Goal: Transaction & Acquisition: Book appointment/travel/reservation

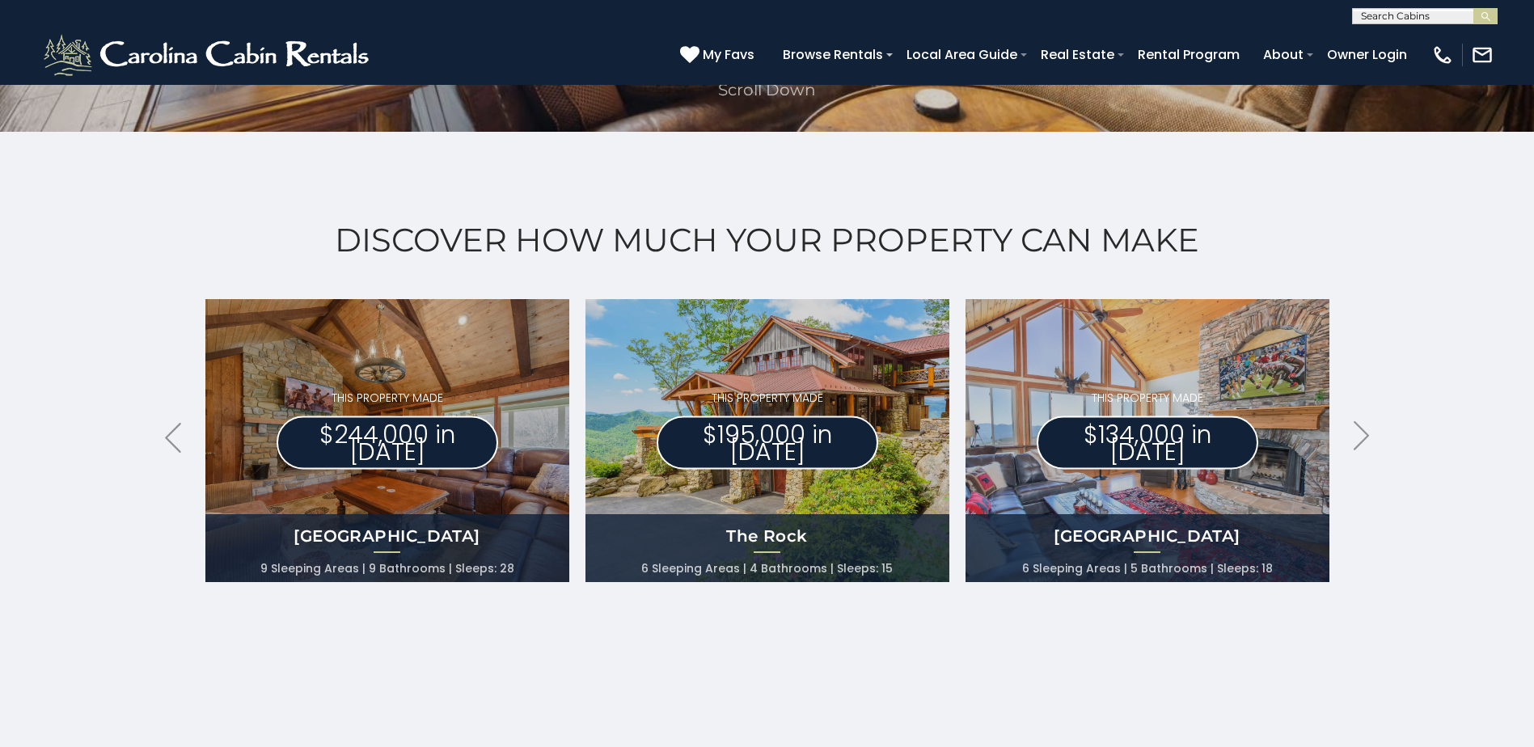
scroll to position [728, 0]
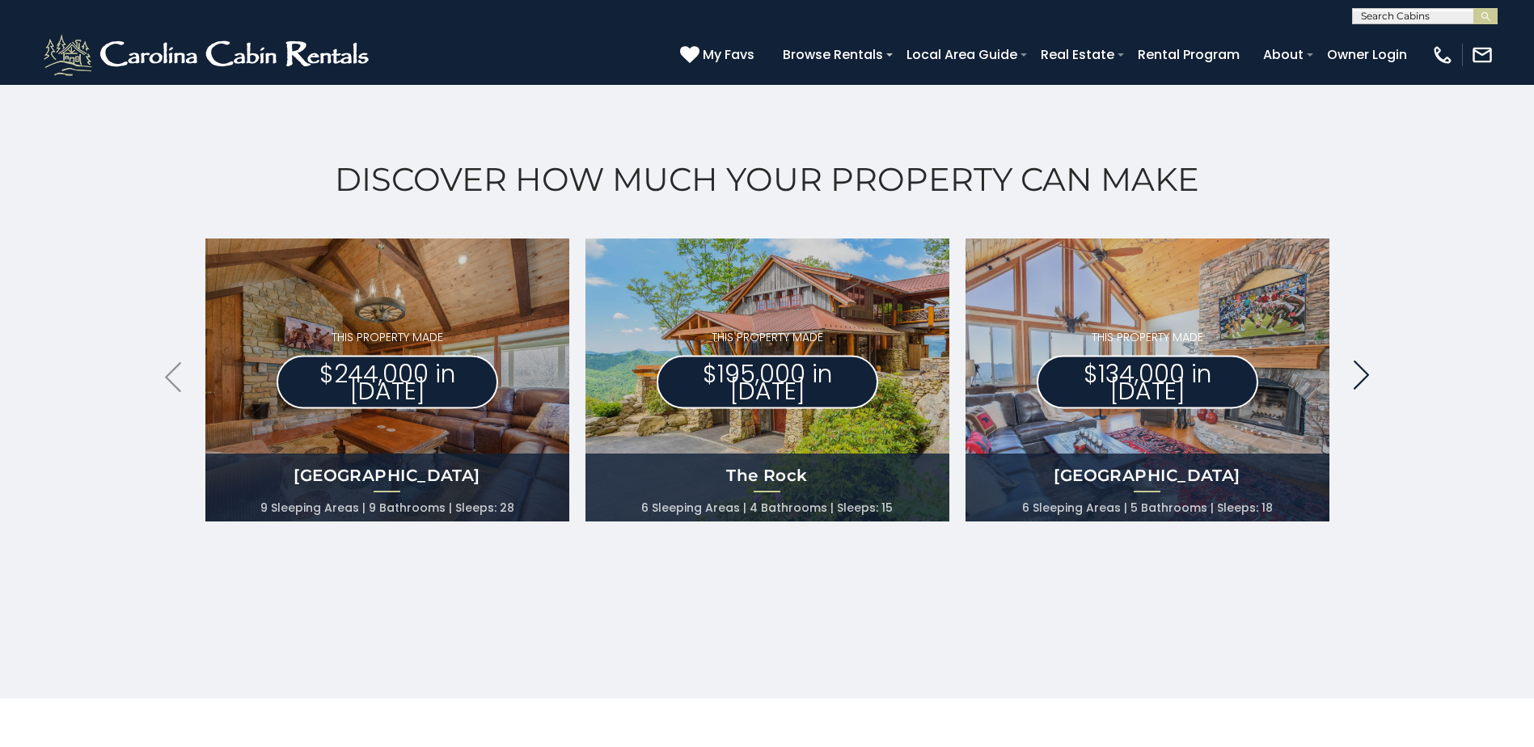
click at [1365, 368] on icon ".arrowRight .st0{fill:#929292;}" at bounding box center [1361, 376] width 16 height 30
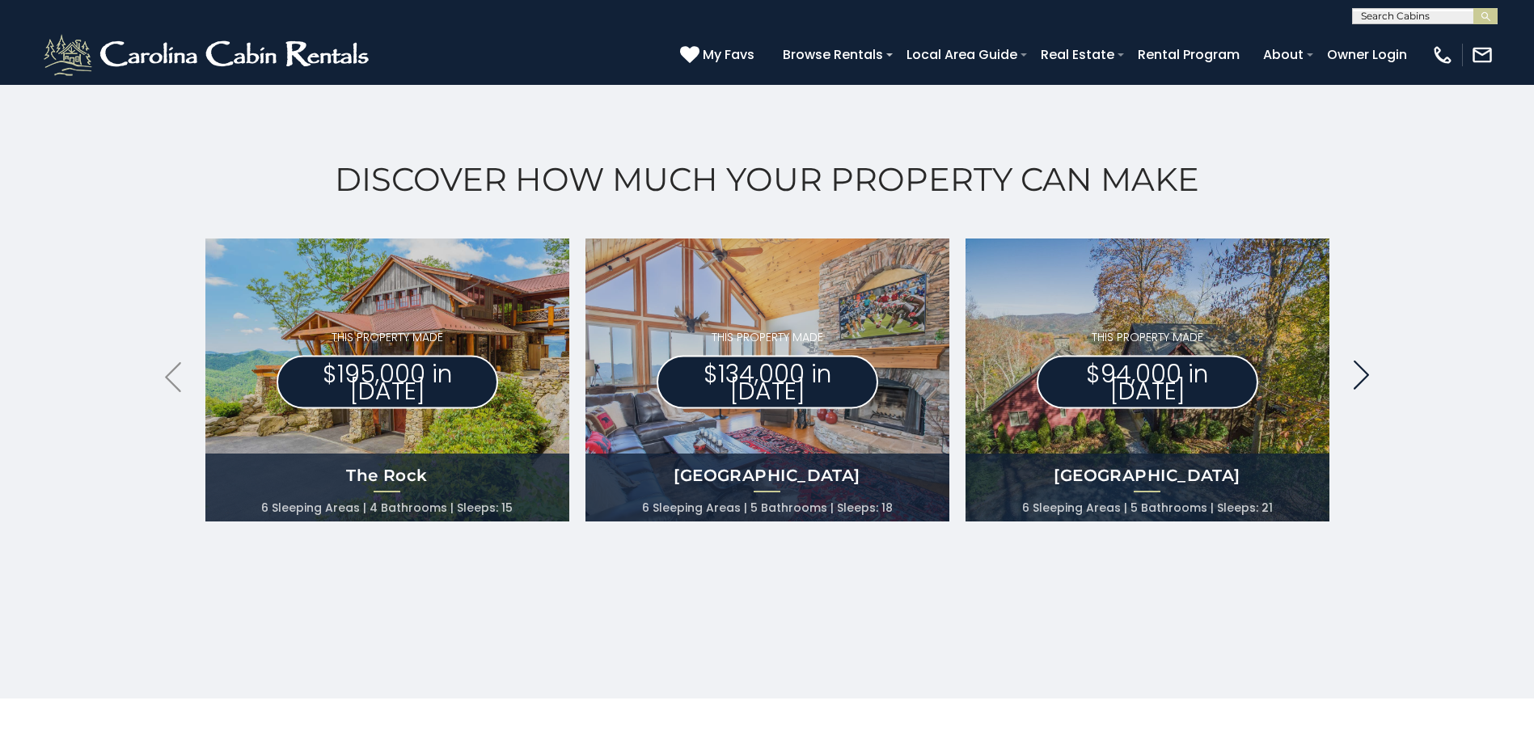
click at [1365, 368] on icon ".arrowRight .st0{fill:#929292;}" at bounding box center [1361, 376] width 16 height 30
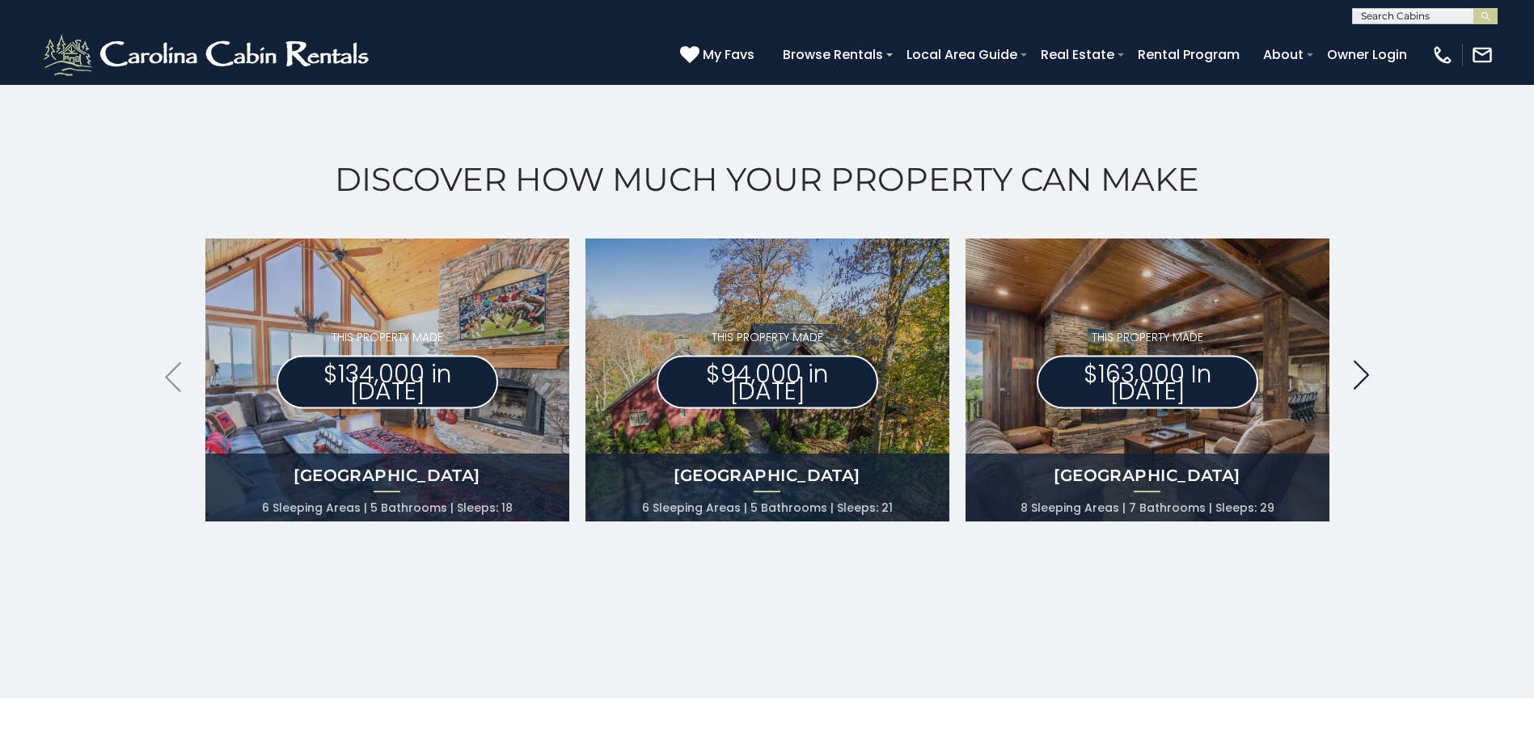
click at [1365, 368] on icon ".arrowRight .st0{fill:#929292;}" at bounding box center [1361, 376] width 16 height 30
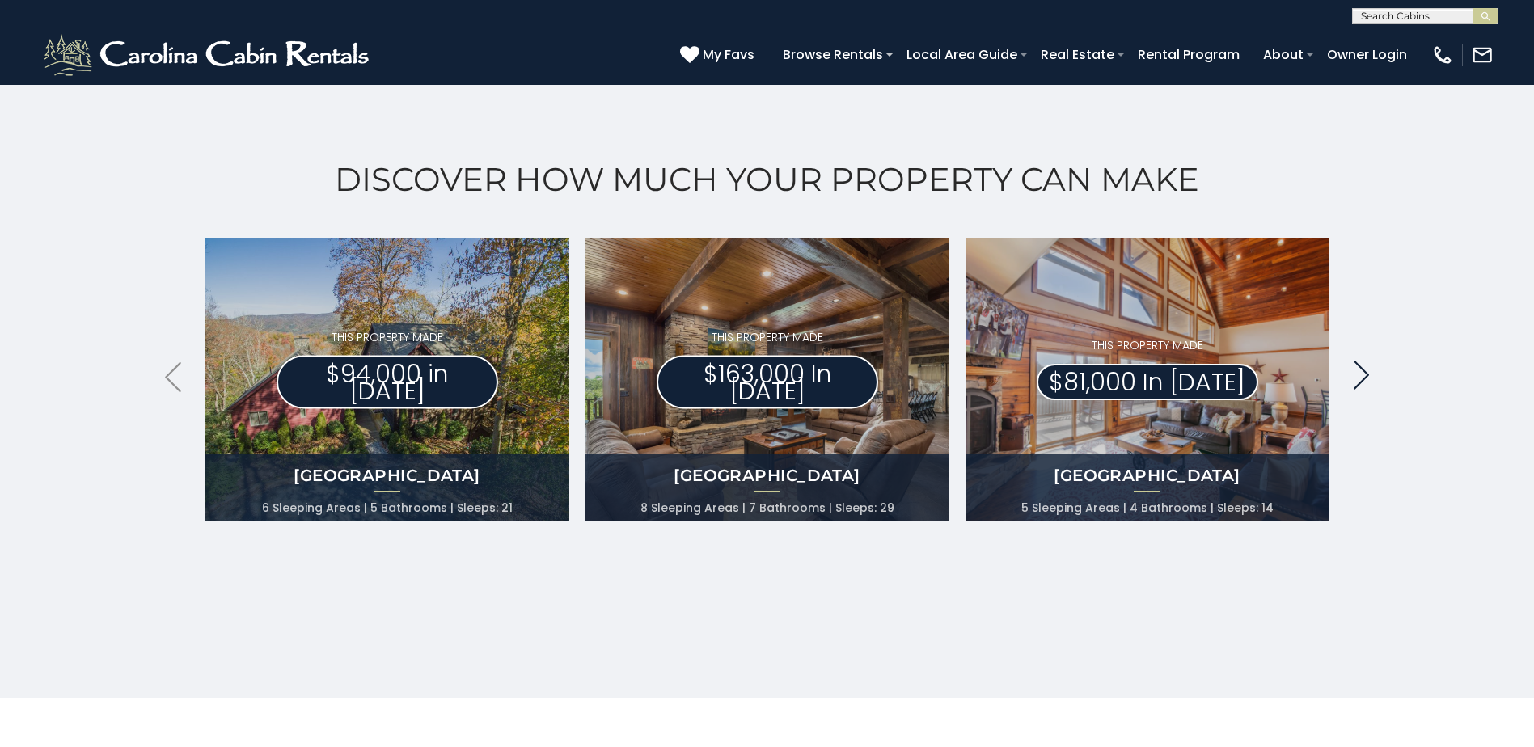
click at [1365, 368] on icon ".arrowRight .st0{fill:#929292;}" at bounding box center [1361, 376] width 16 height 30
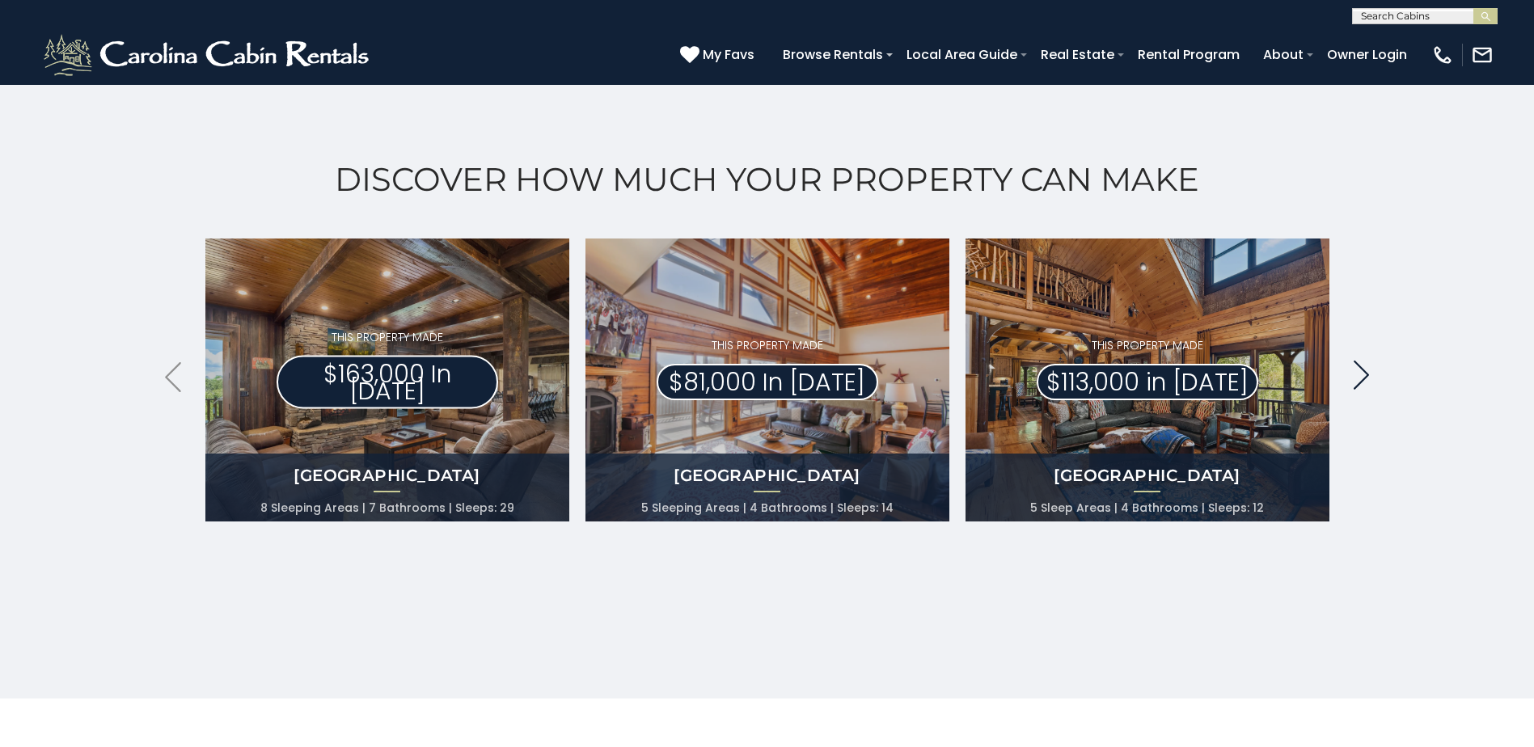
click at [1365, 368] on icon ".arrowRight .st0{fill:#929292;}" at bounding box center [1361, 376] width 16 height 30
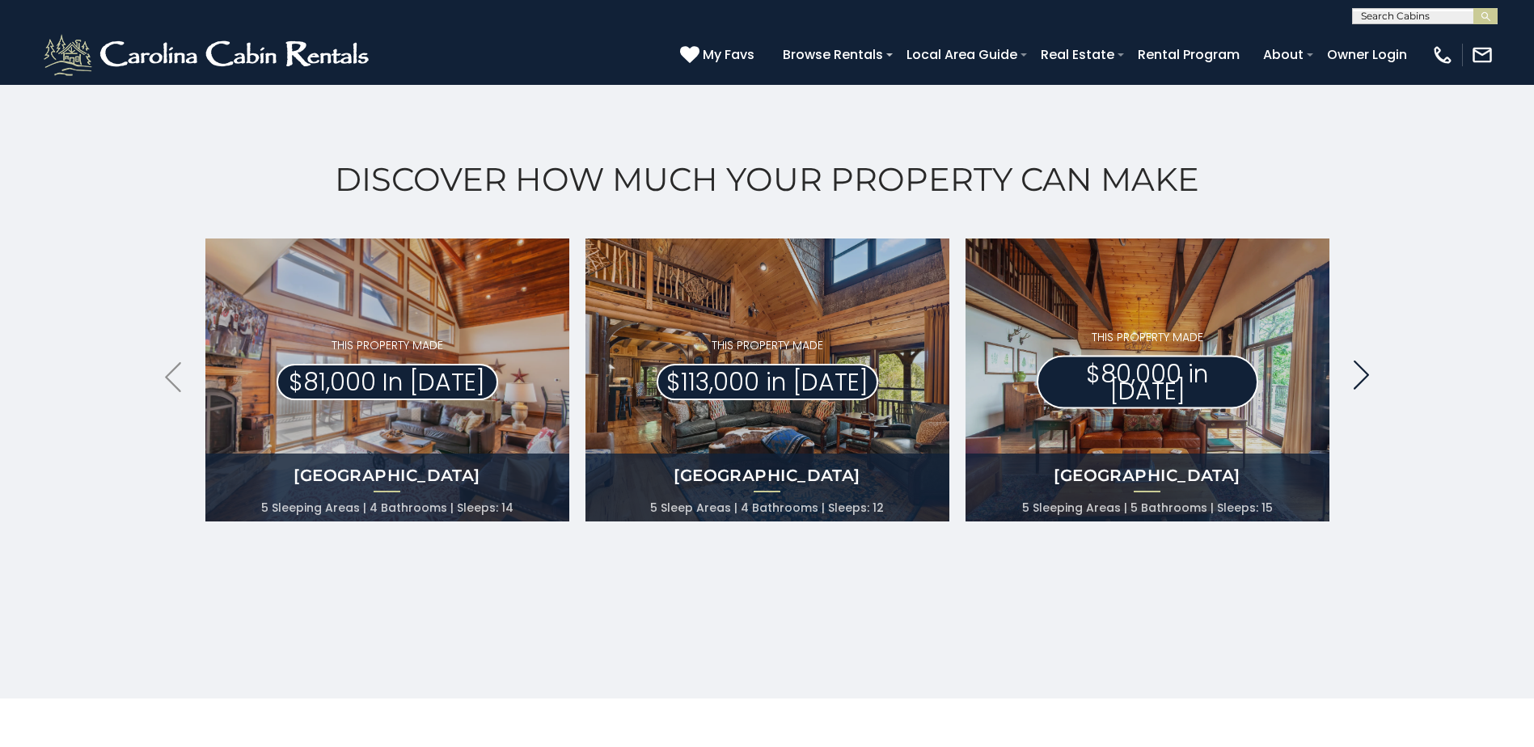
click at [1365, 368] on icon ".arrowRight .st0{fill:#929292;}" at bounding box center [1361, 376] width 16 height 30
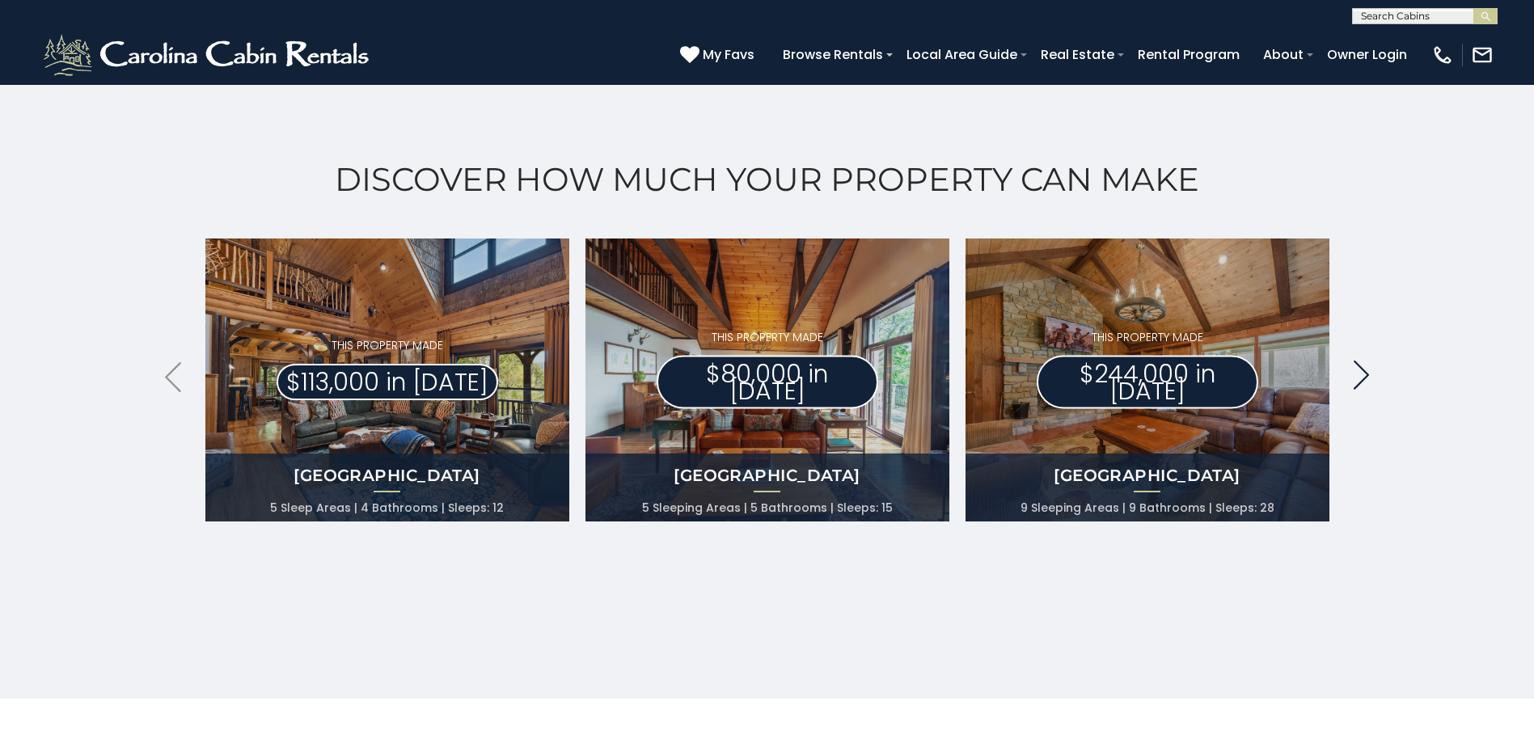
click at [1365, 368] on icon ".arrowRight .st0{fill:#929292;}" at bounding box center [1361, 376] width 16 height 30
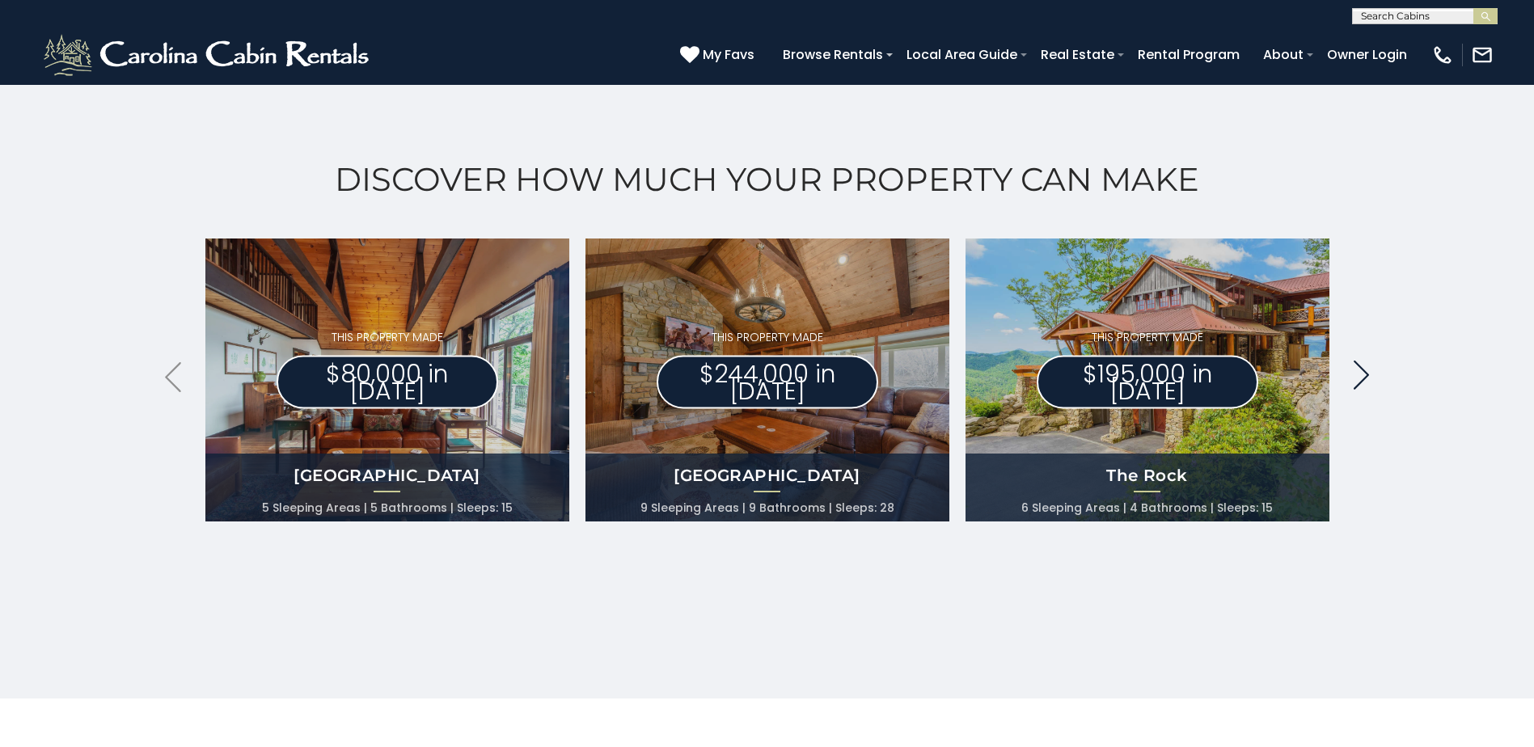
click at [1365, 368] on icon ".arrowRight .st0{fill:#929292;}" at bounding box center [1361, 376] width 16 height 30
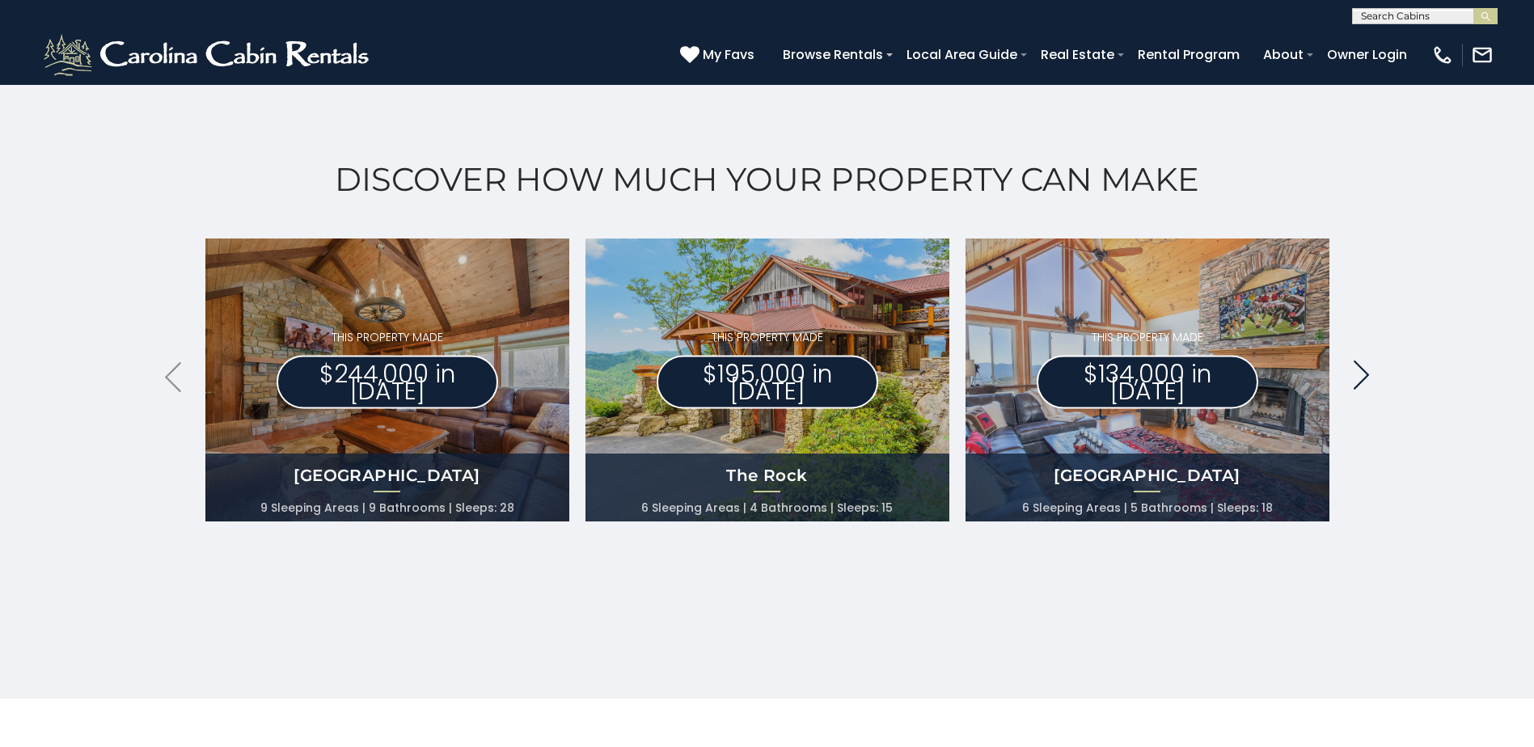
click at [1365, 368] on icon ".arrowRight .st0{fill:#929292;}" at bounding box center [1361, 376] width 16 height 30
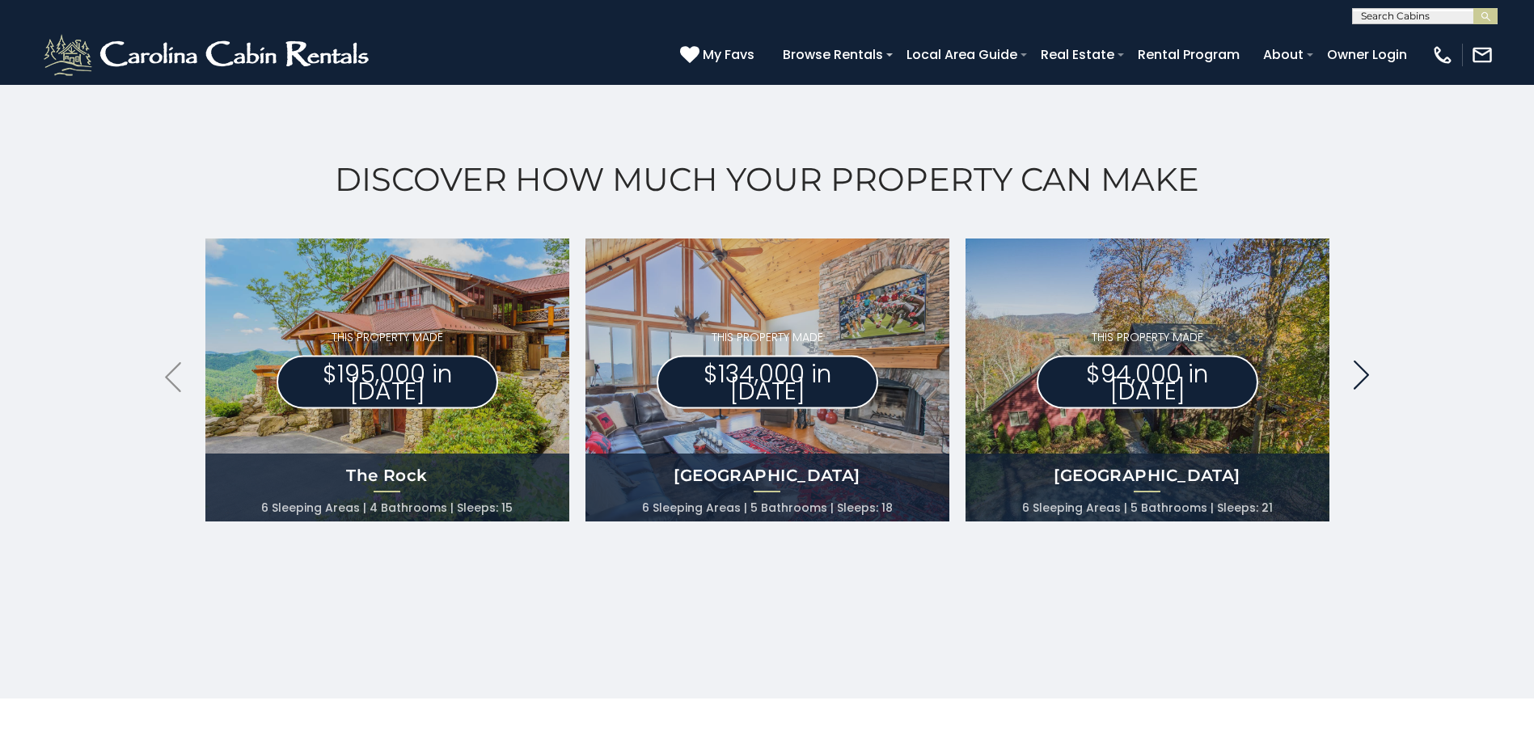
click at [1365, 368] on icon ".arrowRight .st0{fill:#929292;}" at bounding box center [1361, 376] width 16 height 30
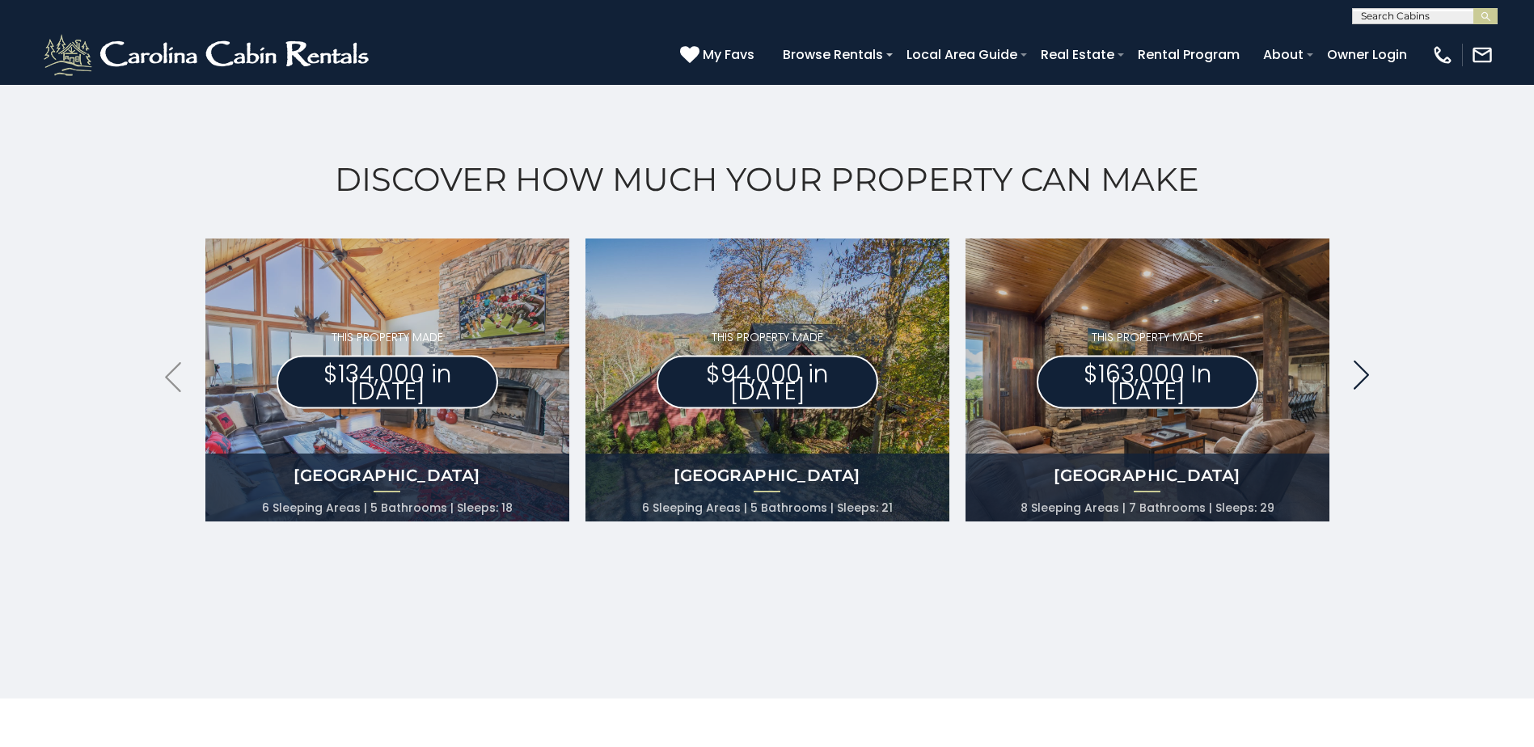
click at [1365, 368] on icon ".arrowRight .st0{fill:#929292;}" at bounding box center [1361, 376] width 16 height 30
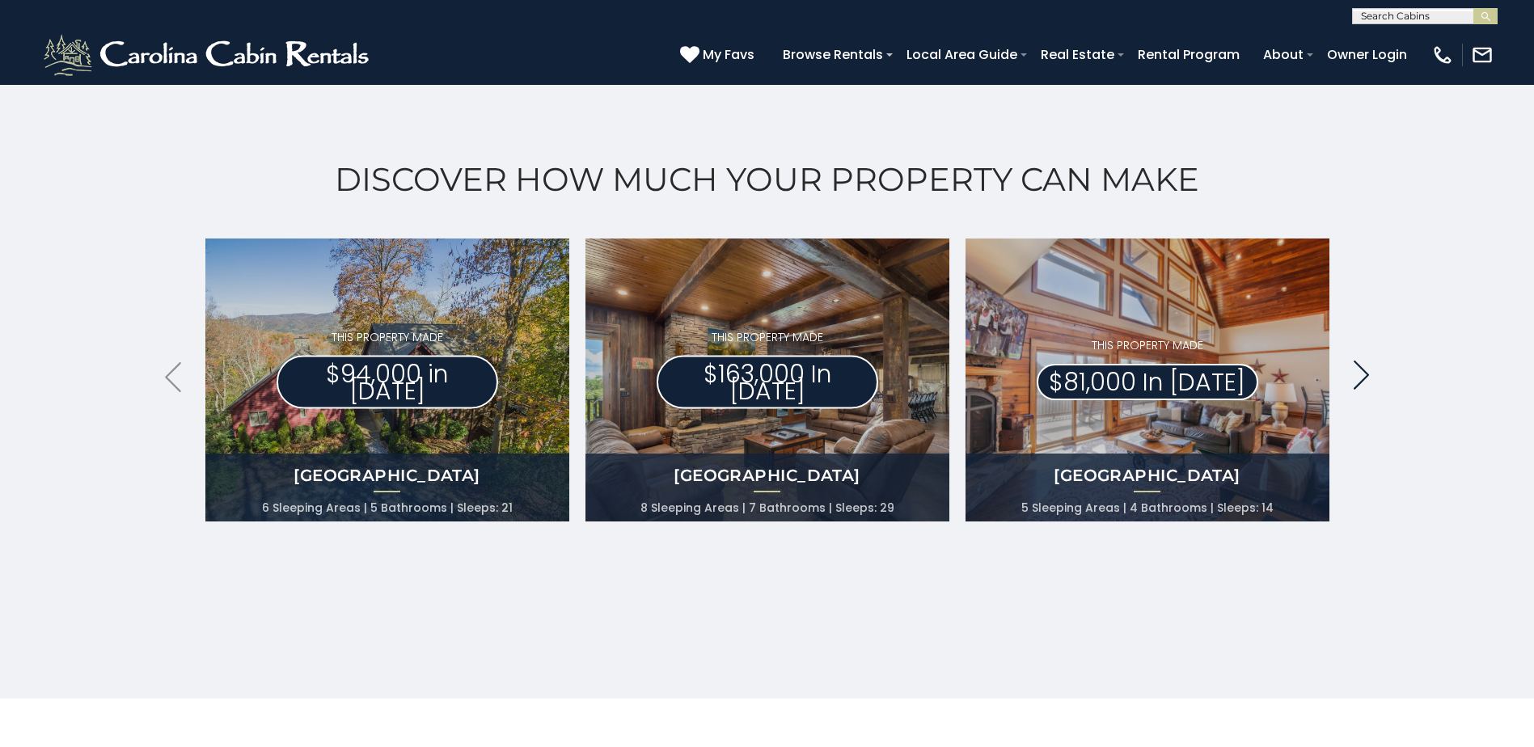
click at [1365, 368] on icon ".arrowRight .st0{fill:#929292;}" at bounding box center [1361, 376] width 16 height 30
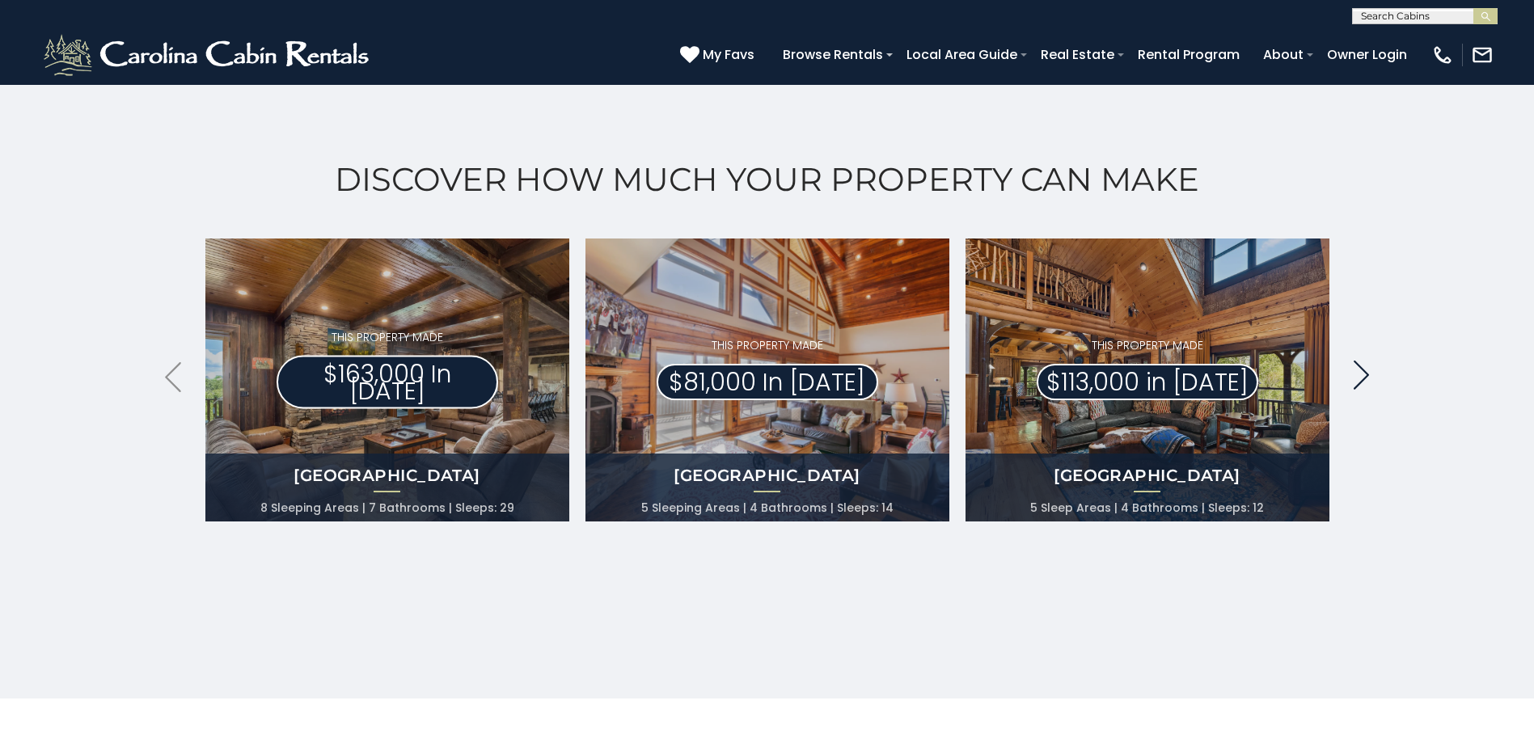
click at [1367, 365] on icon ".arrowRight .st0{fill:#929292;}" at bounding box center [1361, 376] width 16 height 30
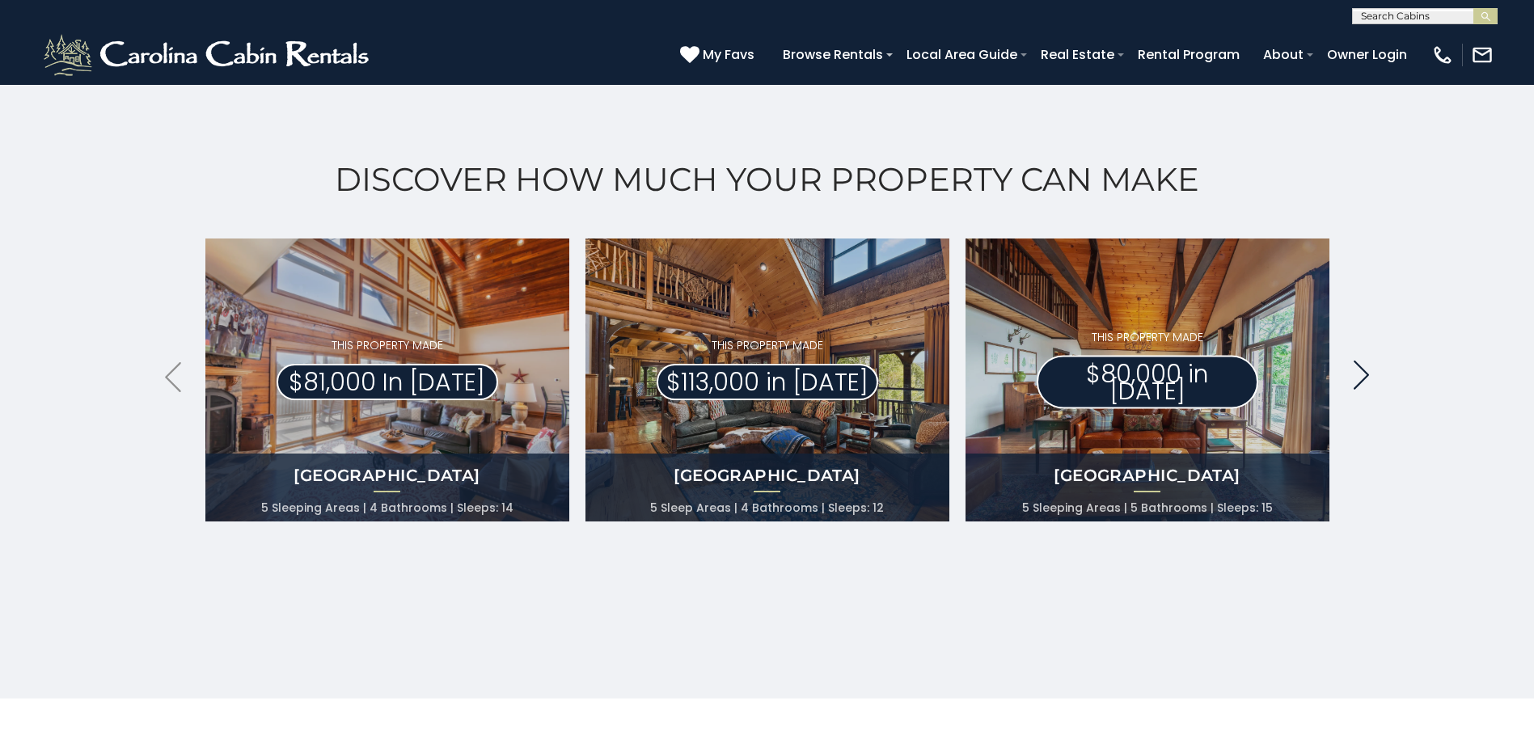
click at [1367, 365] on icon ".arrowRight .st0{fill:#929292;}" at bounding box center [1361, 376] width 16 height 30
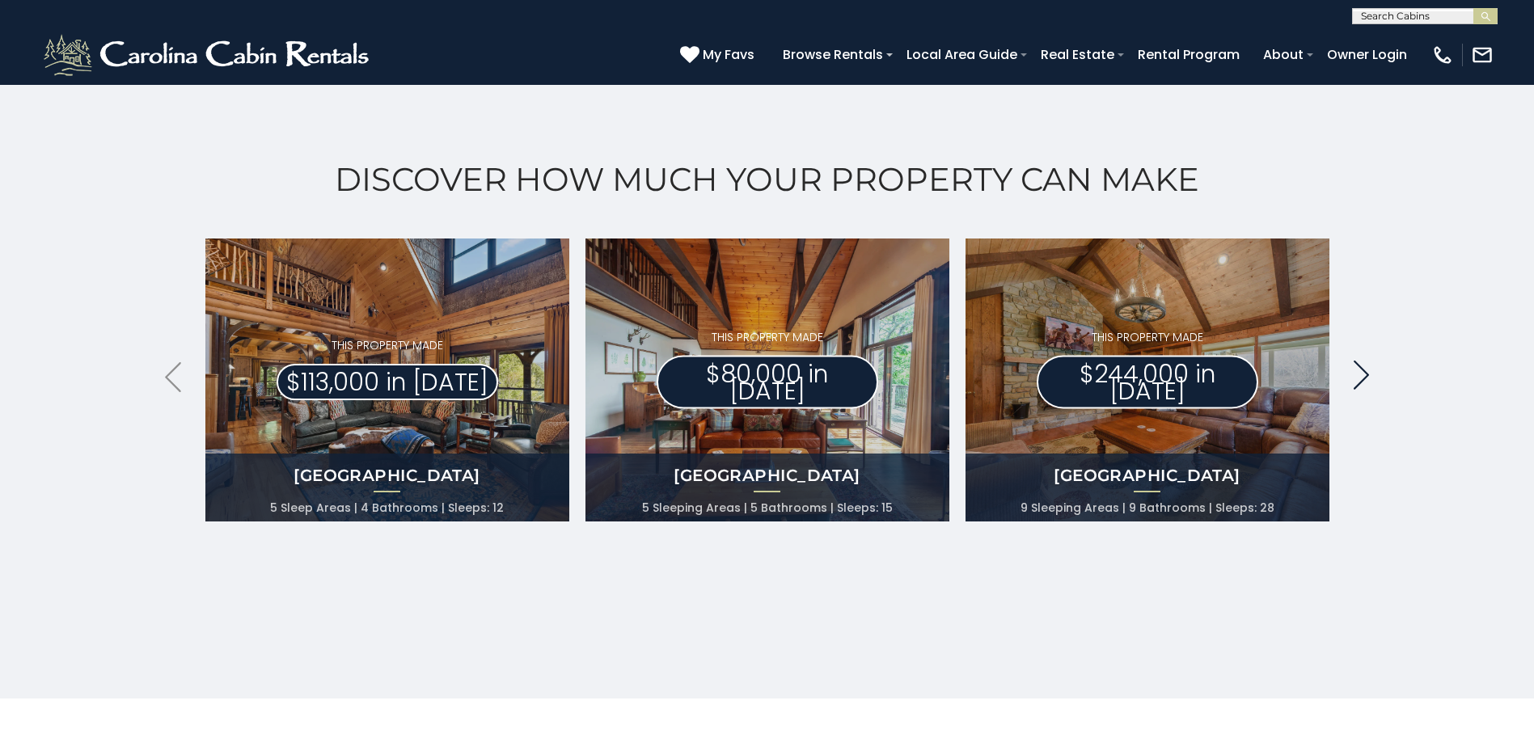
click at [1367, 365] on icon ".arrowRight .st0{fill:#929292;}" at bounding box center [1361, 376] width 16 height 30
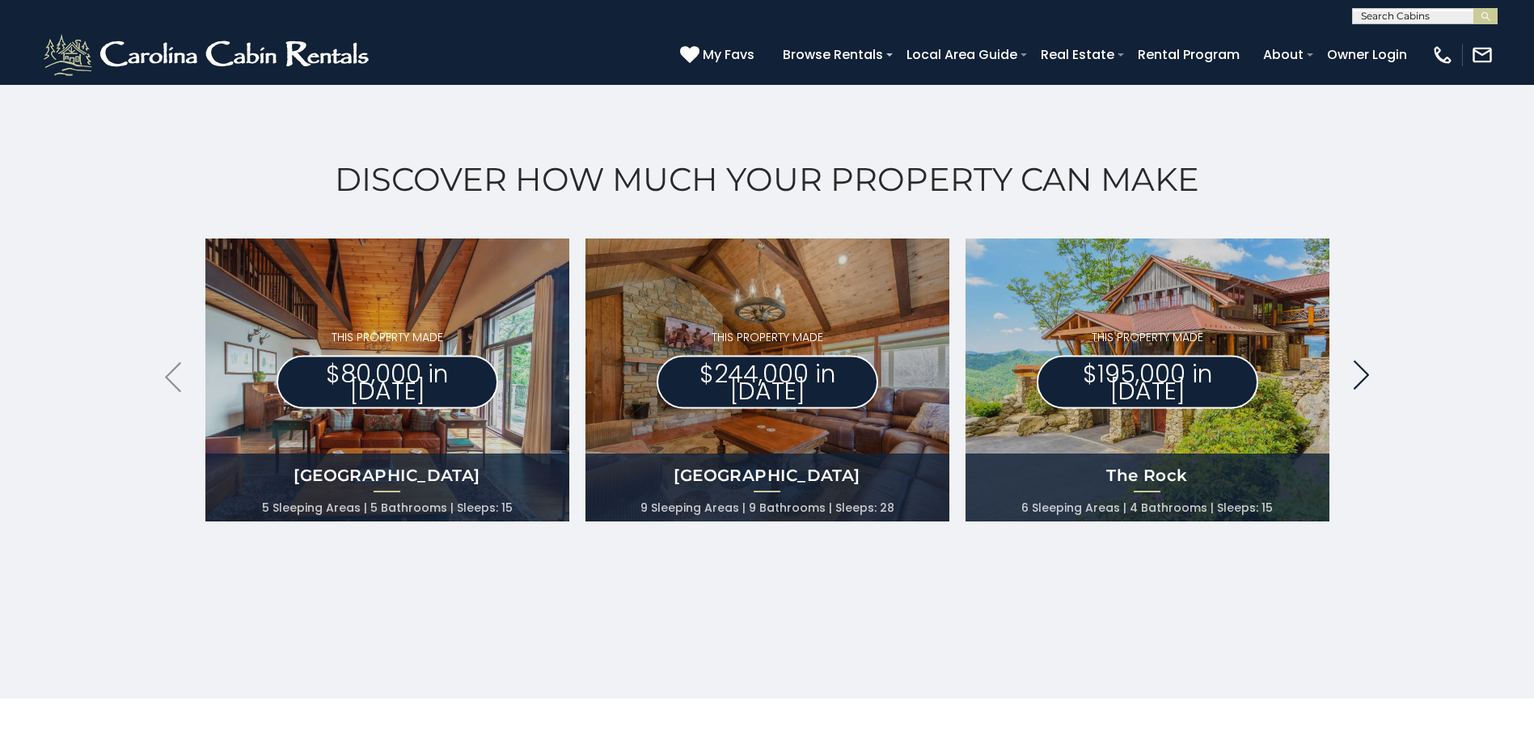
click at [1367, 365] on icon ".arrowRight .st0{fill:#929292;}" at bounding box center [1361, 376] width 16 height 30
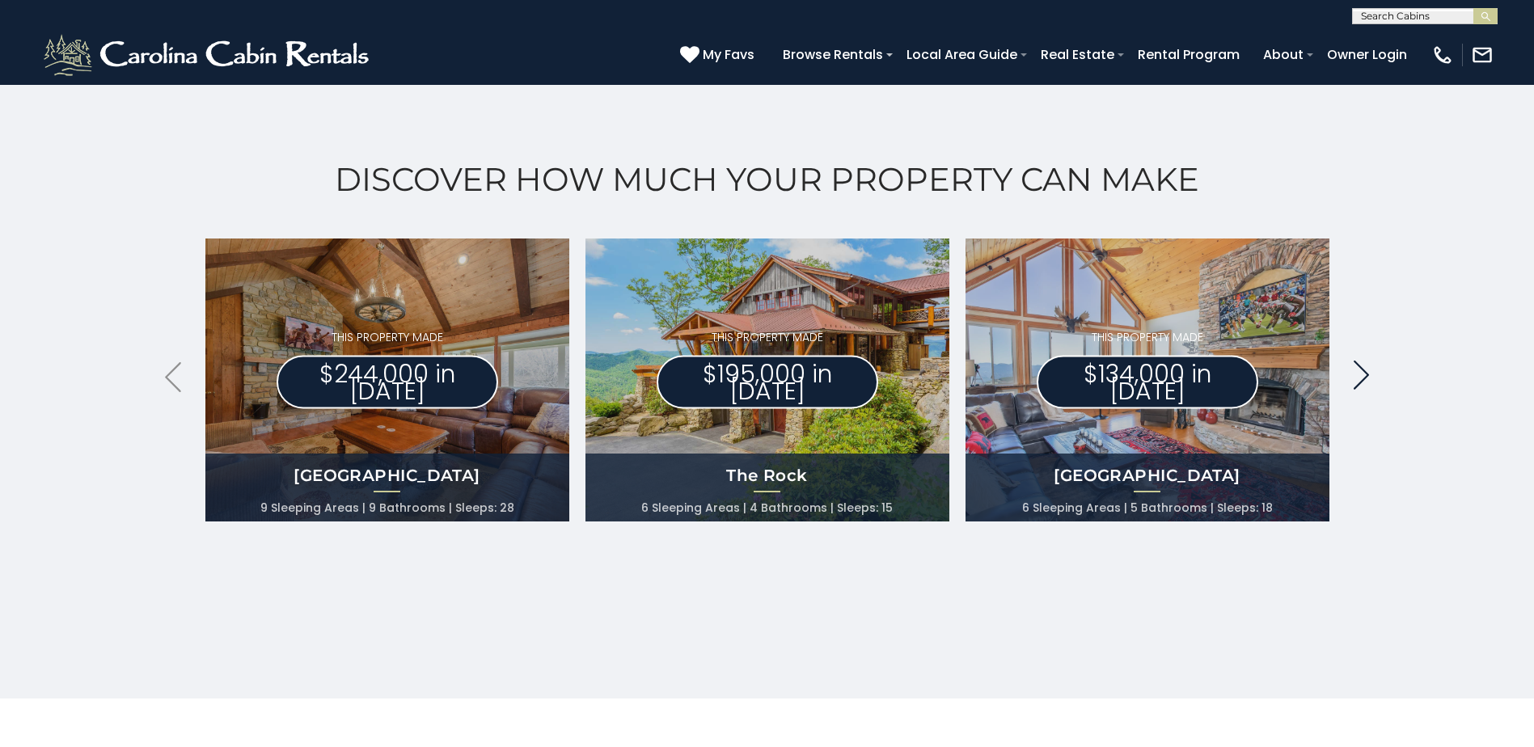
click at [1367, 365] on icon ".arrowRight .st0{fill:#929292;}" at bounding box center [1361, 376] width 16 height 30
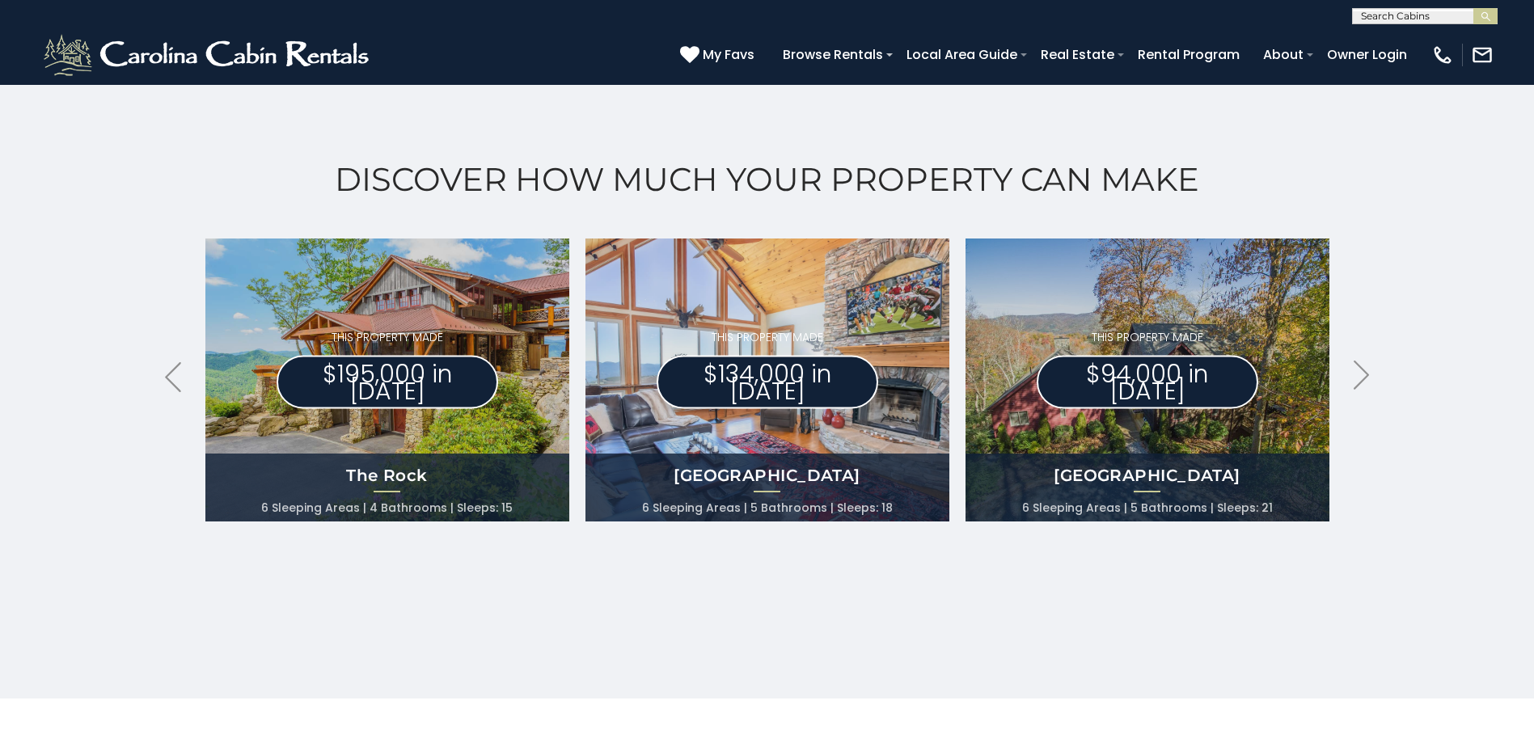
click at [762, 442] on img at bounding box center [767, 380] width 400 height 311
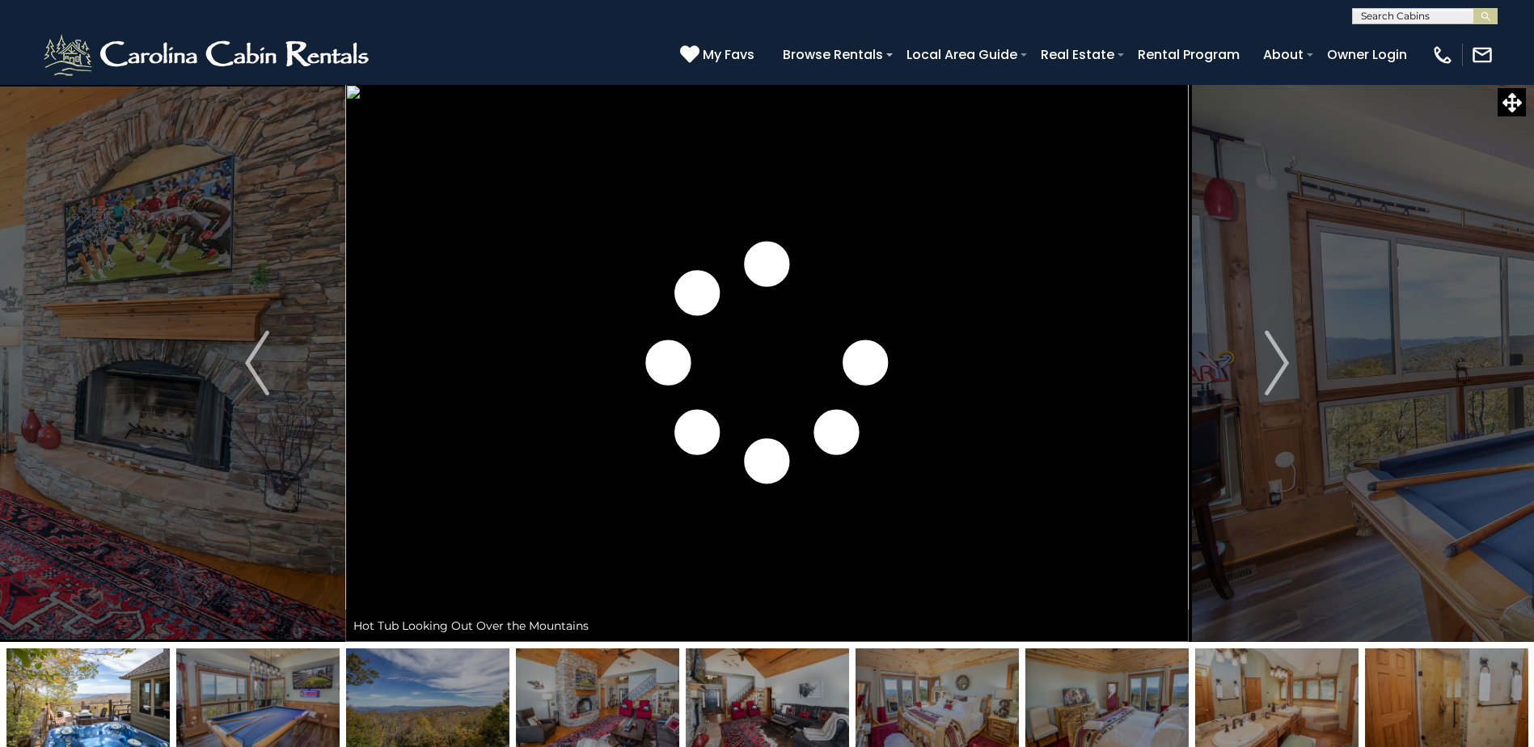
click at [261, 699] on img at bounding box center [257, 698] width 163 height 101
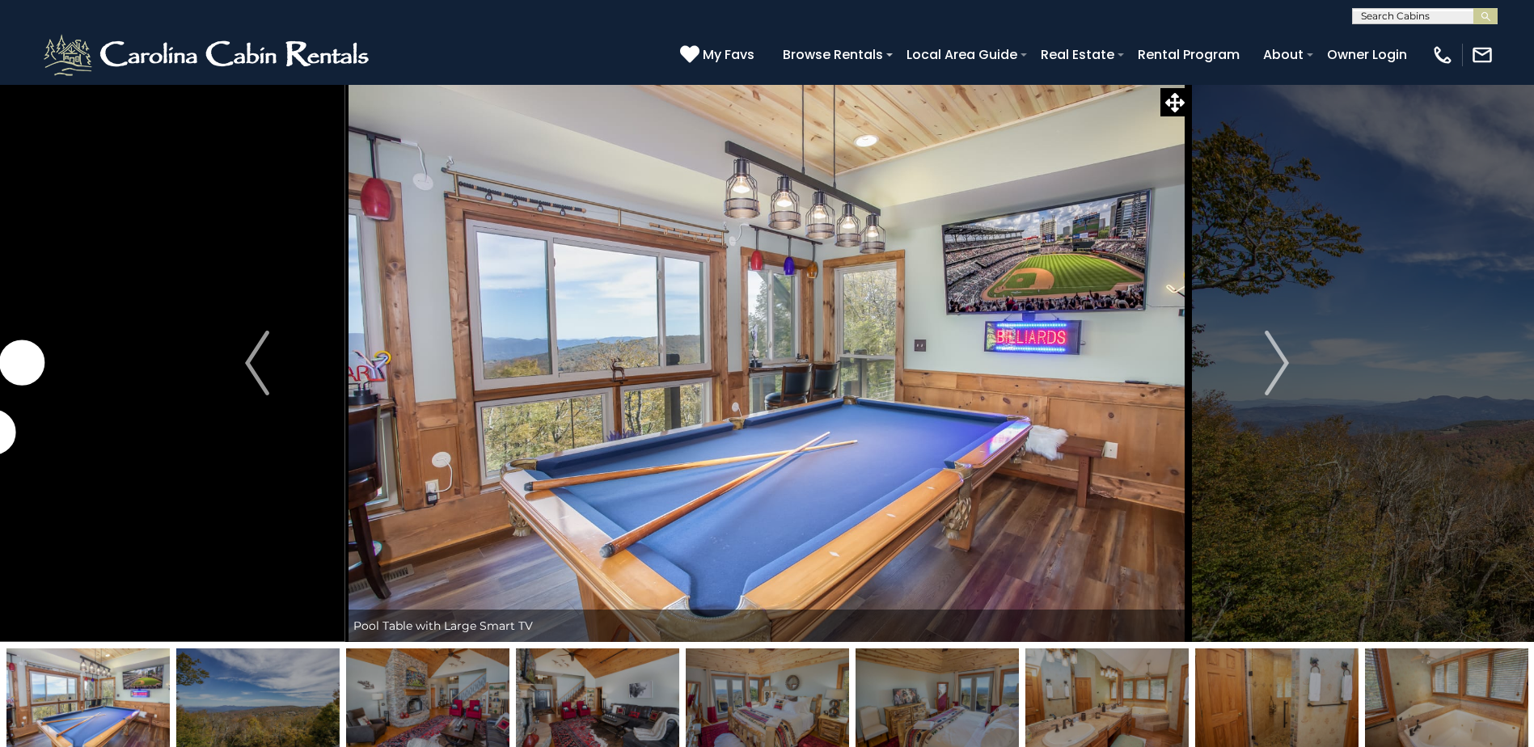
click at [597, 709] on img at bounding box center [597, 698] width 163 height 101
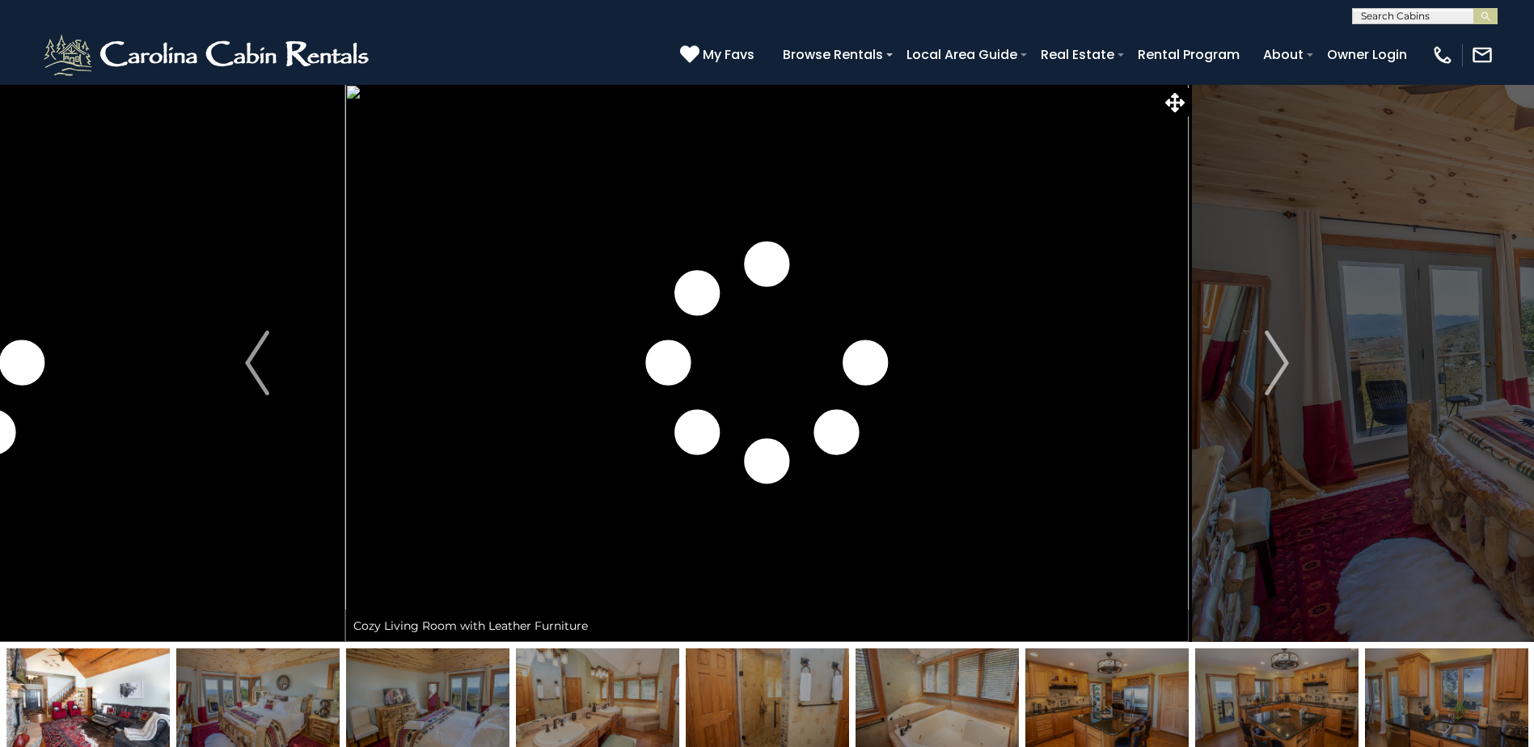
click at [1222, 716] on img at bounding box center [1276, 698] width 163 height 101
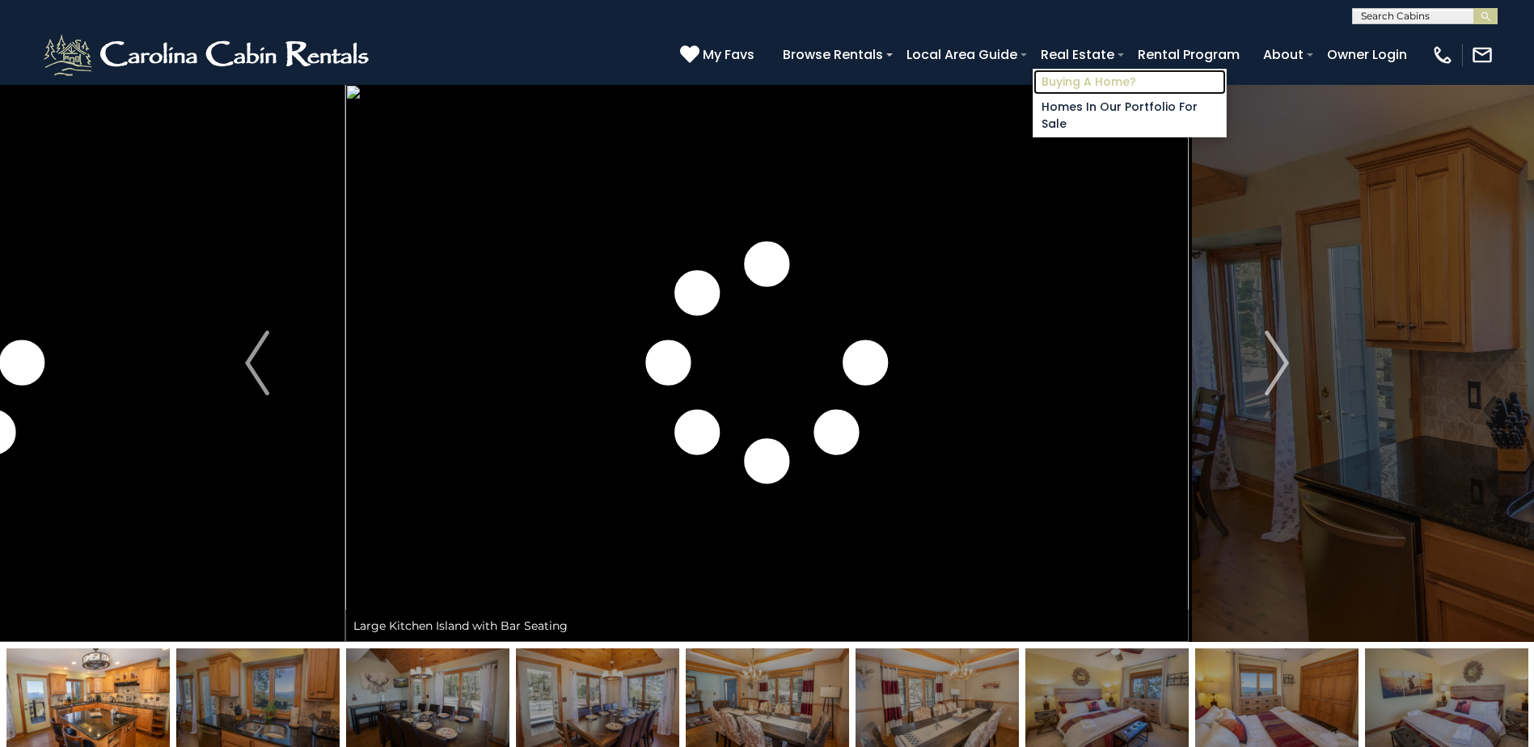
click at [1071, 76] on link "Buying A Home?" at bounding box center [1129, 82] width 192 height 25
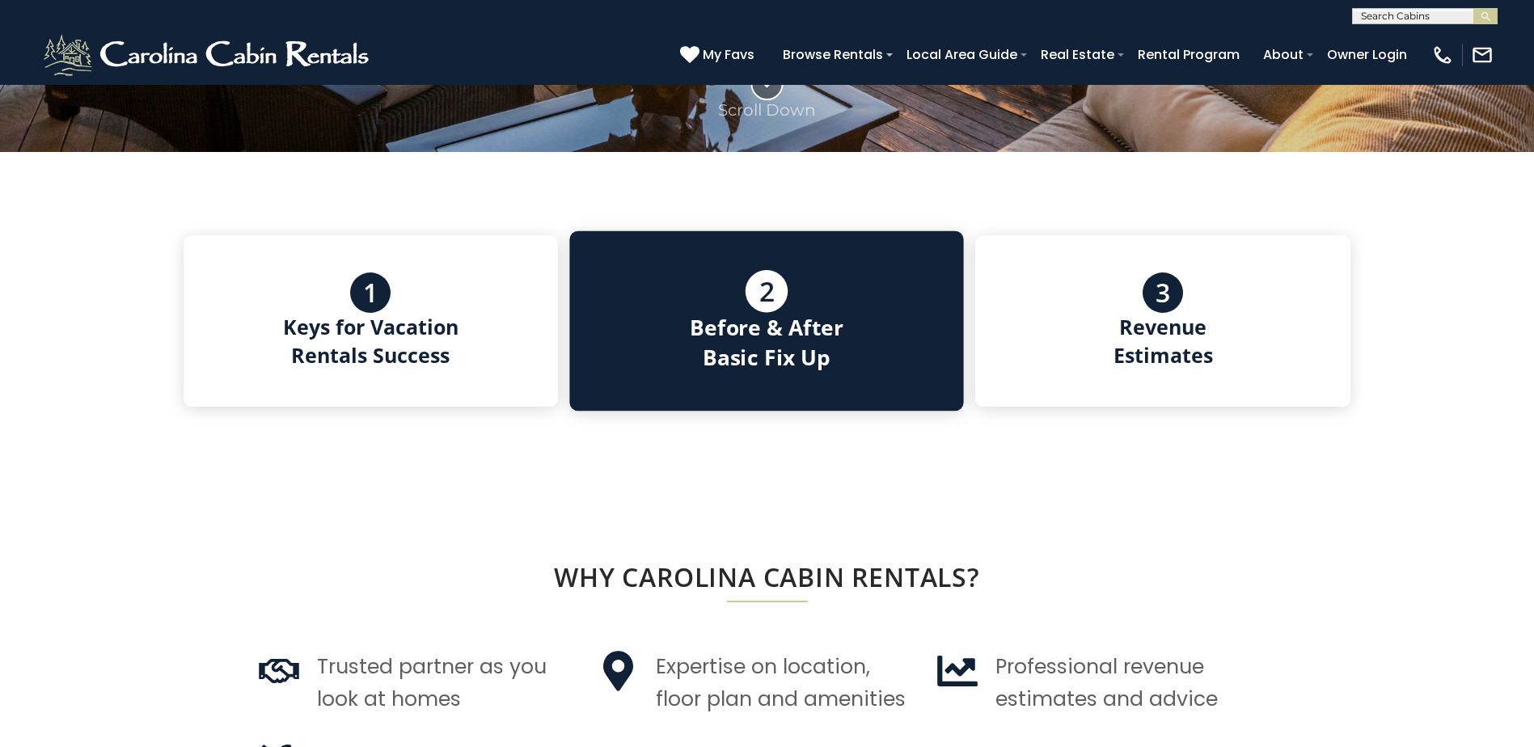
scroll to position [808, 0]
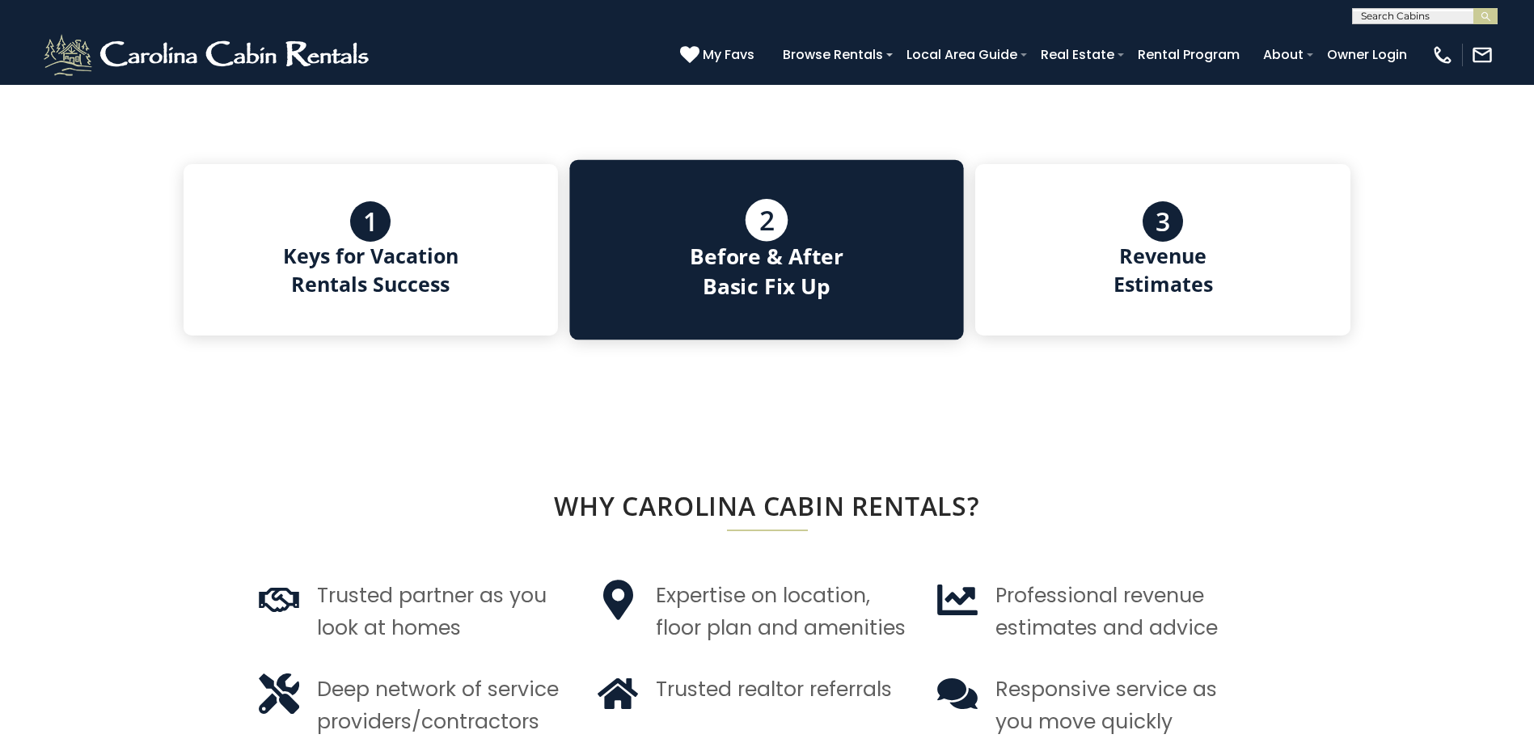
click at [878, 232] on div "2 Before & After Basic Fix Up" at bounding box center [767, 250] width 394 height 180
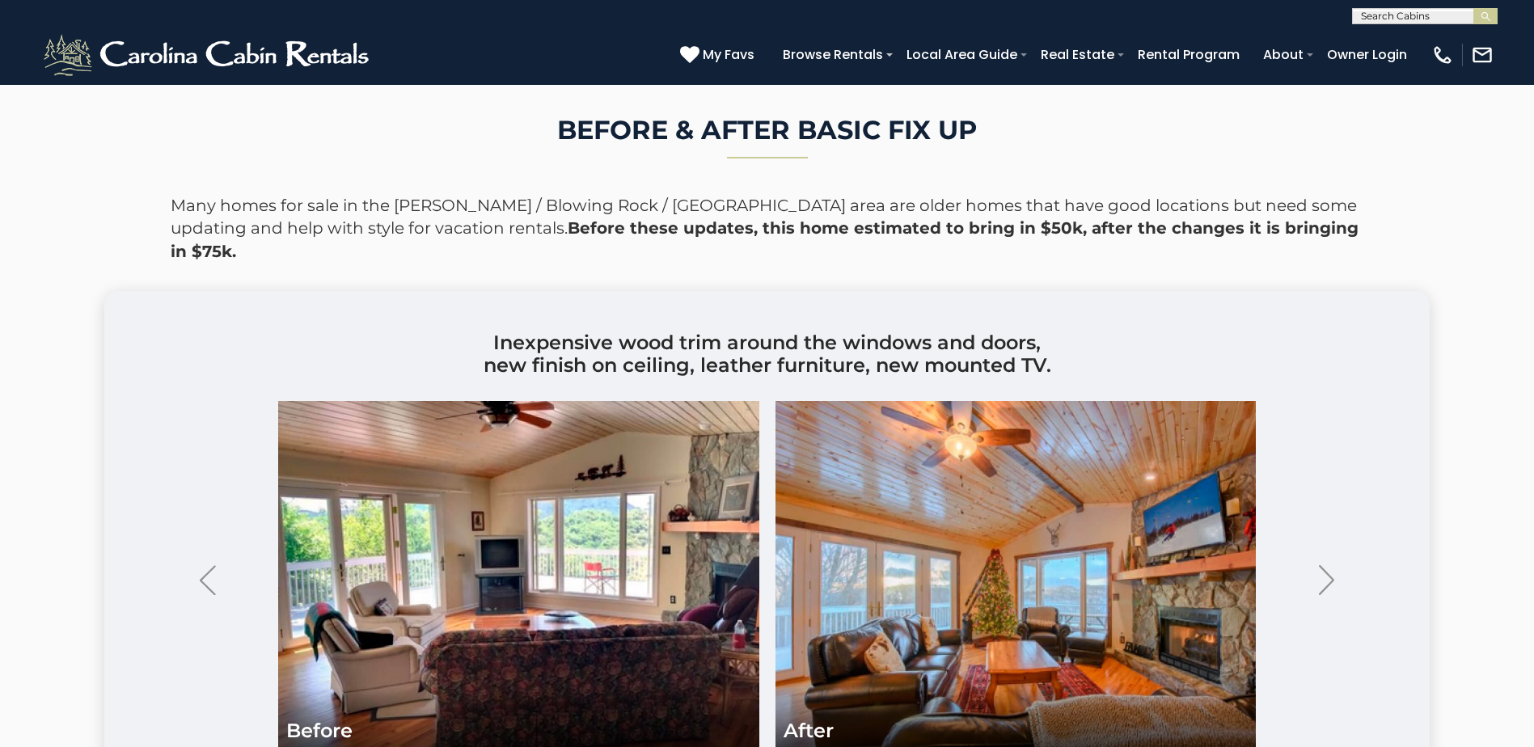
scroll to position [3215, 0]
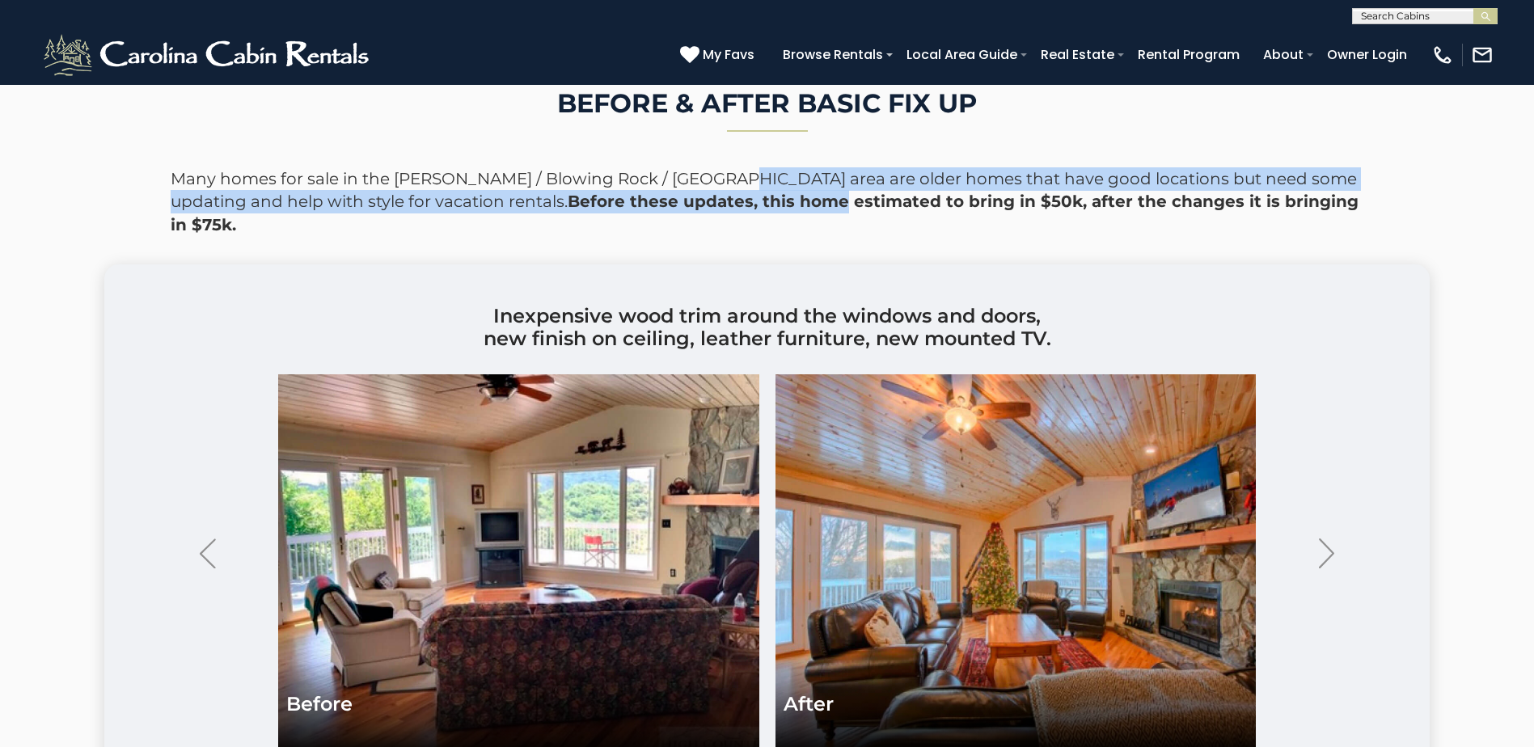
drag, startPoint x: 730, startPoint y: 231, endPoint x: 725, endPoint y: 248, distance: 17.7
click at [725, 237] on p "Many homes for sale in the Boone / Blowing Rock / Beech Mountain area are older…" at bounding box center [767, 202] width 1192 height 70
click at [534, 234] on strong "Before these updates, this home estimated to bring in $50k, after the changes i…" at bounding box center [765, 213] width 1188 height 43
click at [407, 237] on p "Many homes for sale in the Boone / Blowing Rock / Beech Mountain area are older…" at bounding box center [767, 202] width 1192 height 70
click at [940, 234] on strong "Before these updates, this home estimated to bring in $50k, after the changes i…" at bounding box center [765, 213] width 1188 height 43
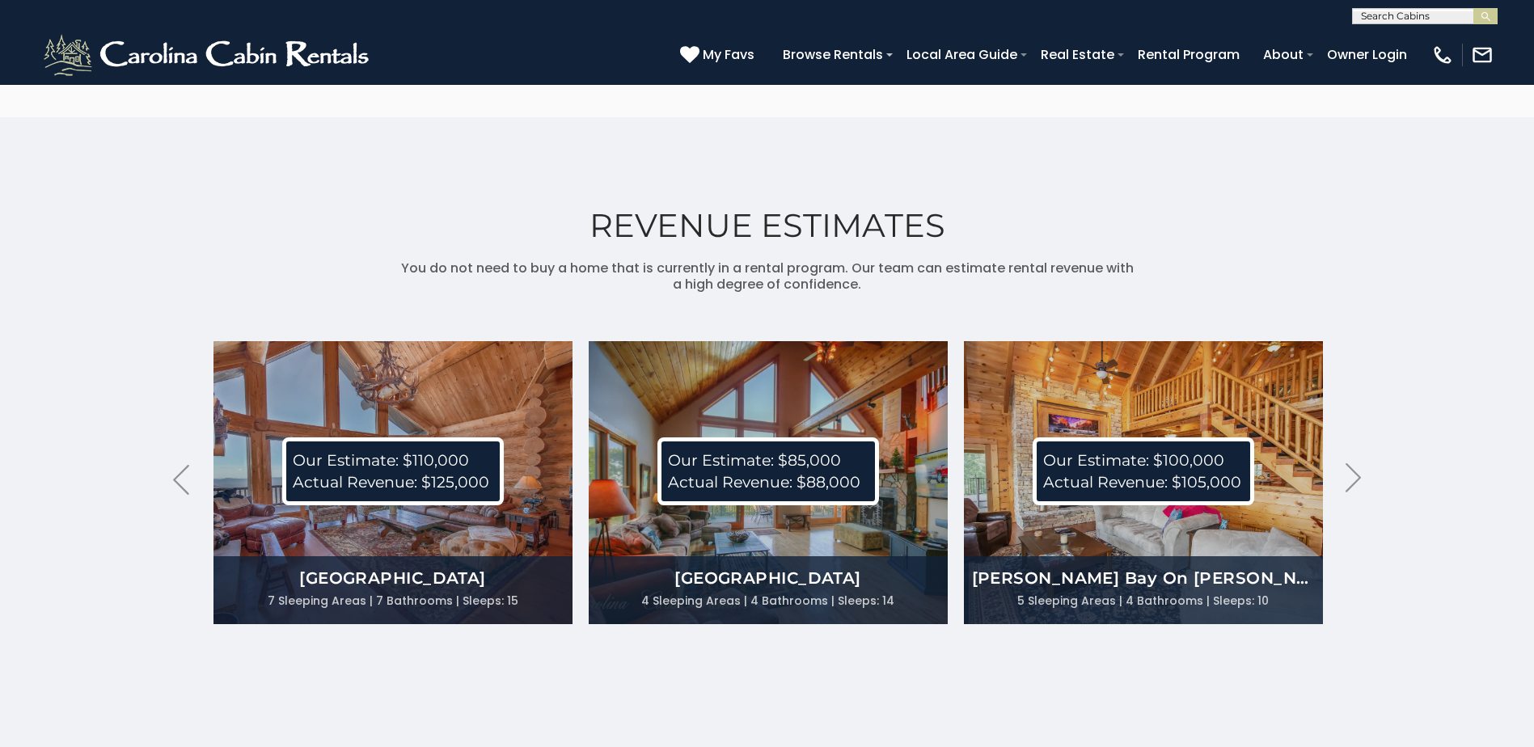
scroll to position [4104, 0]
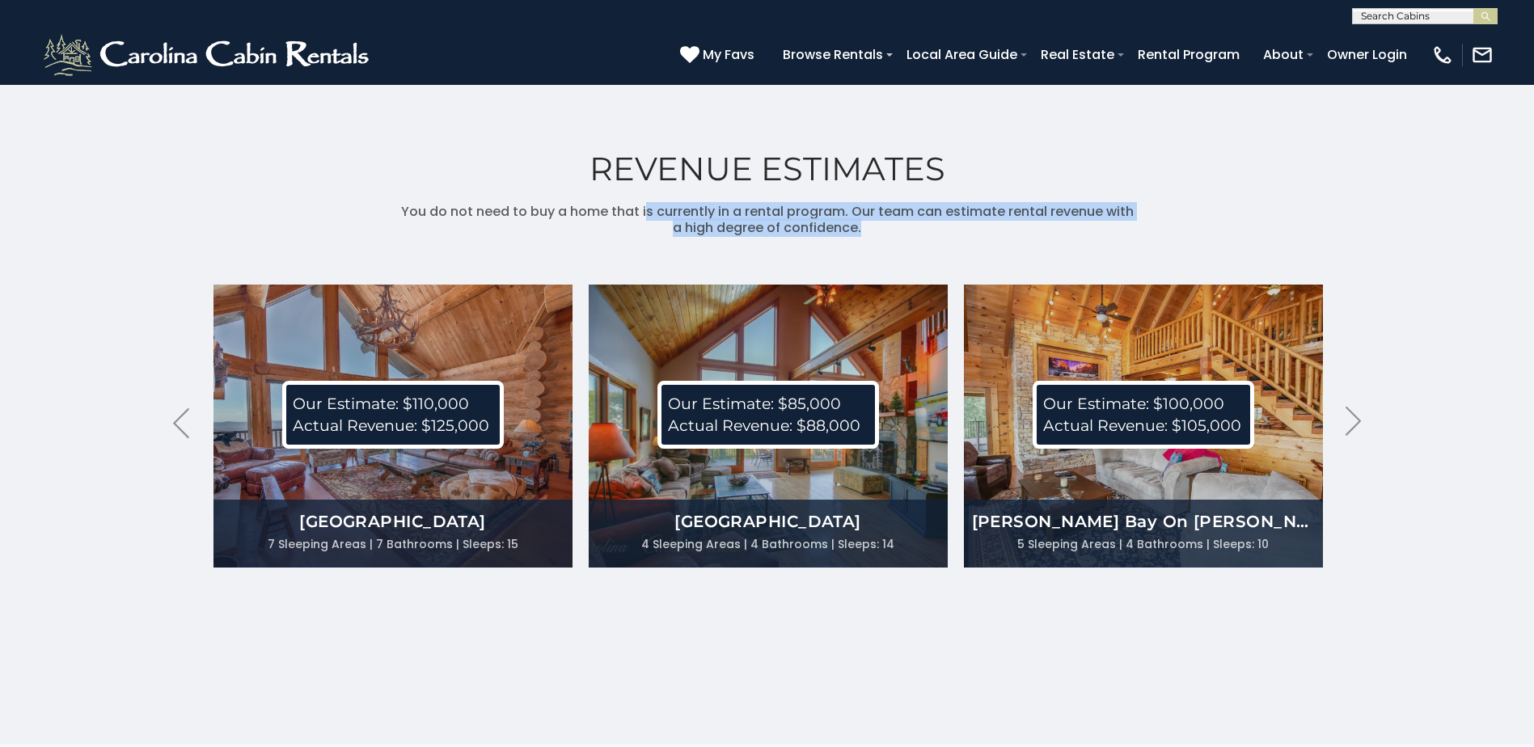
drag, startPoint x: 644, startPoint y: 246, endPoint x: 977, endPoint y: 257, distance: 332.5
click at [977, 236] on p "You do not need to buy a home that is currently in a rental program. Our team c…" at bounding box center [767, 220] width 736 height 32
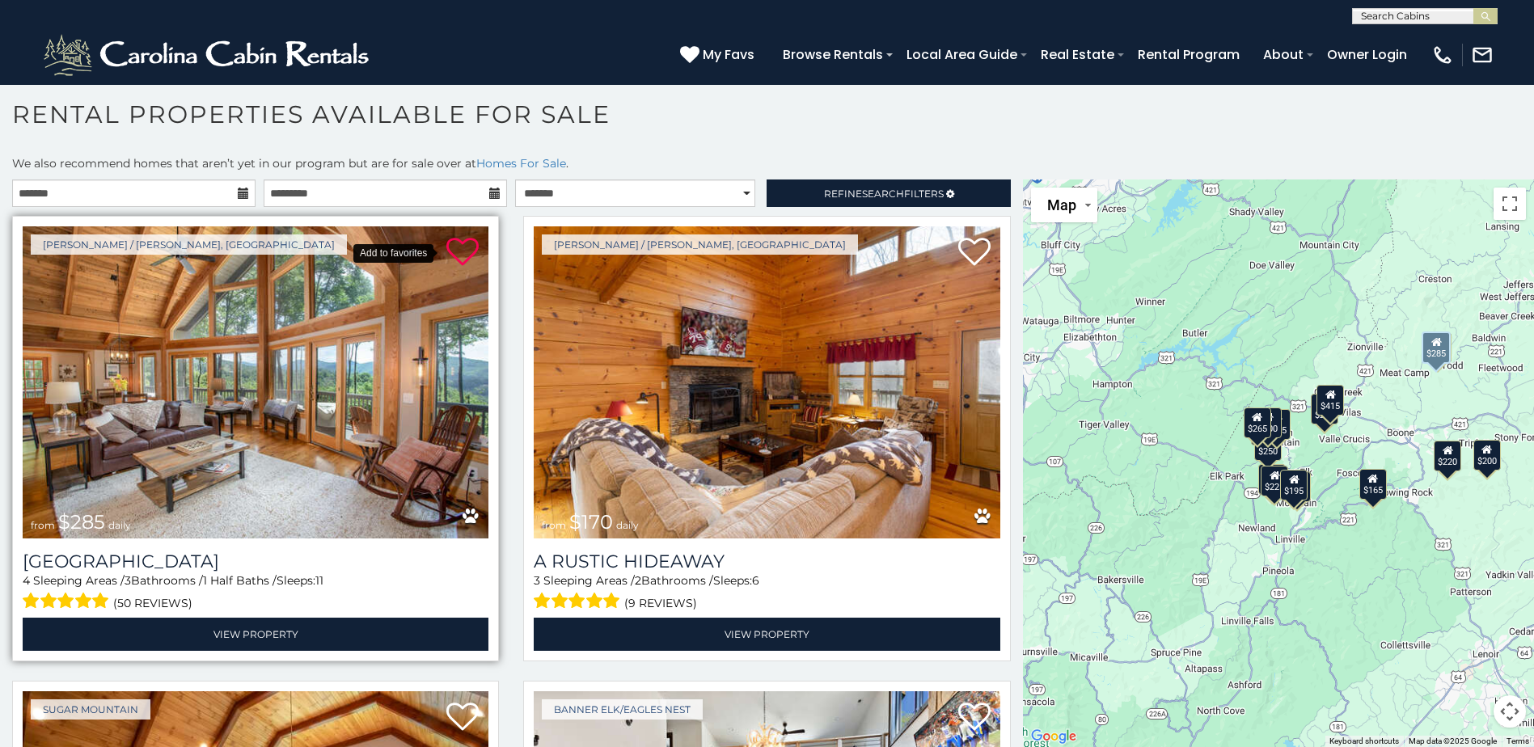
click at [462, 250] on icon at bounding box center [462, 252] width 32 height 32
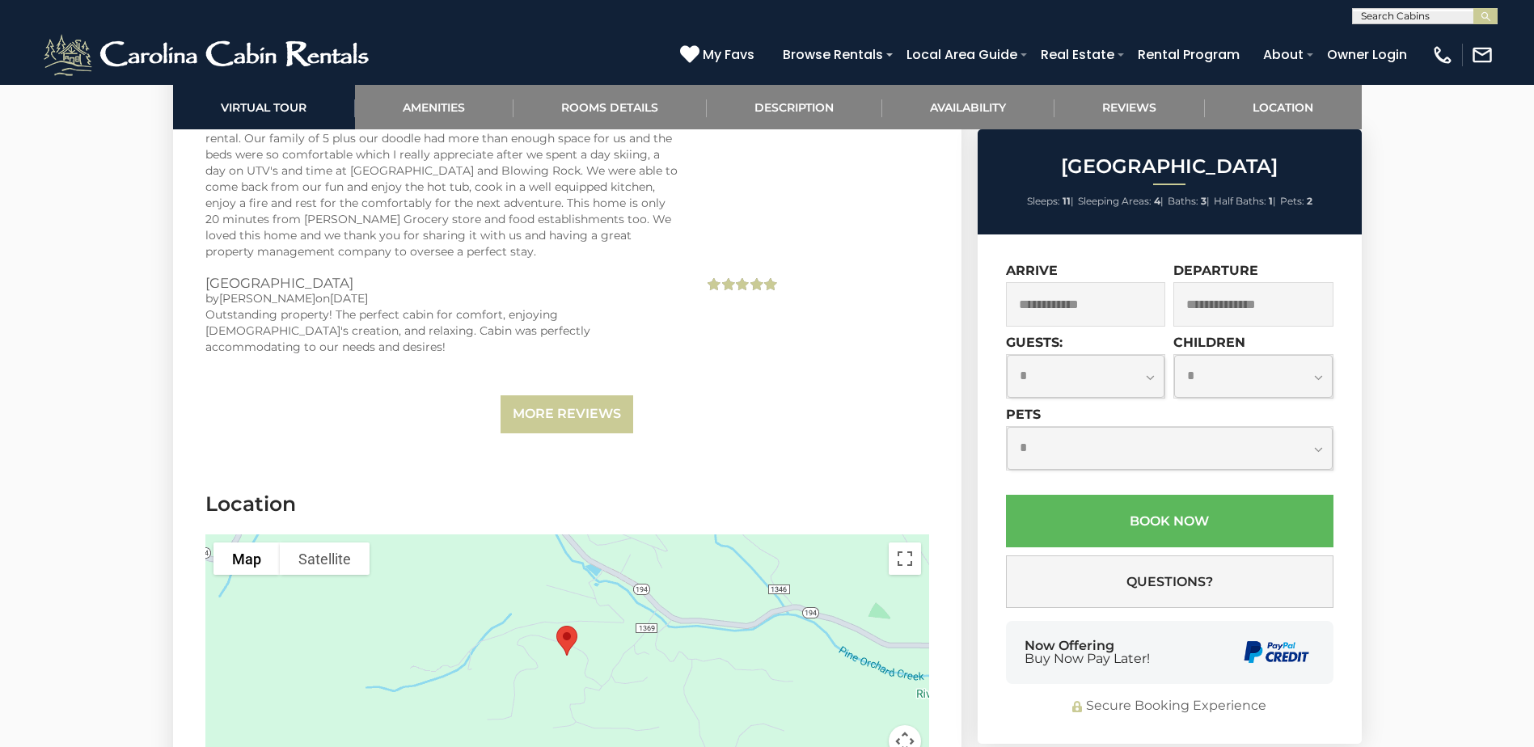
scroll to position [4931, 0]
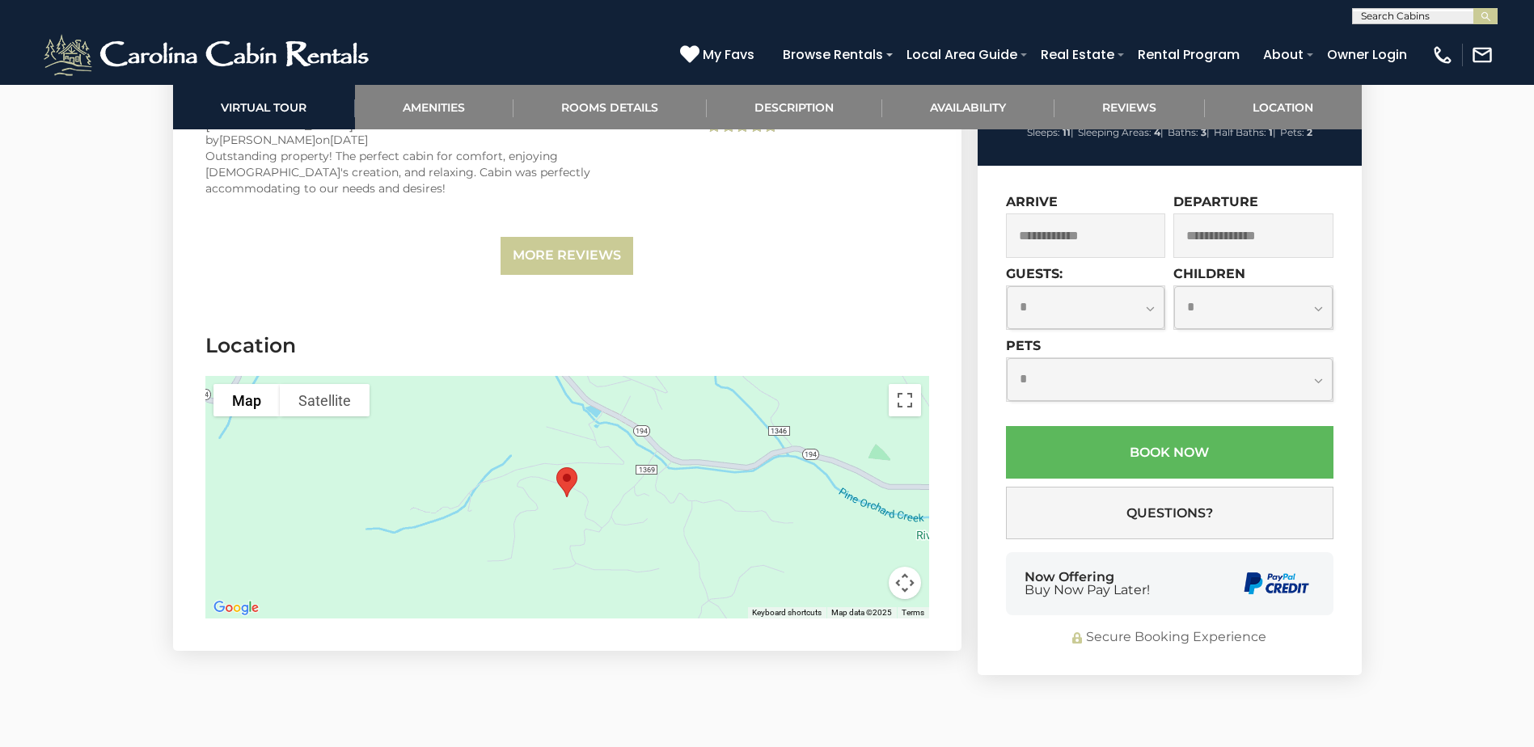
click at [568, 461] on img "Bald Mountain Lodge" at bounding box center [567, 482] width 34 height 43
click at [901, 567] on button "Map camera controls" at bounding box center [904, 583] width 32 height 32
click at [857, 486] on button "Zoom in" at bounding box center [864, 502] width 32 height 32
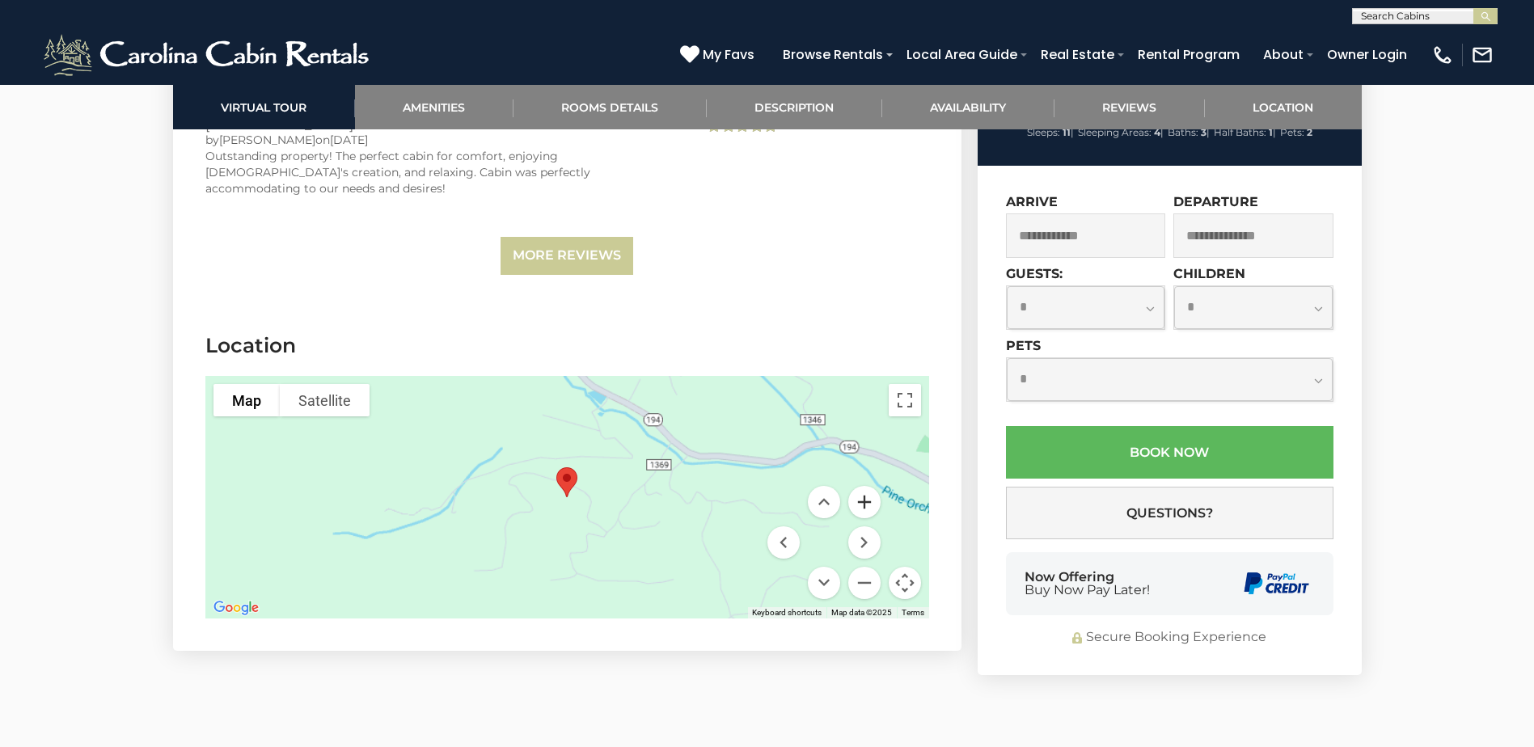
click at [857, 486] on button "Zoom in" at bounding box center [864, 502] width 32 height 32
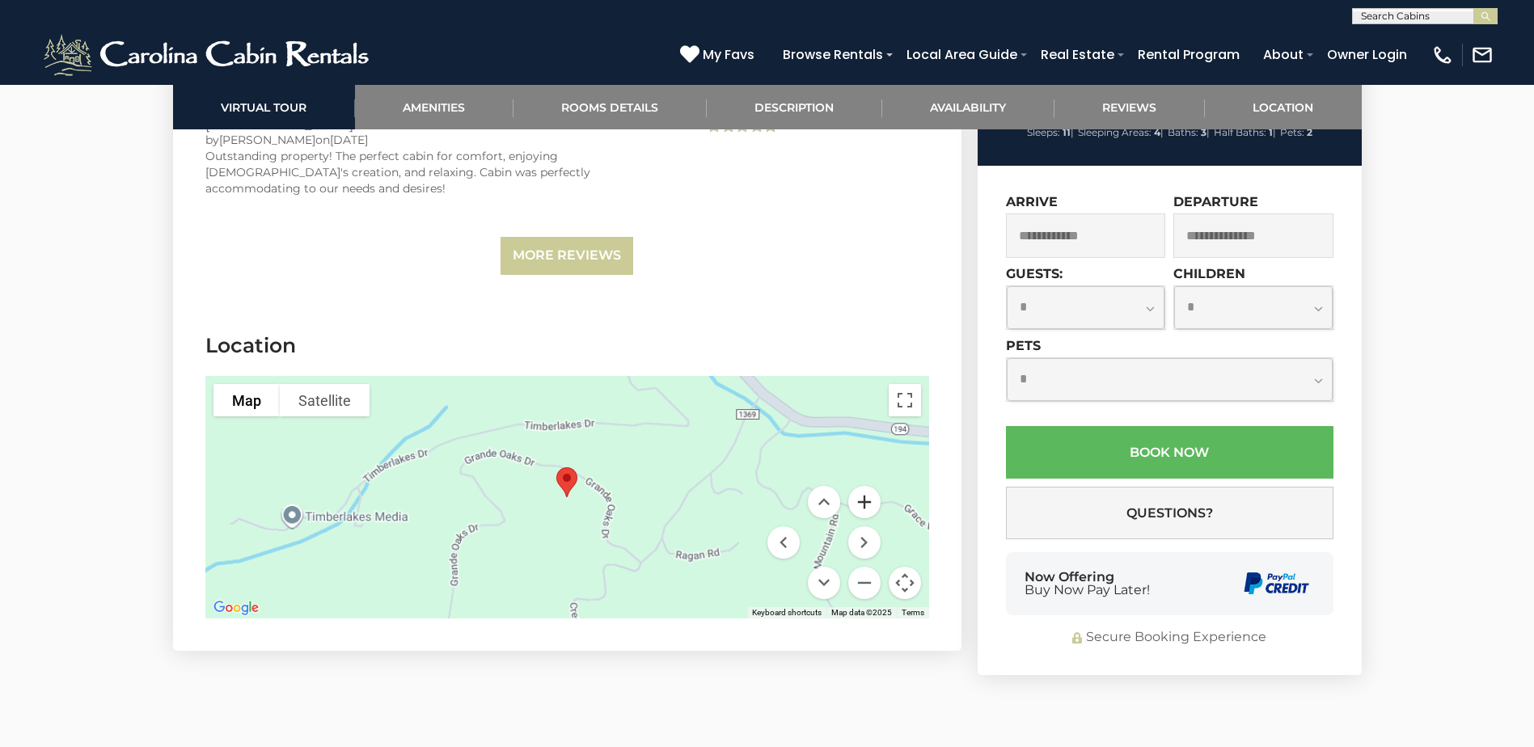
click at [857, 486] on button "Zoom in" at bounding box center [864, 502] width 32 height 32
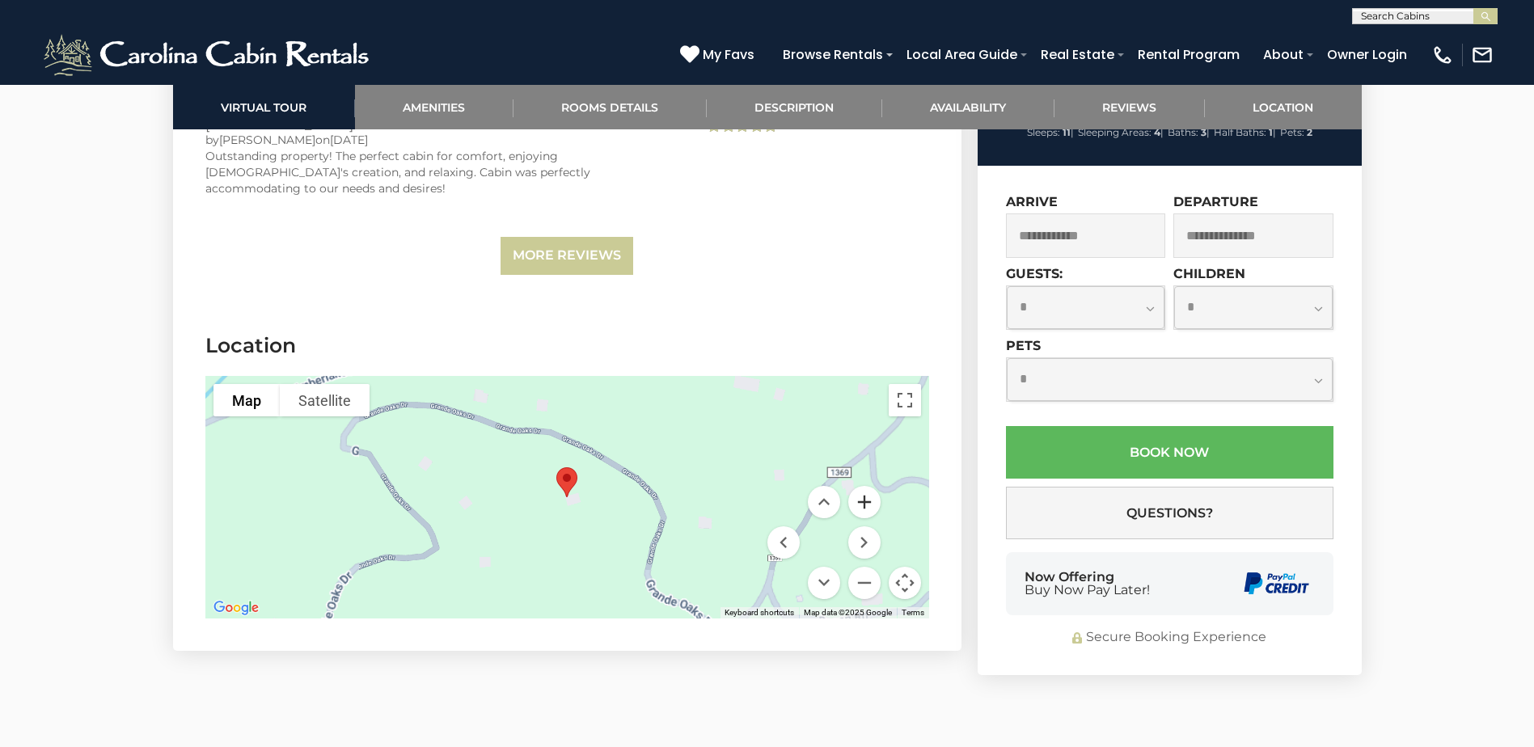
click at [857, 486] on button "Zoom in" at bounding box center [864, 502] width 32 height 32
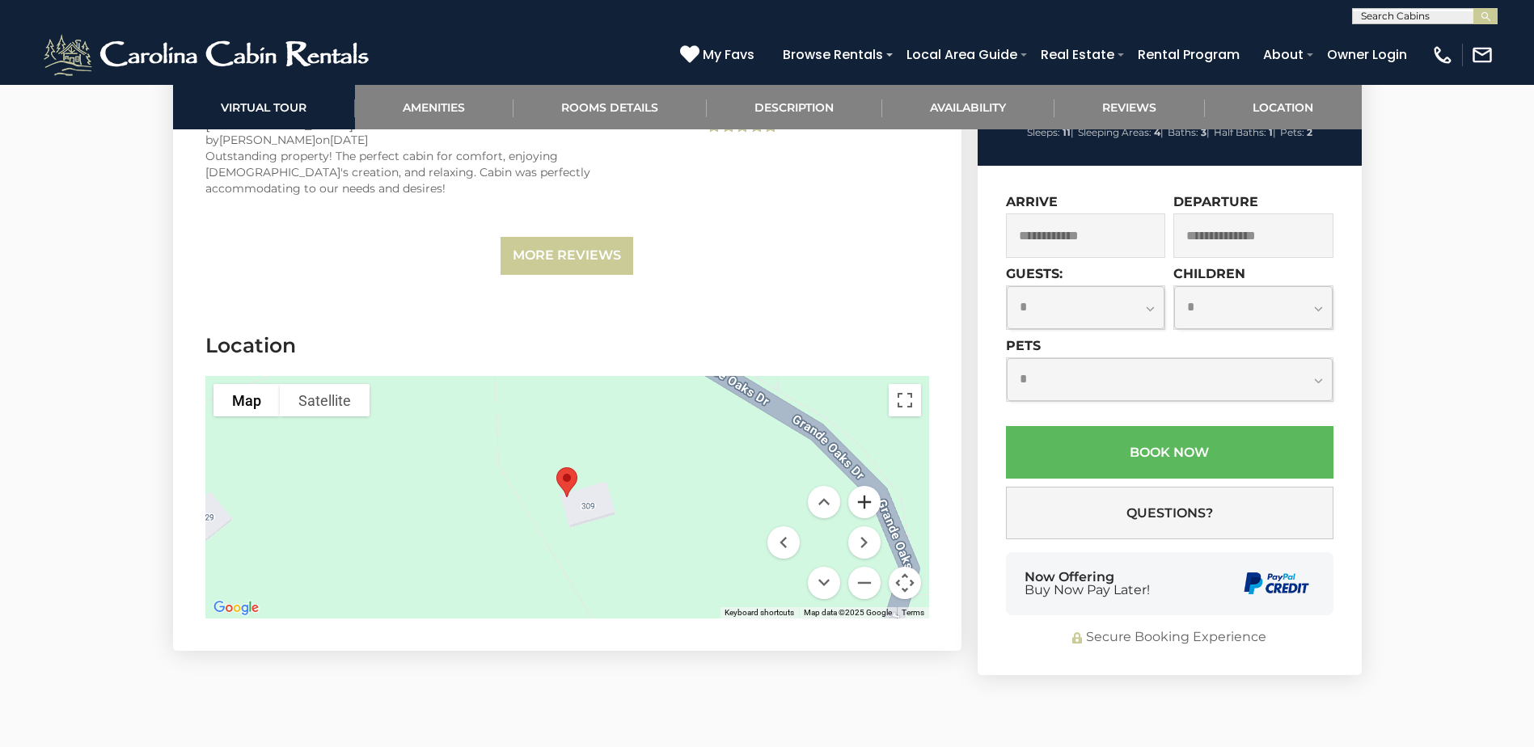
click at [857, 486] on button "Zoom in" at bounding box center [864, 502] width 32 height 32
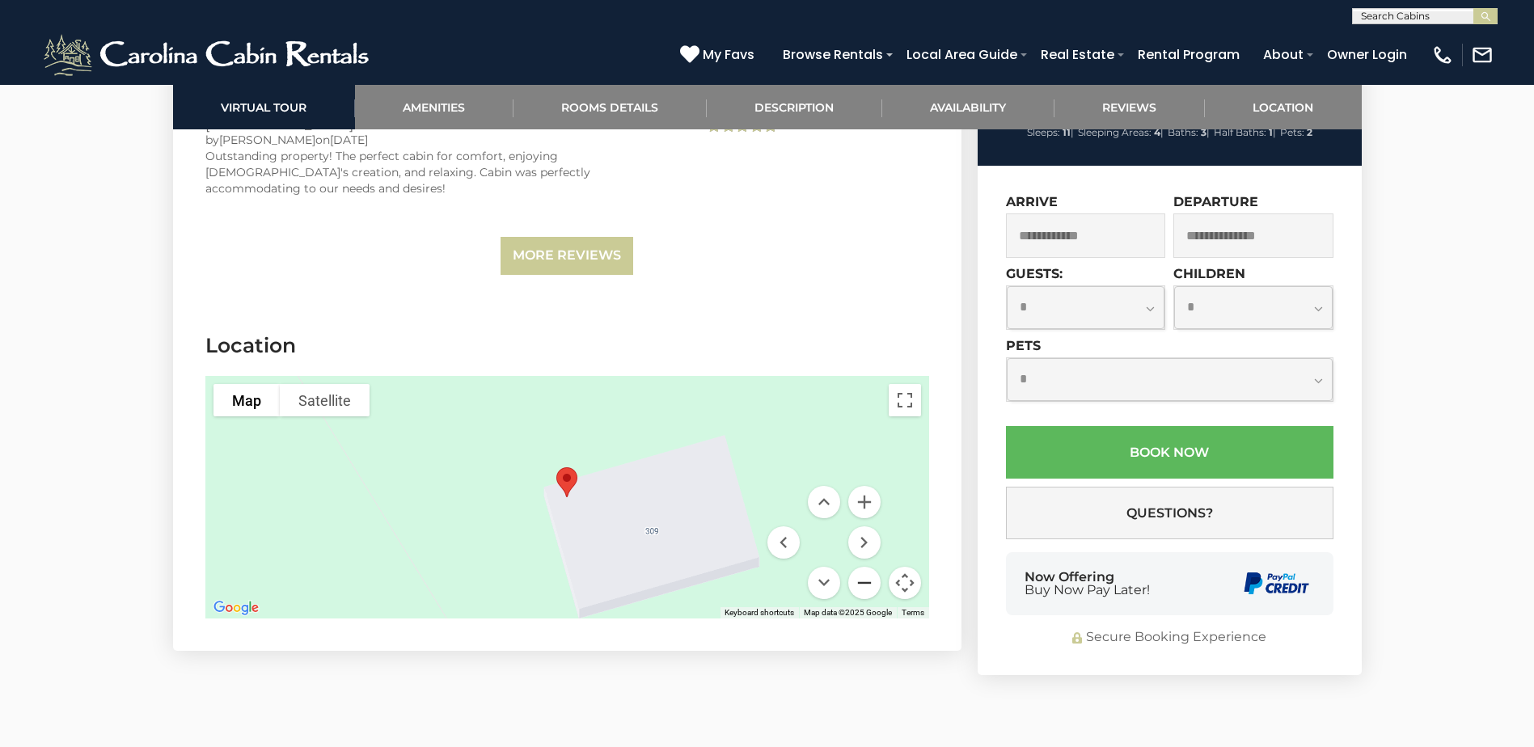
click at [858, 567] on button "Zoom out" at bounding box center [864, 583] width 32 height 32
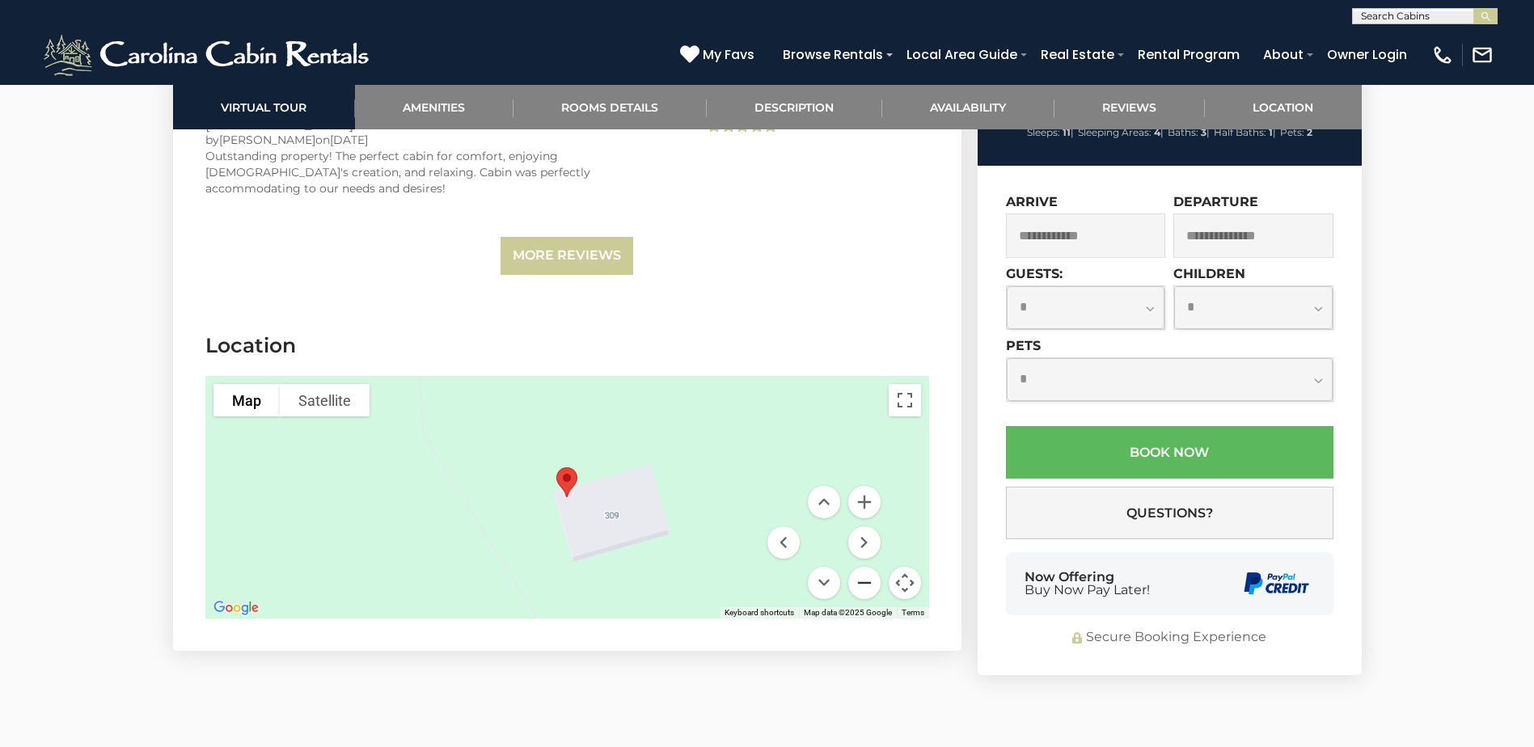
click at [858, 567] on button "Zoom out" at bounding box center [864, 583] width 32 height 32
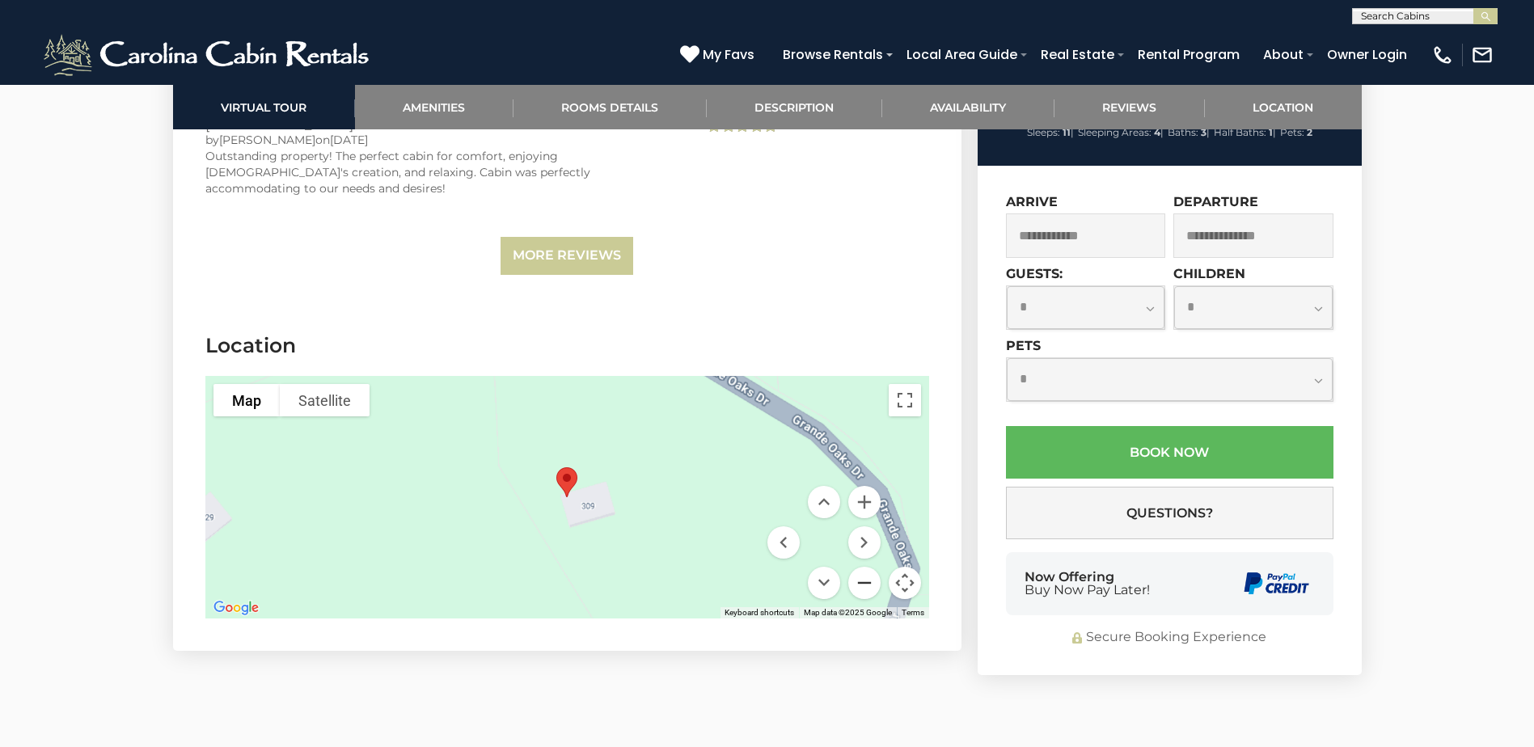
click at [858, 567] on button "Zoom out" at bounding box center [864, 583] width 32 height 32
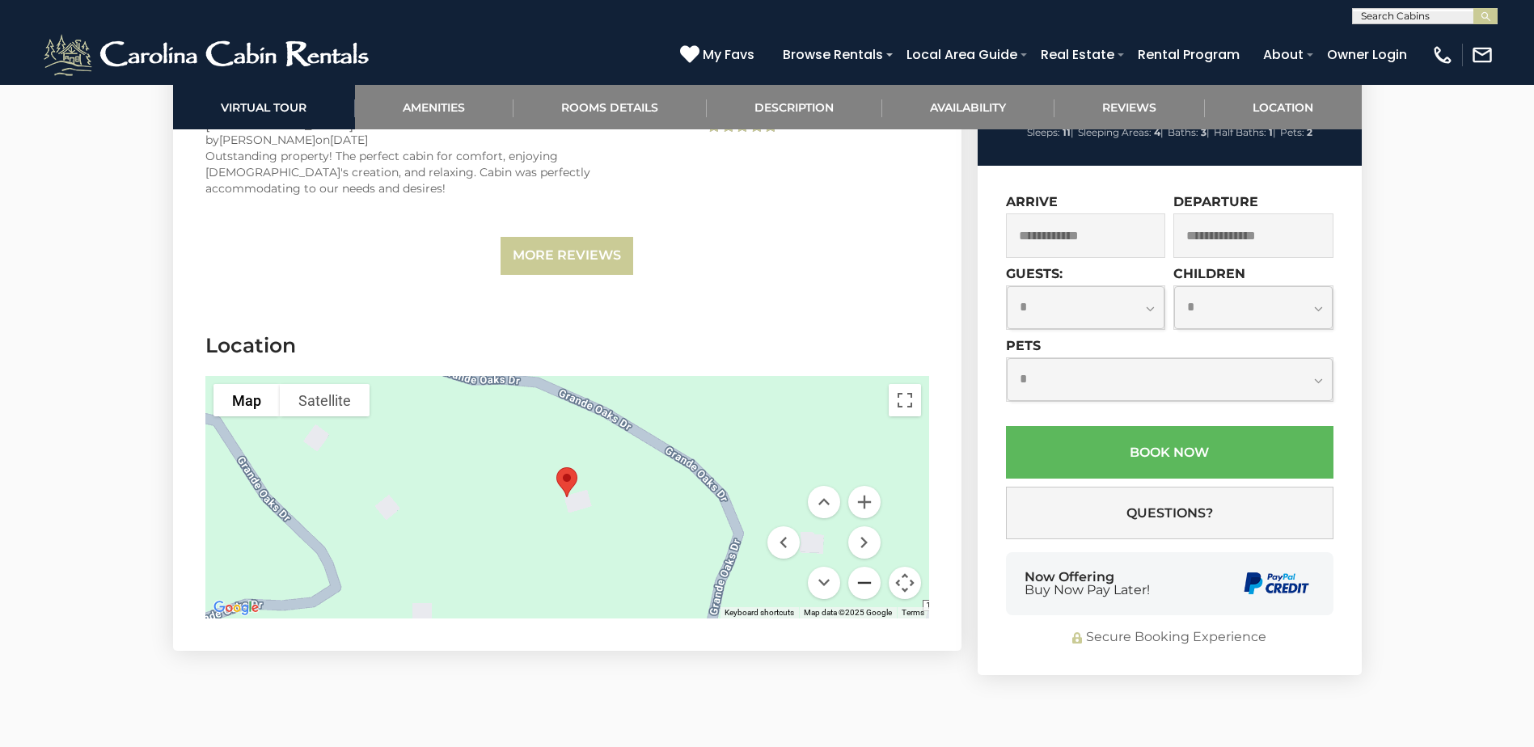
click at [858, 567] on button "Zoom out" at bounding box center [864, 583] width 32 height 32
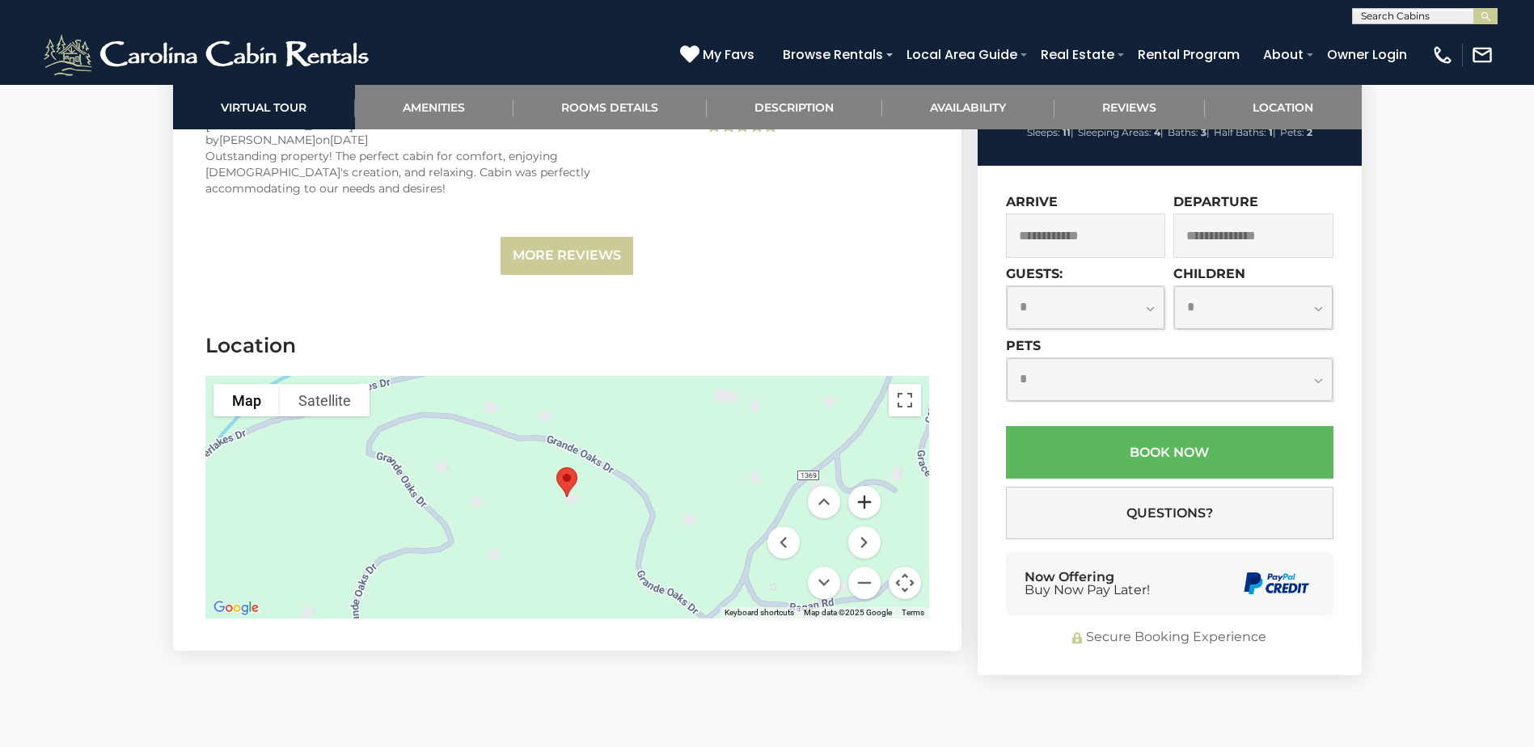
click at [857, 486] on button "Zoom in" at bounding box center [864, 502] width 32 height 32
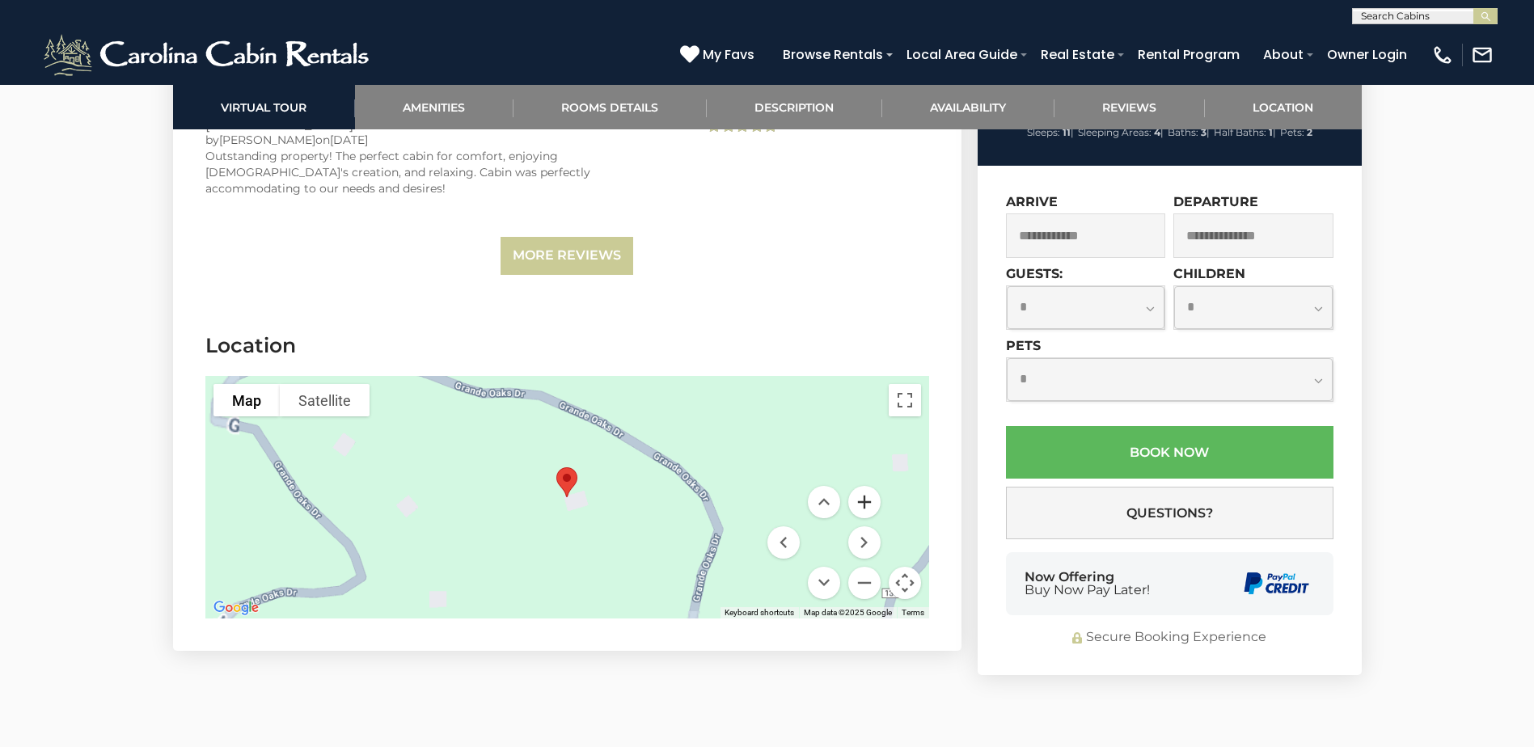
click at [857, 486] on button "Zoom in" at bounding box center [864, 502] width 32 height 32
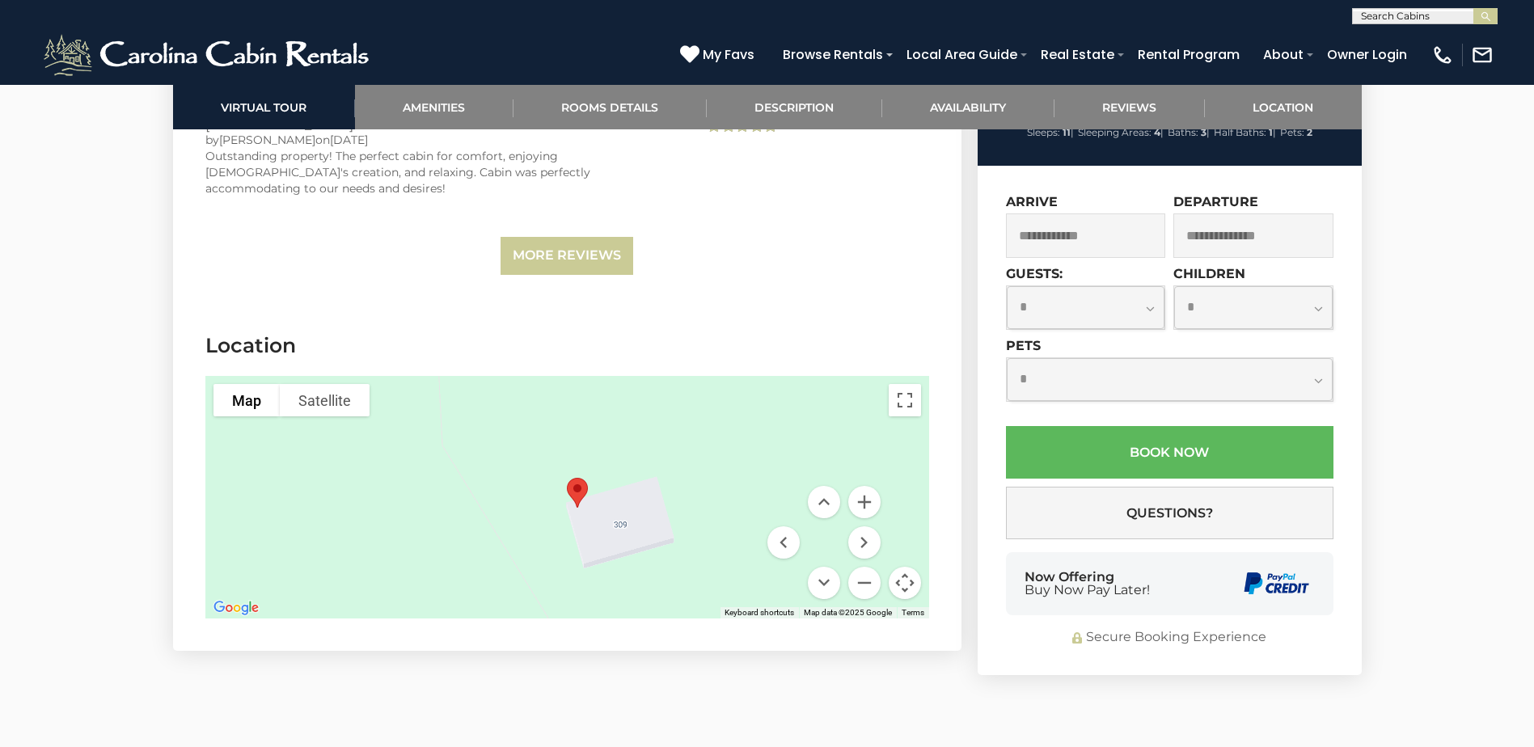
drag, startPoint x: 596, startPoint y: 454, endPoint x: 739, endPoint y: 450, distance: 143.1
click at [605, 449] on div at bounding box center [567, 497] width 724 height 243
click at [823, 567] on button "Move down" at bounding box center [824, 583] width 32 height 32
click at [826, 486] on button "Move up" at bounding box center [824, 502] width 32 height 32
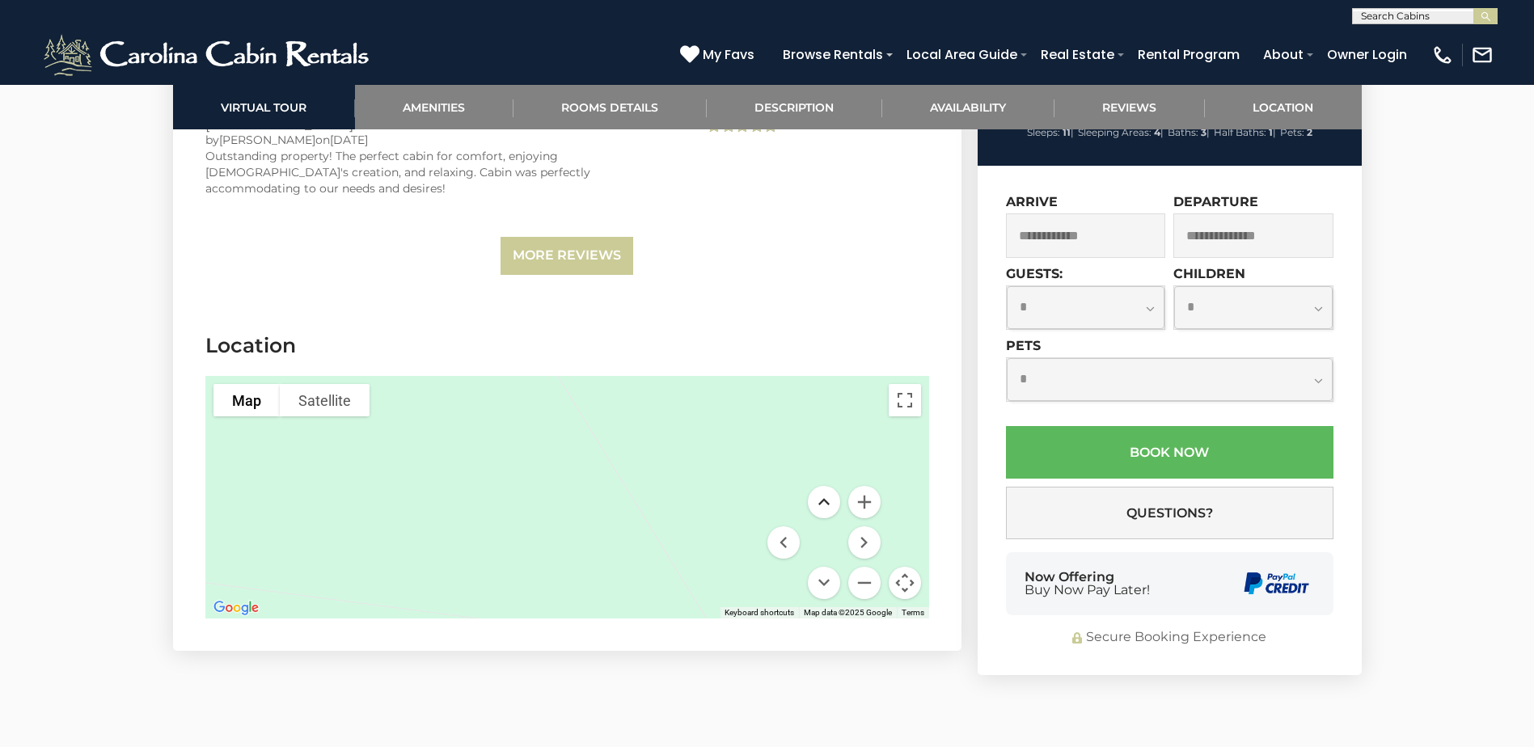
click at [826, 486] on button "Move up" at bounding box center [824, 502] width 32 height 32
click at [824, 567] on button "Move down" at bounding box center [824, 583] width 32 height 32
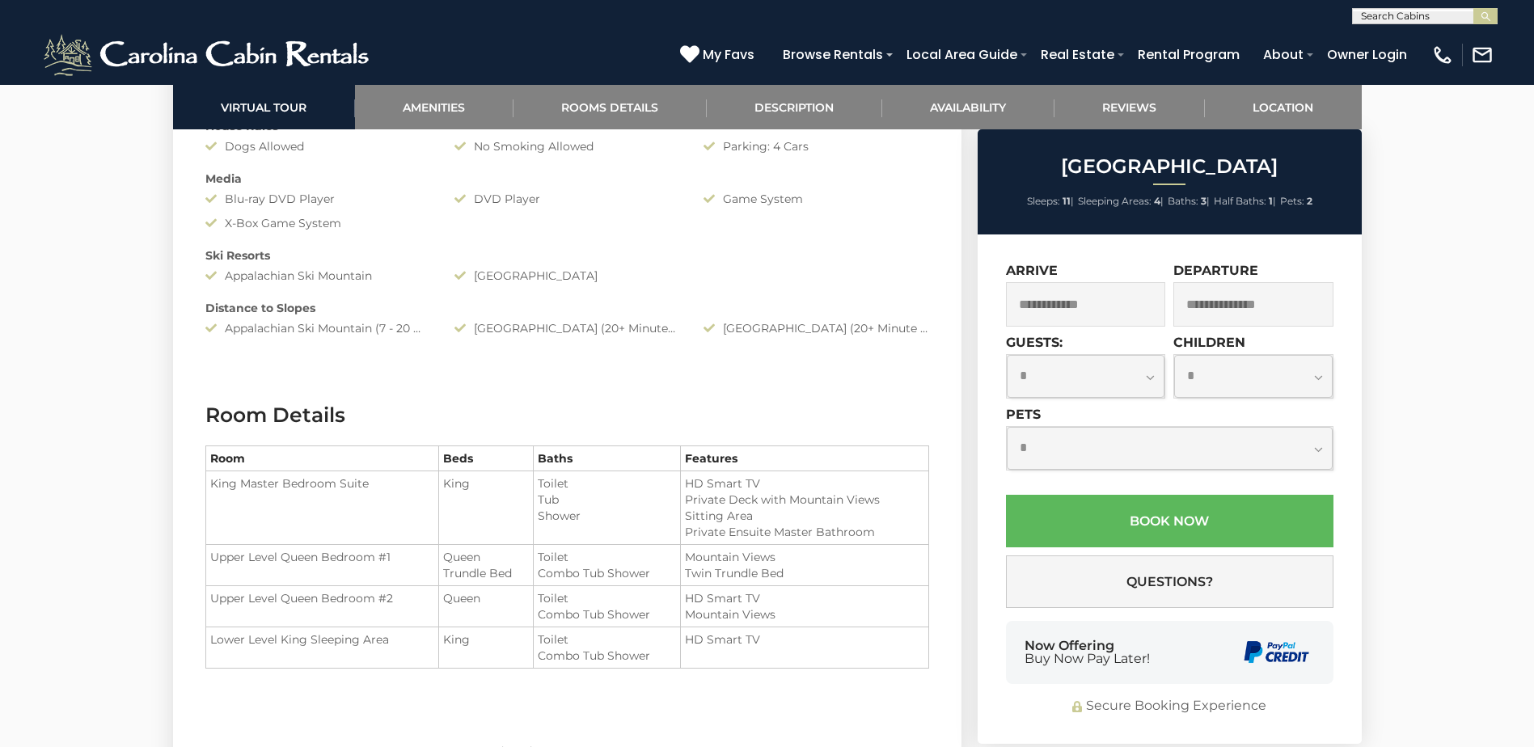
drag, startPoint x: 615, startPoint y: 369, endPoint x: 618, endPoint y: 378, distance: 9.5
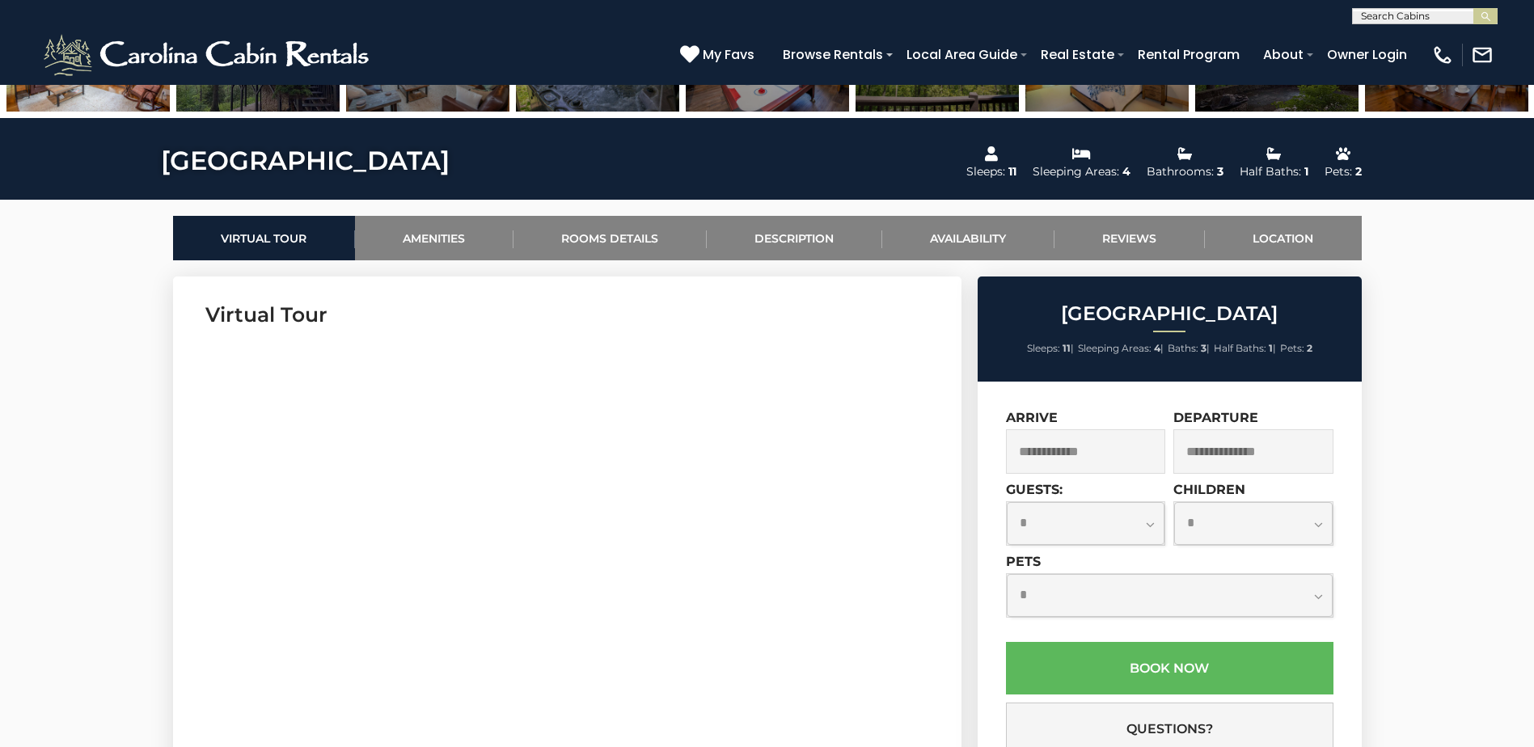
scroll to position [560, 0]
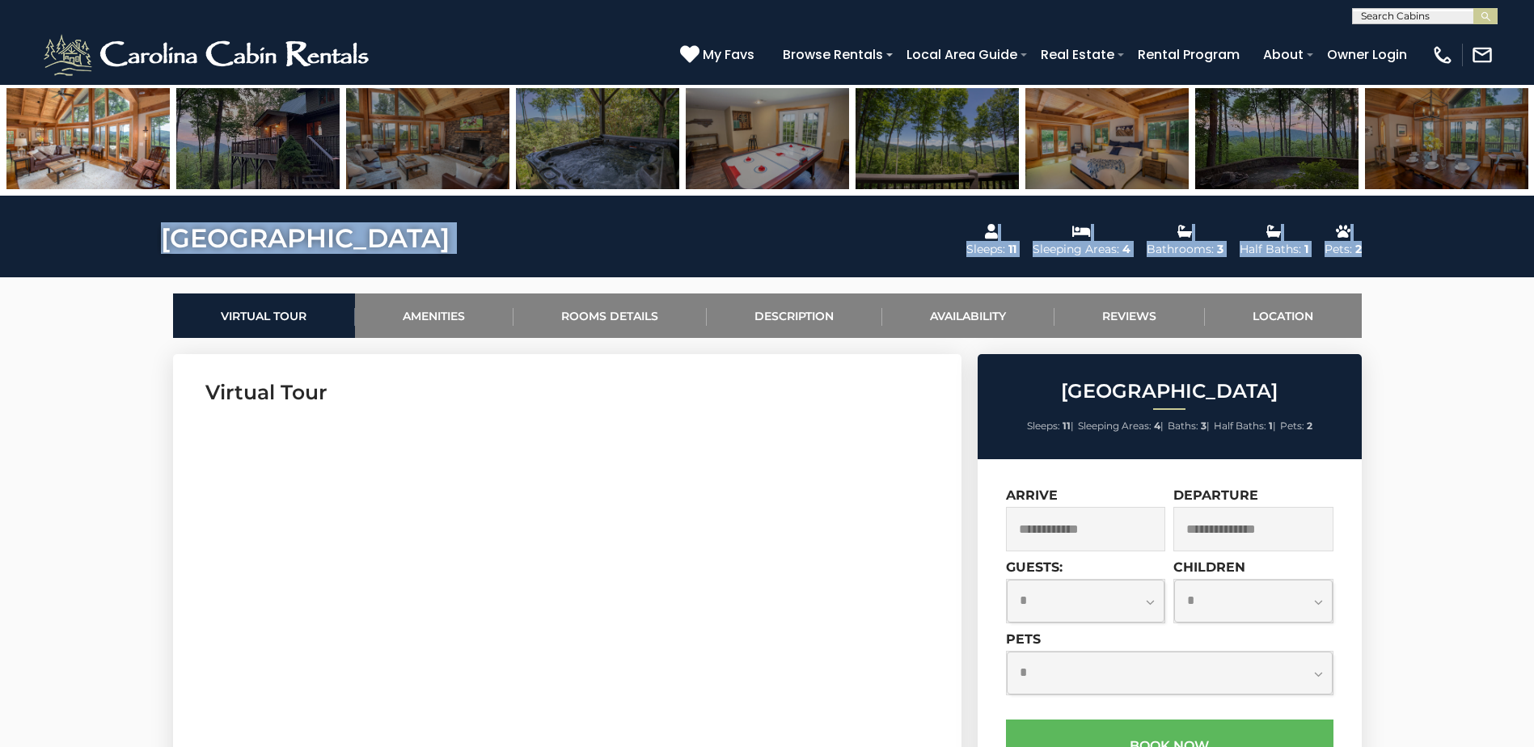
drag, startPoint x: 463, startPoint y: 240, endPoint x: 164, endPoint y: 247, distance: 299.2
copy div "Bald Mountain Lodge Sleeps: 11 Sleeping Areas: 4 Bathrooms: 3 Half Baths: 1 Pet…"
click at [1291, 304] on link "Location" at bounding box center [1283, 315] width 157 height 44
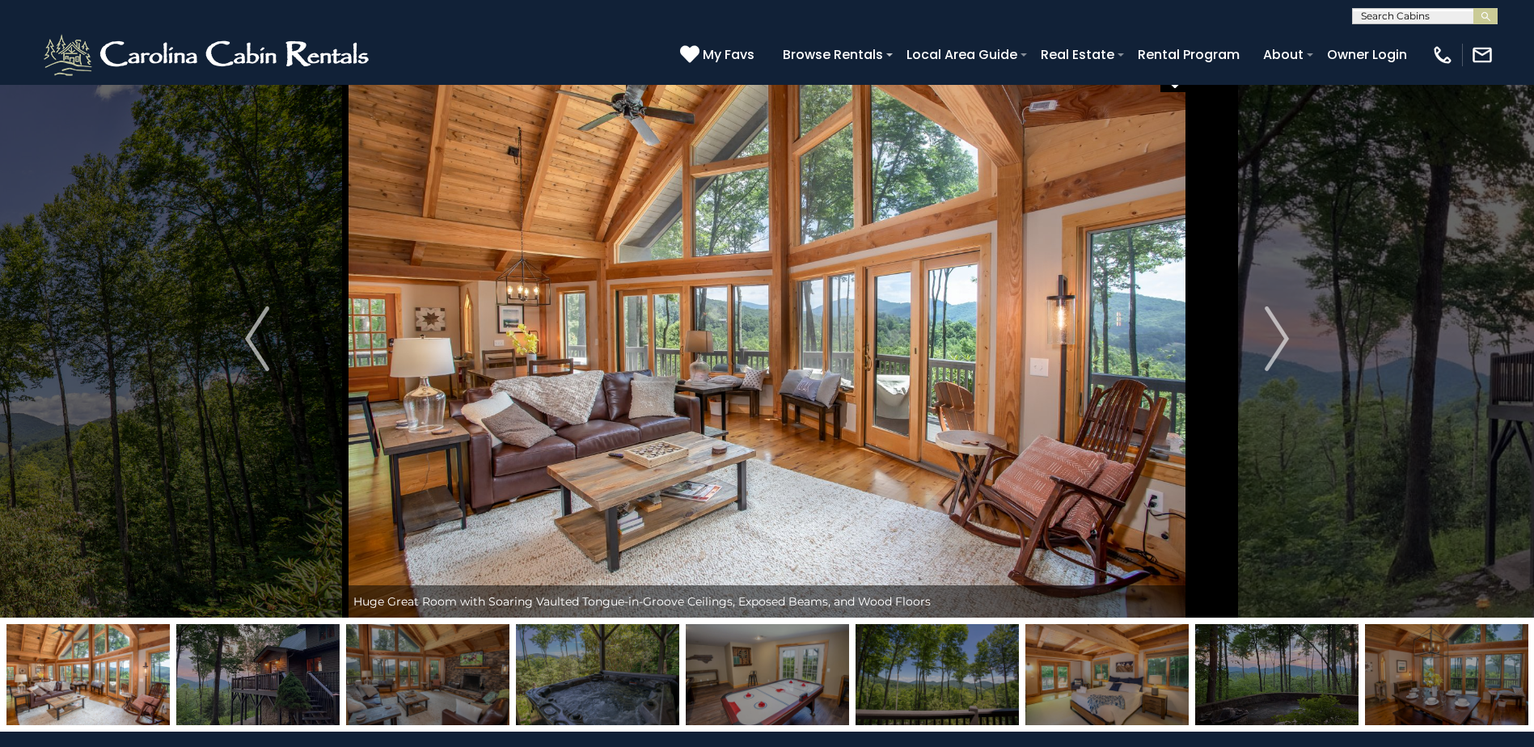
scroll to position [0, 0]
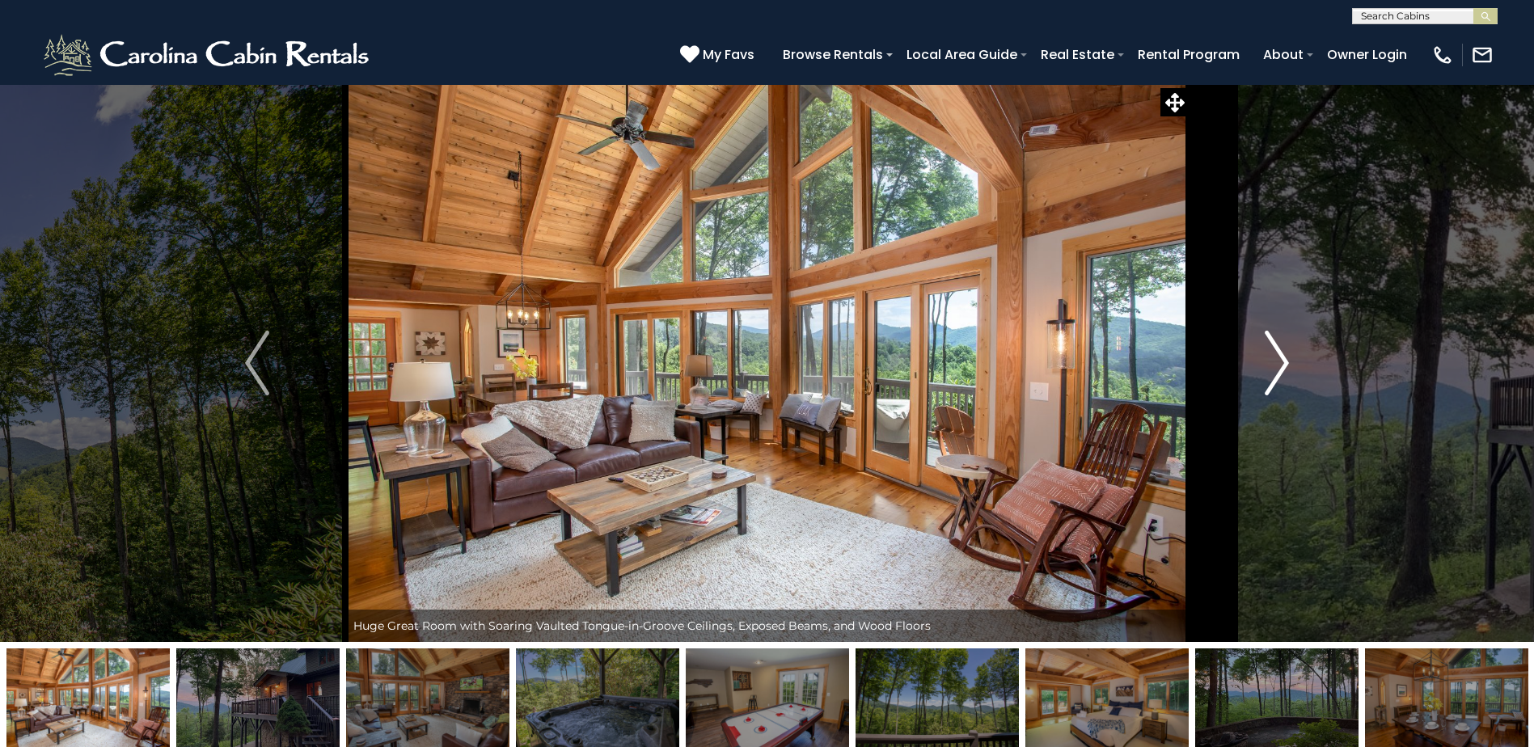
click at [1275, 352] on img "Next" at bounding box center [1276, 363] width 24 height 65
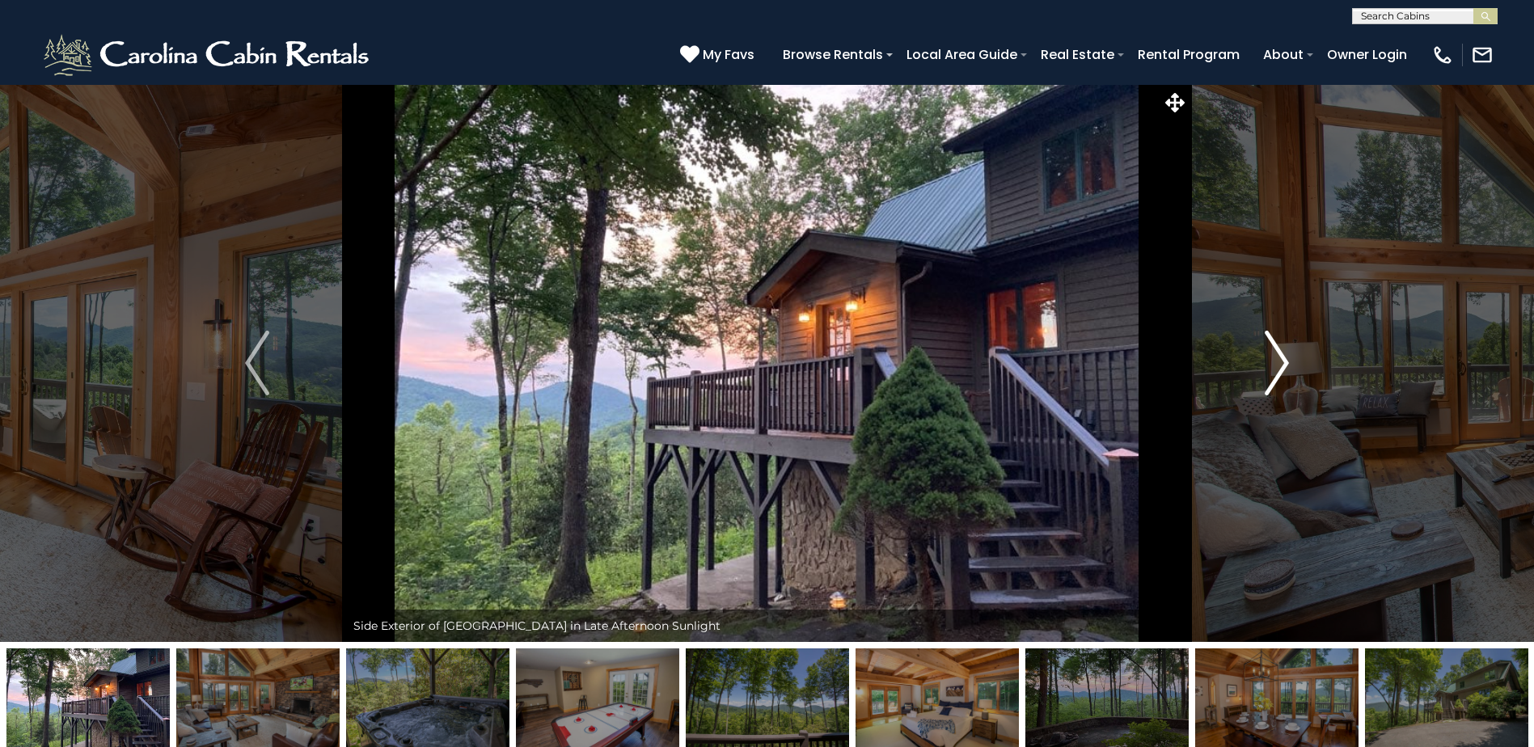
click at [1275, 354] on img "Next" at bounding box center [1276, 363] width 24 height 65
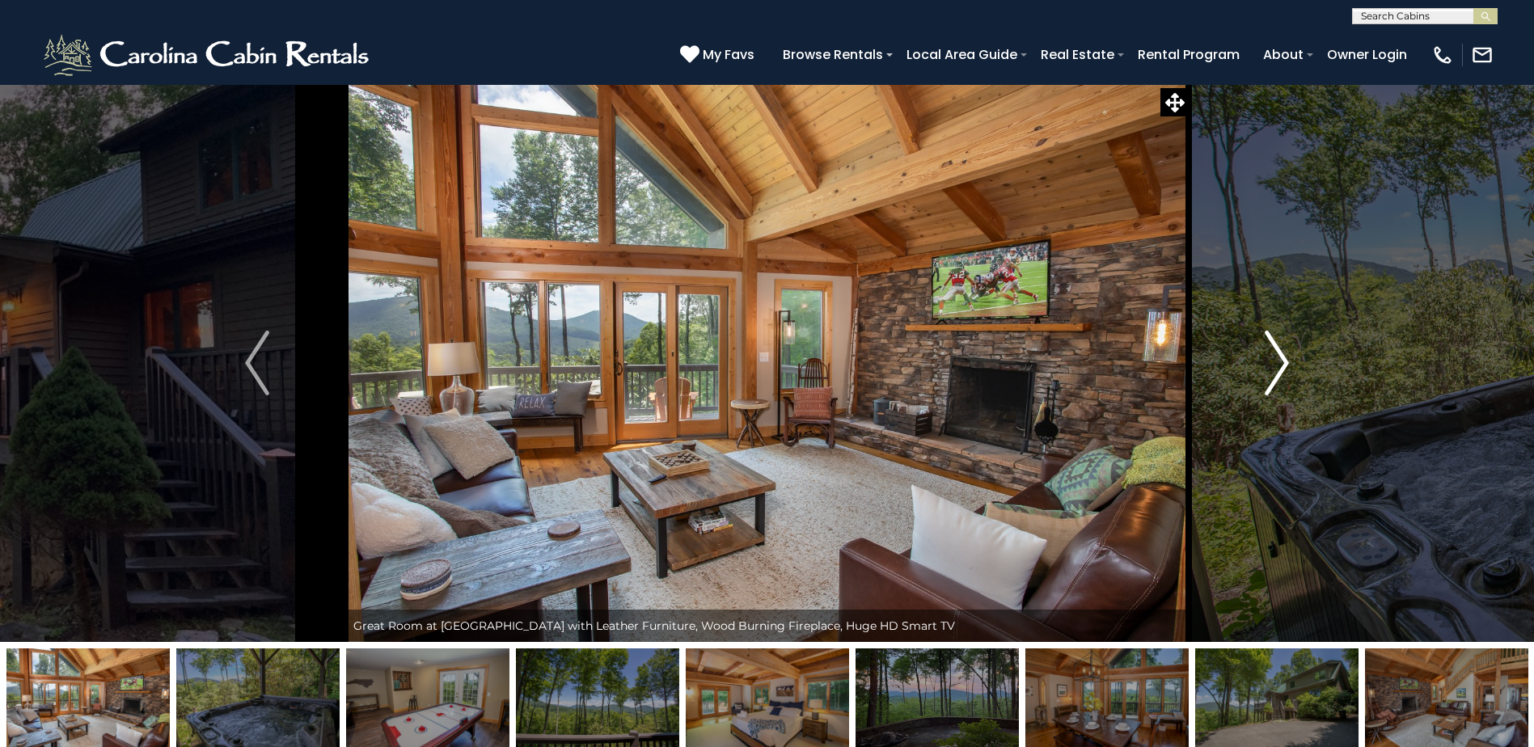
click at [1275, 354] on img "Next" at bounding box center [1276, 363] width 24 height 65
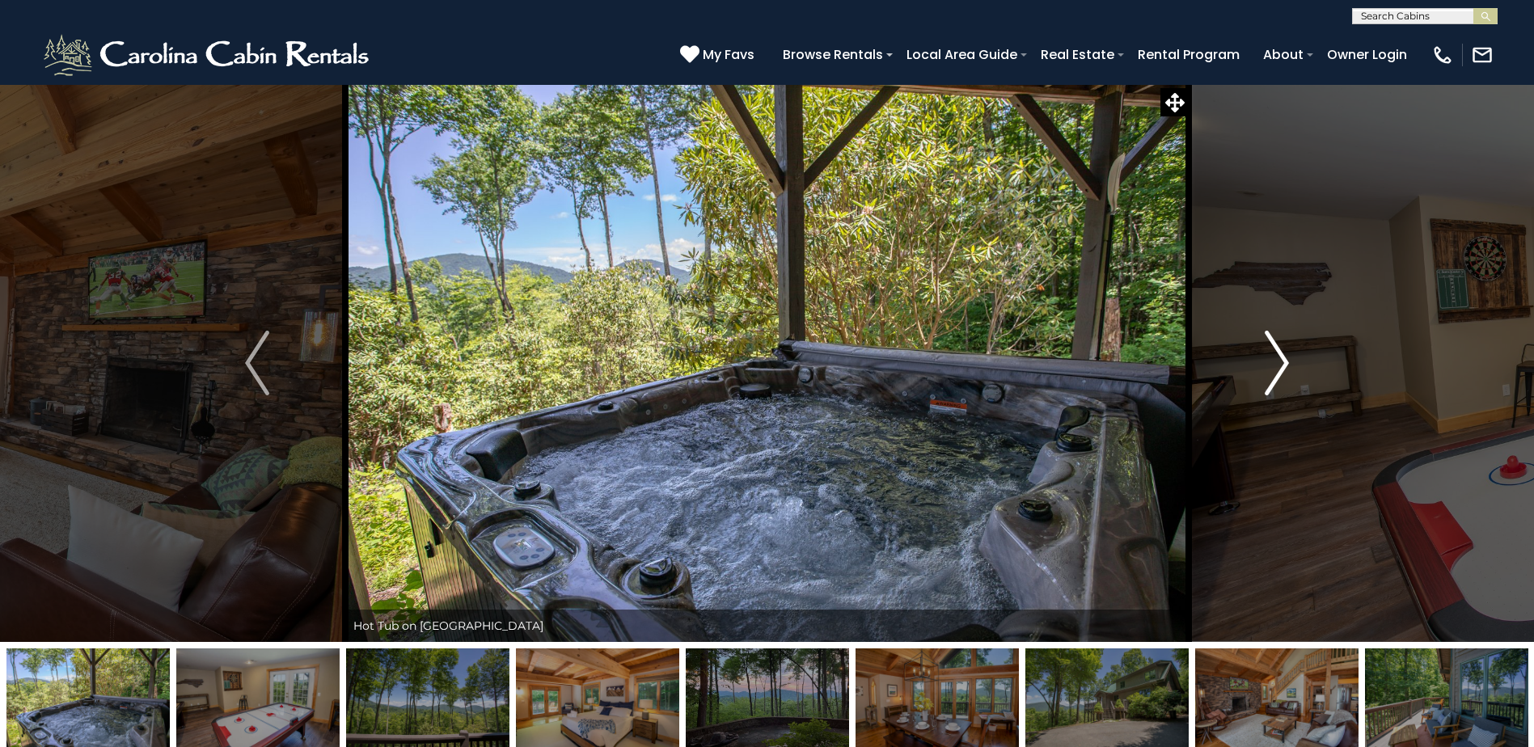
click at [1287, 361] on img "Next" at bounding box center [1276, 363] width 24 height 65
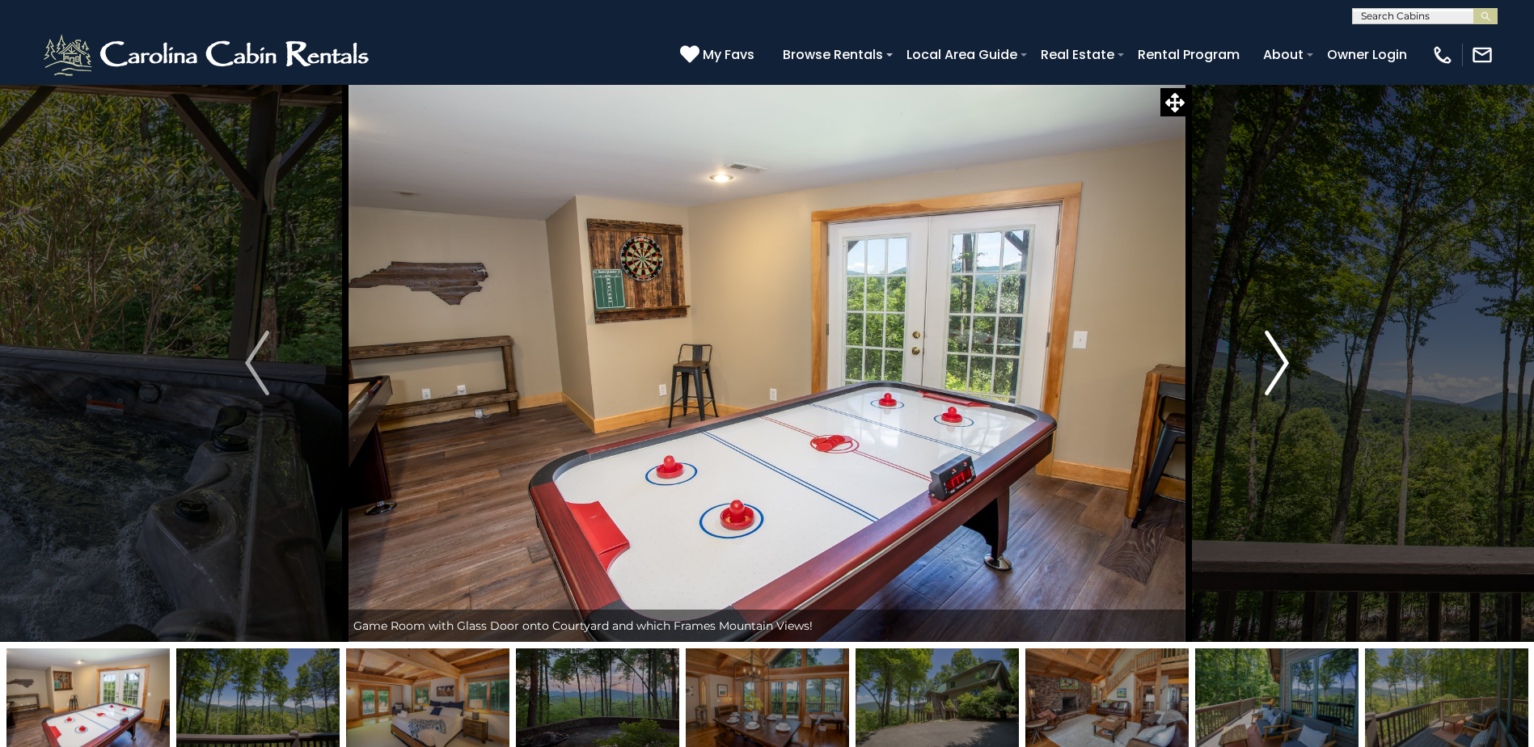
click at [1287, 361] on img "Next" at bounding box center [1276, 363] width 24 height 65
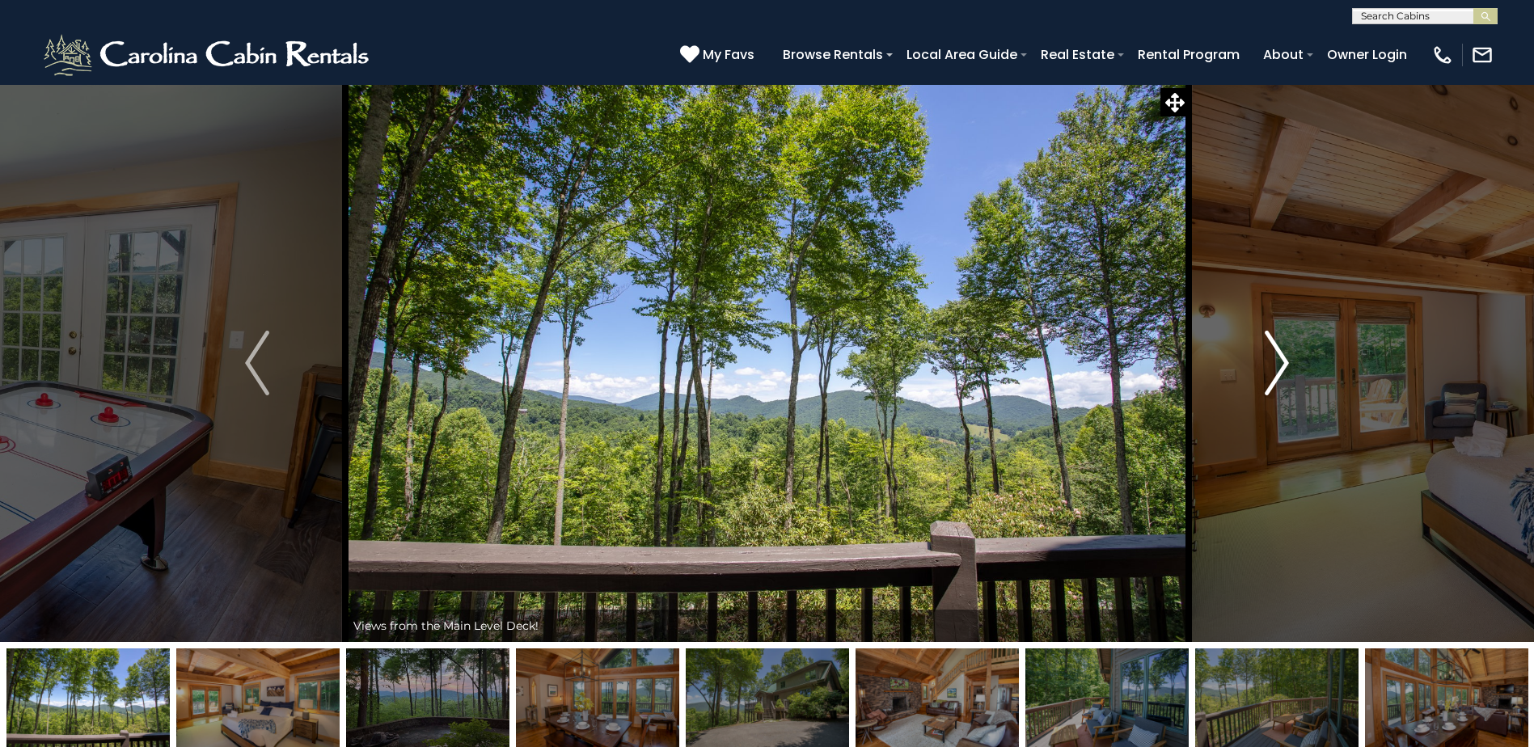
click at [1287, 361] on img "Next" at bounding box center [1276, 363] width 24 height 65
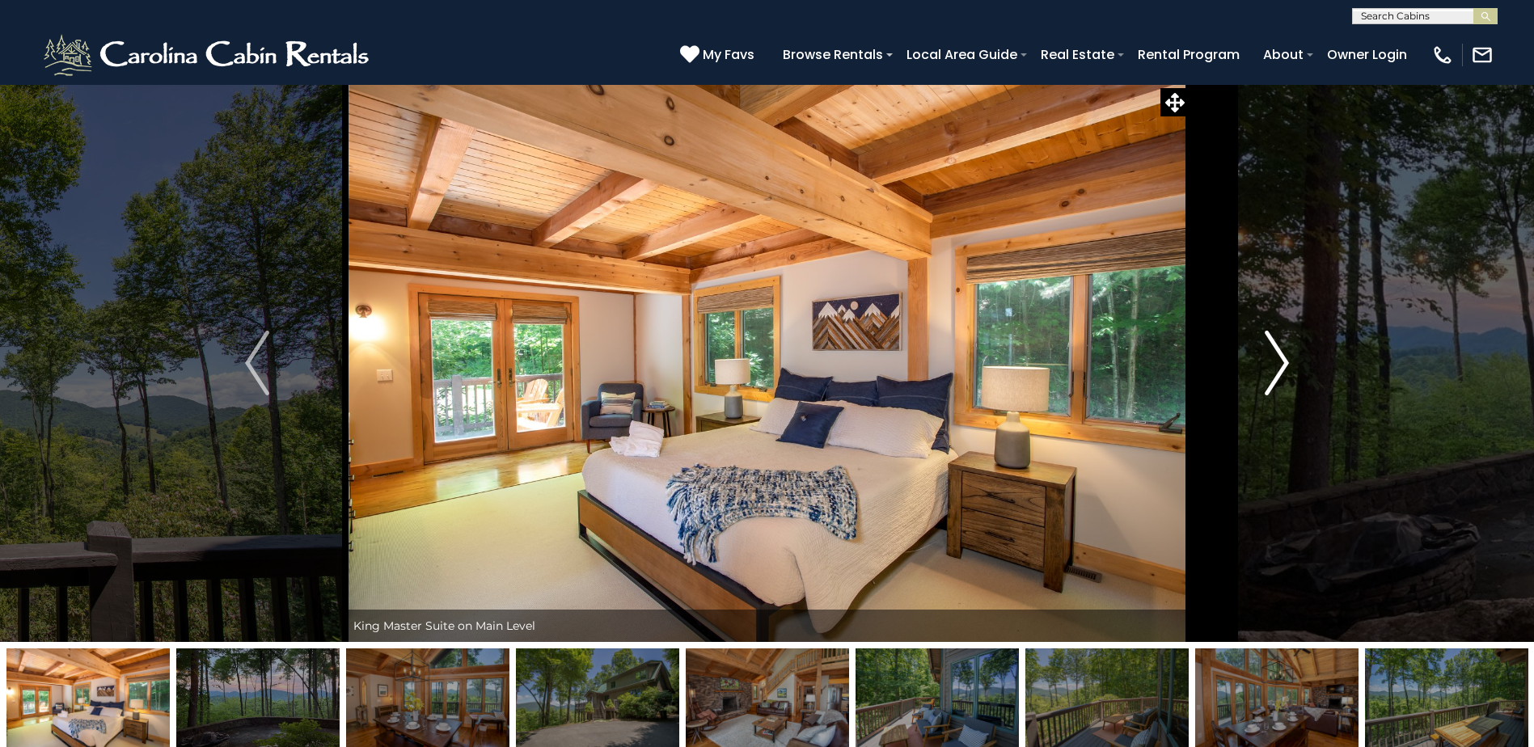
click at [1287, 361] on img "Next" at bounding box center [1276, 363] width 24 height 65
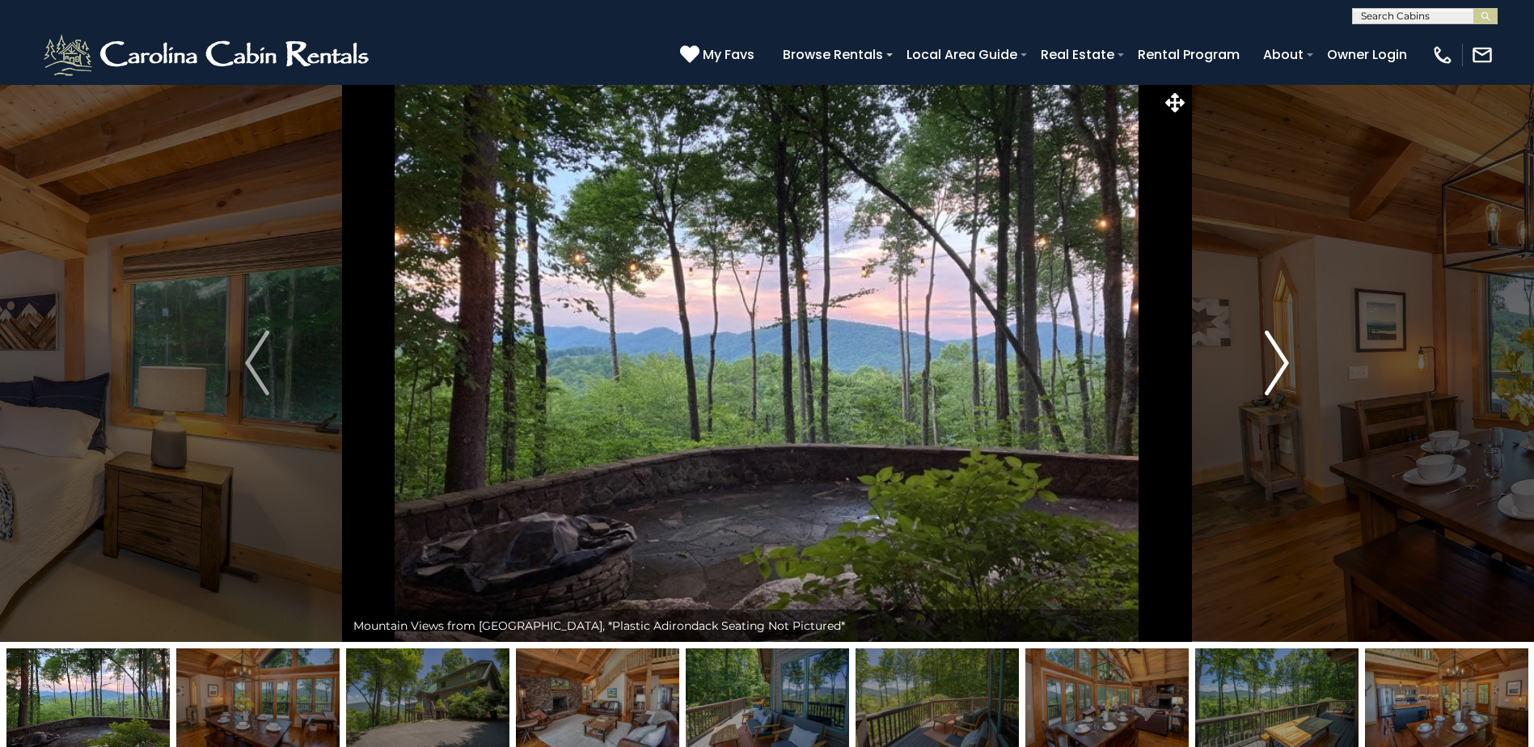
click at [1287, 361] on img "Next" at bounding box center [1276, 363] width 24 height 65
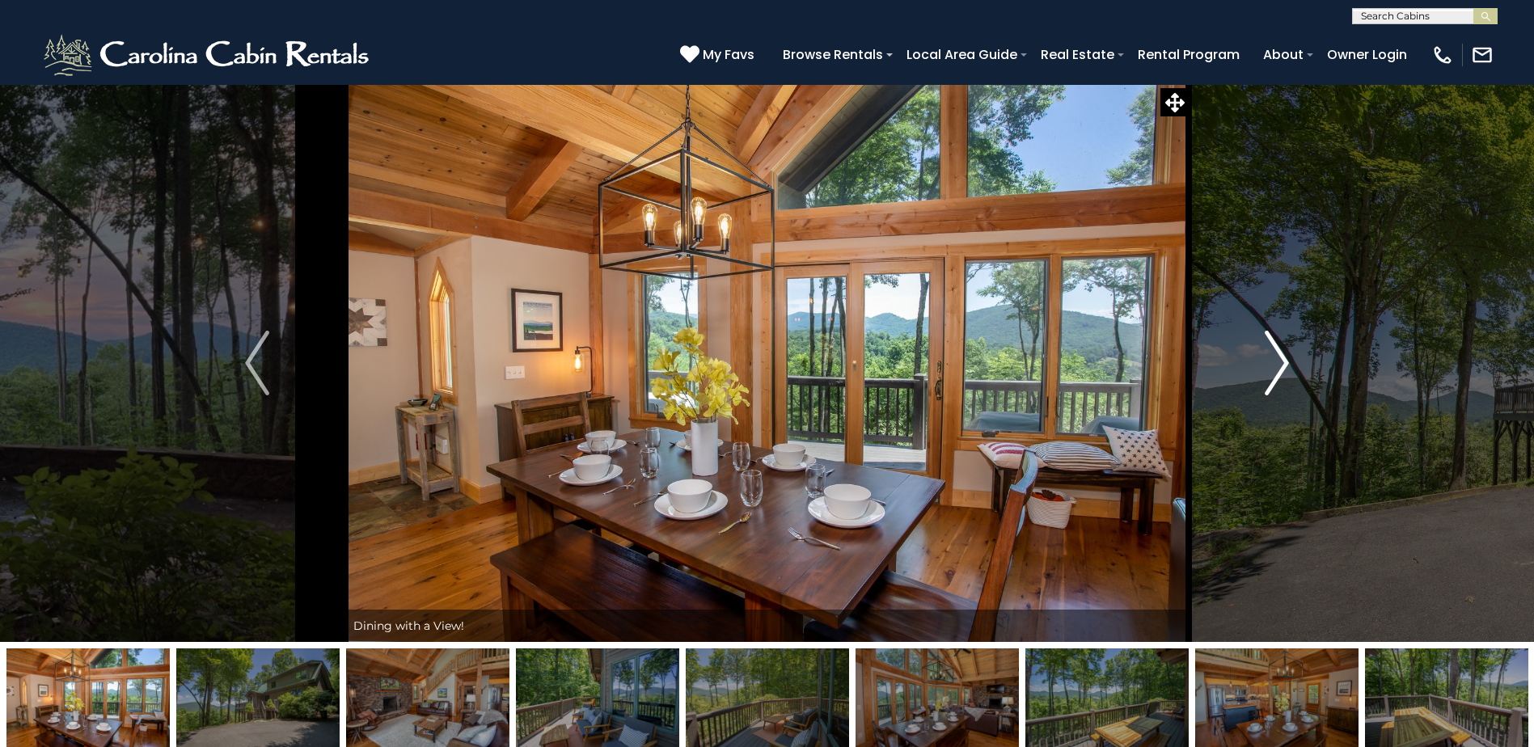
click at [1287, 361] on img "Next" at bounding box center [1276, 363] width 24 height 65
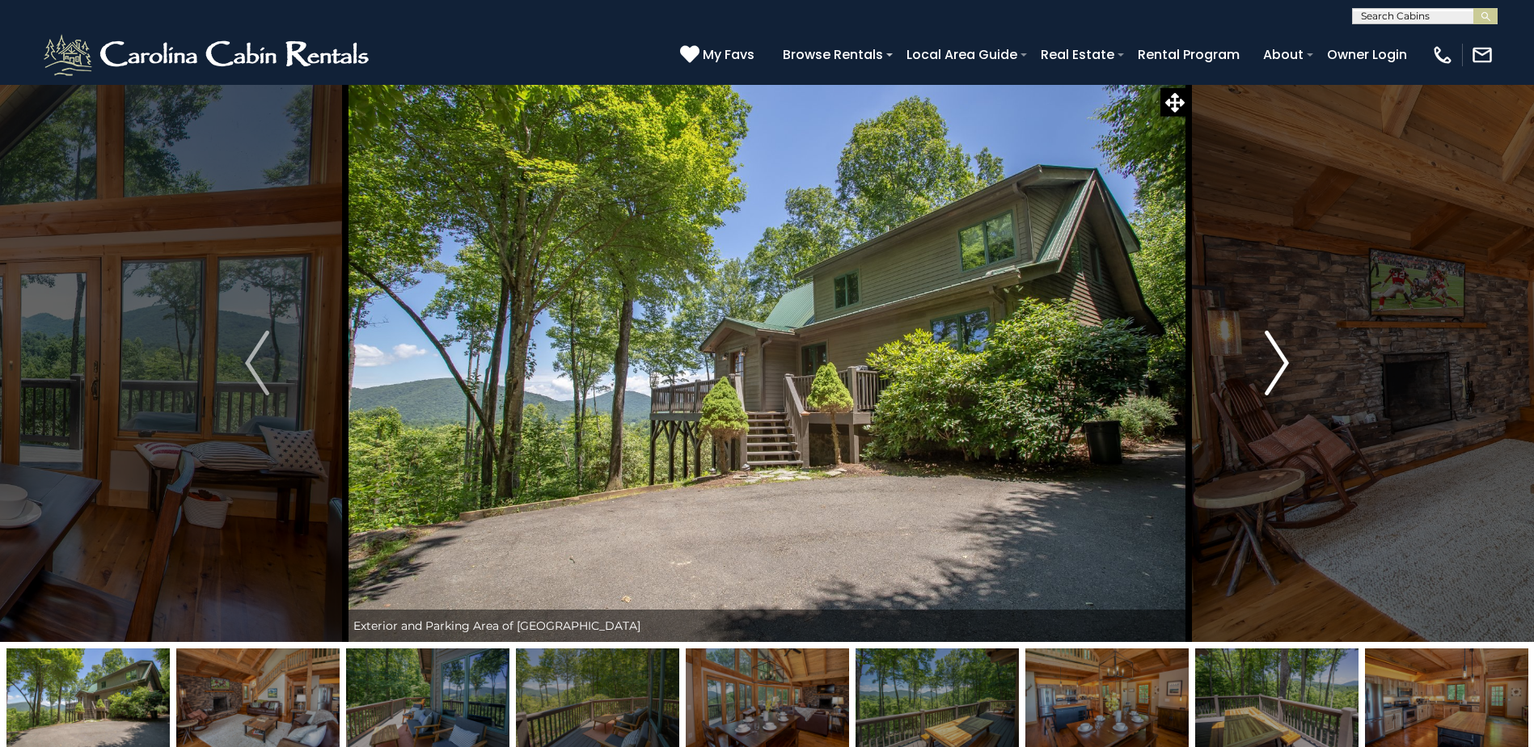
click at [1287, 361] on img "Next" at bounding box center [1276, 363] width 24 height 65
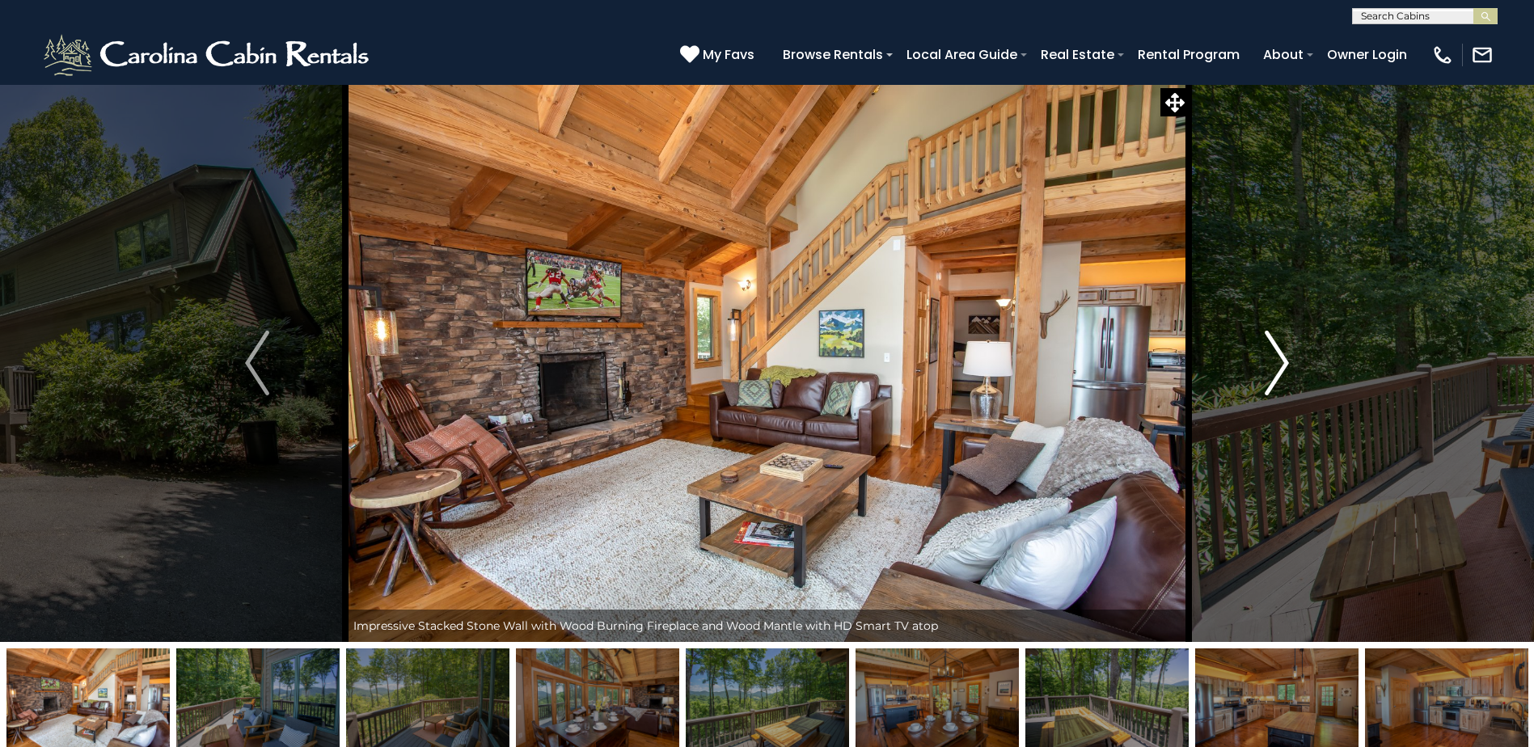
click at [1287, 361] on img "Next" at bounding box center [1276, 363] width 24 height 65
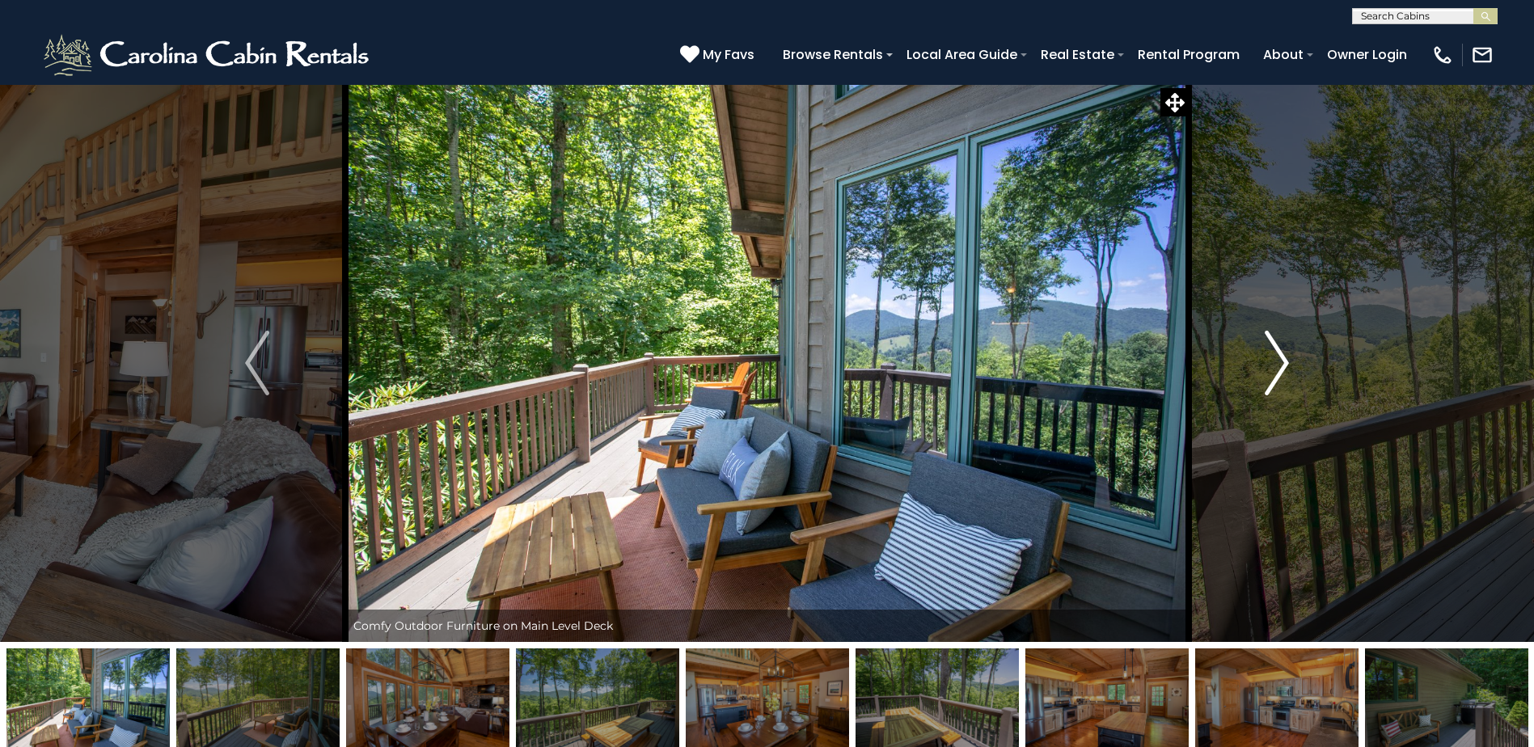
click at [1287, 361] on img "Next" at bounding box center [1276, 363] width 24 height 65
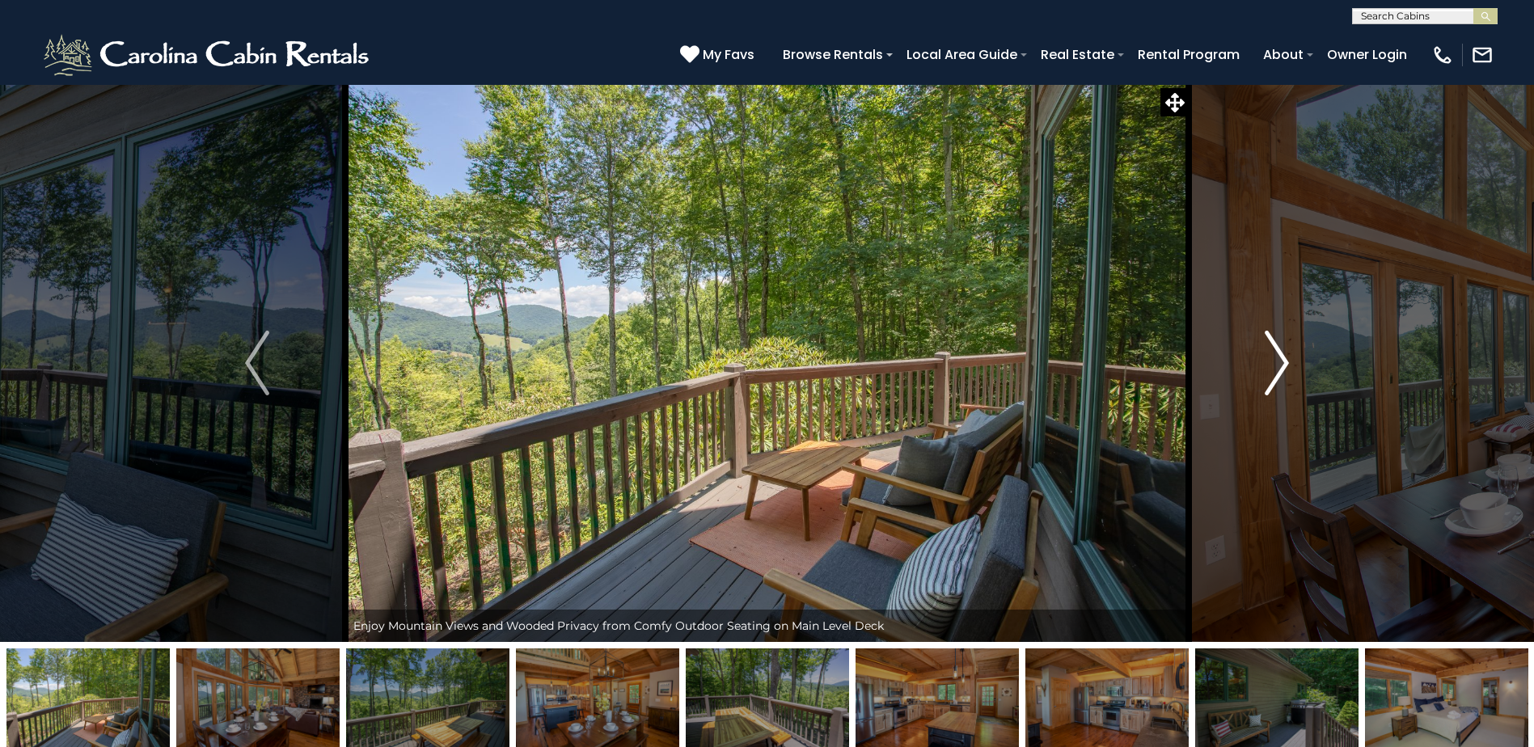
click at [1287, 361] on img "Next" at bounding box center [1276, 363] width 24 height 65
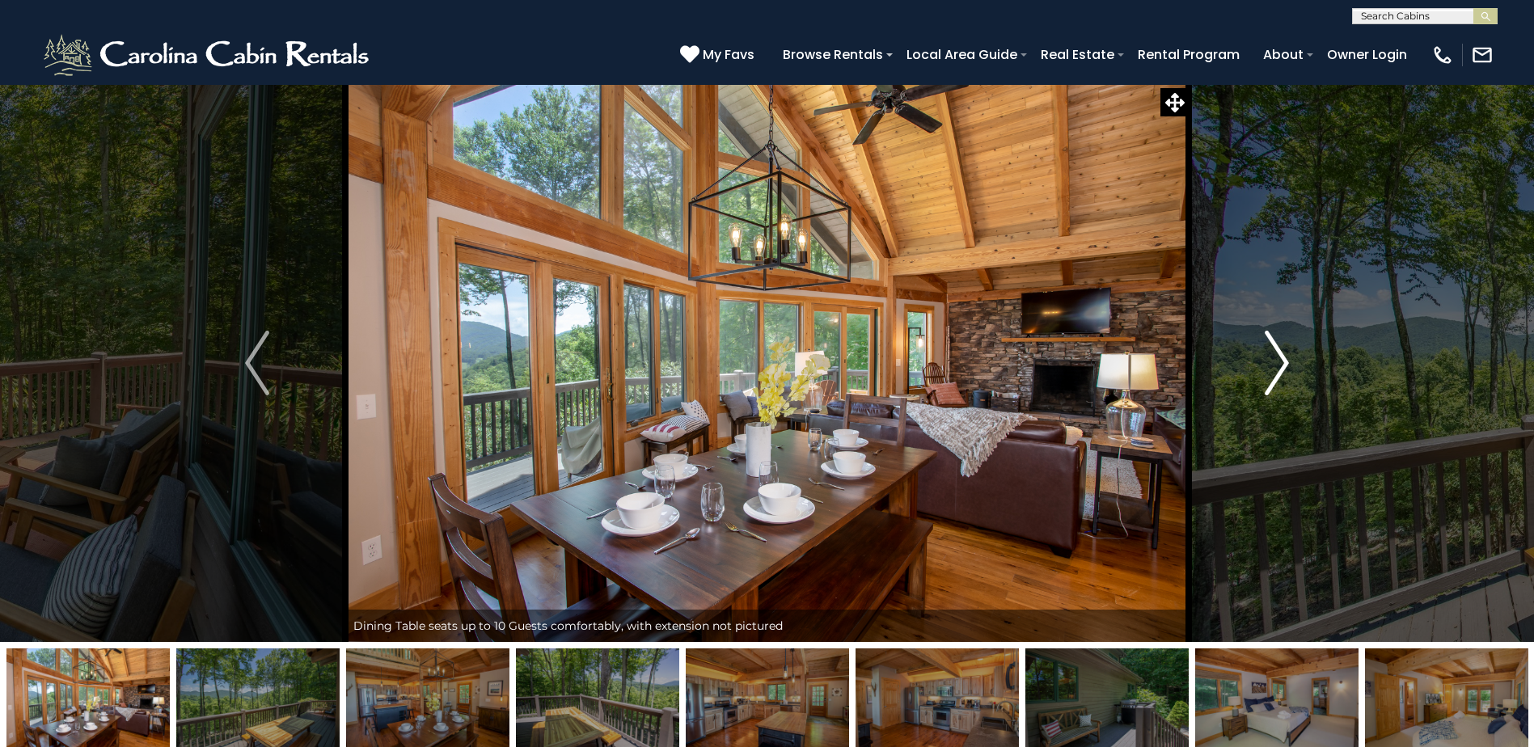
click at [1287, 361] on img "Next" at bounding box center [1276, 363] width 24 height 65
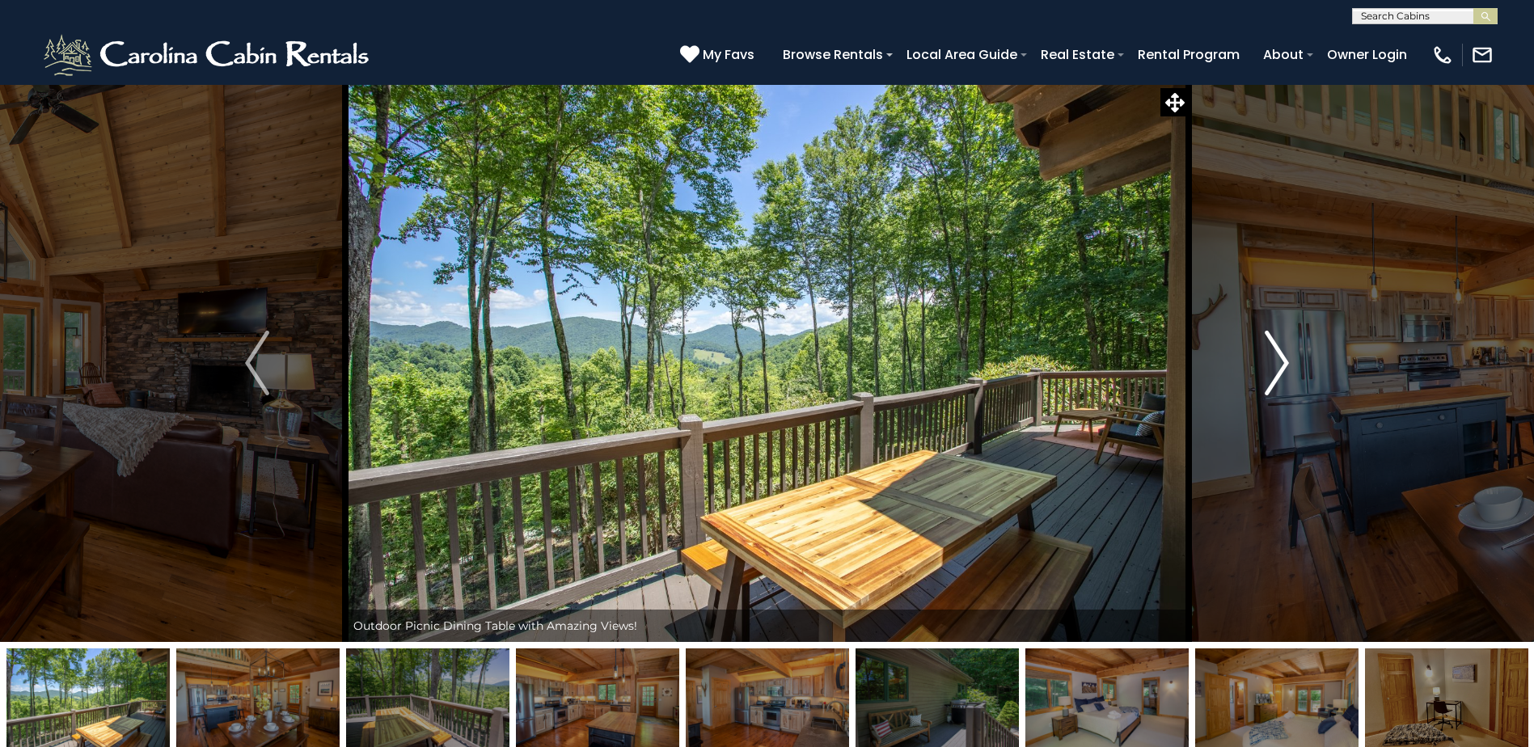
click at [1287, 361] on img "Next" at bounding box center [1276, 363] width 24 height 65
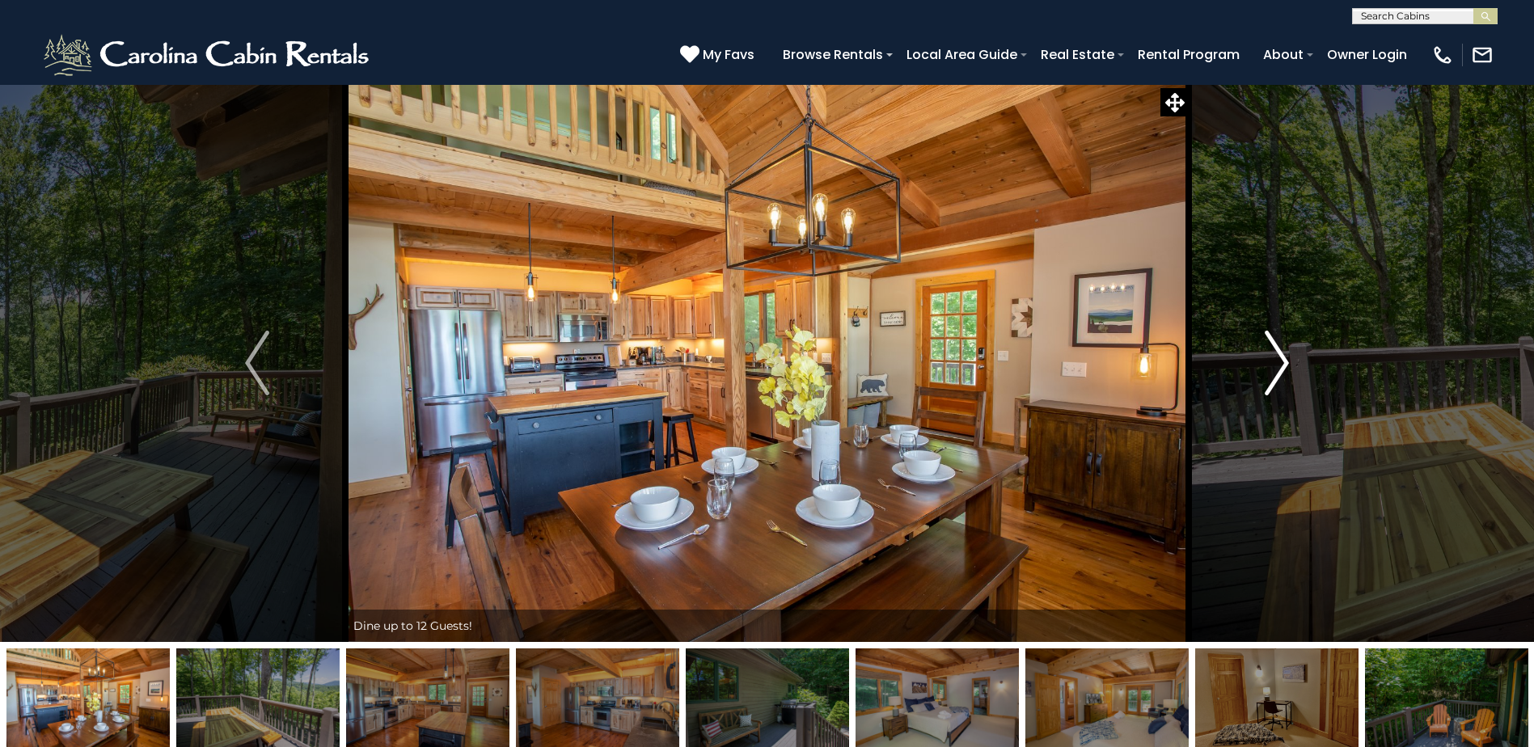
click at [1275, 350] on img "Next" at bounding box center [1276, 363] width 24 height 65
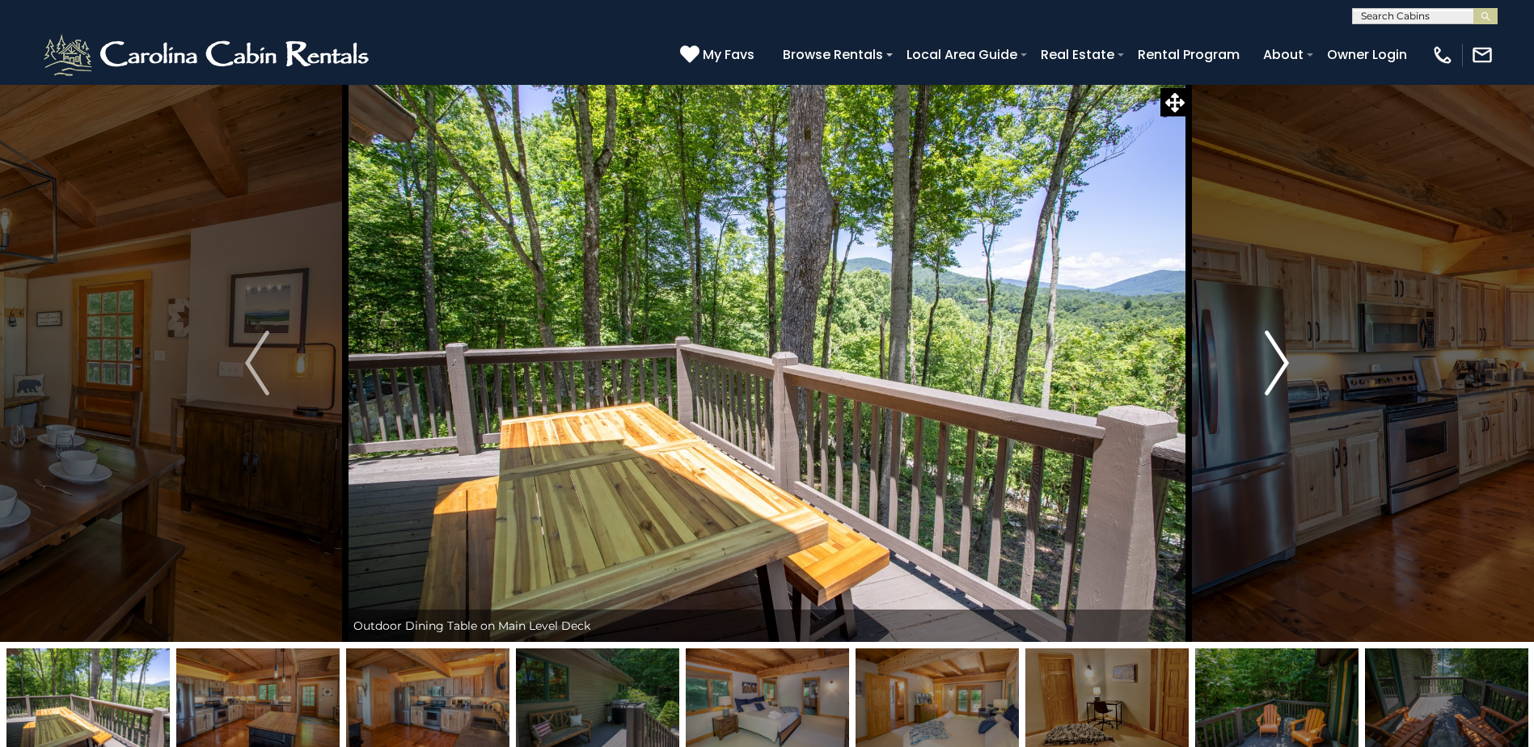
click at [1272, 348] on img "Next" at bounding box center [1276, 363] width 24 height 65
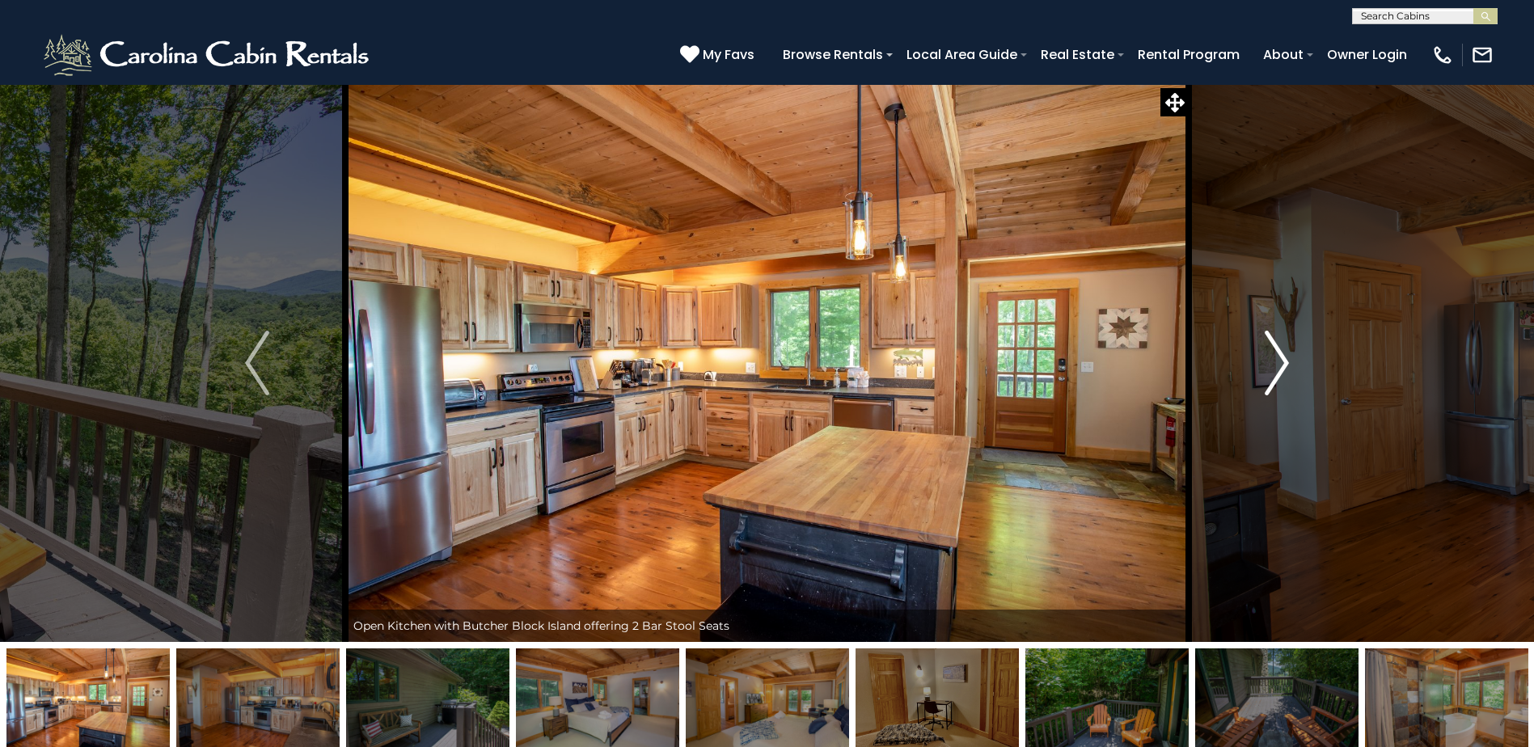
click at [1272, 348] on img "Next" at bounding box center [1276, 363] width 24 height 65
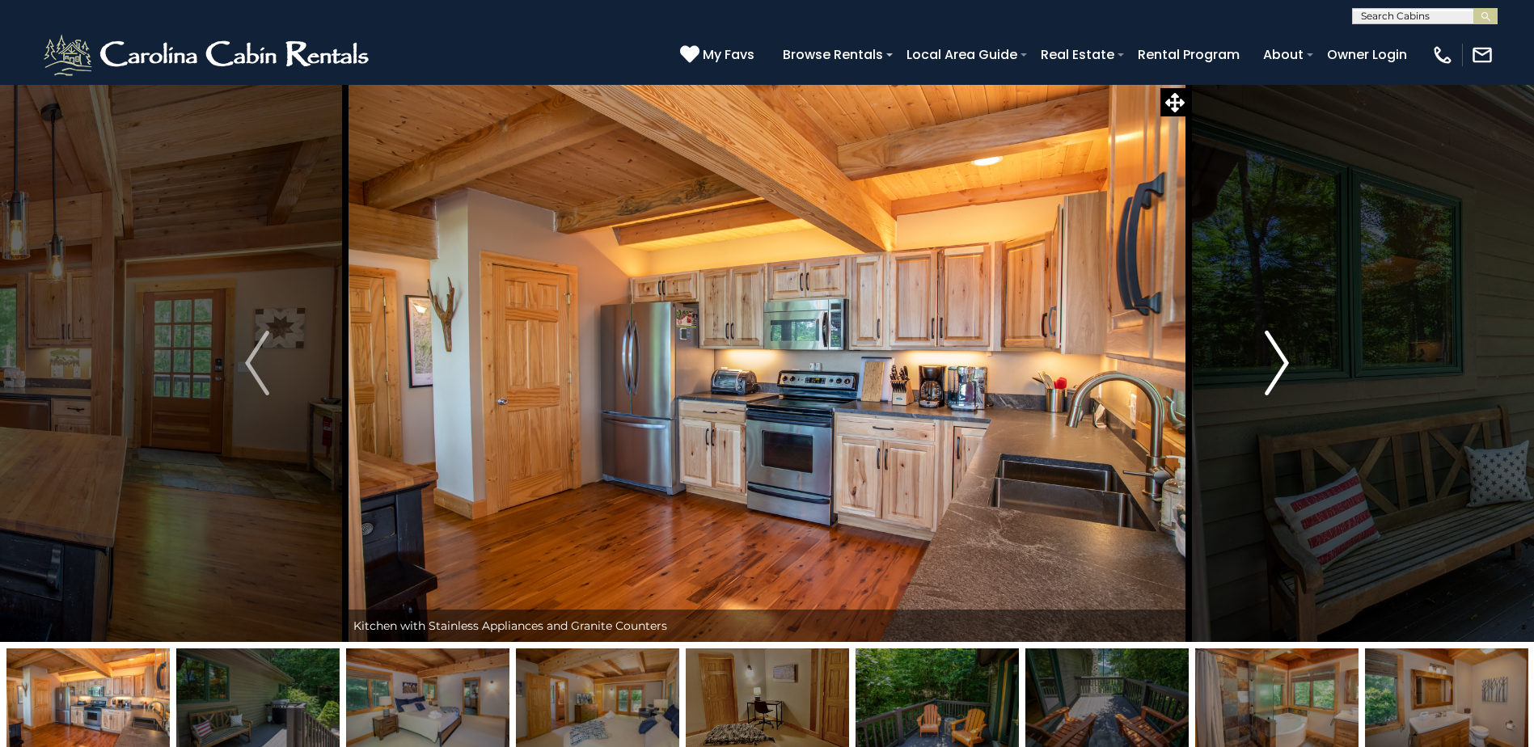
click at [1272, 348] on img "Next" at bounding box center [1276, 363] width 24 height 65
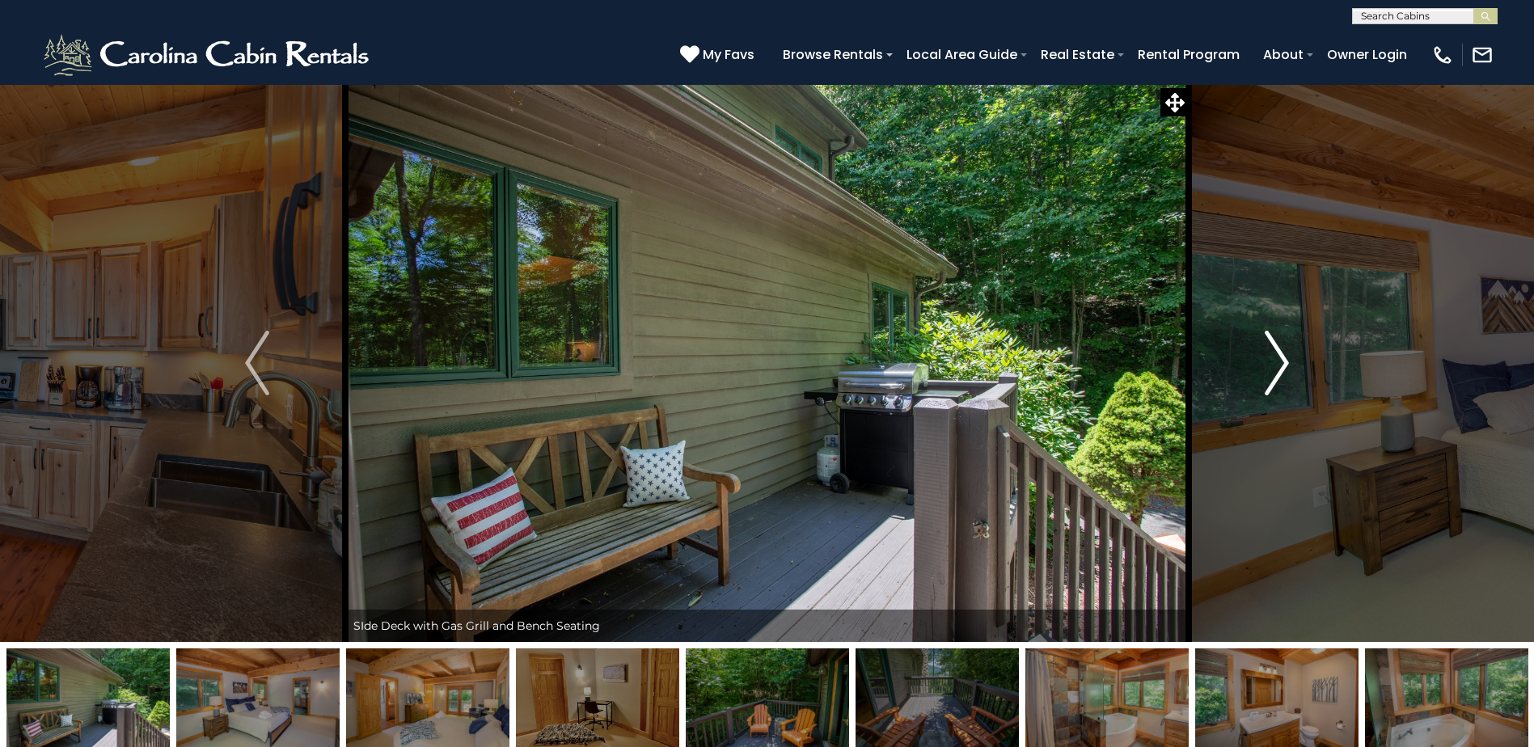
click at [1272, 348] on img "Next" at bounding box center [1276, 363] width 24 height 65
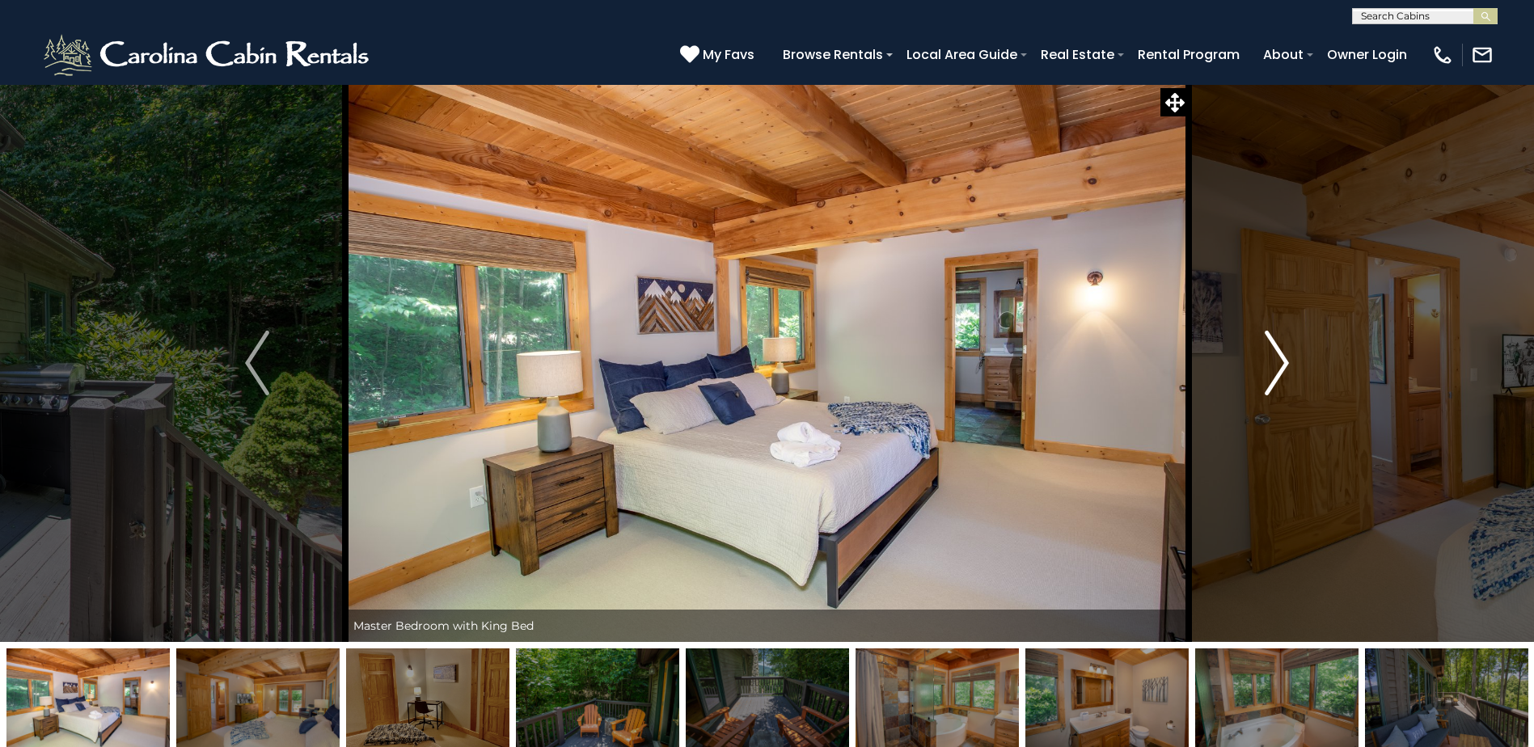
click at [1272, 348] on img "Next" at bounding box center [1276, 363] width 24 height 65
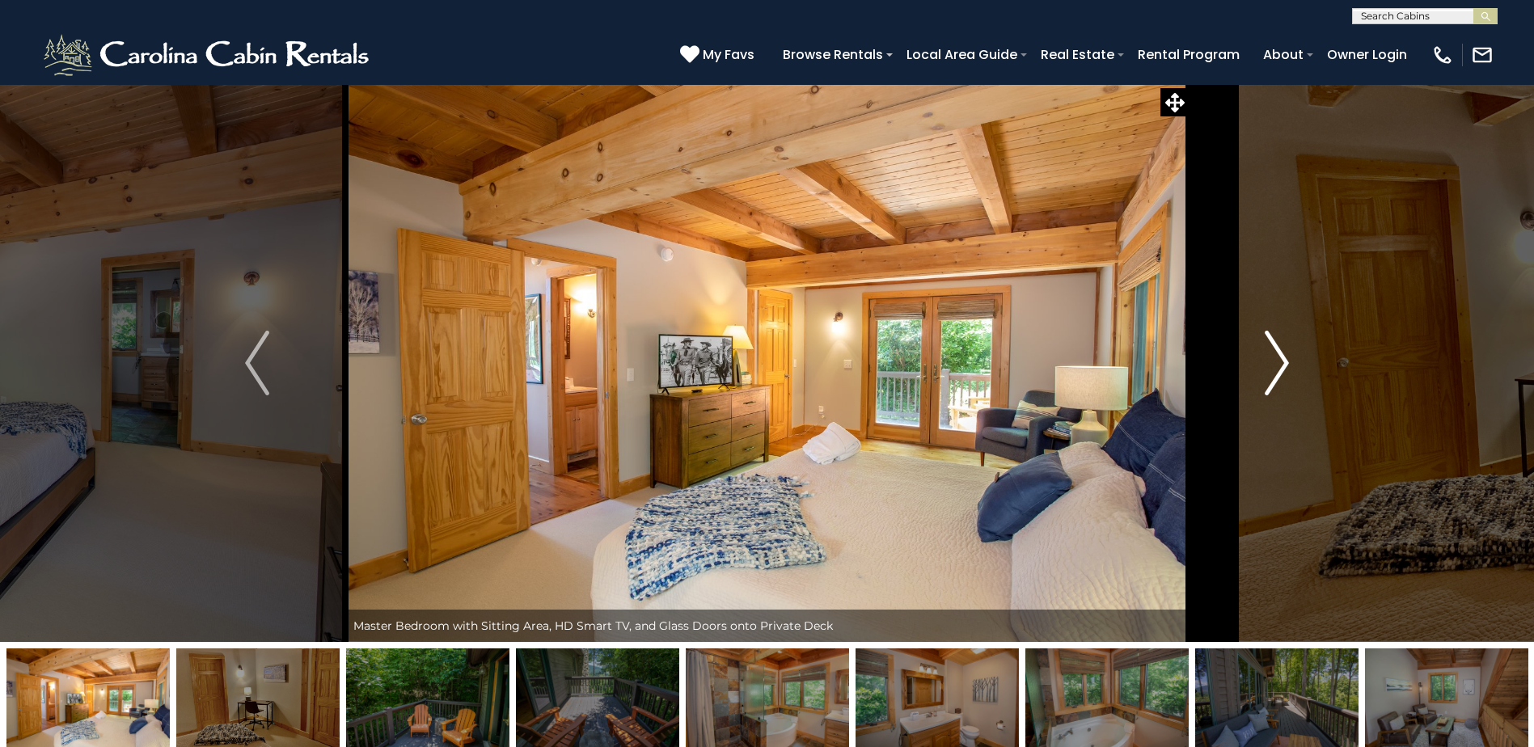
click at [1272, 343] on img "Next" at bounding box center [1276, 363] width 24 height 65
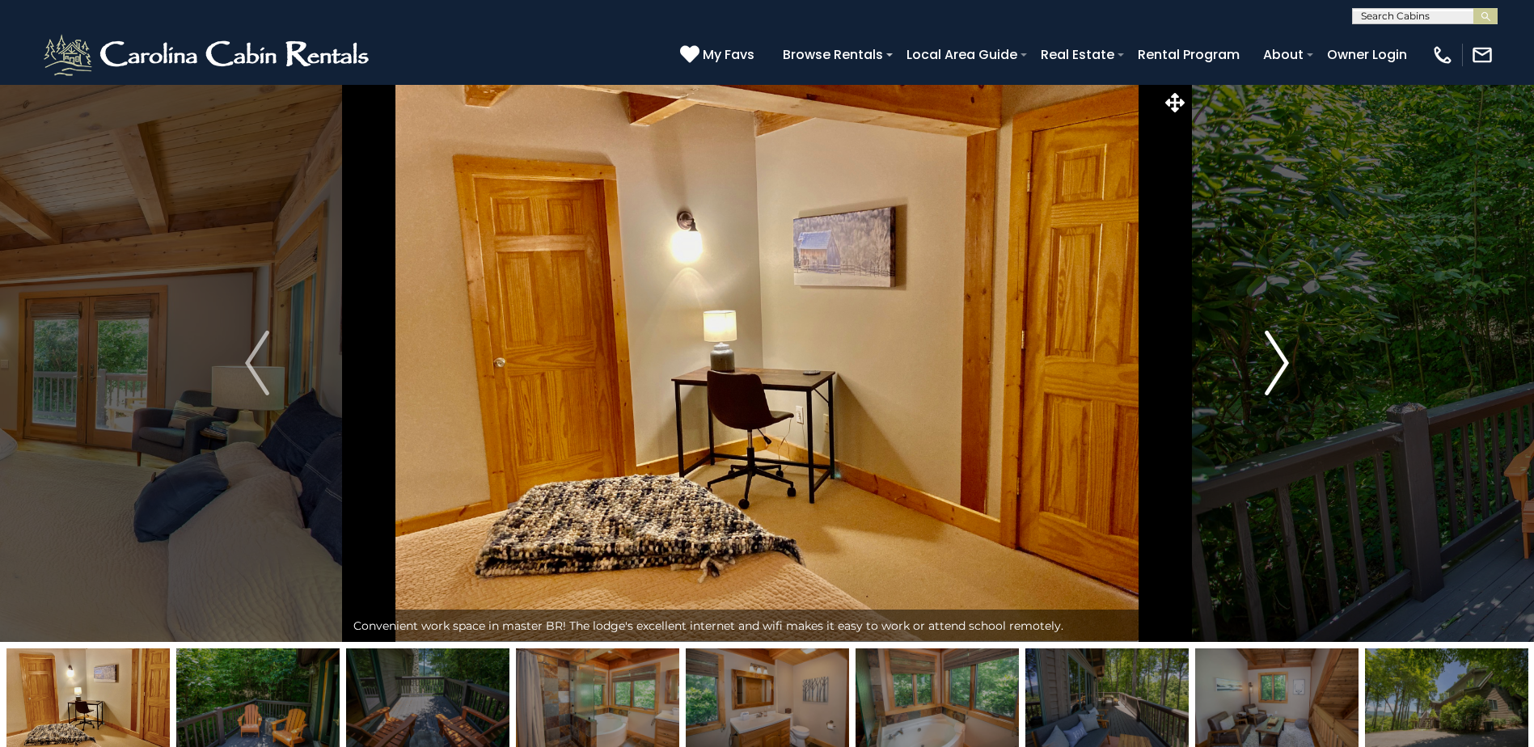
click at [1272, 343] on img "Next" at bounding box center [1276, 363] width 24 height 65
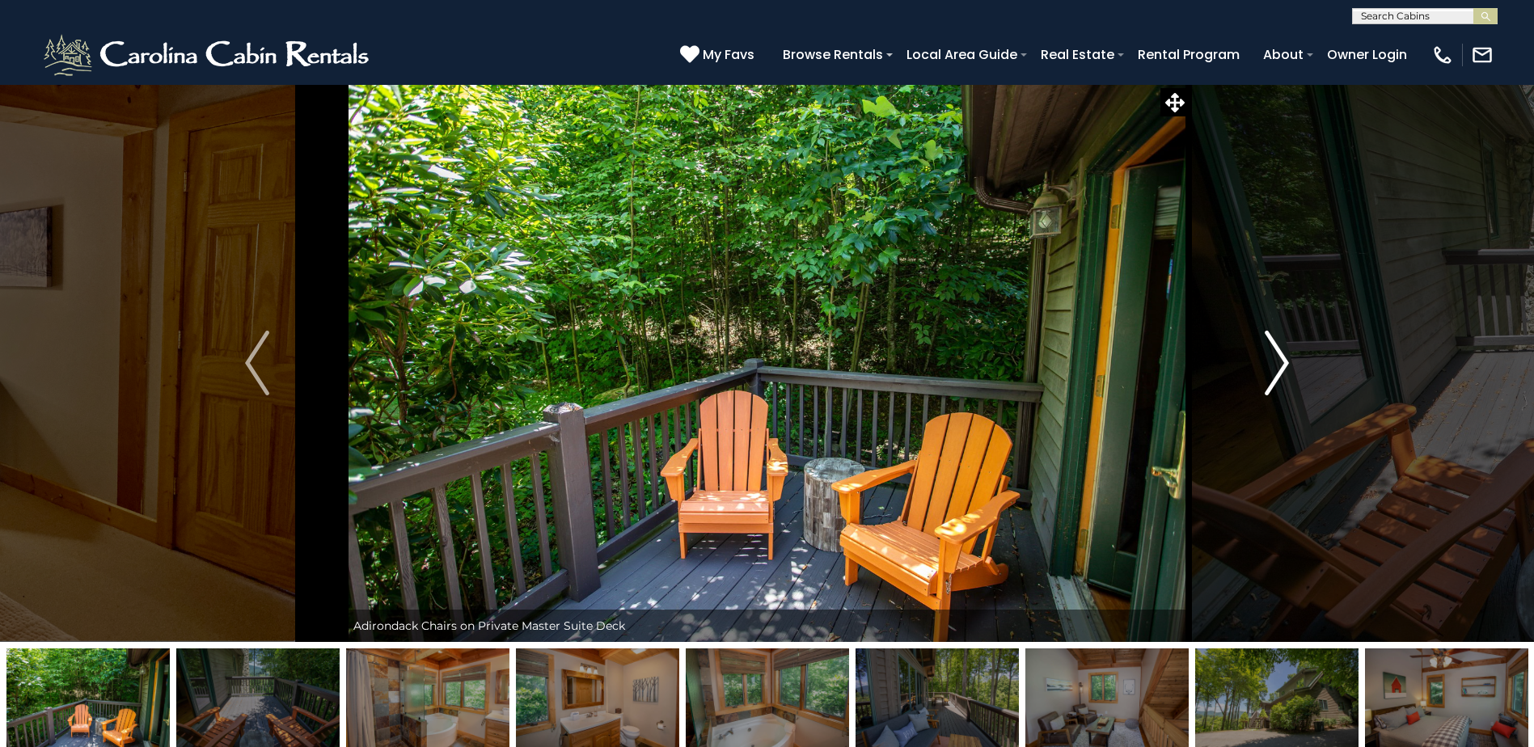
click at [1272, 343] on img "Next" at bounding box center [1276, 363] width 24 height 65
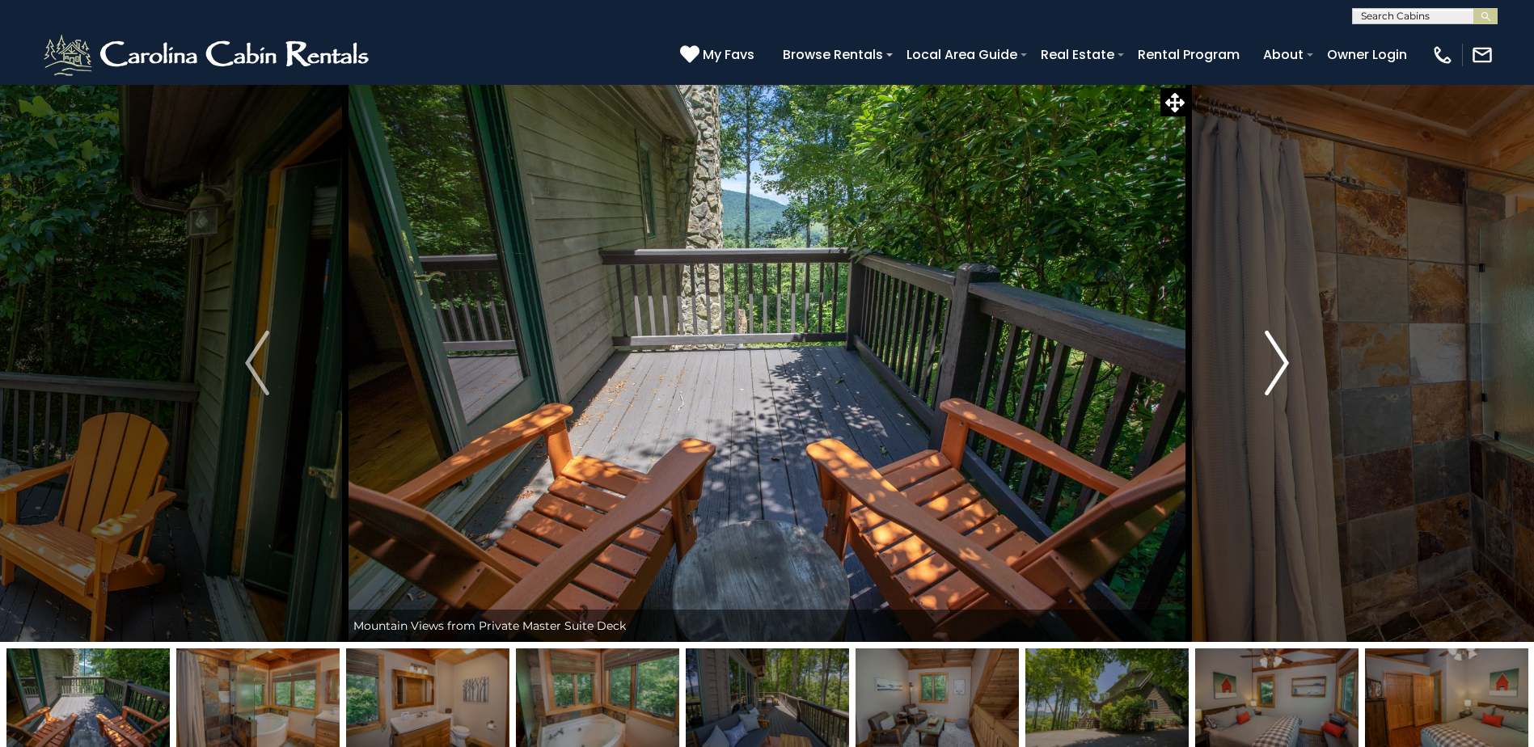
click at [1272, 343] on img "Next" at bounding box center [1276, 363] width 24 height 65
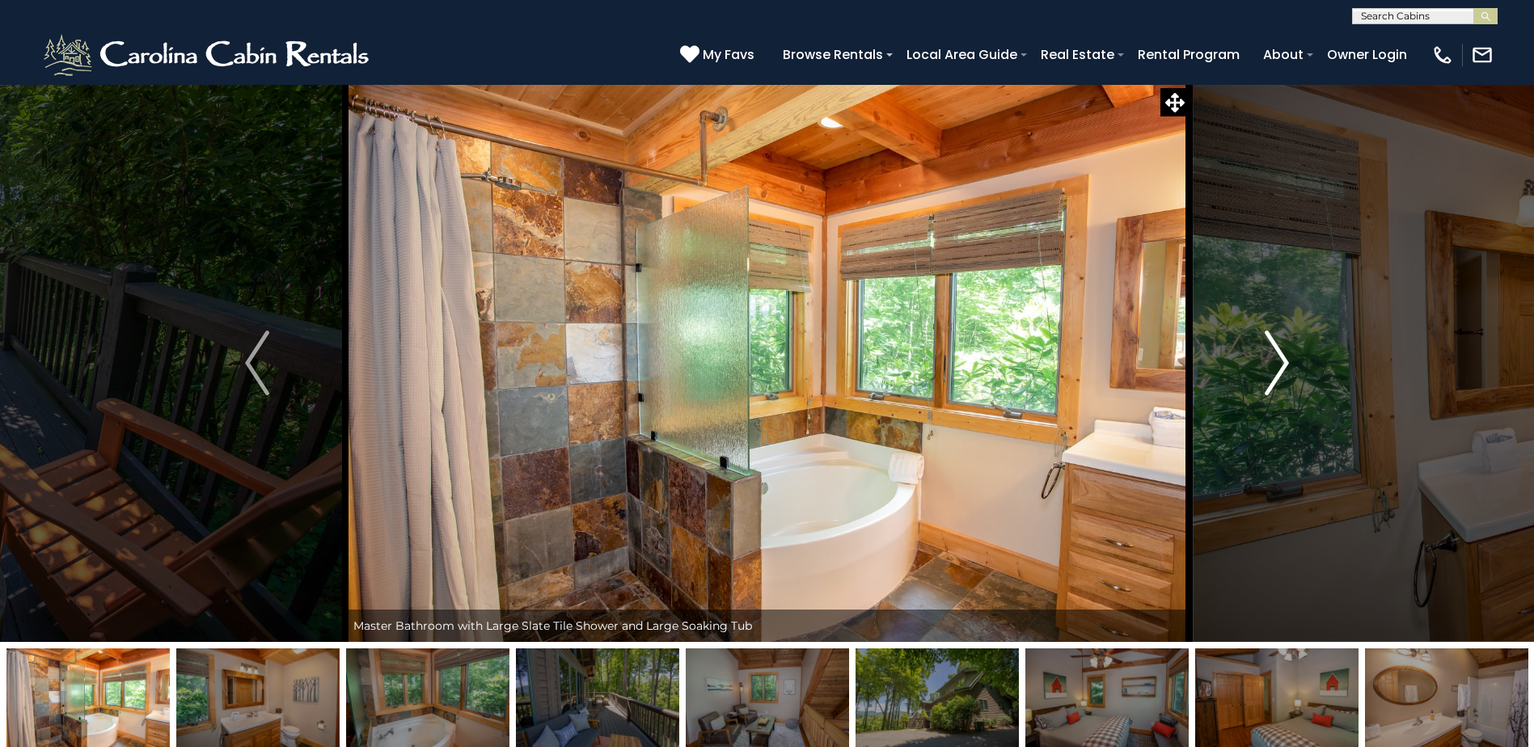
click at [1272, 343] on img "Next" at bounding box center [1276, 363] width 24 height 65
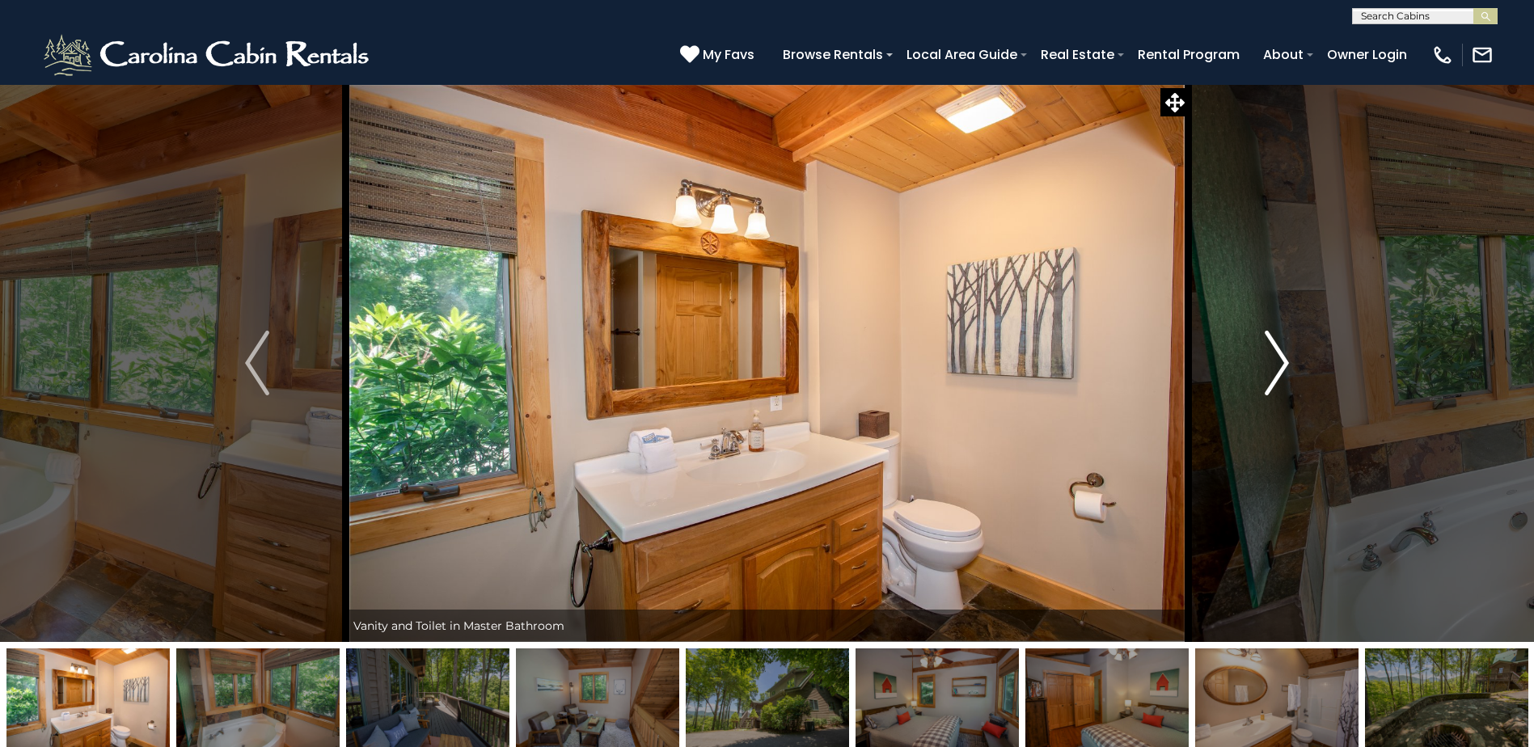
click at [1272, 343] on img "Next" at bounding box center [1276, 363] width 24 height 65
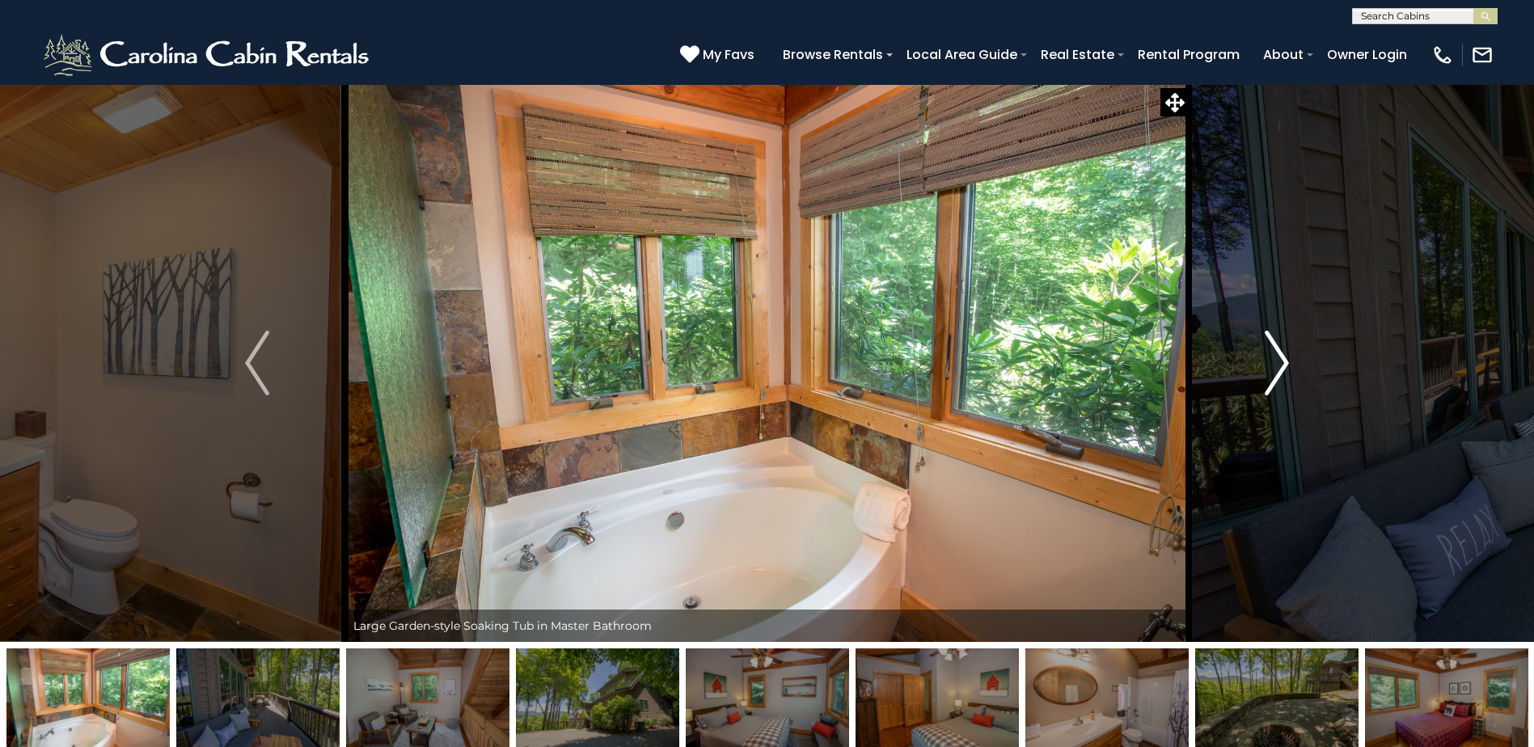
click at [1272, 343] on img "Next" at bounding box center [1276, 363] width 24 height 65
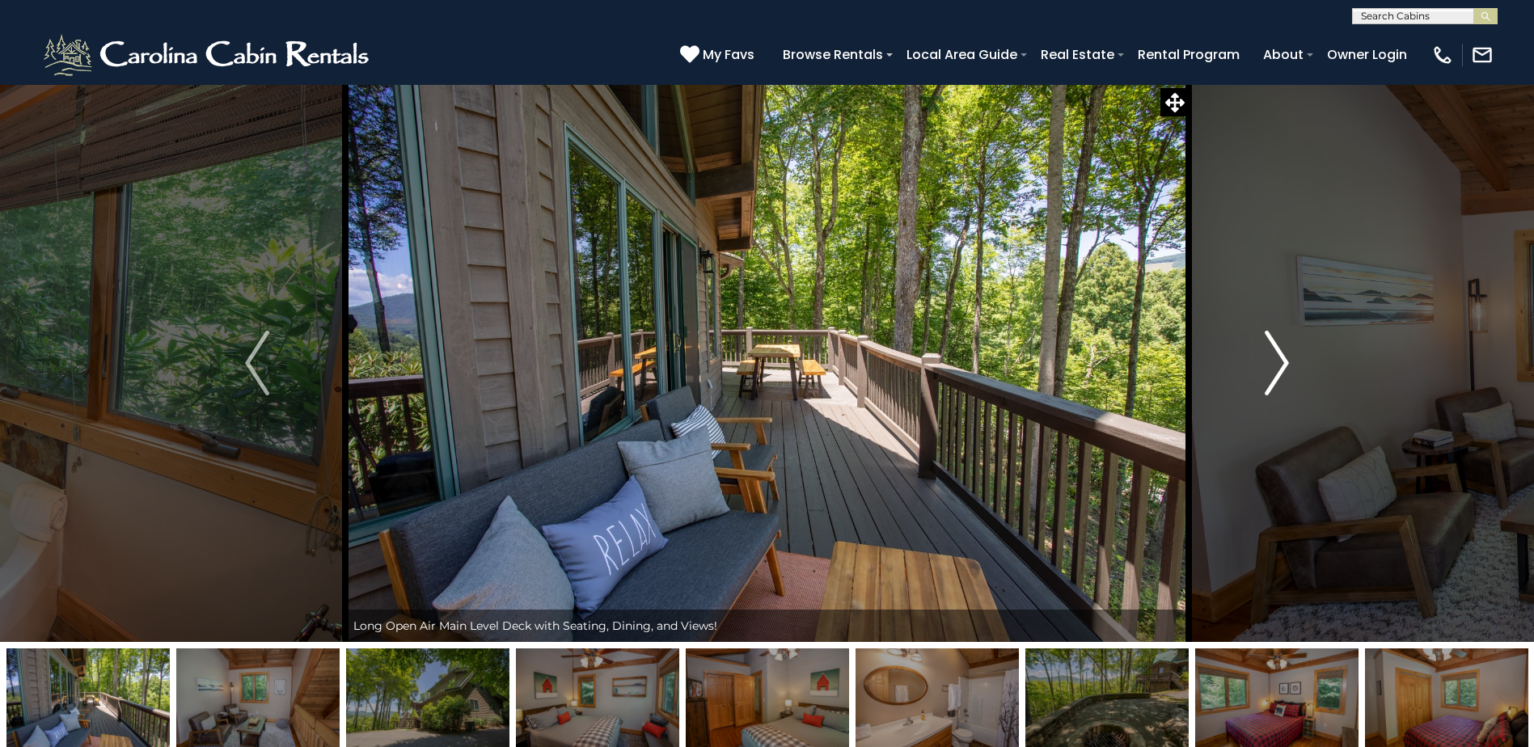
click at [1272, 343] on img "Next" at bounding box center [1276, 363] width 24 height 65
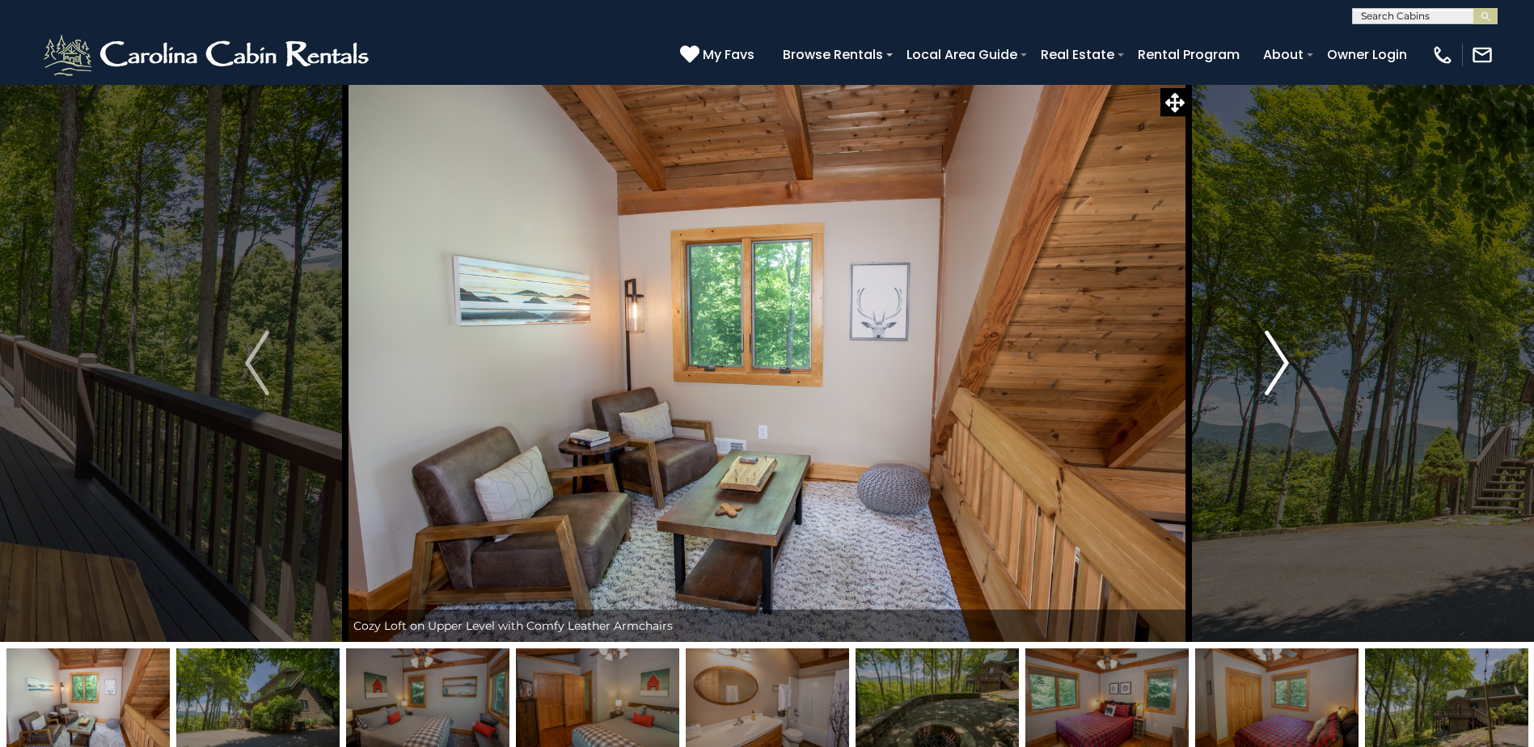
click at [1271, 344] on img "Next" at bounding box center [1276, 363] width 24 height 65
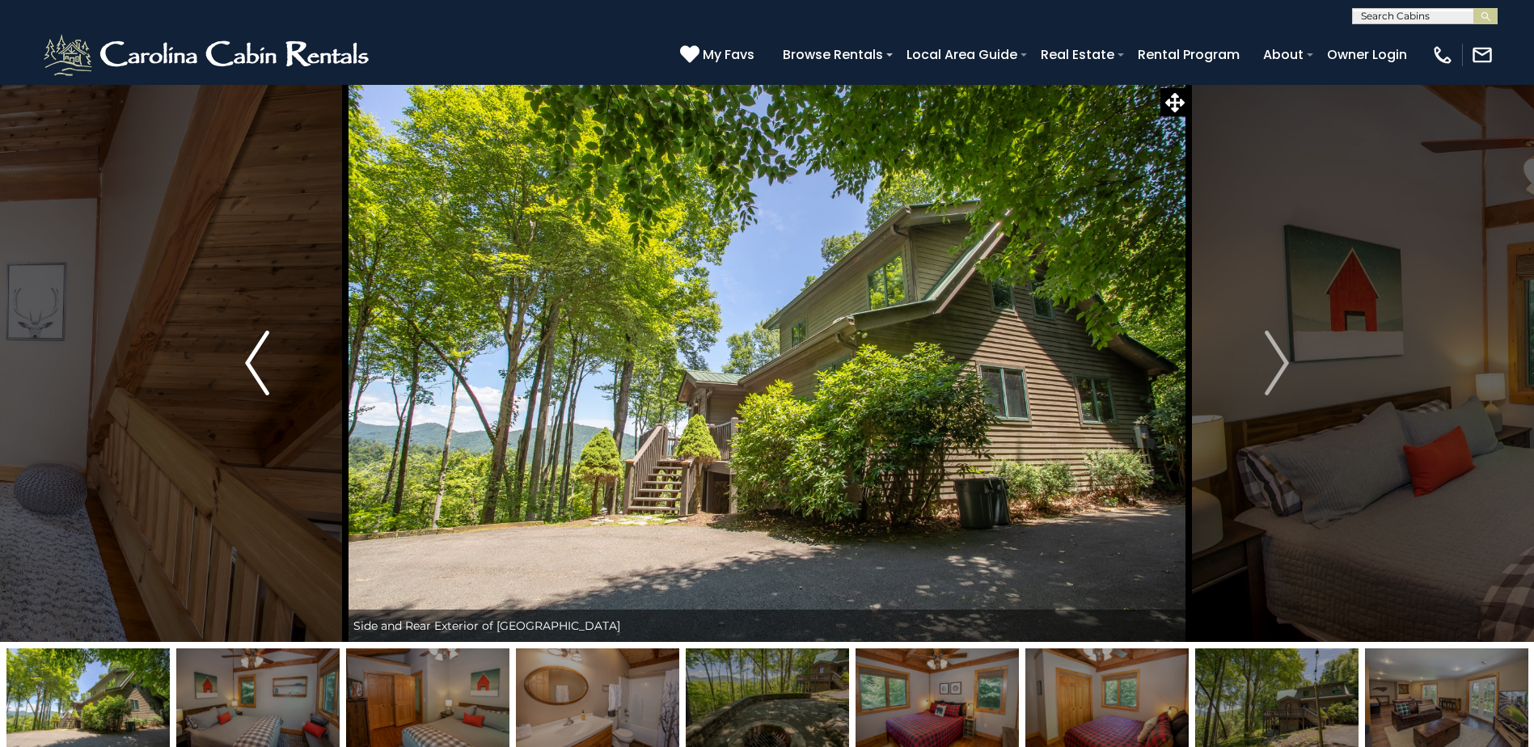
click at [234, 348] on button "Previous" at bounding box center [257, 363] width 176 height 558
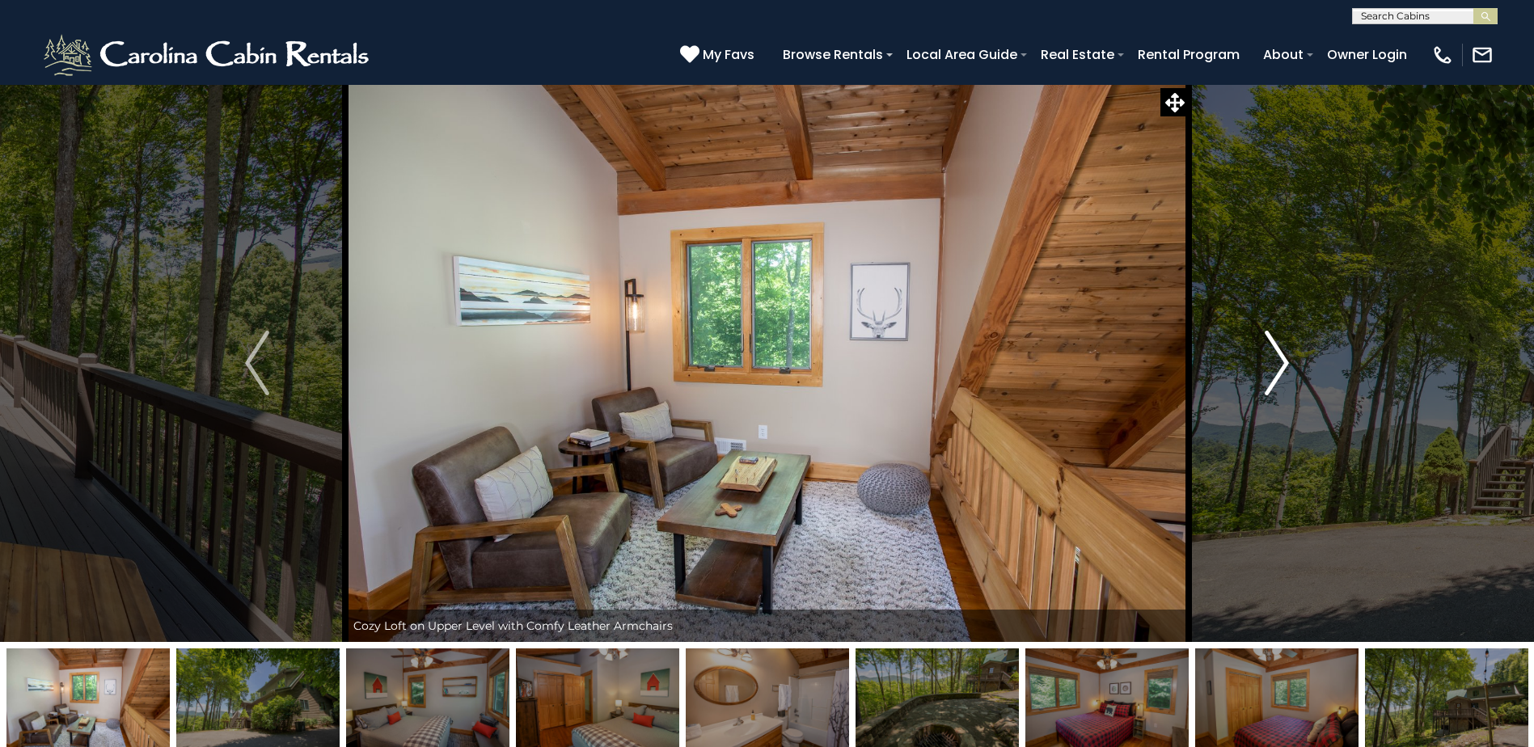
click at [1287, 356] on img "Next" at bounding box center [1276, 363] width 24 height 65
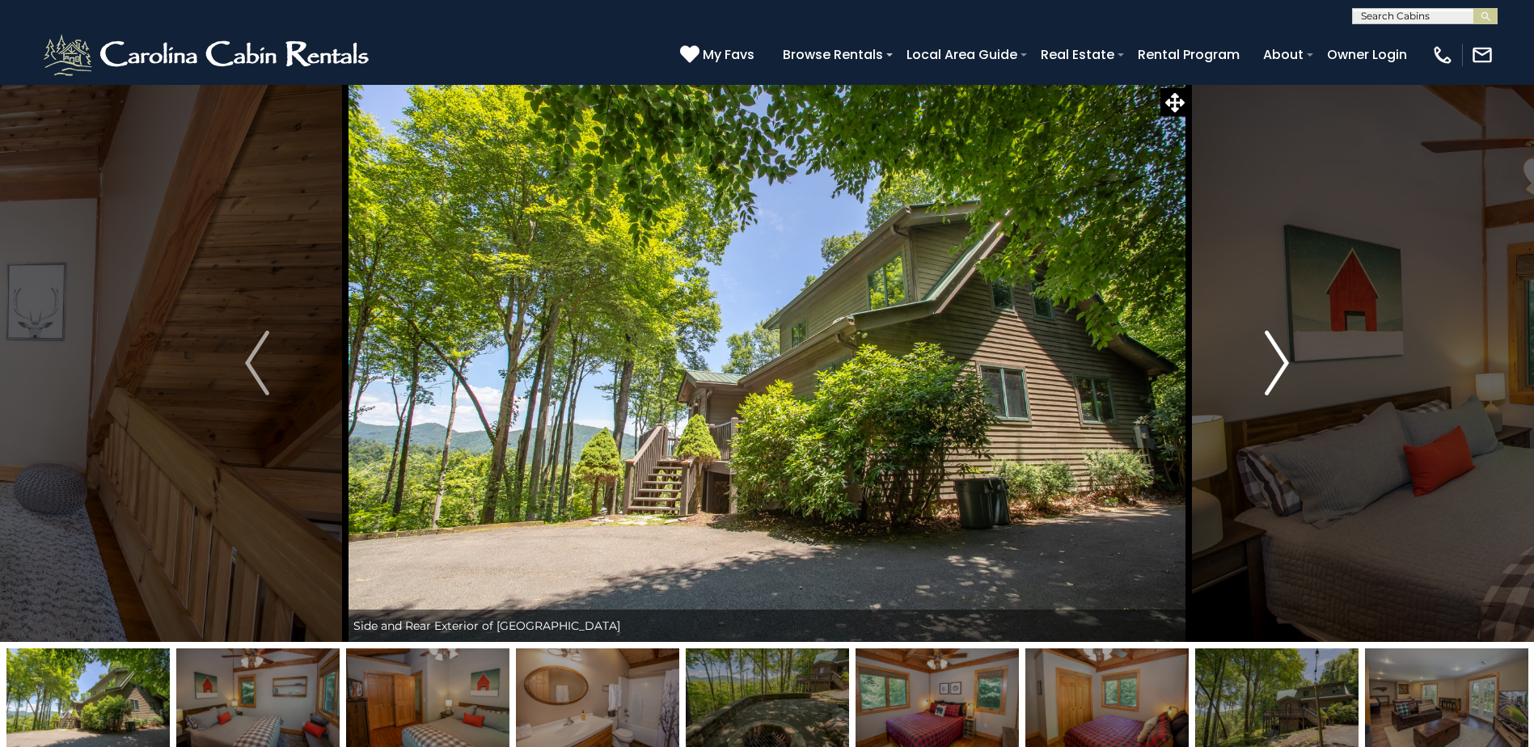
click at [1287, 357] on img "Next" at bounding box center [1276, 363] width 24 height 65
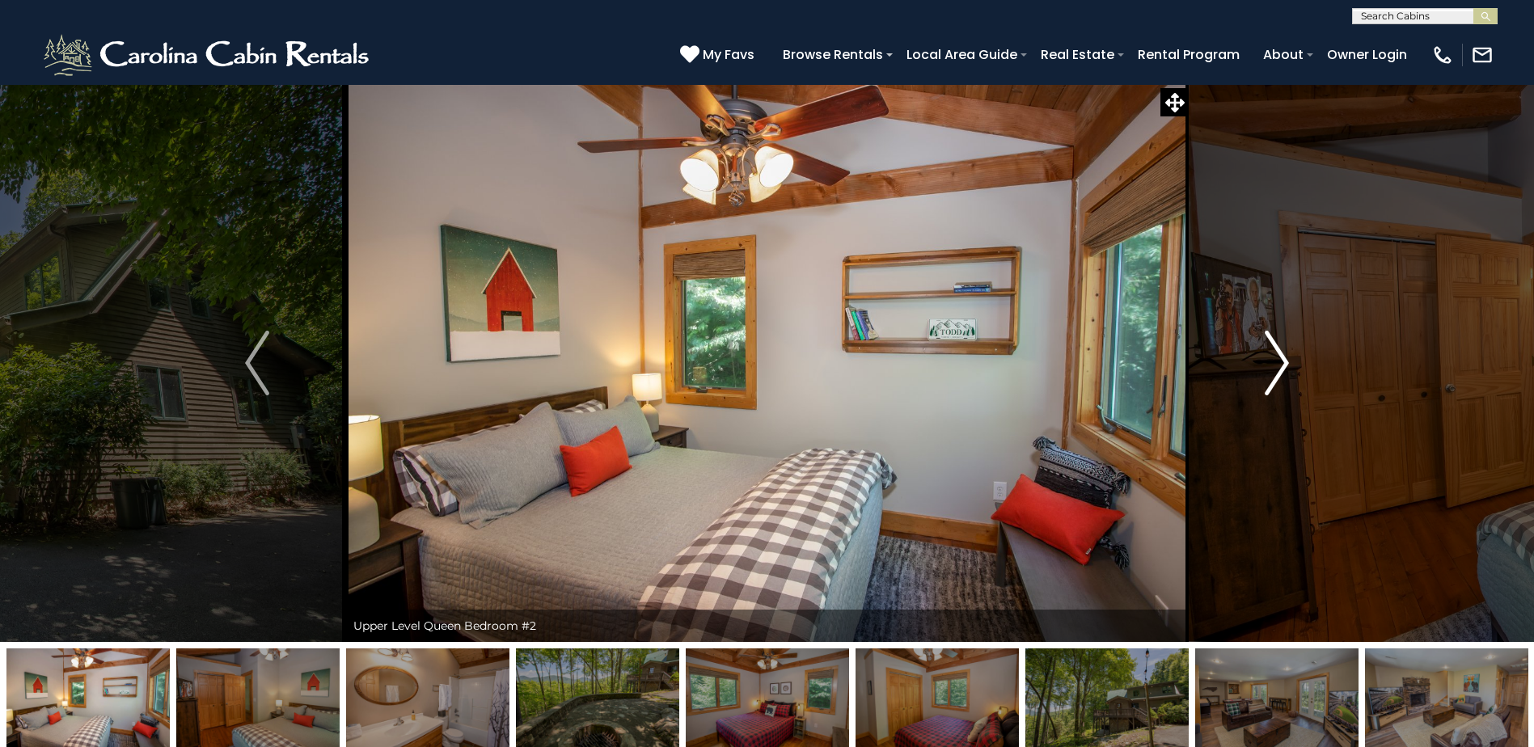
click at [1287, 357] on img "Next" at bounding box center [1276, 363] width 24 height 65
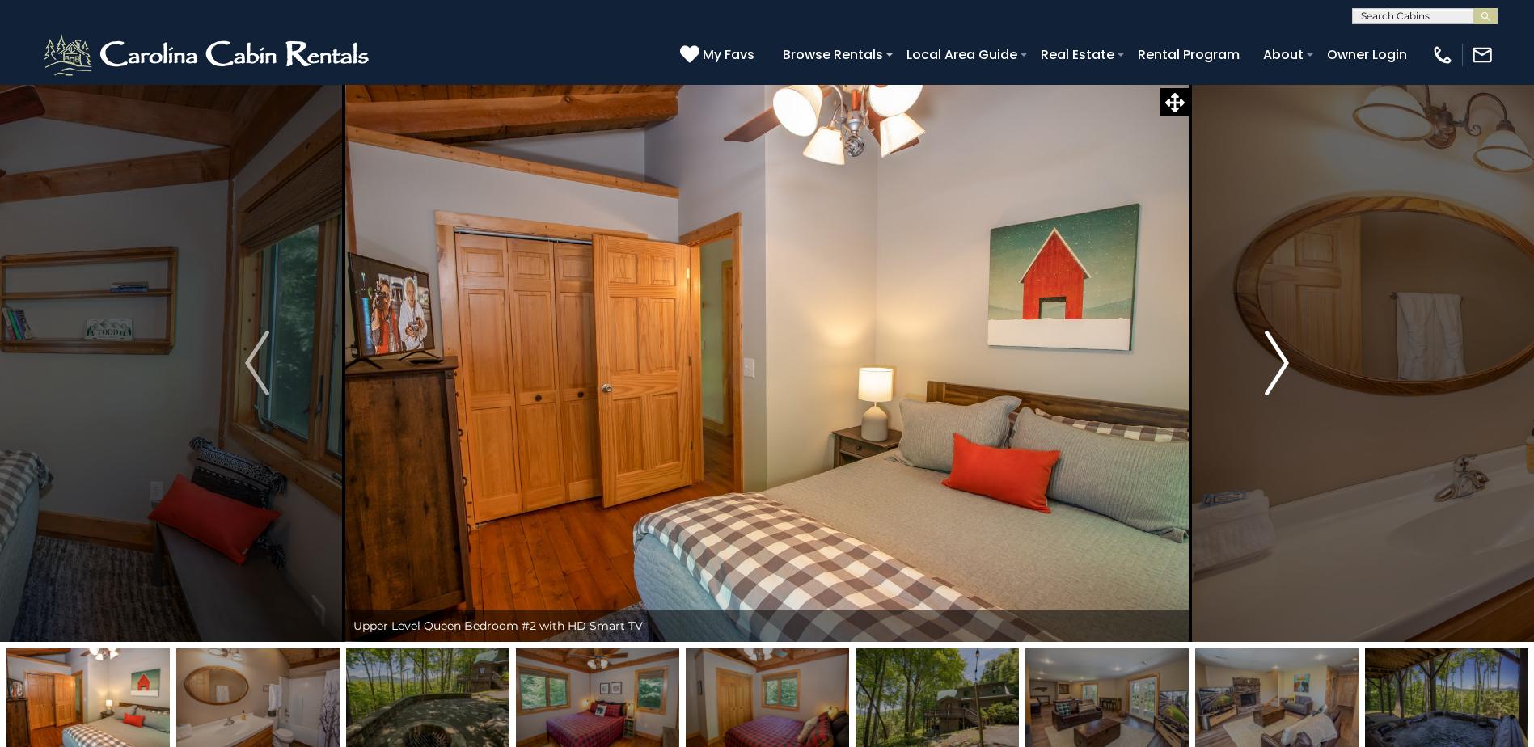
click at [1287, 357] on img "Next" at bounding box center [1276, 363] width 24 height 65
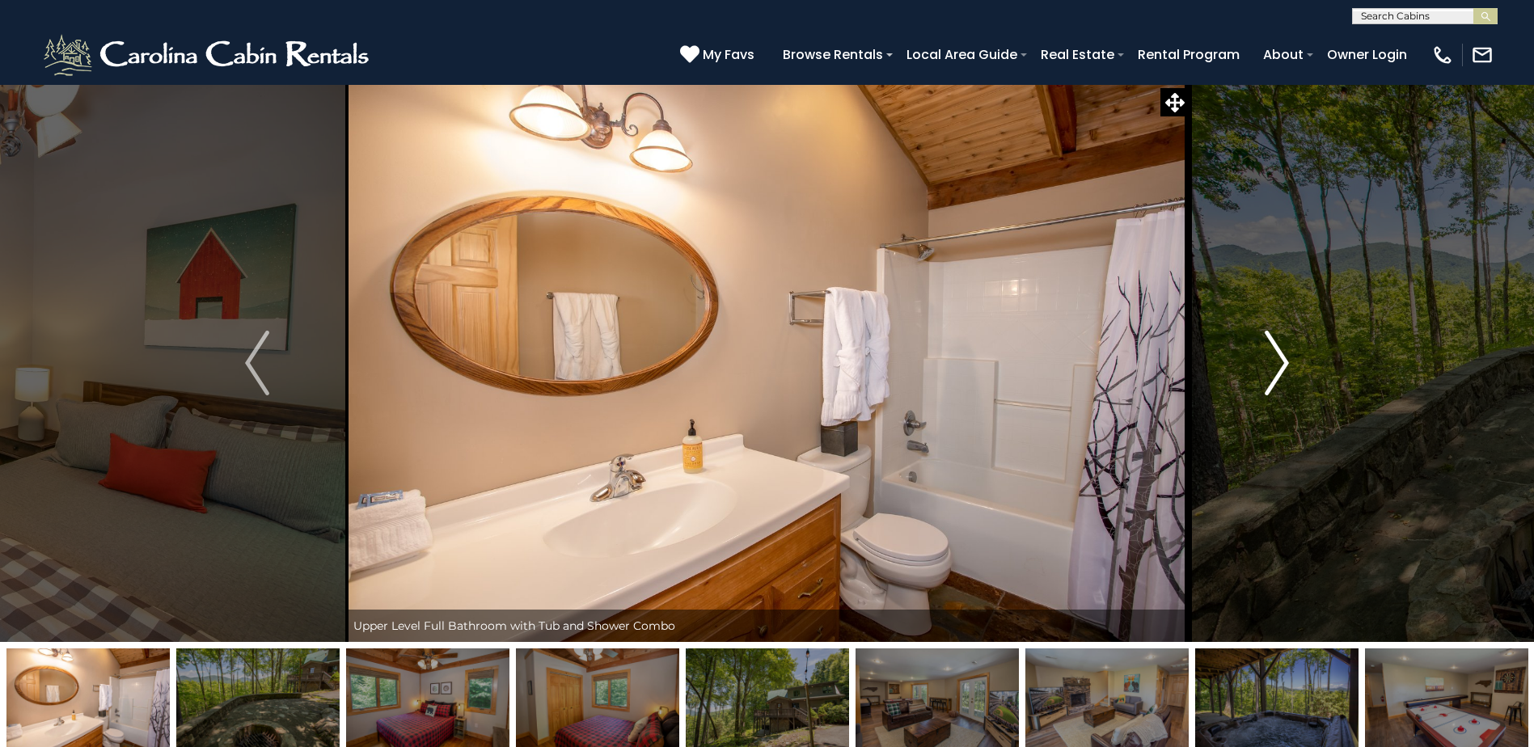
click at [1287, 357] on img "Next" at bounding box center [1276, 363] width 24 height 65
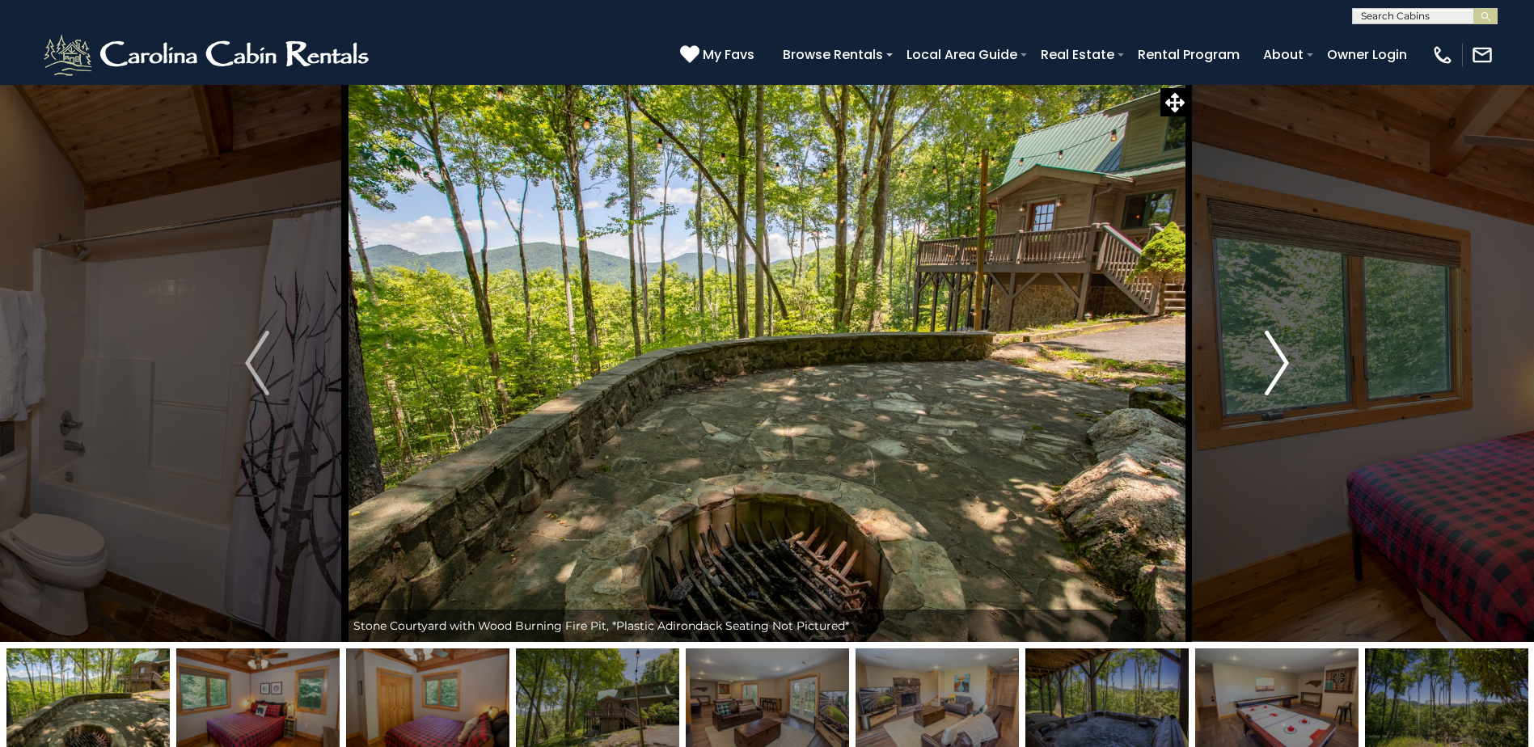
click at [1287, 357] on img "Next" at bounding box center [1276, 363] width 24 height 65
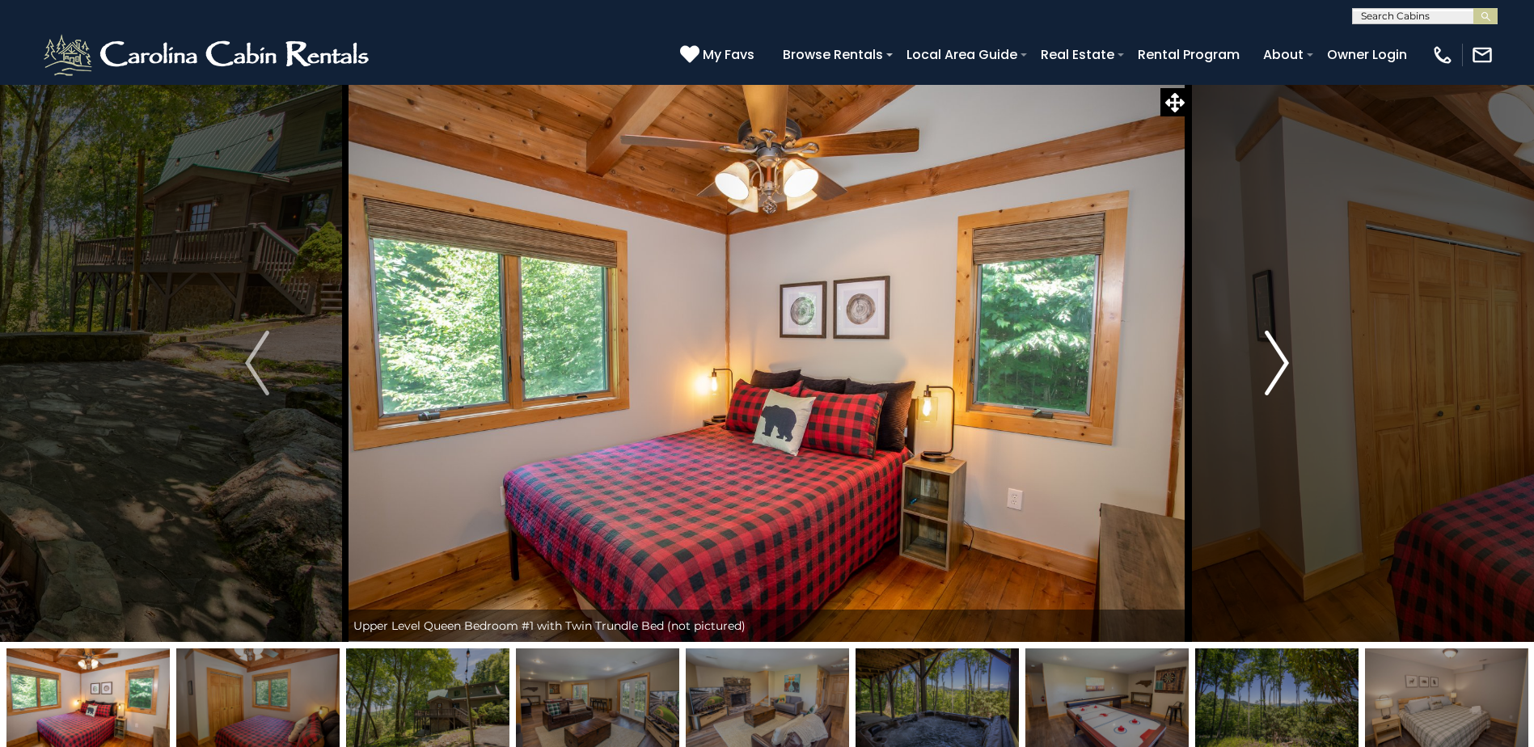
click at [1287, 357] on img "Next" at bounding box center [1276, 363] width 24 height 65
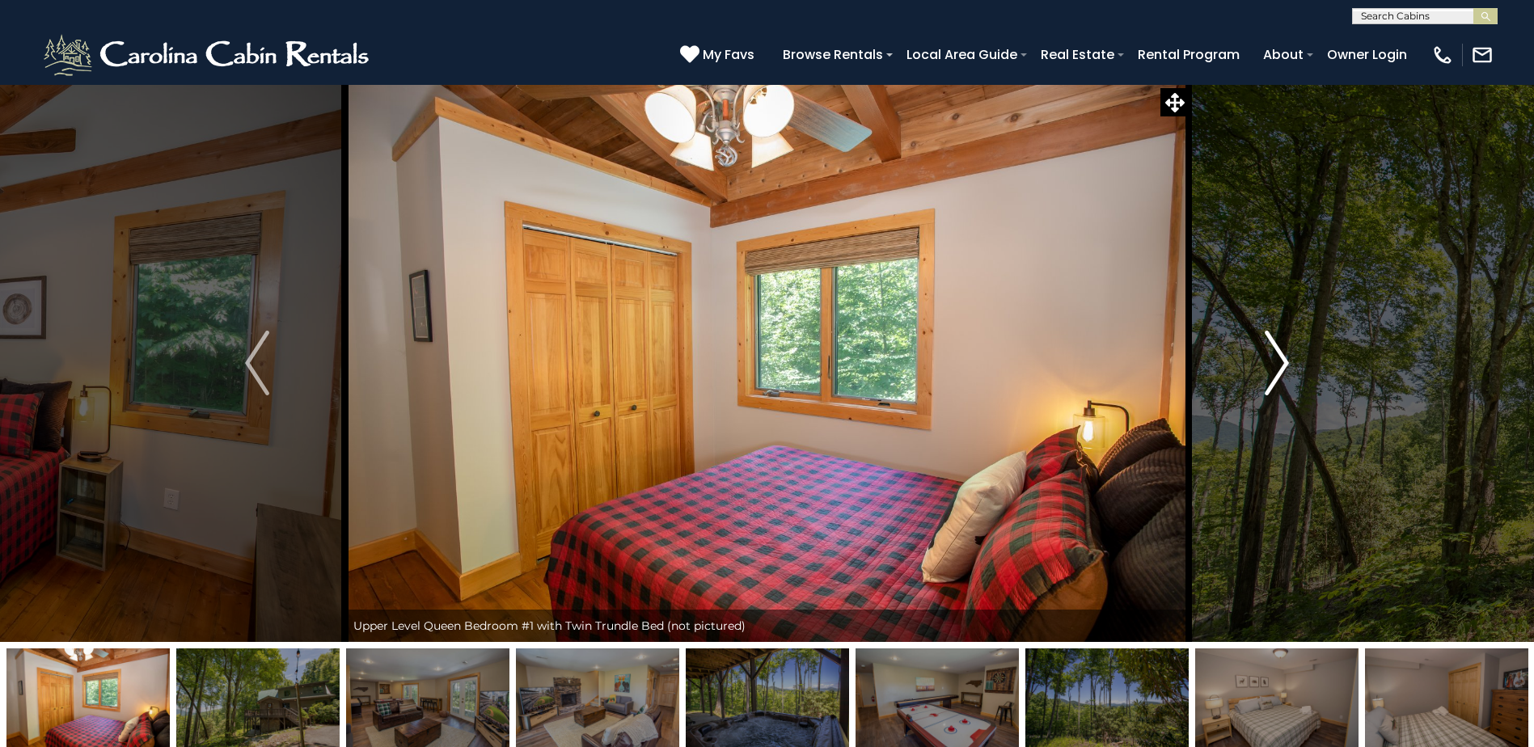
click at [1287, 357] on img "Next" at bounding box center [1276, 363] width 24 height 65
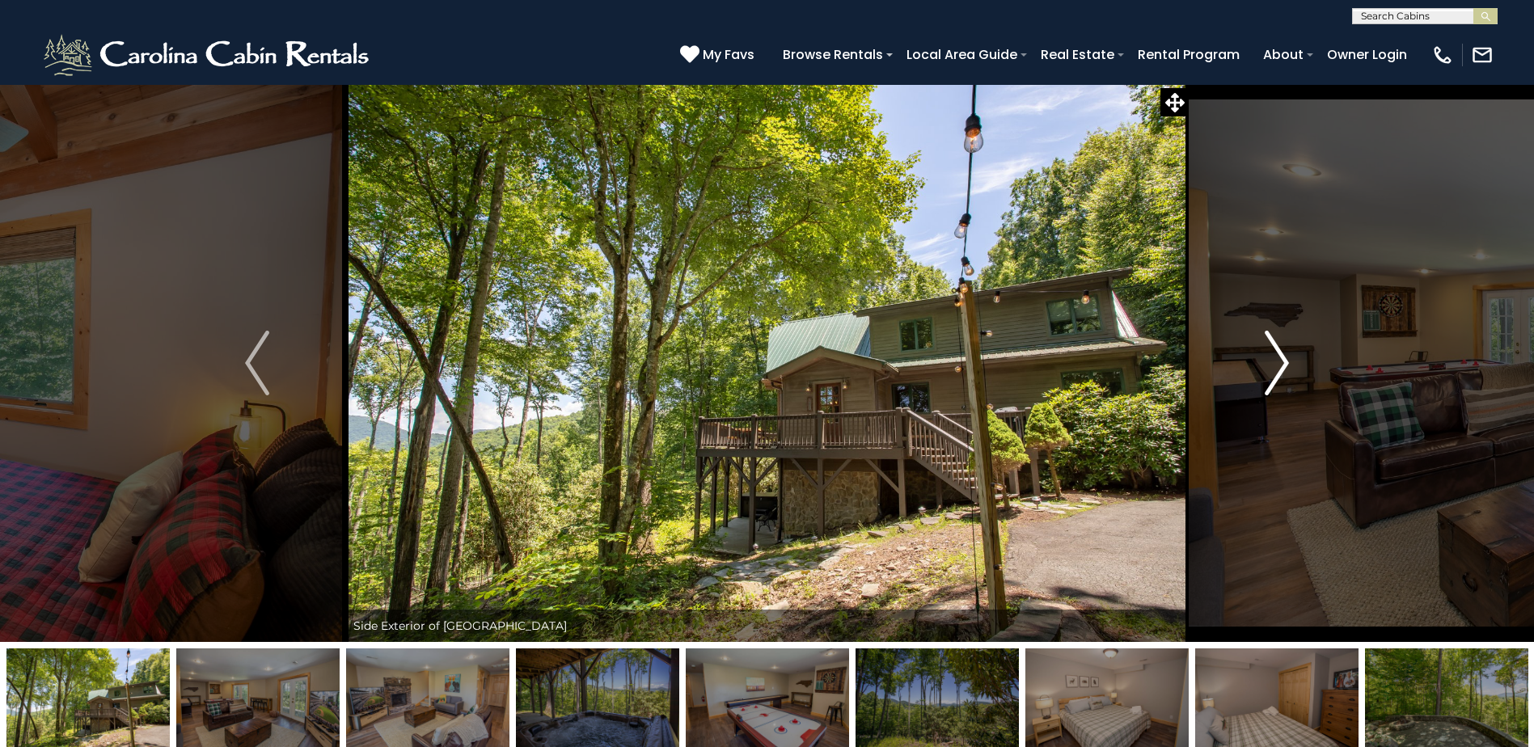
click at [1287, 357] on img "Next" at bounding box center [1276, 363] width 24 height 65
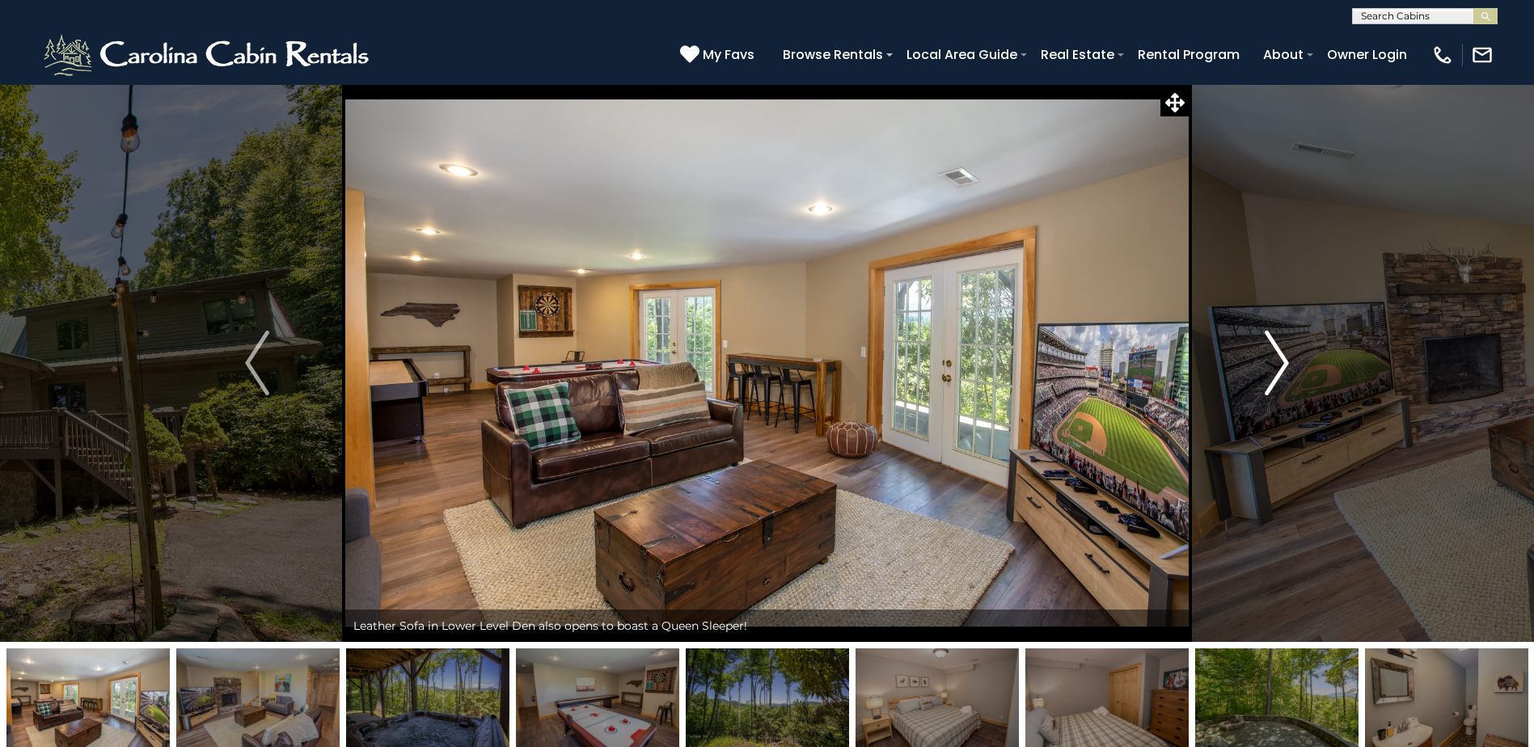
click at [1287, 357] on img "Next" at bounding box center [1276, 363] width 24 height 65
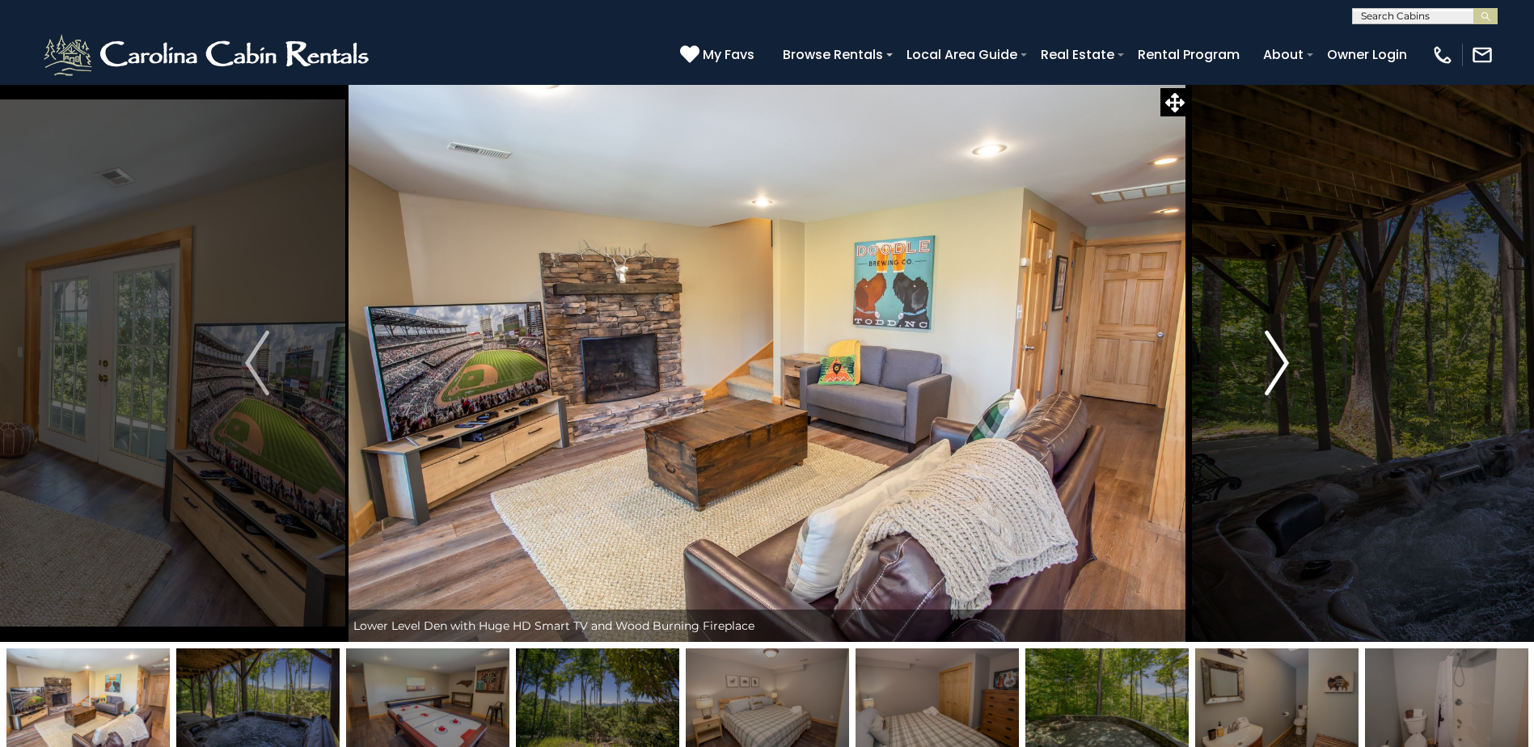
click at [1287, 357] on img "Next" at bounding box center [1276, 363] width 24 height 65
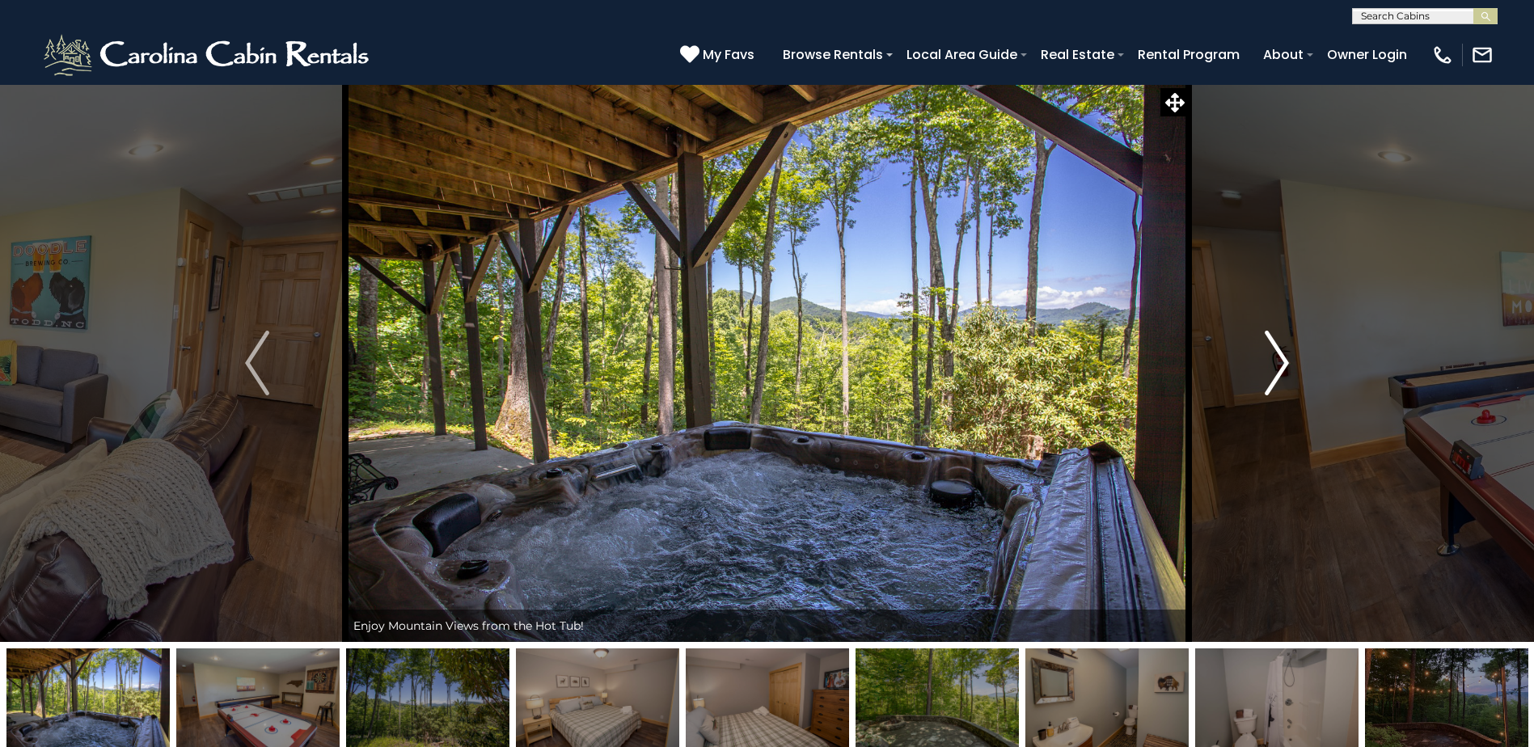
click at [1287, 357] on img "Next" at bounding box center [1276, 363] width 24 height 65
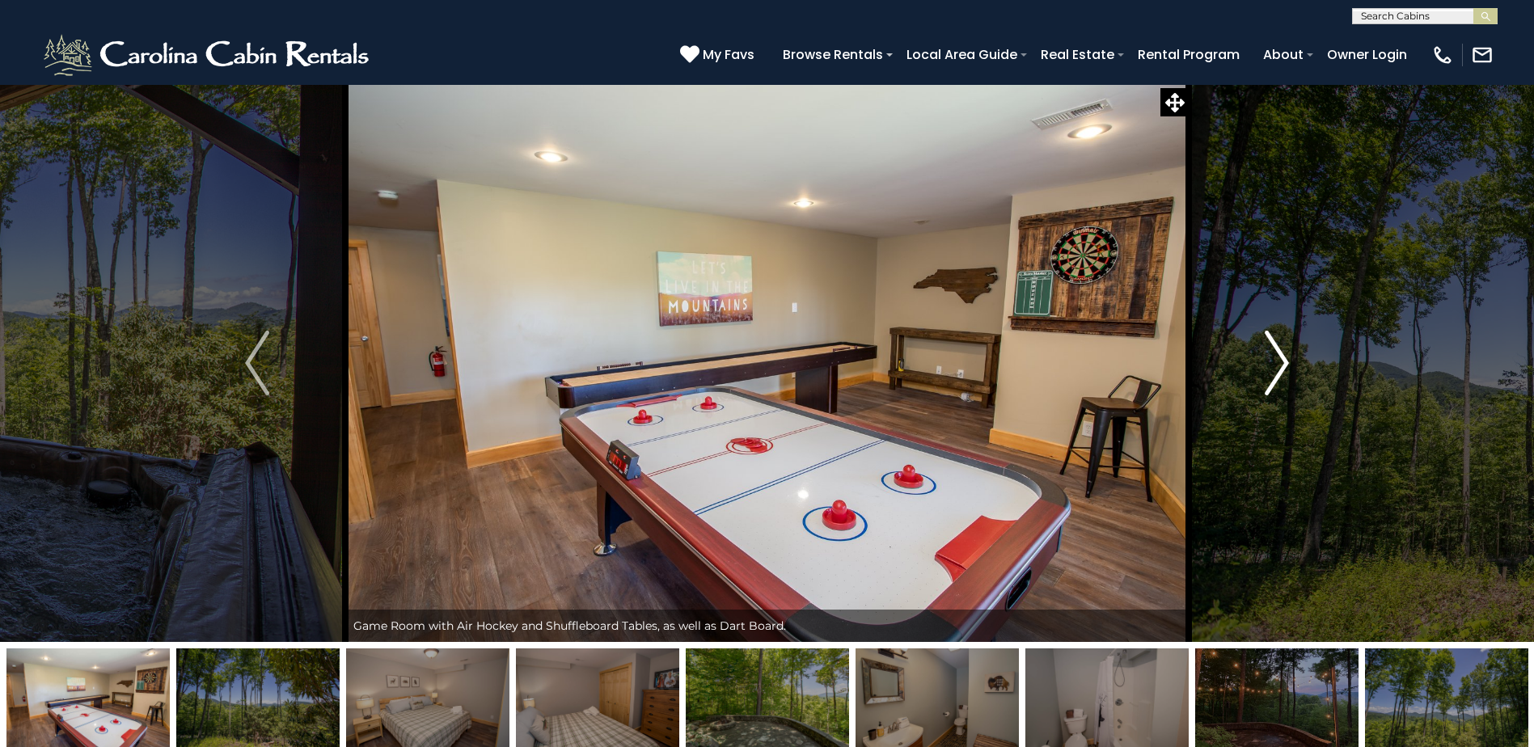
click at [1287, 357] on img "Next" at bounding box center [1276, 363] width 24 height 65
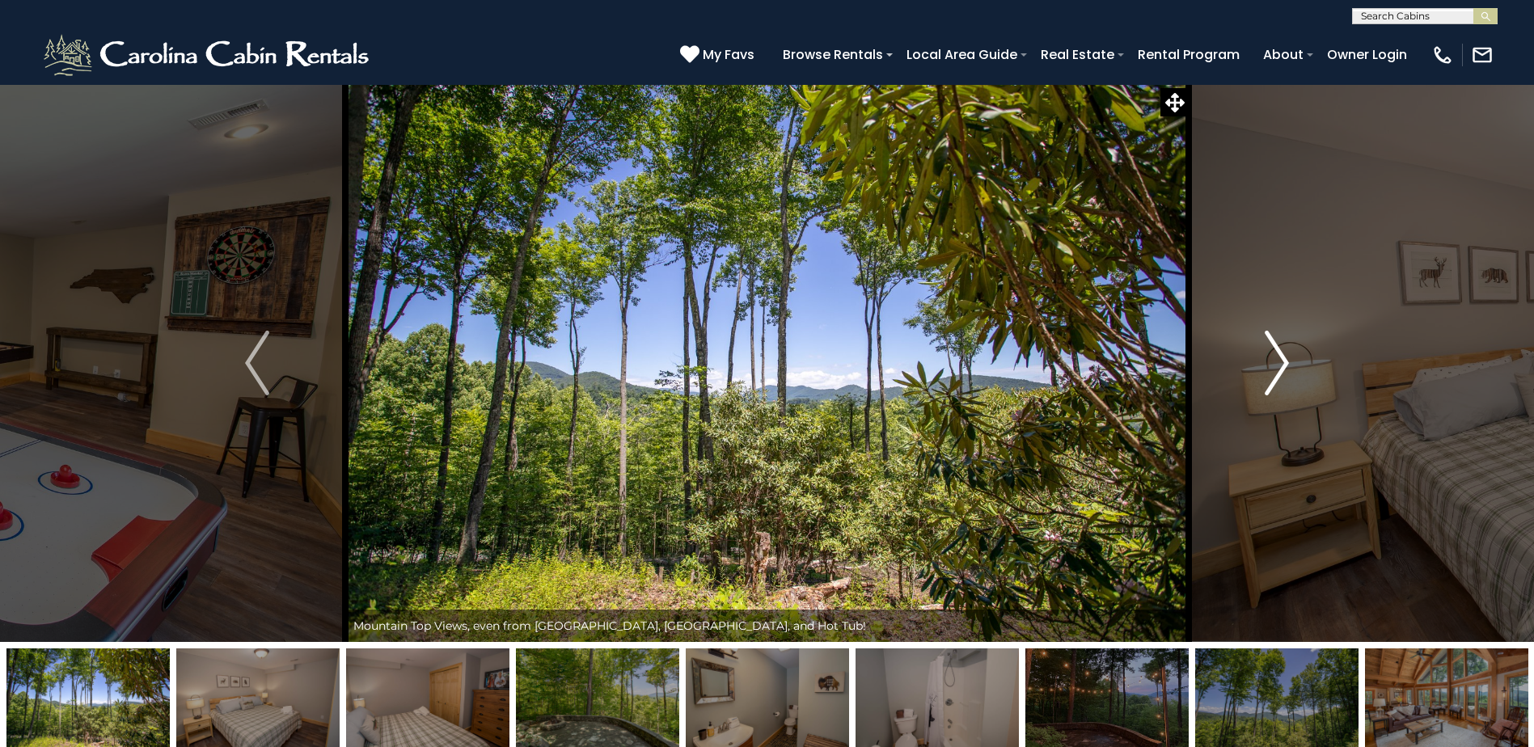
click at [1287, 357] on img "Next" at bounding box center [1276, 363] width 24 height 65
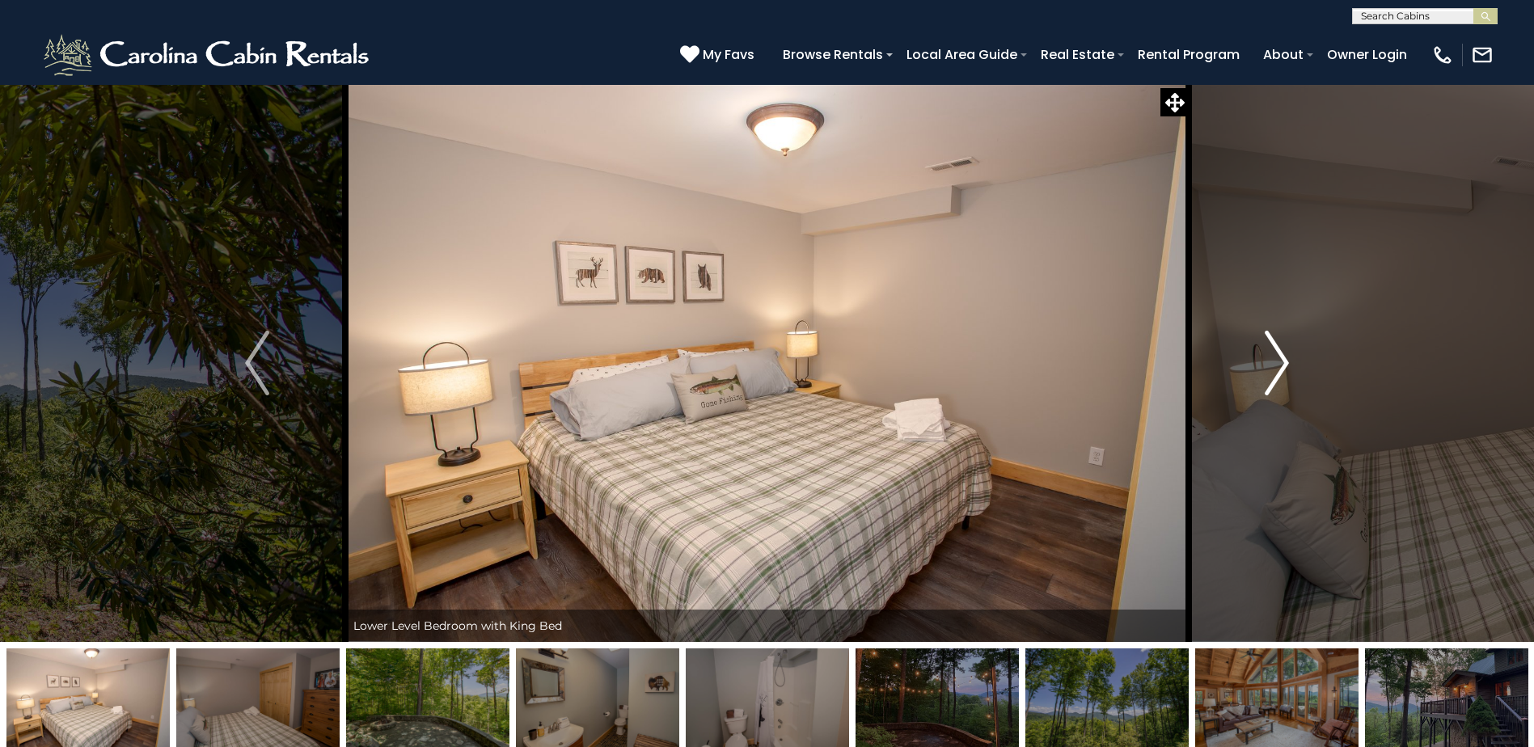
click at [1287, 357] on img "Next" at bounding box center [1276, 363] width 24 height 65
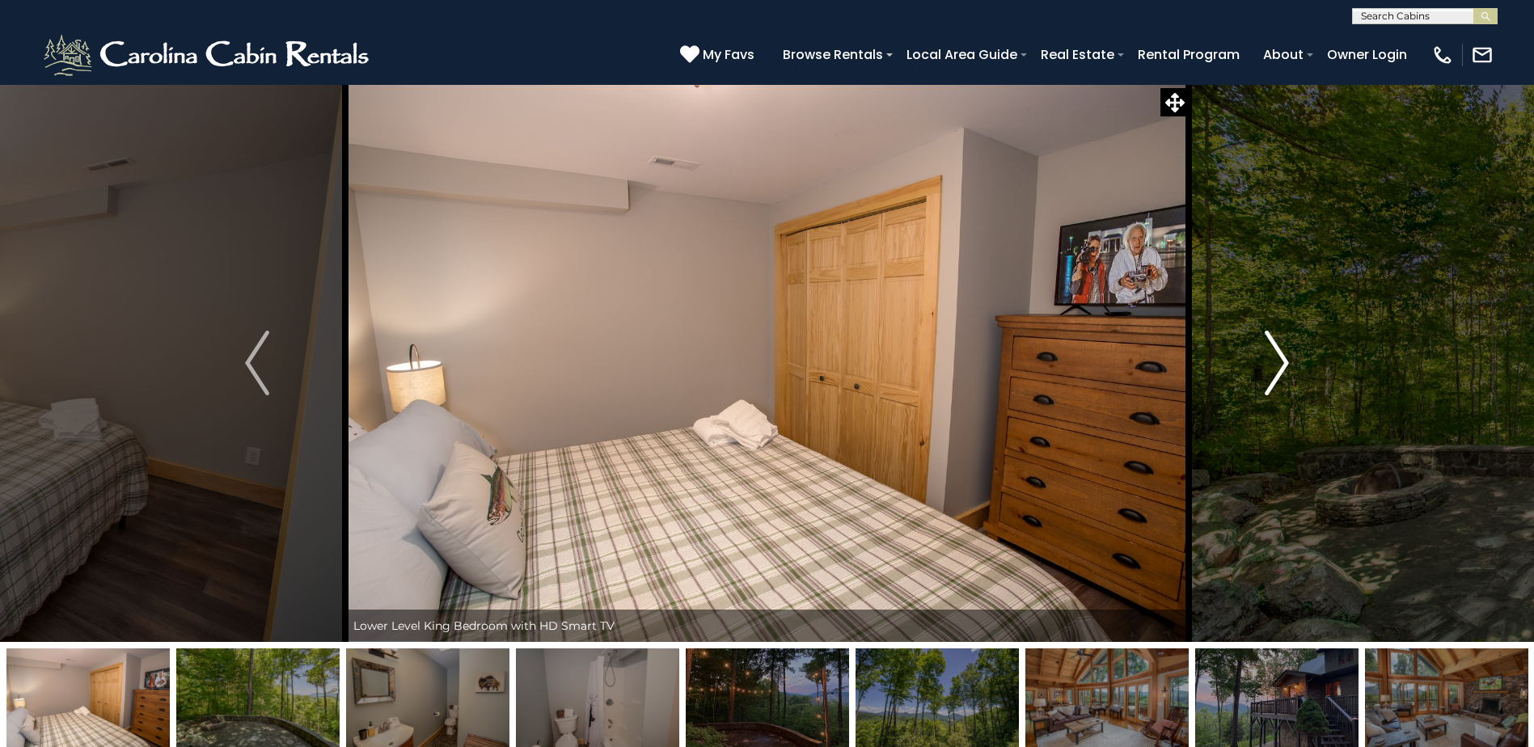
click at [1287, 357] on img "Next" at bounding box center [1276, 363] width 24 height 65
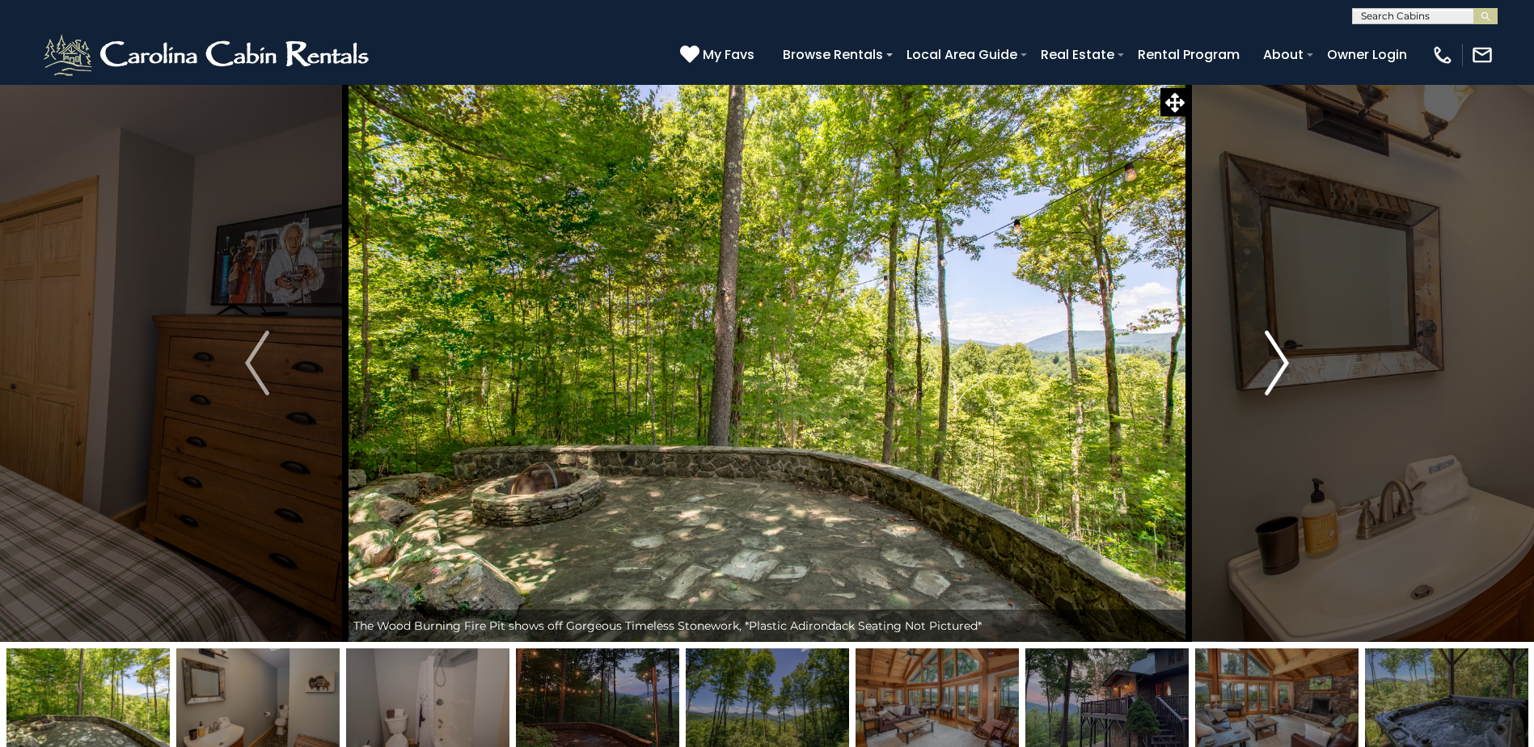
click at [1287, 357] on img "Next" at bounding box center [1276, 363] width 24 height 65
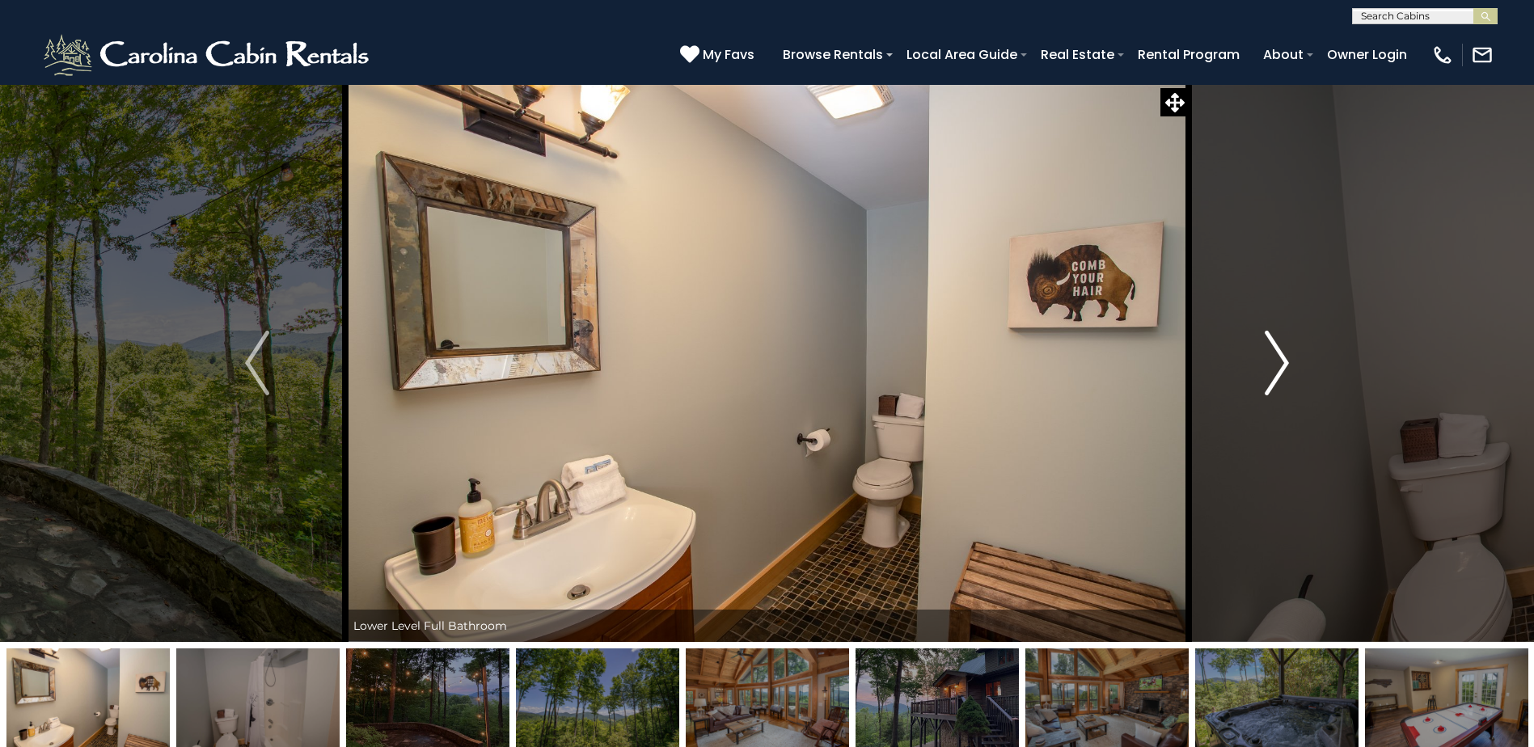
click at [1287, 357] on img "Next" at bounding box center [1276, 363] width 24 height 65
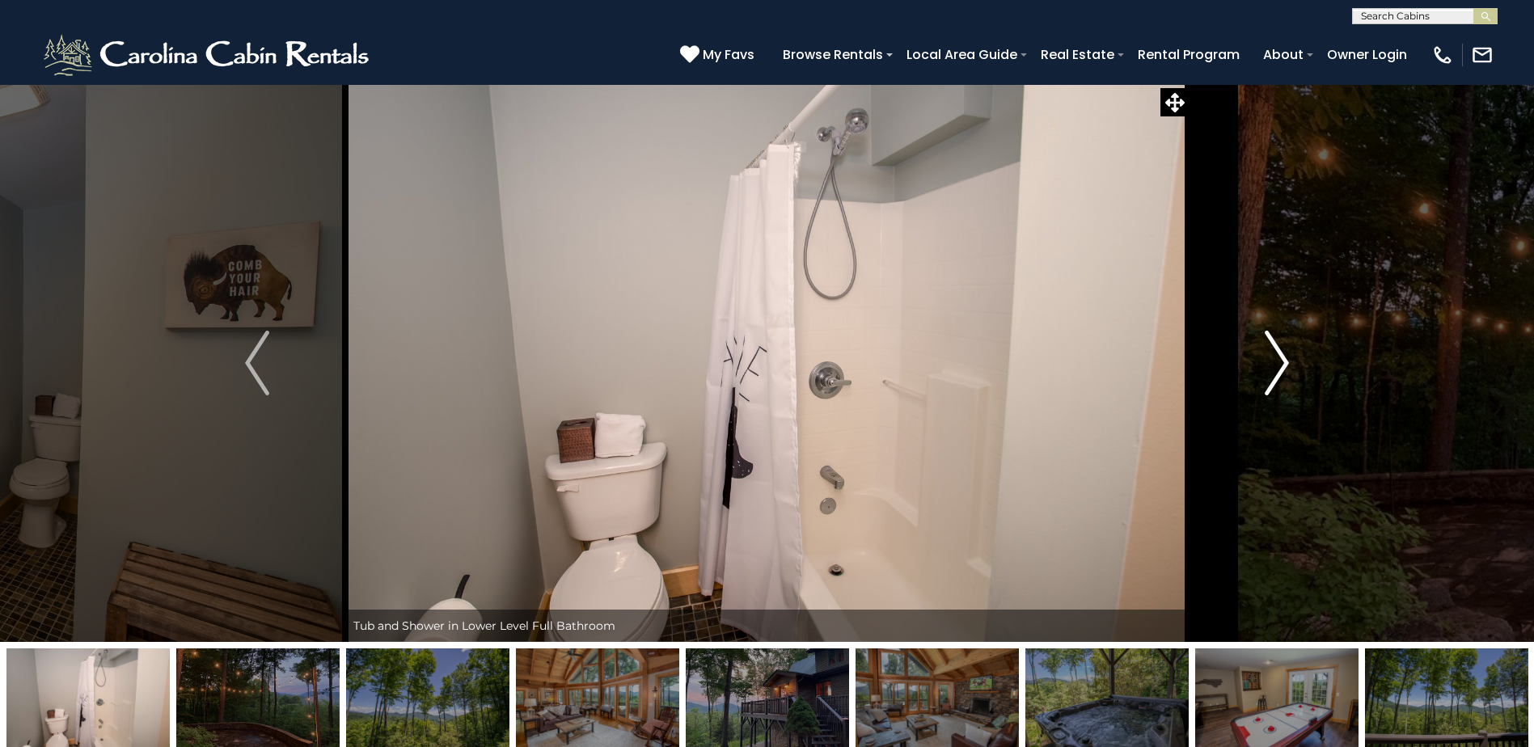
click at [1287, 357] on img "Next" at bounding box center [1276, 363] width 24 height 65
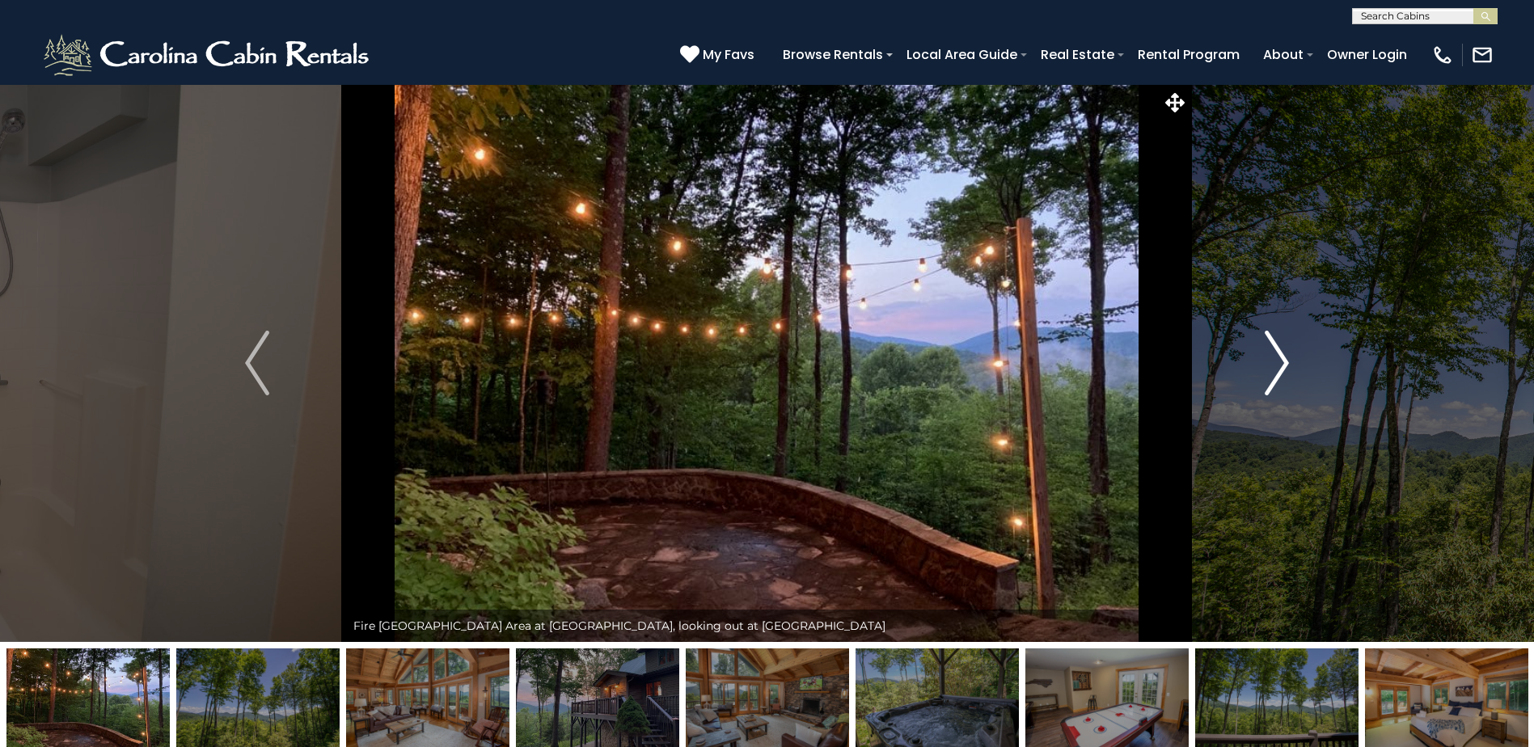
click at [1287, 357] on img "Next" at bounding box center [1276, 363] width 24 height 65
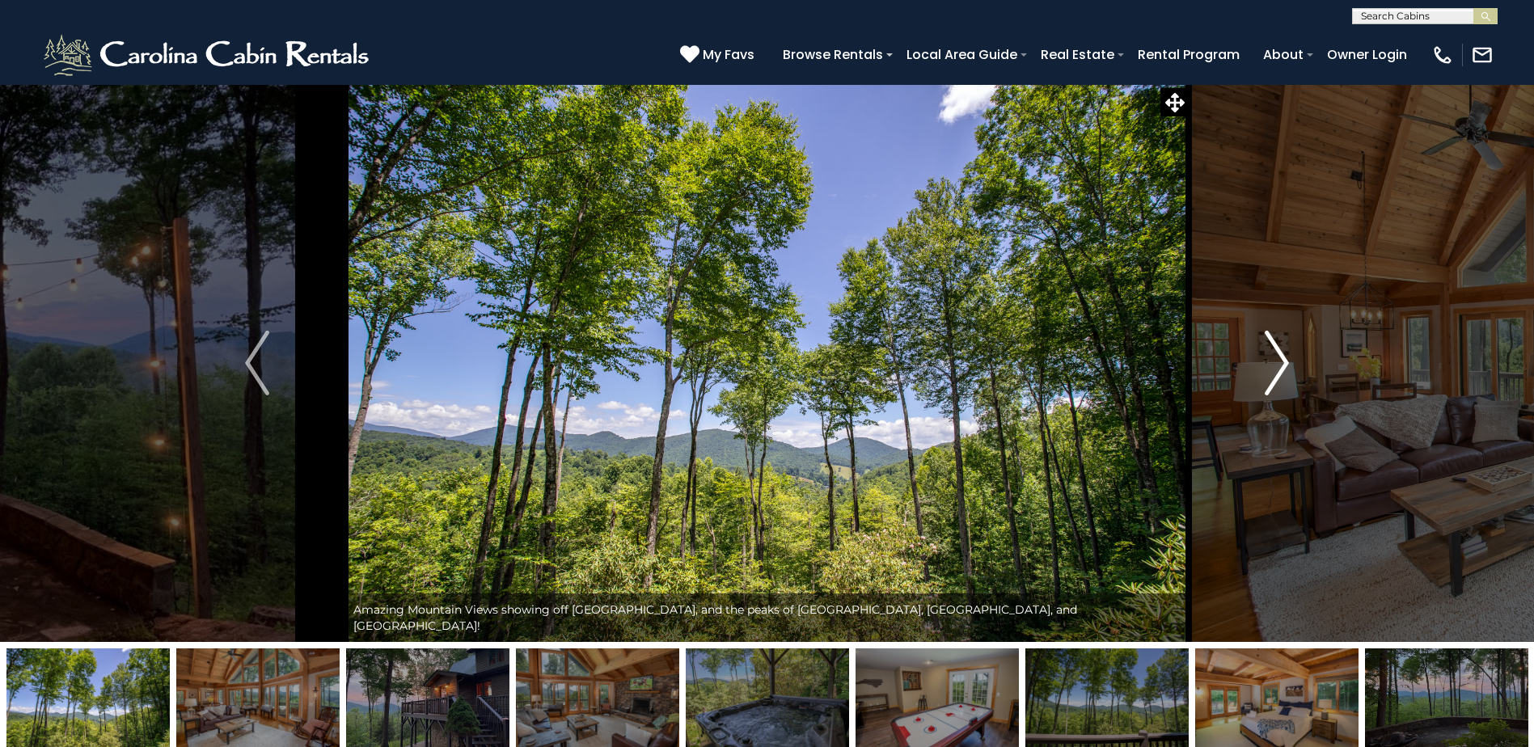
click at [1287, 357] on img "Next" at bounding box center [1276, 363] width 24 height 65
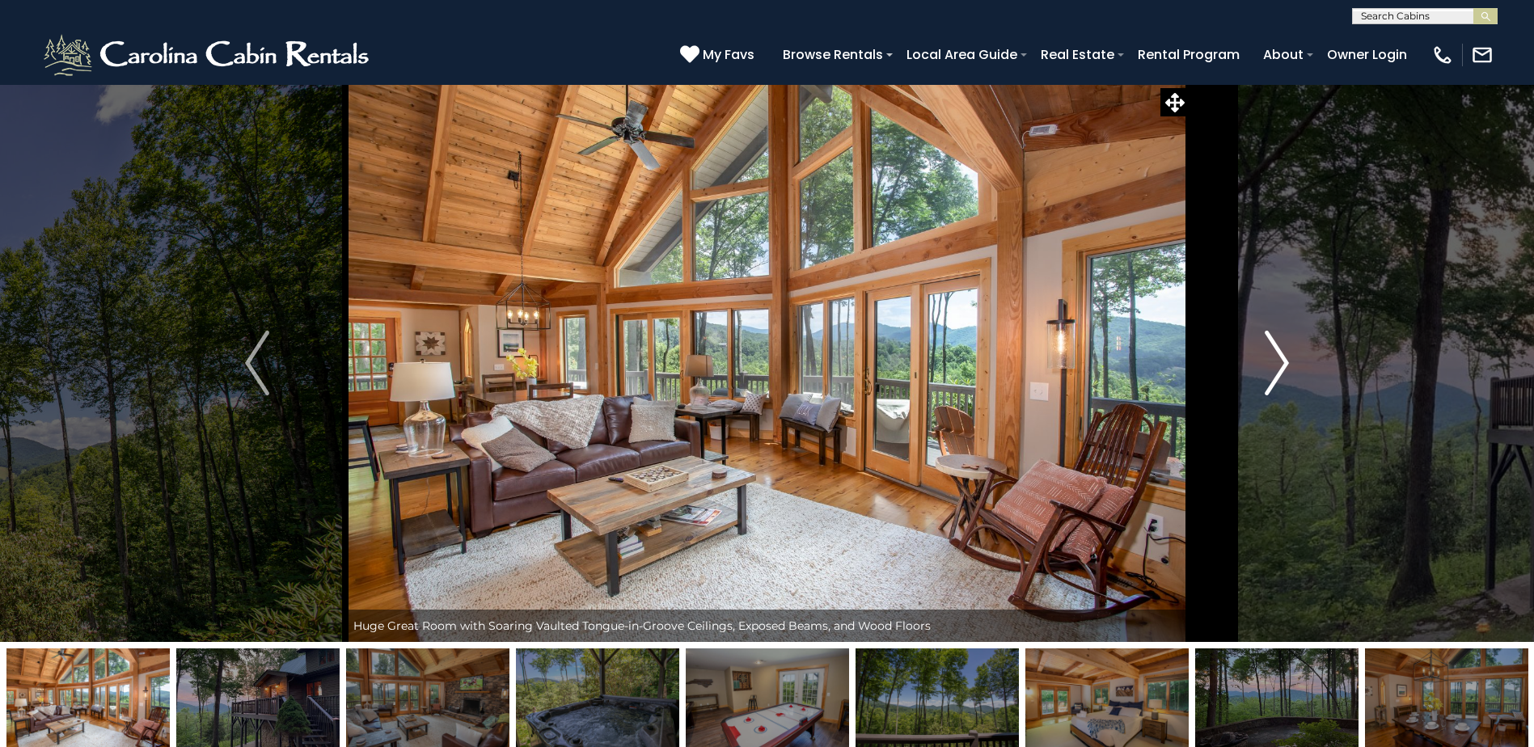
click at [1287, 357] on img "Next" at bounding box center [1276, 363] width 24 height 65
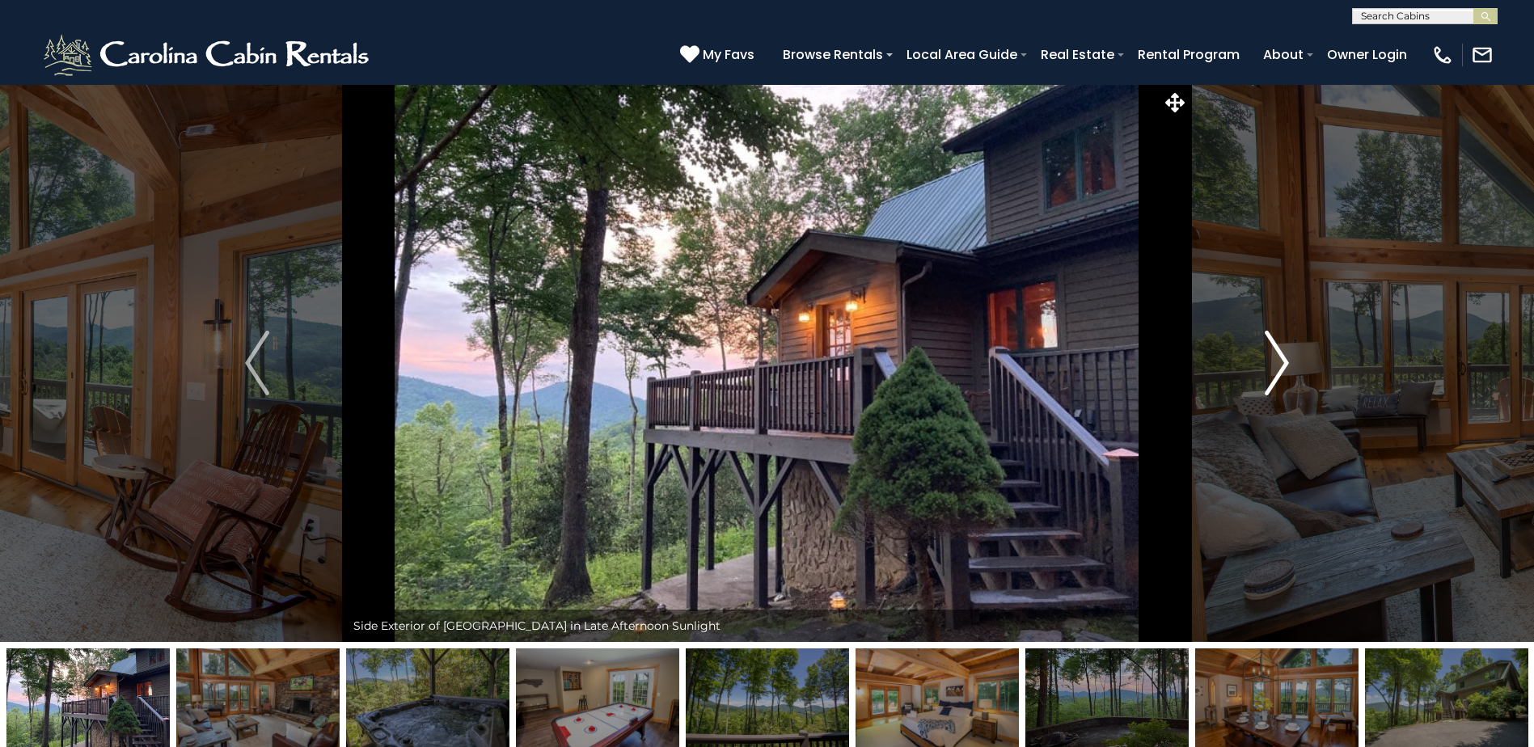
click at [1287, 357] on img "Next" at bounding box center [1276, 363] width 24 height 65
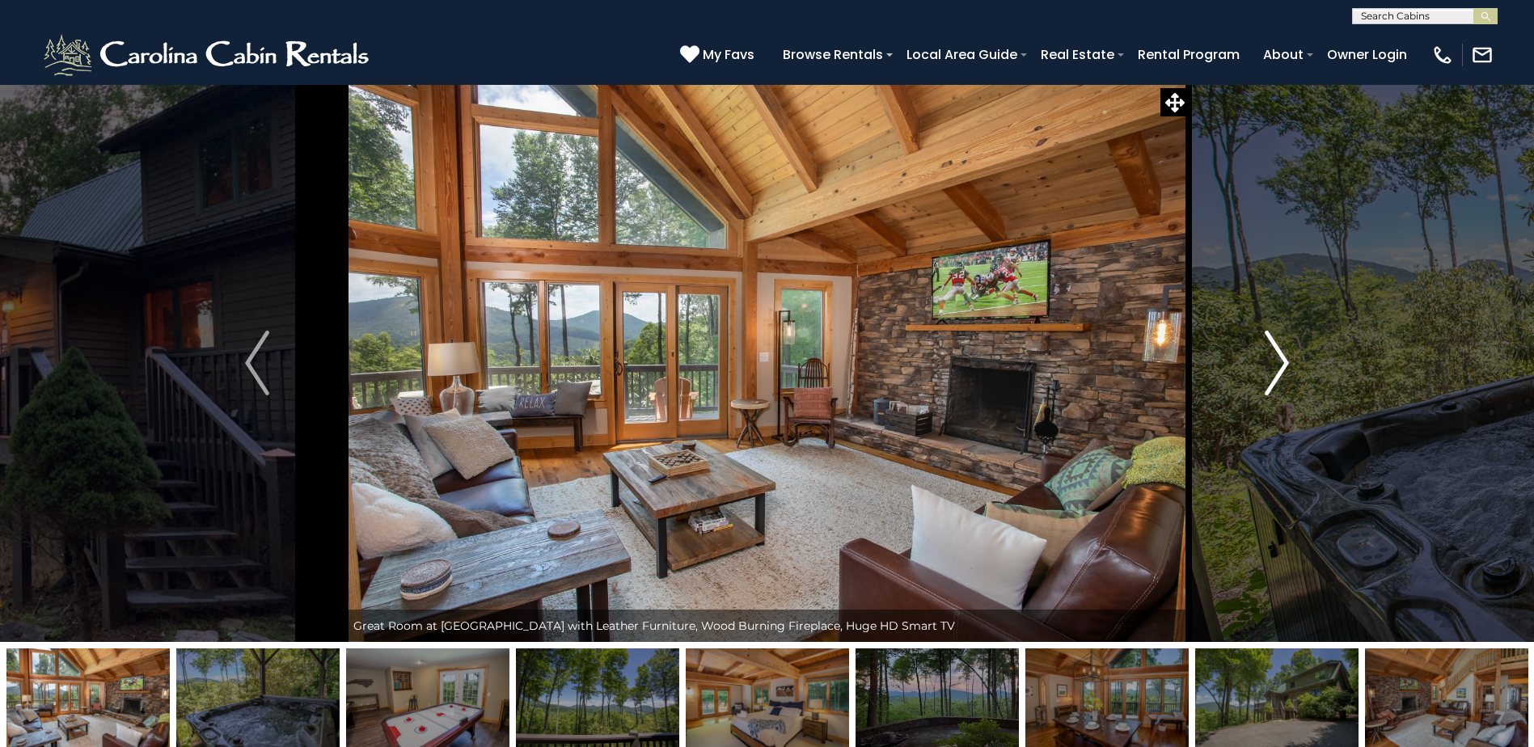
click at [1287, 357] on img "Next" at bounding box center [1276, 363] width 24 height 65
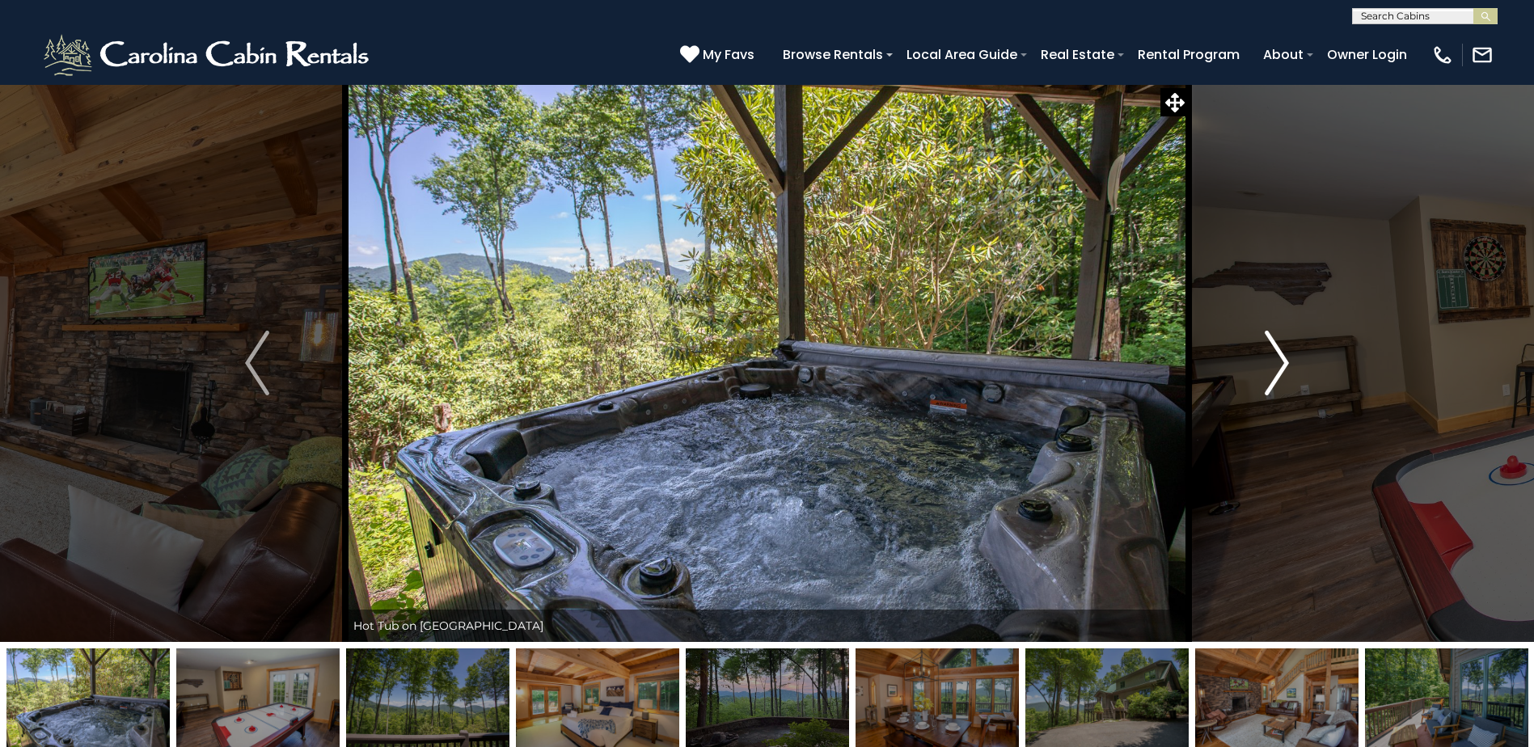
click at [1287, 357] on img "Next" at bounding box center [1276, 363] width 24 height 65
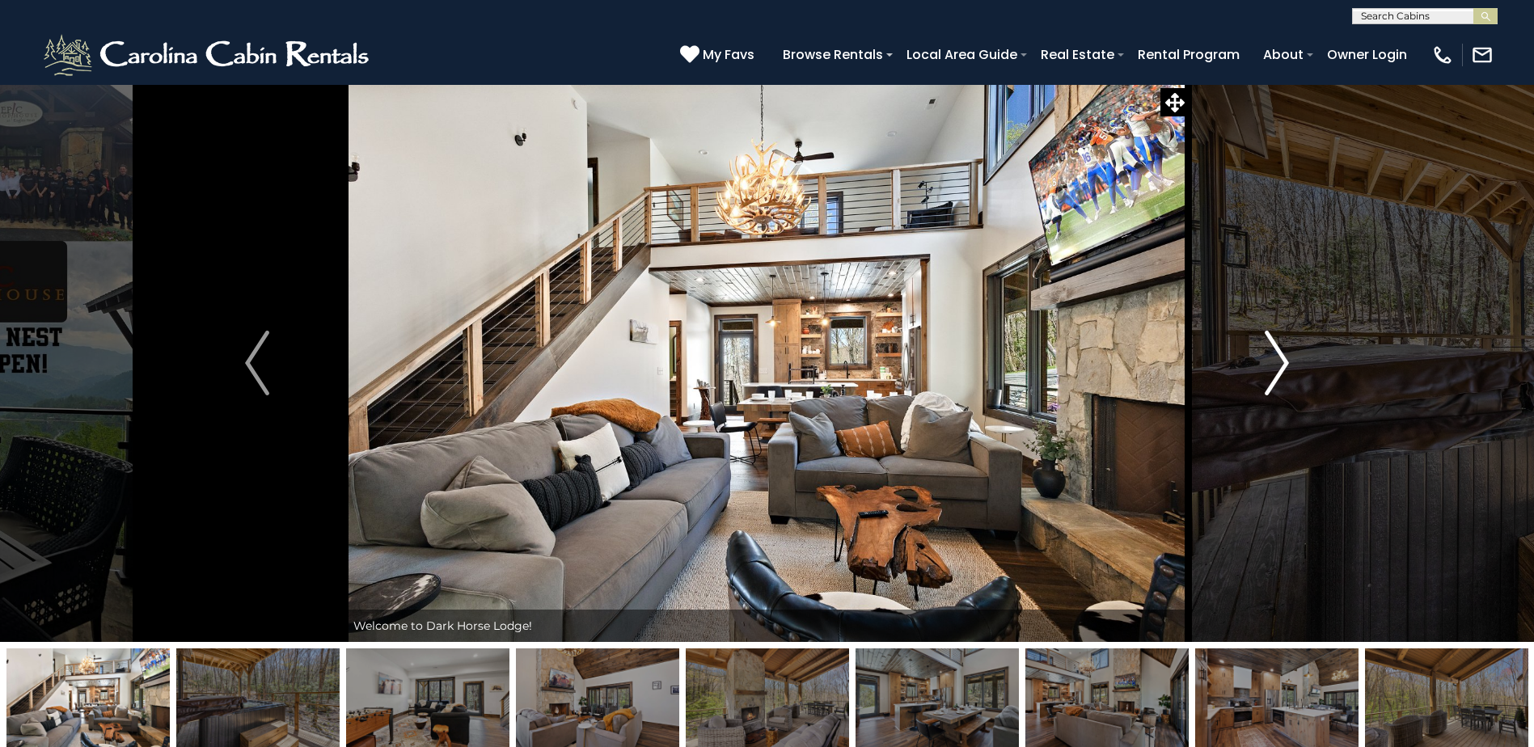
click at [1264, 361] on img "Next" at bounding box center [1276, 363] width 24 height 65
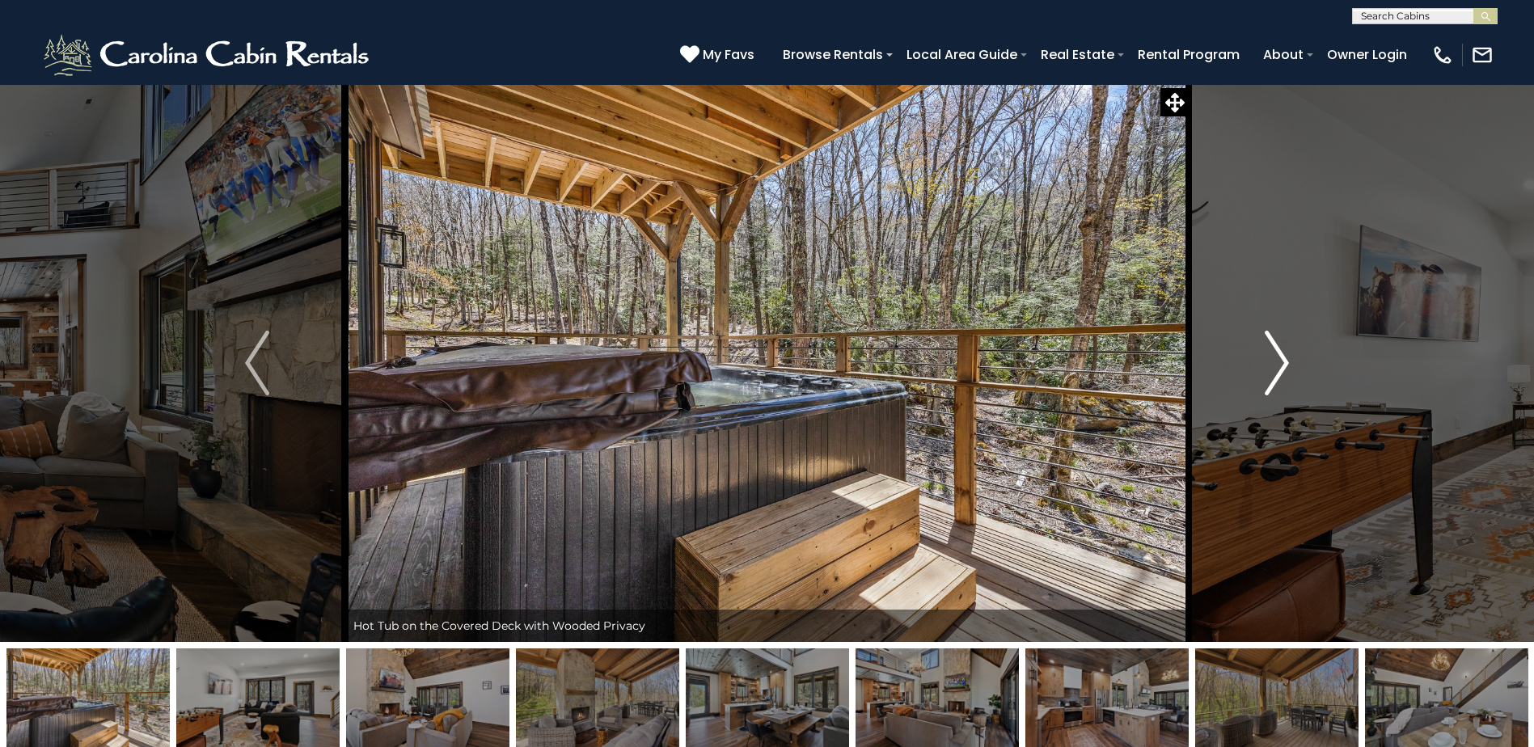
click at [1264, 361] on img "Next" at bounding box center [1276, 363] width 24 height 65
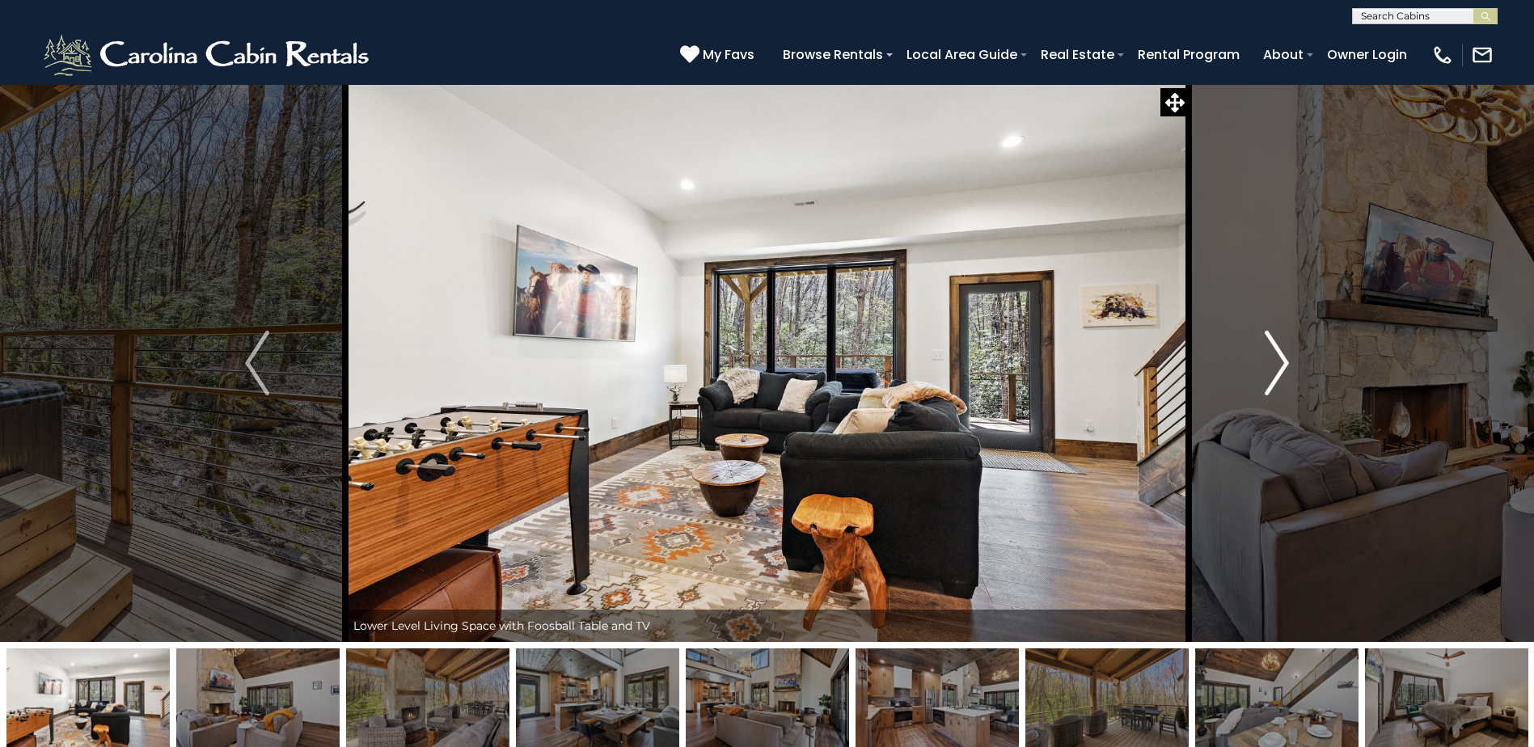
click at [1264, 361] on img "Next" at bounding box center [1276, 363] width 24 height 65
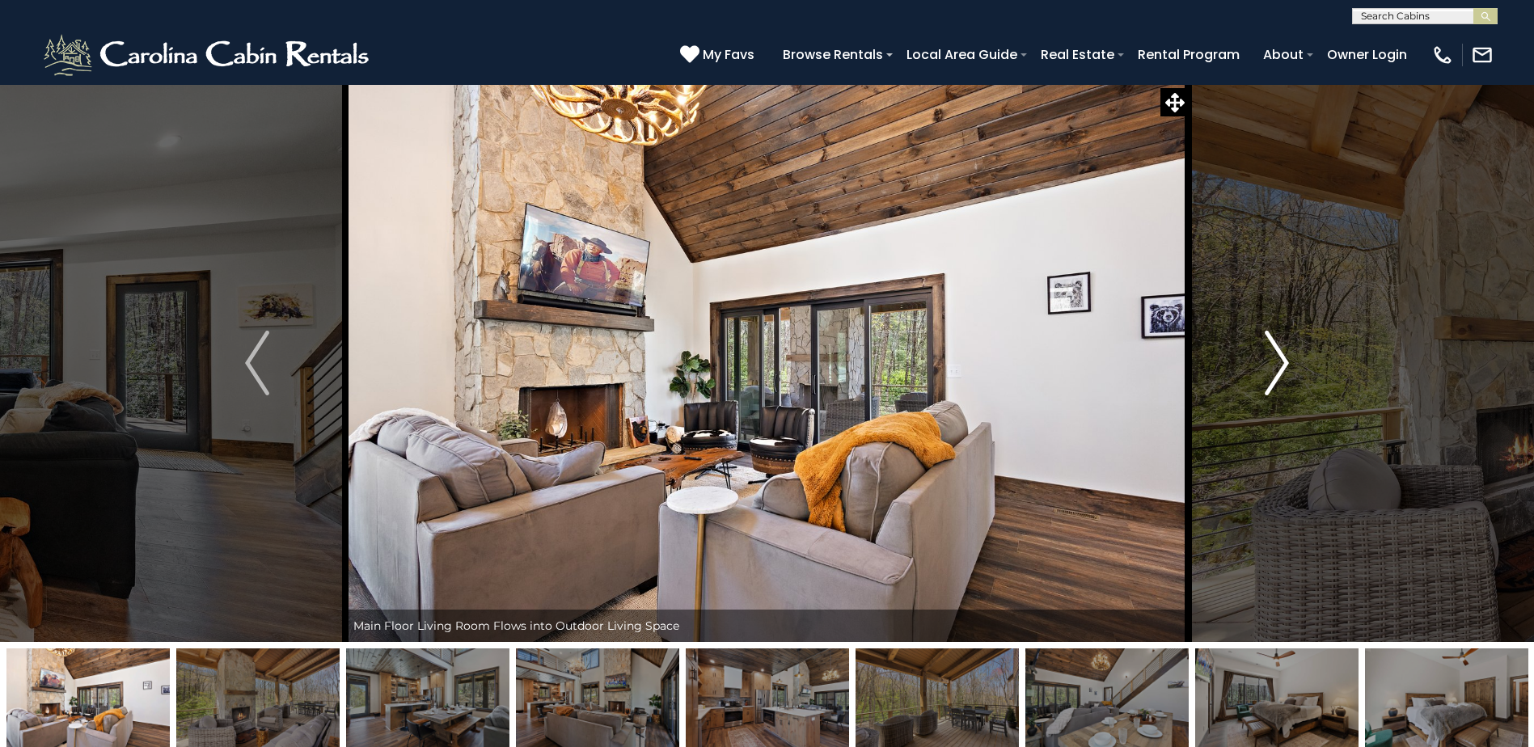
click at [1264, 361] on img "Next" at bounding box center [1276, 363] width 24 height 65
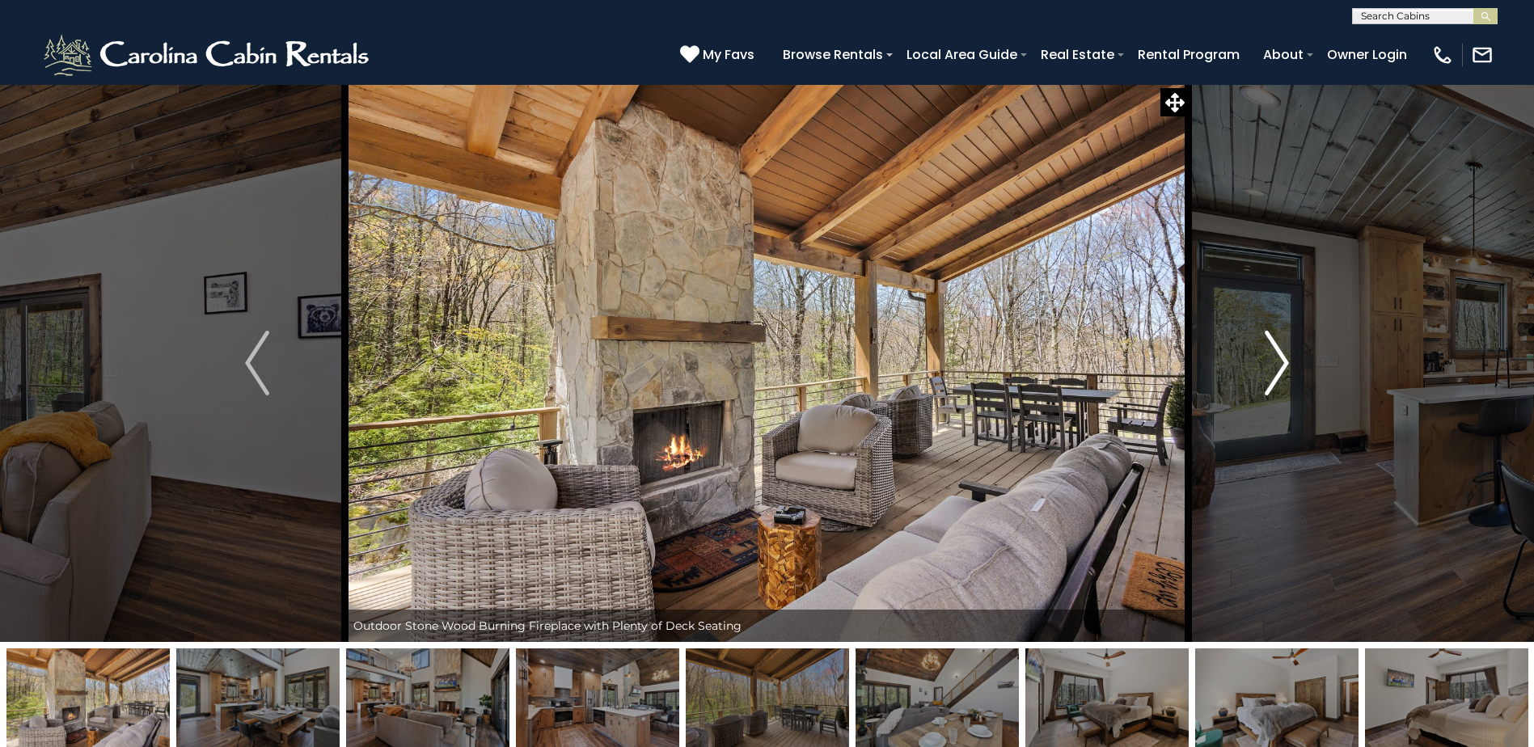
click at [1264, 361] on img "Next" at bounding box center [1276, 363] width 24 height 65
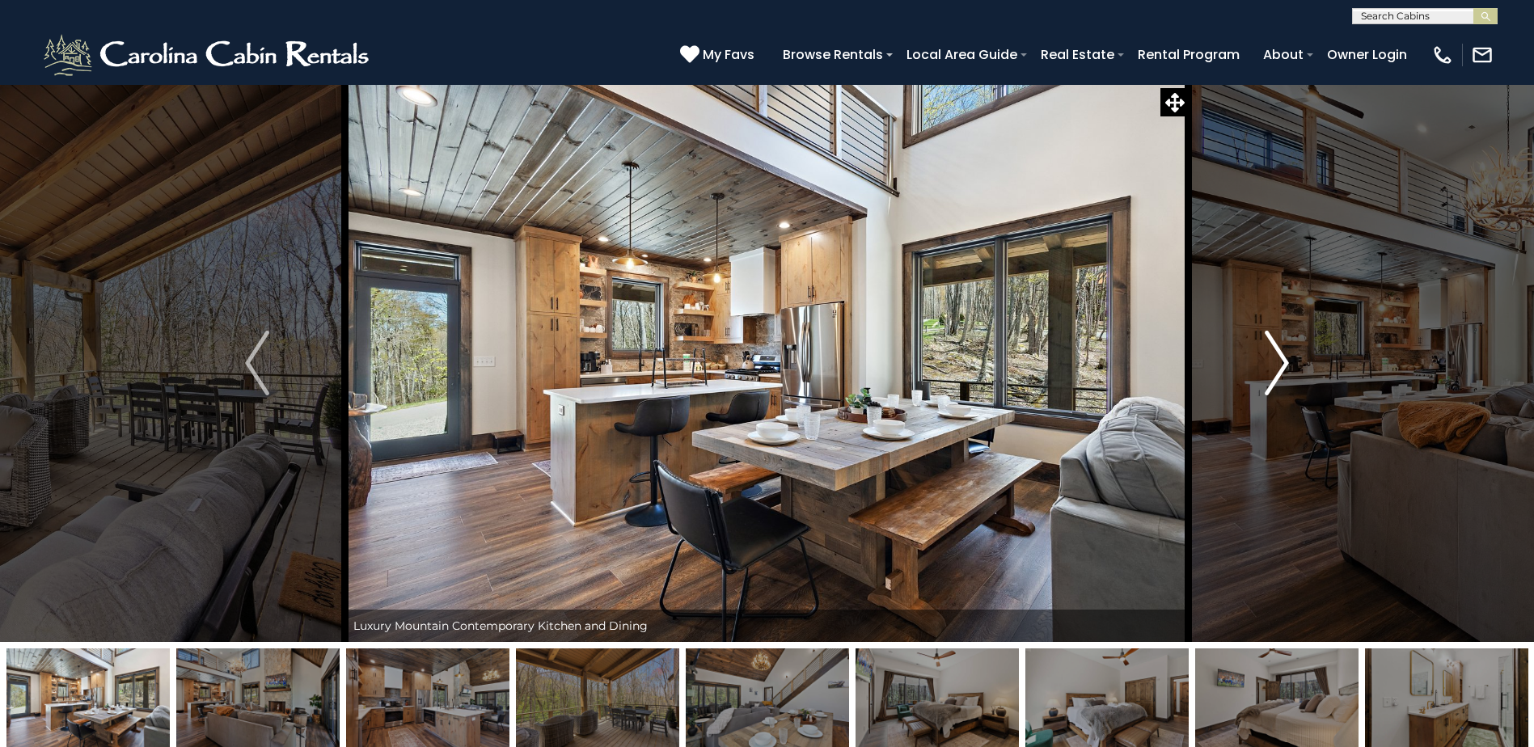
click at [1293, 352] on button "Next" at bounding box center [1276, 363] width 176 height 558
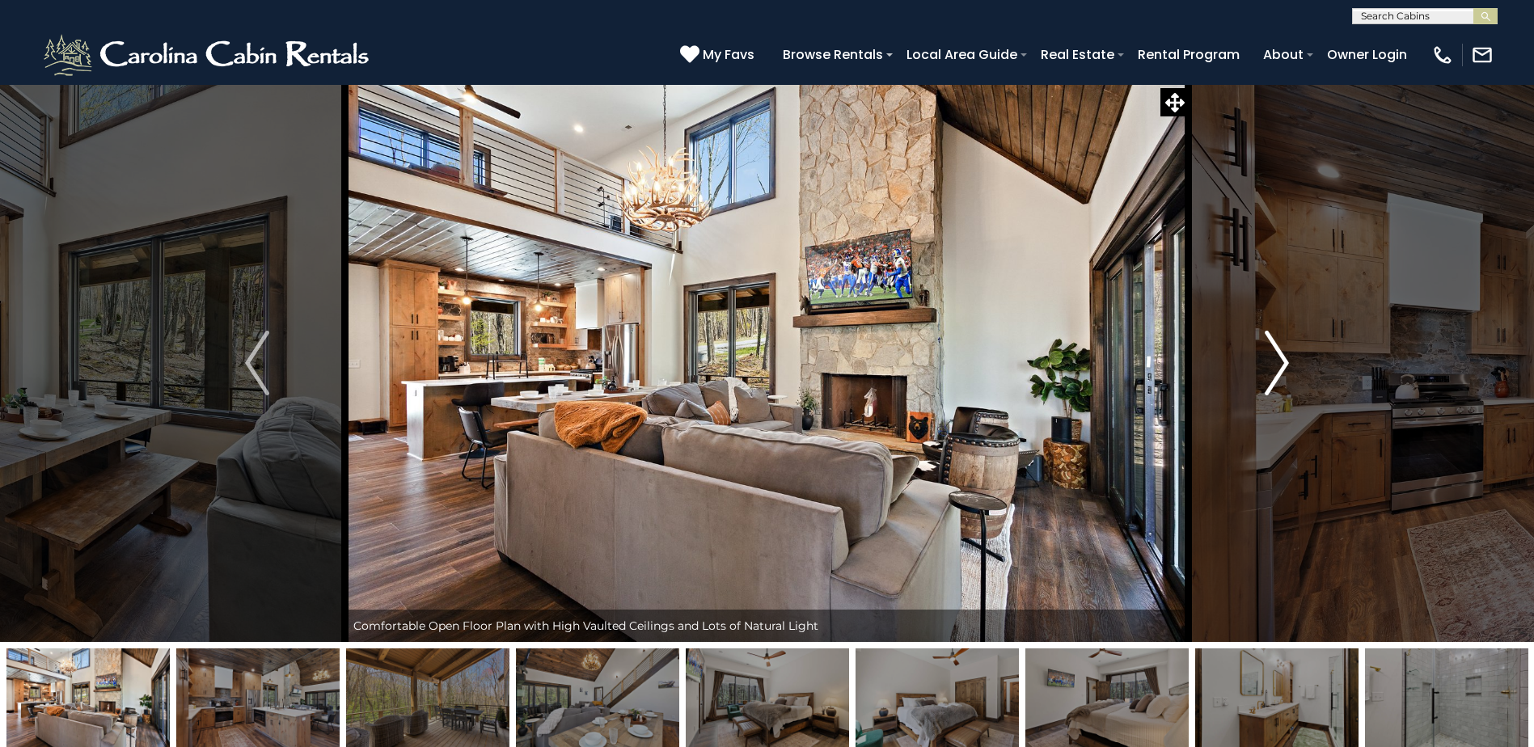
click at [1293, 352] on button "Next" at bounding box center [1276, 363] width 176 height 558
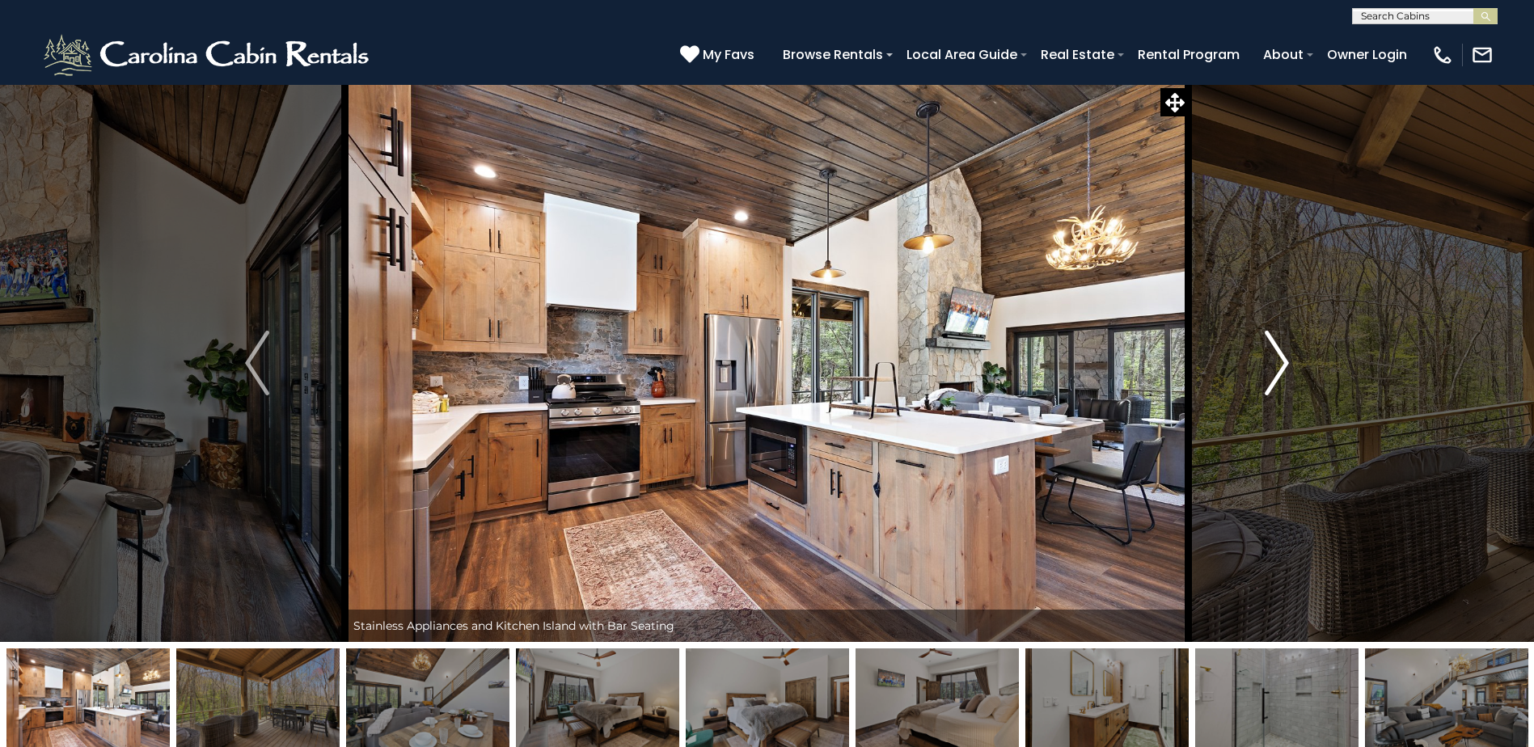
click at [1293, 352] on button "Next" at bounding box center [1276, 363] width 176 height 558
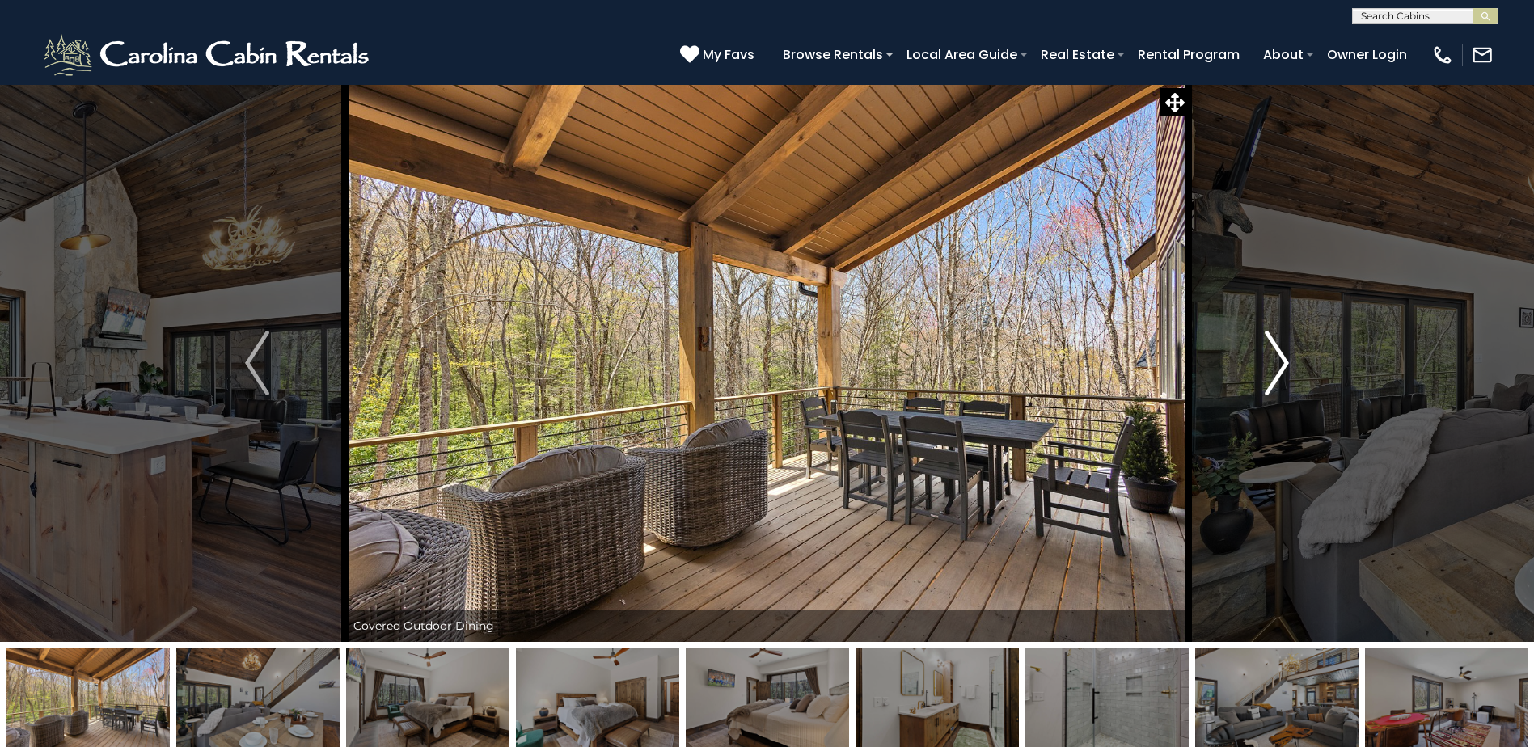
click at [1293, 352] on button "Next" at bounding box center [1276, 363] width 176 height 558
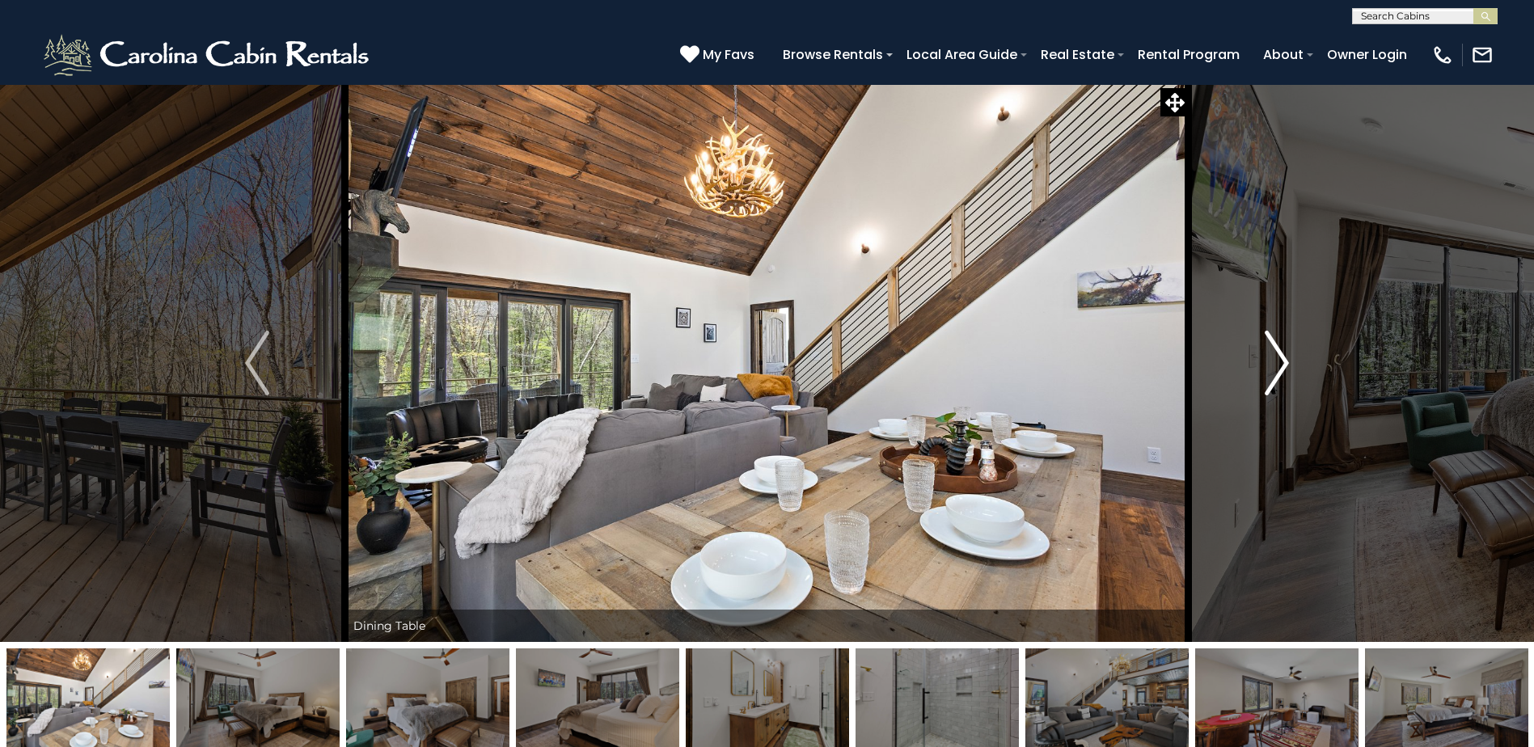
click at [1293, 352] on button "Next" at bounding box center [1276, 363] width 176 height 558
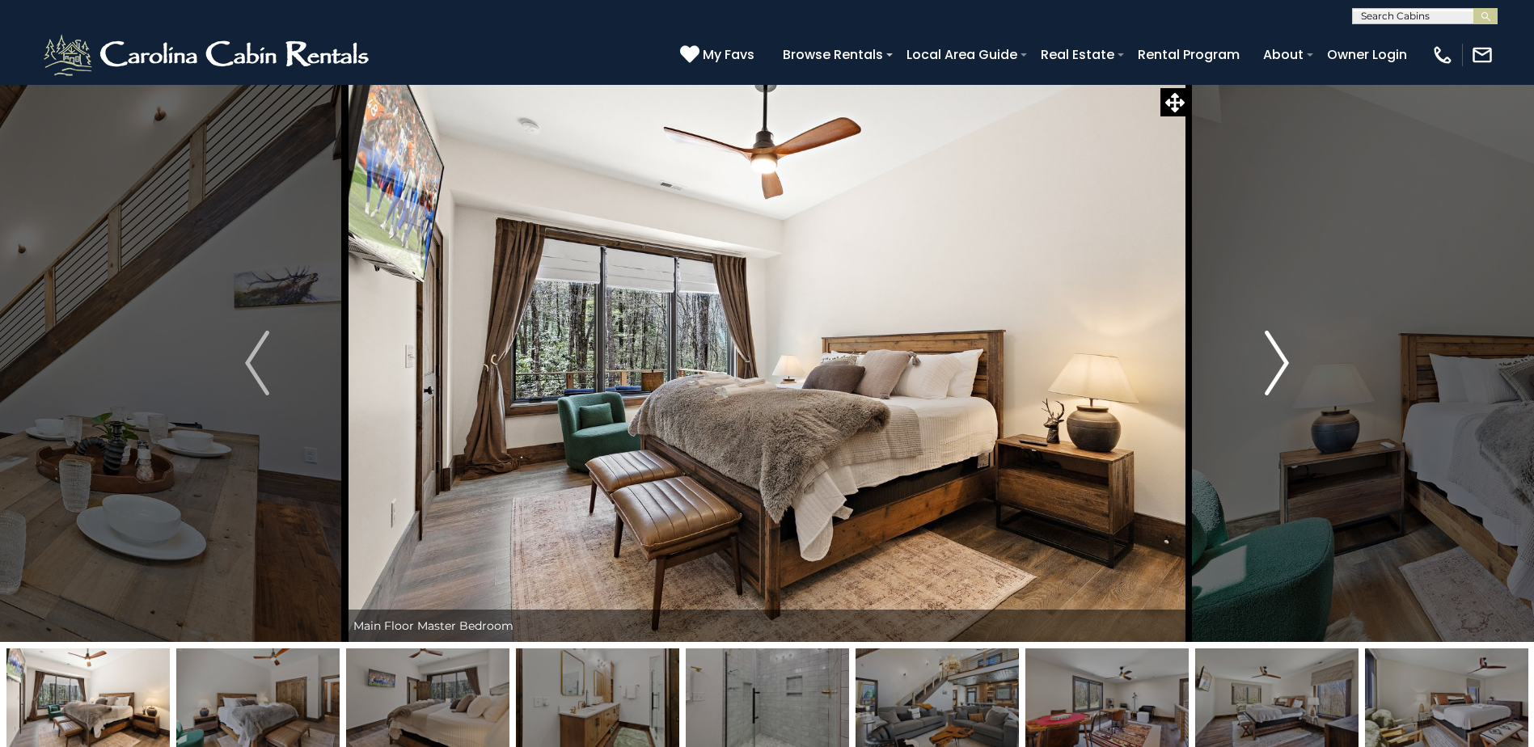
click at [1293, 352] on button "Next" at bounding box center [1276, 363] width 176 height 558
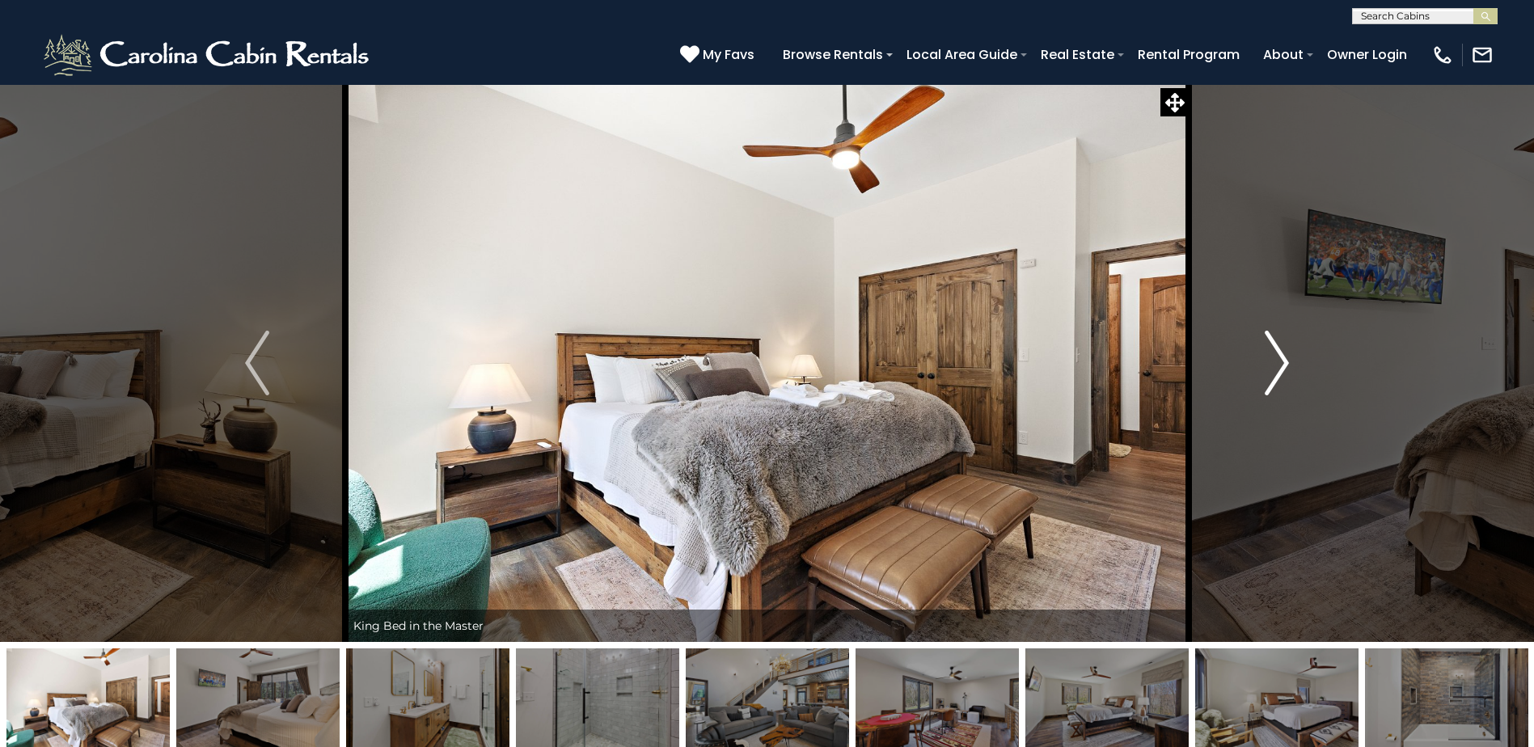
click at [1272, 362] on img "Next" at bounding box center [1276, 363] width 24 height 65
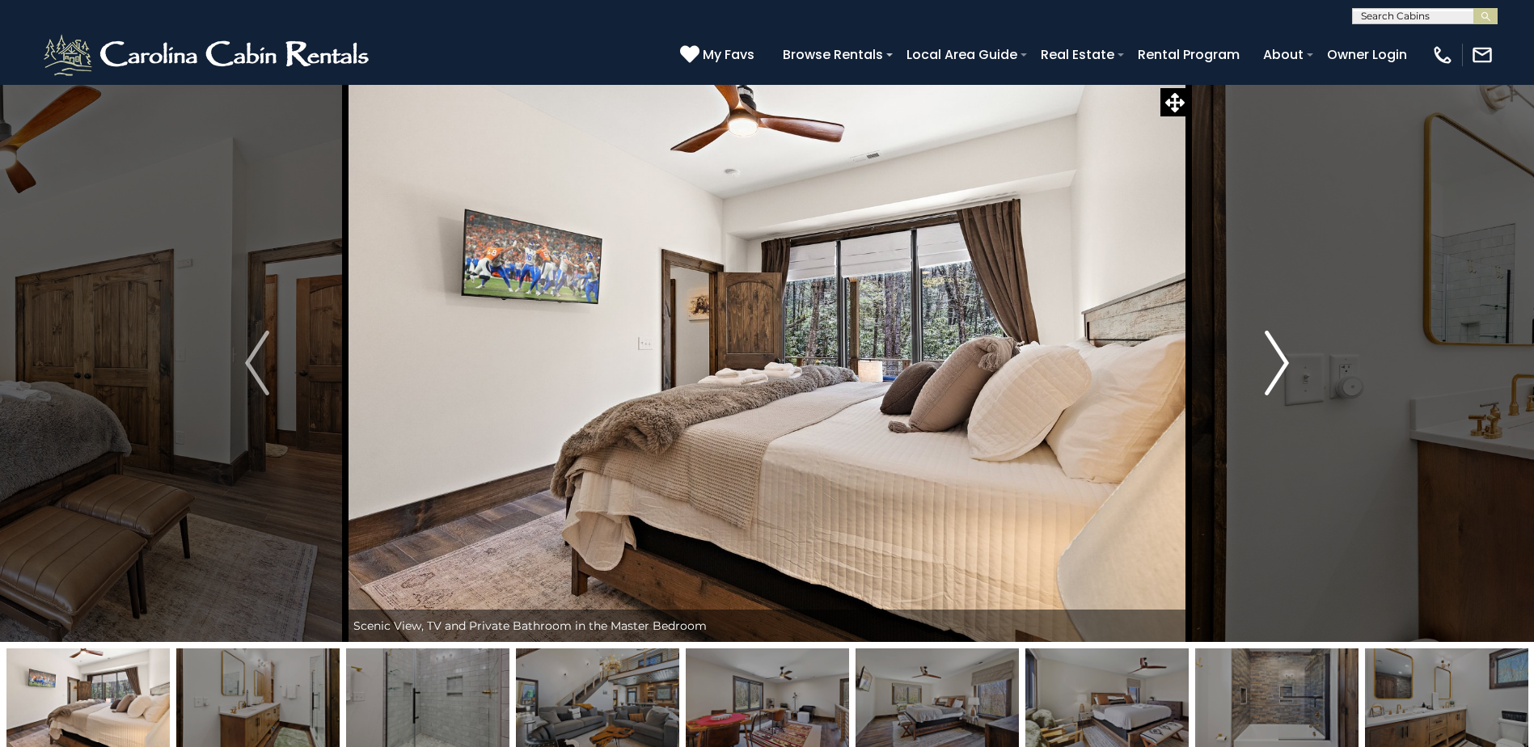
click at [1272, 362] on img "Next" at bounding box center [1276, 363] width 24 height 65
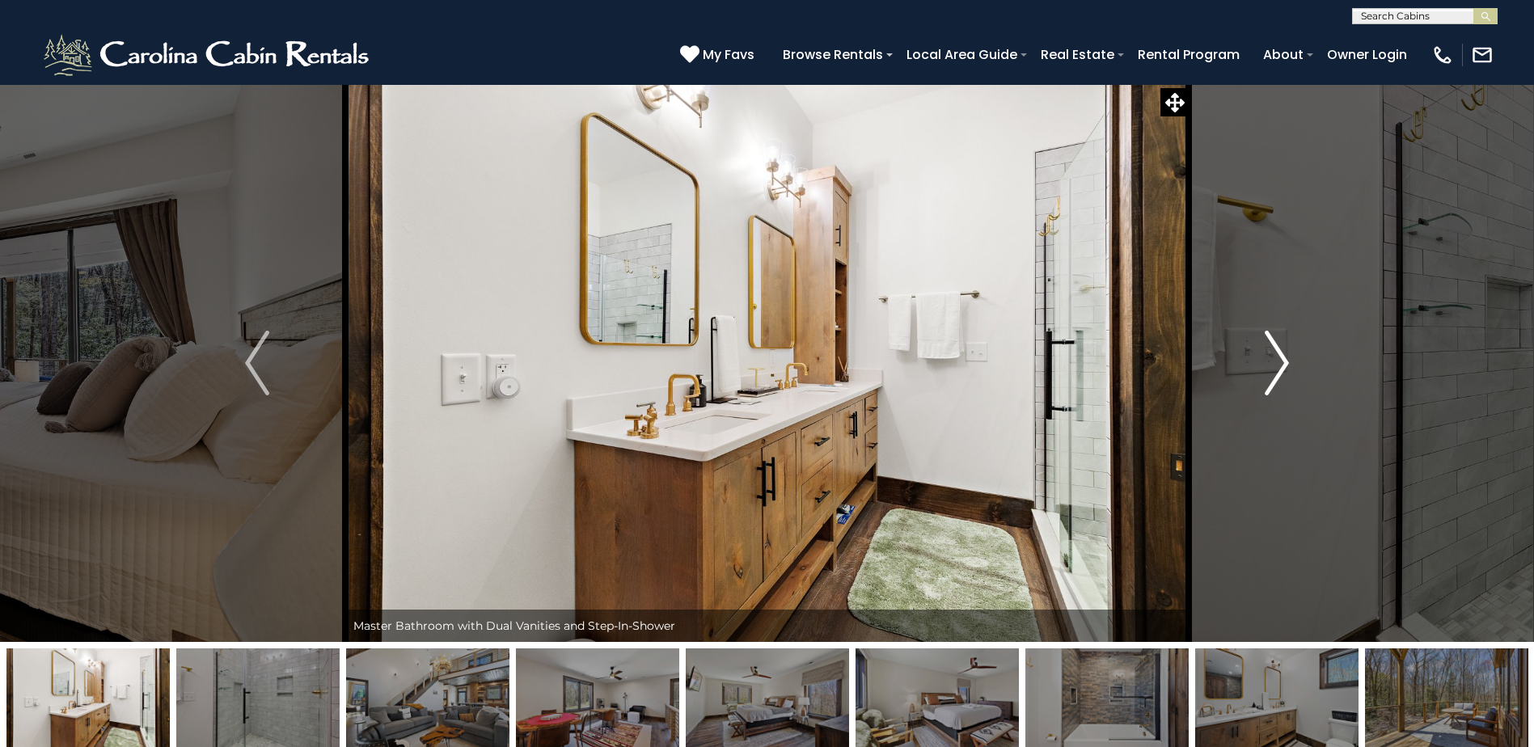
click at [1272, 362] on img "Next" at bounding box center [1276, 363] width 24 height 65
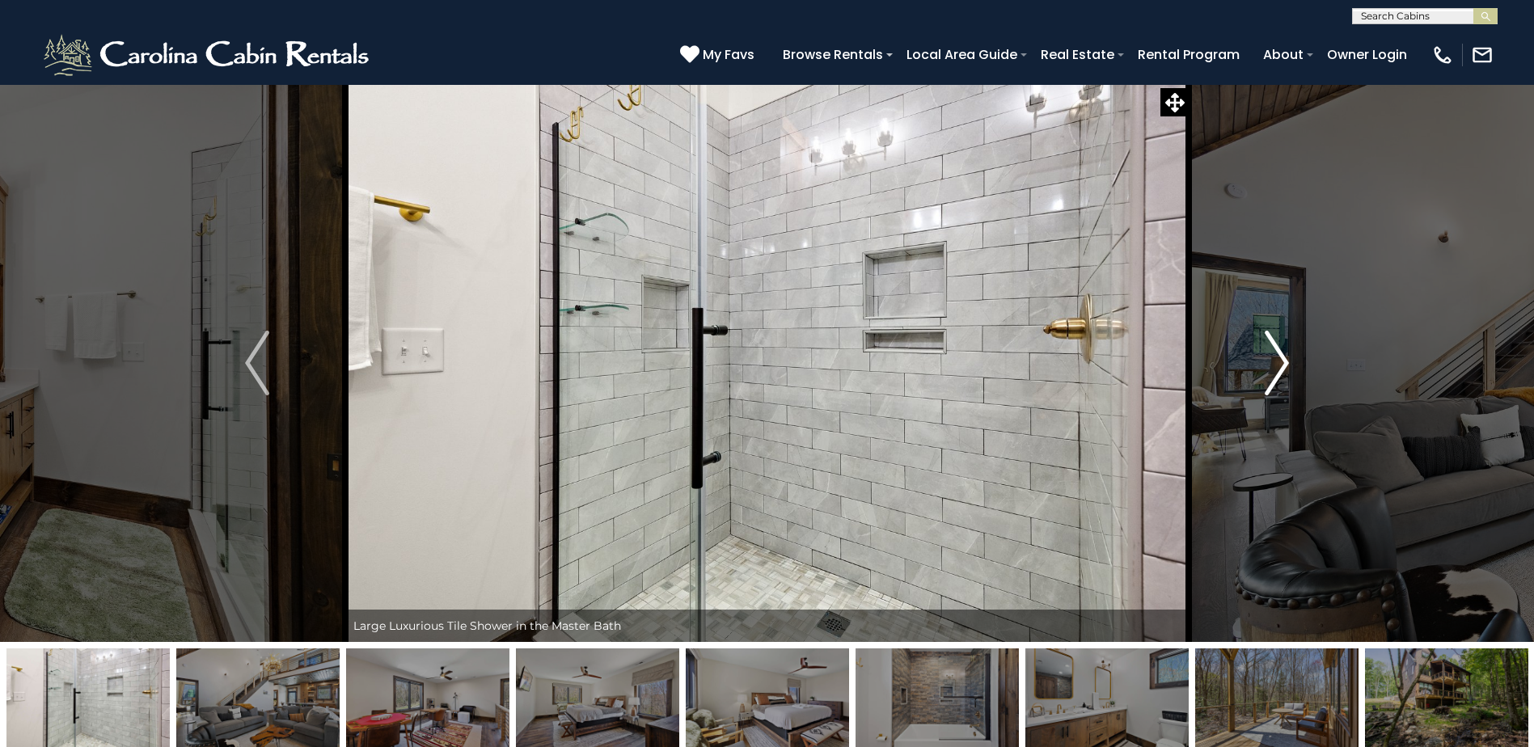
click at [1265, 359] on img "Next" at bounding box center [1276, 363] width 24 height 65
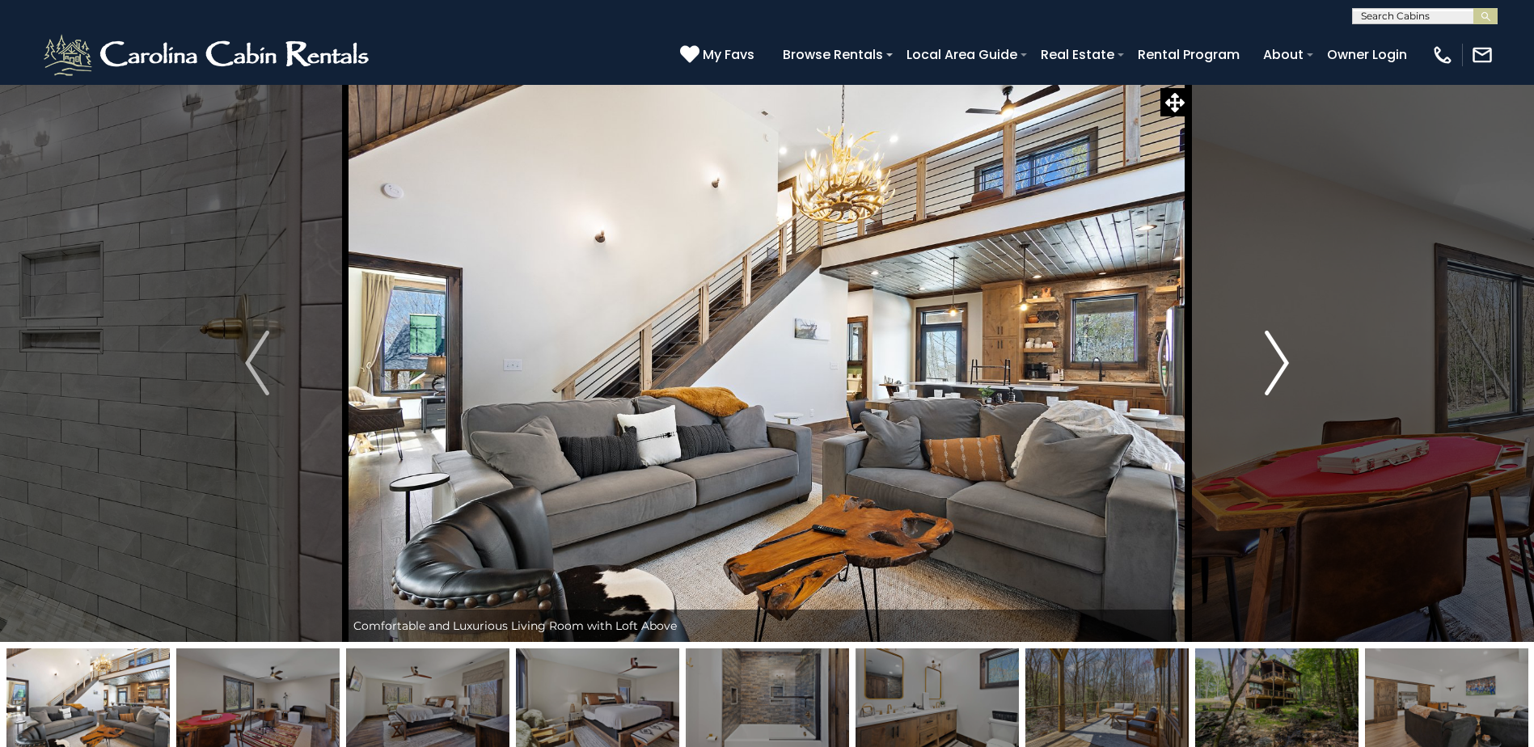
click at [1263, 357] on button "Next" at bounding box center [1276, 363] width 176 height 558
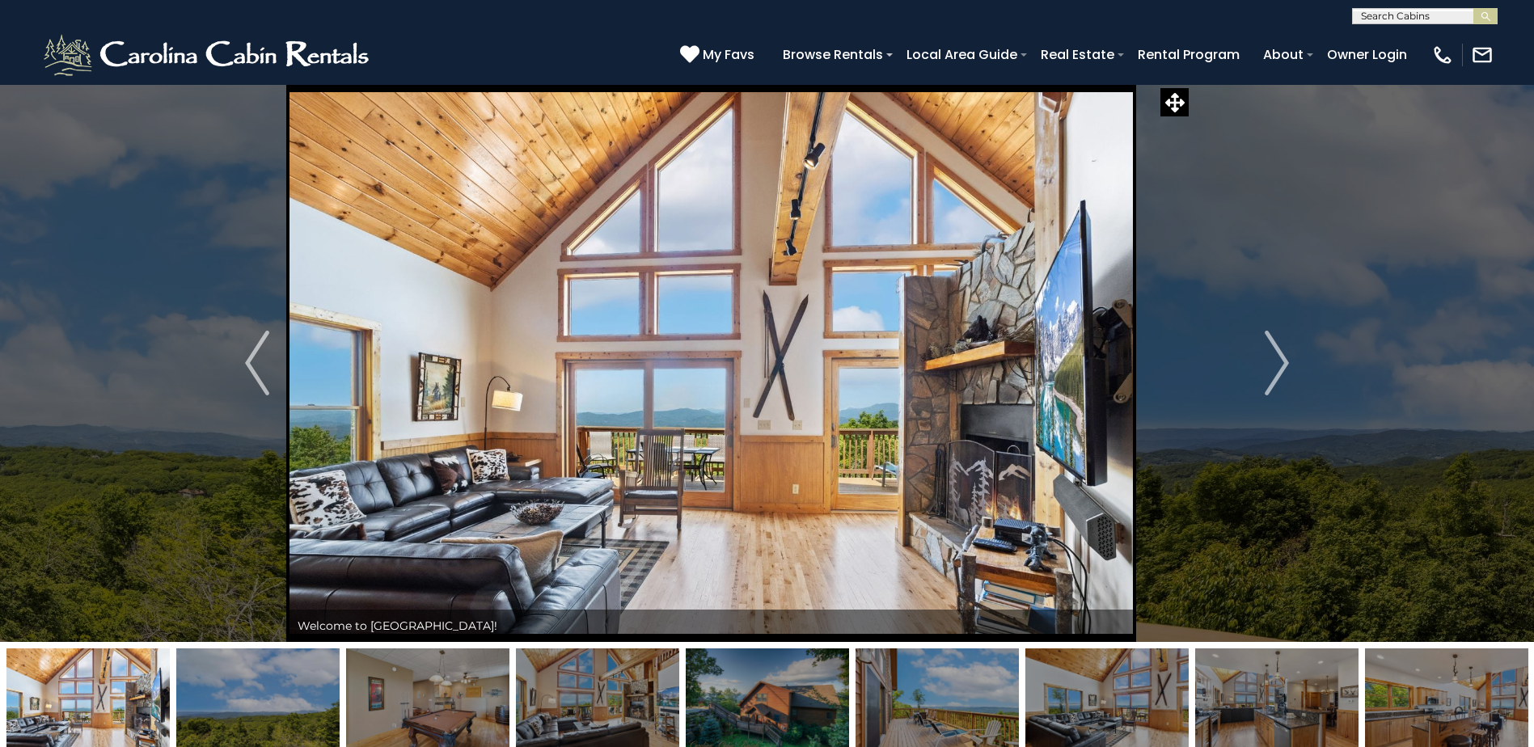
drag, startPoint x: 524, startPoint y: 627, endPoint x: 468, endPoint y: 622, distance: 56.1
click at [468, 622] on div "Welcome to Pinecone Manor!" at bounding box center [710, 626] width 843 height 32
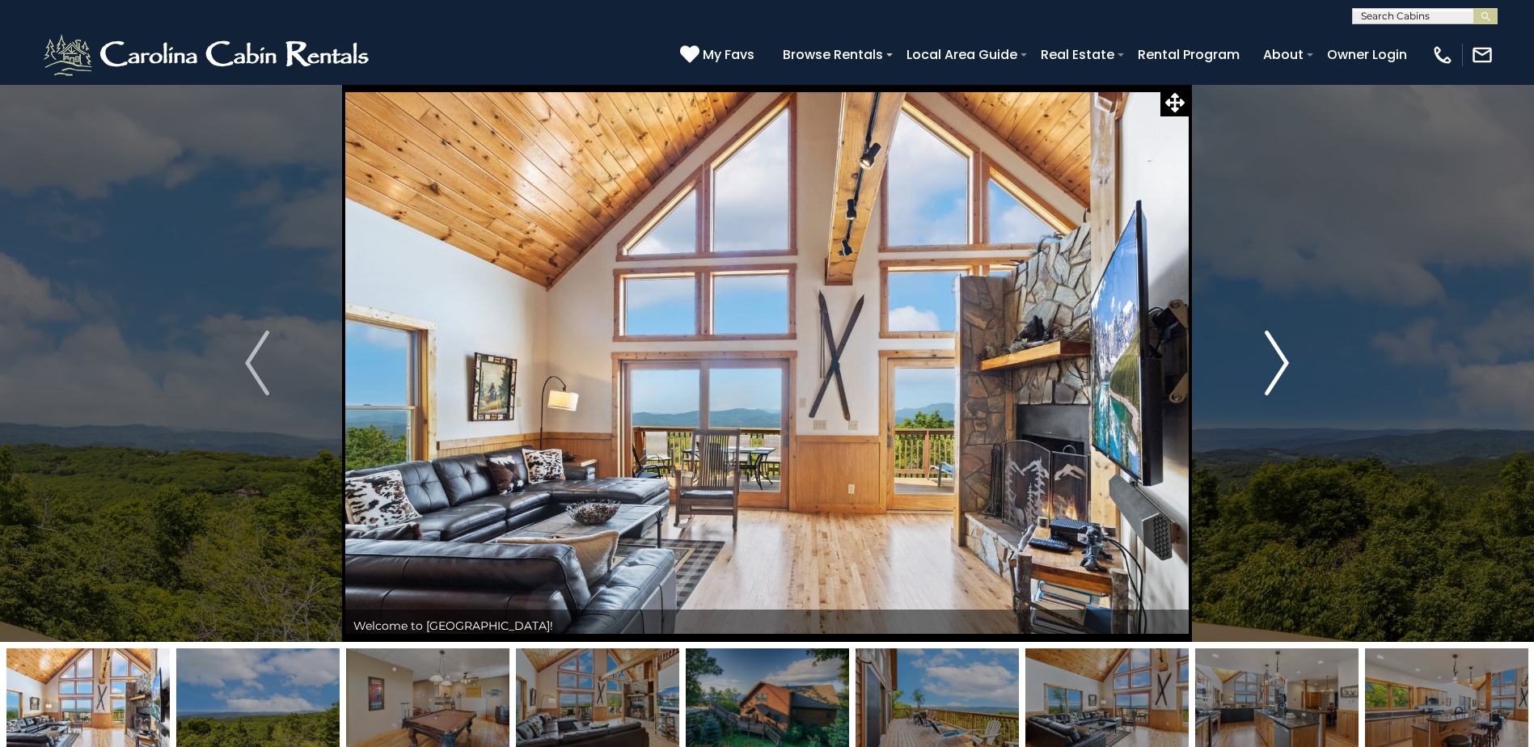
click at [1268, 363] on img "Next" at bounding box center [1276, 363] width 24 height 65
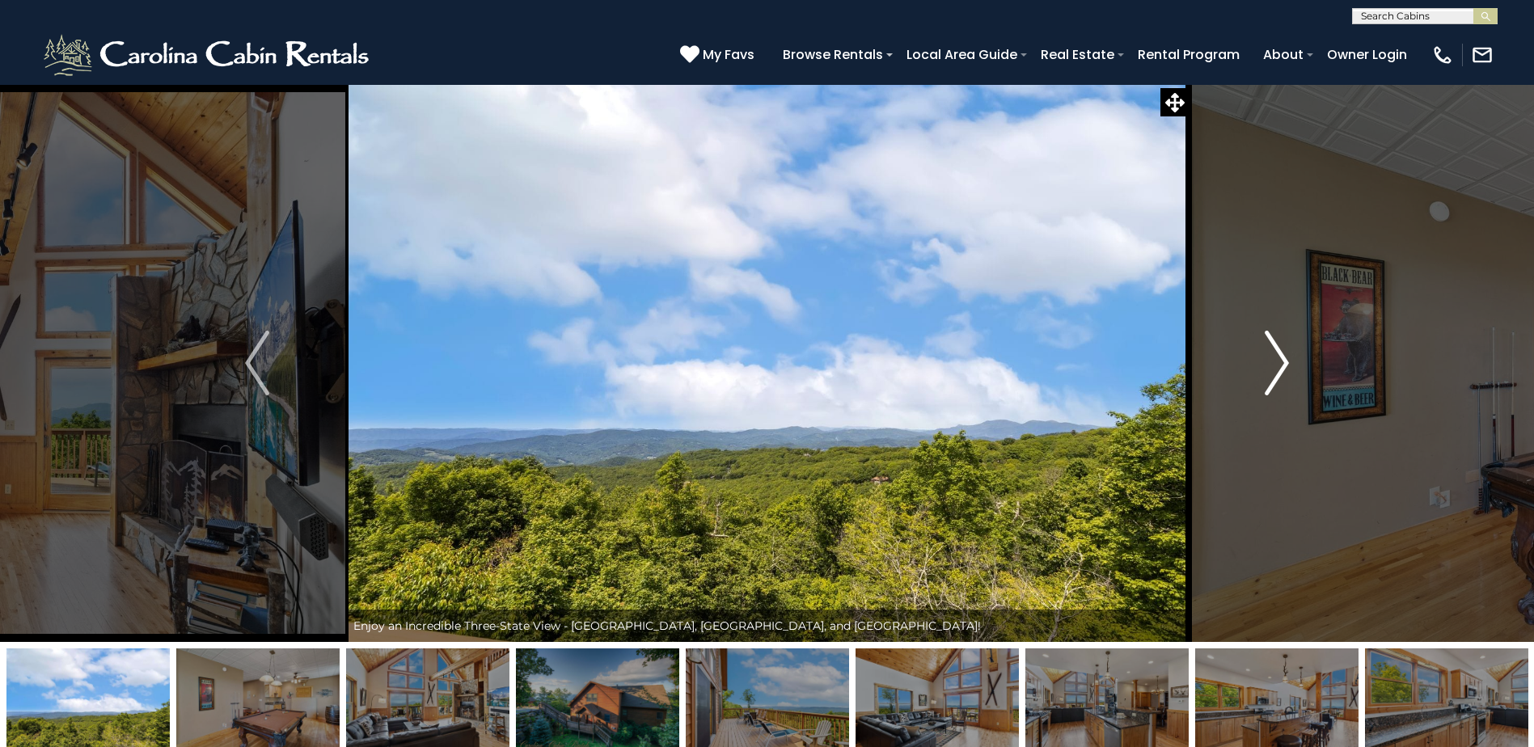
click at [1268, 363] on img "Next" at bounding box center [1276, 363] width 24 height 65
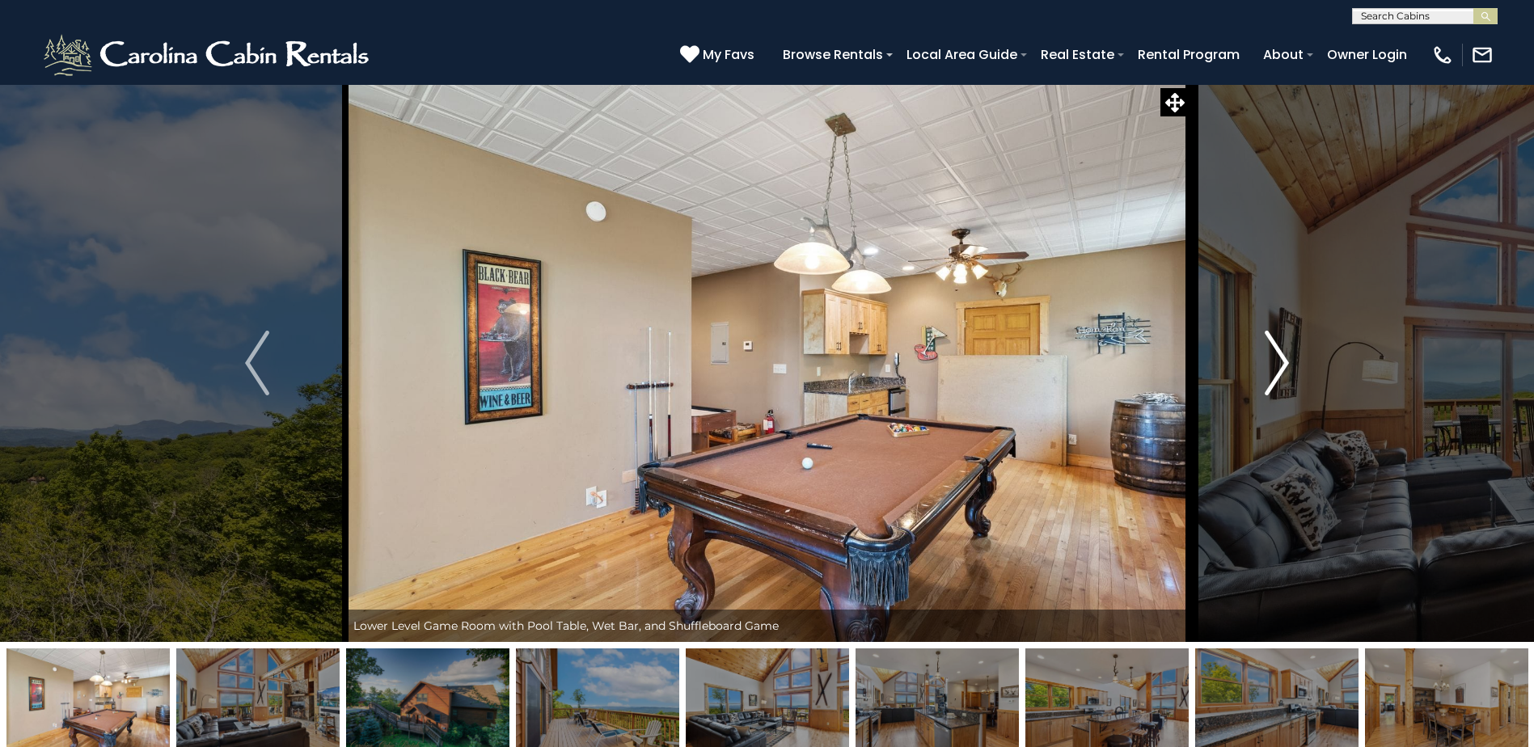
click at [1268, 363] on img "Next" at bounding box center [1276, 363] width 24 height 65
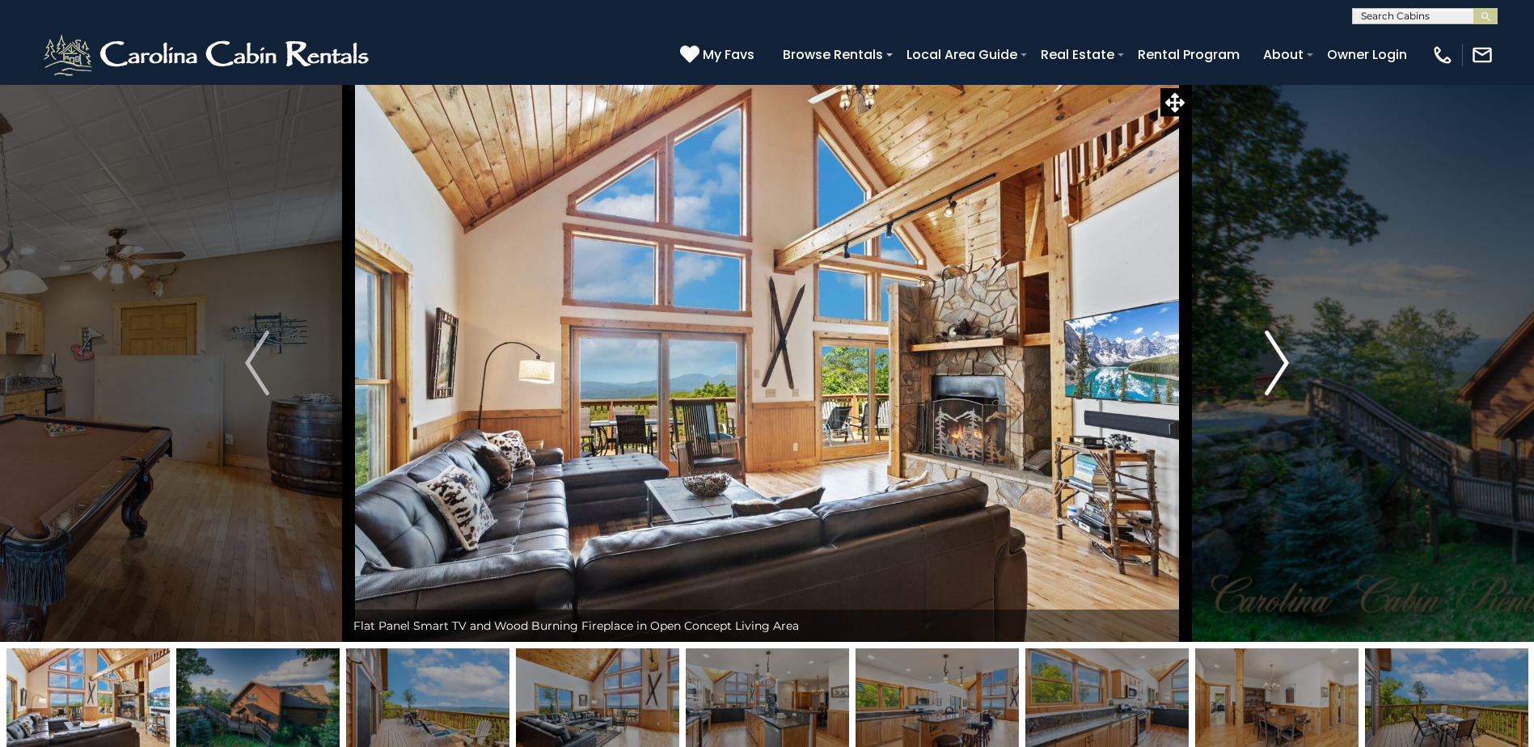
click at [1268, 363] on img "Next" at bounding box center [1276, 363] width 24 height 65
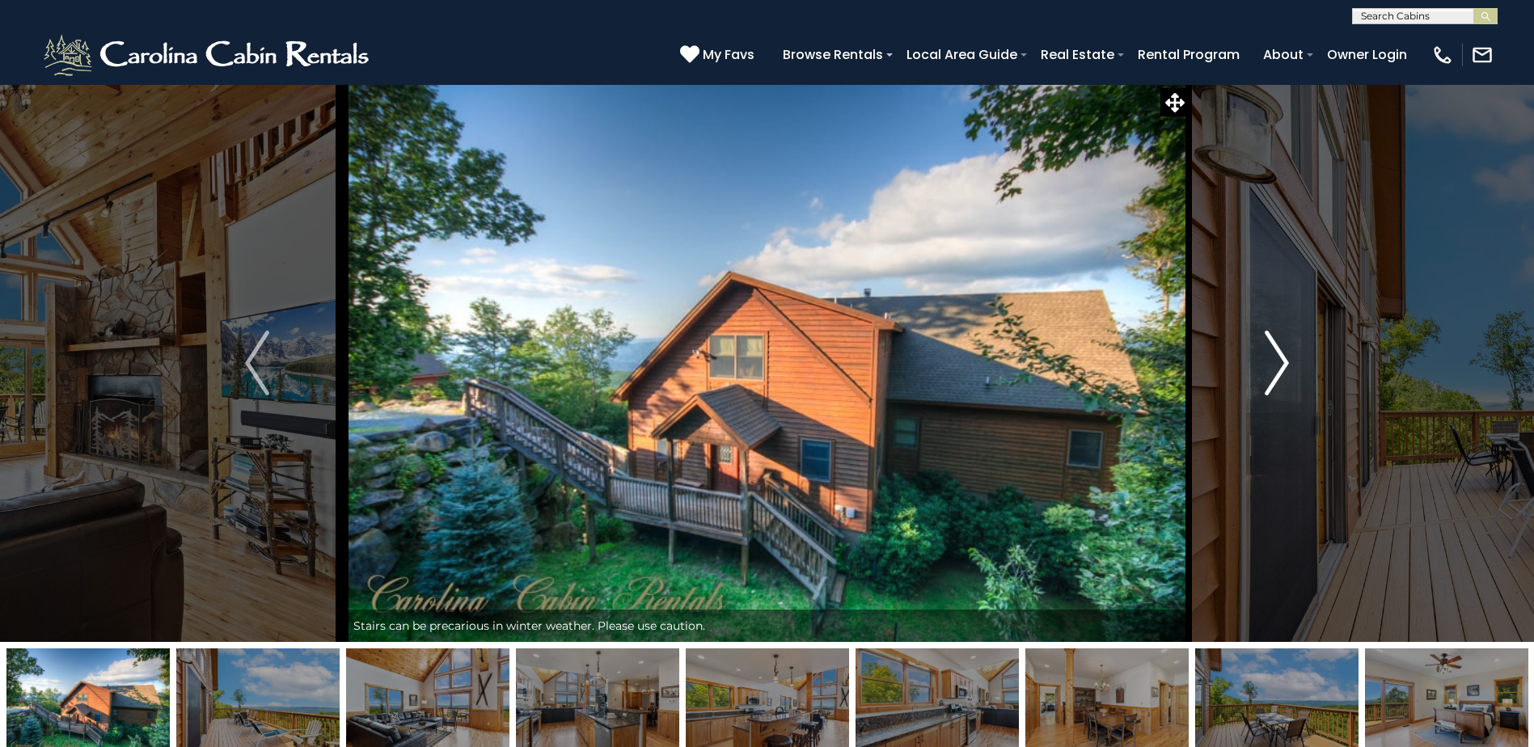
click at [1289, 348] on button "Next" at bounding box center [1276, 363] width 176 height 558
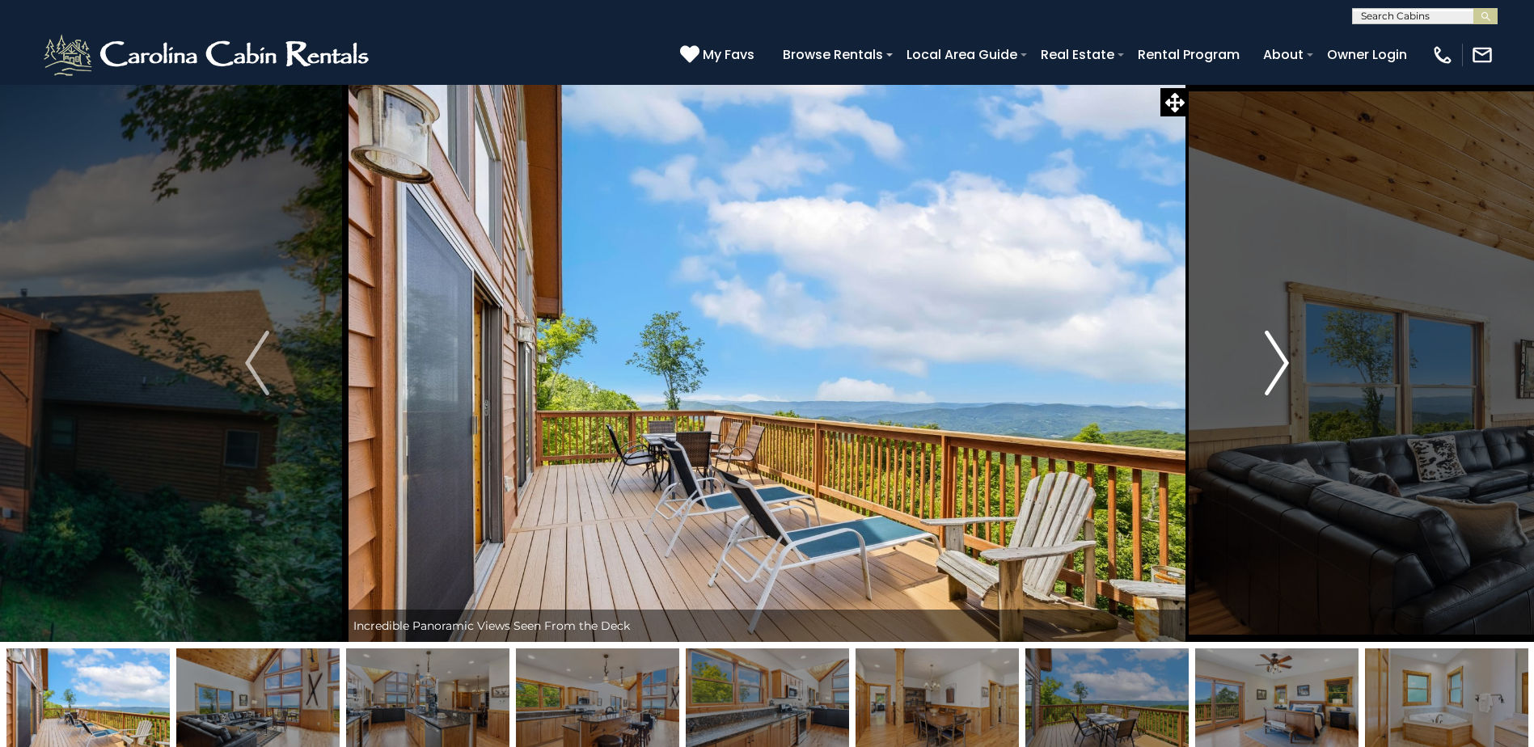
click at [1295, 346] on button "Next" at bounding box center [1276, 363] width 176 height 558
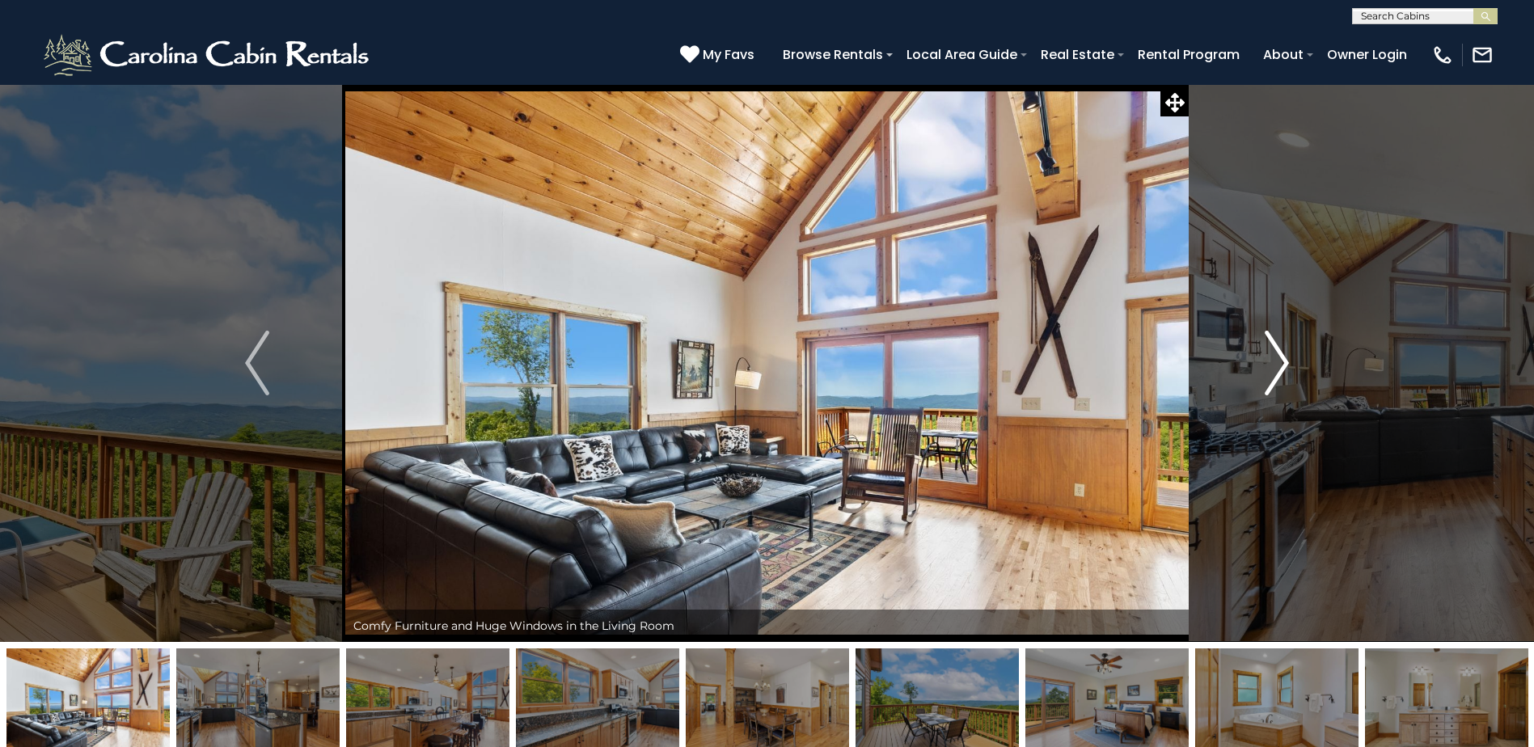
click at [1295, 345] on button "Next" at bounding box center [1276, 363] width 176 height 558
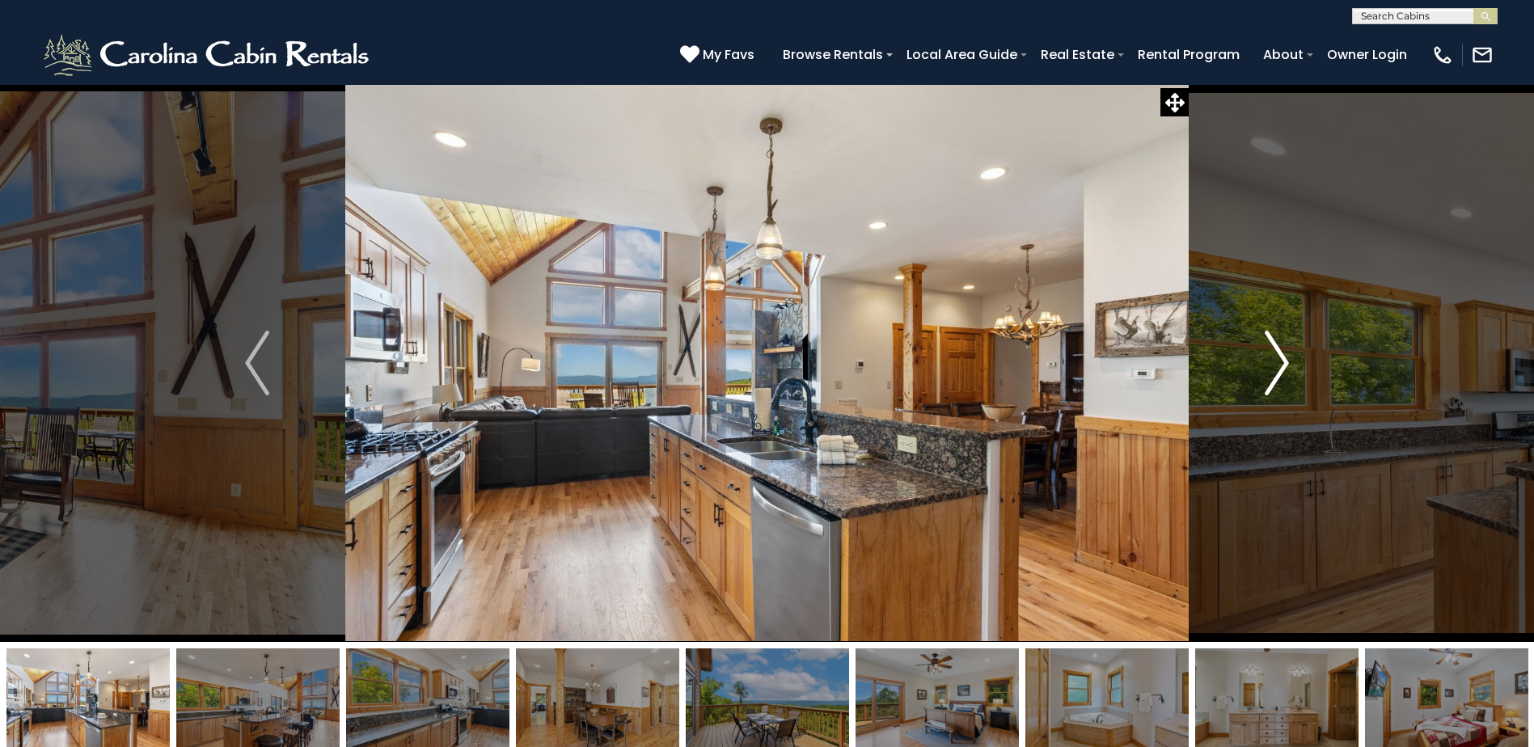
click at [1295, 345] on button "Next" at bounding box center [1276, 363] width 176 height 558
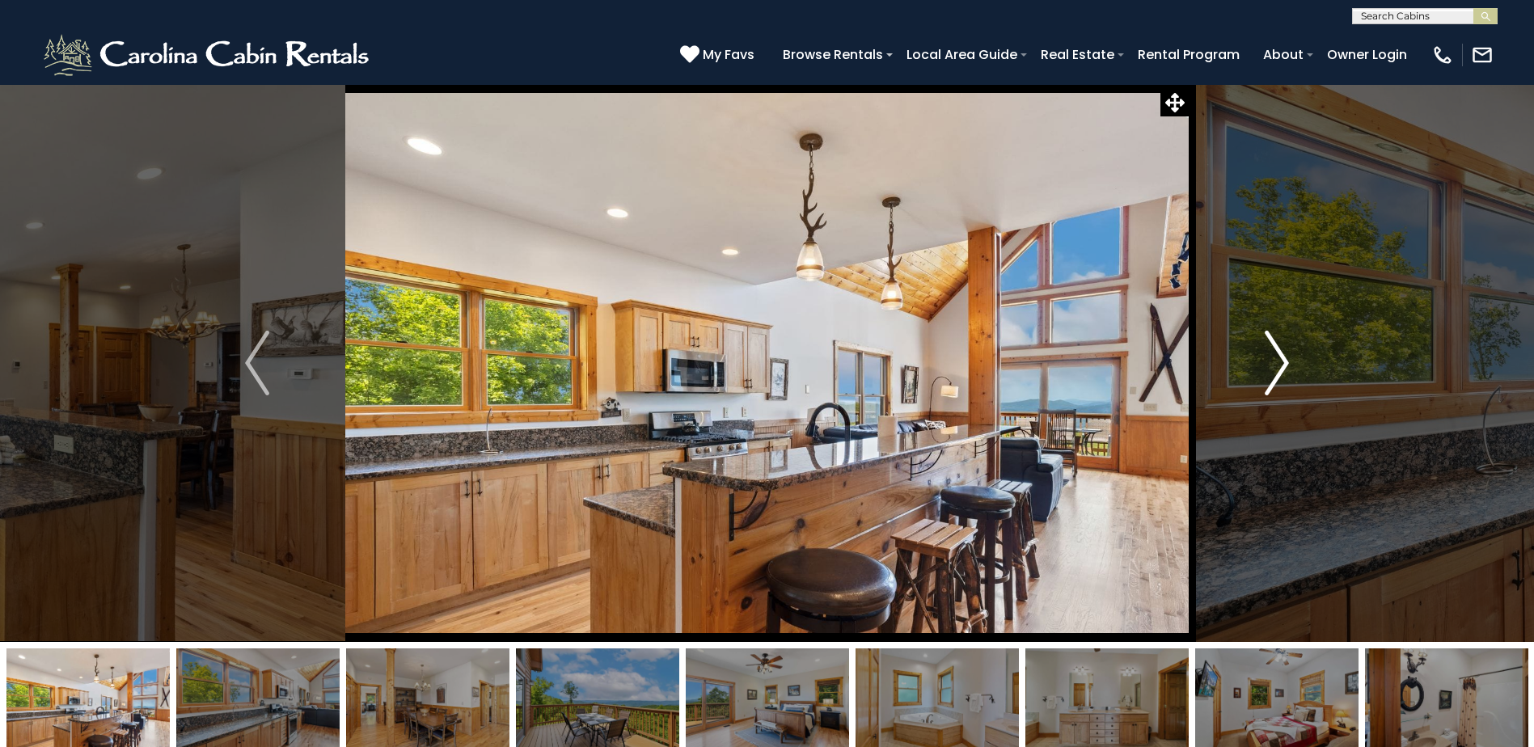
click at [1295, 345] on button "Next" at bounding box center [1276, 363] width 176 height 558
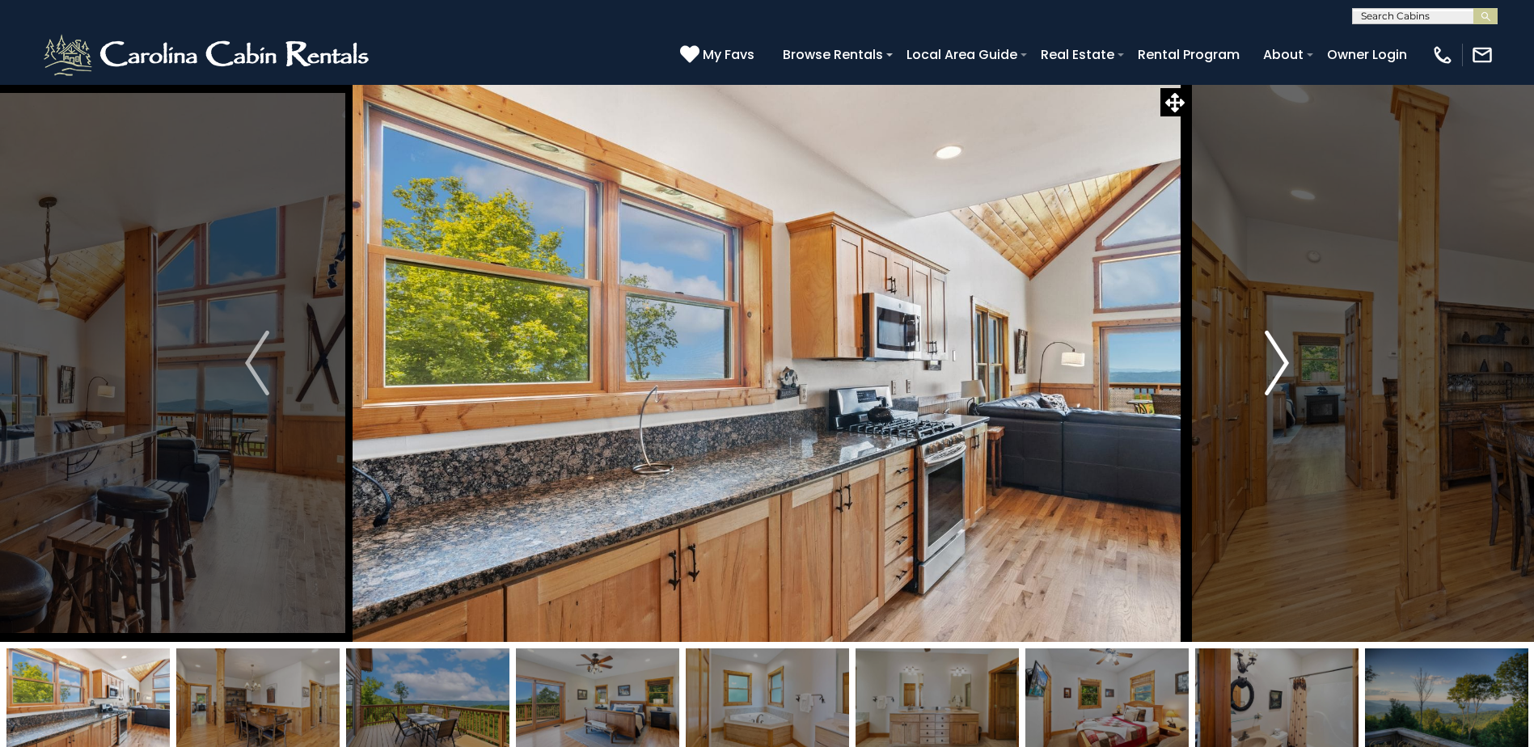
click at [1295, 344] on button "Next" at bounding box center [1276, 363] width 176 height 558
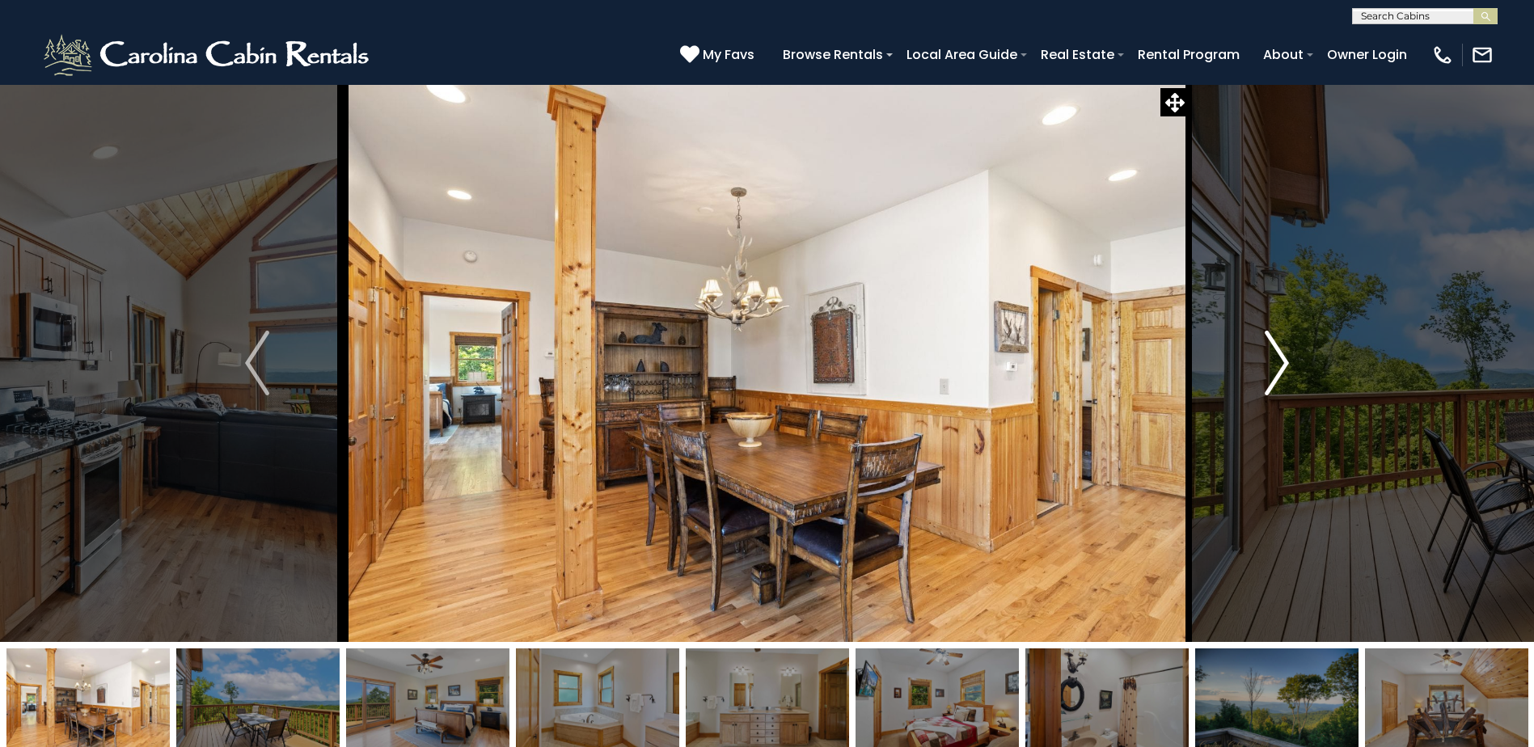
click at [1280, 356] on img "Next" at bounding box center [1276, 363] width 24 height 65
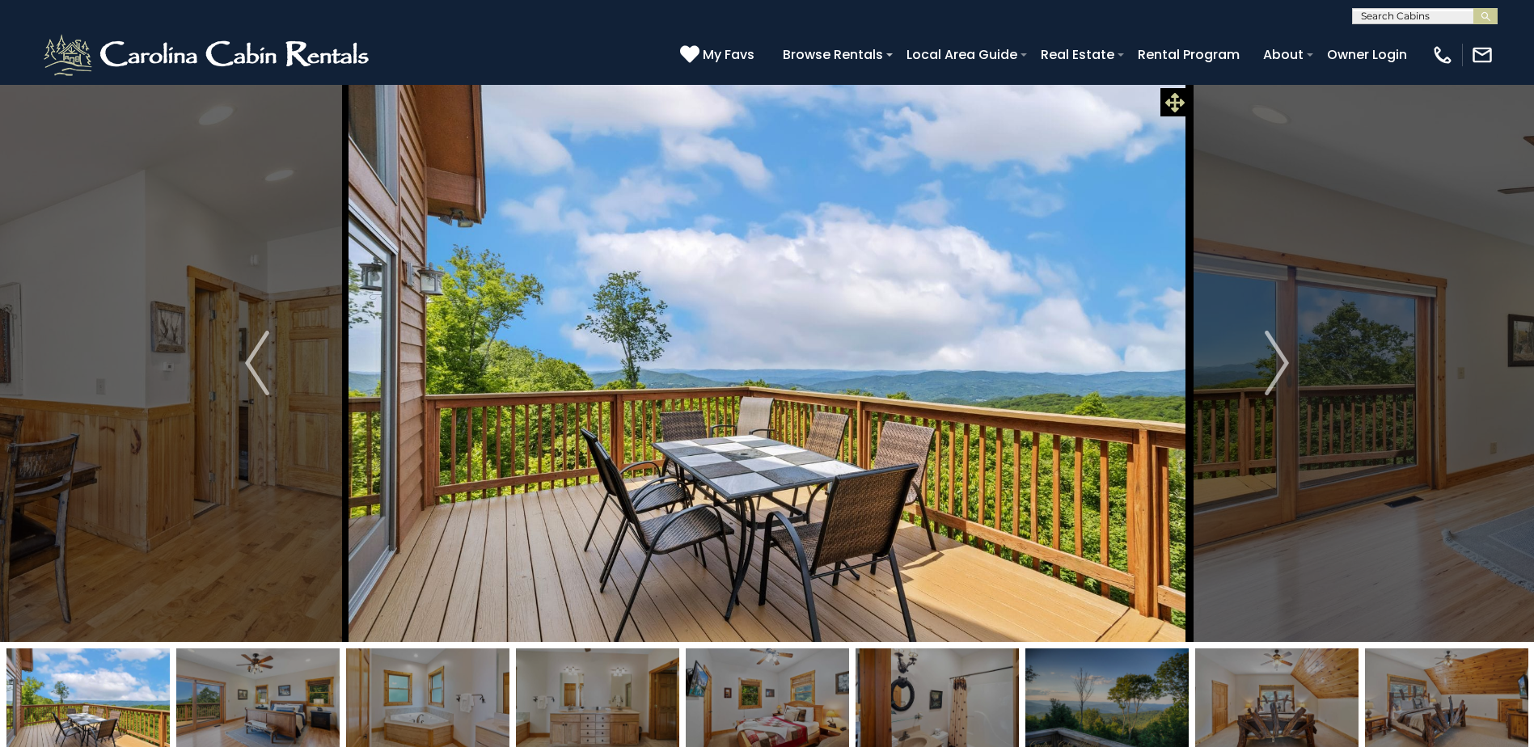
click at [1174, 102] on icon at bounding box center [1174, 102] width 19 height 19
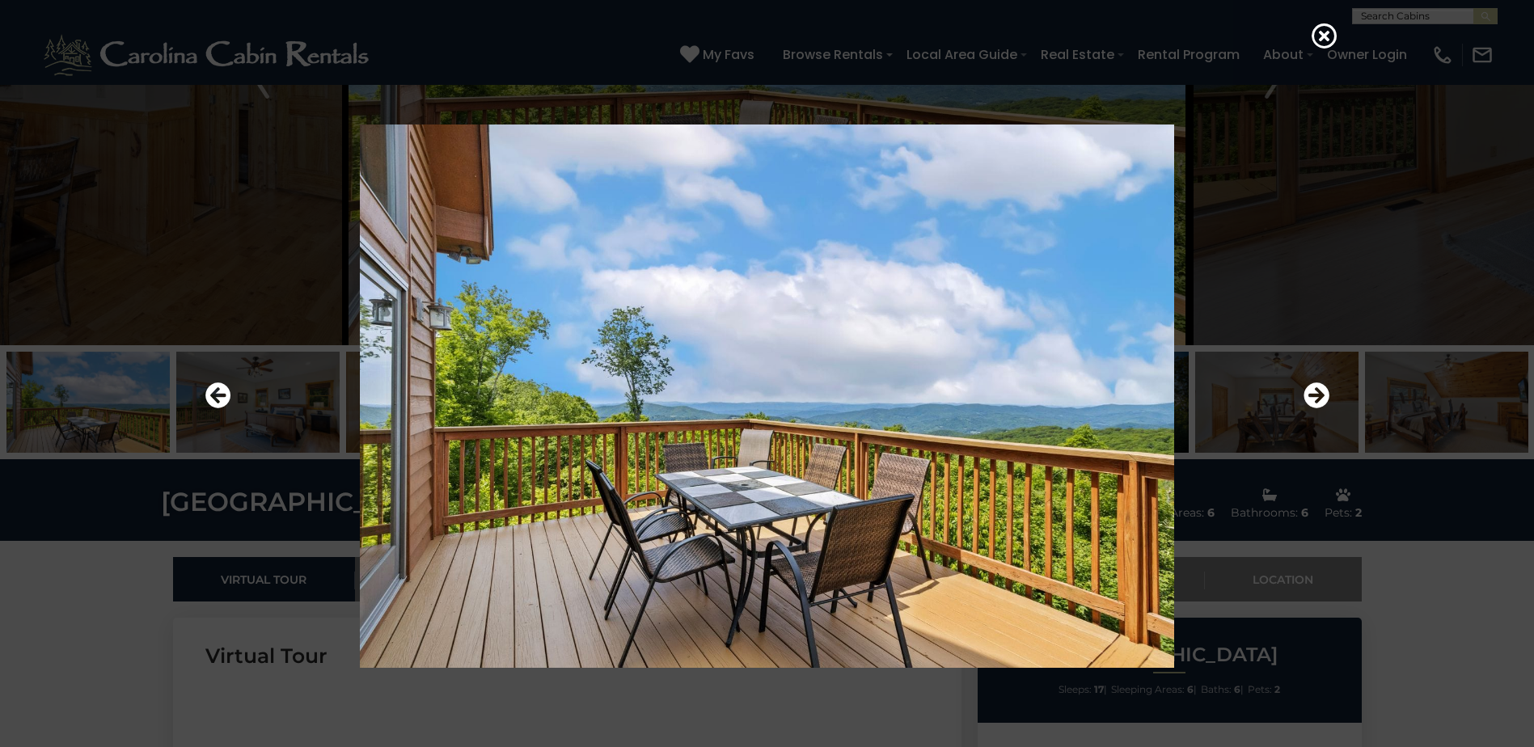
scroll to position [323, 0]
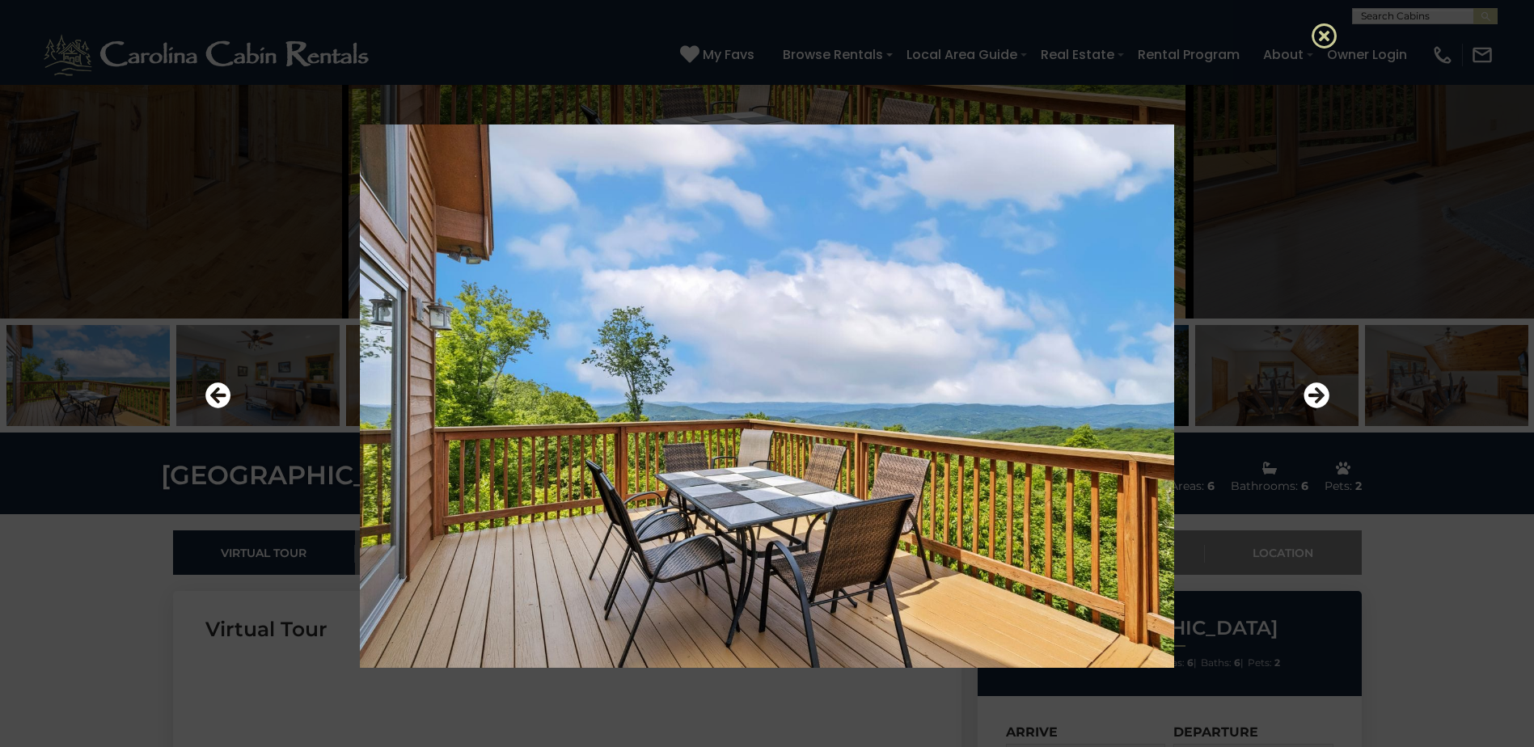
click at [1317, 36] on icon at bounding box center [1324, 36] width 26 height 26
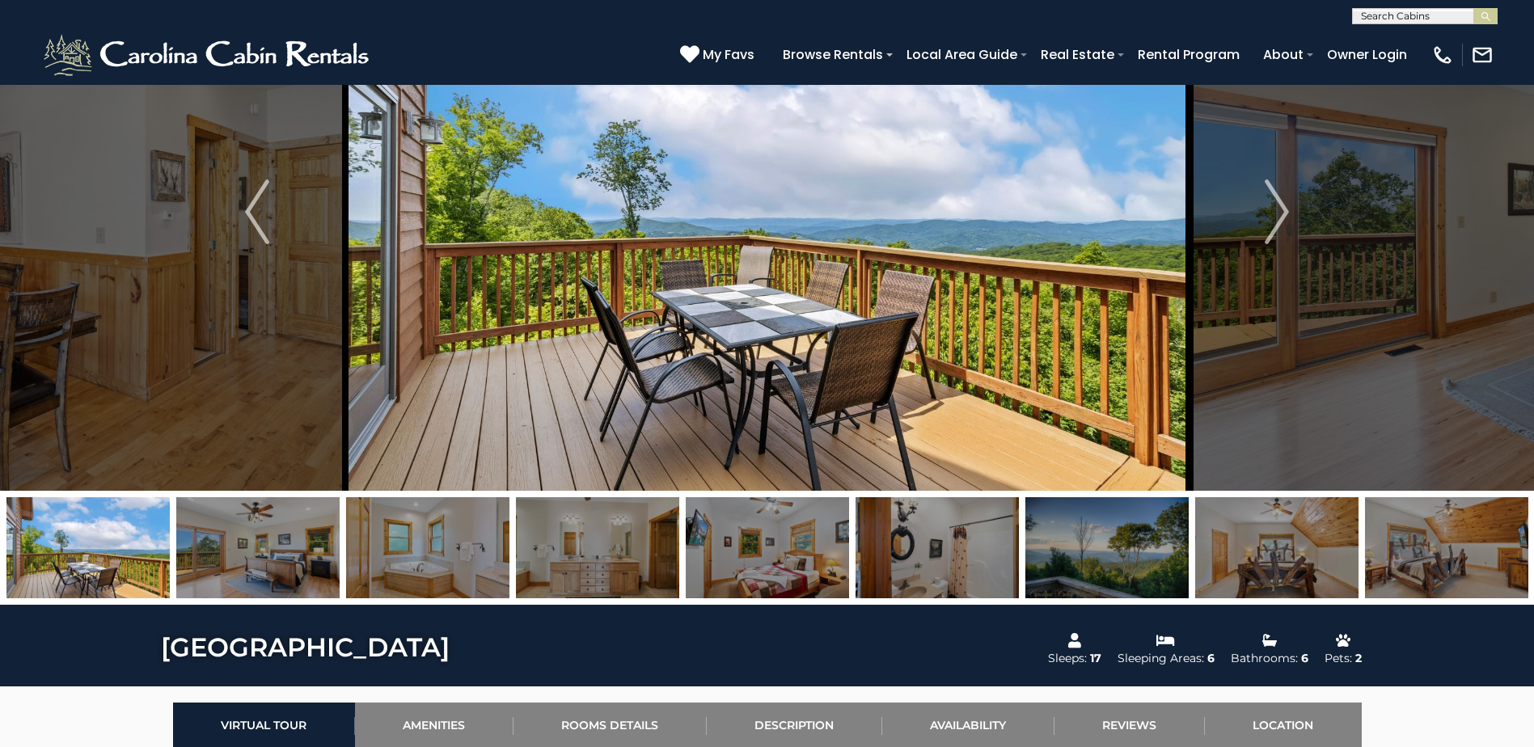
scroll to position [162, 0]
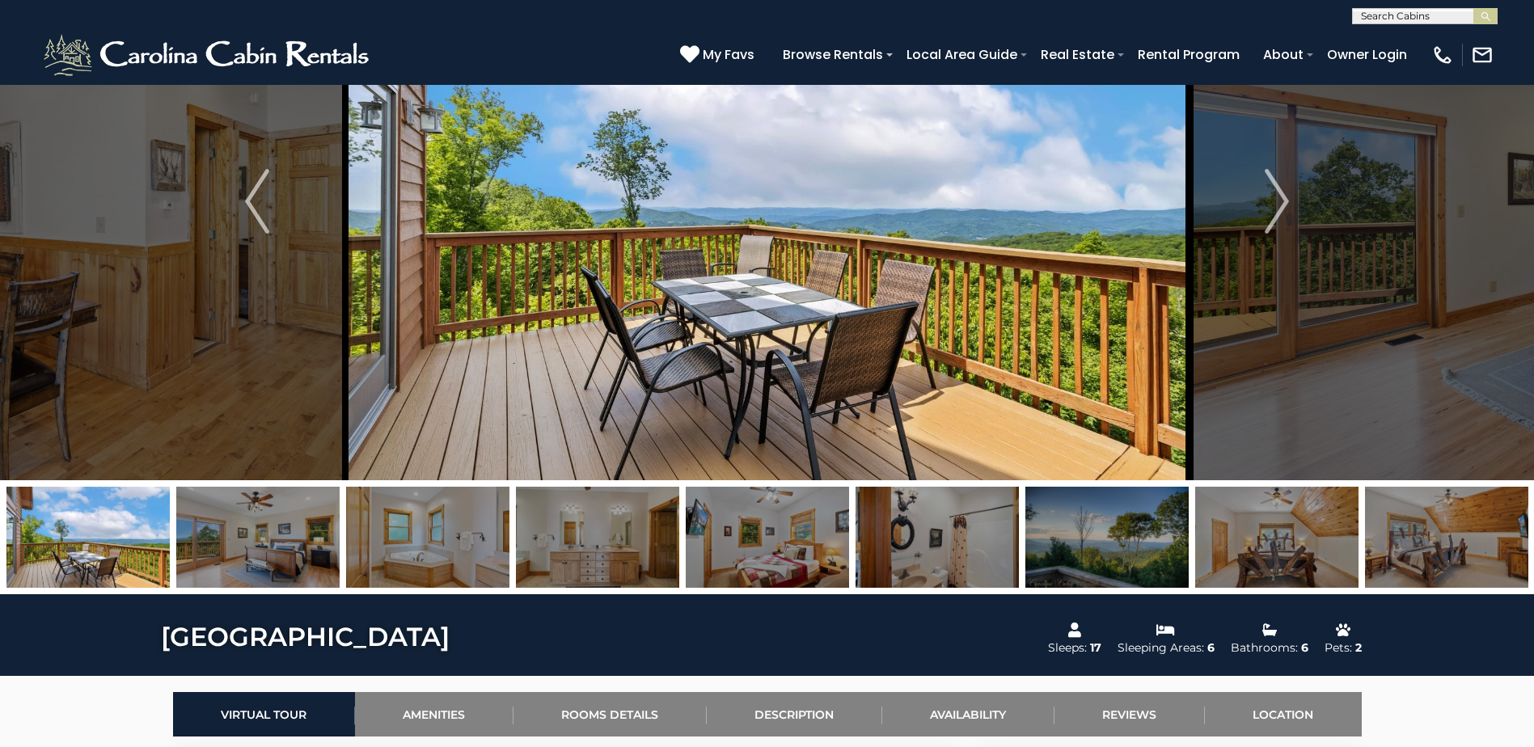
click at [1437, 547] on img at bounding box center [1446, 537] width 163 height 101
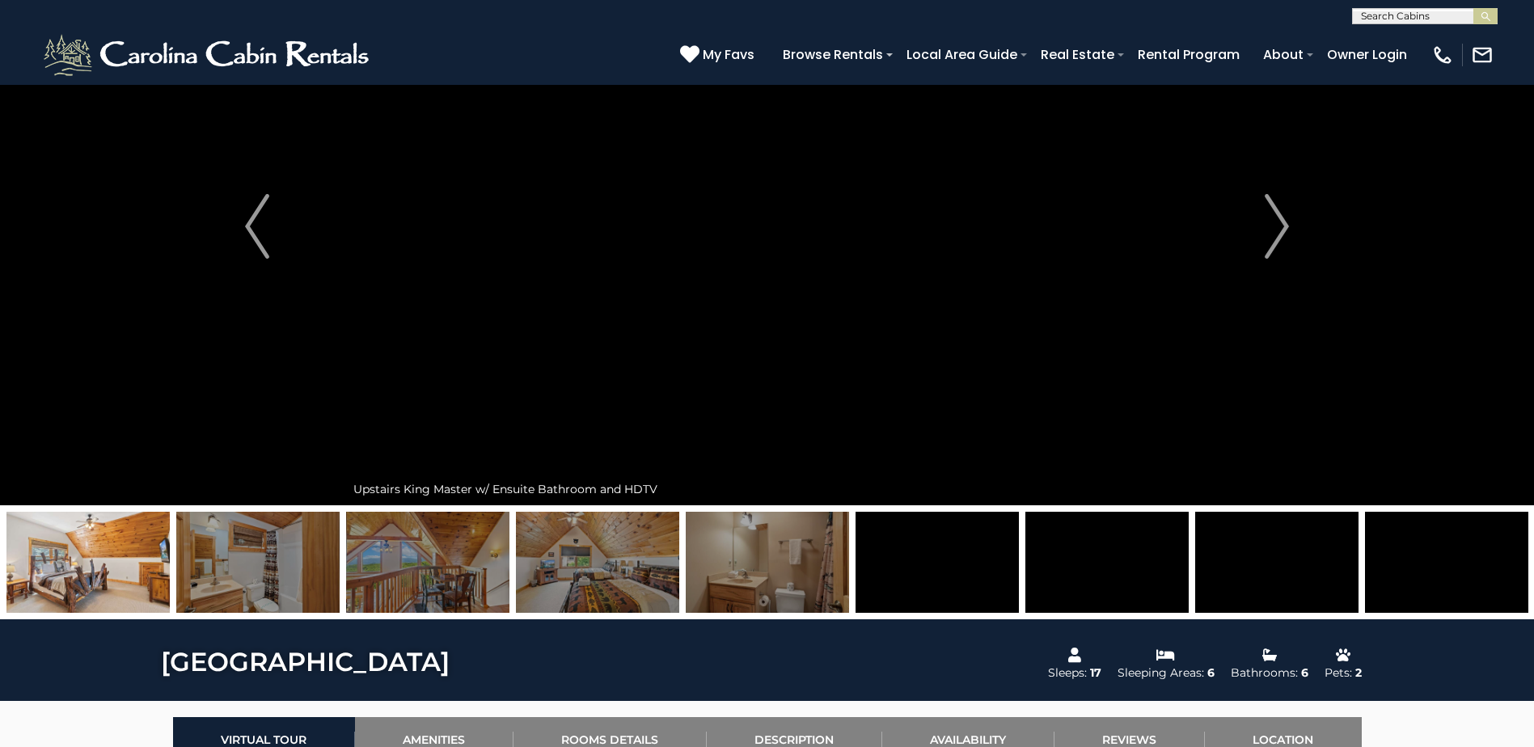
scroll to position [81, 0]
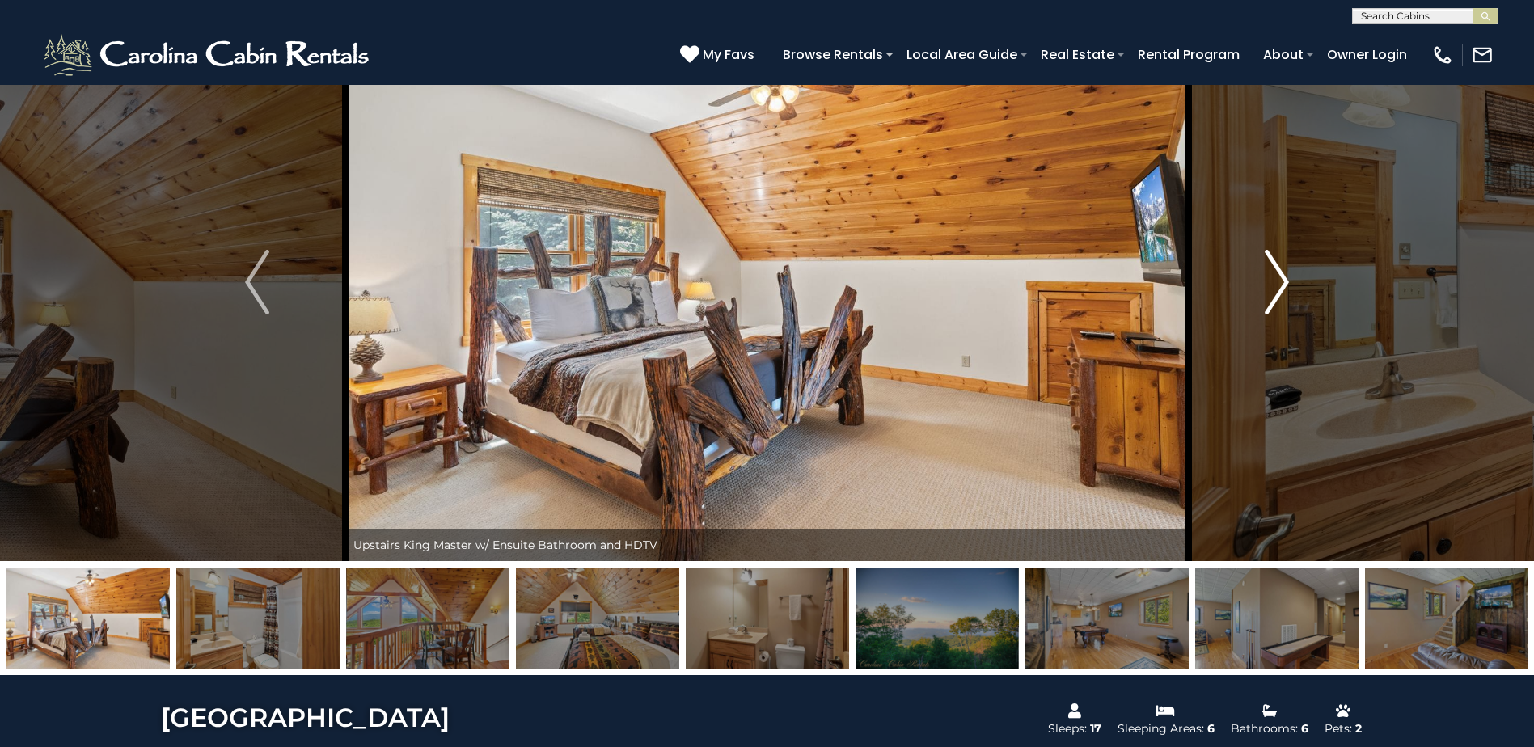
click at [1279, 278] on img "Next" at bounding box center [1276, 282] width 24 height 65
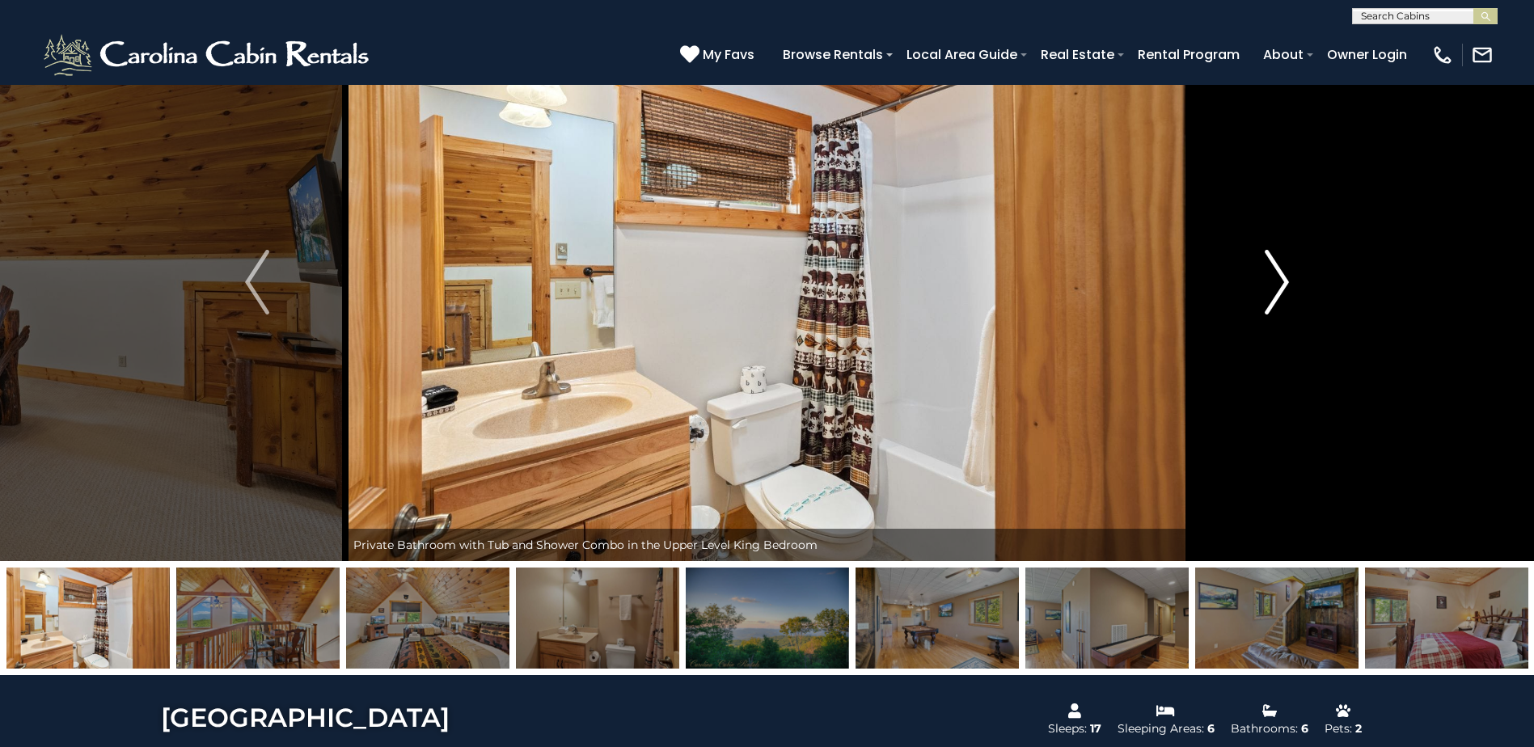
click at [1279, 278] on img "Next" at bounding box center [1276, 282] width 24 height 65
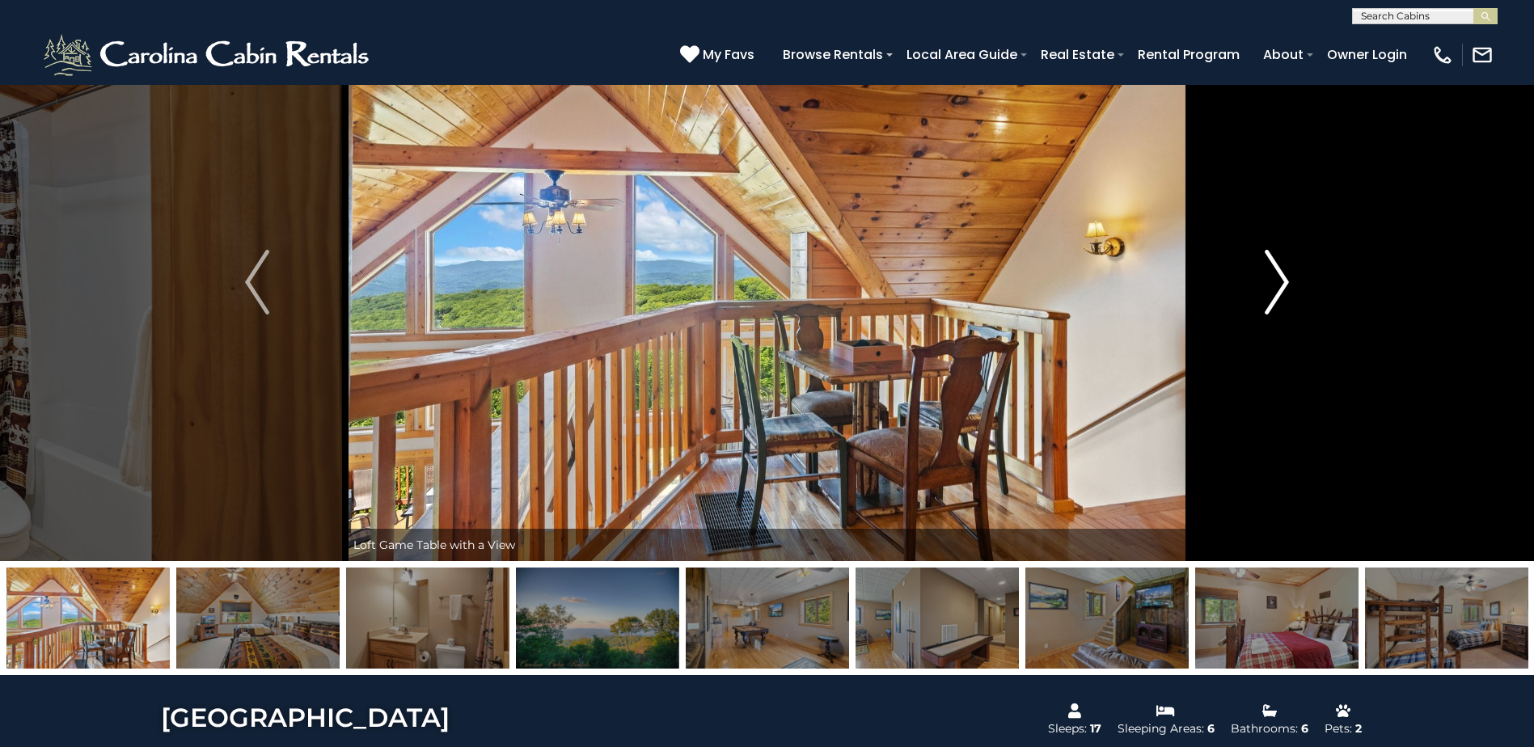
click at [1279, 278] on img "Next" at bounding box center [1276, 282] width 24 height 65
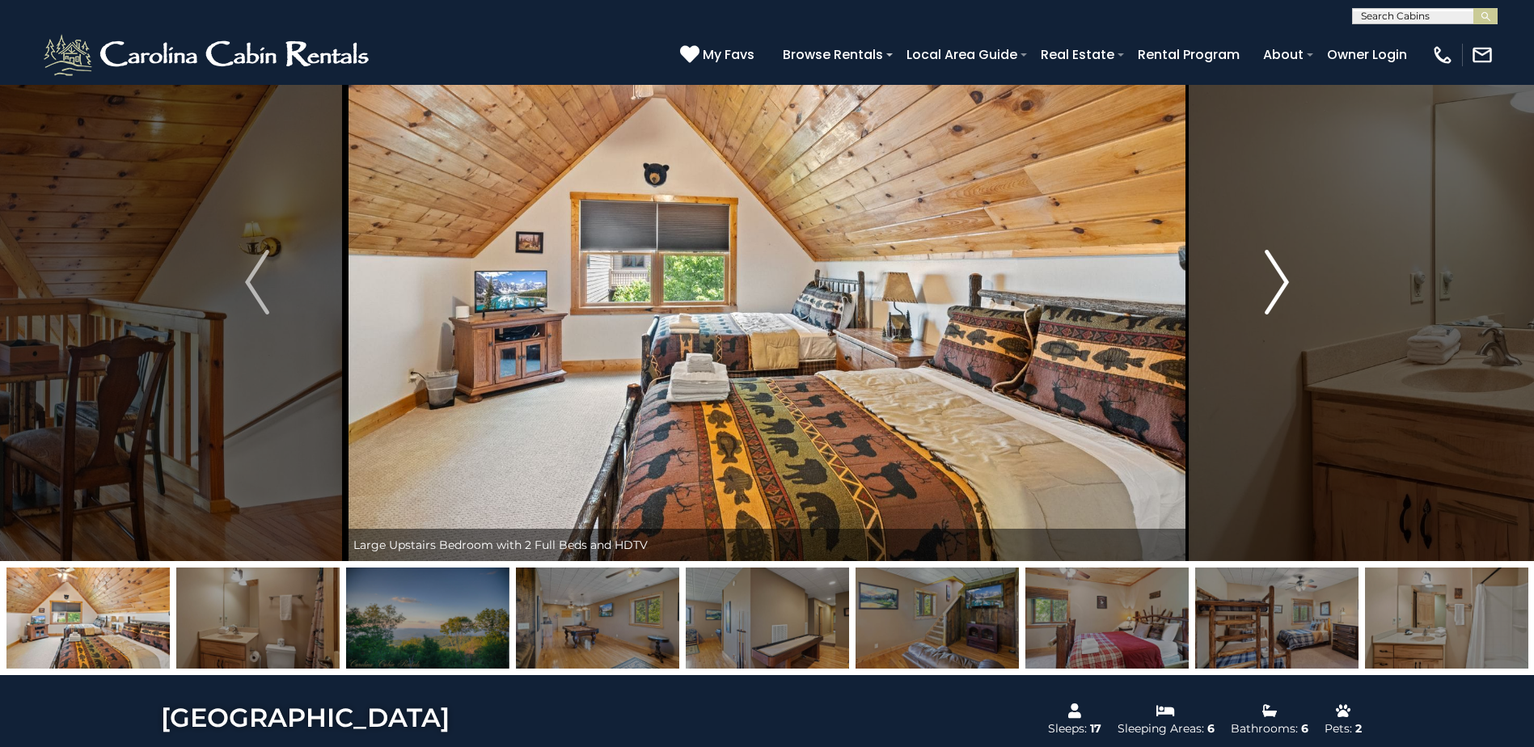
click at [1279, 278] on img "Next" at bounding box center [1276, 282] width 24 height 65
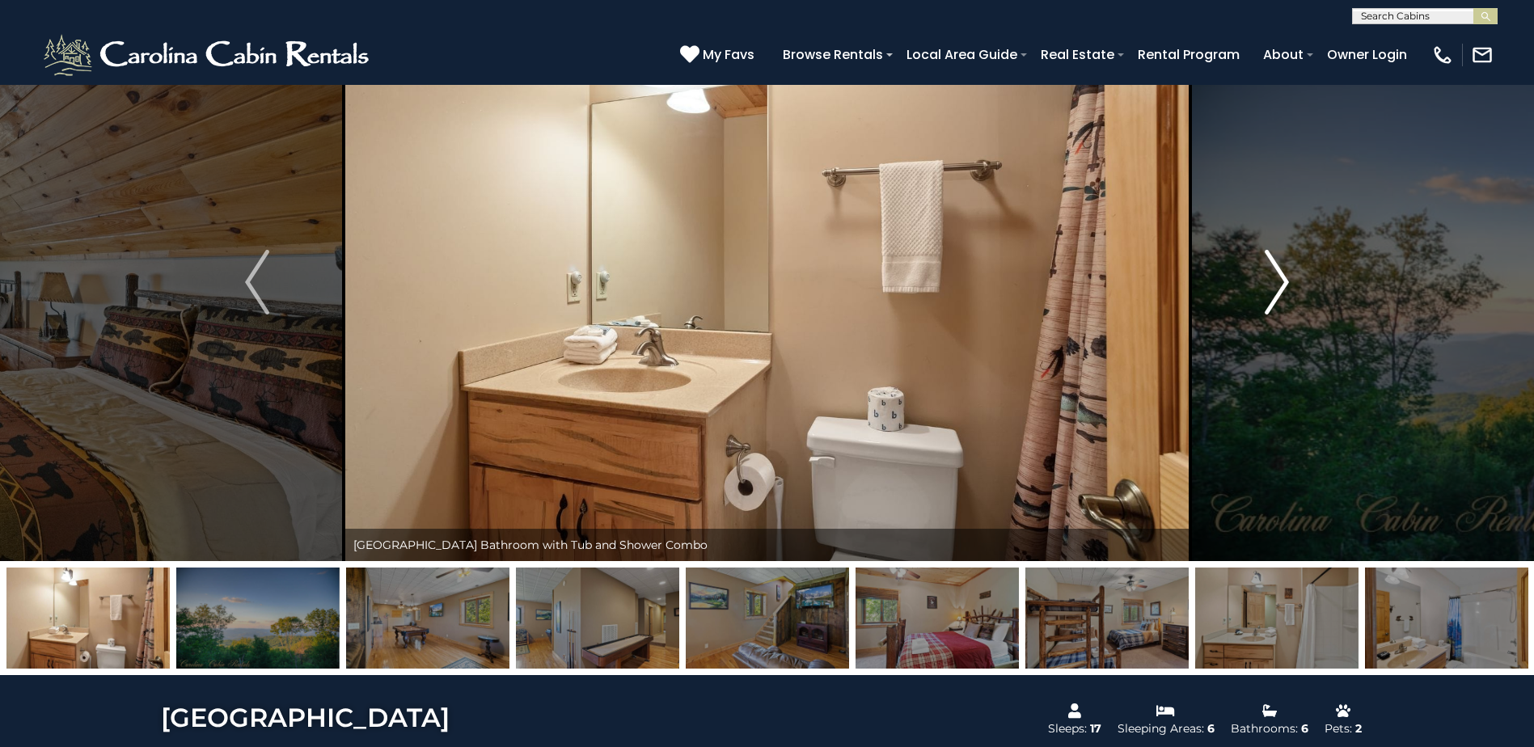
click at [1279, 278] on img "Next" at bounding box center [1276, 282] width 24 height 65
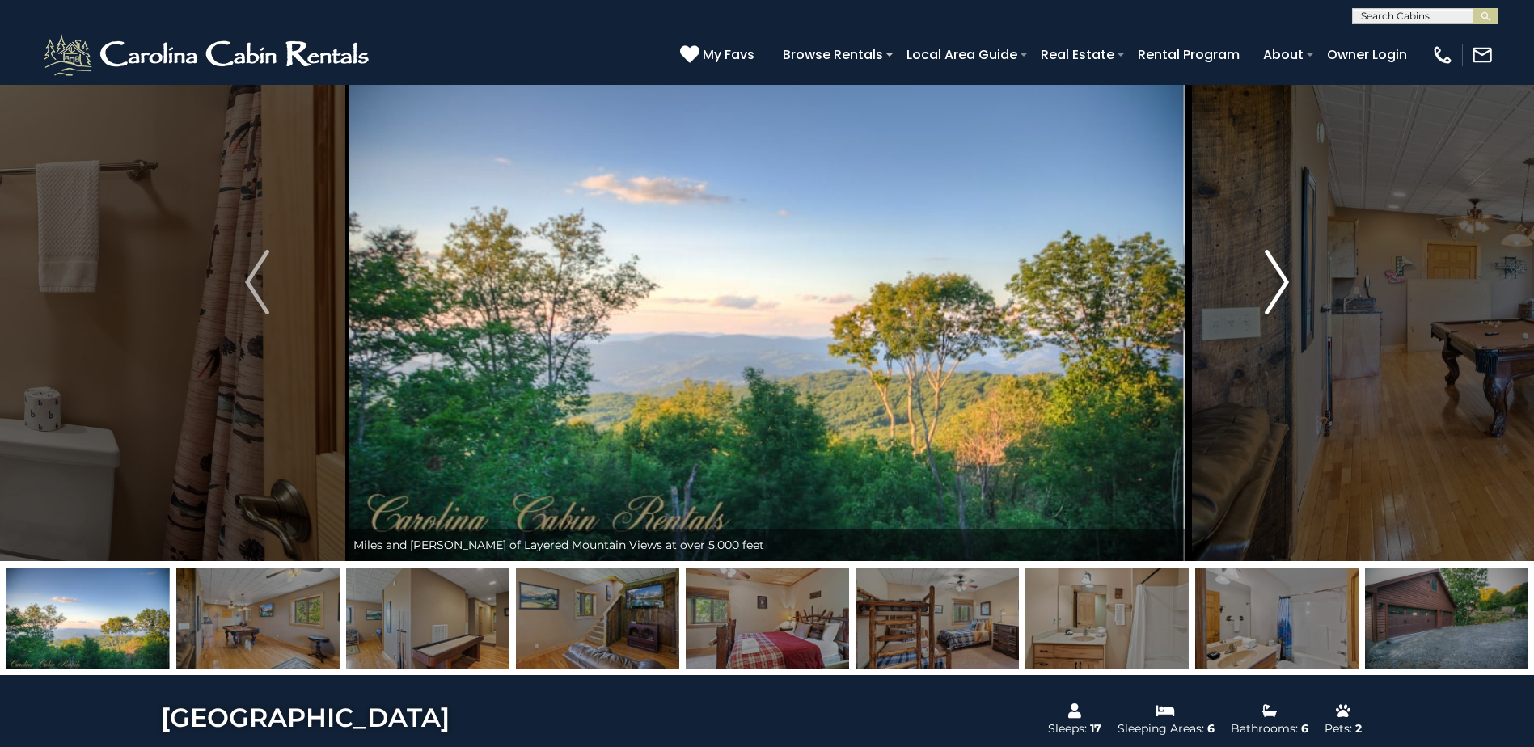
click at [1279, 278] on img "Next" at bounding box center [1276, 282] width 24 height 65
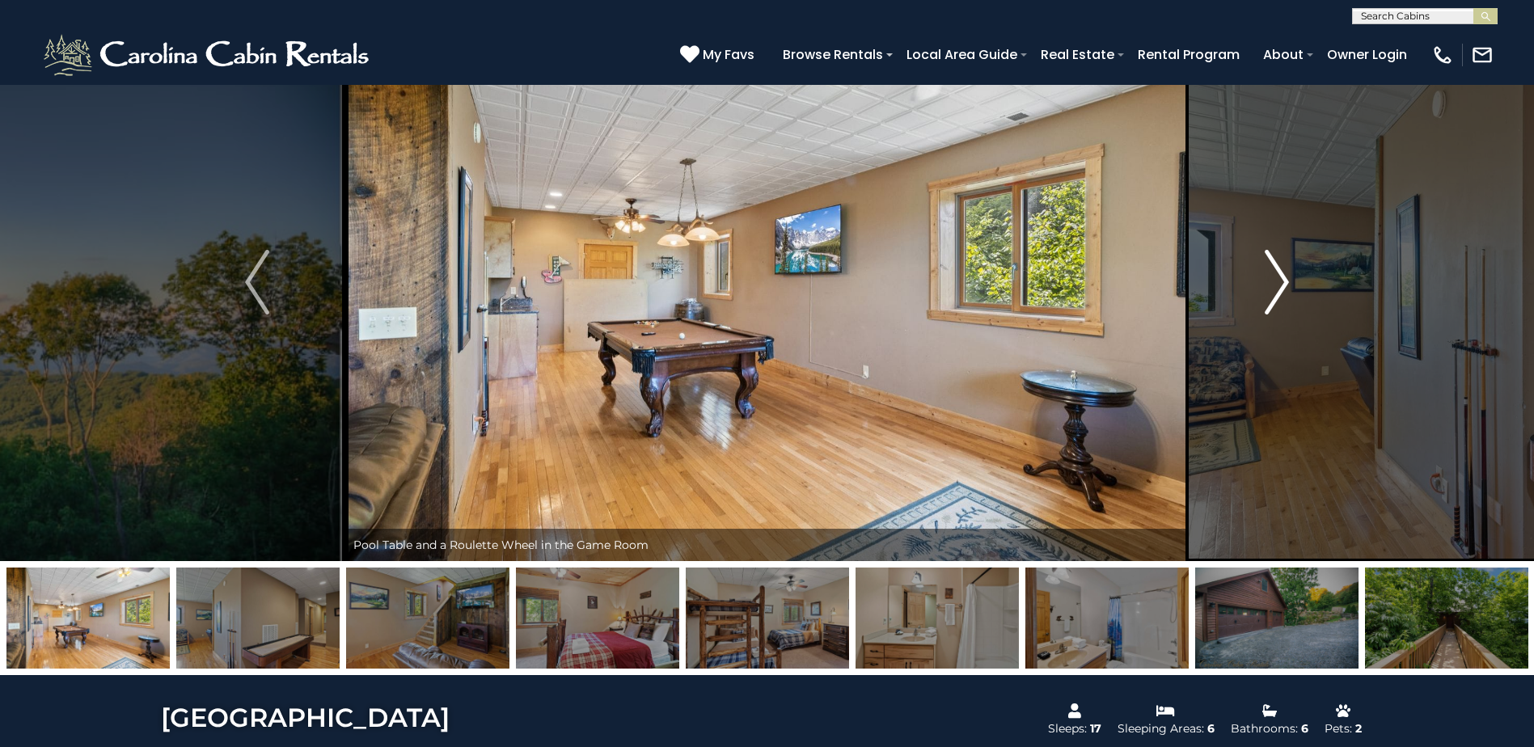
click at [1279, 278] on img "Next" at bounding box center [1276, 282] width 24 height 65
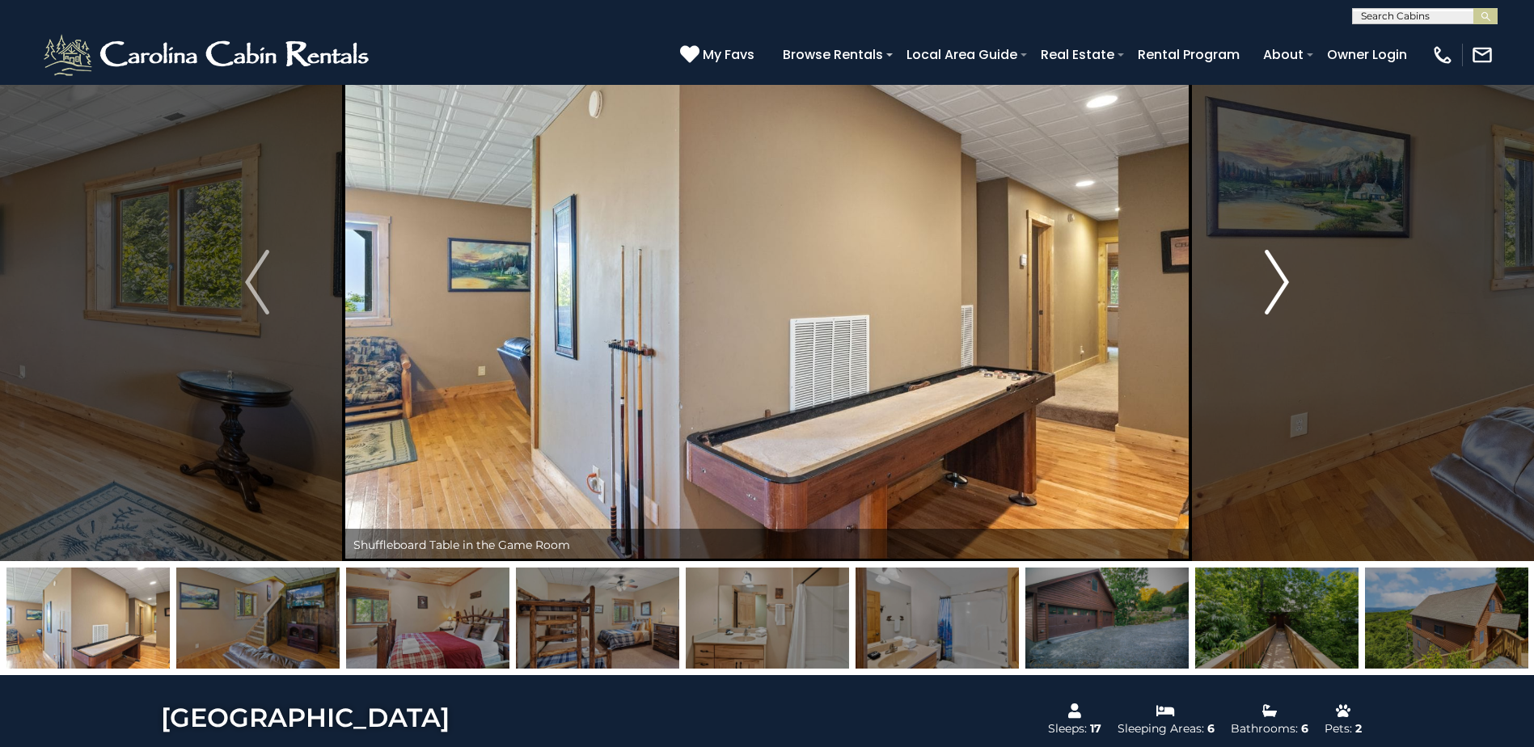
click at [1279, 278] on img "Next" at bounding box center [1276, 282] width 24 height 65
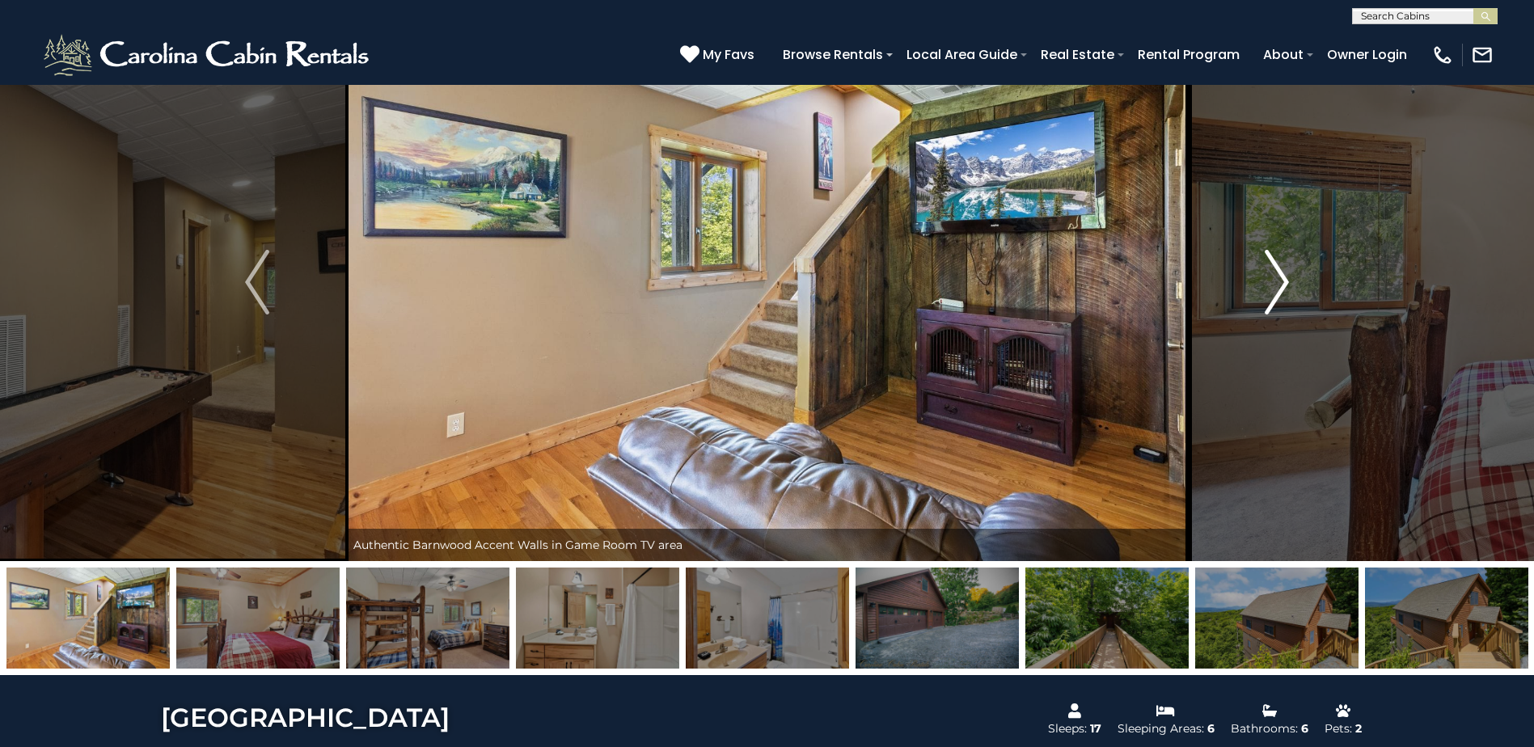
click at [1279, 278] on img "Next" at bounding box center [1276, 282] width 24 height 65
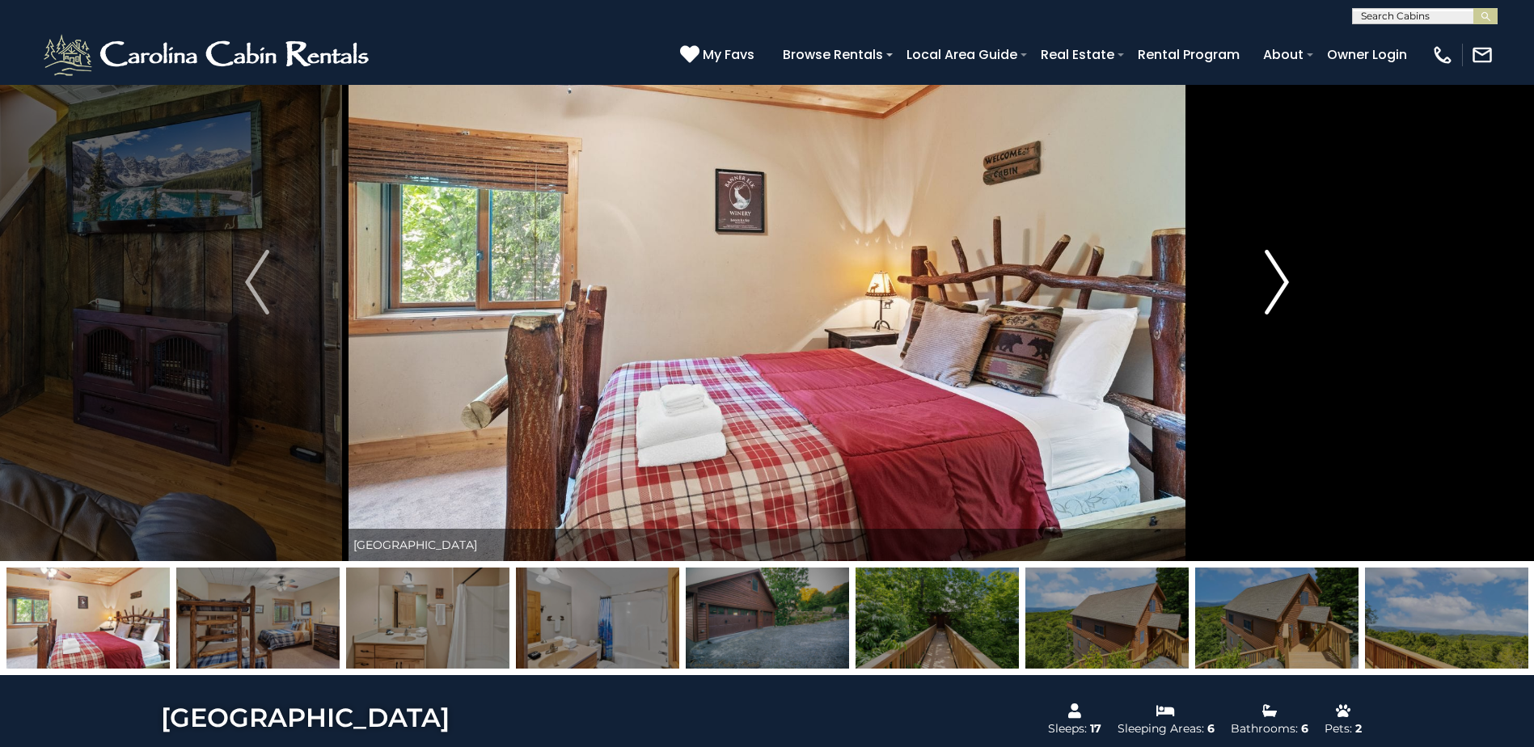
click at [1279, 278] on img "Next" at bounding box center [1276, 282] width 24 height 65
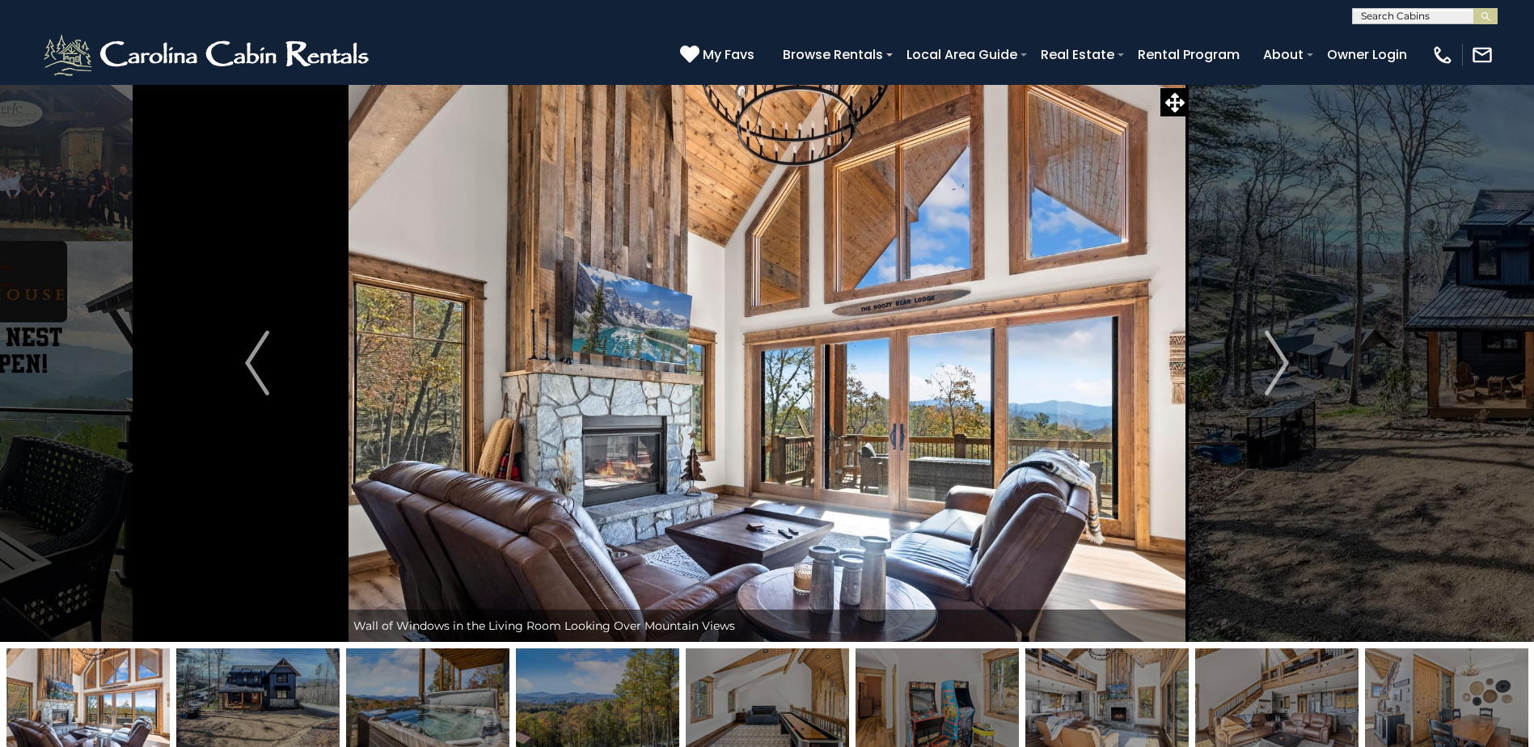
click at [114, 714] on img at bounding box center [87, 698] width 163 height 101
click at [262, 354] on img "Previous" at bounding box center [257, 363] width 24 height 65
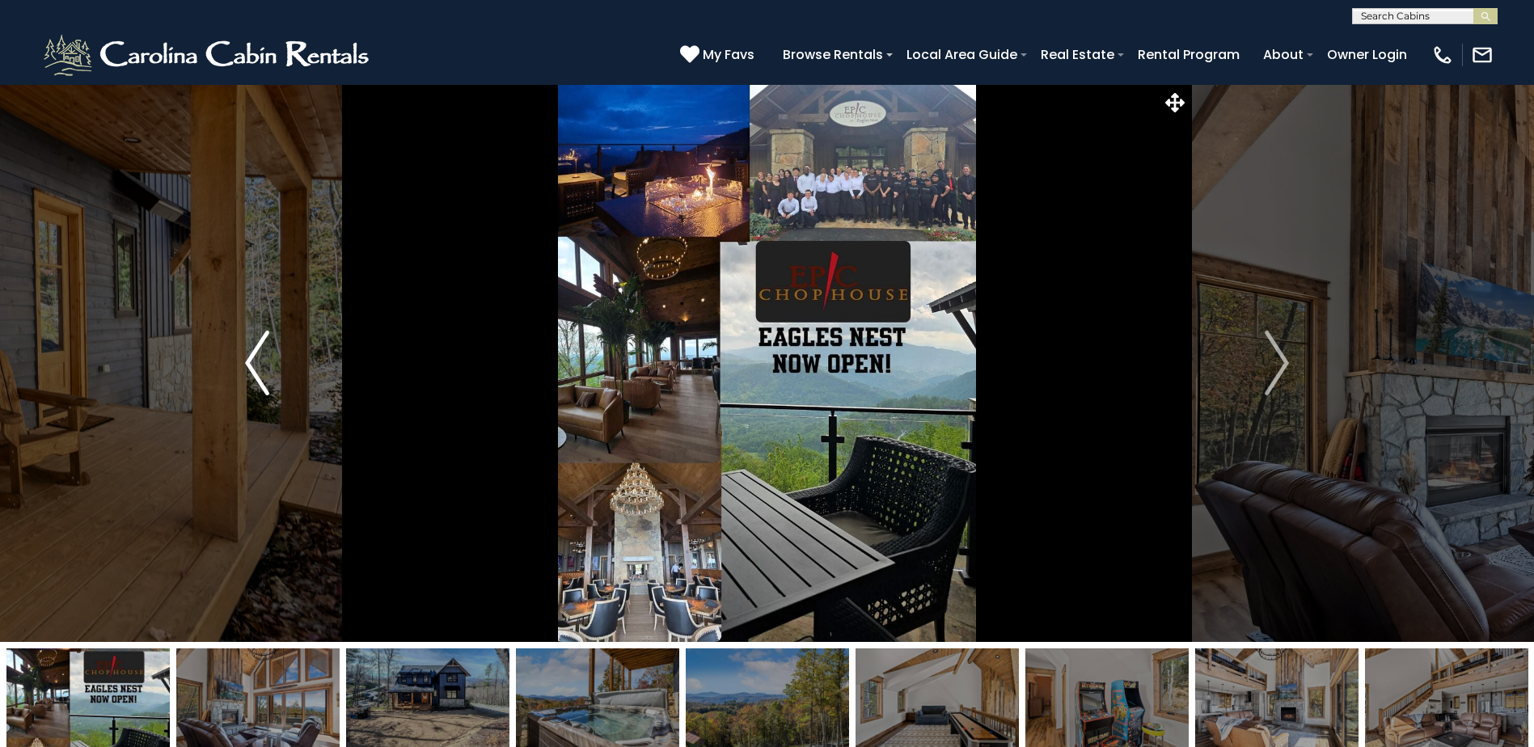
click at [262, 354] on img "Previous" at bounding box center [257, 363] width 24 height 65
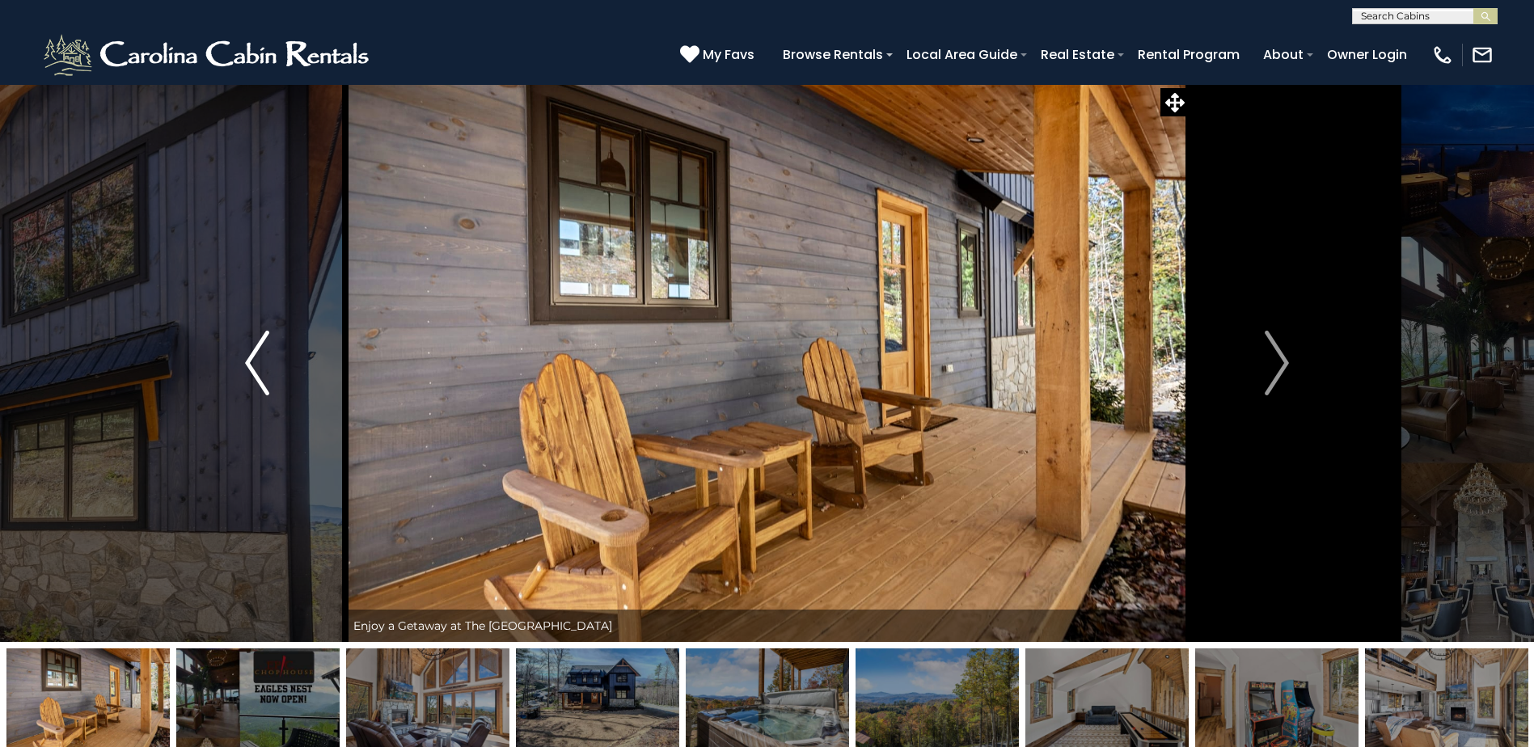
click at [262, 354] on img "Previous" at bounding box center [257, 363] width 24 height 65
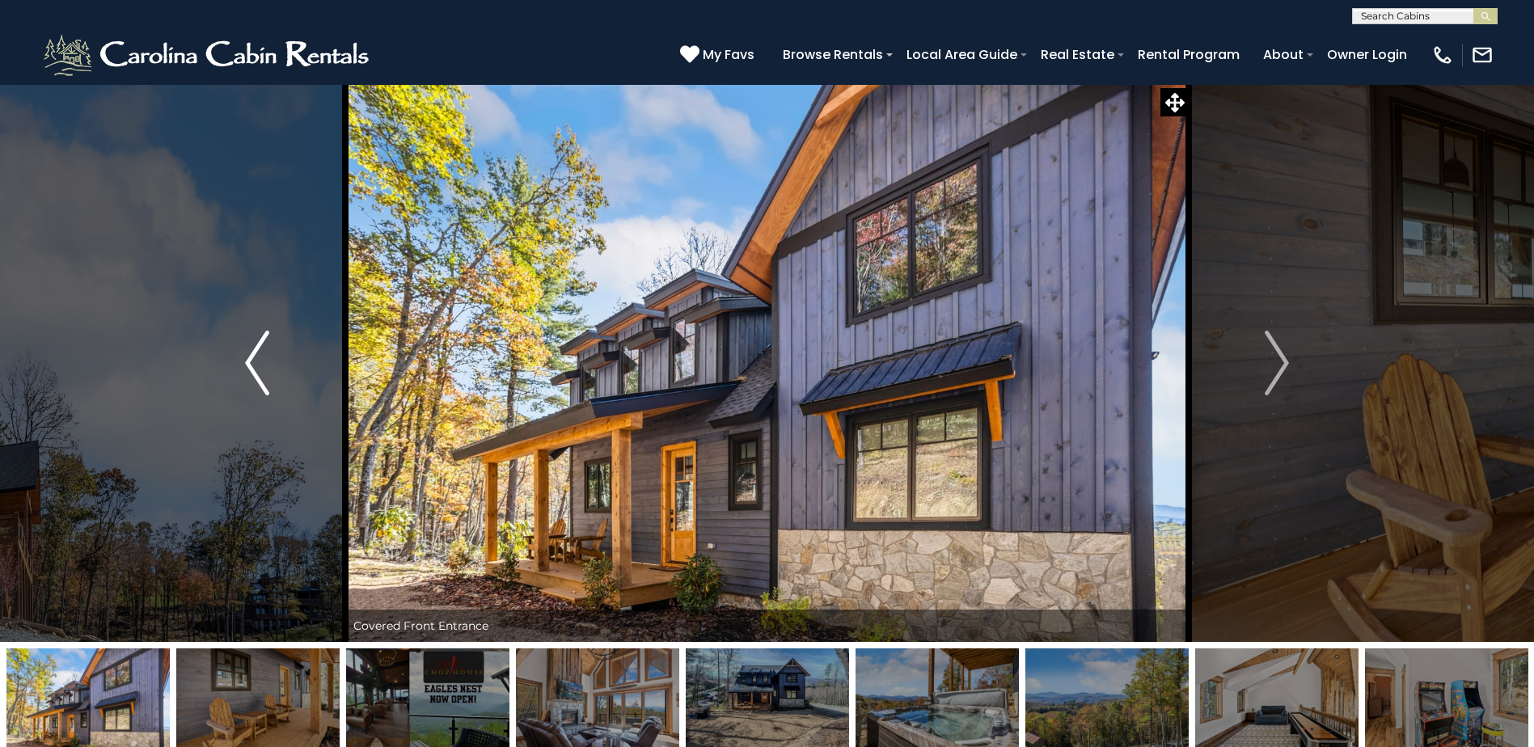
click at [262, 354] on img "Previous" at bounding box center [257, 363] width 24 height 65
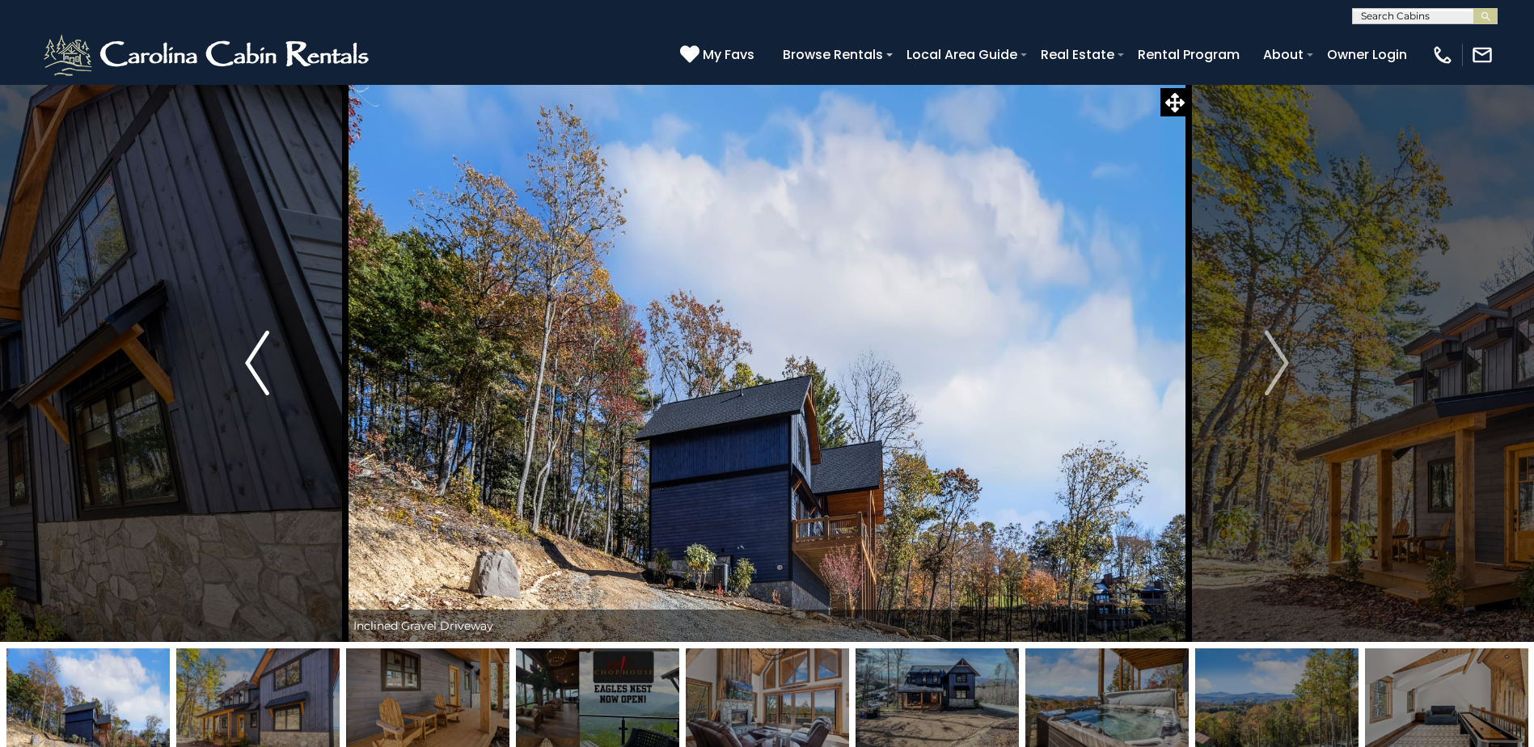
click at [262, 354] on img "Previous" at bounding box center [257, 363] width 24 height 65
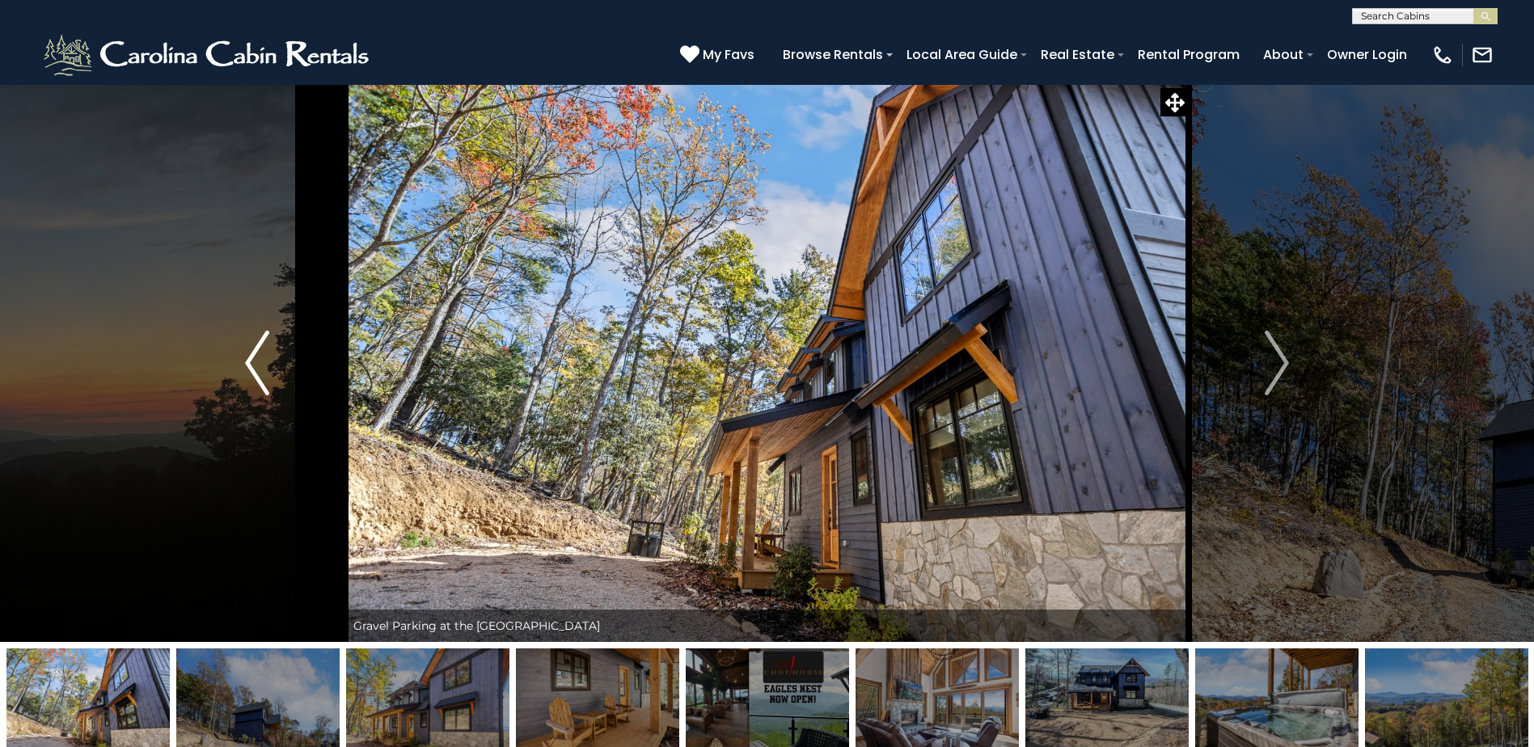
click at [262, 354] on img "Previous" at bounding box center [257, 363] width 24 height 65
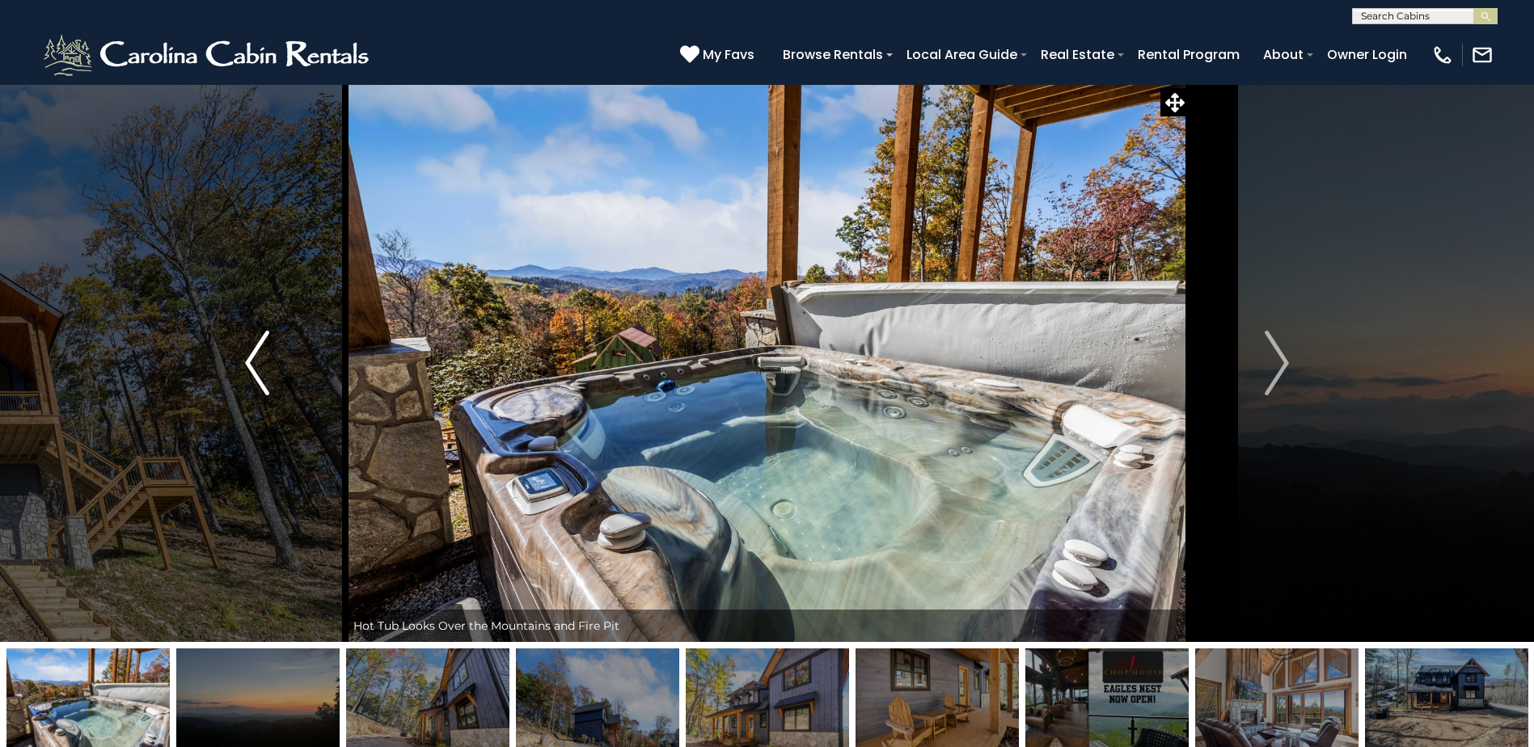
click at [262, 354] on img "Previous" at bounding box center [257, 363] width 24 height 65
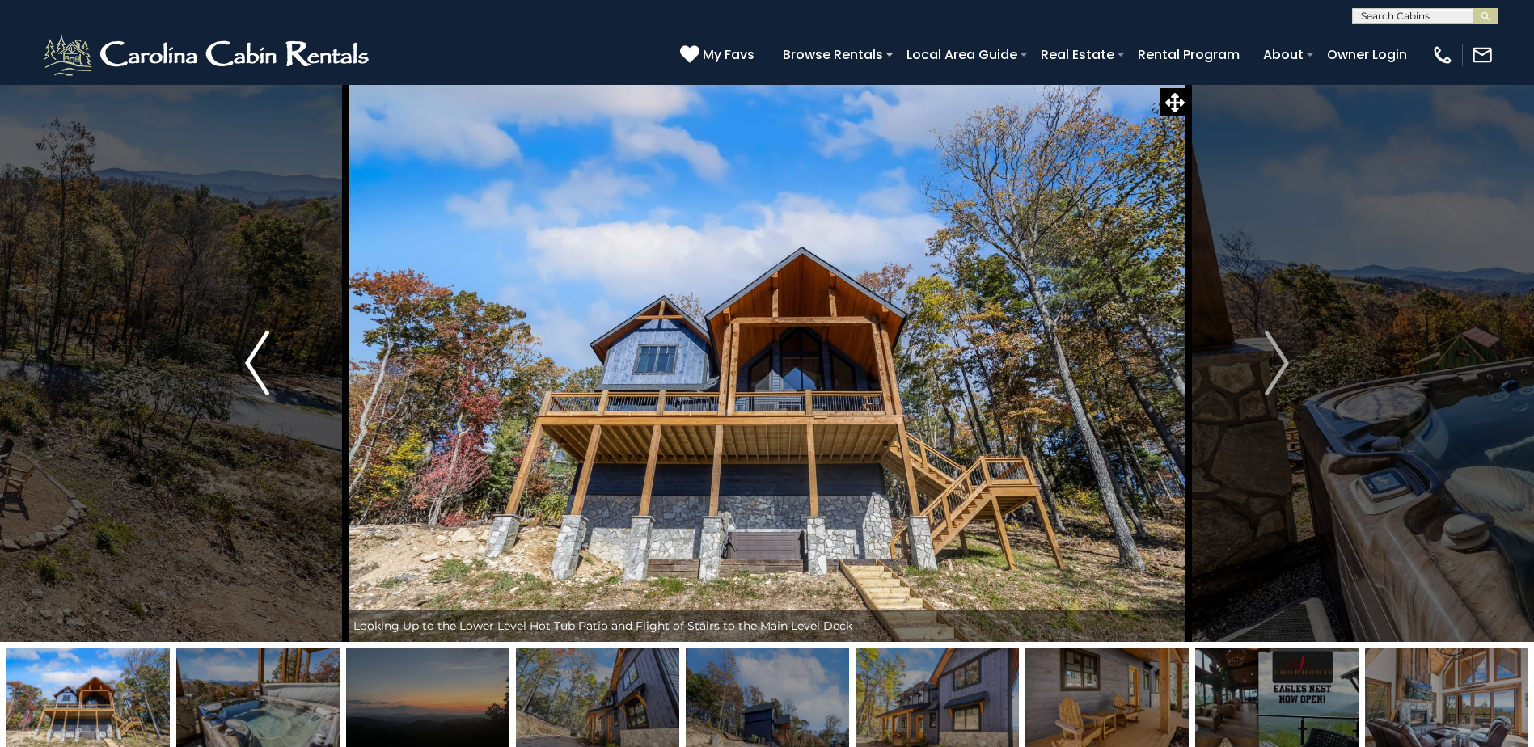
click at [262, 354] on img "Previous" at bounding box center [257, 363] width 24 height 65
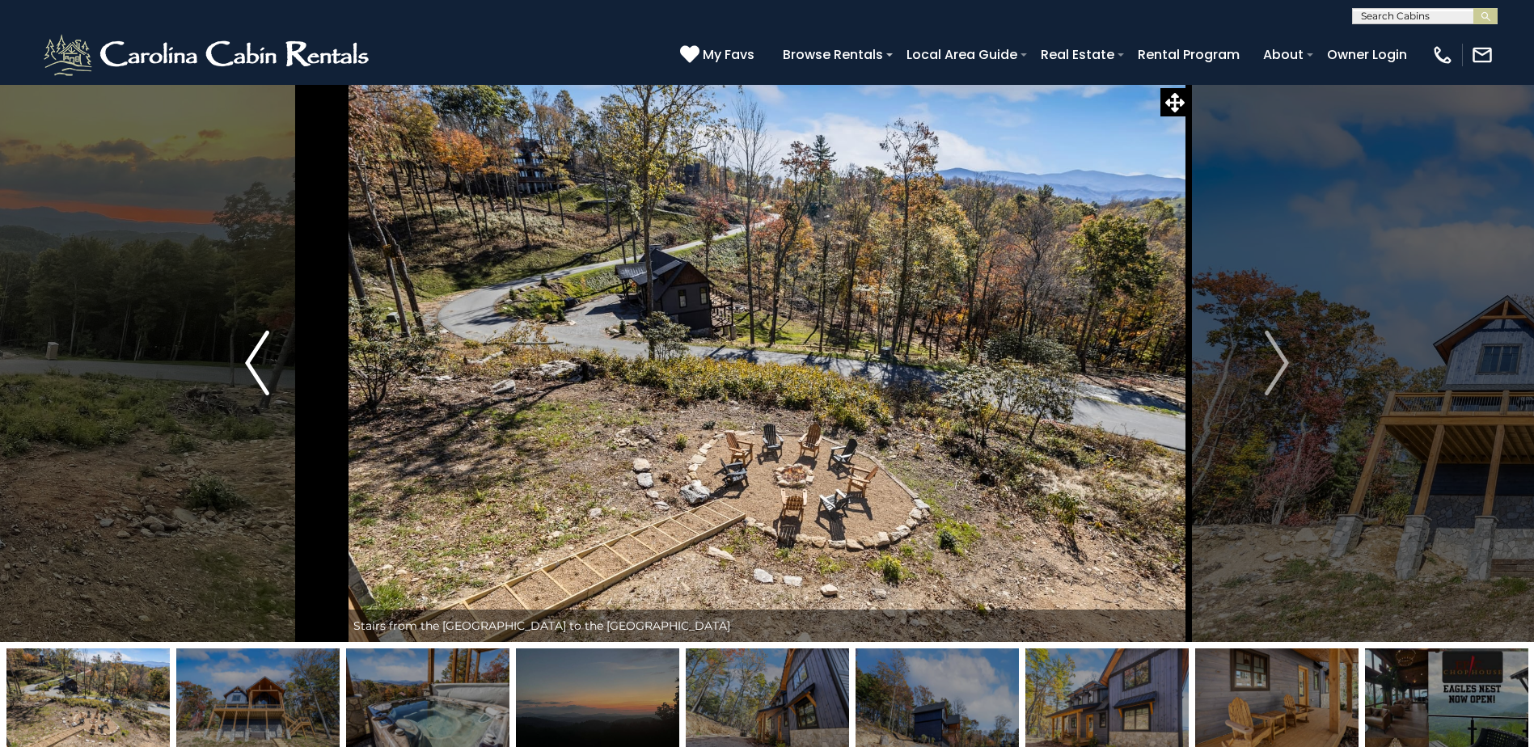
click at [262, 354] on img "Previous" at bounding box center [257, 363] width 24 height 65
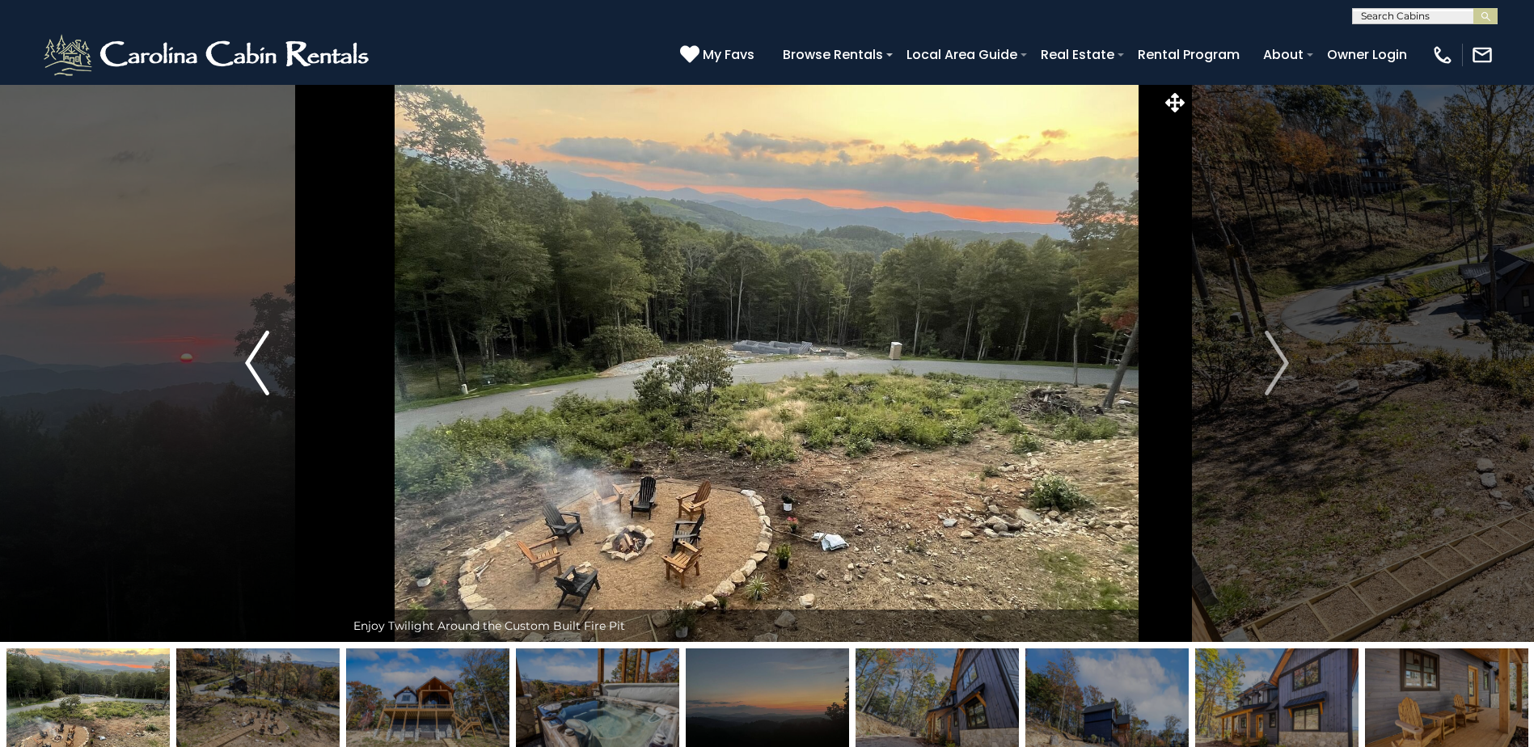
click at [262, 354] on img "Previous" at bounding box center [257, 363] width 24 height 65
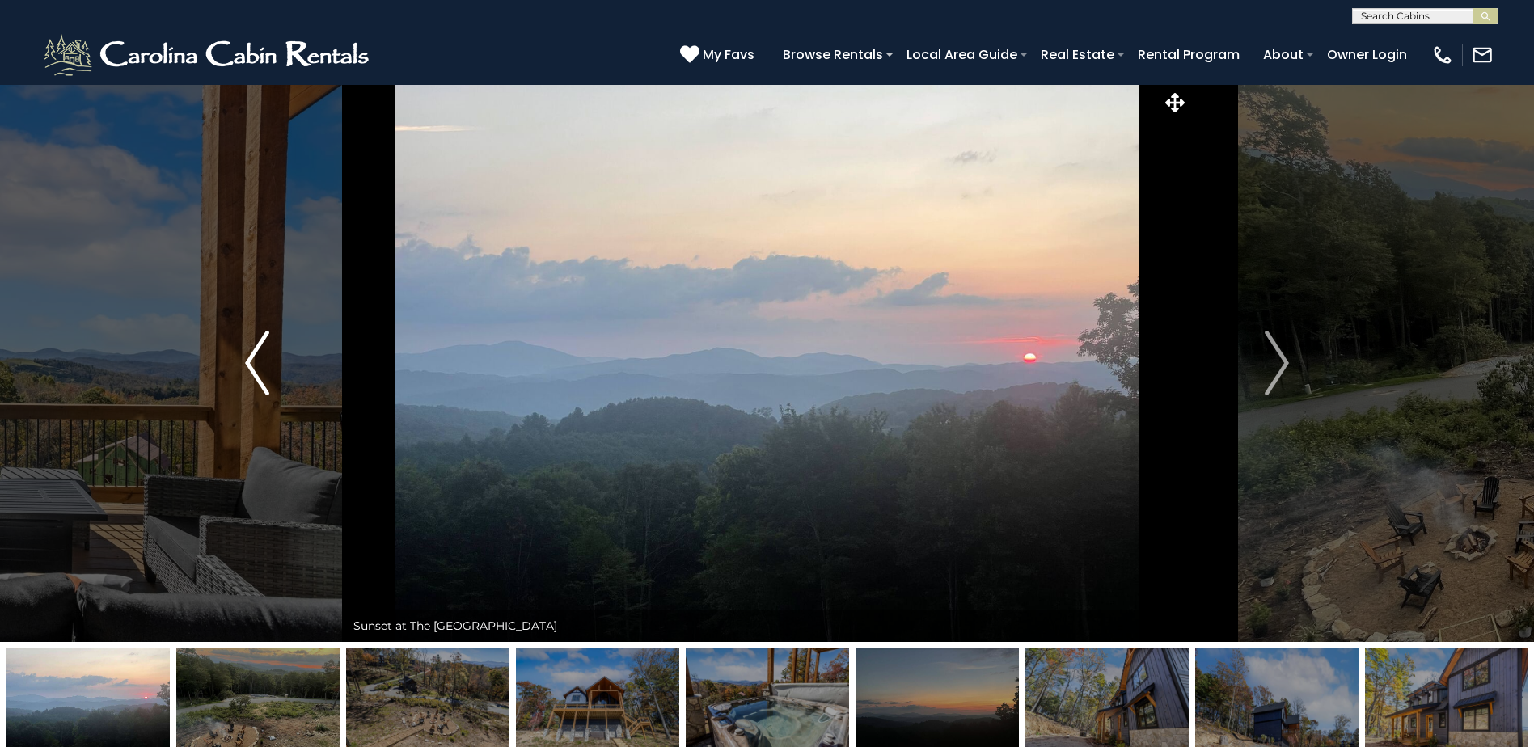
click at [262, 354] on img "Previous" at bounding box center [257, 363] width 24 height 65
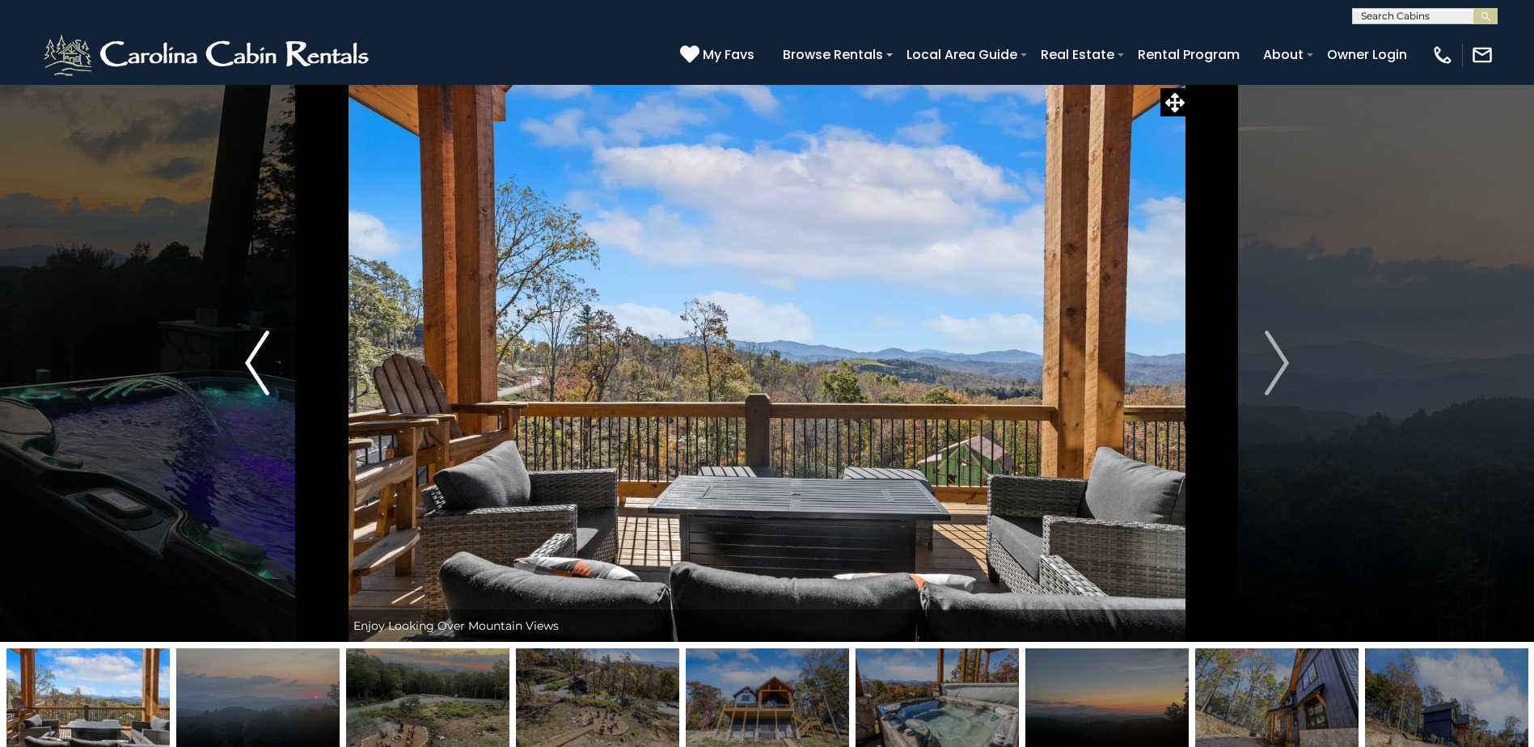
click at [262, 354] on img "Previous" at bounding box center [257, 363] width 24 height 65
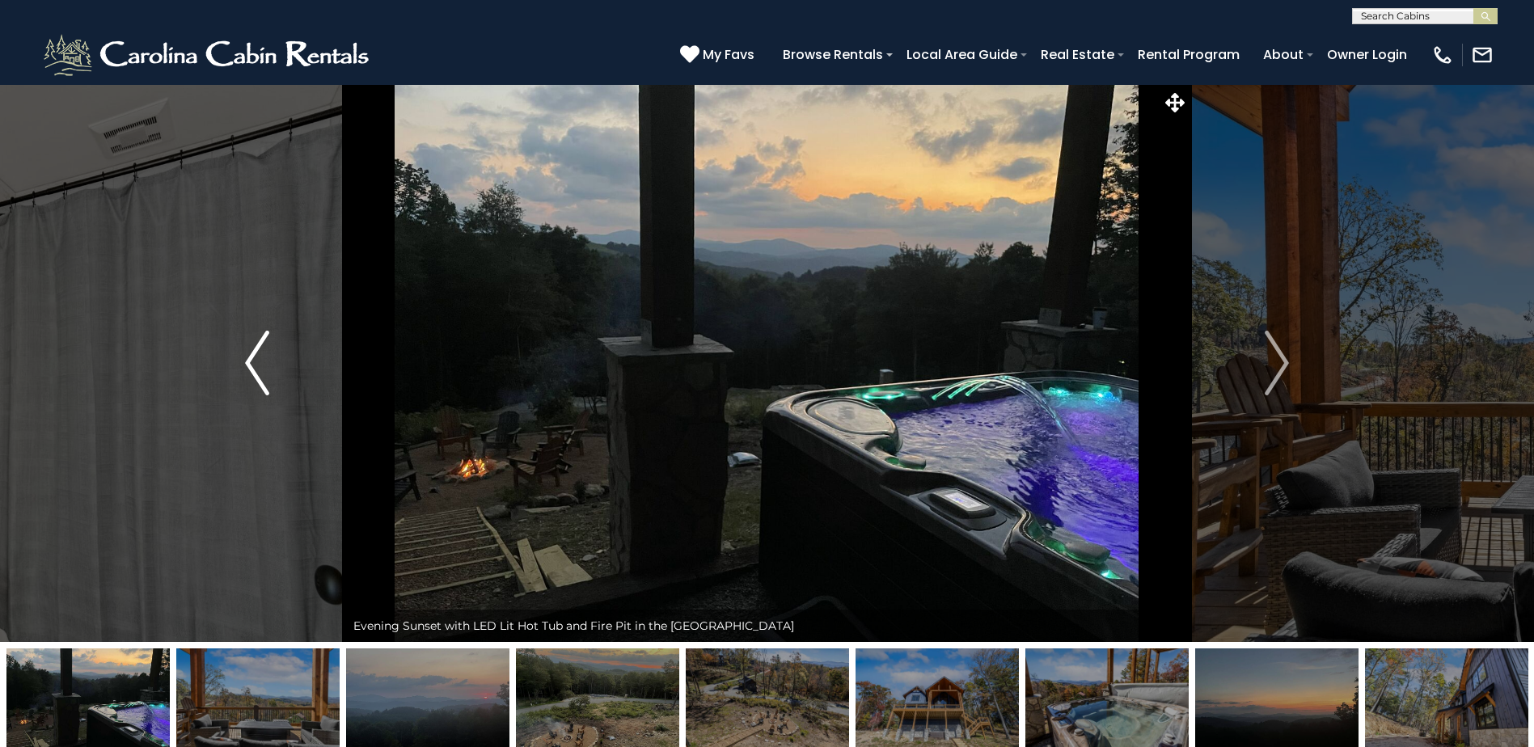
click at [262, 354] on img "Previous" at bounding box center [257, 363] width 24 height 65
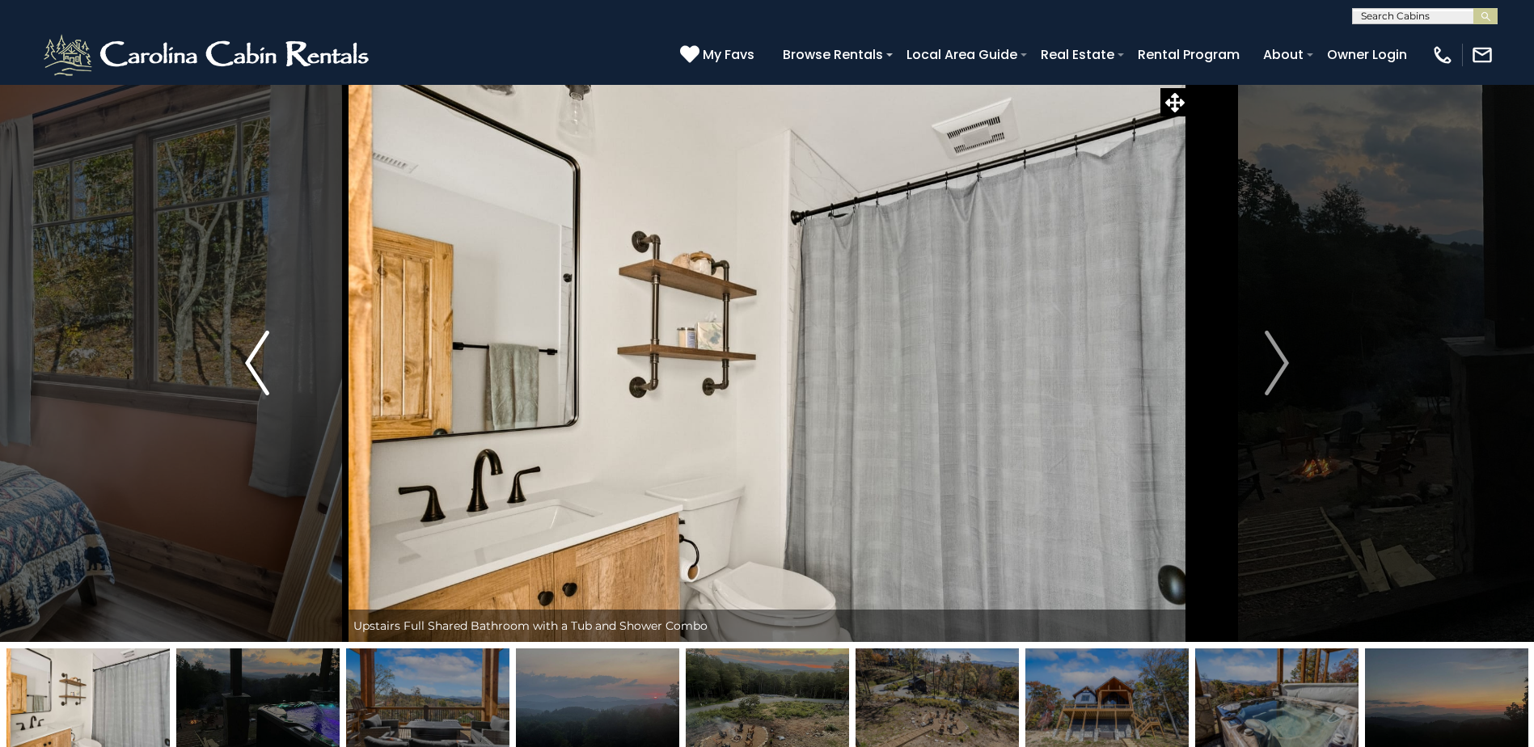
click at [262, 354] on img "Previous" at bounding box center [257, 363] width 24 height 65
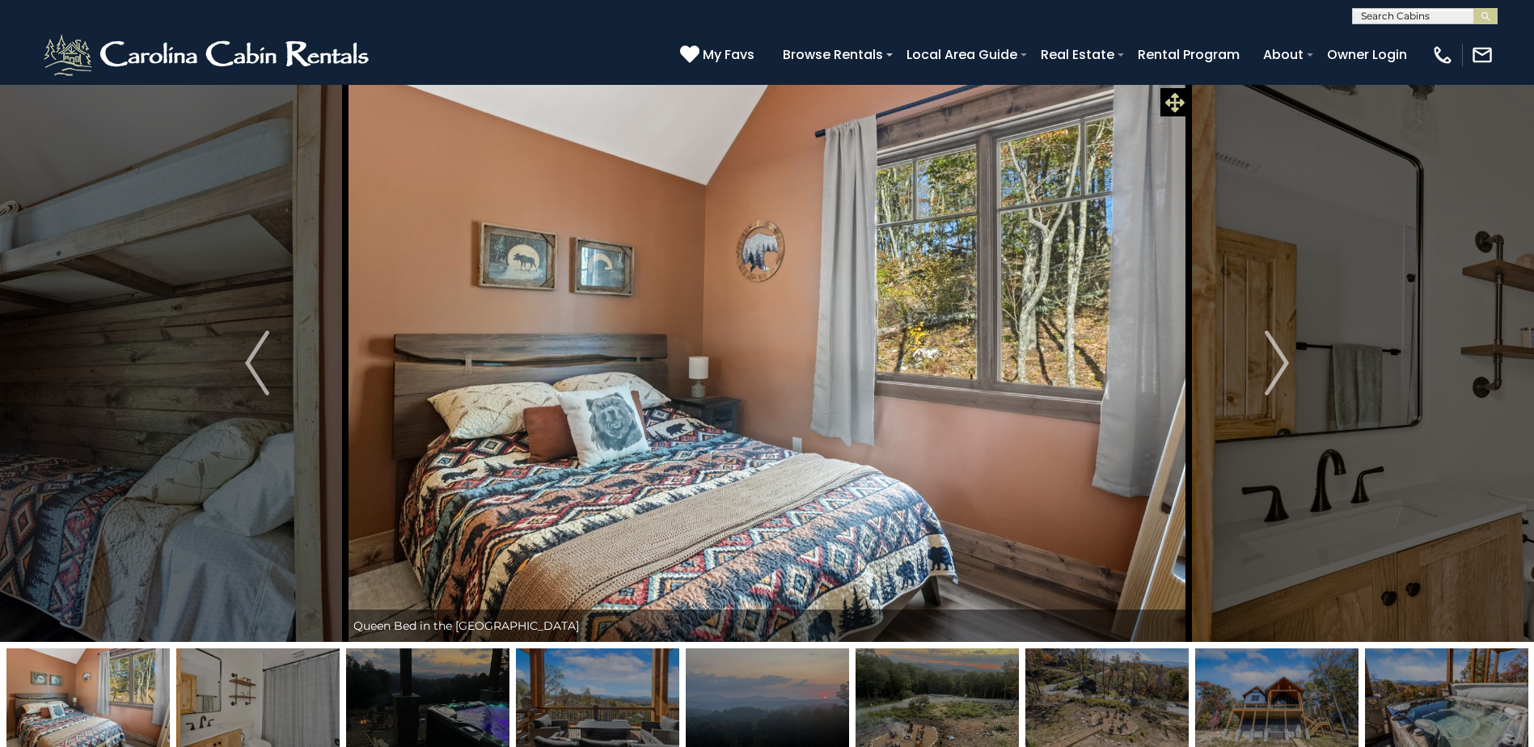
click at [1177, 98] on icon at bounding box center [1174, 102] width 19 height 19
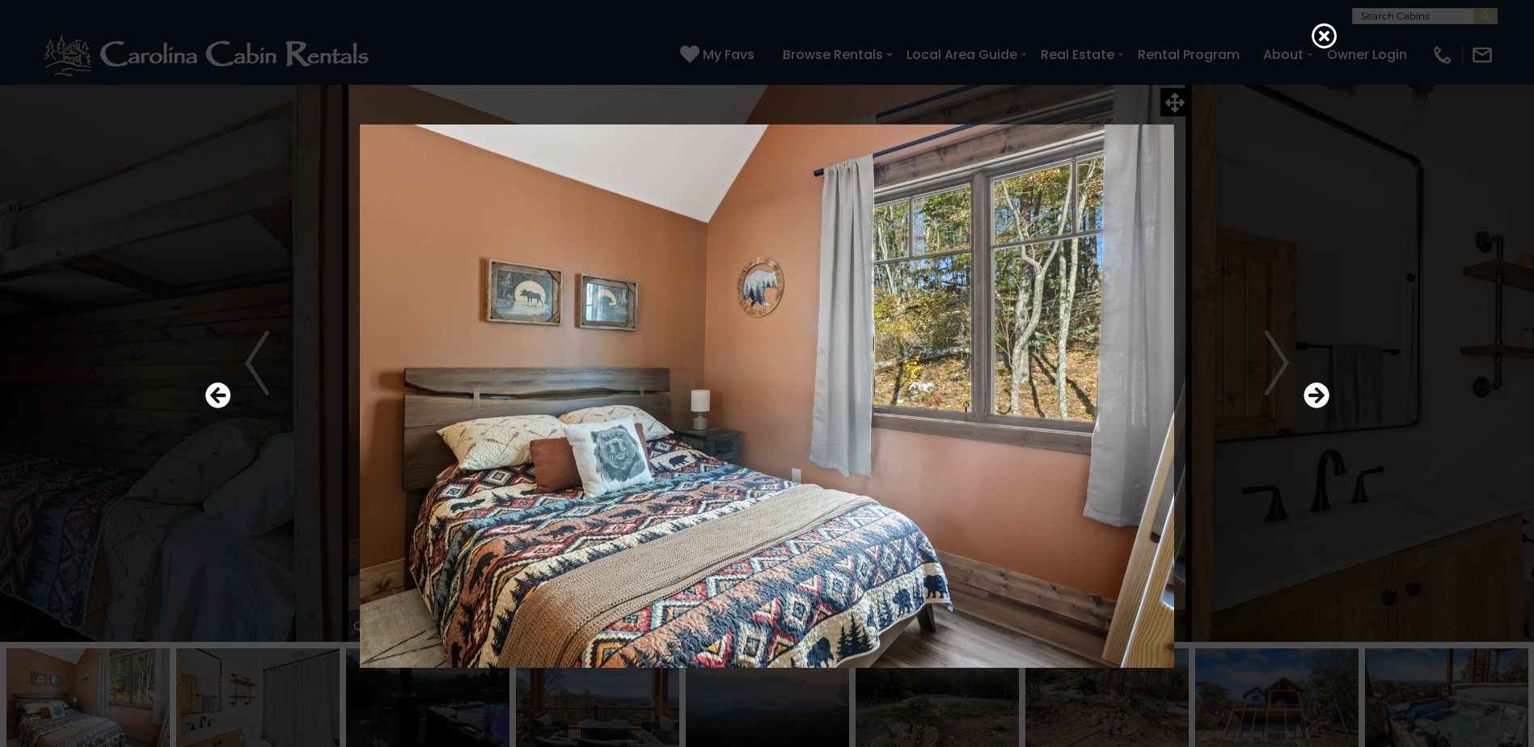
click at [1154, 103] on div at bounding box center [767, 396] width 1140 height 673
click at [326, 200] on img at bounding box center [767, 395] width 972 height 543
click at [251, 383] on div at bounding box center [767, 396] width 1140 height 673
click at [231, 391] on div at bounding box center [767, 396] width 1140 height 673
click at [222, 399] on icon "Previous" at bounding box center [218, 395] width 26 height 26
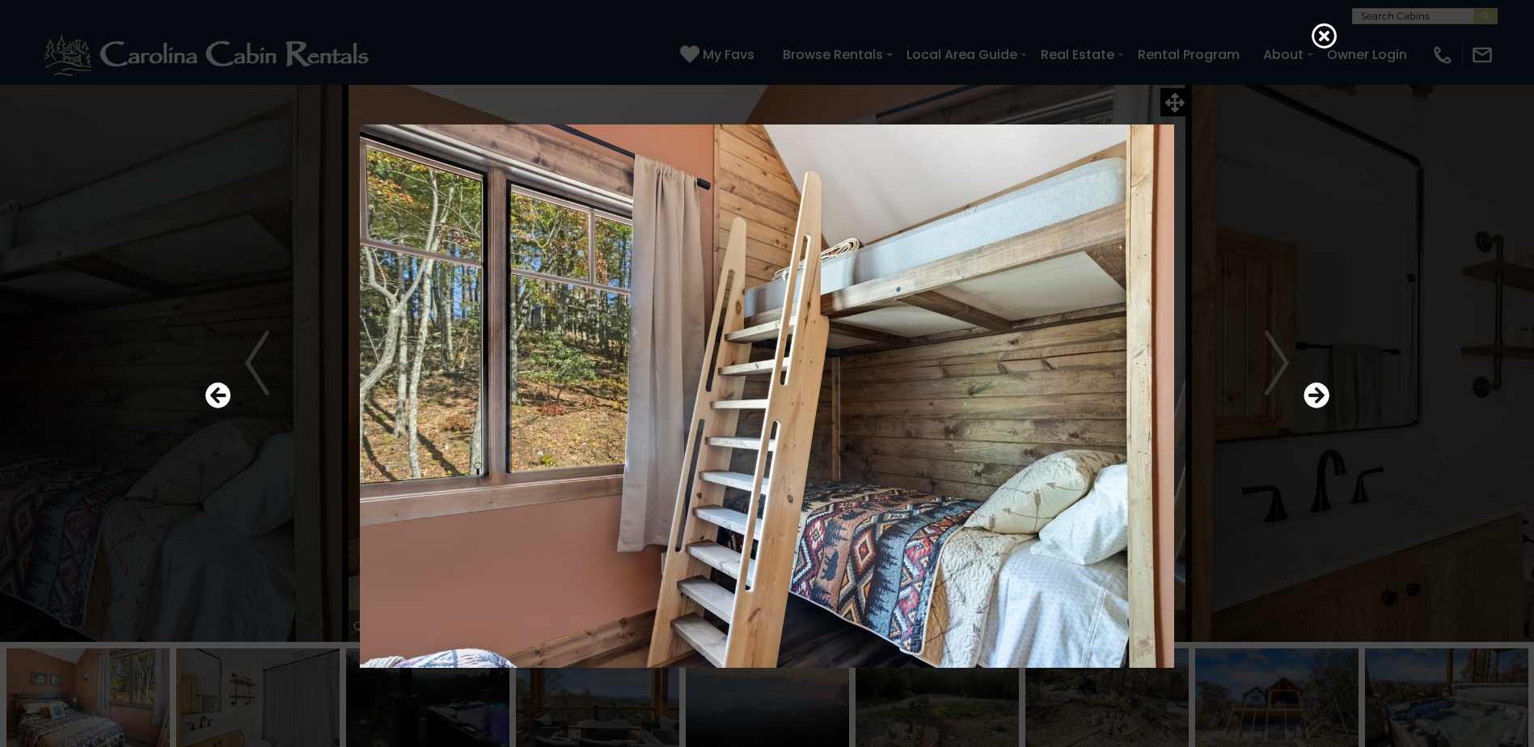
click at [1340, 32] on div at bounding box center [767, 373] width 1534 height 747
click at [1322, 37] on icon at bounding box center [1324, 36] width 26 height 26
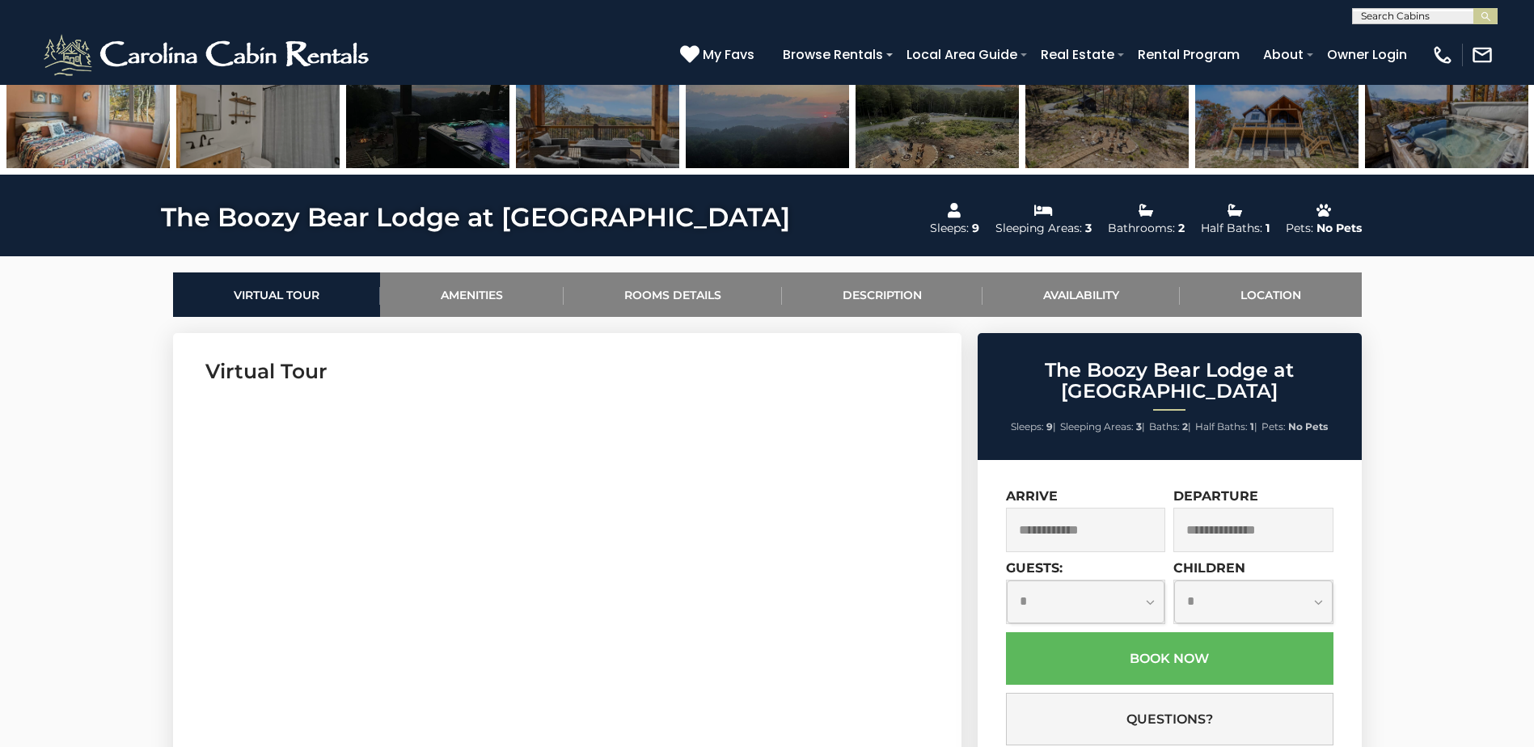
scroll to position [566, 0]
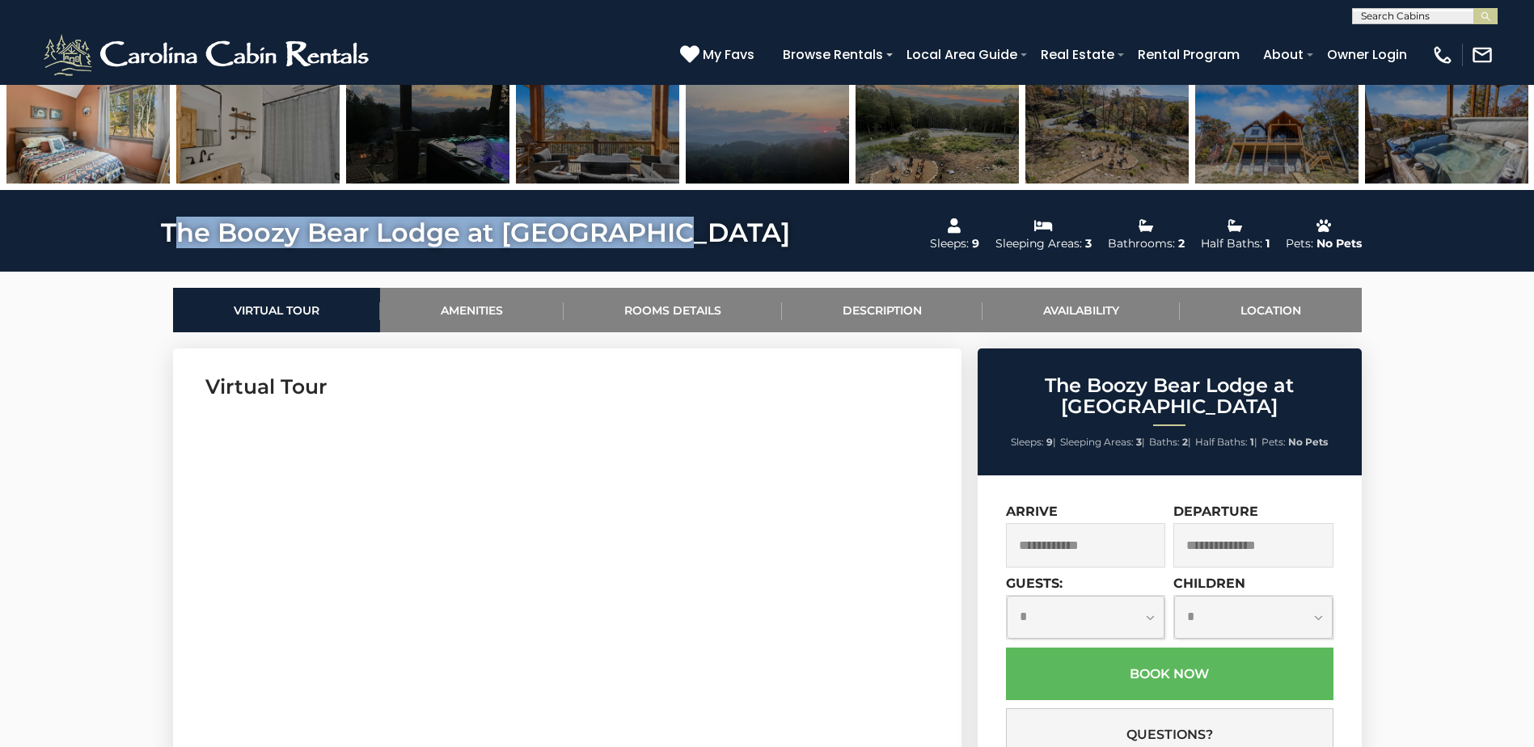
drag, startPoint x: 663, startPoint y: 235, endPoint x: 174, endPoint y: 227, distance: 489.2
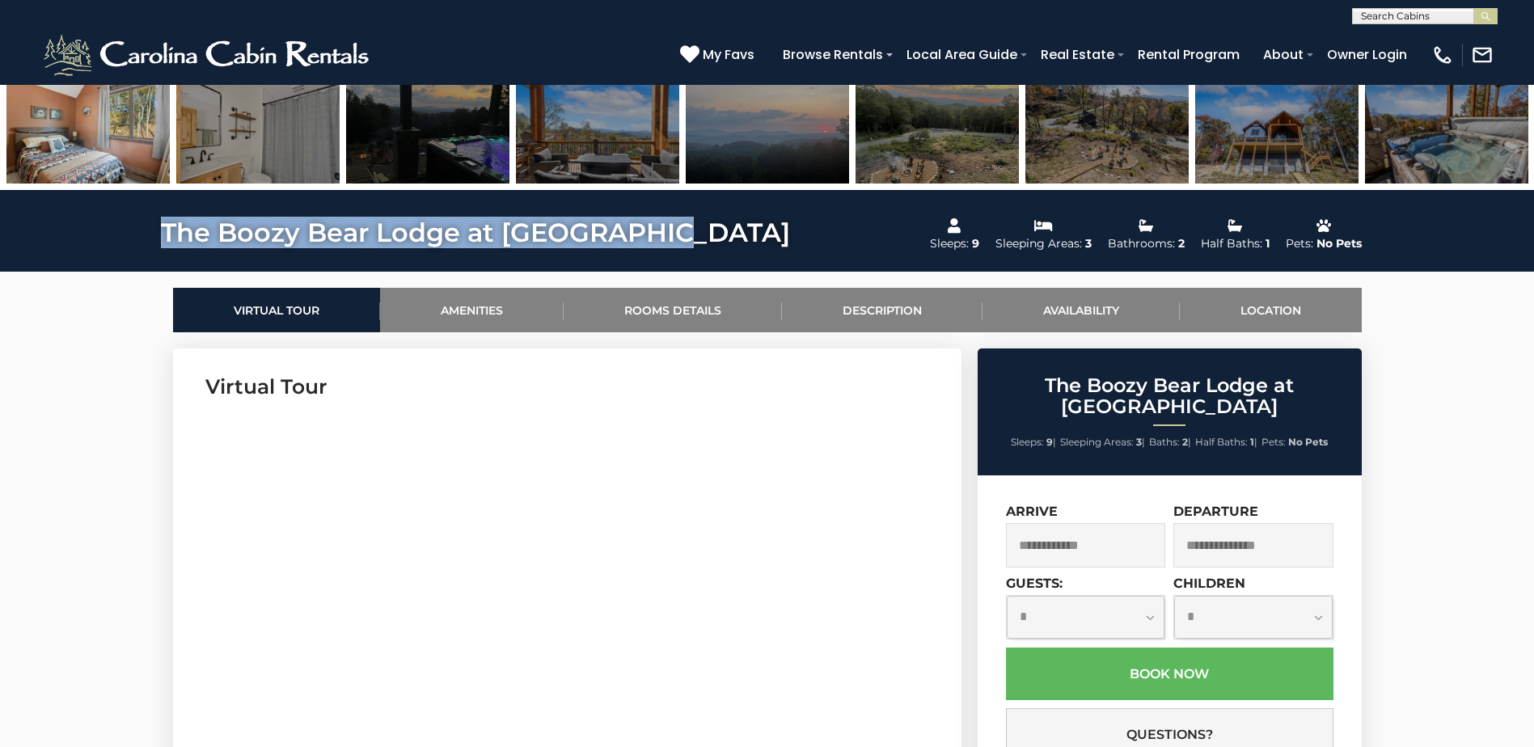
drag, startPoint x: 167, startPoint y: 229, endPoint x: 657, endPoint y: 236, distance: 490.0
copy h1 "The Boozy Bear Lodge at Eagles Nest"
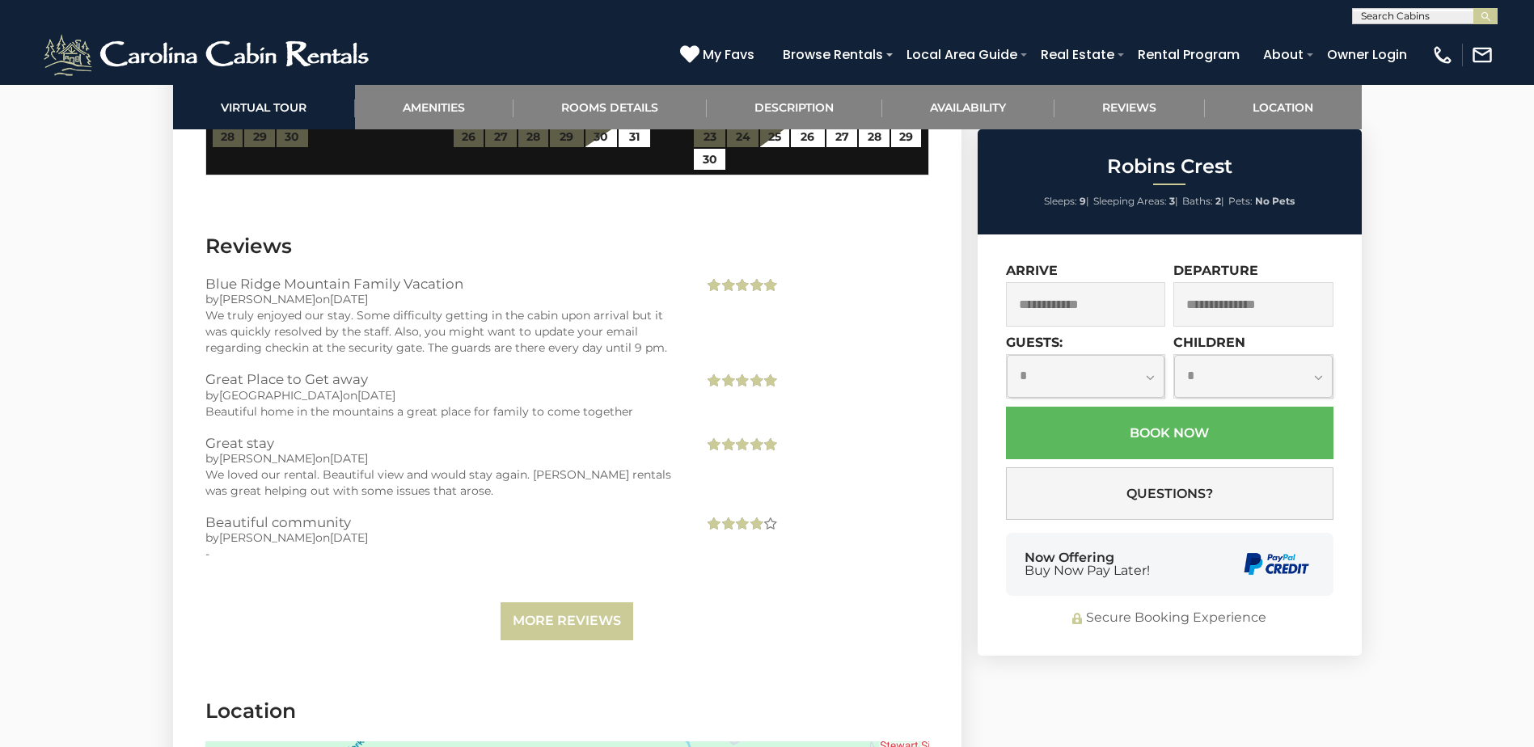
scroll to position [5093, 0]
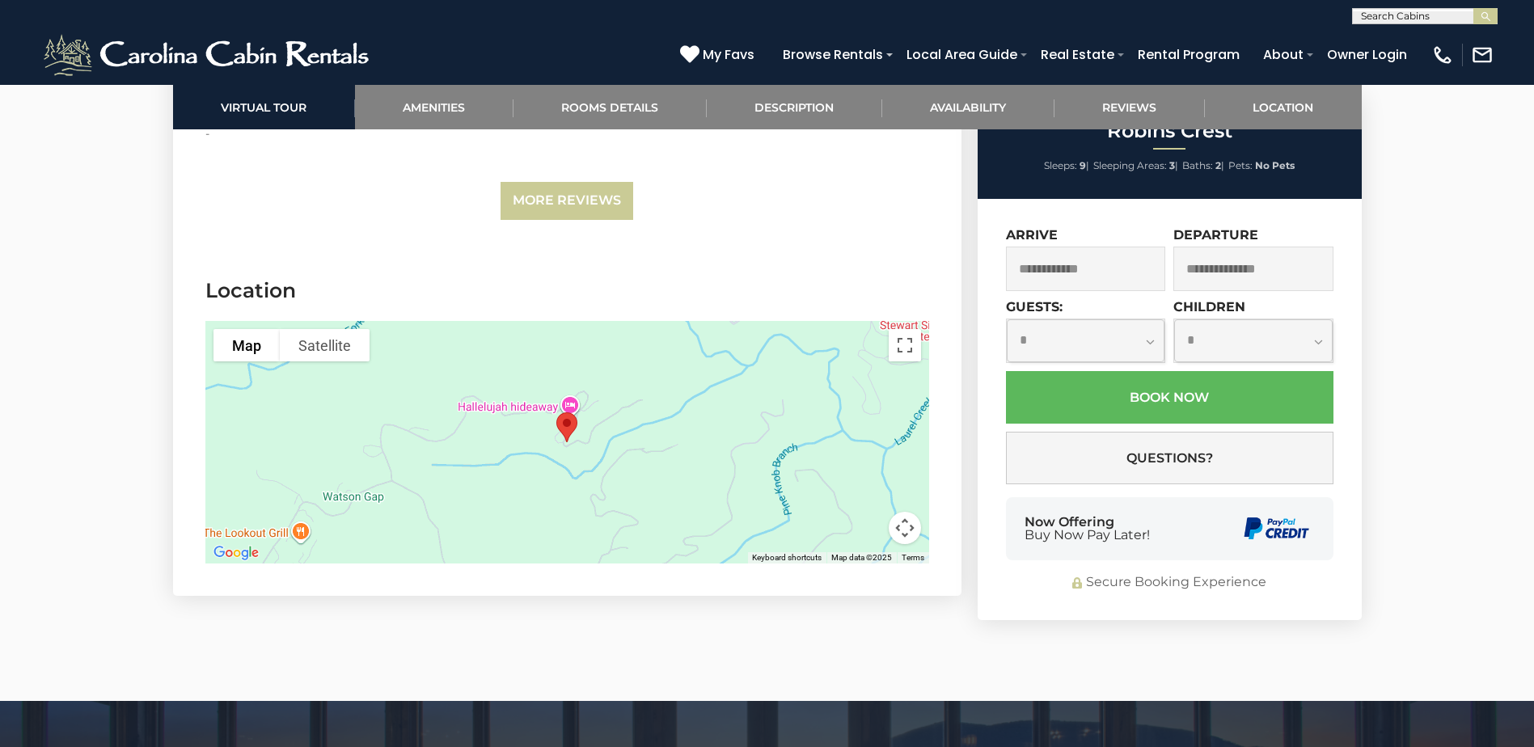
click at [562, 364] on div at bounding box center [567, 442] width 724 height 243
click at [909, 512] on button "Map camera controls" at bounding box center [904, 528] width 32 height 32
click at [866, 431] on button "Zoom in" at bounding box center [864, 447] width 32 height 32
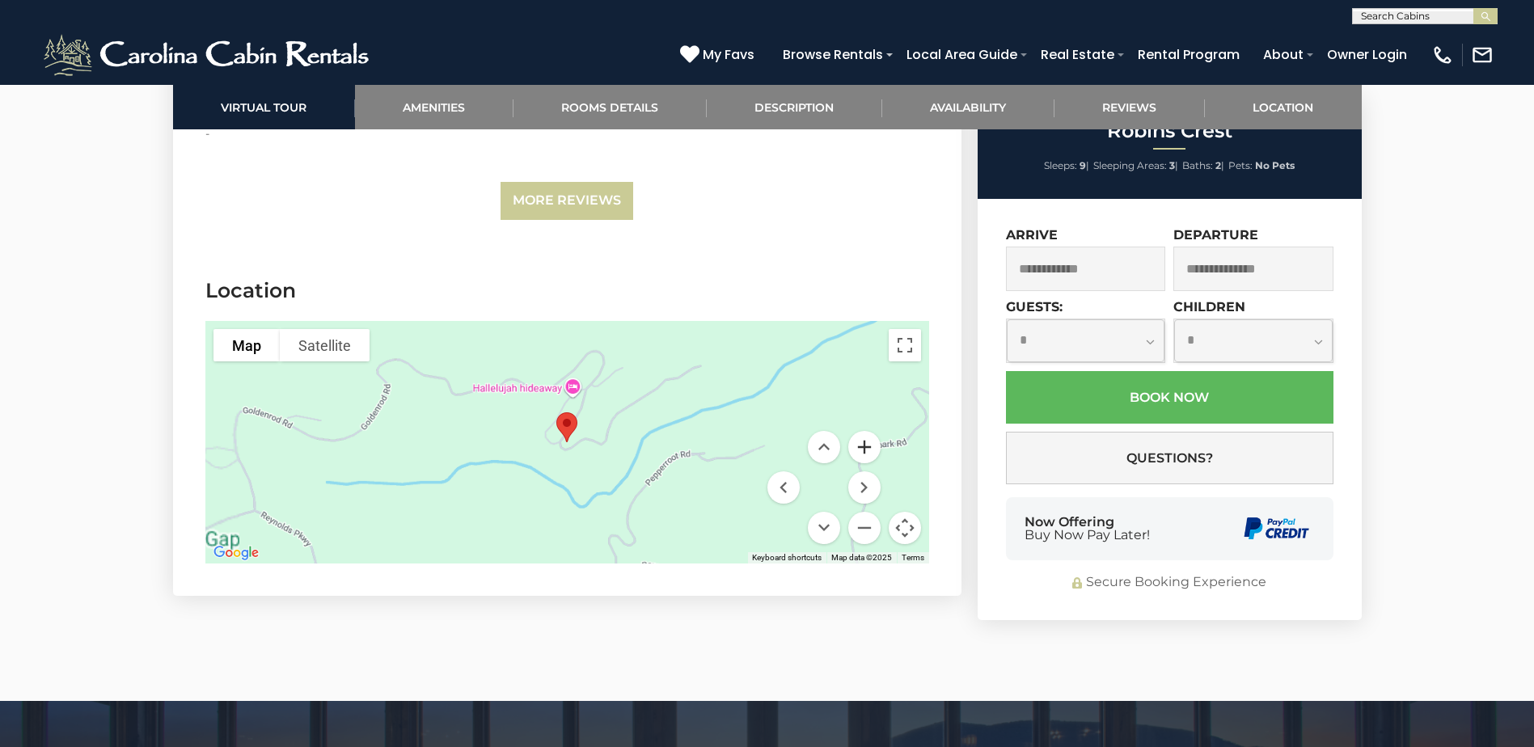
click at [866, 431] on button "Zoom in" at bounding box center [864, 447] width 32 height 32
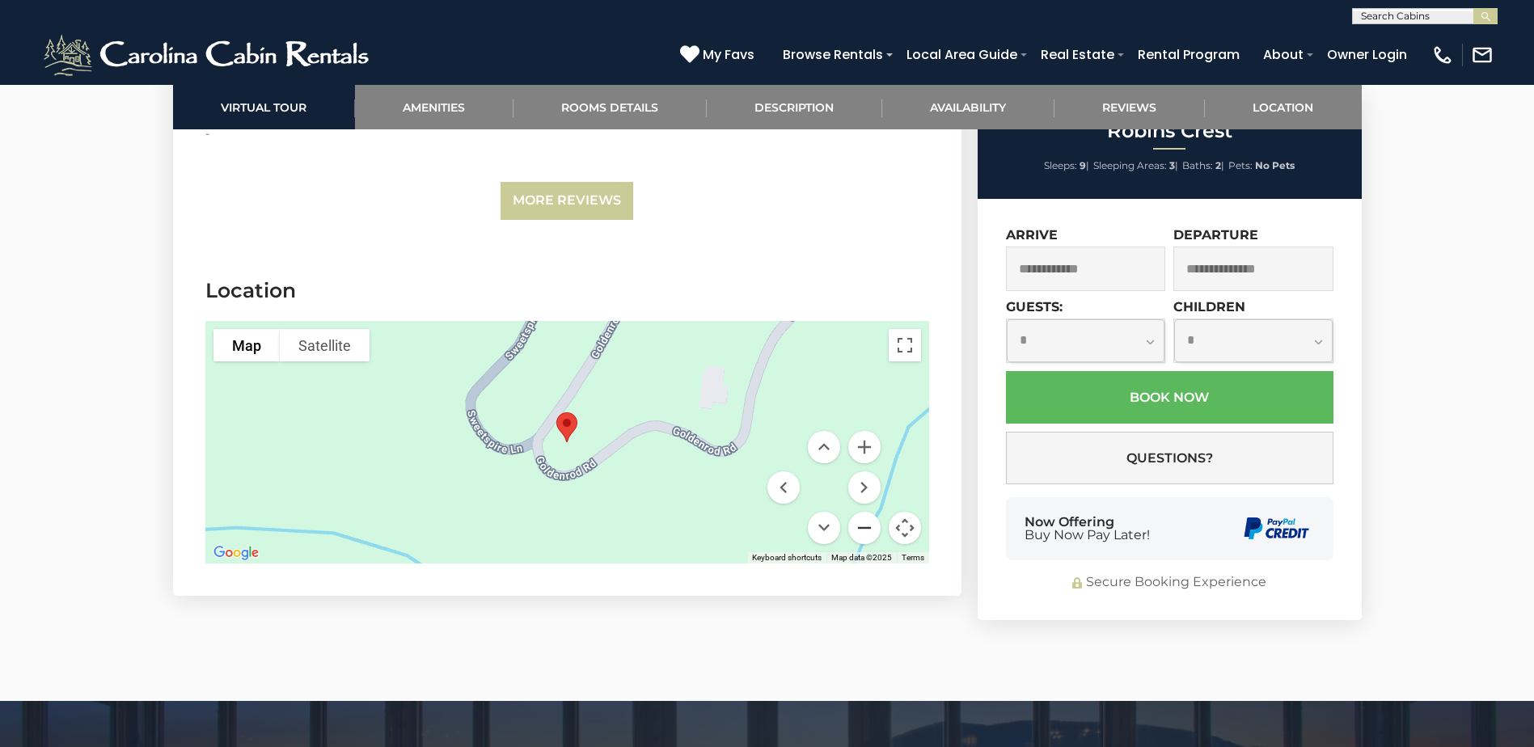
click at [856, 512] on button "Zoom out" at bounding box center [864, 528] width 32 height 32
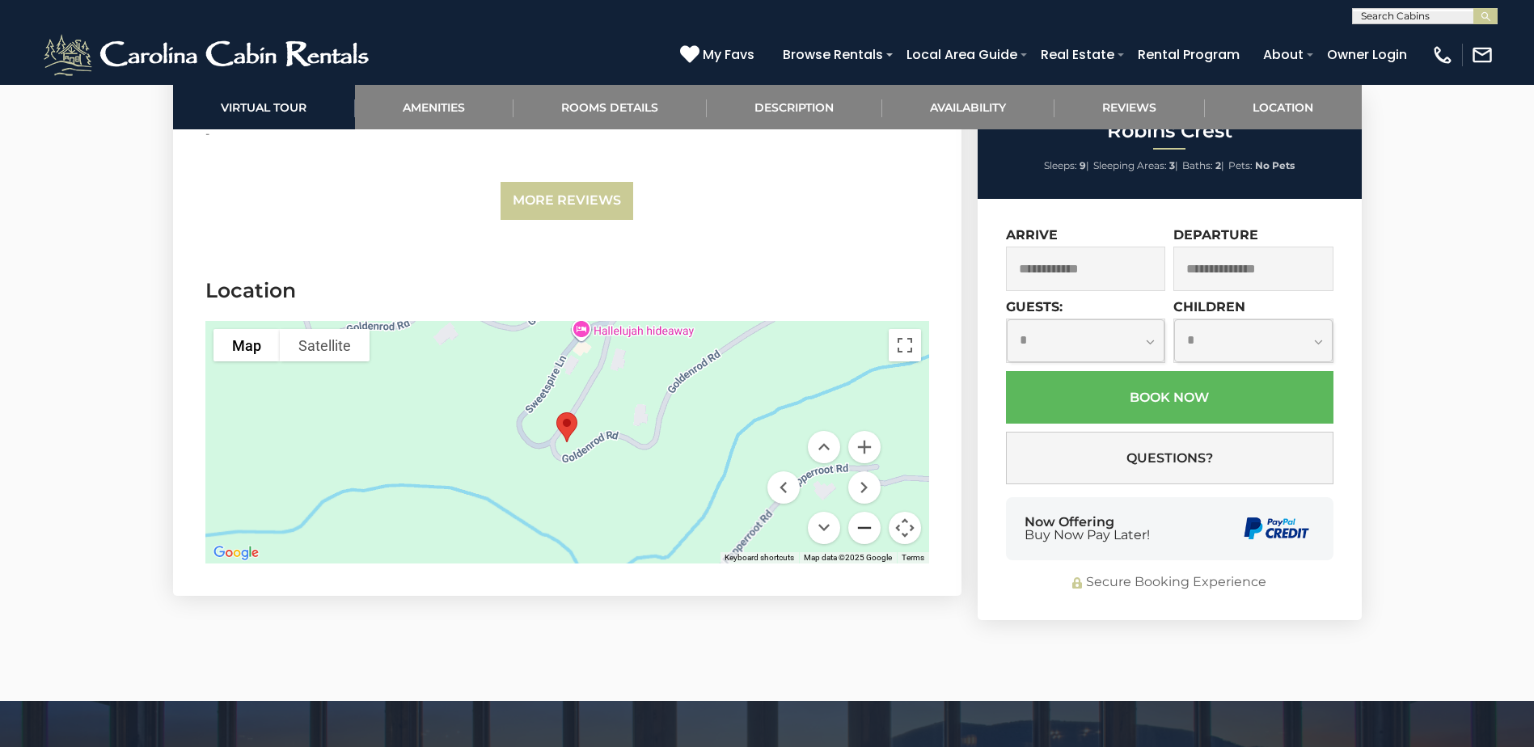
click at [856, 512] on button "Zoom out" at bounding box center [864, 528] width 32 height 32
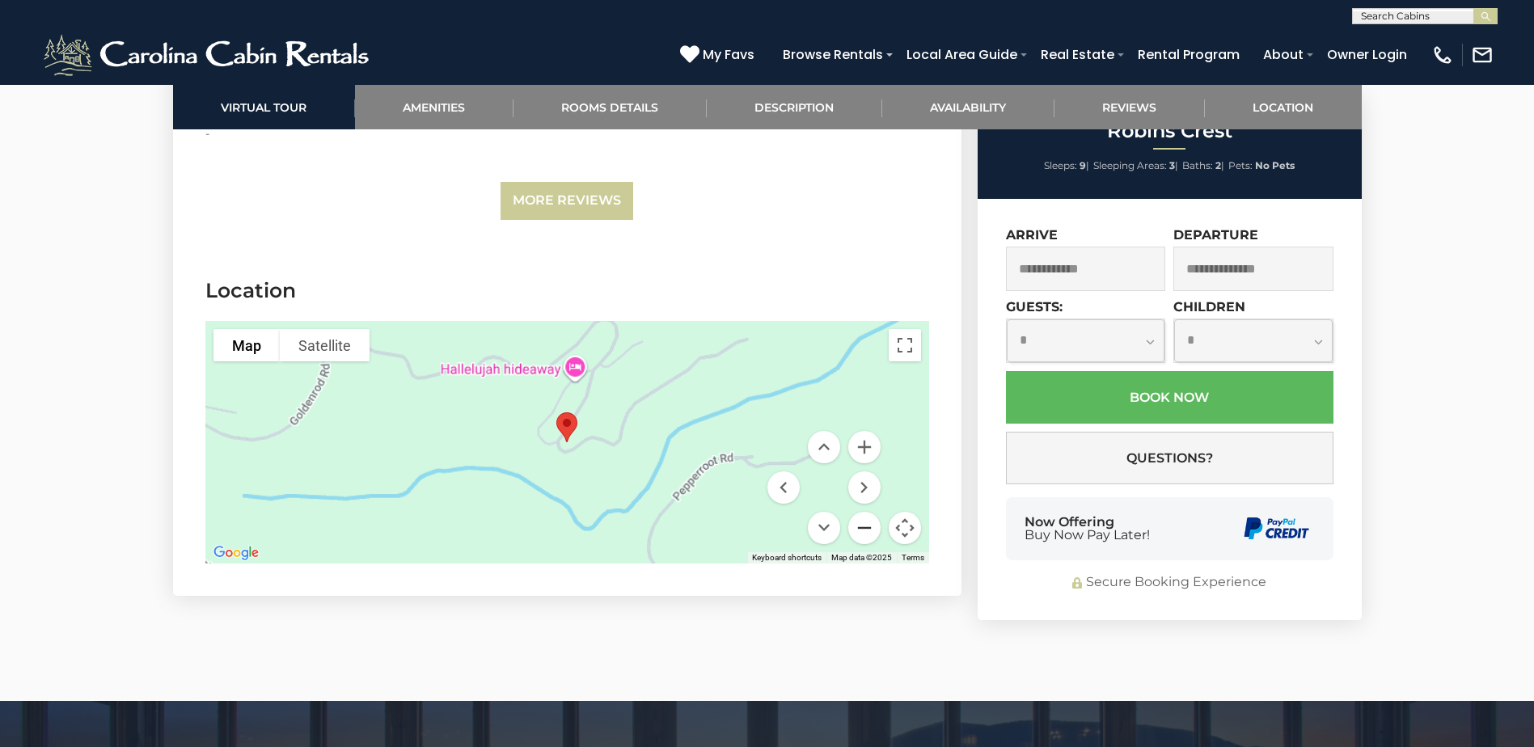
click at [856, 512] on button "Zoom out" at bounding box center [864, 528] width 32 height 32
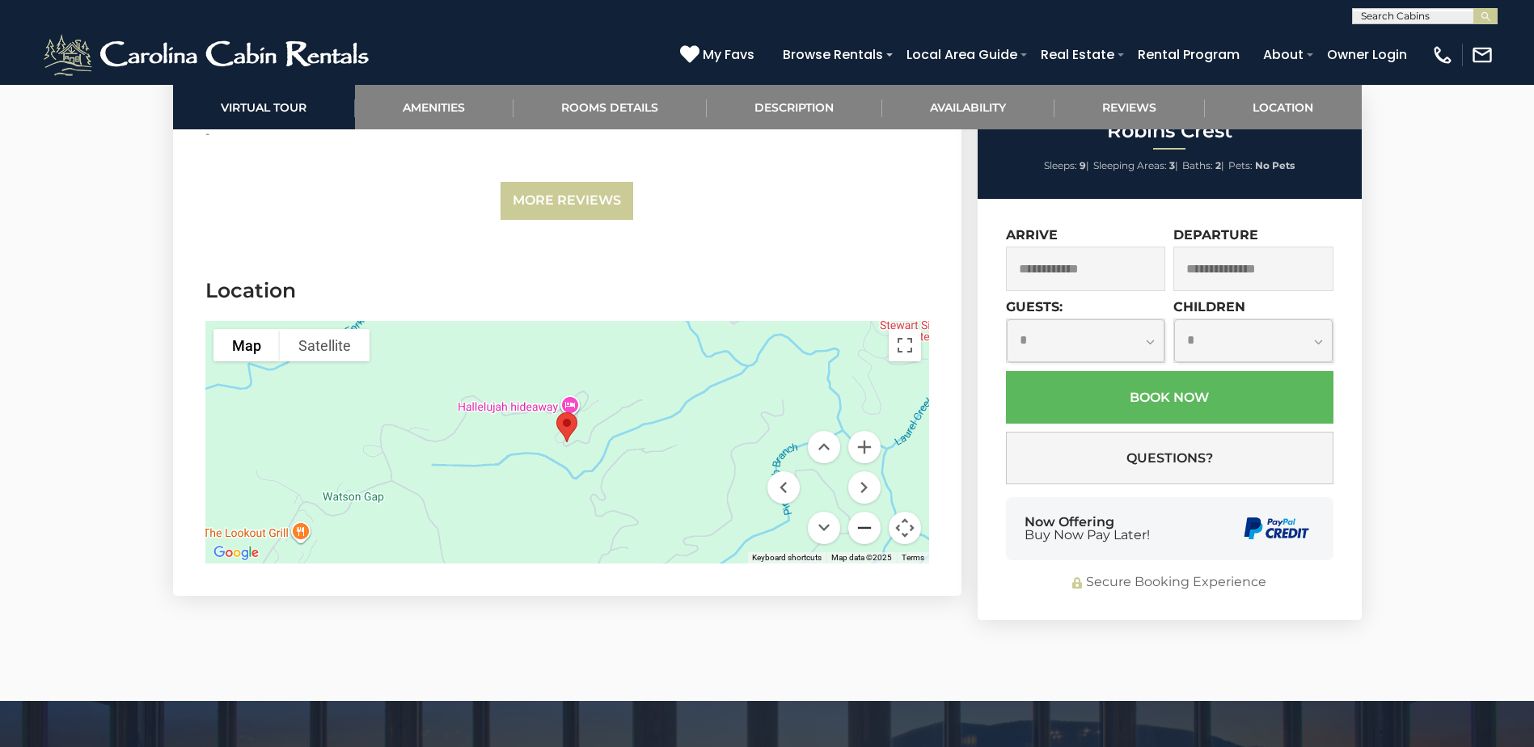
click at [856, 512] on button "Zoom out" at bounding box center [864, 528] width 32 height 32
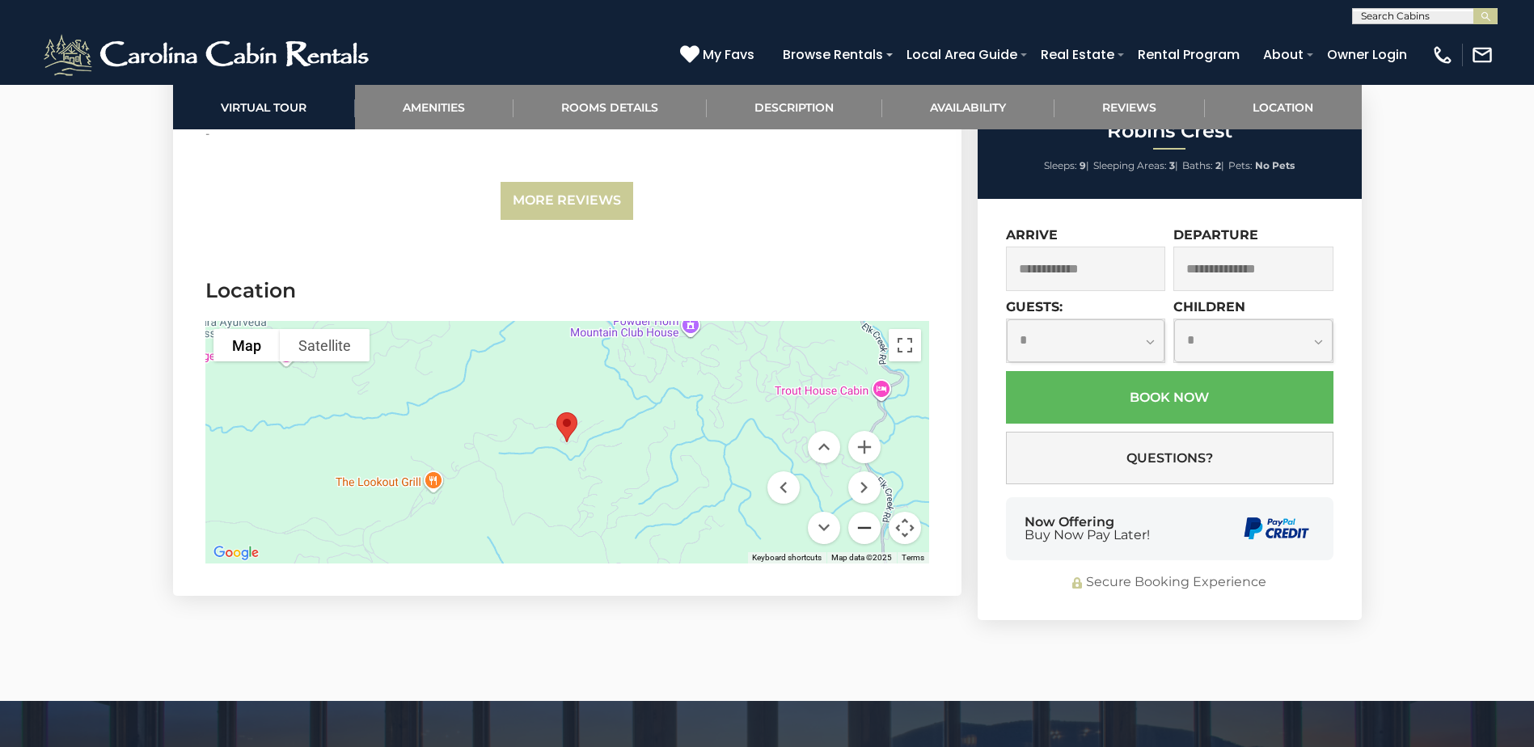
click at [856, 512] on button "Zoom out" at bounding box center [864, 528] width 32 height 32
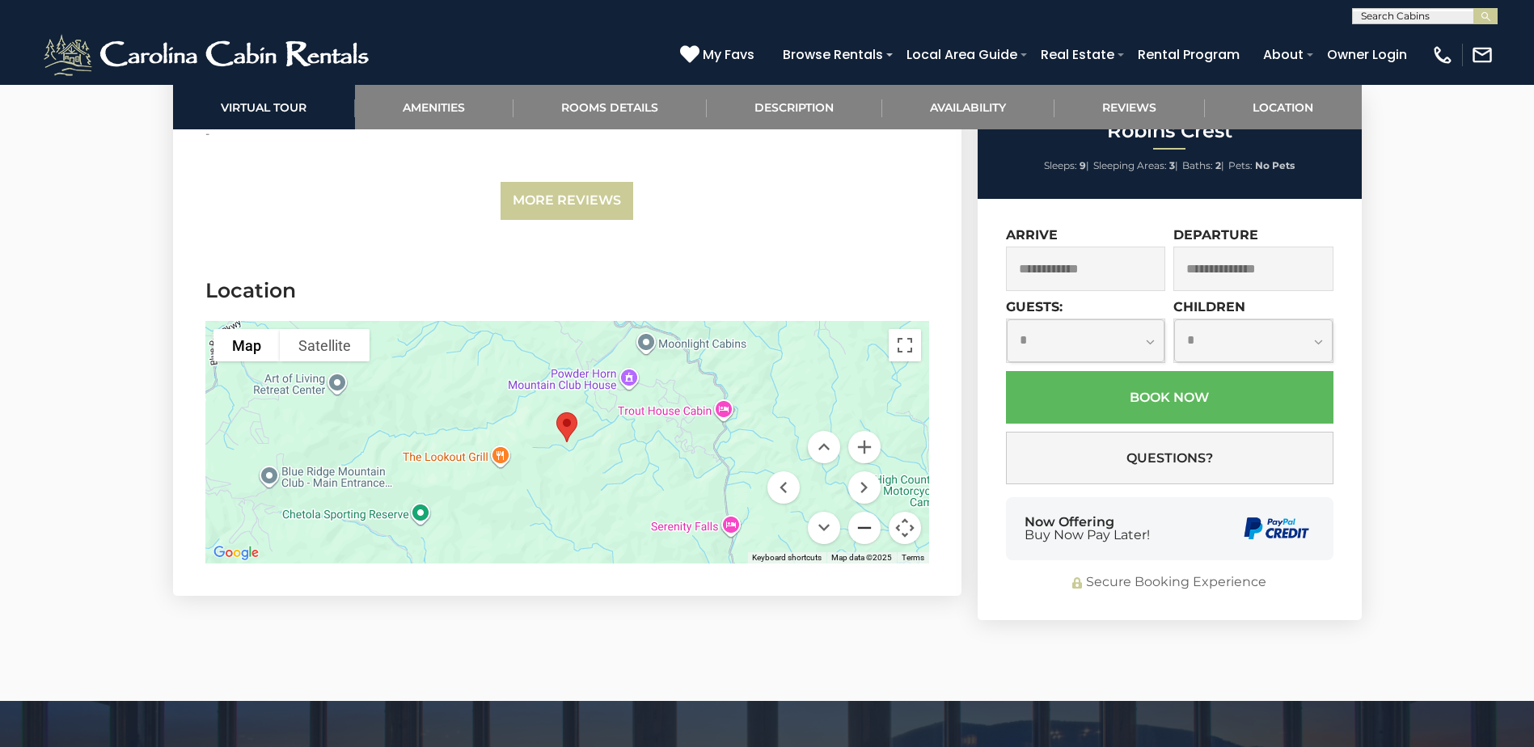
click at [856, 512] on button "Zoom out" at bounding box center [864, 528] width 32 height 32
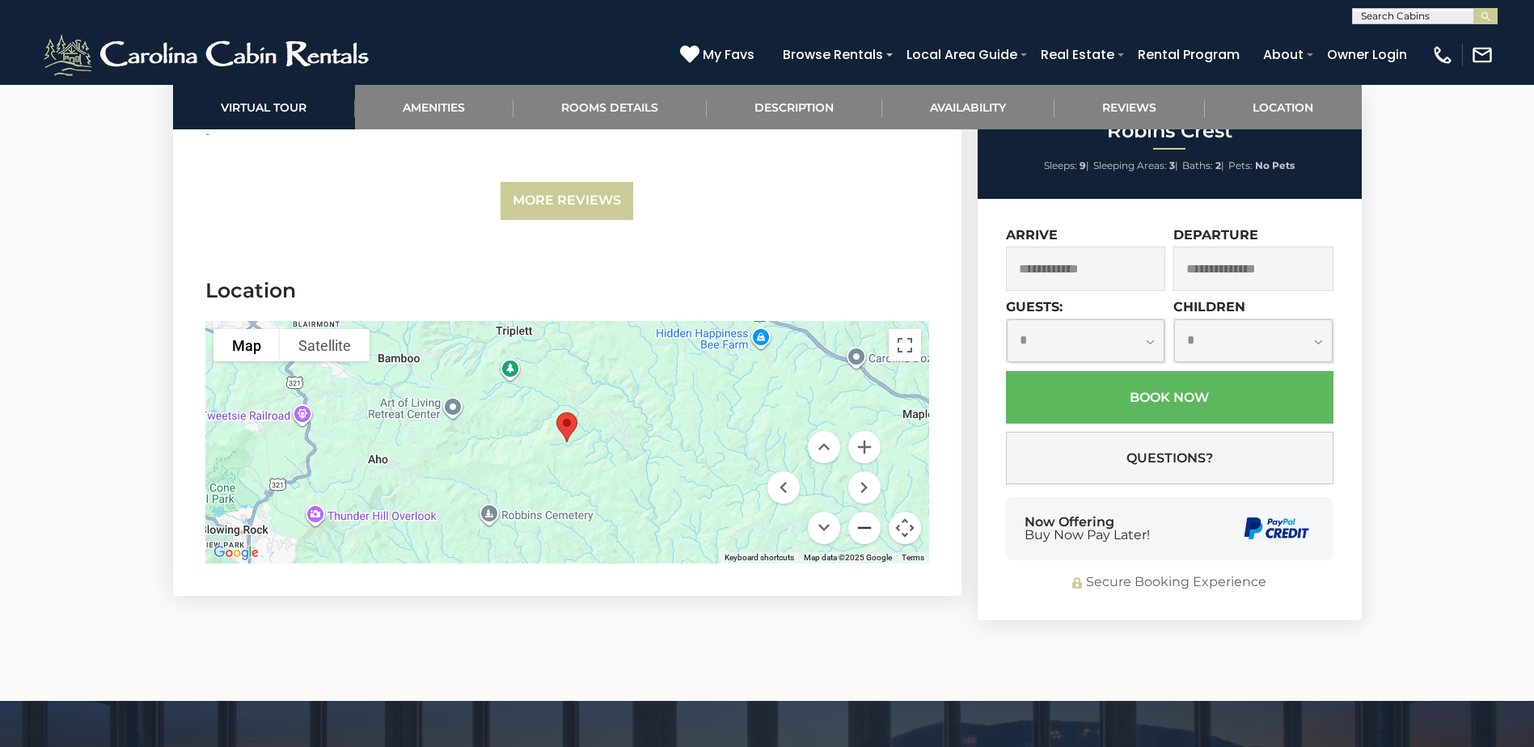
click at [856, 512] on button "Zoom out" at bounding box center [864, 528] width 32 height 32
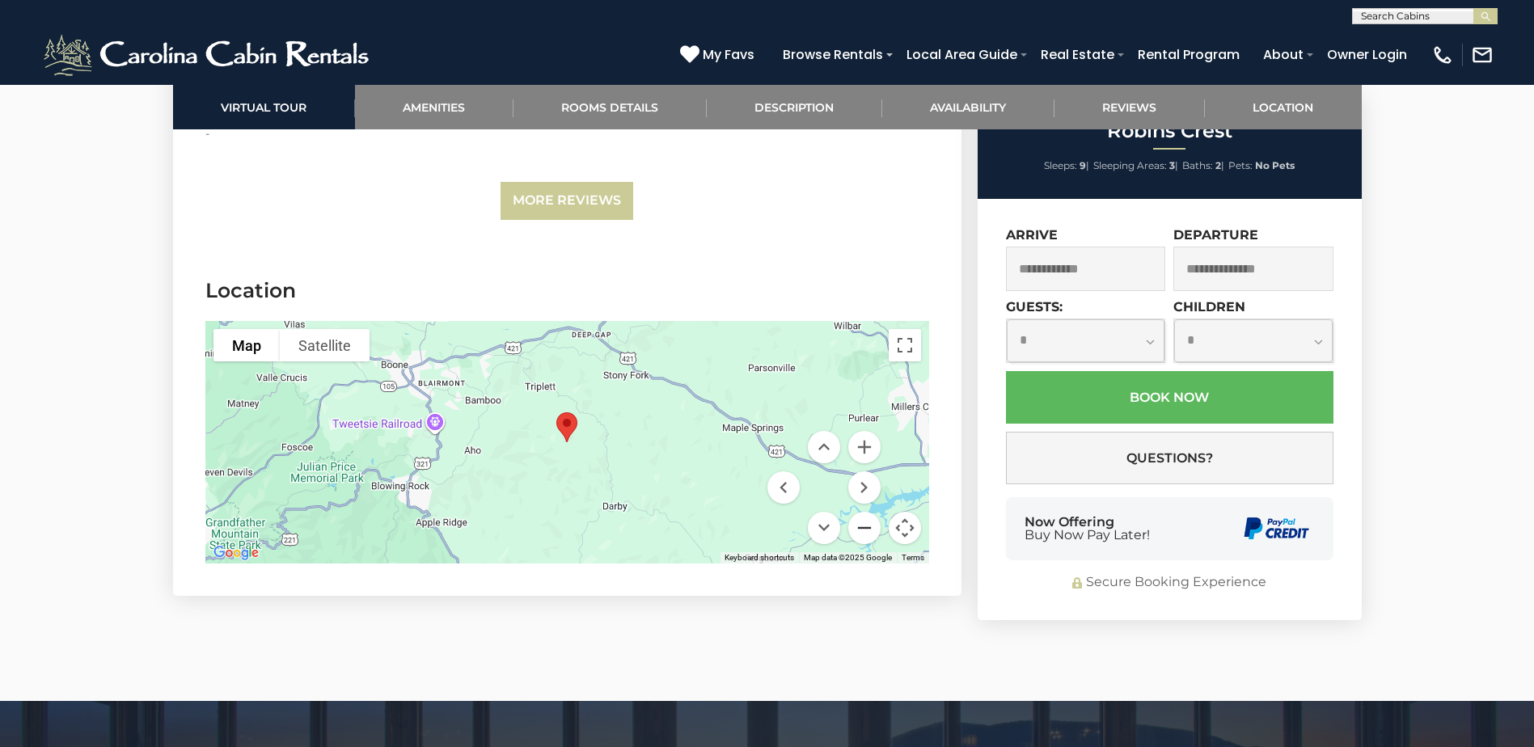
click at [856, 512] on button "Zoom out" at bounding box center [864, 528] width 32 height 32
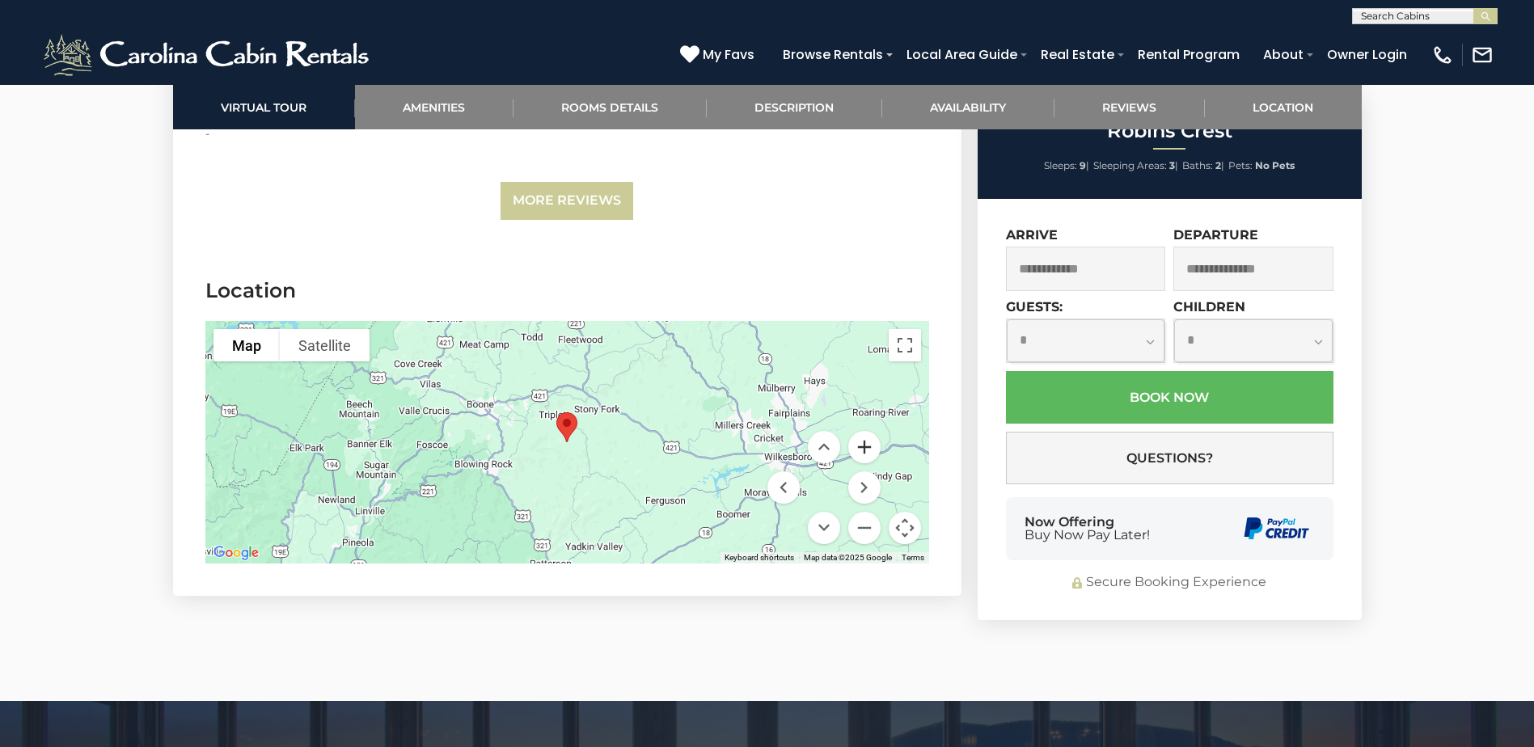
click at [859, 431] on button "Zoom in" at bounding box center [864, 447] width 32 height 32
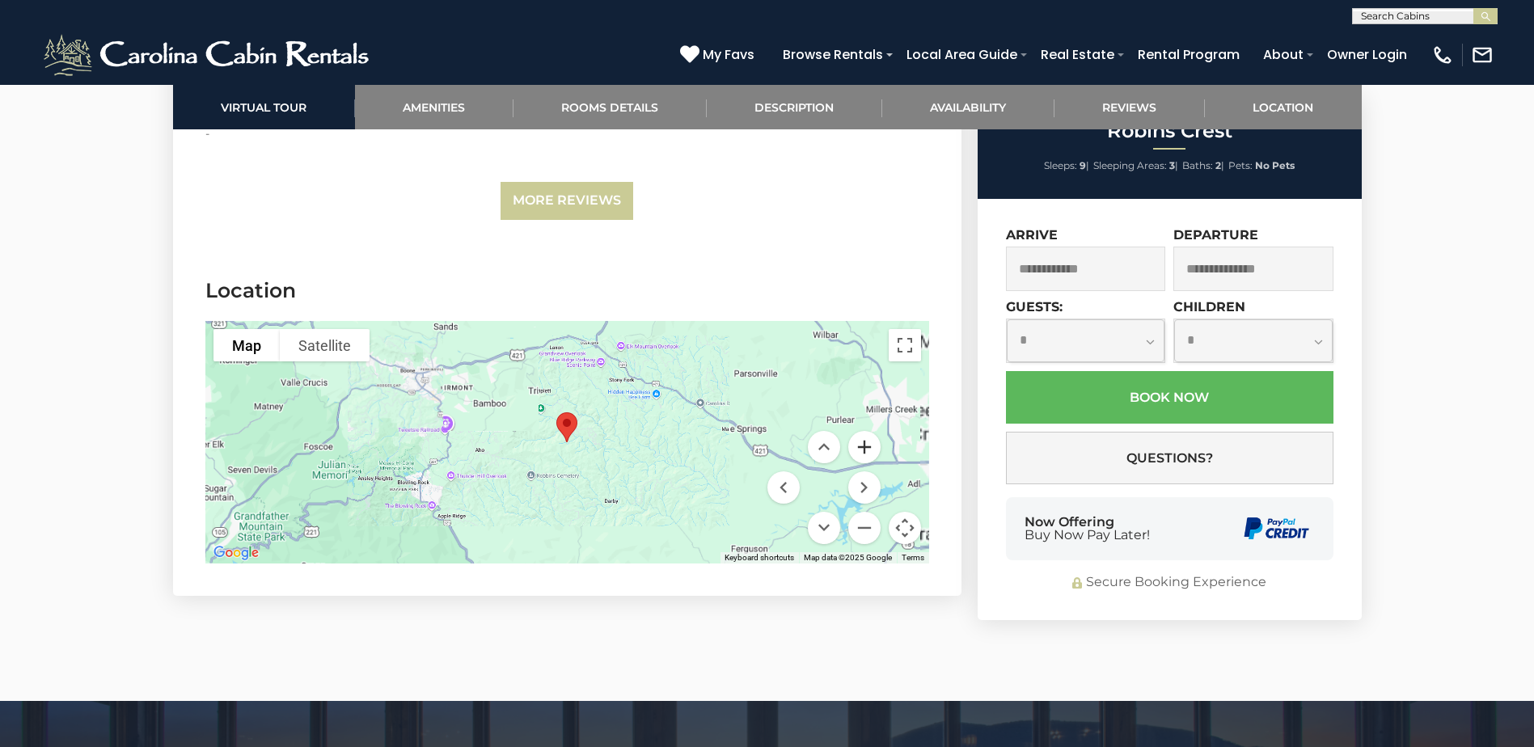
click at [859, 431] on button "Zoom in" at bounding box center [864, 447] width 32 height 32
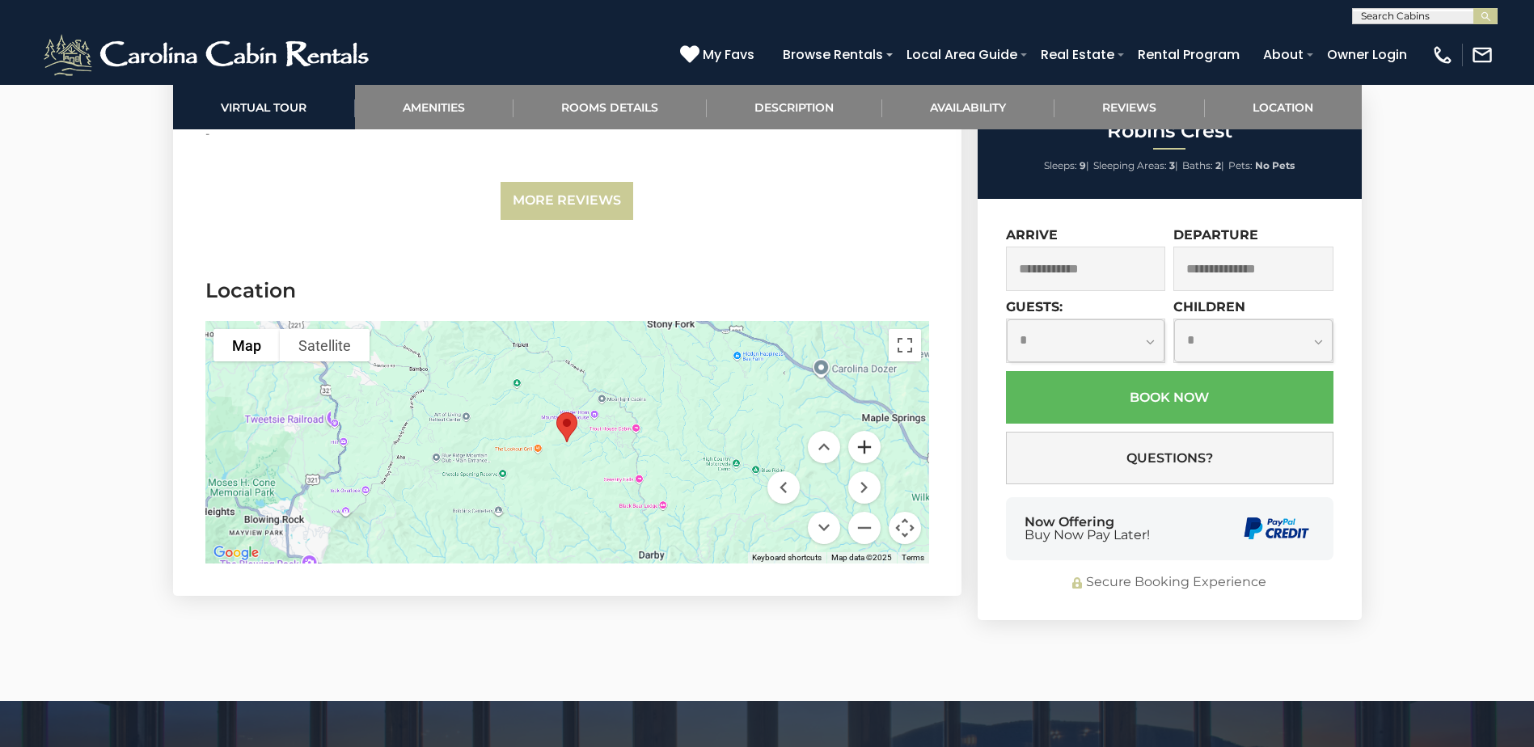
click at [859, 431] on button "Zoom in" at bounding box center [864, 447] width 32 height 32
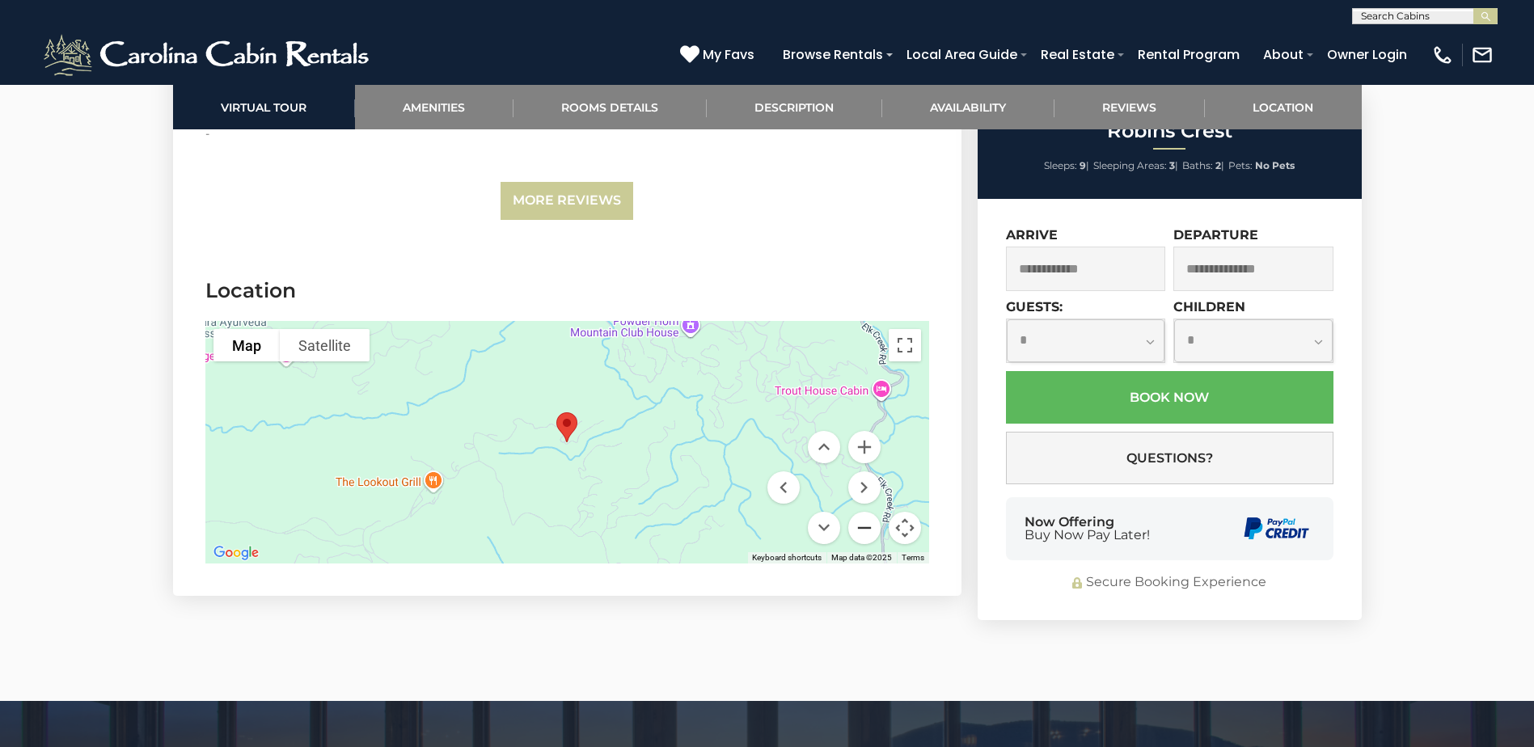
click at [866, 512] on button "Zoom out" at bounding box center [864, 528] width 32 height 32
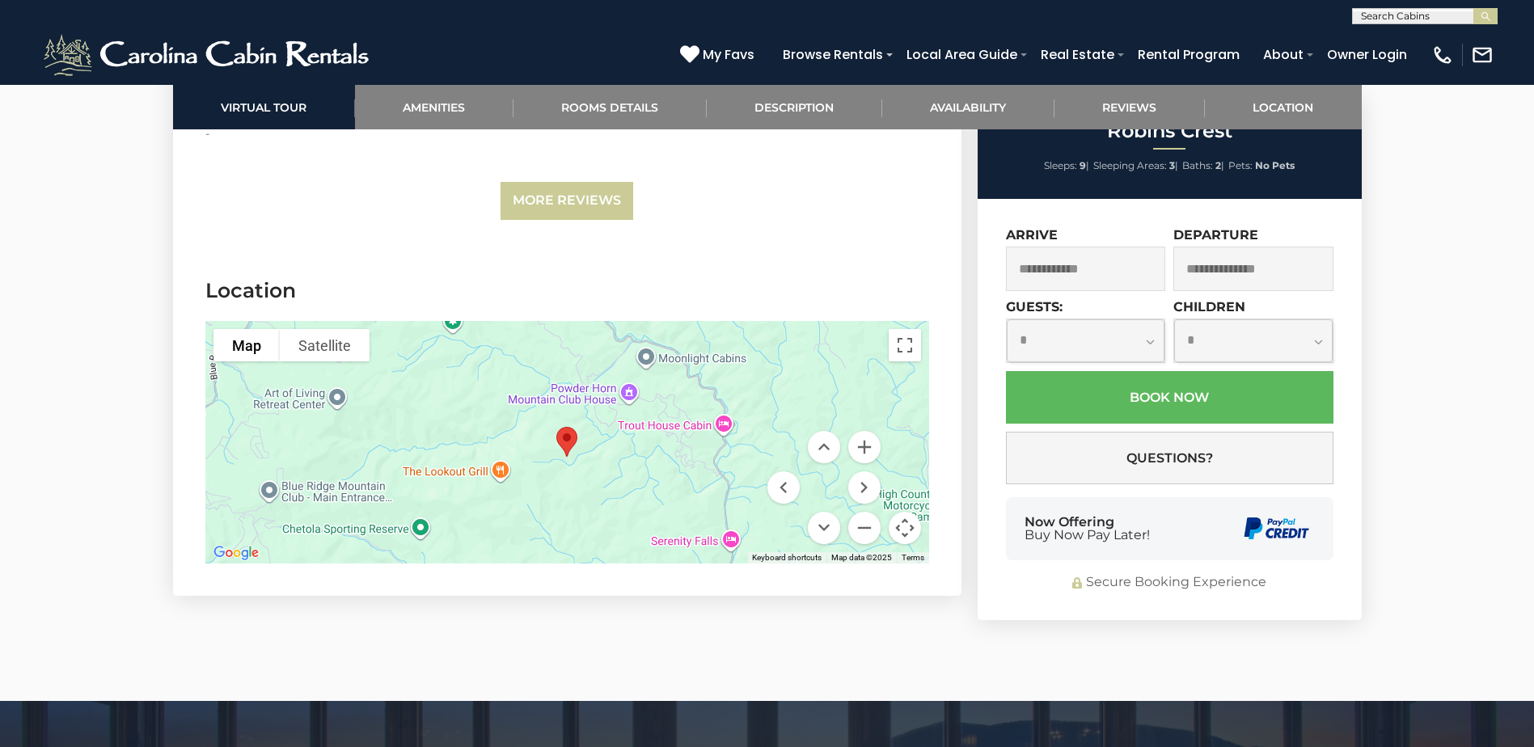
drag, startPoint x: 675, startPoint y: 335, endPoint x: 677, endPoint y: 351, distance: 16.2
click at [677, 351] on div at bounding box center [567, 442] width 724 height 243
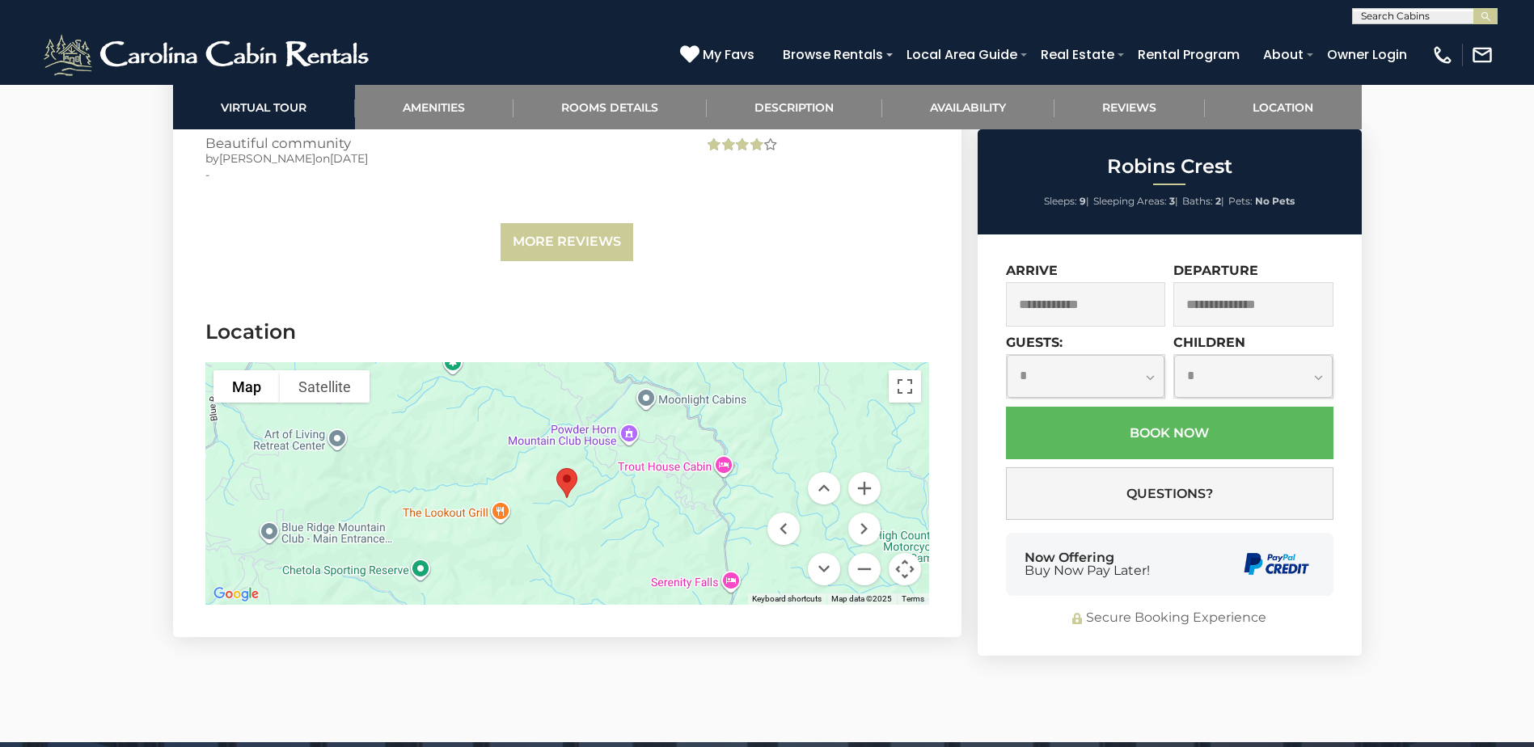
scroll to position [5054, 0]
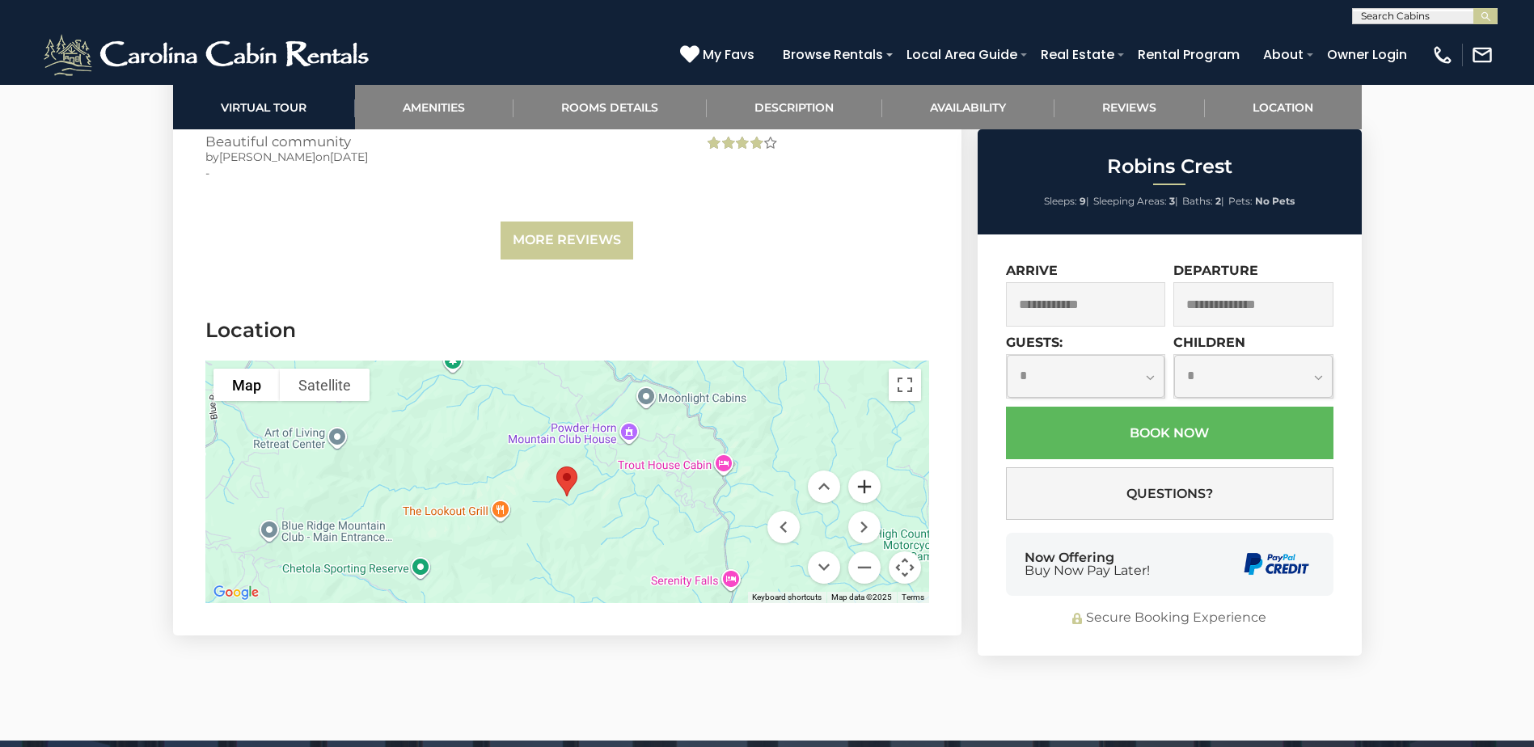
click at [859, 471] on button "Zoom in" at bounding box center [864, 487] width 32 height 32
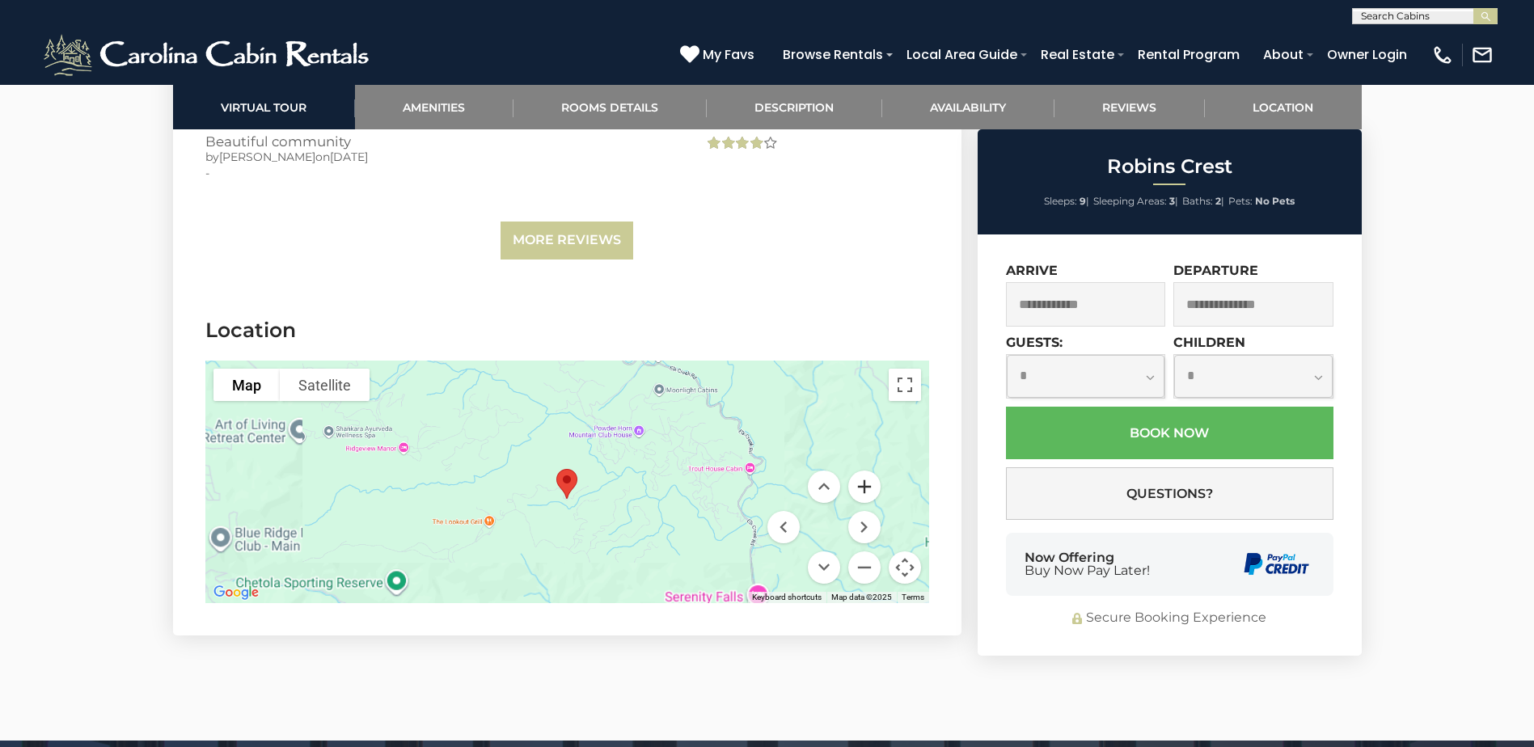
click at [859, 471] on button "Zoom in" at bounding box center [864, 487] width 32 height 32
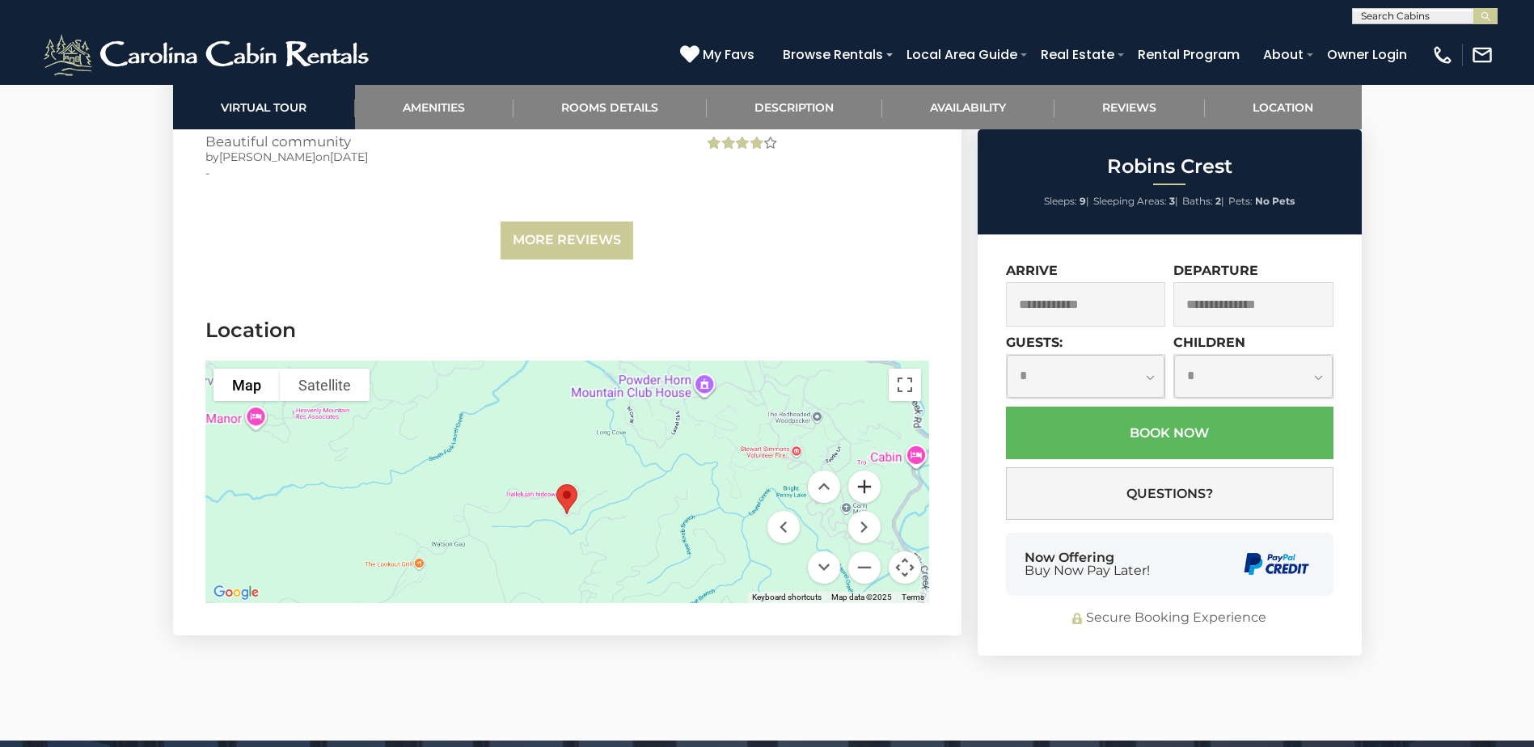
click at [859, 471] on button "Zoom in" at bounding box center [864, 487] width 32 height 32
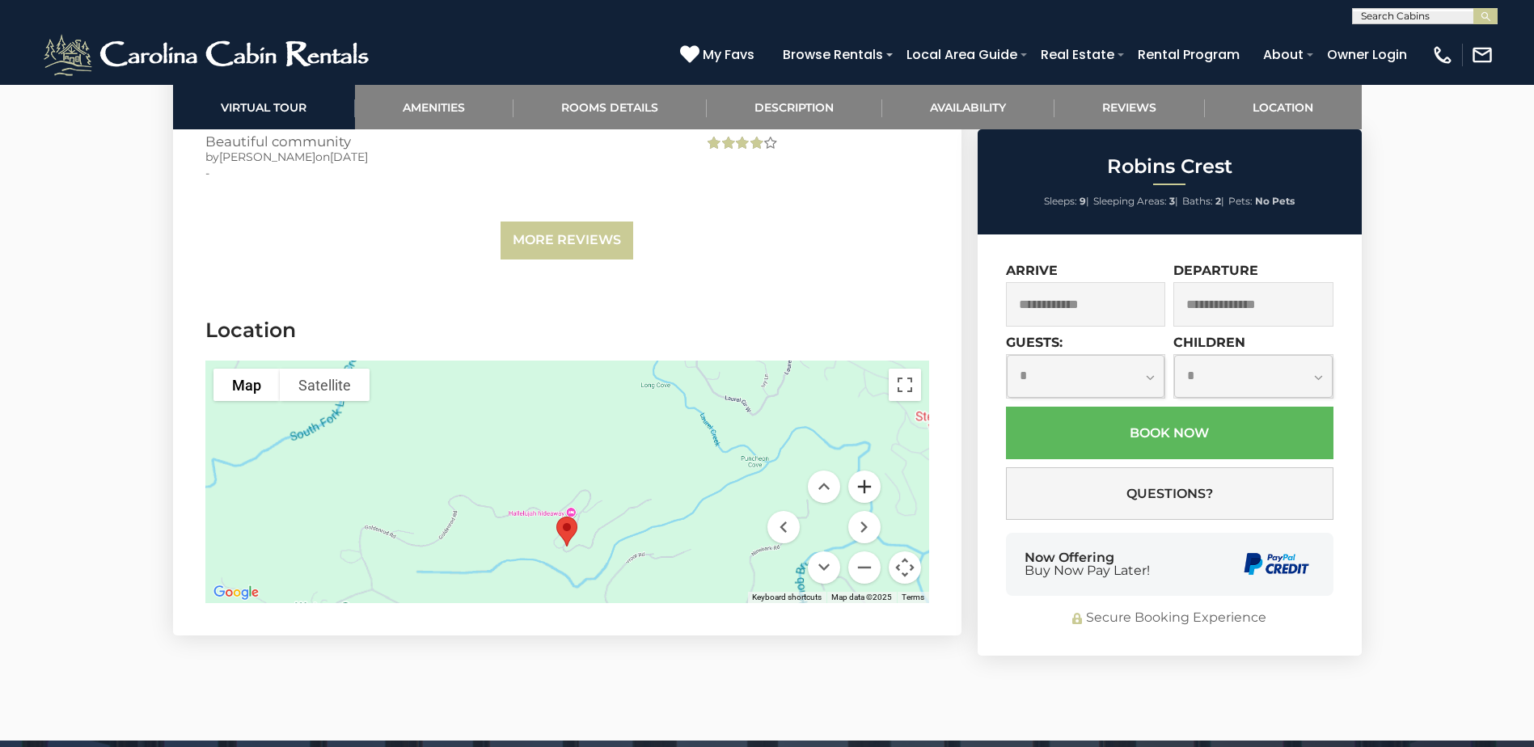
click at [859, 471] on button "Zoom in" at bounding box center [864, 487] width 32 height 32
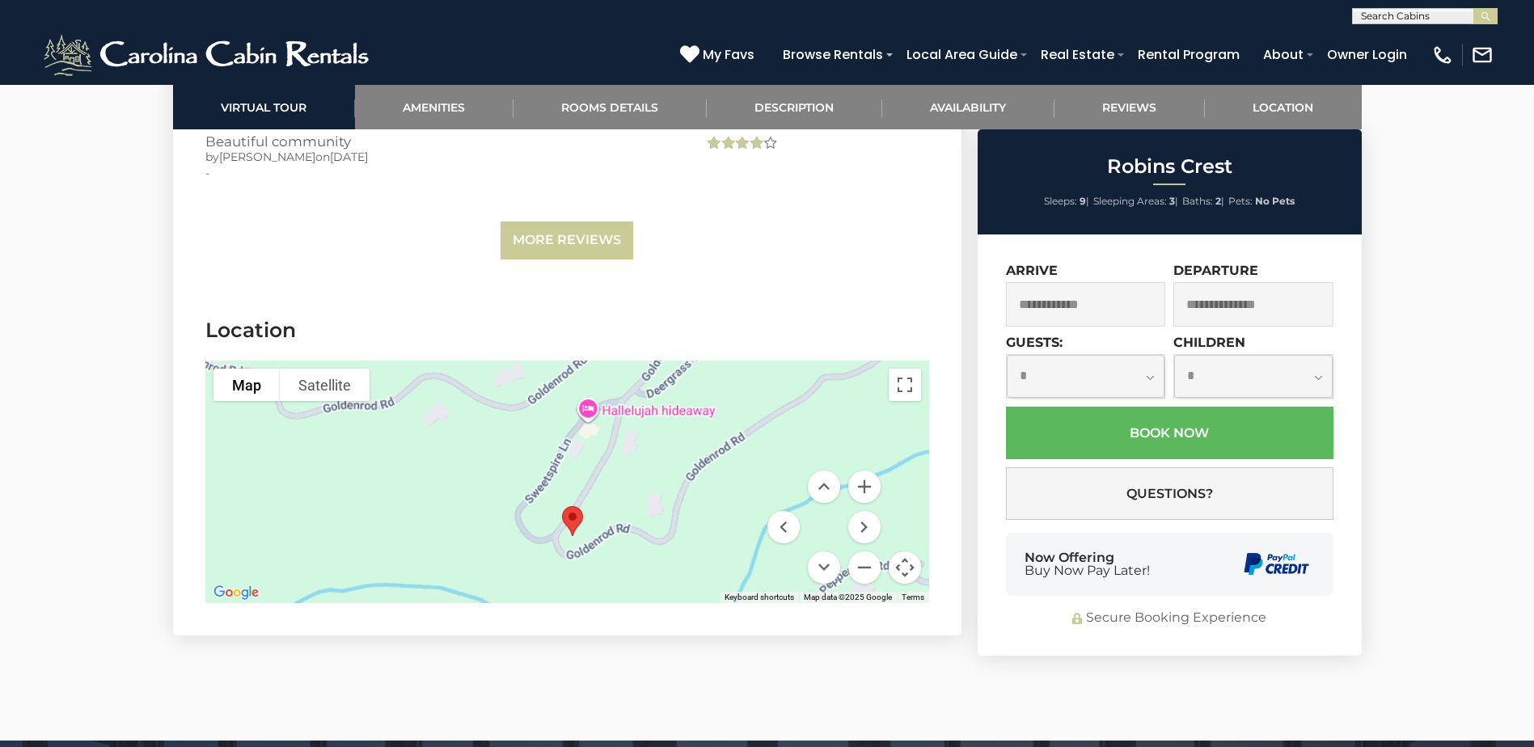
drag, startPoint x: 677, startPoint y: 435, endPoint x: 683, endPoint y: 226, distance: 208.7
click at [683, 292] on section "Location To navigate the map with touch gestures double-tap and hold your finge…" at bounding box center [567, 464] width 788 height 344
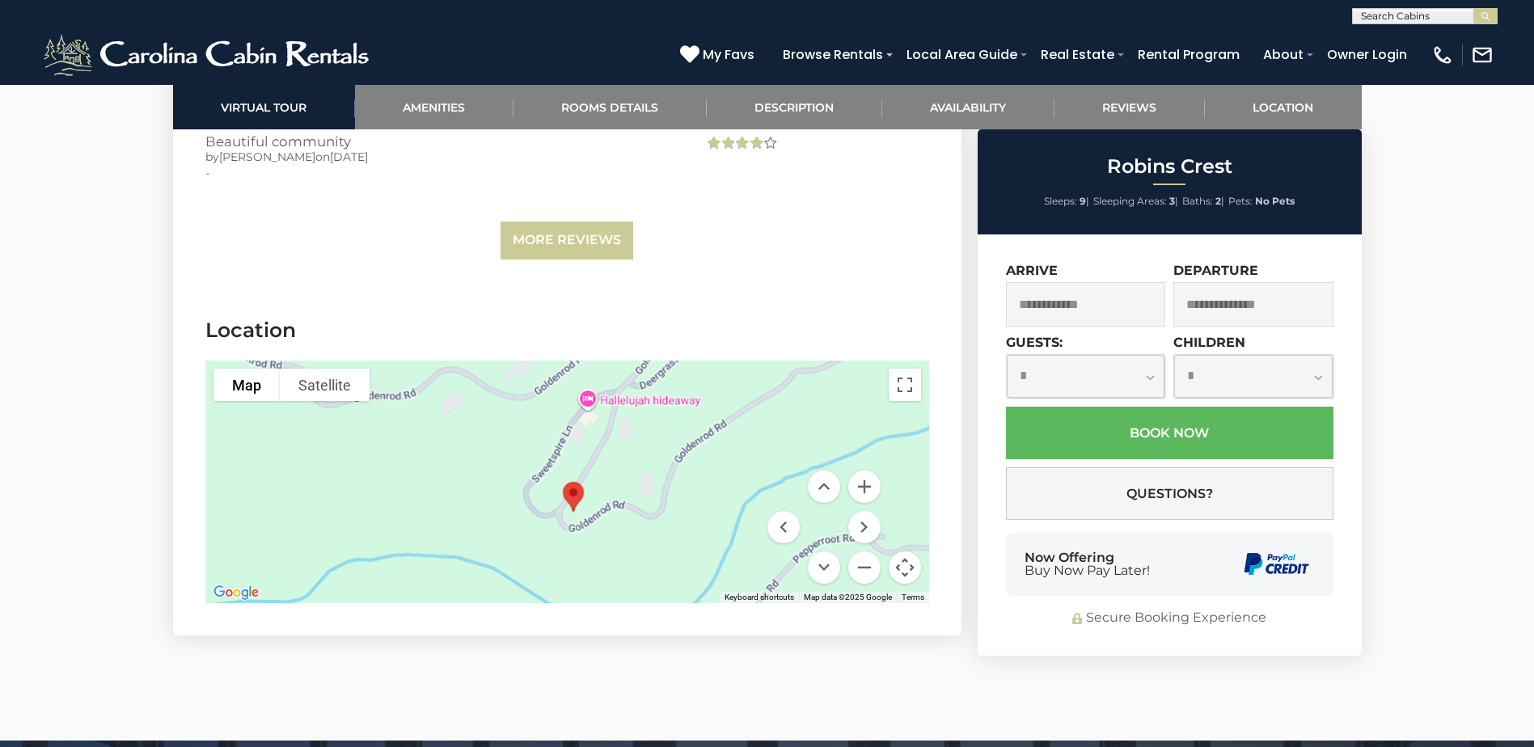
drag, startPoint x: 638, startPoint y: 438, endPoint x: 645, endPoint y: 406, distance: 33.1
click at [645, 406] on div at bounding box center [567, 482] width 724 height 243
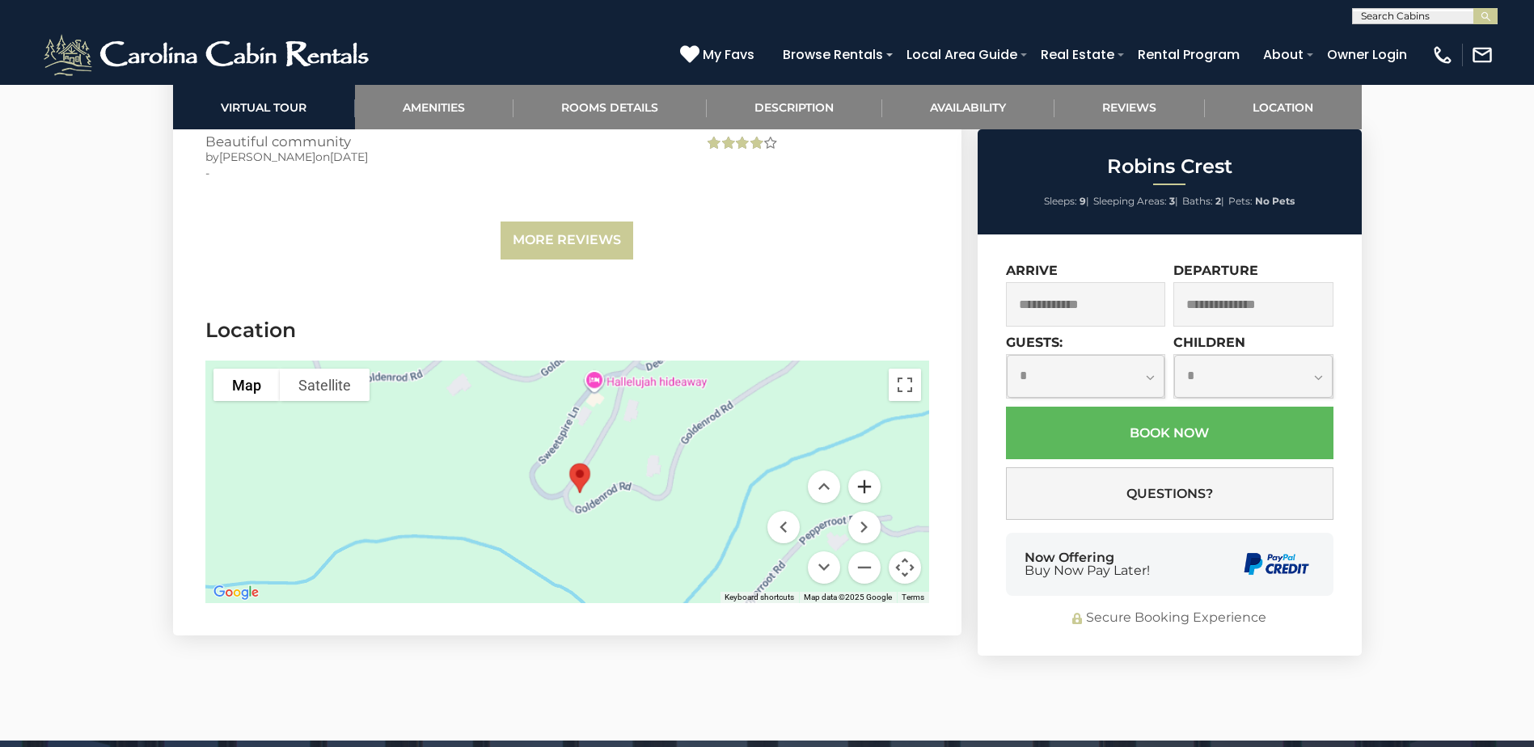
click at [858, 471] on button "Zoom in" at bounding box center [864, 487] width 32 height 32
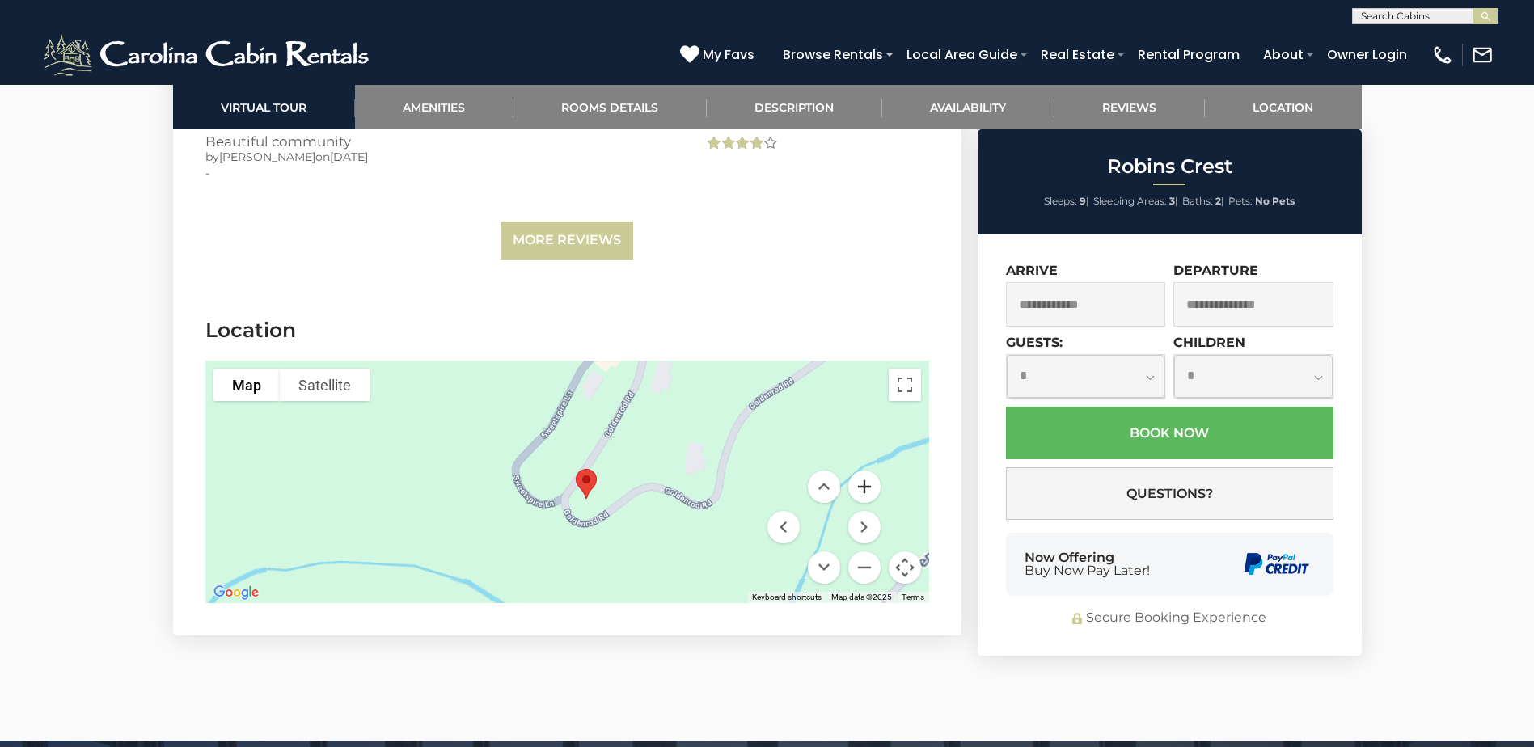
click at [858, 471] on button "Zoom in" at bounding box center [864, 487] width 32 height 32
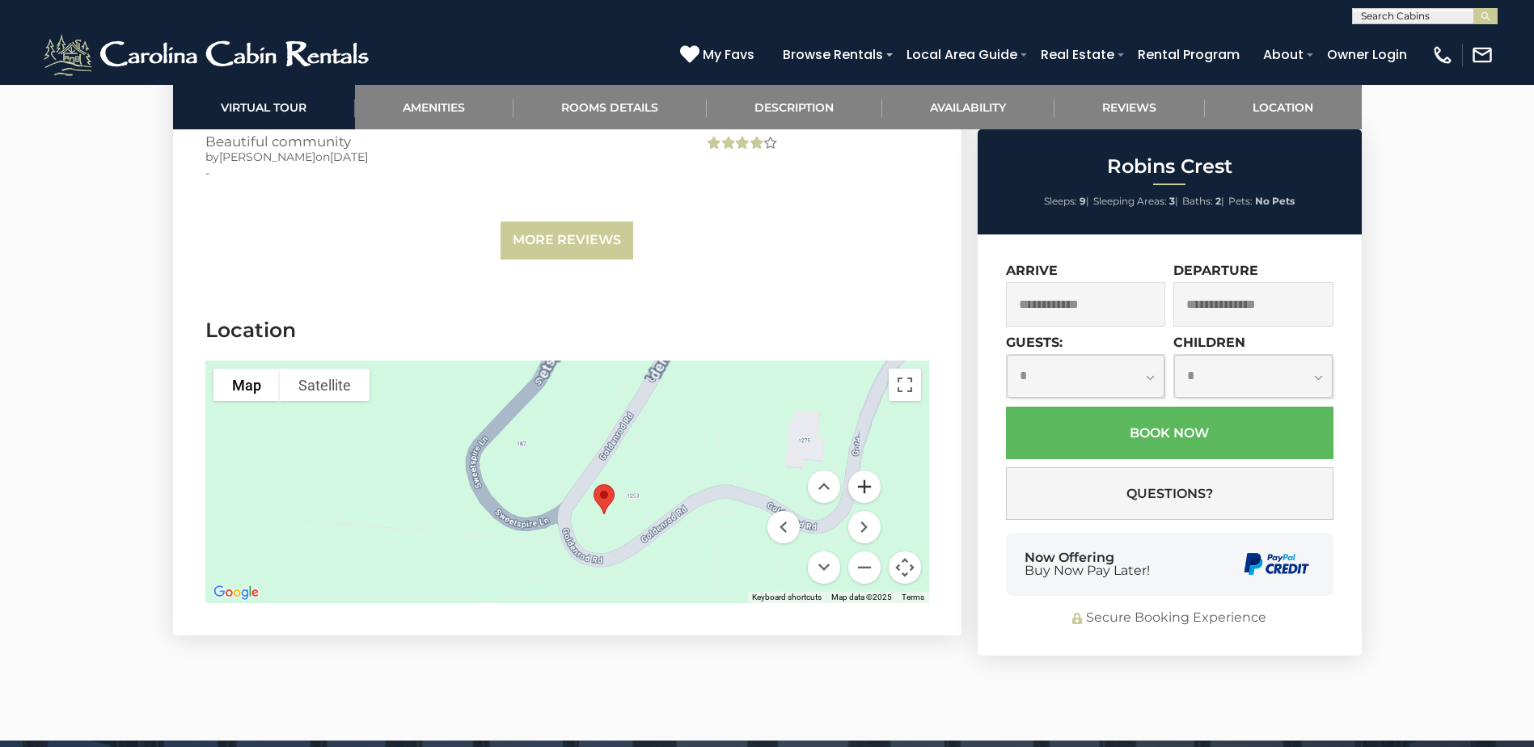
click at [858, 471] on button "Zoom in" at bounding box center [864, 487] width 32 height 32
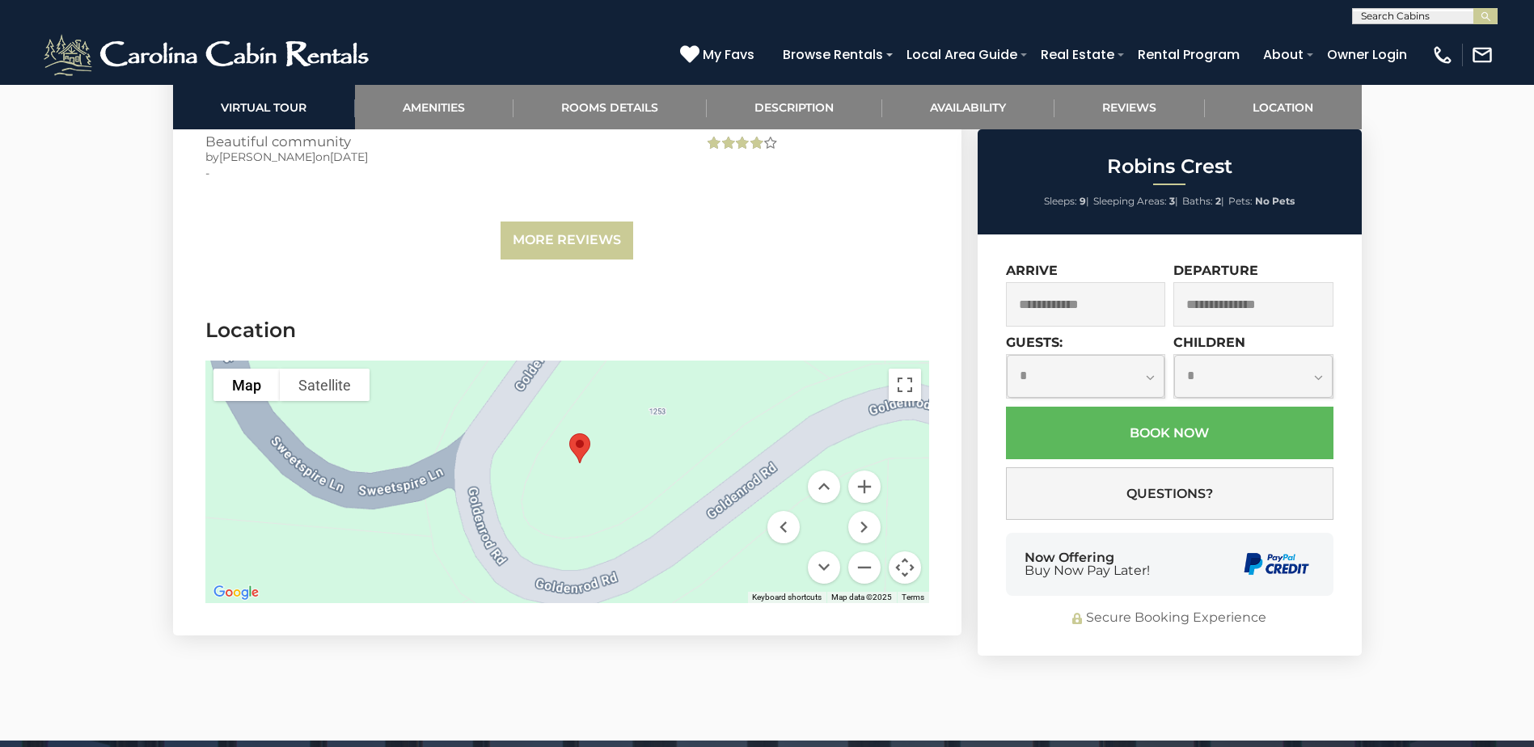
drag, startPoint x: 732, startPoint y: 445, endPoint x: 639, endPoint y: 335, distance: 144.5
click at [640, 361] on div at bounding box center [567, 482] width 724 height 243
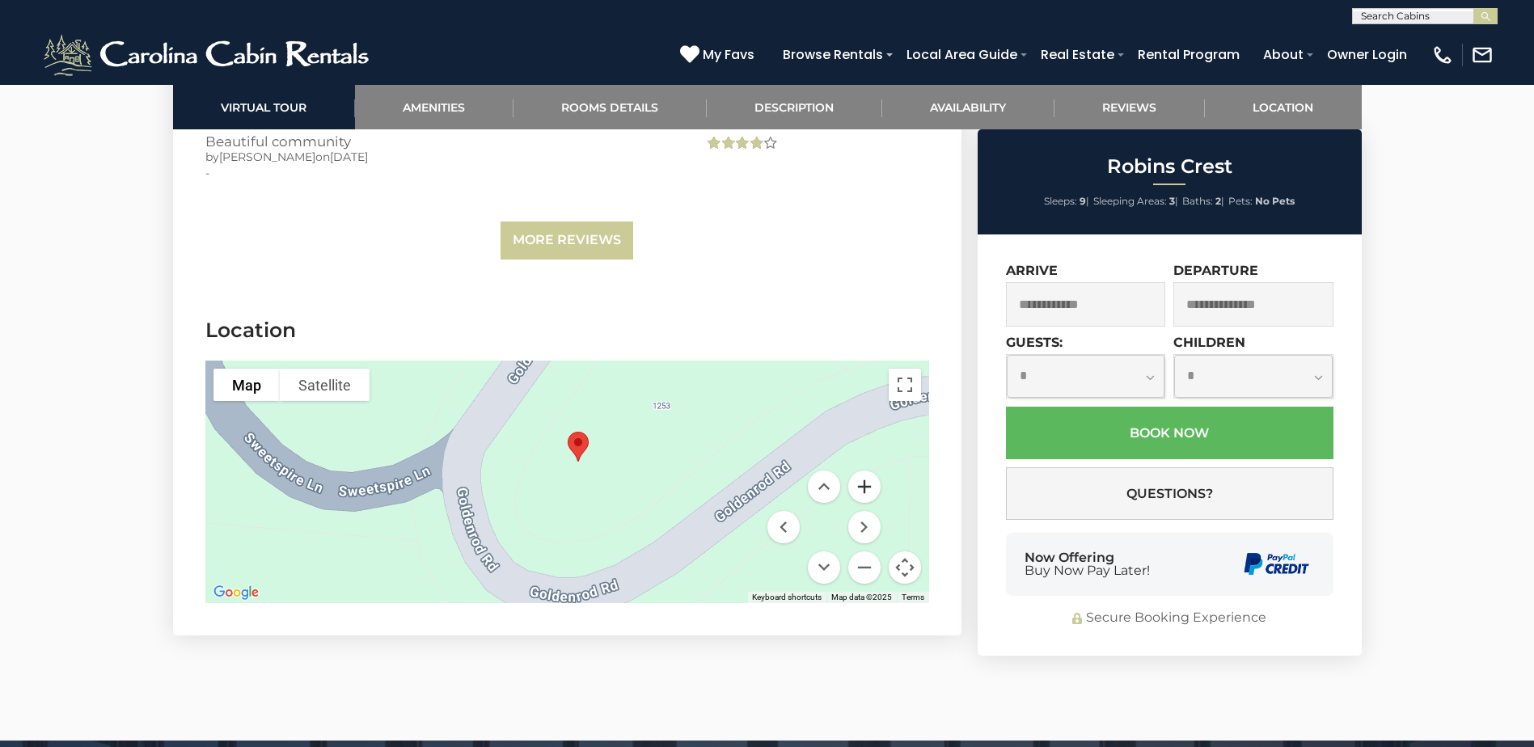
click at [867, 471] on button "Zoom in" at bounding box center [864, 487] width 32 height 32
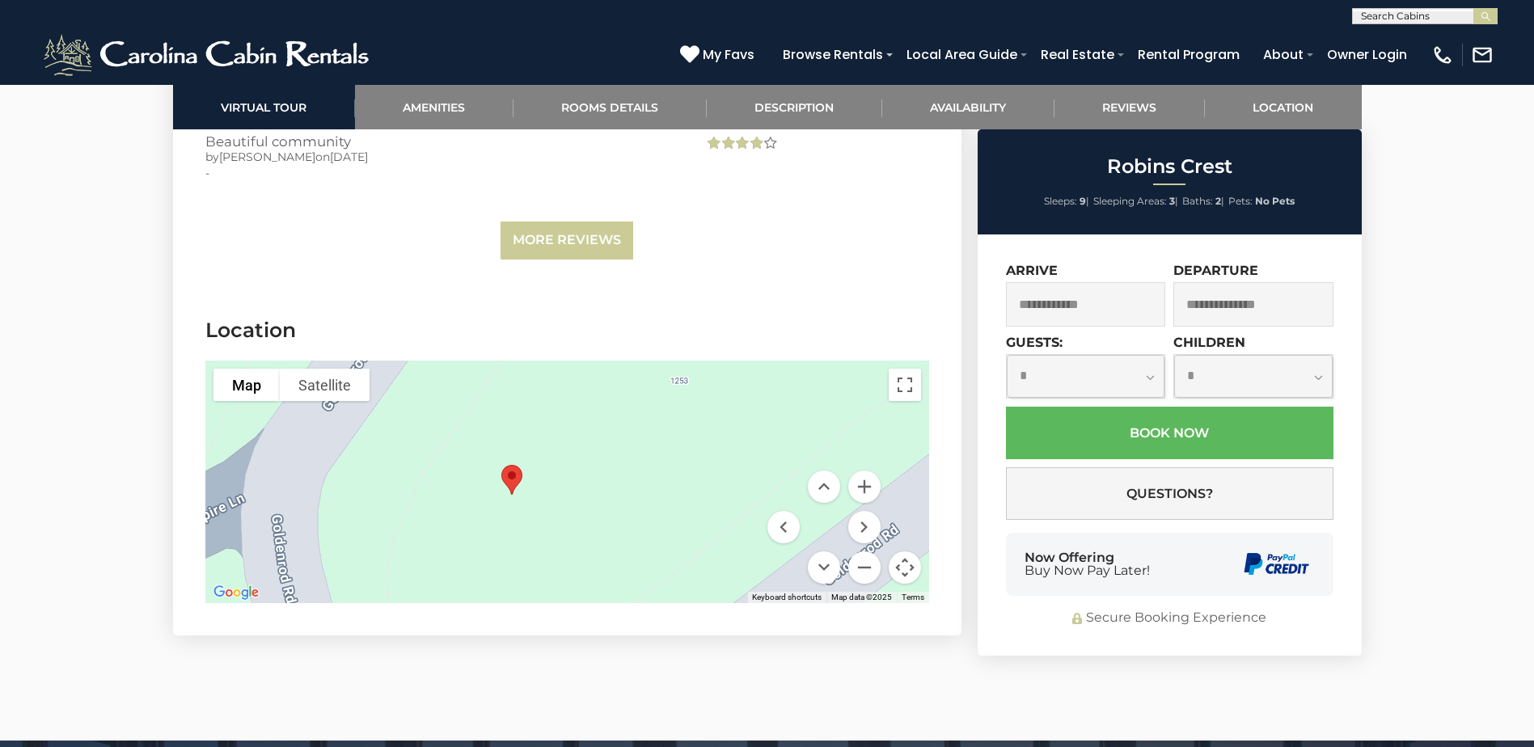
drag, startPoint x: 771, startPoint y: 338, endPoint x: 694, endPoint y: 395, distance: 96.1
click at [694, 395] on div at bounding box center [567, 482] width 724 height 243
click at [860, 551] on button "Zoom out" at bounding box center [864, 567] width 32 height 32
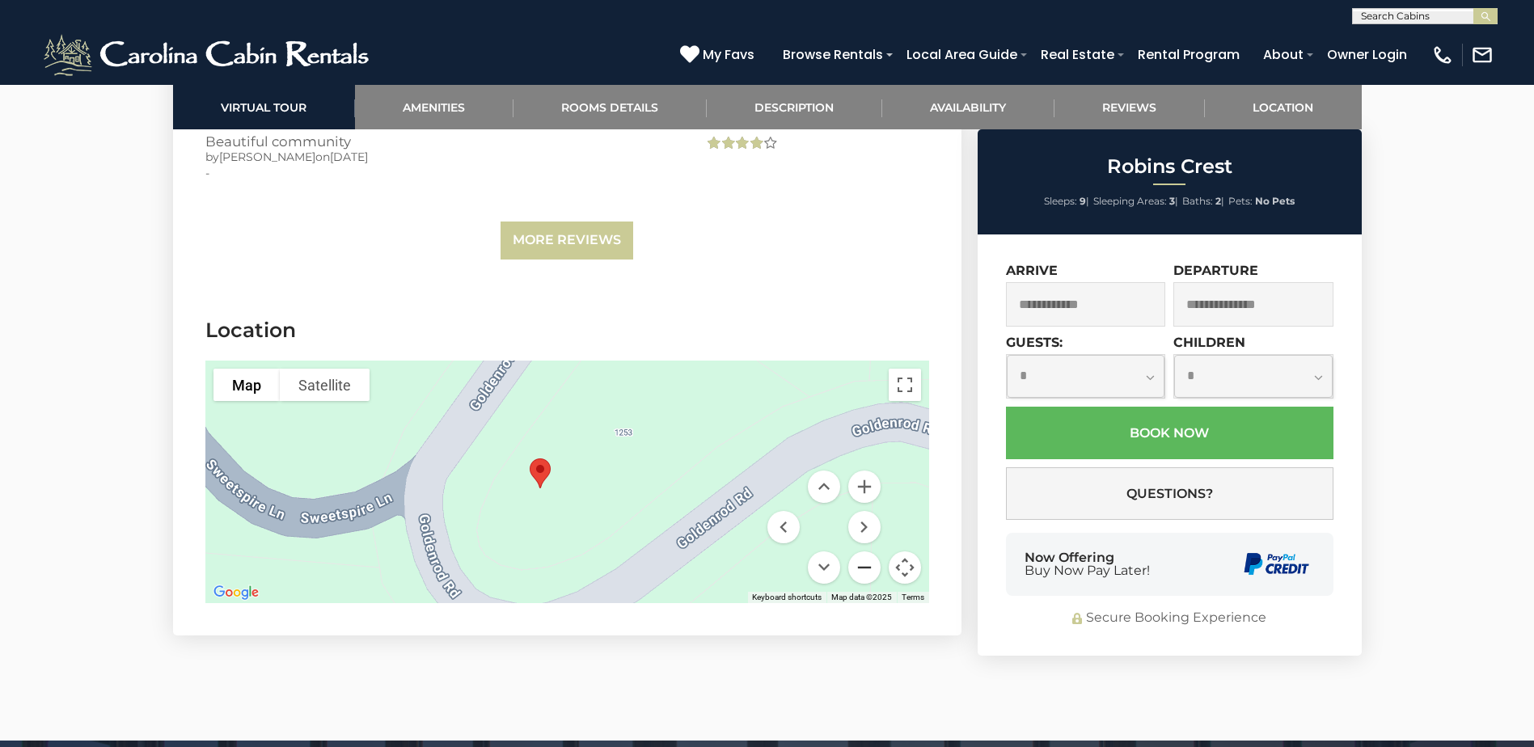
click at [860, 551] on button "Zoom out" at bounding box center [864, 567] width 32 height 32
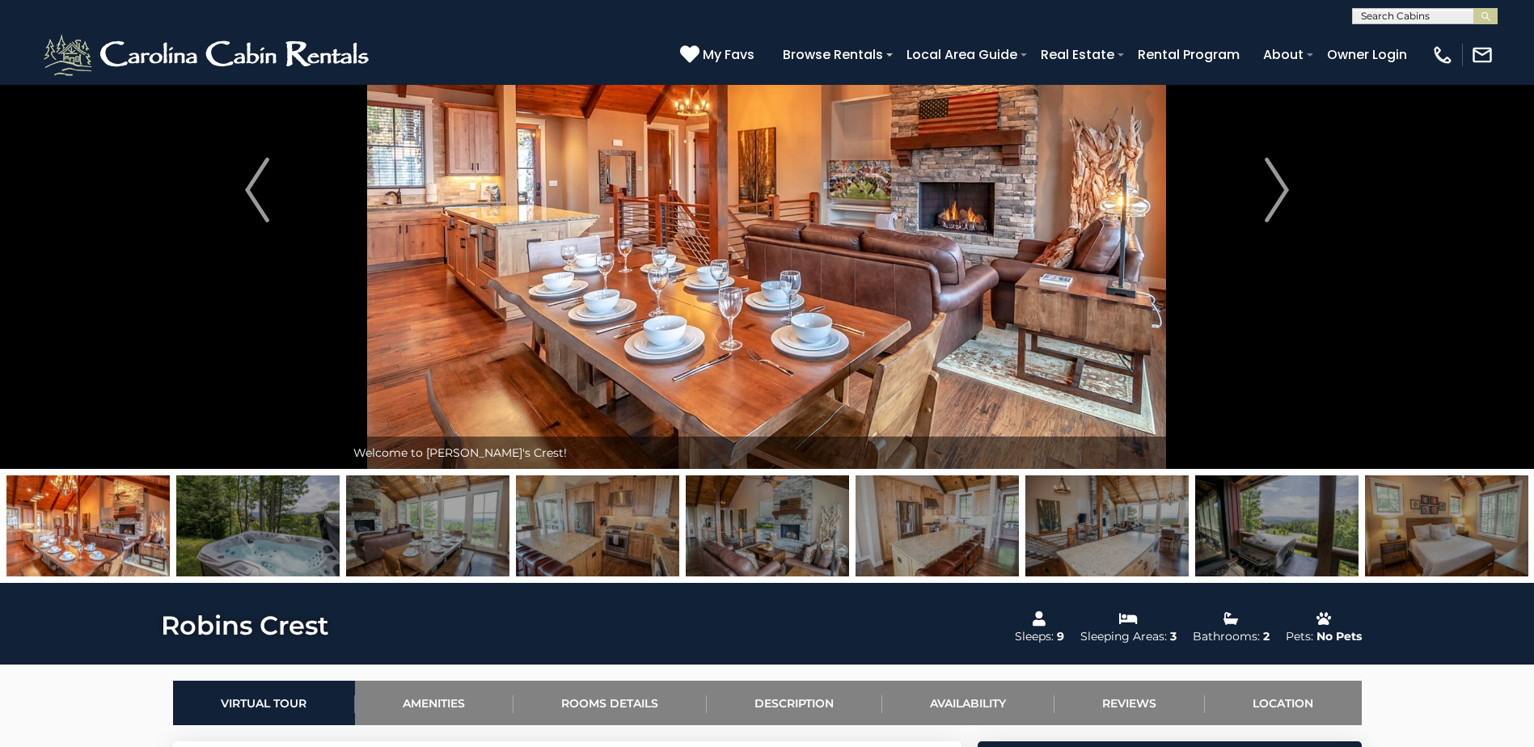
scroll to position [0, 0]
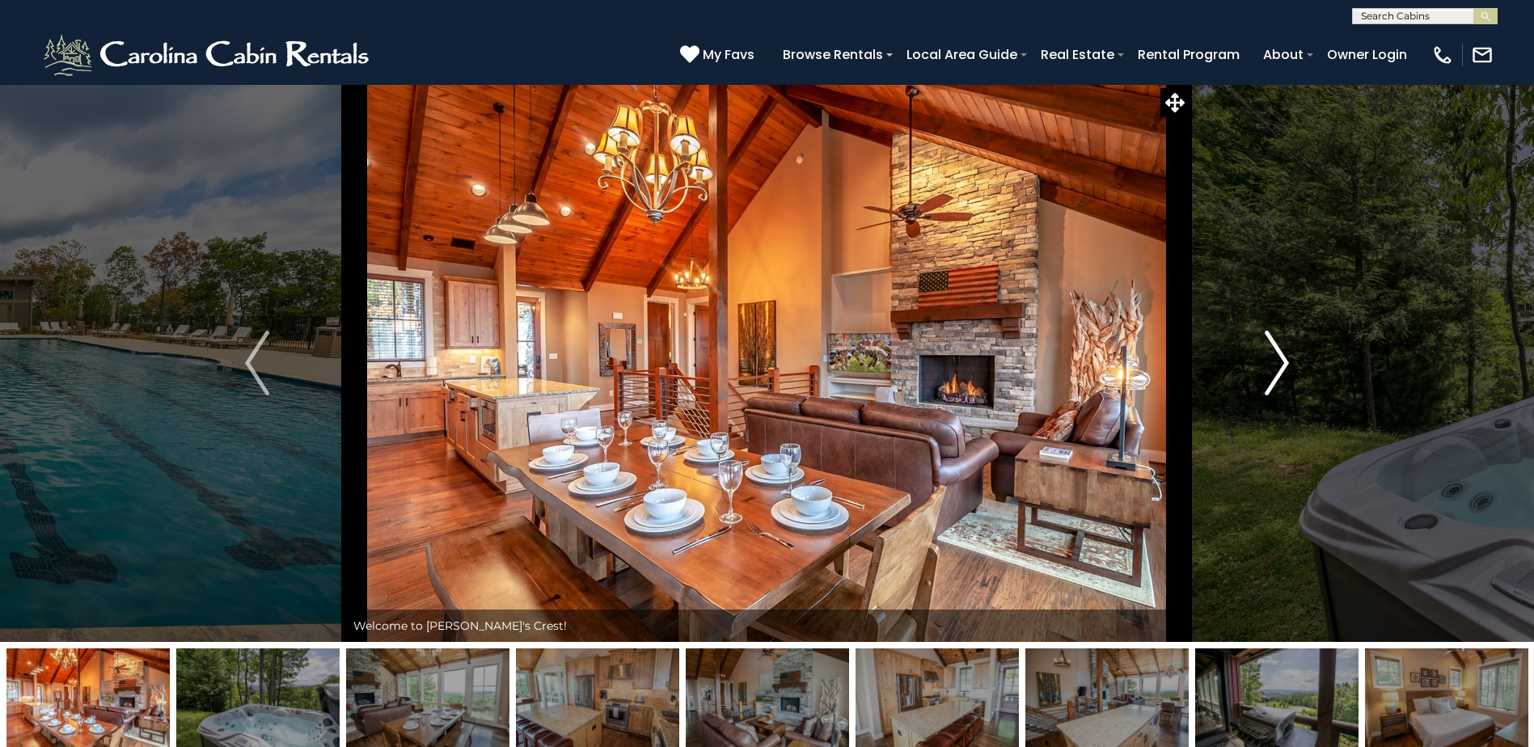
click at [1262, 368] on button "Next" at bounding box center [1276, 363] width 176 height 558
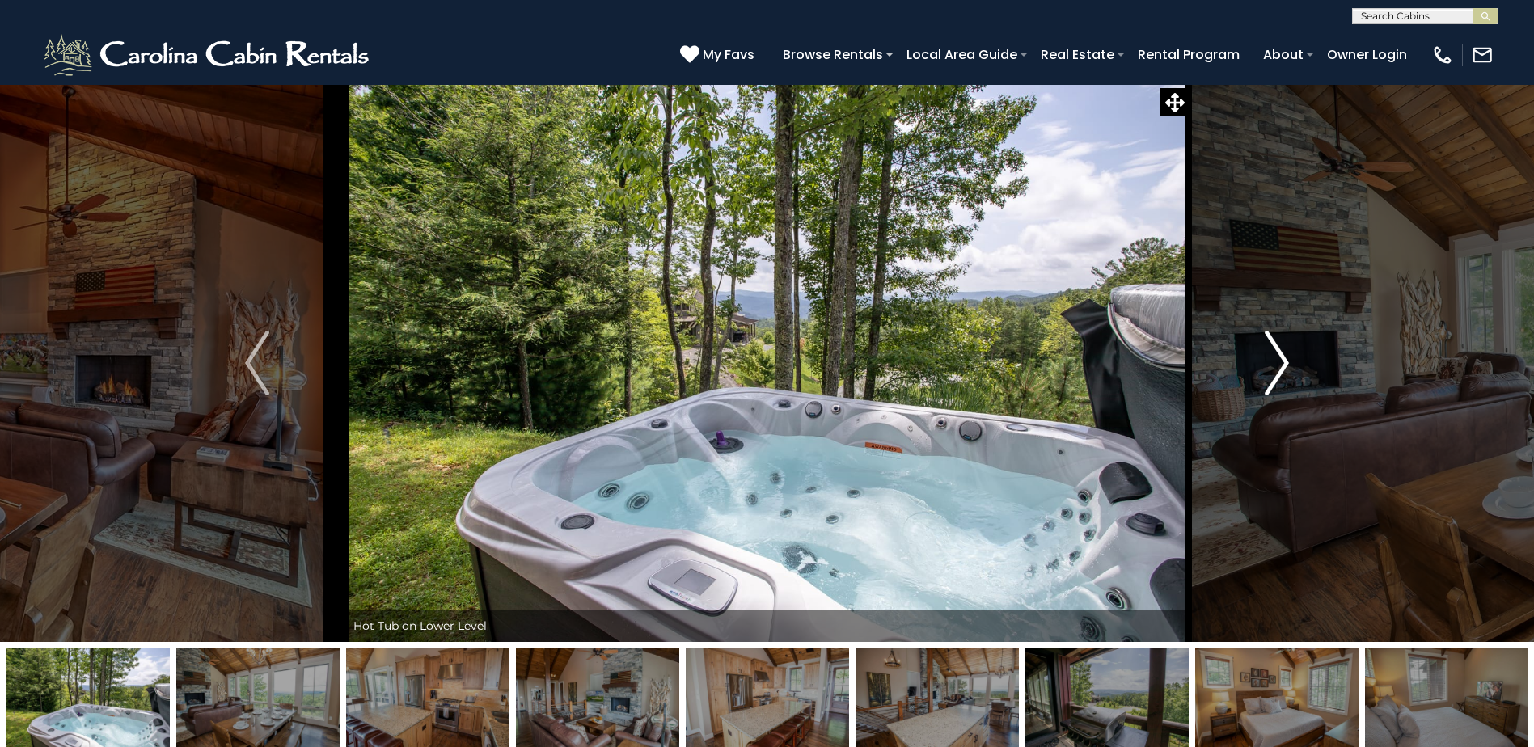
click at [1263, 368] on button "Next" at bounding box center [1276, 363] width 176 height 558
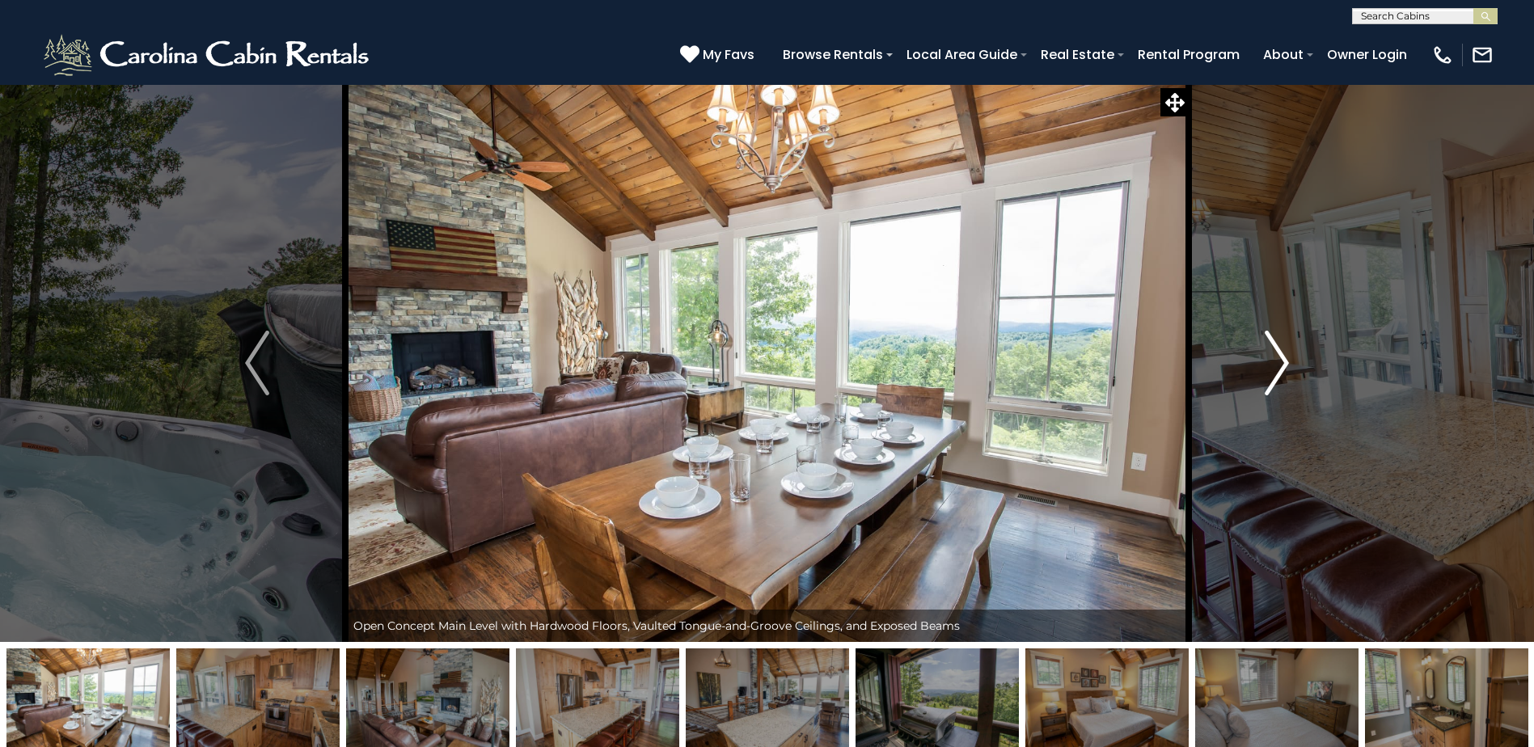
click at [1263, 368] on button "Next" at bounding box center [1276, 363] width 176 height 558
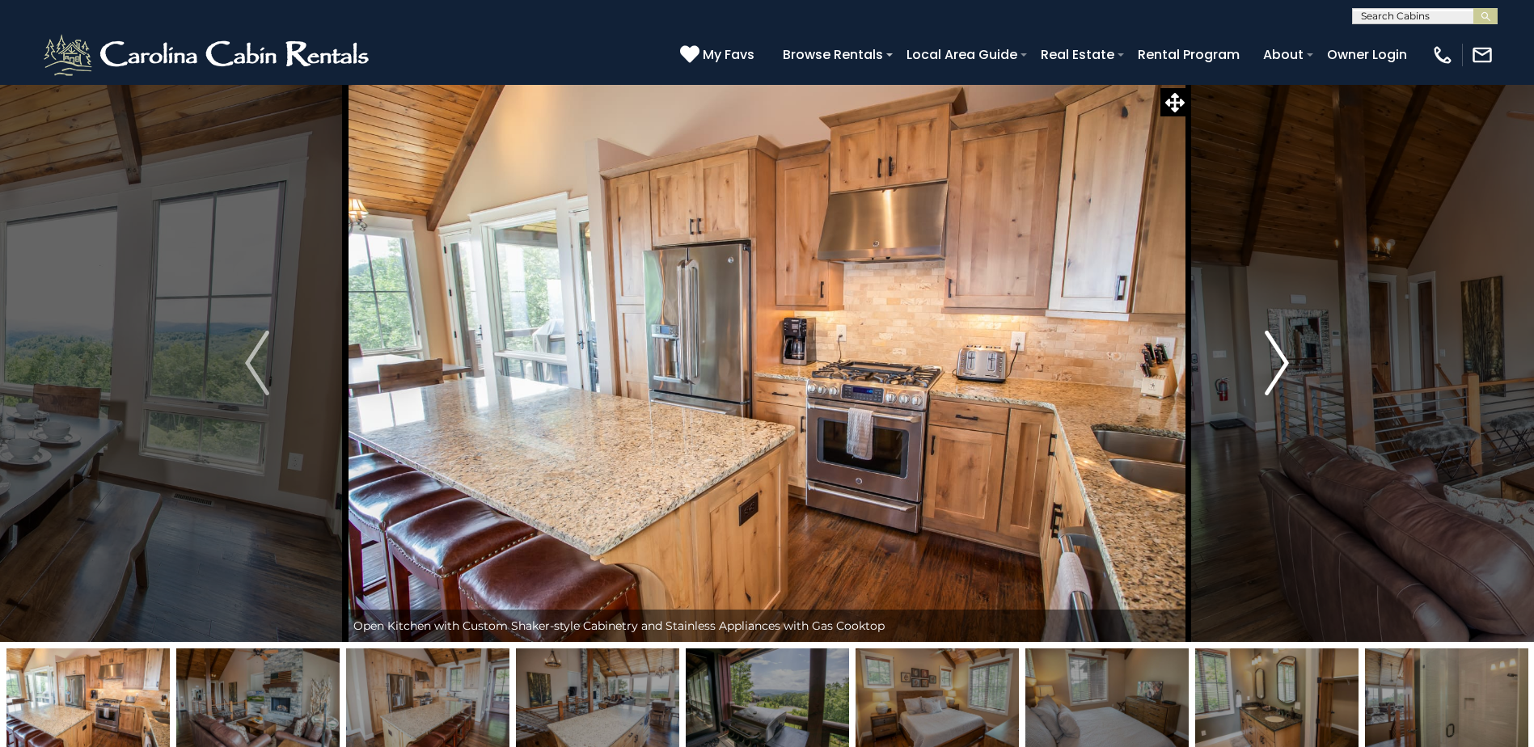
click at [1263, 368] on button "Next" at bounding box center [1276, 363] width 176 height 558
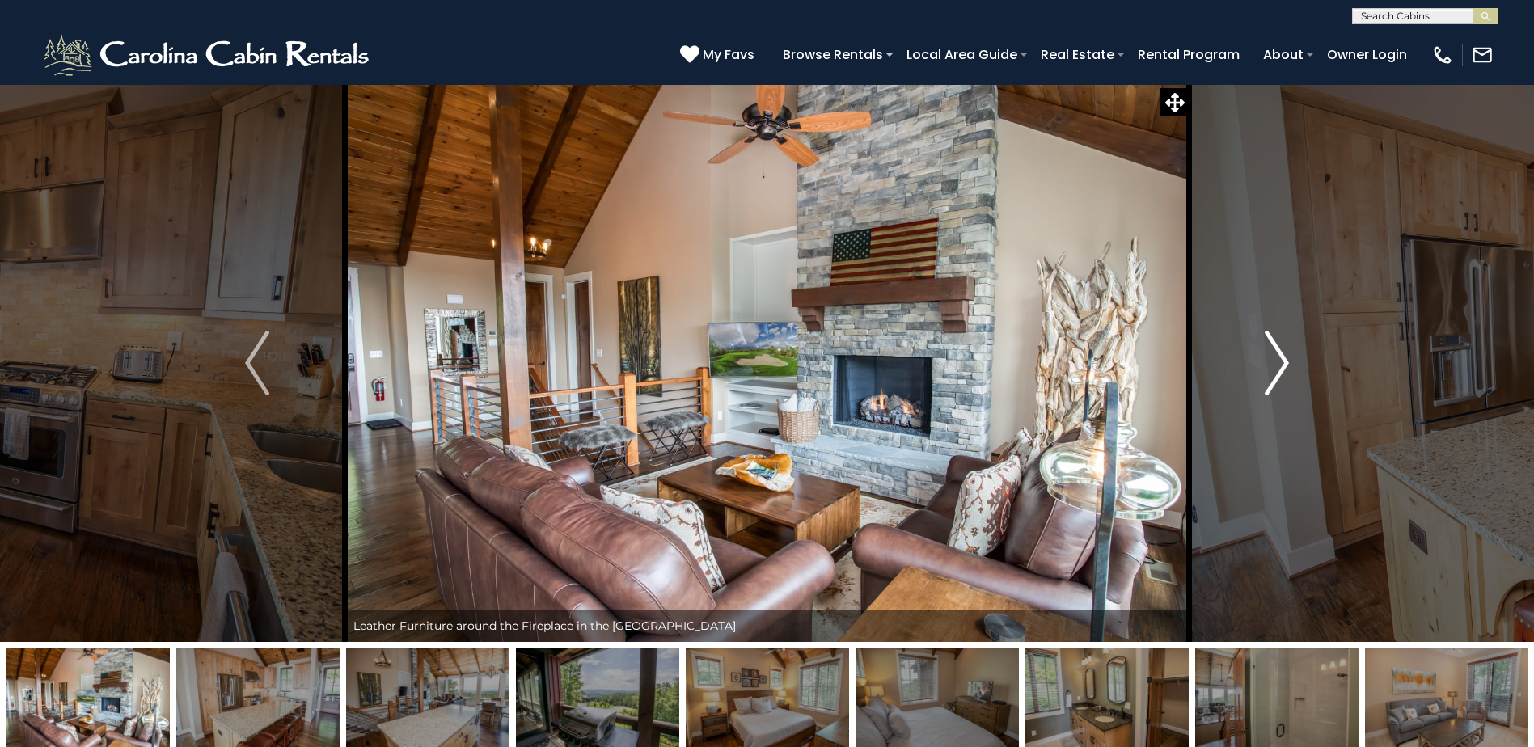
click at [1269, 373] on img "Next" at bounding box center [1276, 363] width 24 height 65
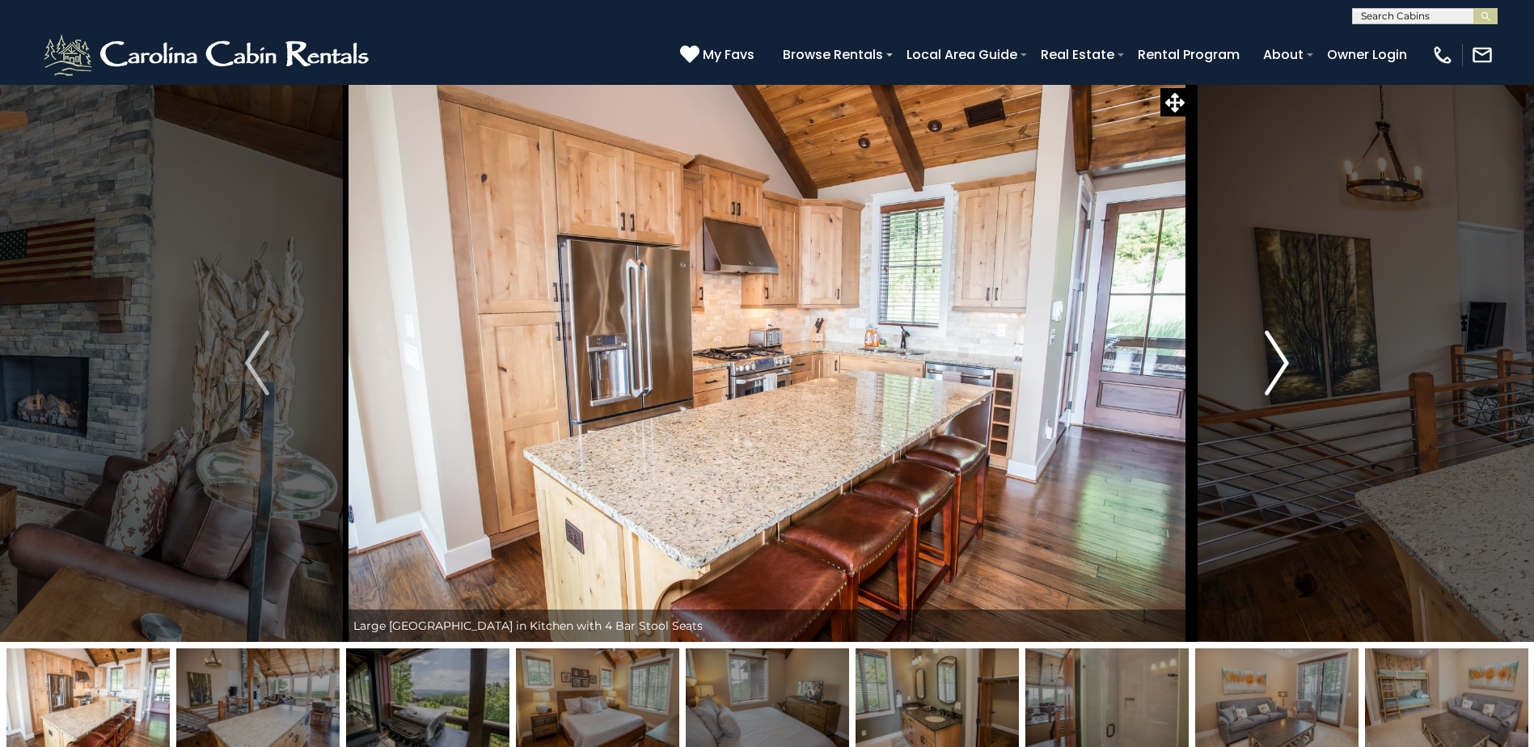
click at [1269, 373] on img "Next" at bounding box center [1276, 363] width 24 height 65
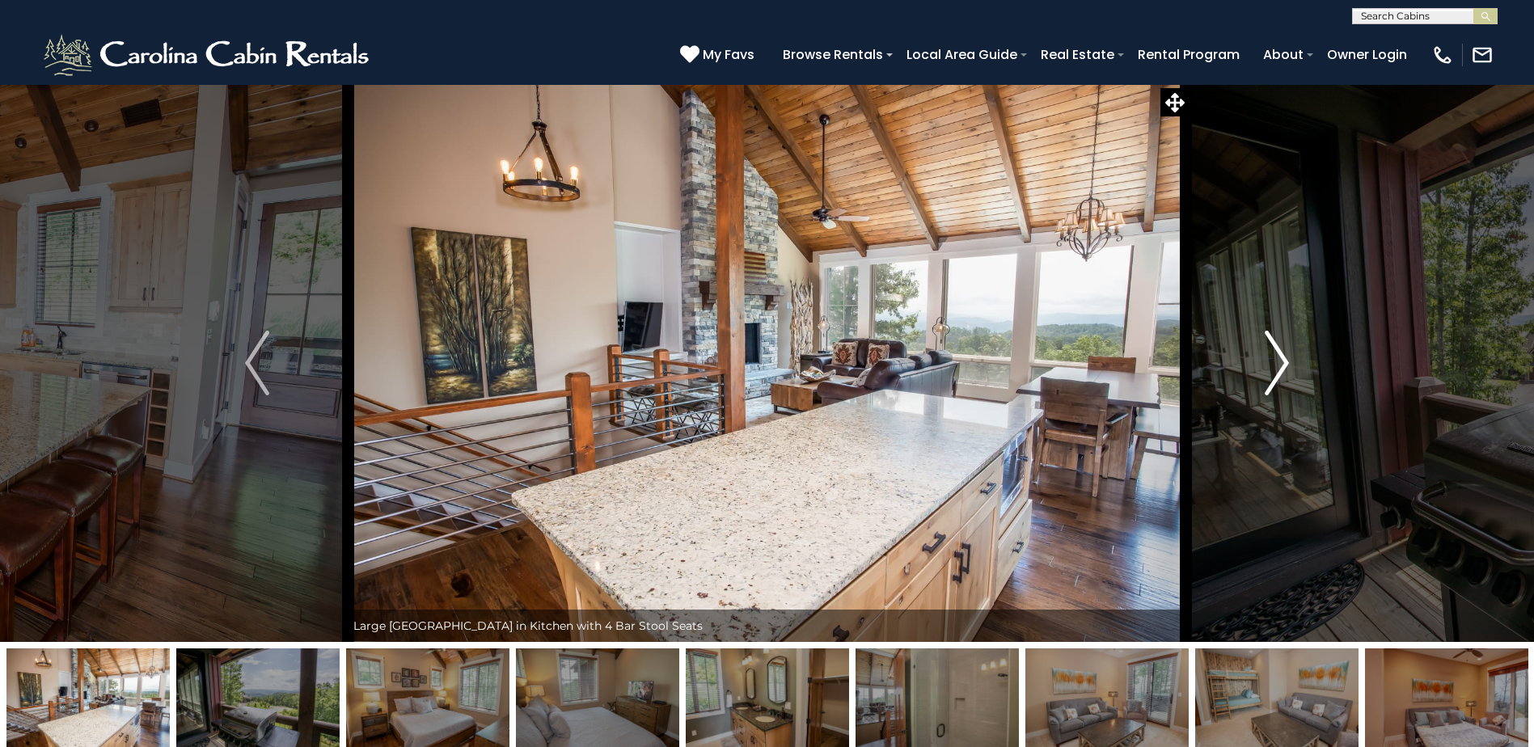
click at [1269, 373] on img "Next" at bounding box center [1276, 363] width 24 height 65
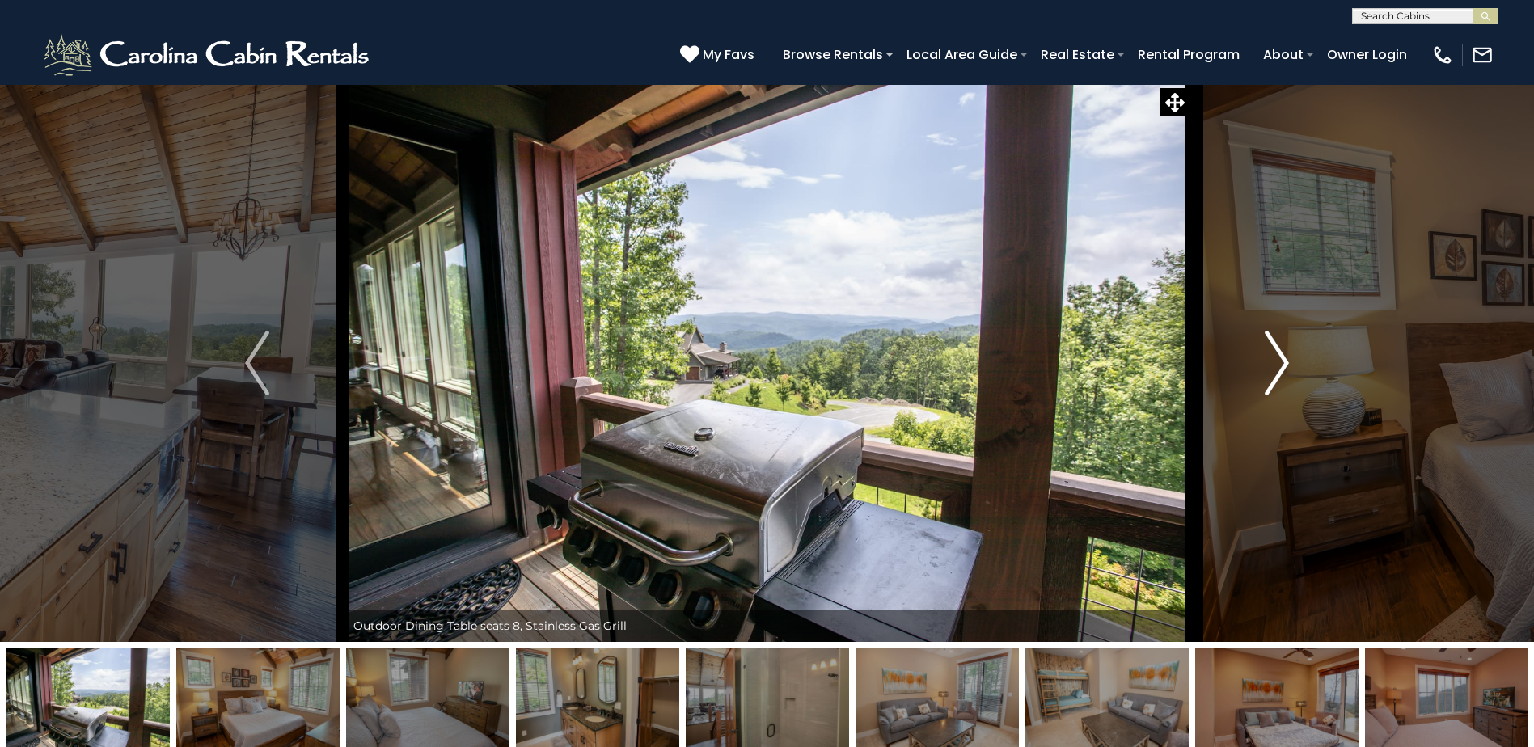
click at [1269, 373] on img "Next" at bounding box center [1276, 363] width 24 height 65
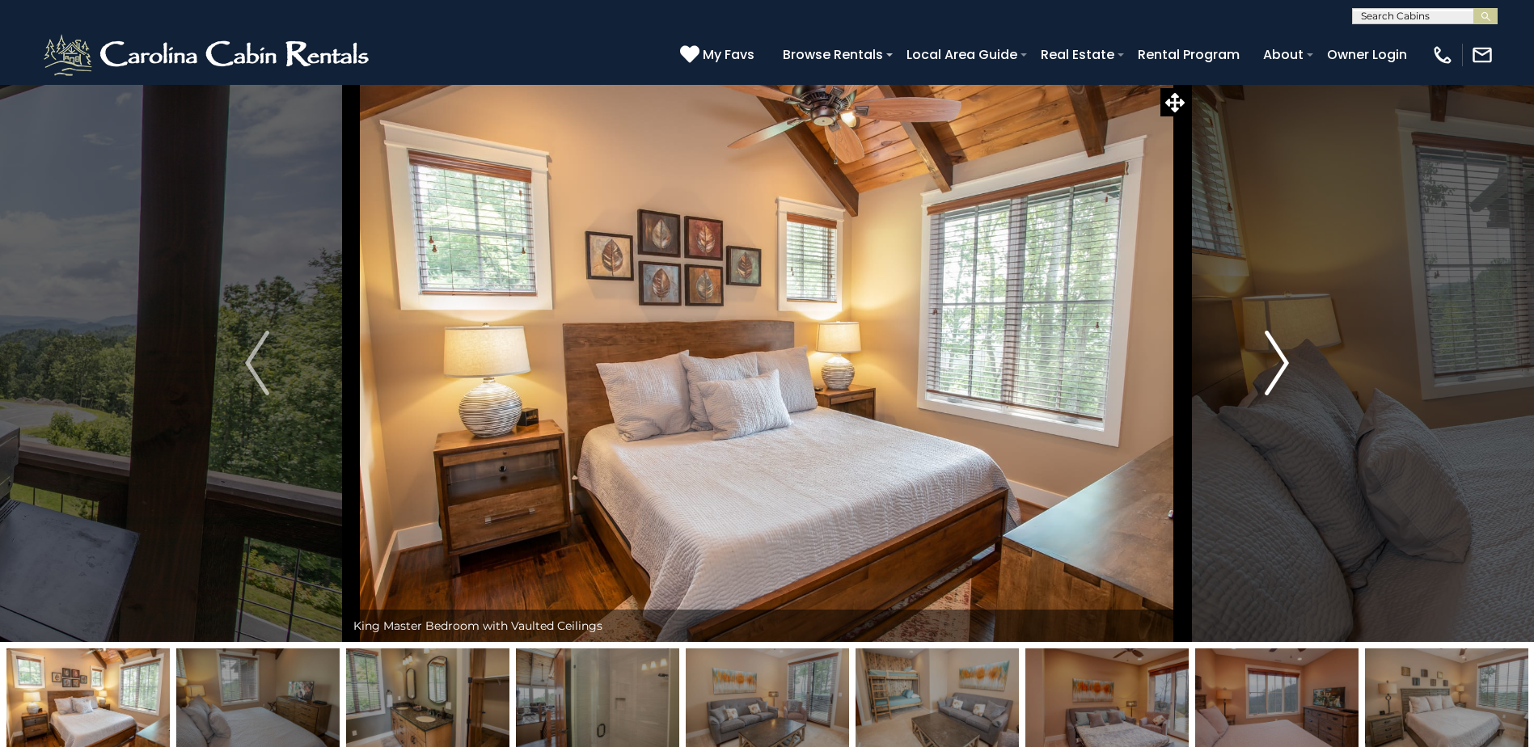
click at [1269, 373] on img "Next" at bounding box center [1276, 363] width 24 height 65
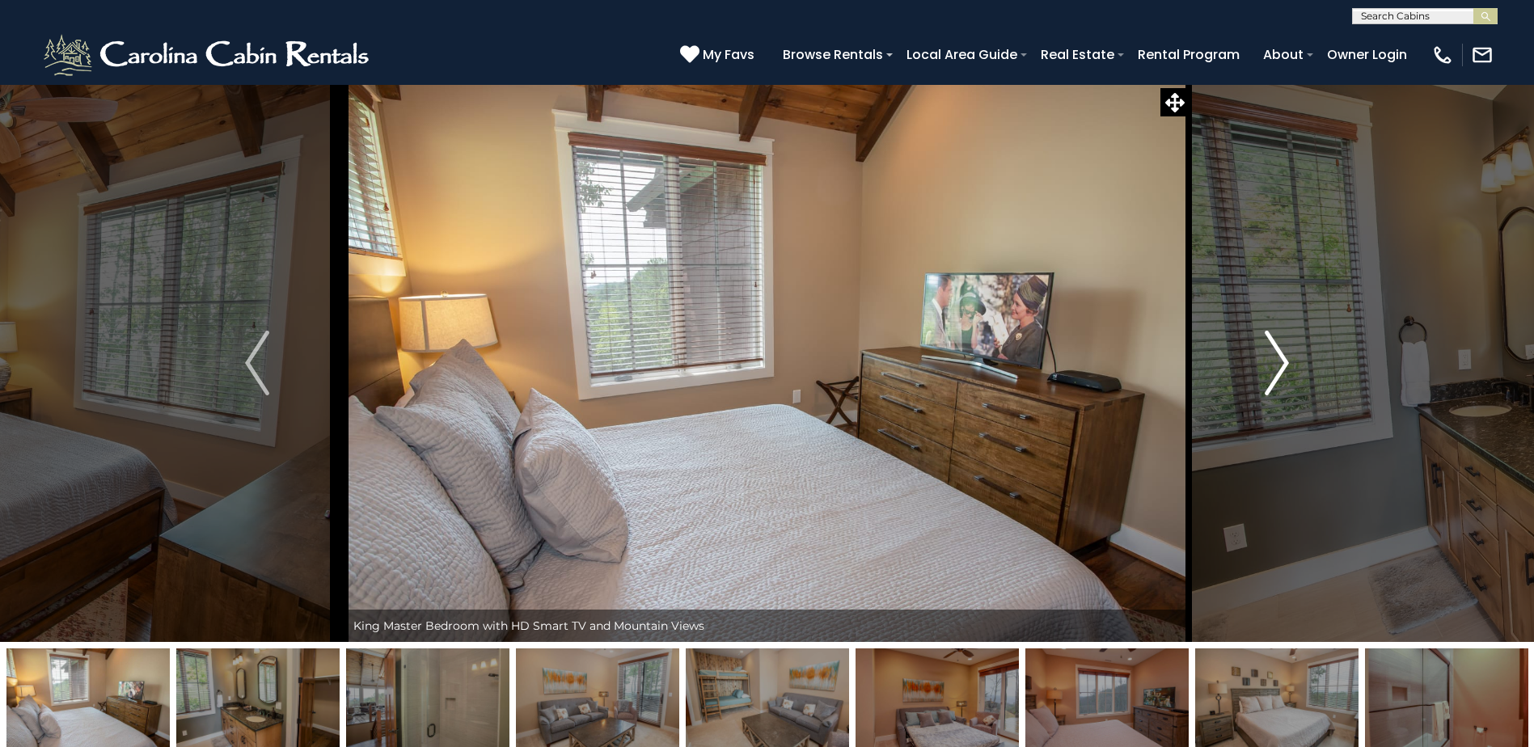
click at [1269, 373] on img "Next" at bounding box center [1276, 363] width 24 height 65
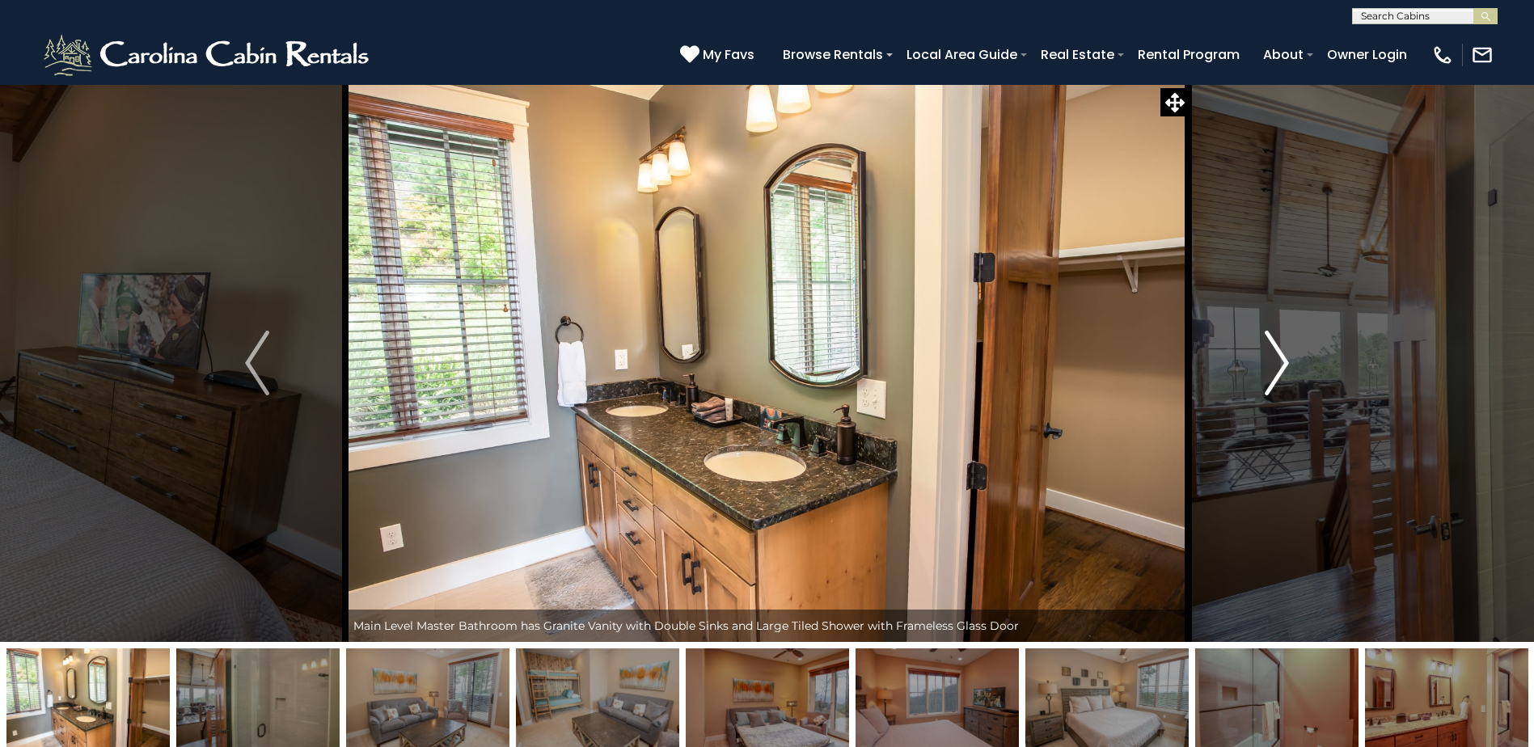
click at [1269, 373] on img "Next" at bounding box center [1276, 363] width 24 height 65
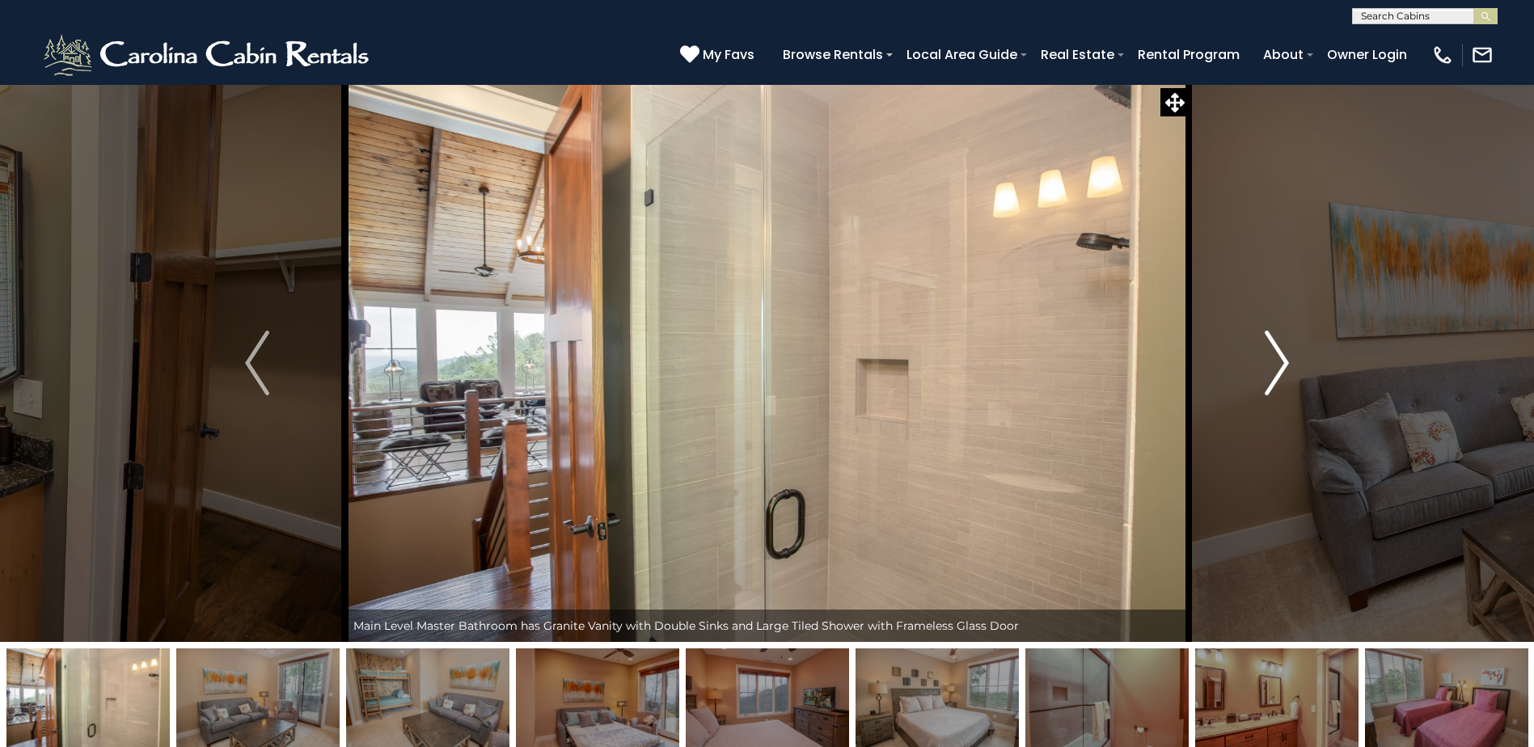
click at [1269, 373] on img "Next" at bounding box center [1276, 363] width 24 height 65
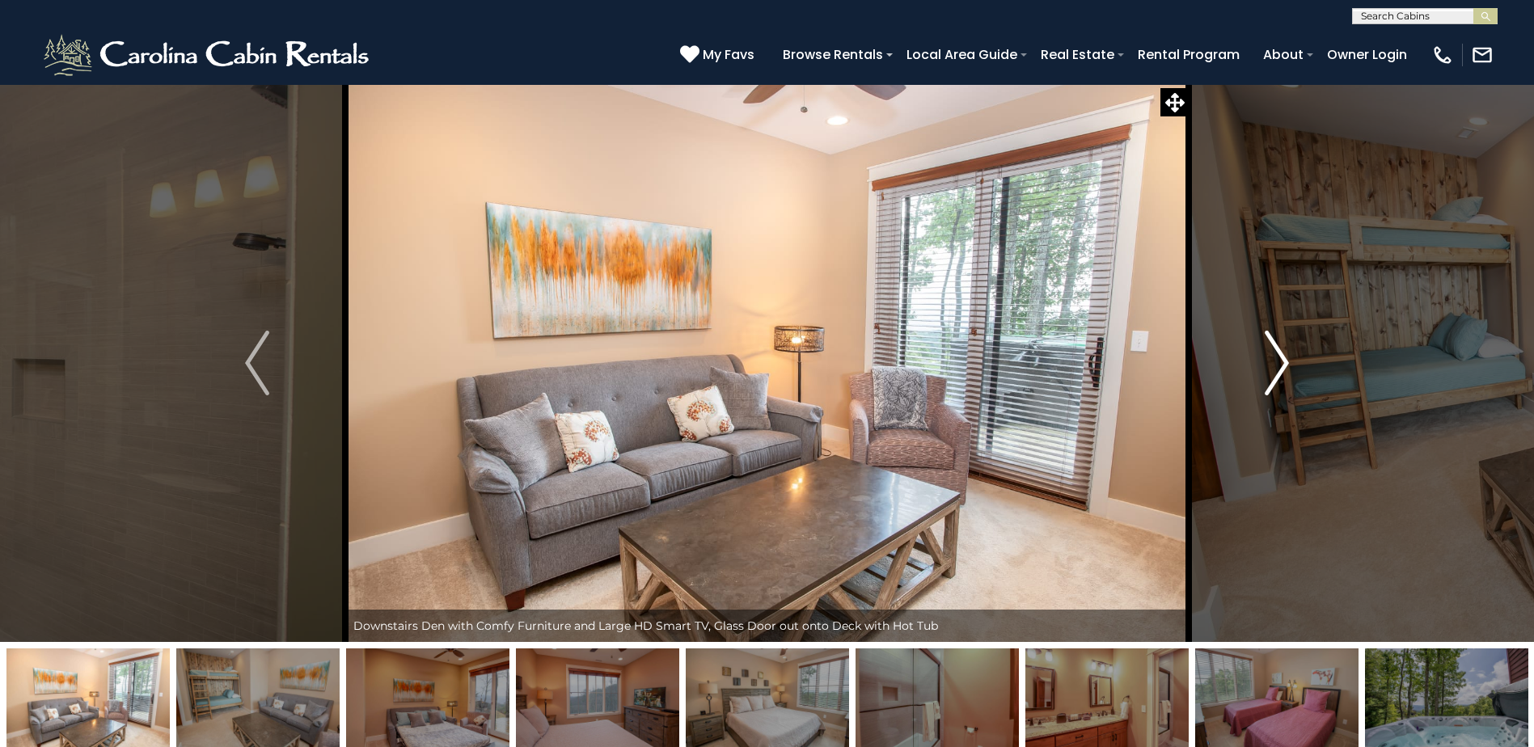
click at [1269, 373] on img "Next" at bounding box center [1276, 363] width 24 height 65
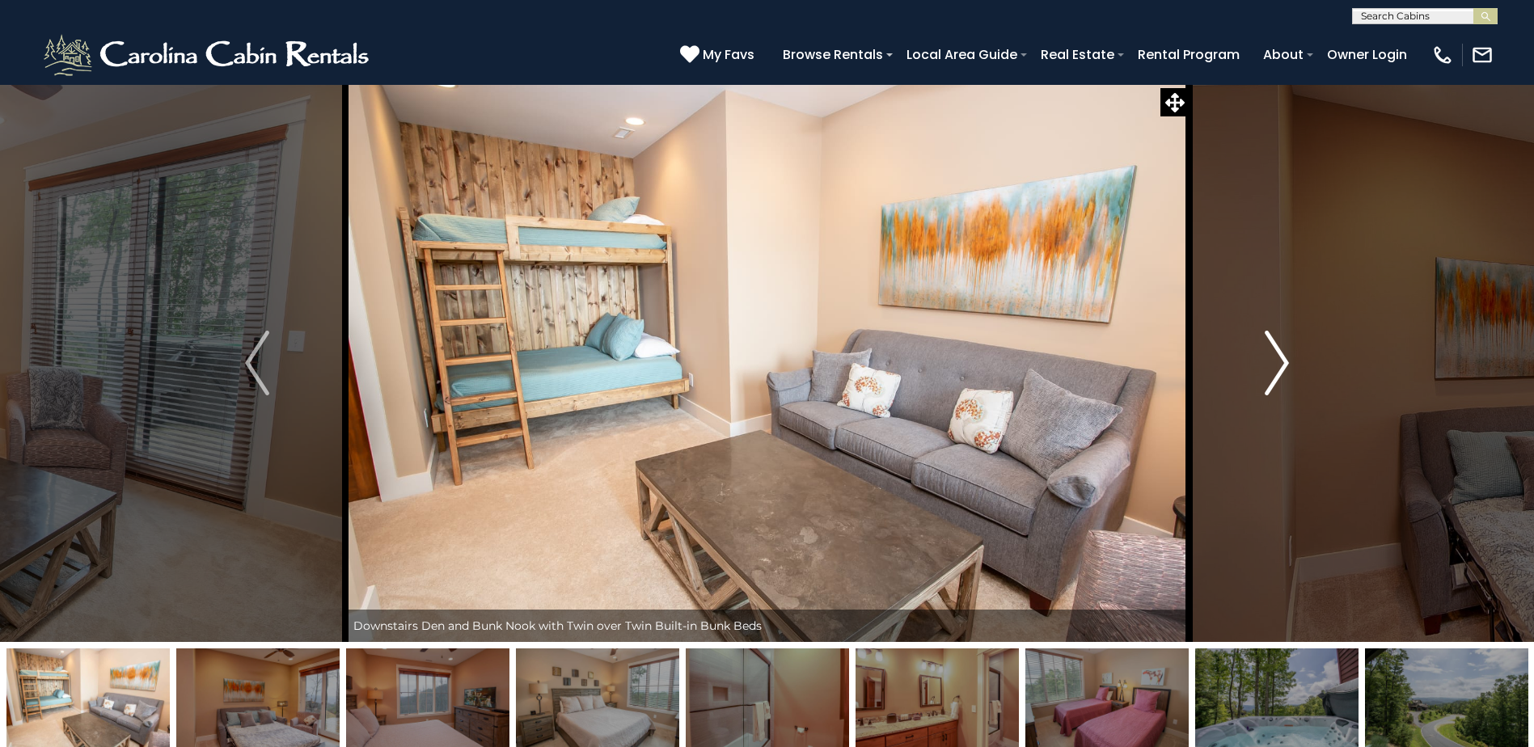
click at [1269, 373] on img "Next" at bounding box center [1276, 363] width 24 height 65
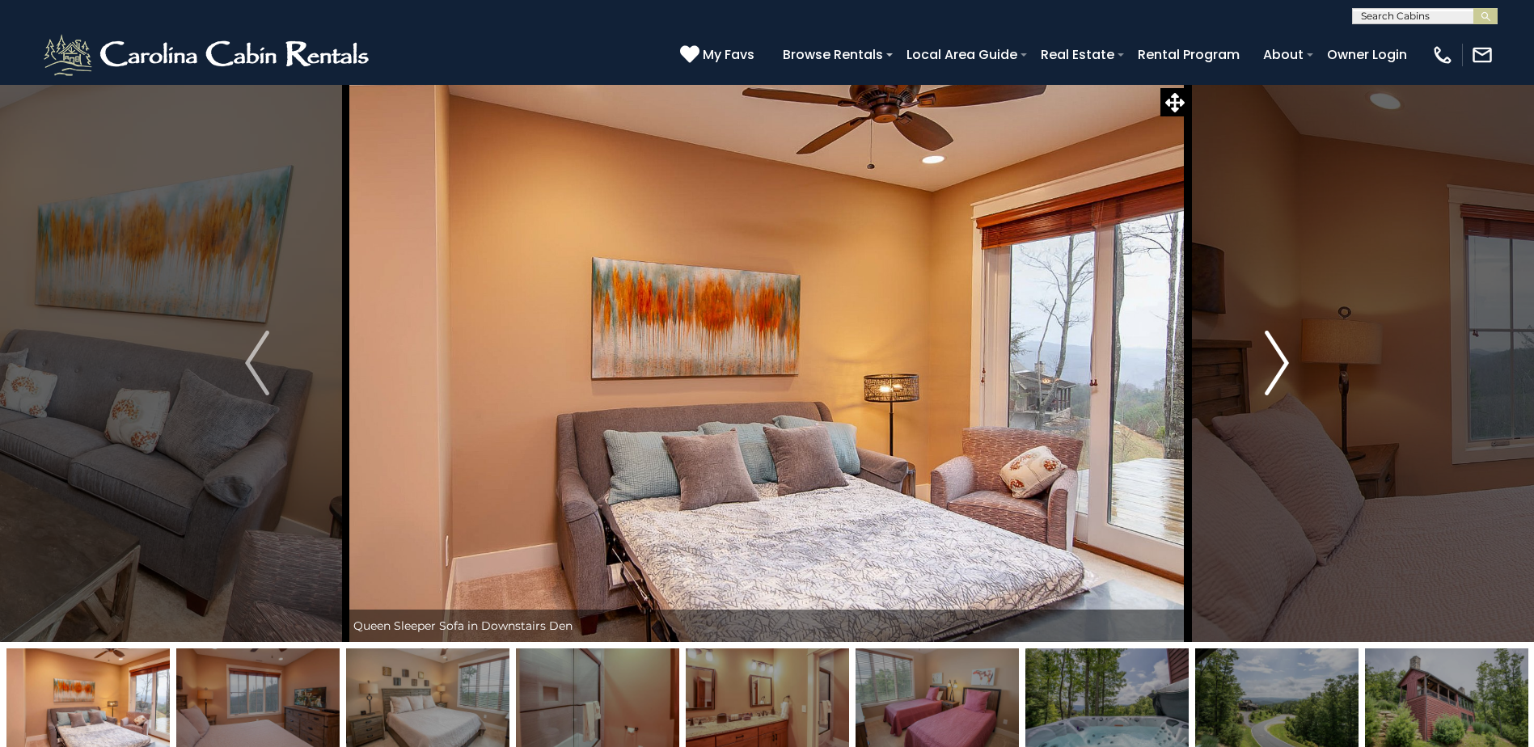
click at [1269, 373] on img "Next" at bounding box center [1276, 363] width 24 height 65
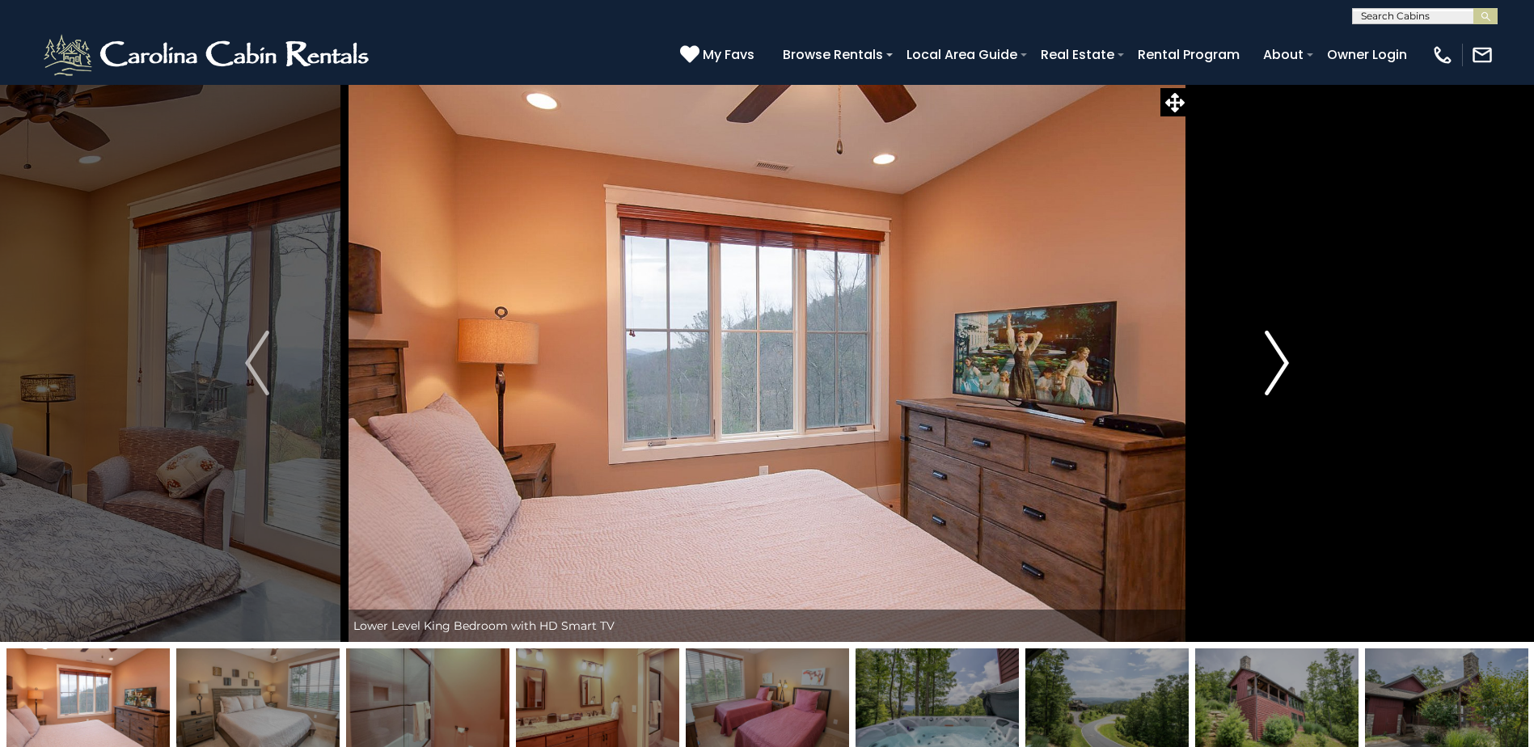
click at [1269, 373] on img "Next" at bounding box center [1276, 363] width 24 height 65
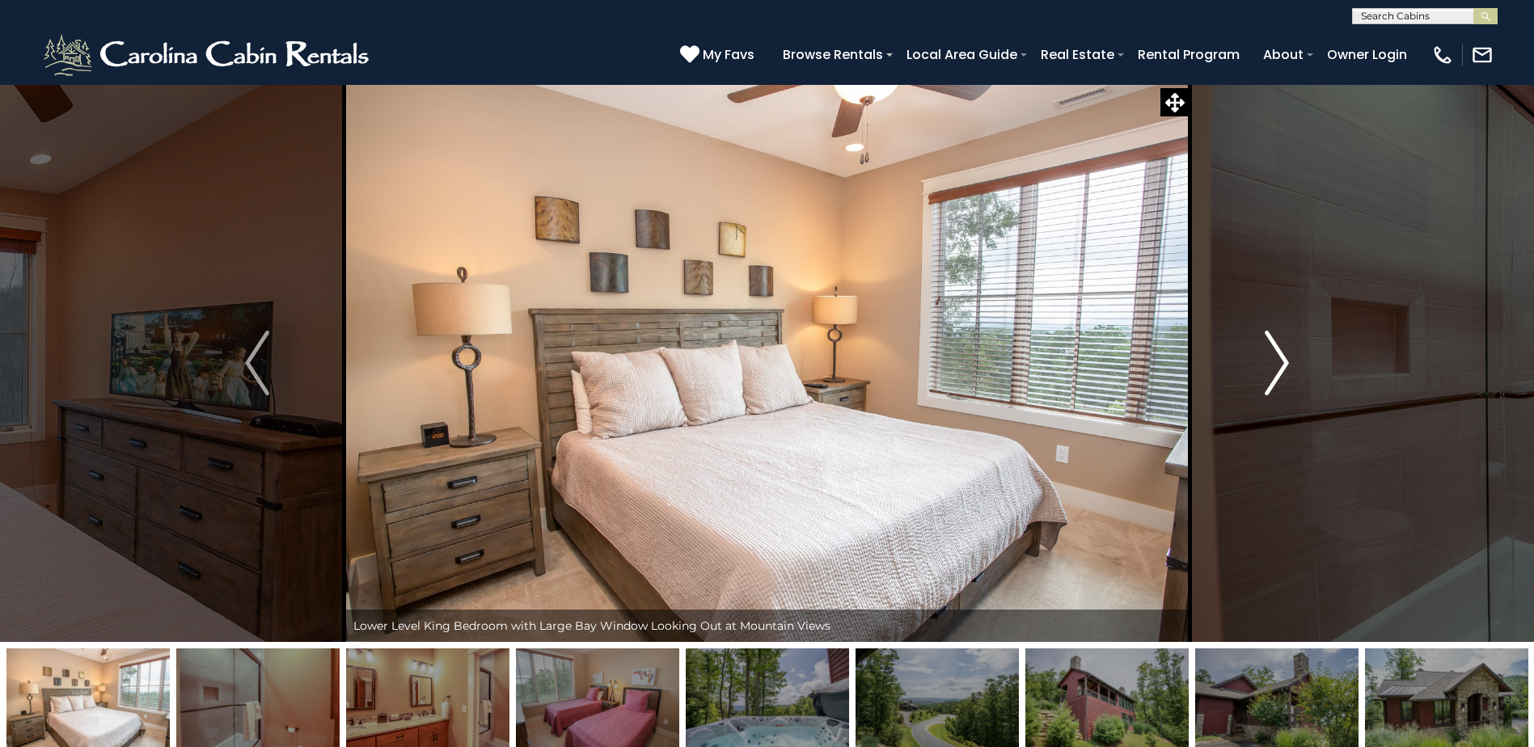
click at [1269, 373] on img "Next" at bounding box center [1276, 363] width 24 height 65
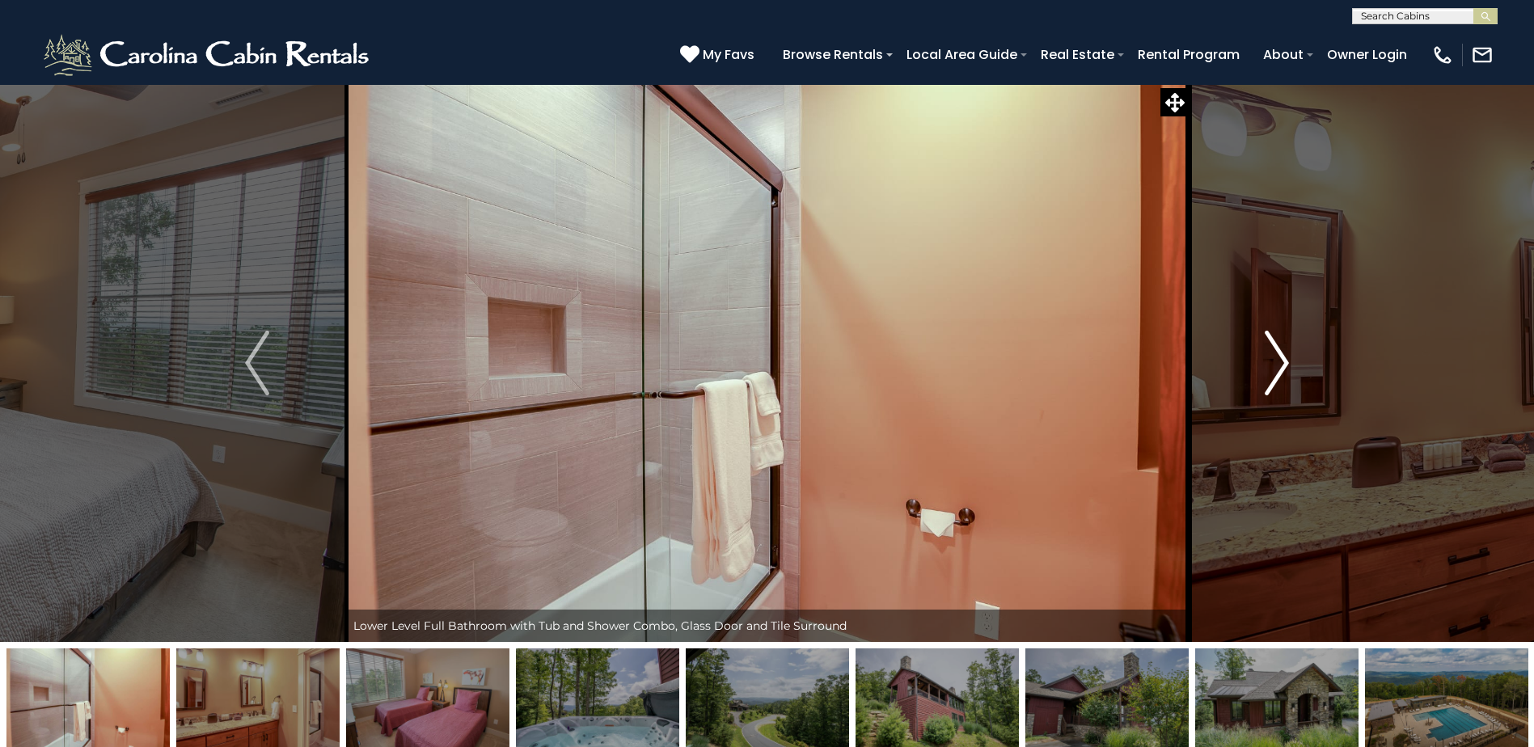
click at [1269, 373] on img "Next" at bounding box center [1276, 363] width 24 height 65
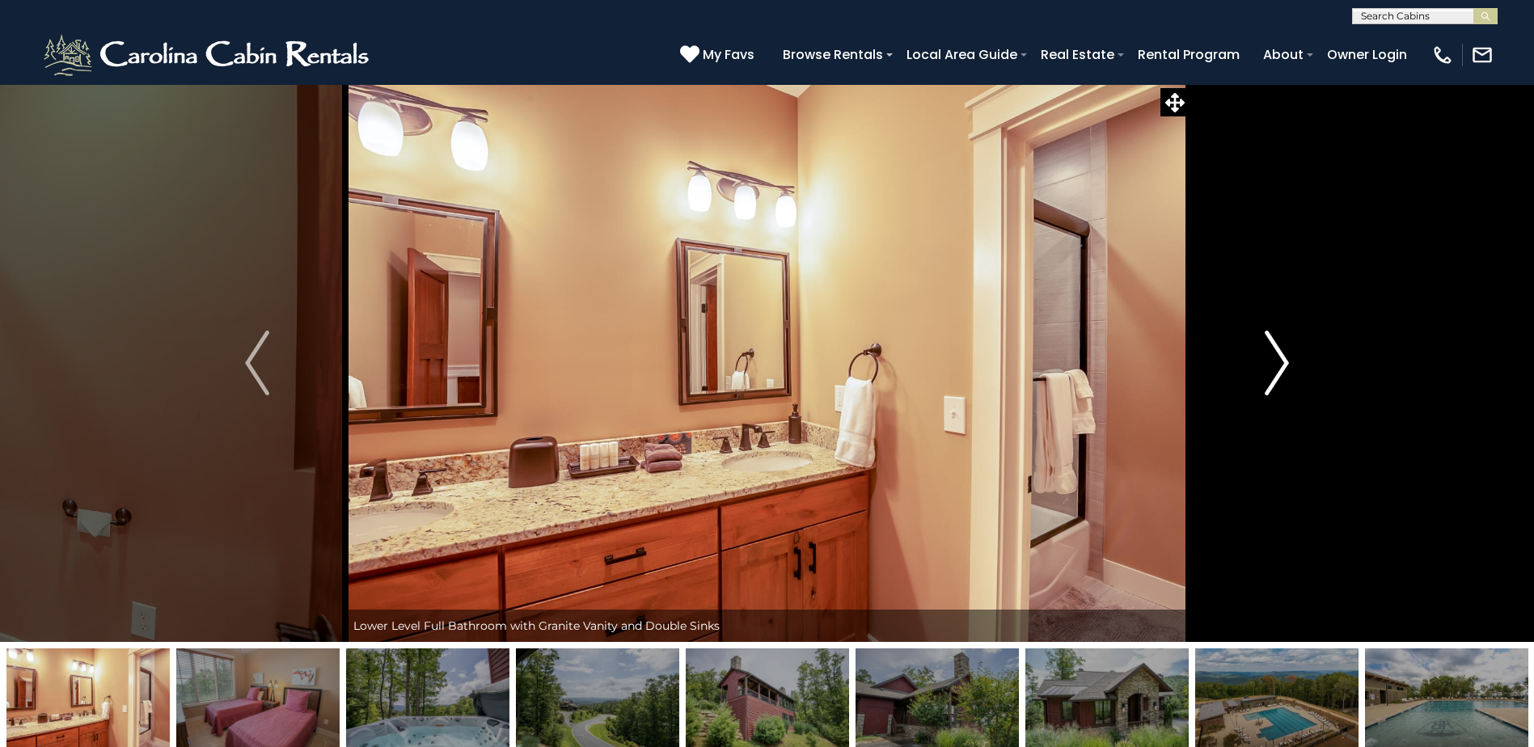
click at [1269, 373] on img "Next" at bounding box center [1276, 363] width 24 height 65
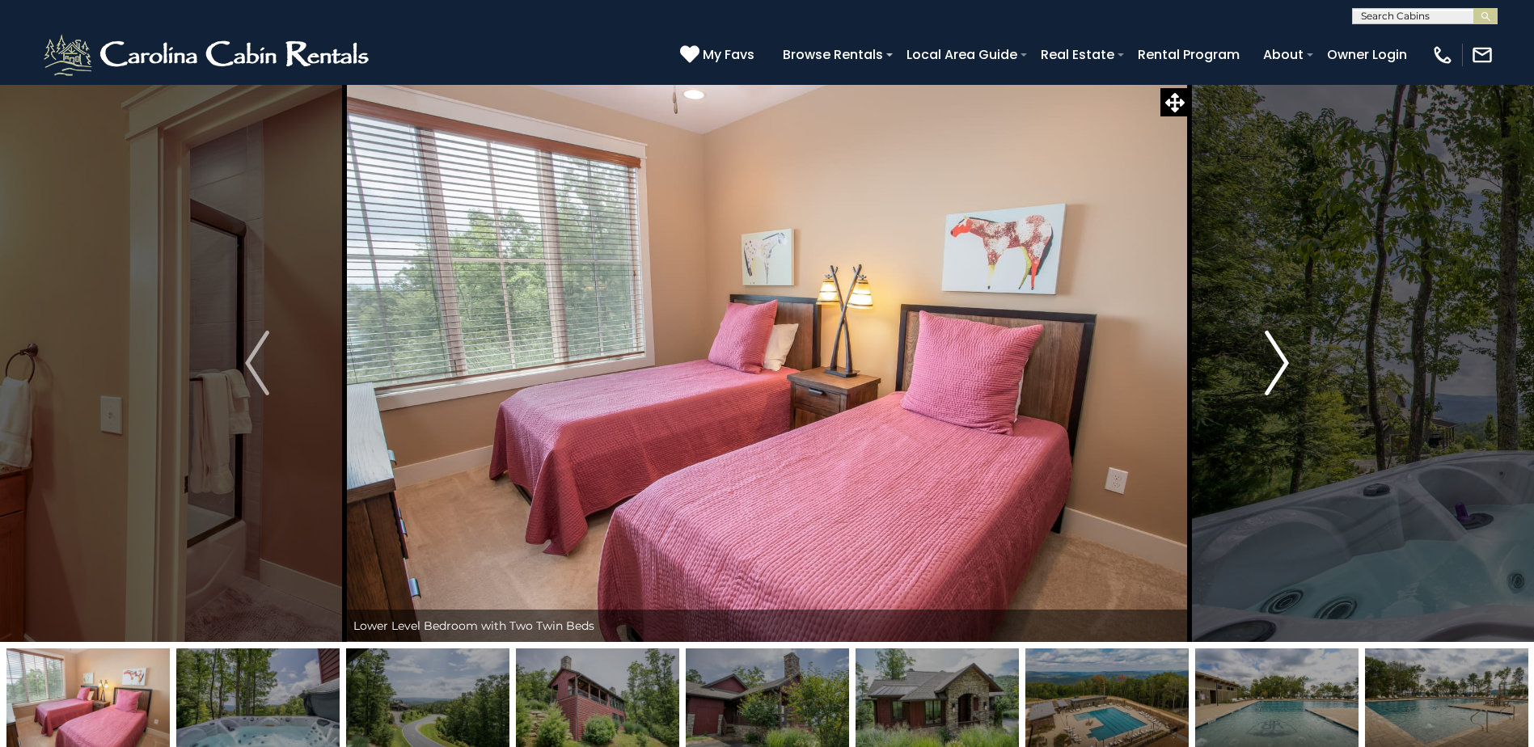
click at [1269, 375] on img "Next" at bounding box center [1276, 363] width 24 height 65
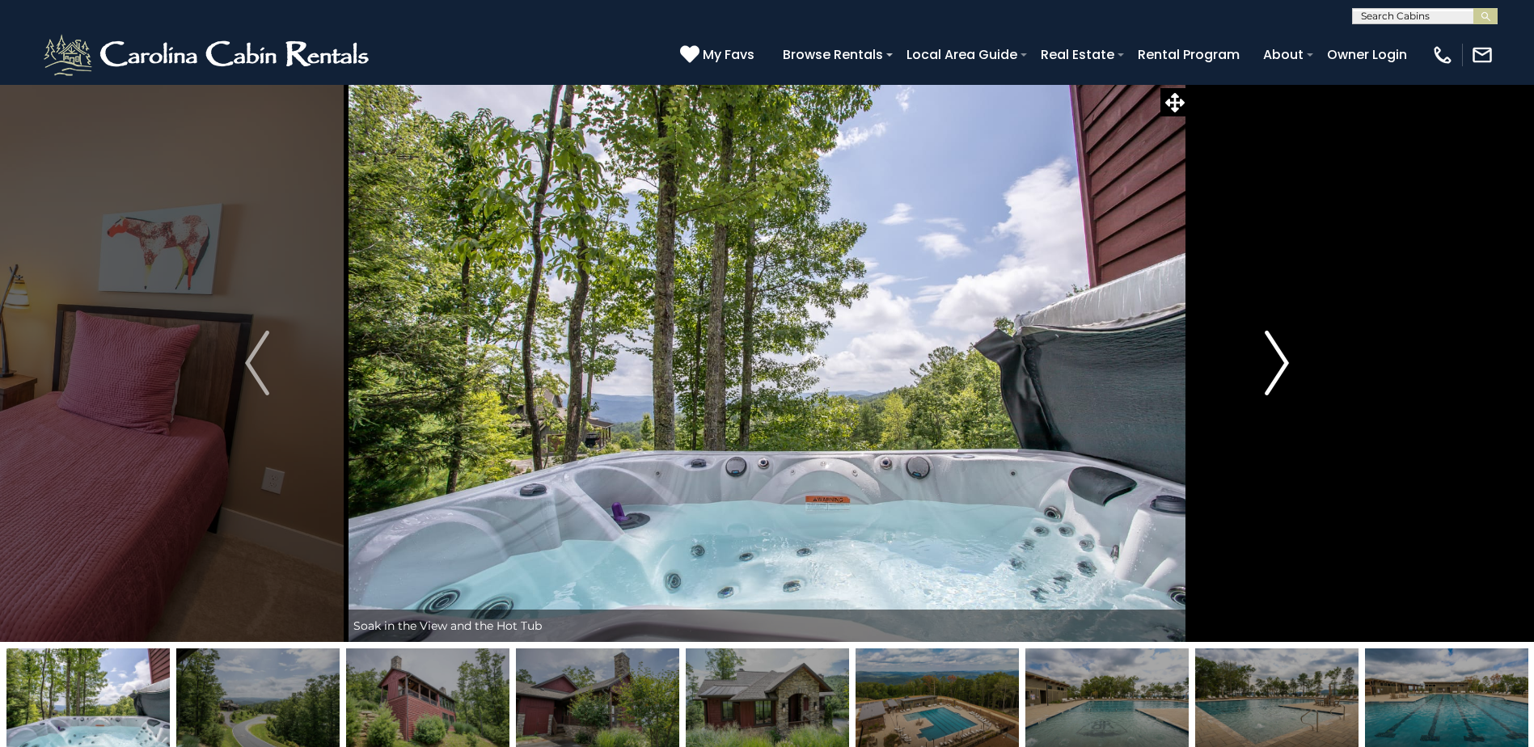
click at [1269, 375] on img "Next" at bounding box center [1276, 363] width 24 height 65
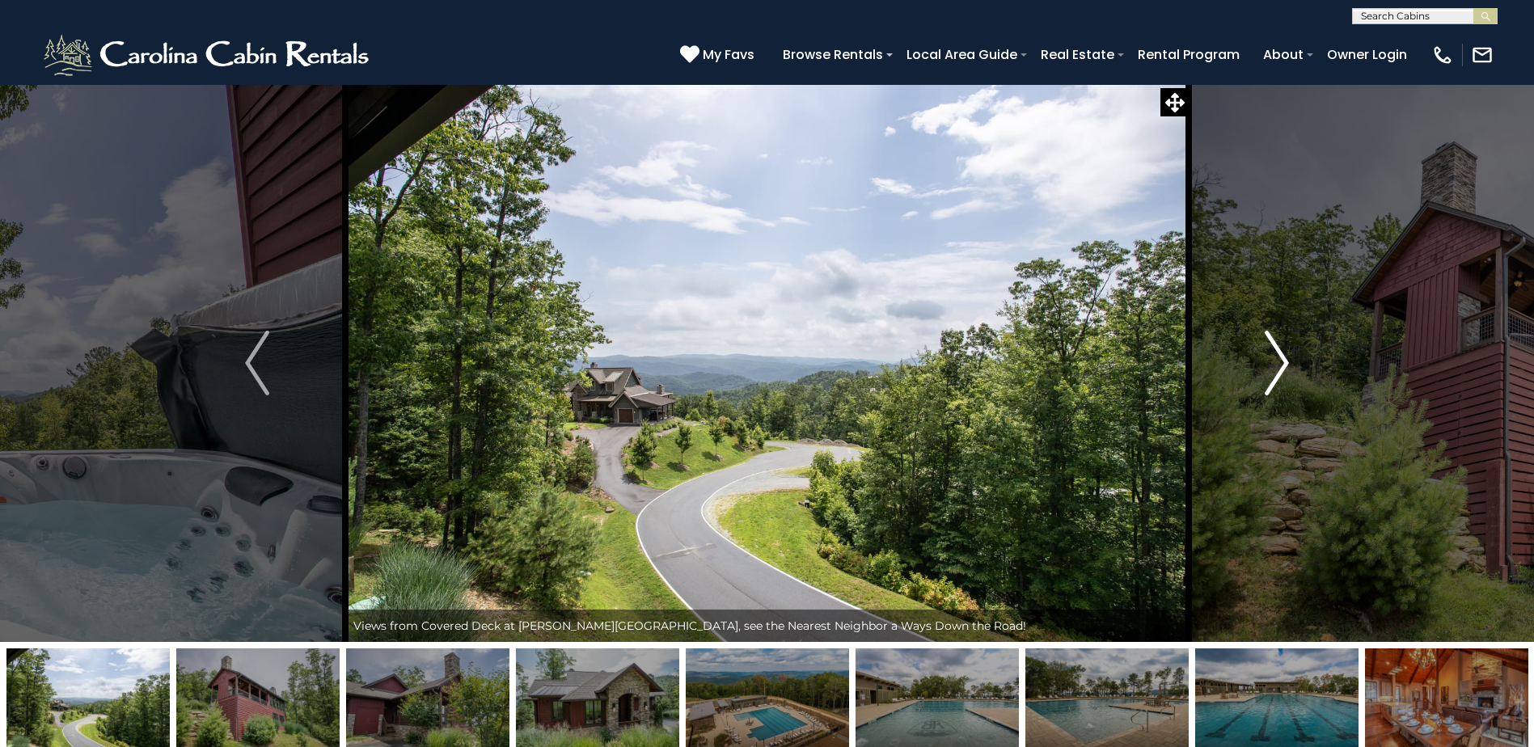
click at [1269, 375] on img "Next" at bounding box center [1276, 363] width 24 height 65
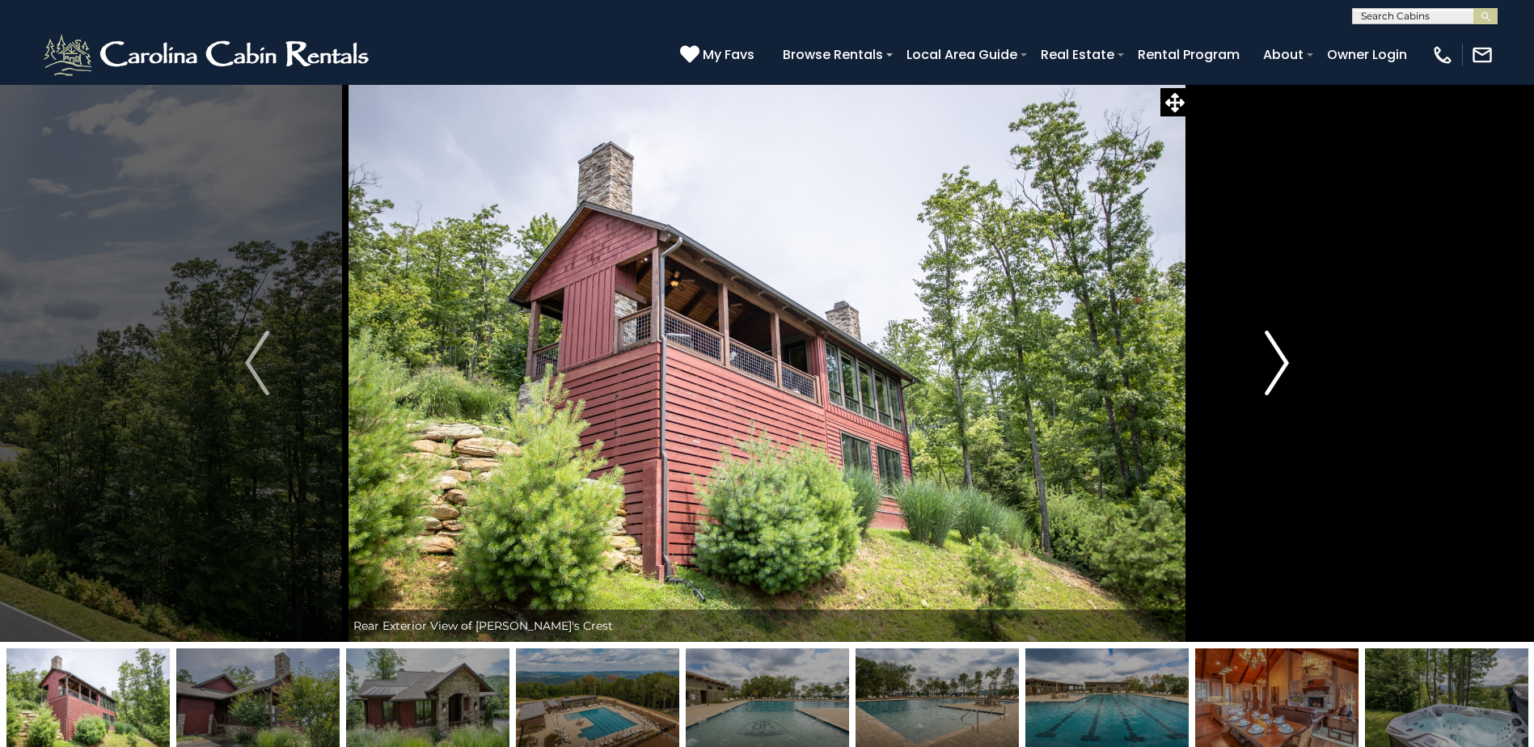
click at [1269, 375] on img "Next" at bounding box center [1276, 363] width 24 height 65
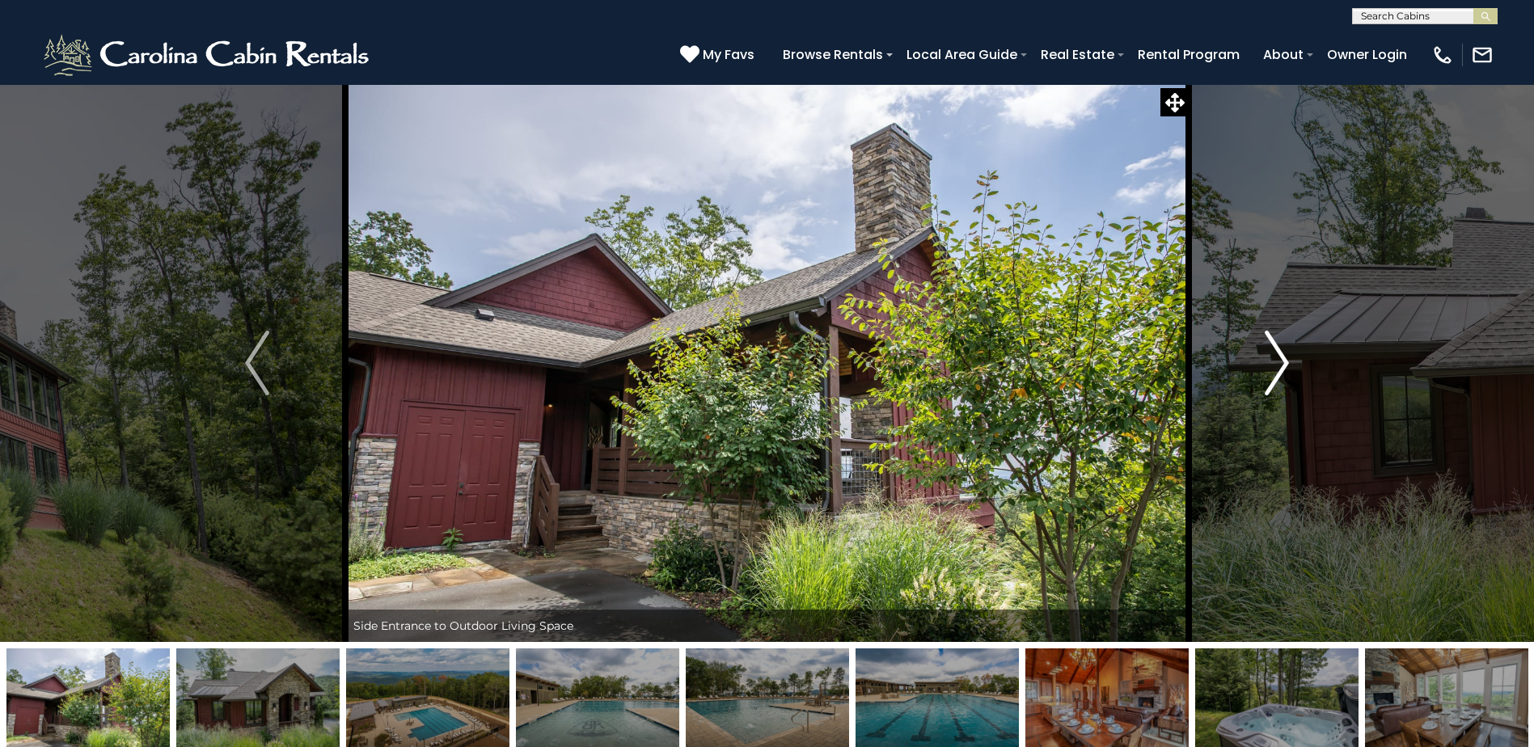
click at [1269, 375] on img "Next" at bounding box center [1276, 363] width 24 height 65
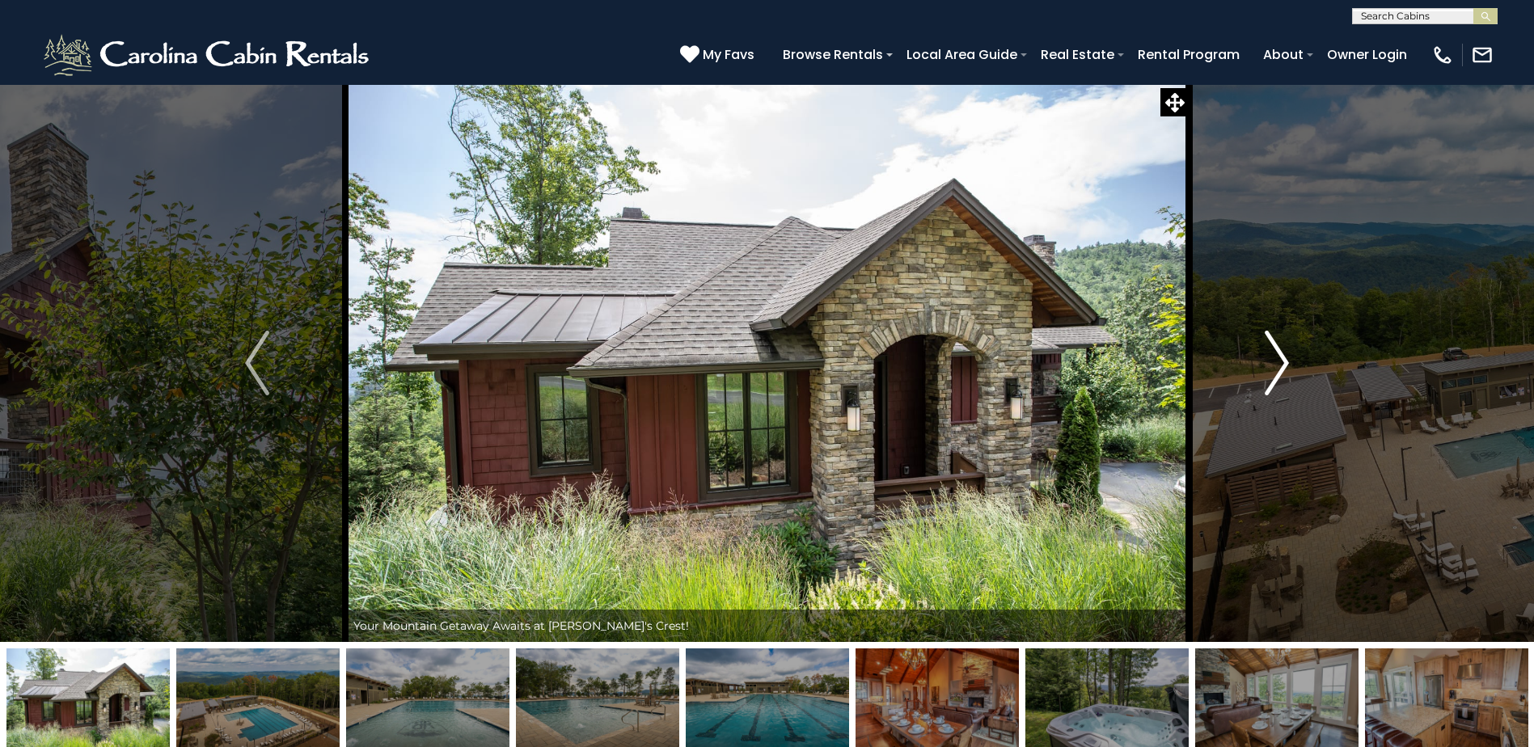
click at [1269, 375] on img "Next" at bounding box center [1276, 363] width 24 height 65
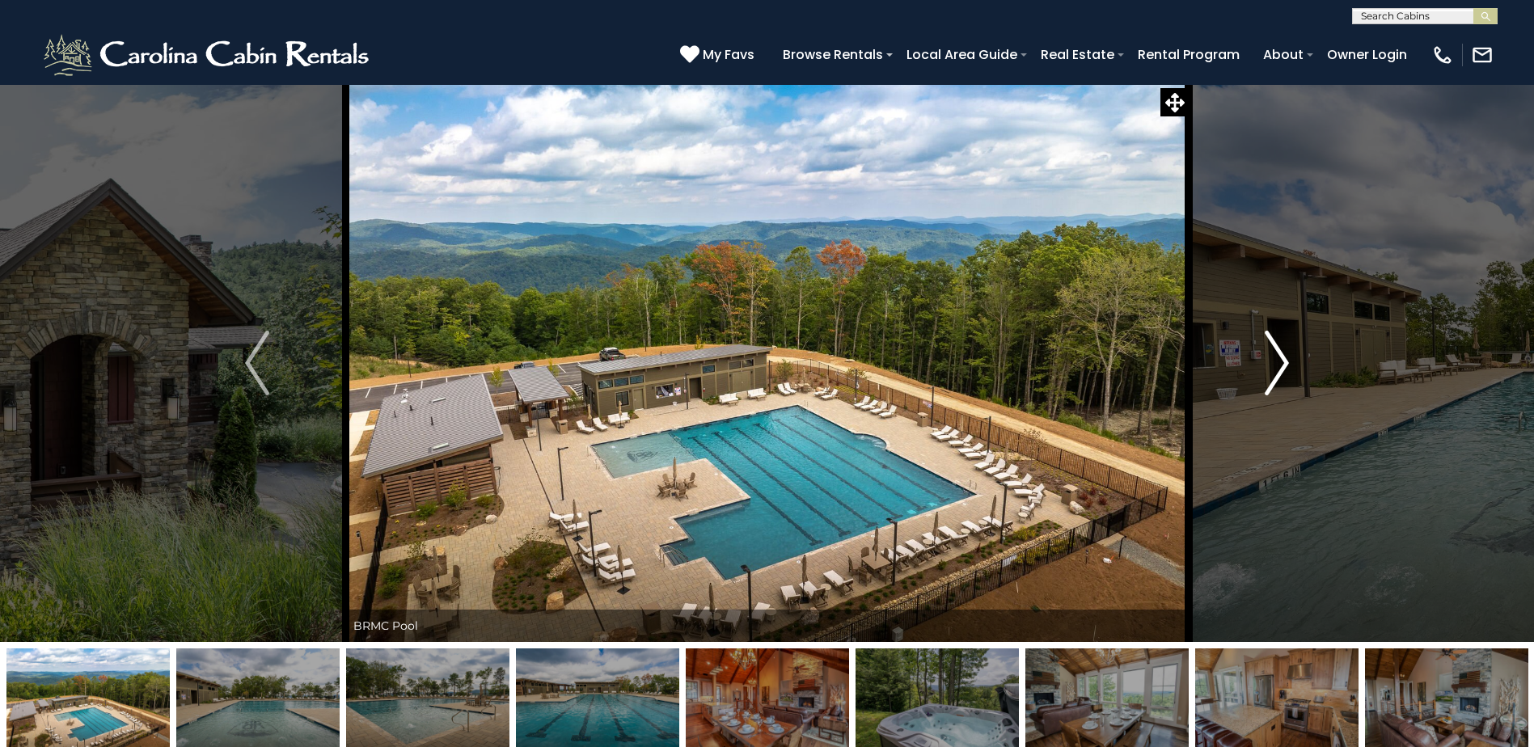
click at [1269, 375] on img "Next" at bounding box center [1276, 363] width 24 height 65
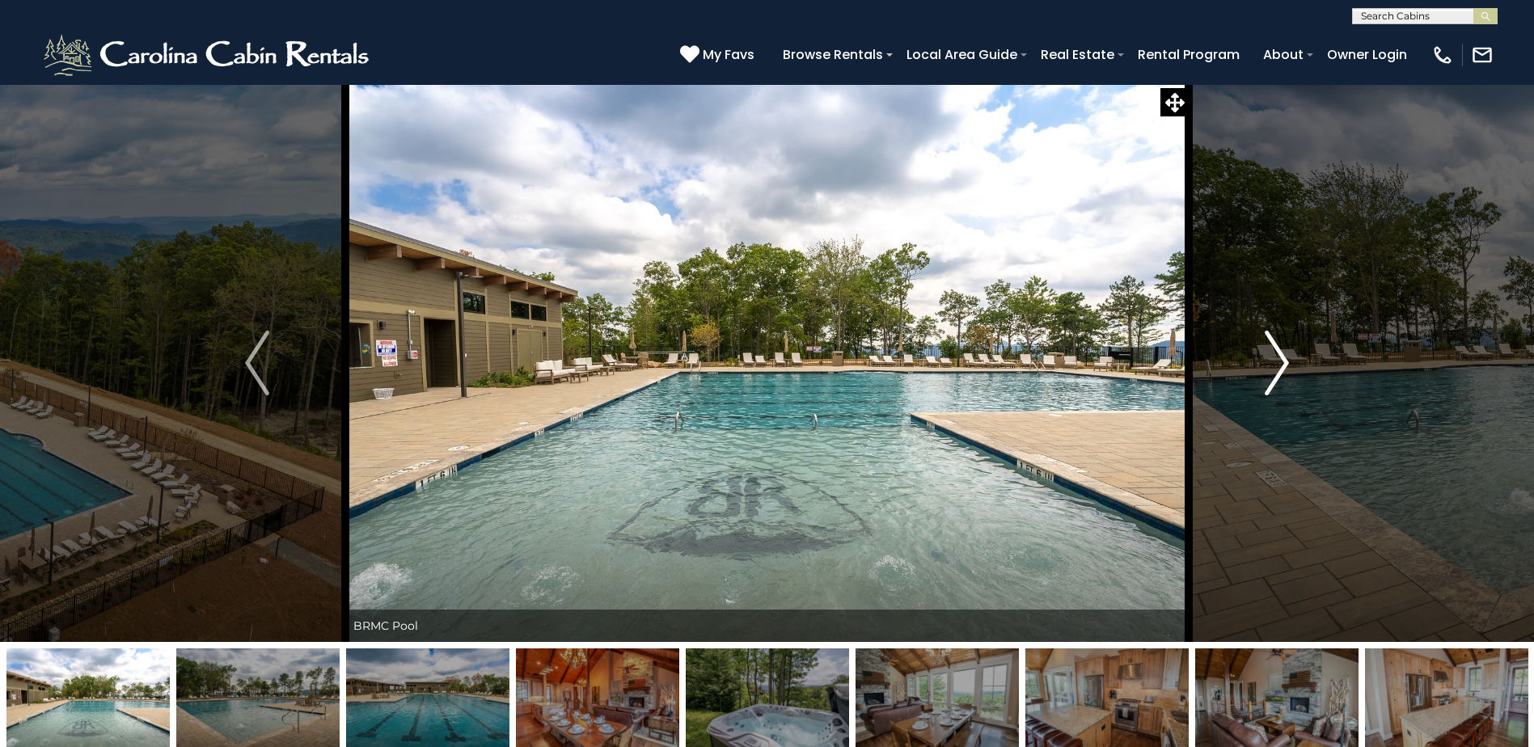
click at [1269, 375] on img "Next" at bounding box center [1276, 363] width 24 height 65
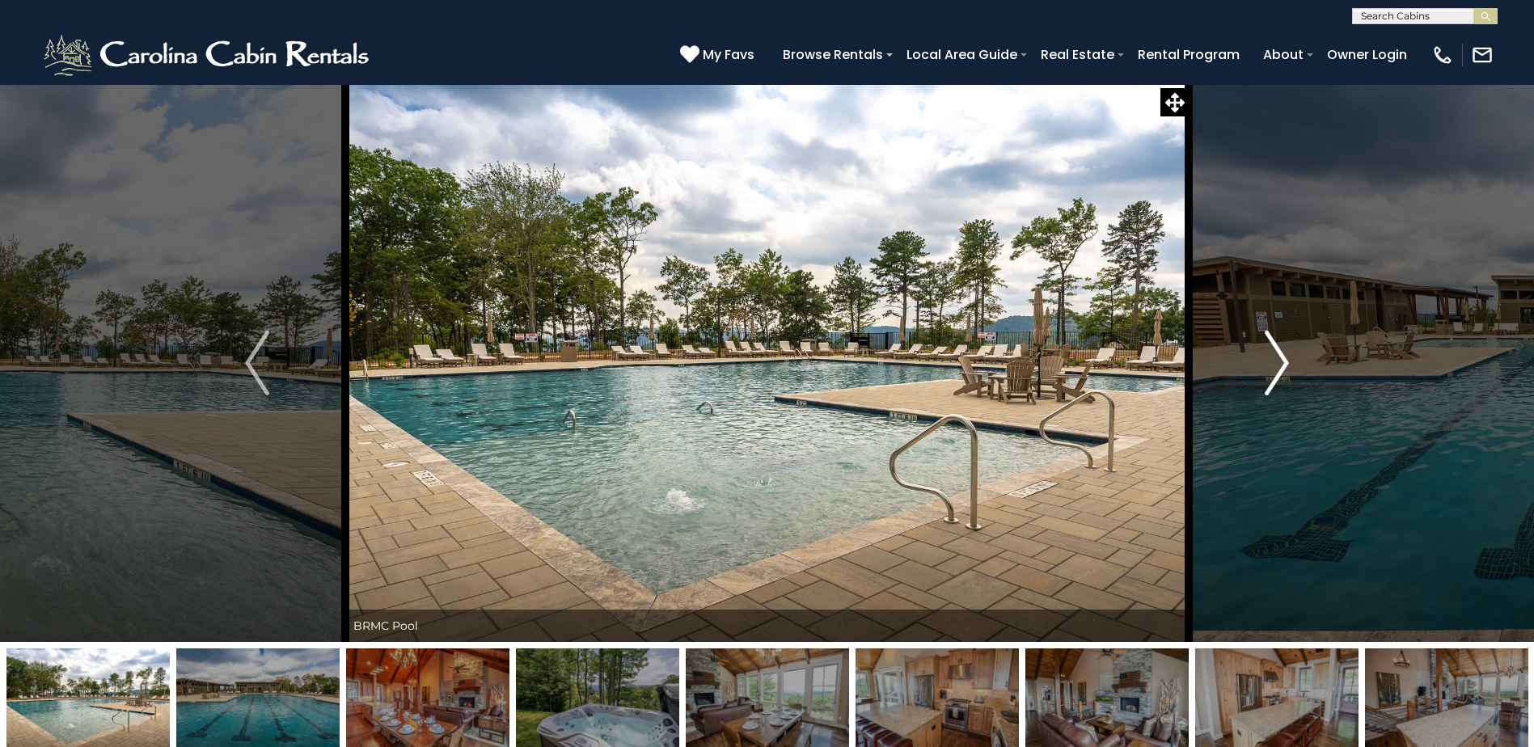
click at [1269, 375] on img "Next" at bounding box center [1276, 363] width 24 height 65
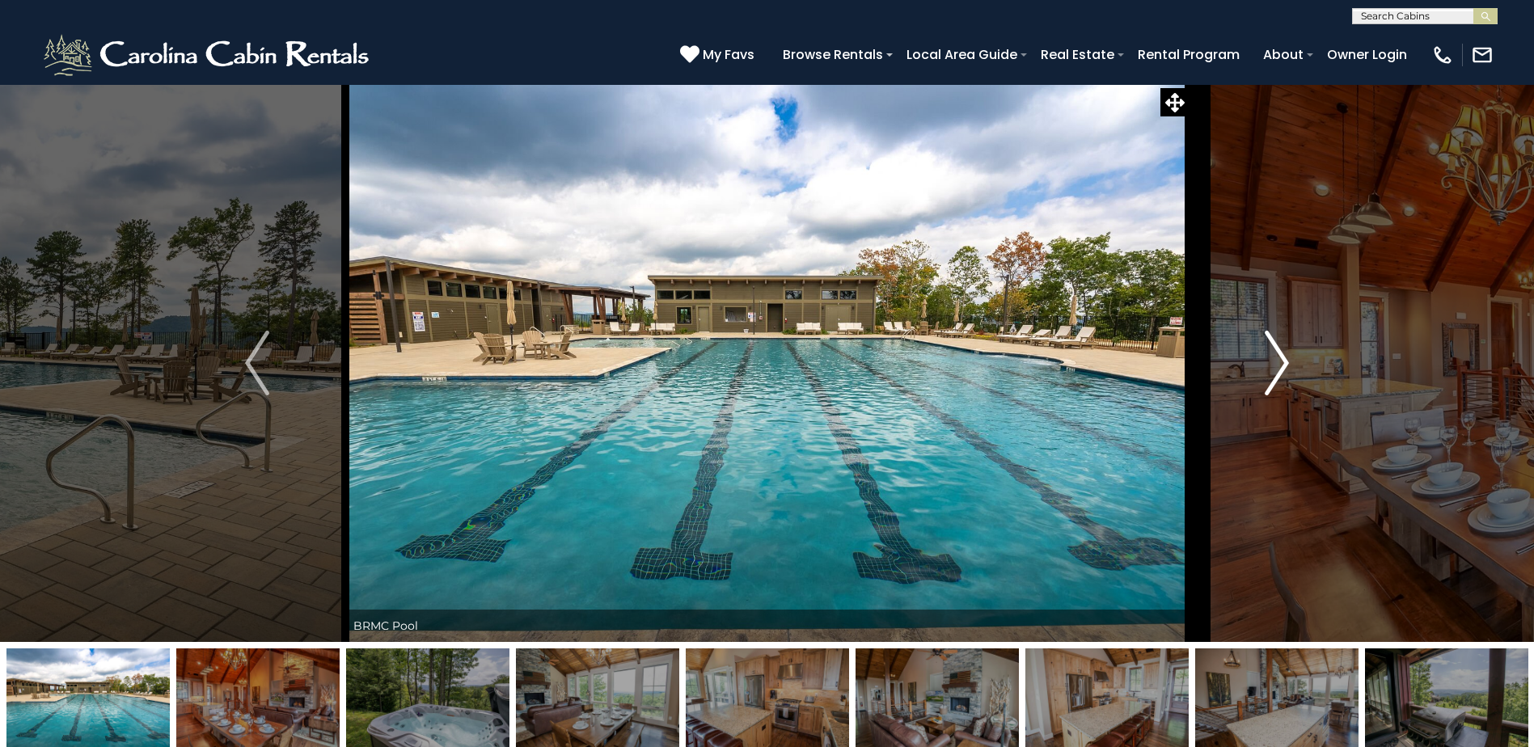
click at [1269, 375] on img "Next" at bounding box center [1276, 363] width 24 height 65
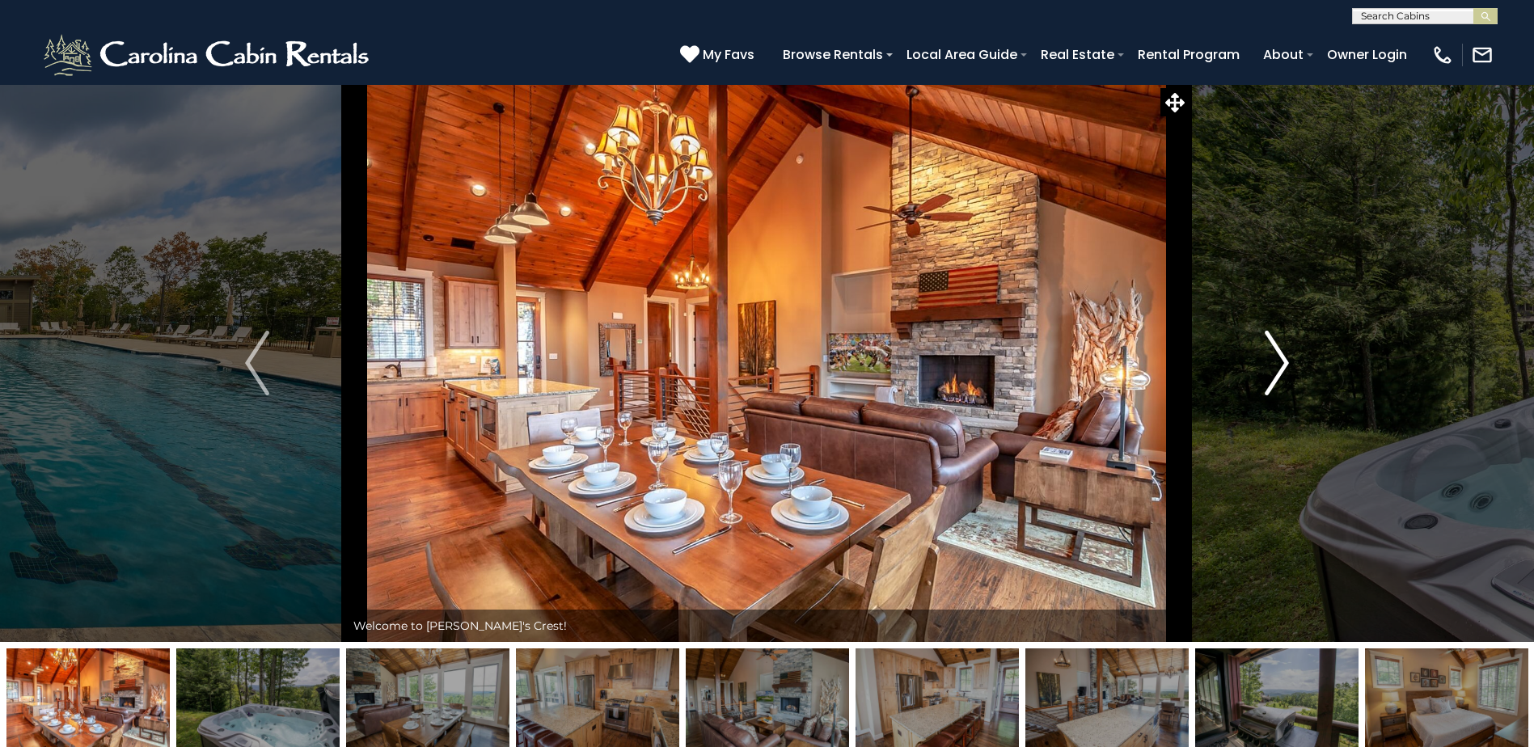
click at [1269, 375] on img "Next" at bounding box center [1276, 363] width 24 height 65
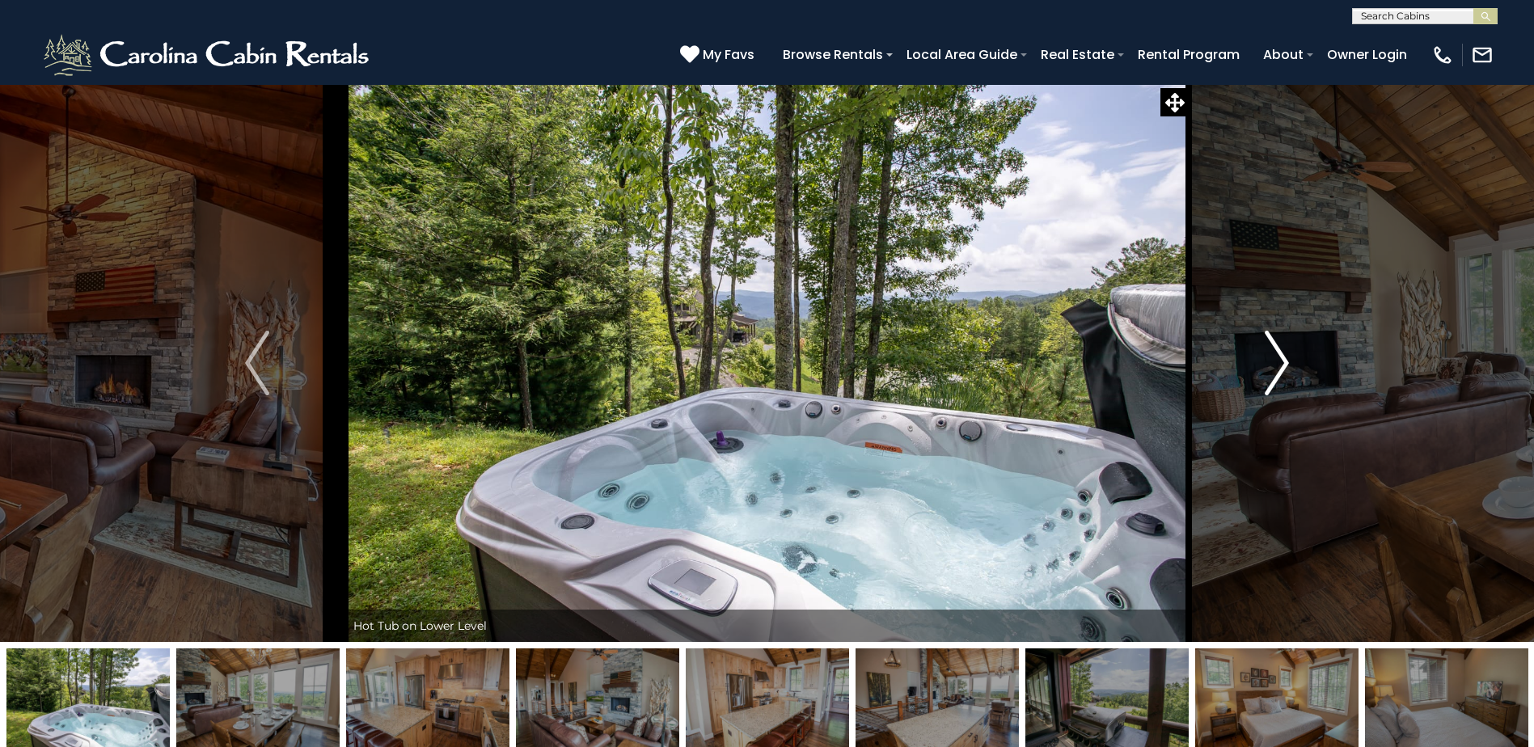
click at [1269, 375] on img "Next" at bounding box center [1276, 363] width 24 height 65
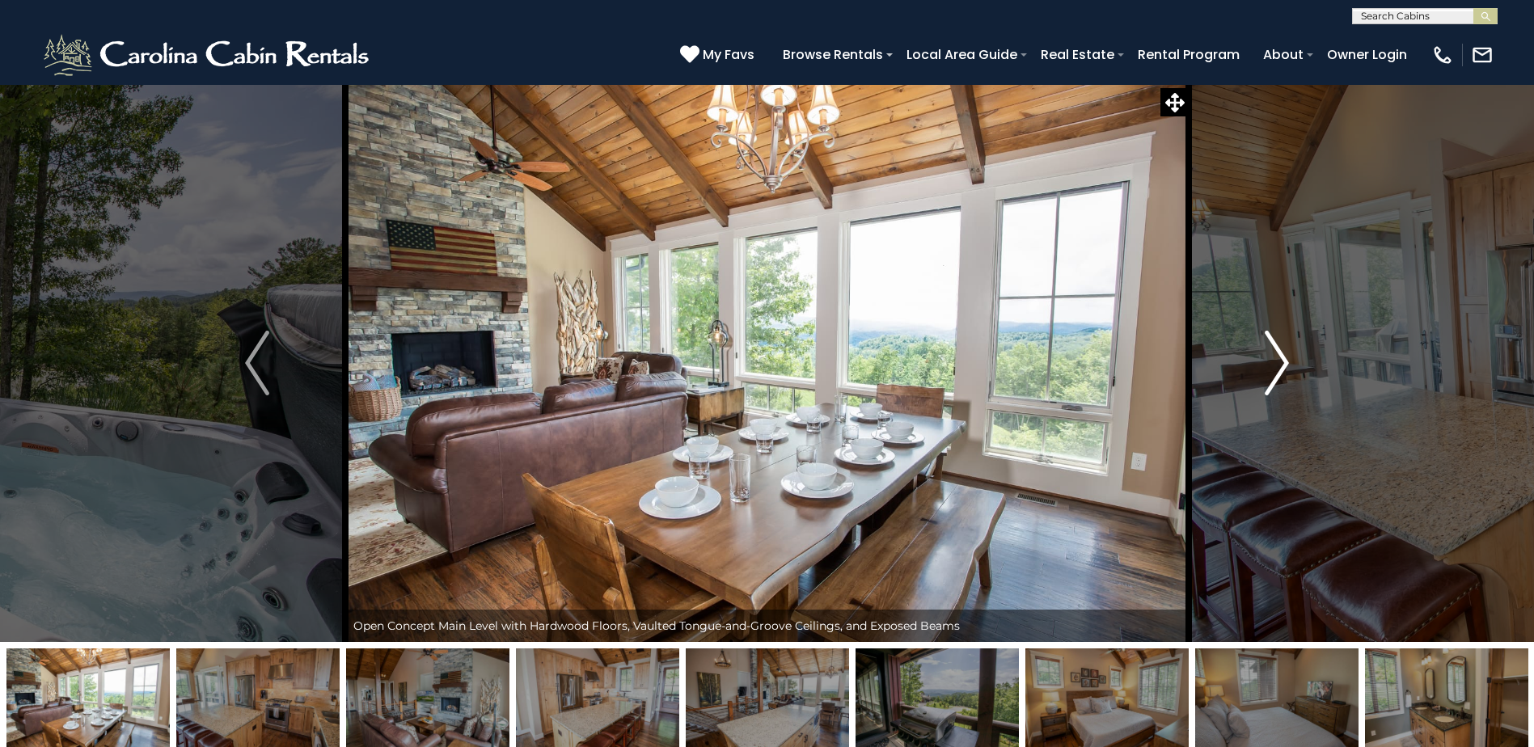
click at [1269, 375] on img "Next" at bounding box center [1276, 363] width 24 height 65
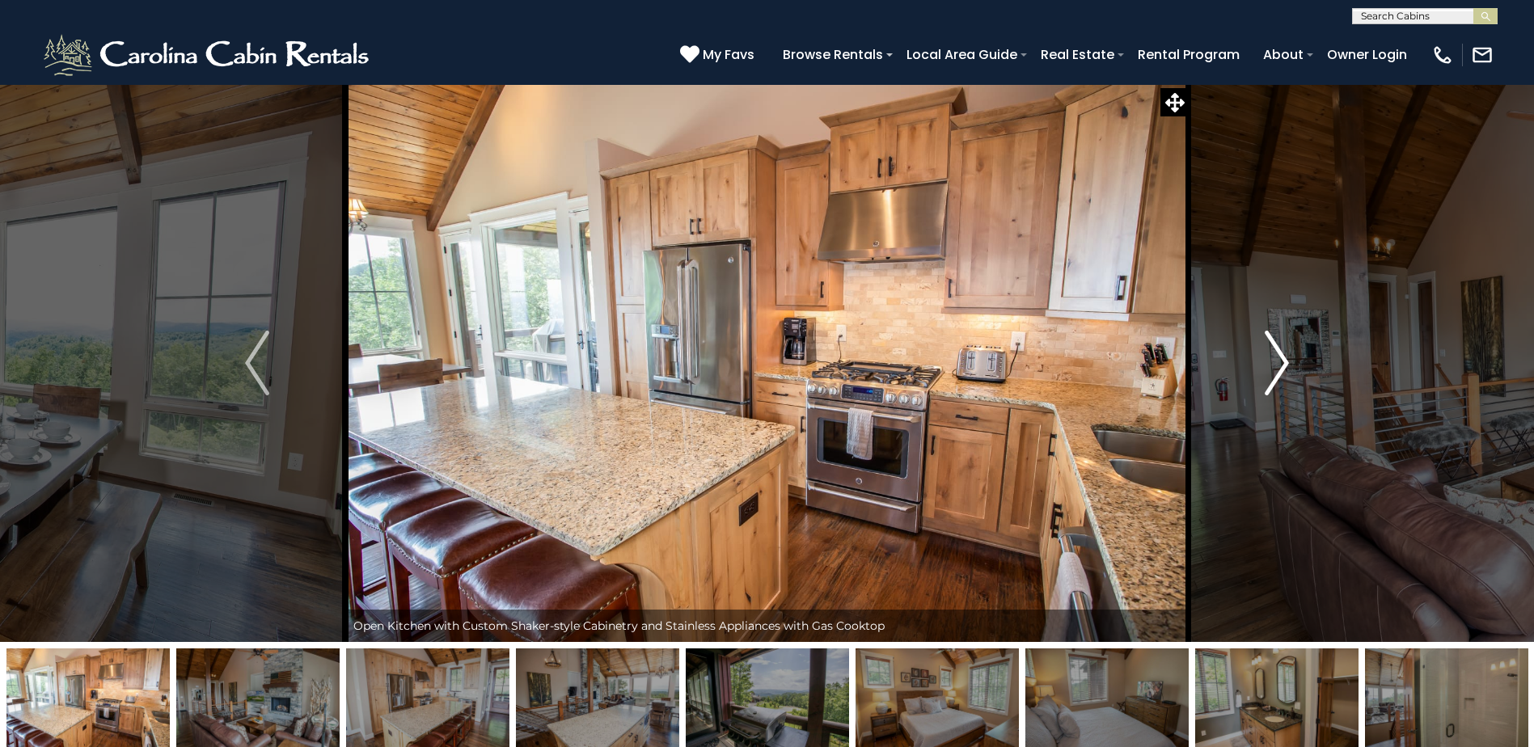
click at [1269, 375] on img "Next" at bounding box center [1276, 363] width 24 height 65
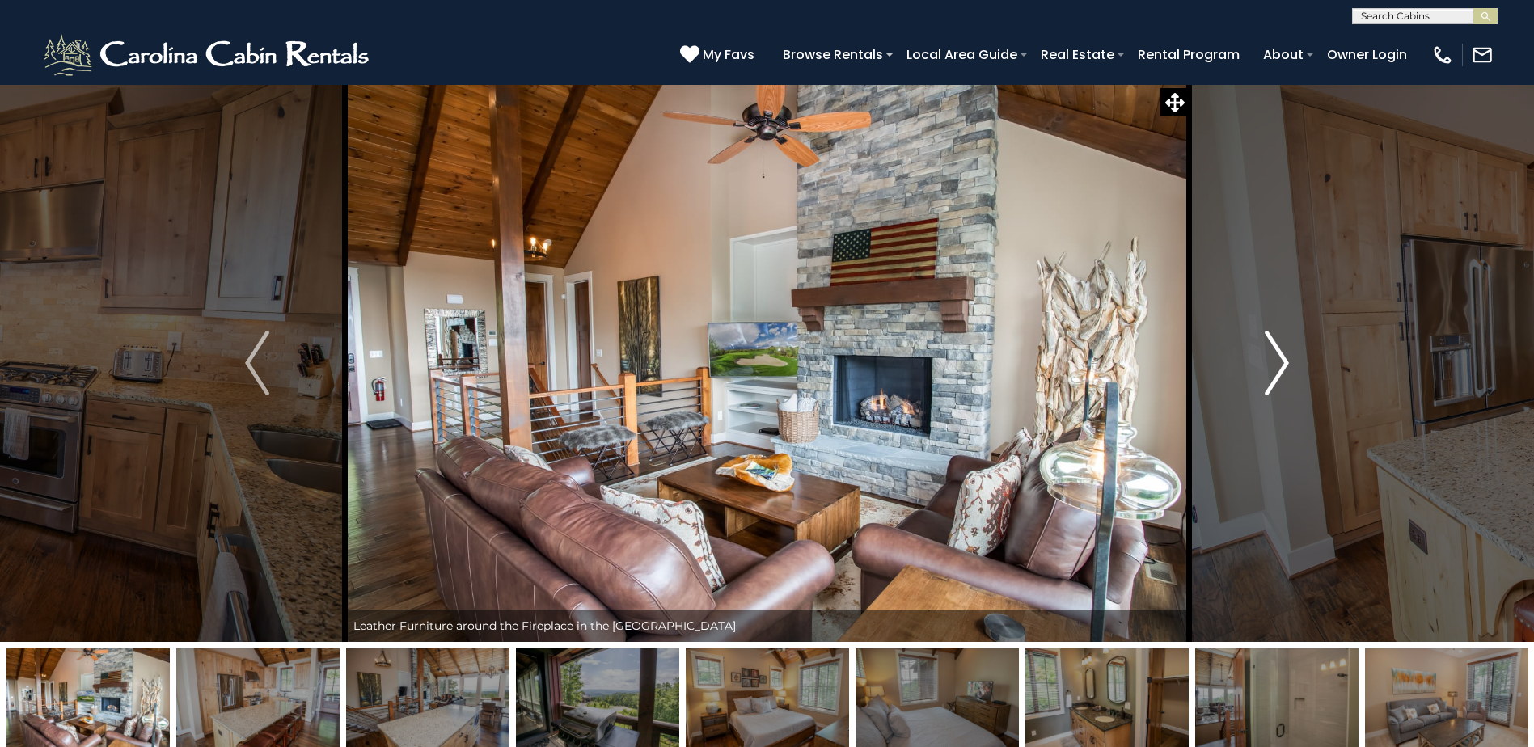
click at [1269, 375] on img "Next" at bounding box center [1276, 363] width 24 height 65
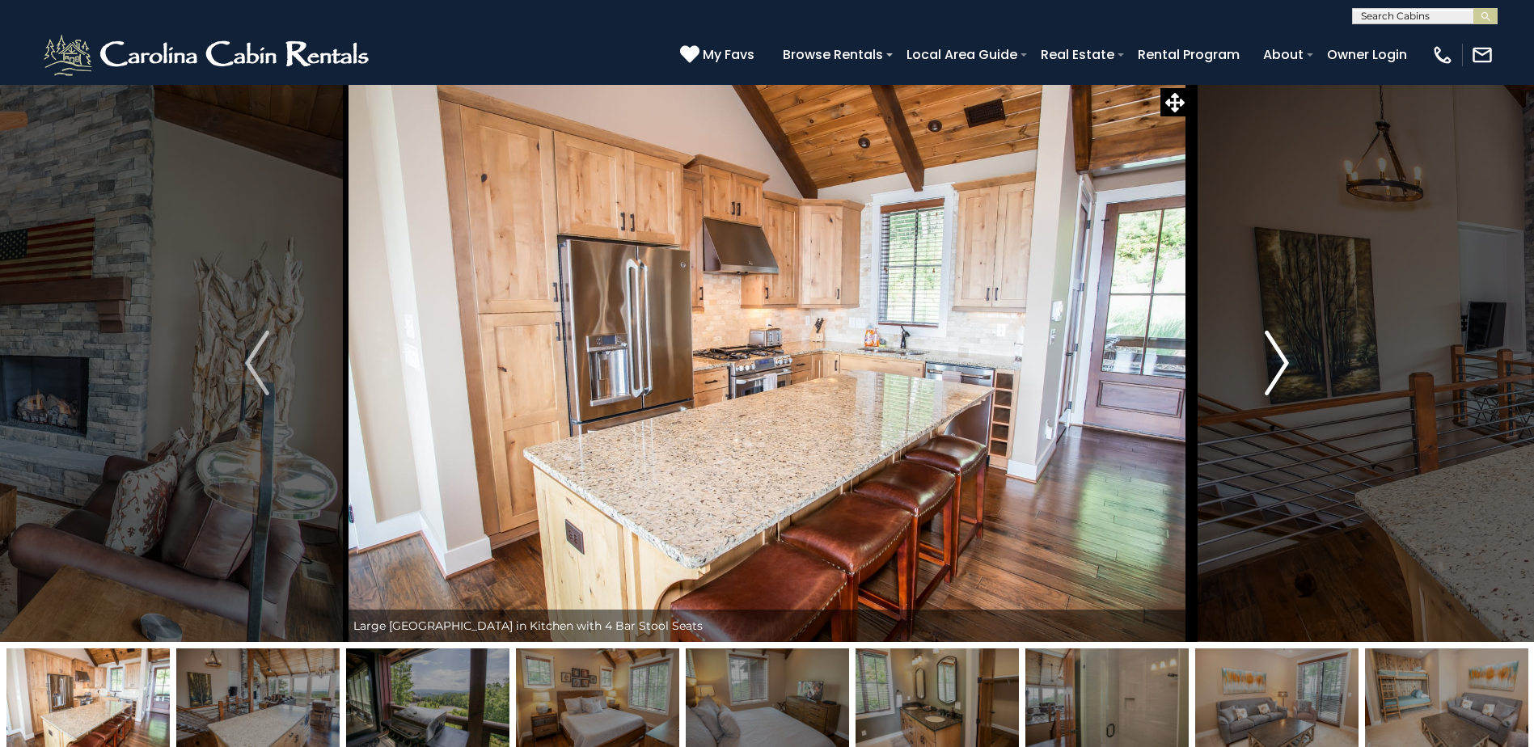
click at [1269, 375] on img "Next" at bounding box center [1276, 363] width 24 height 65
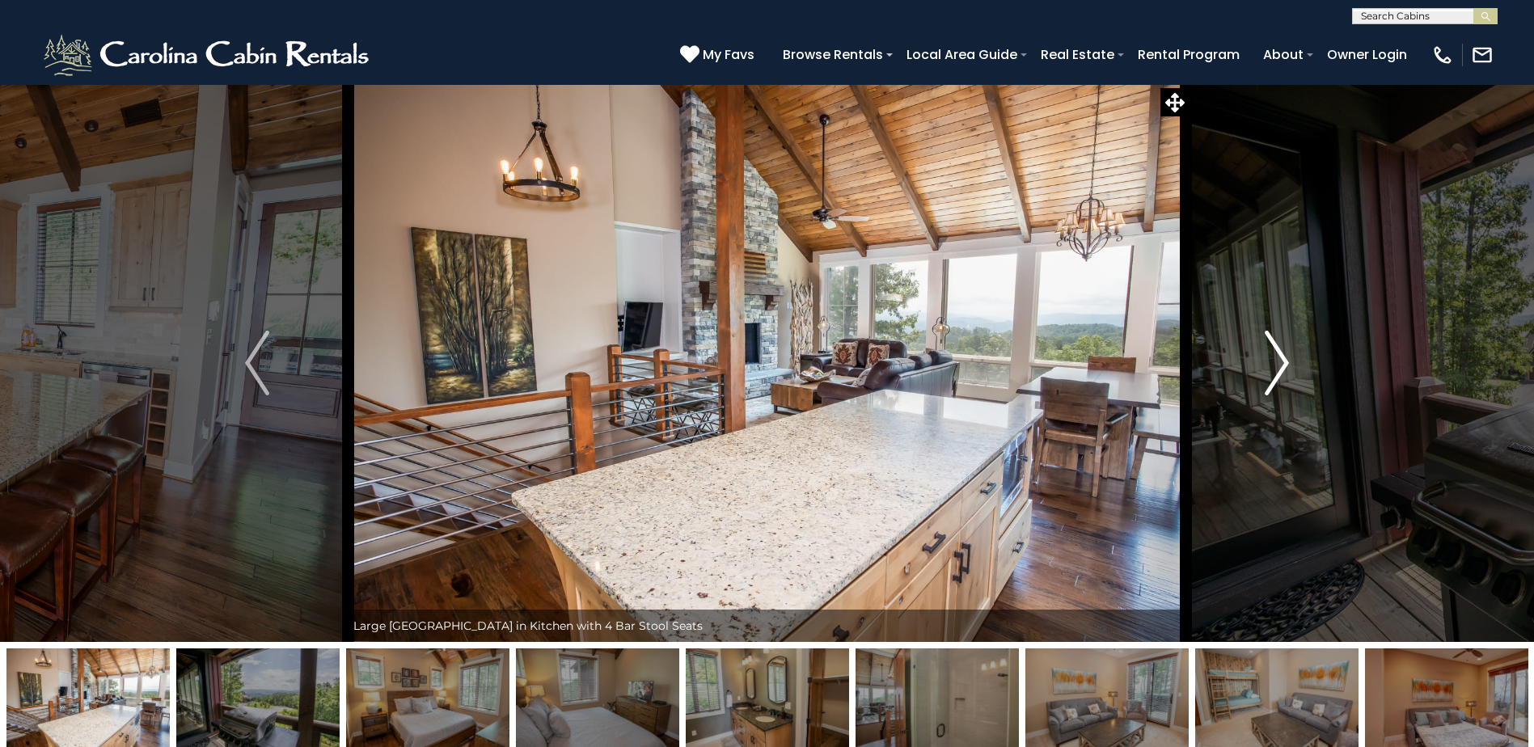
click at [1269, 375] on img "Next" at bounding box center [1276, 363] width 24 height 65
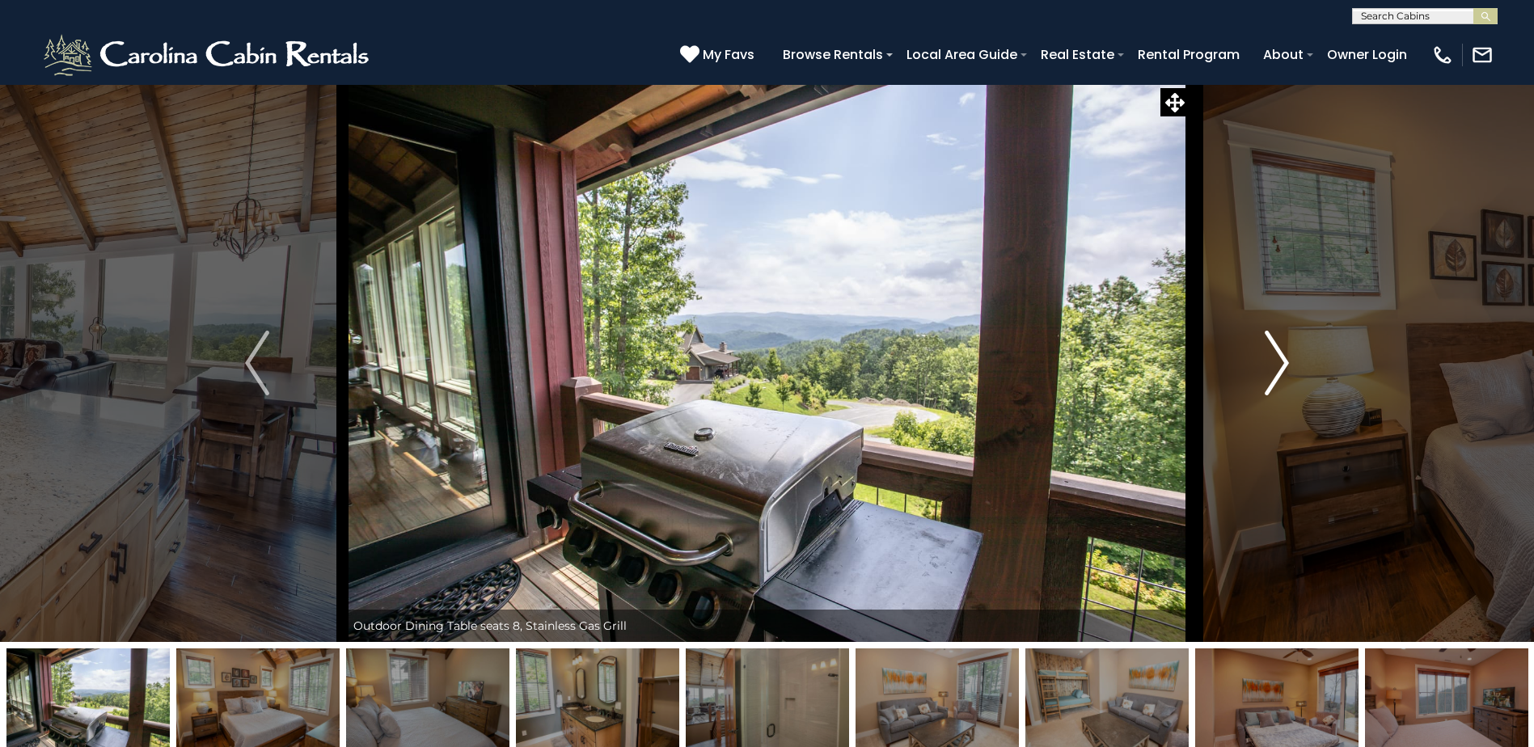
click at [1279, 357] on img "Next" at bounding box center [1276, 363] width 24 height 65
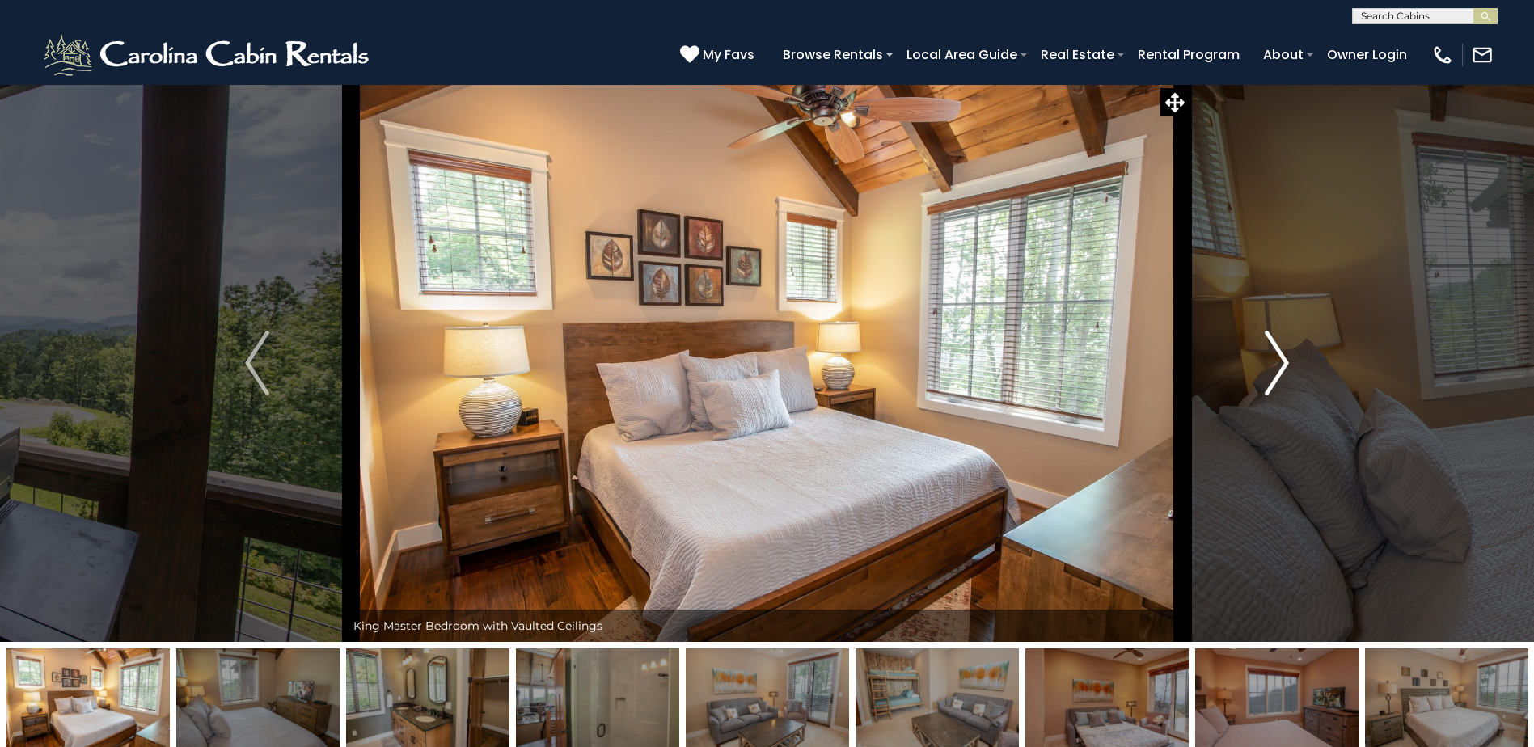
click at [1277, 358] on img "Next" at bounding box center [1276, 363] width 24 height 65
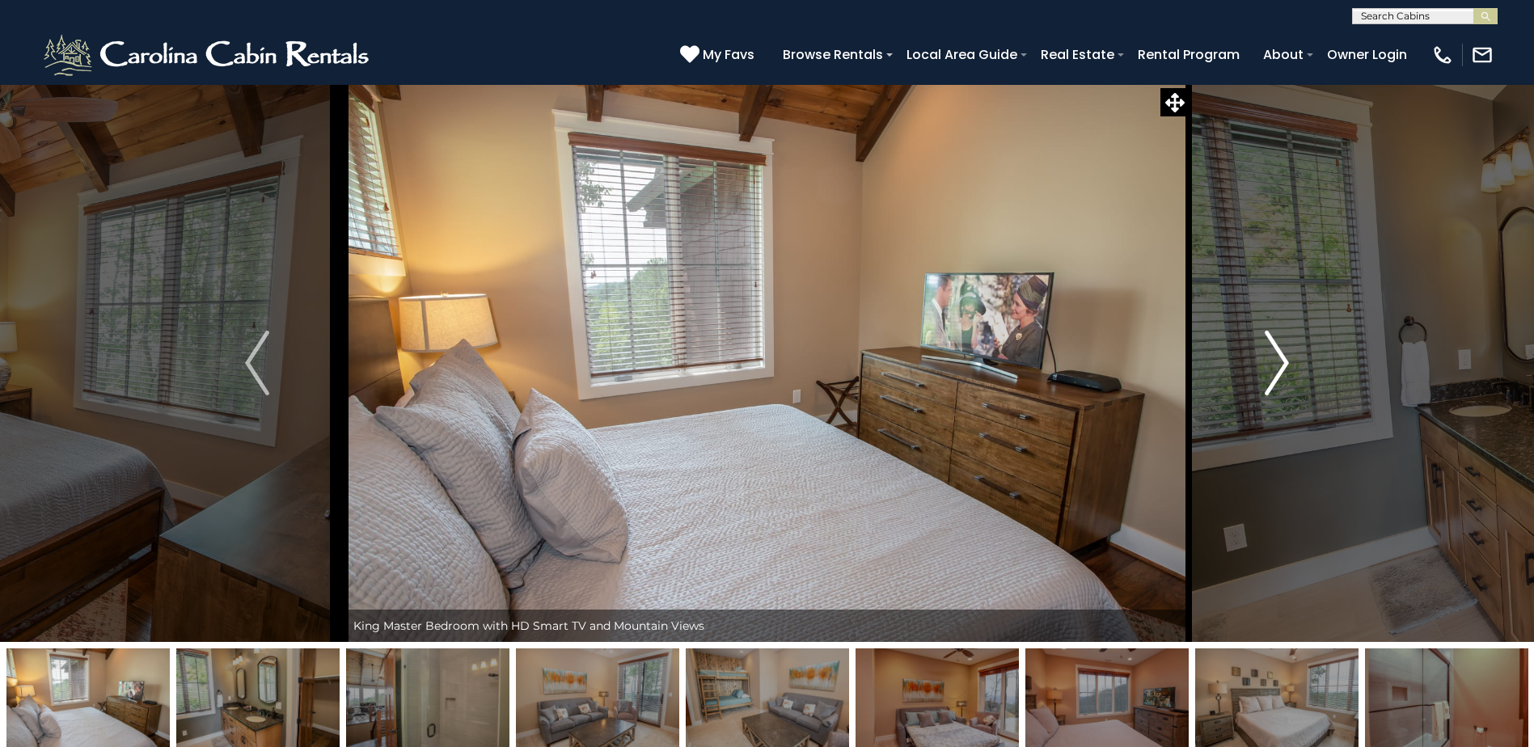
click at [1277, 358] on img "Next" at bounding box center [1276, 363] width 24 height 65
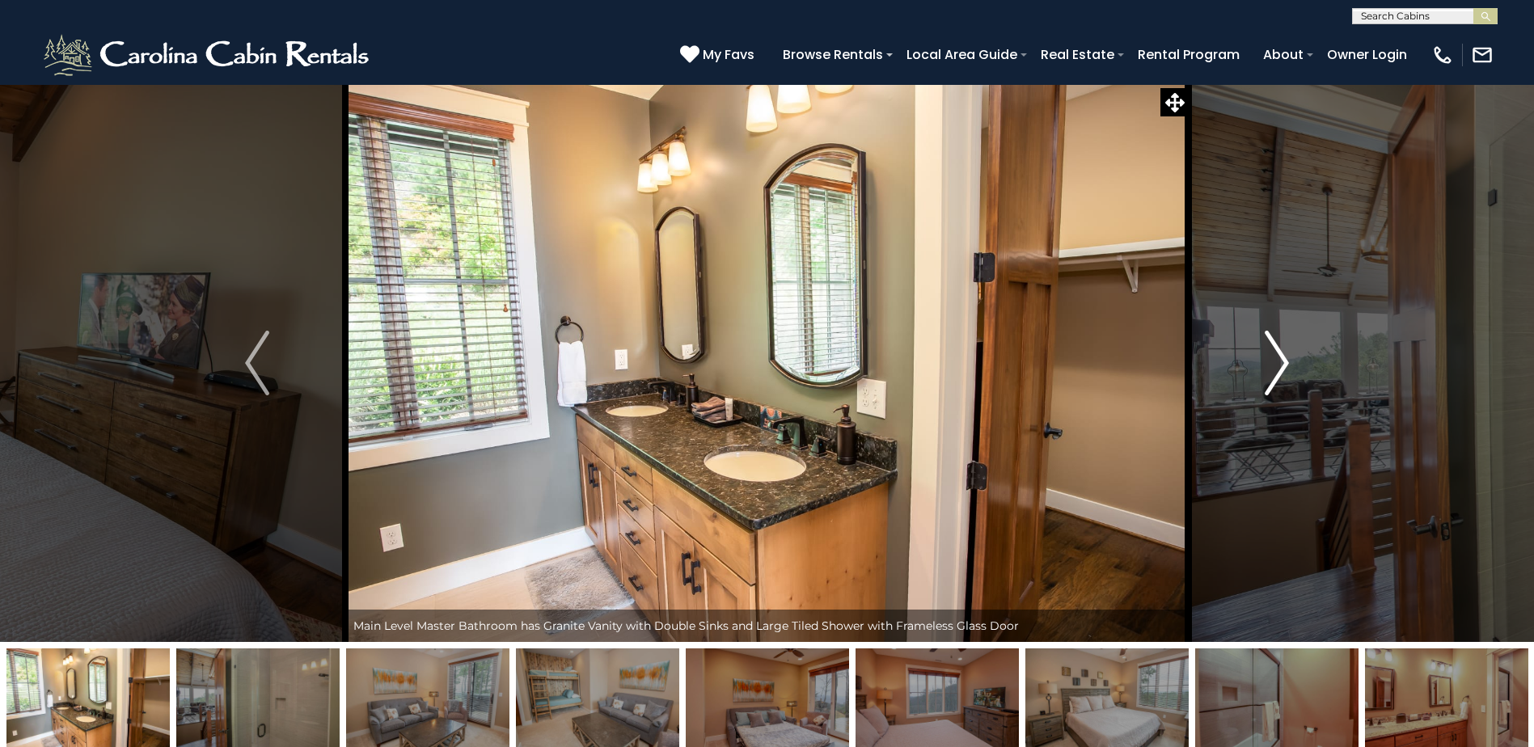
click at [1277, 358] on img "Next" at bounding box center [1276, 363] width 24 height 65
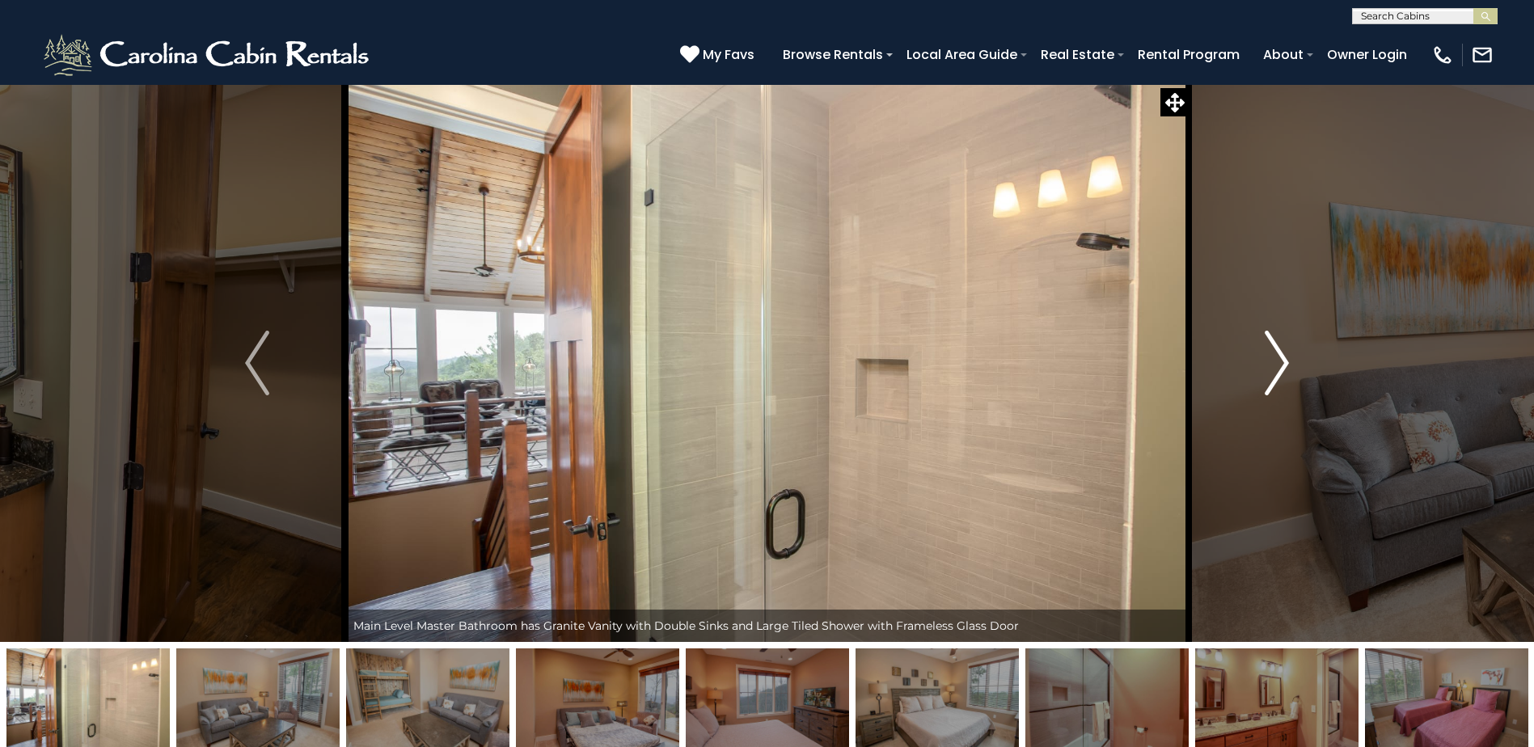
click at [1277, 358] on img "Next" at bounding box center [1276, 363] width 24 height 65
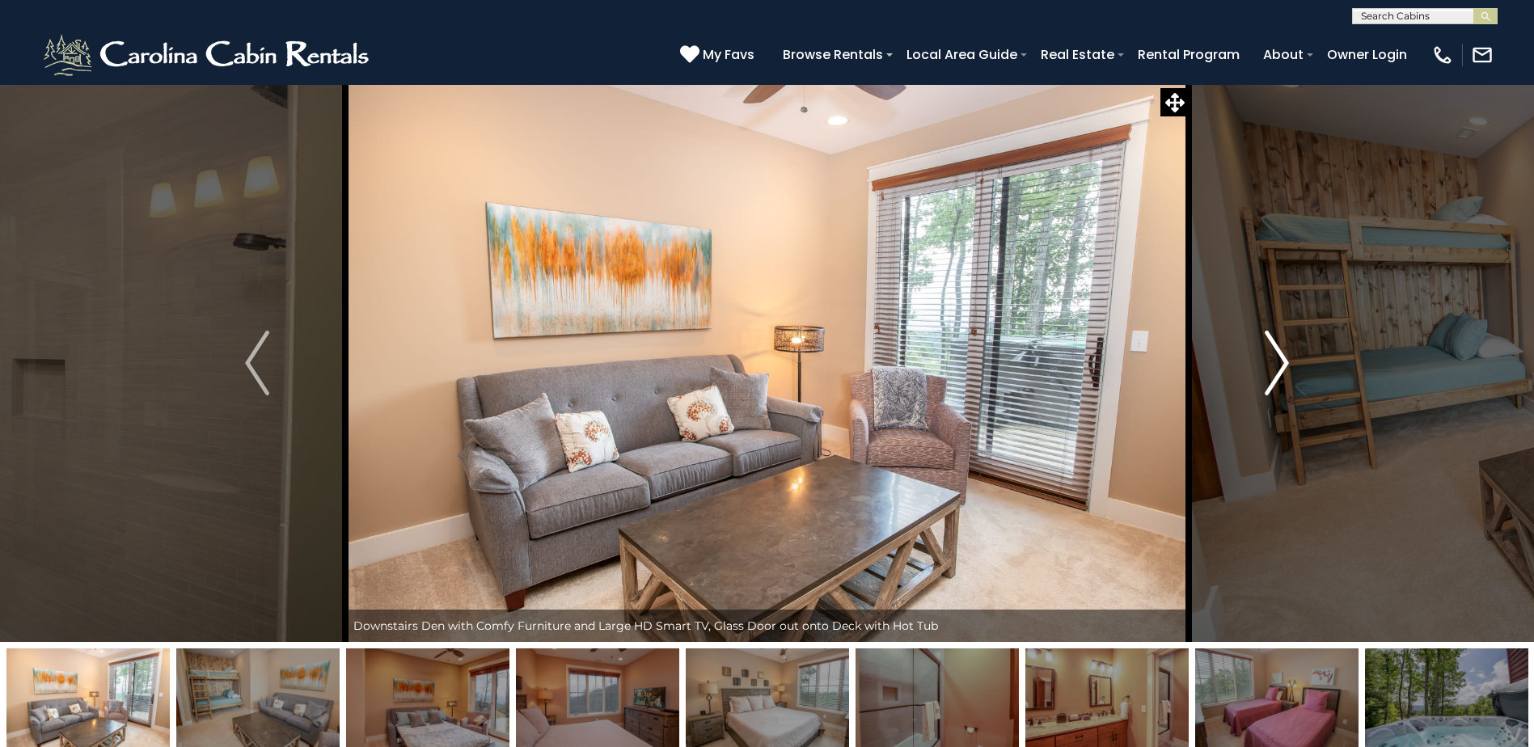
click at [1277, 358] on img "Next" at bounding box center [1276, 363] width 24 height 65
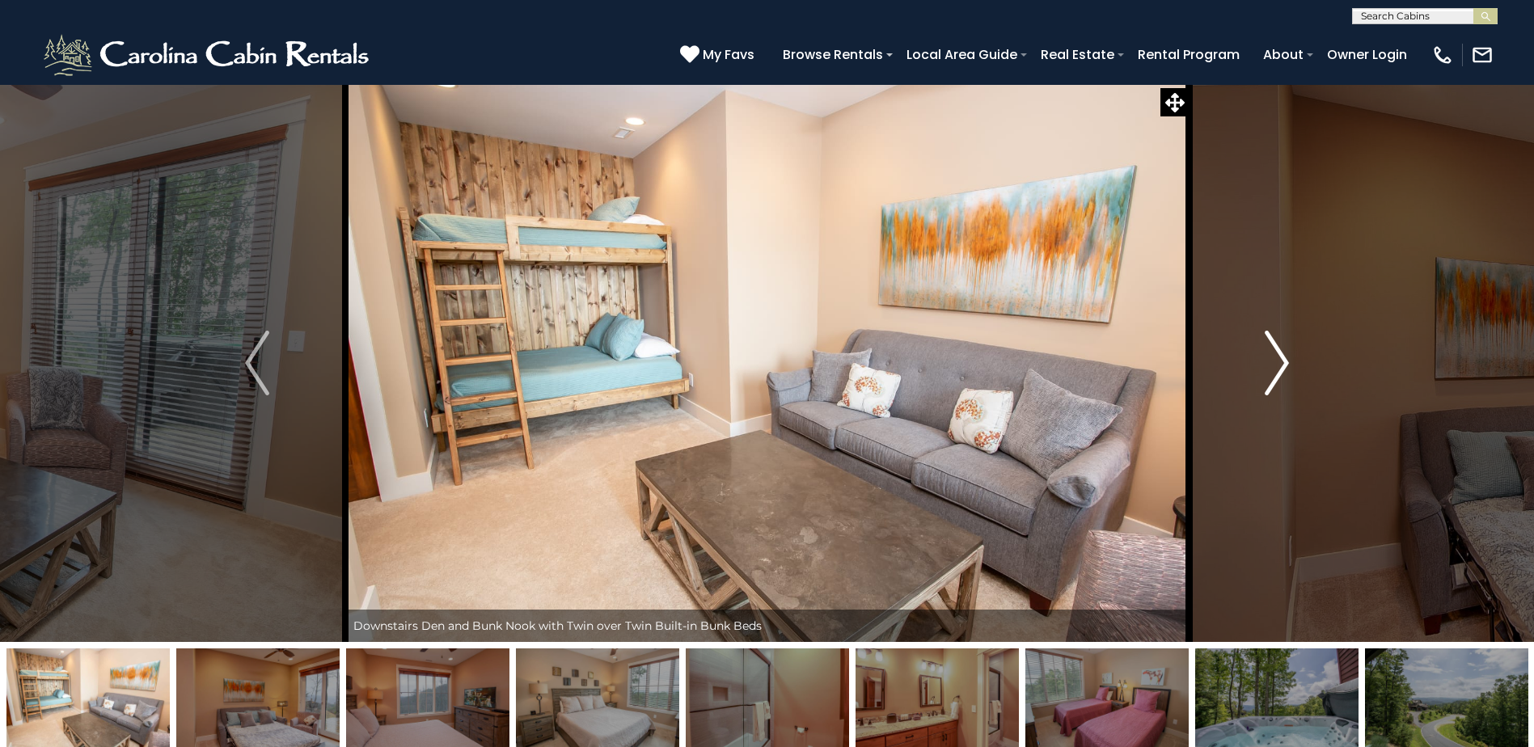
click at [1277, 358] on img "Next" at bounding box center [1276, 363] width 24 height 65
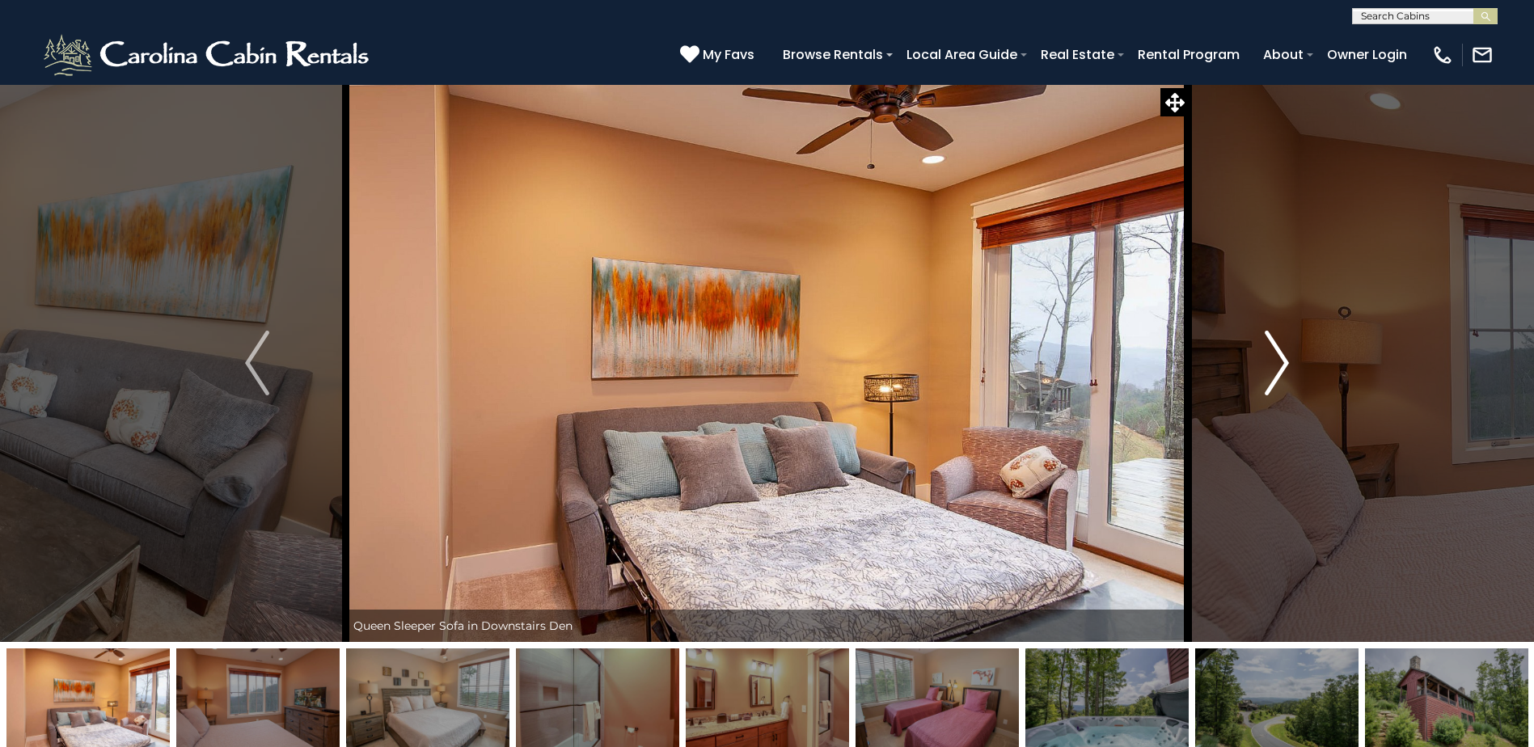
click at [1277, 358] on img "Next" at bounding box center [1276, 363] width 24 height 65
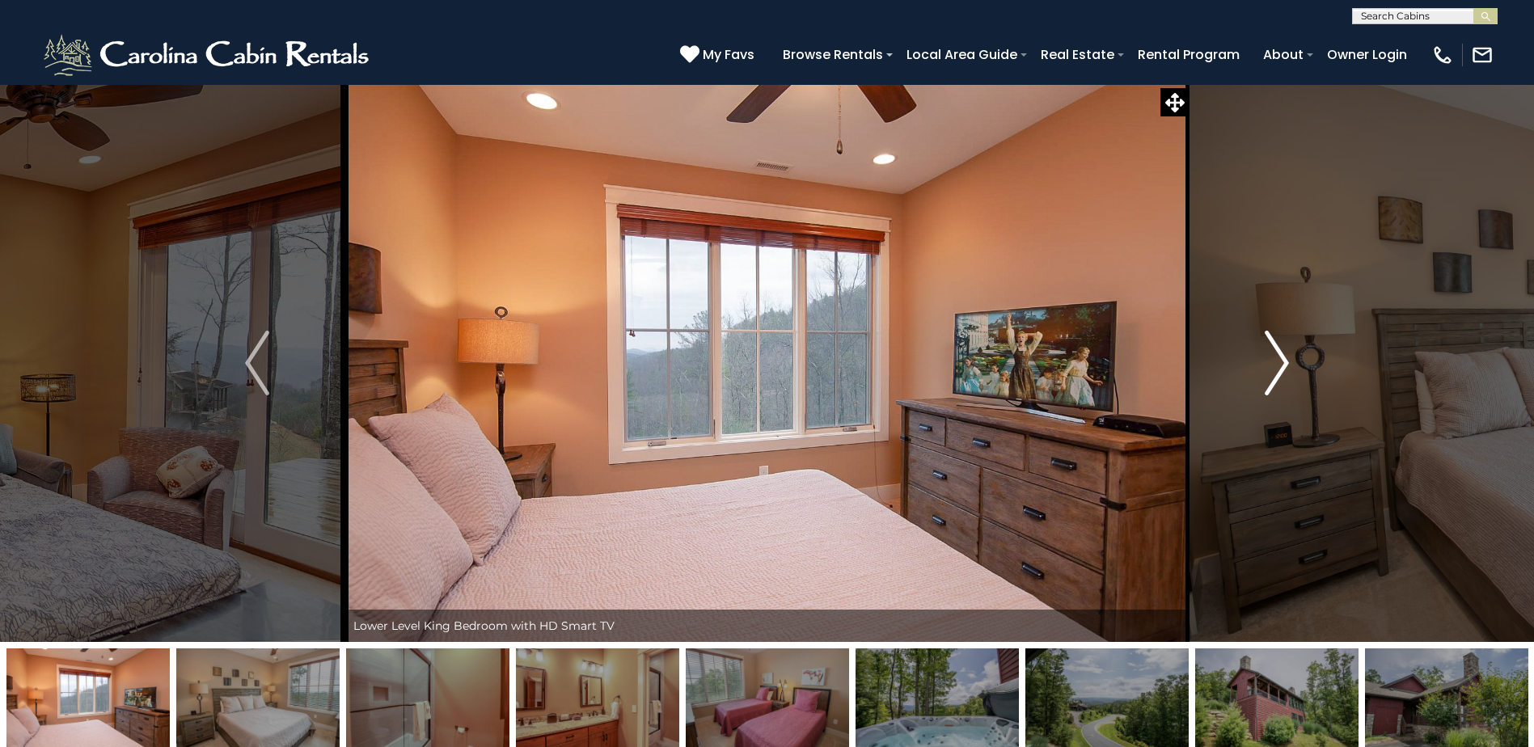
click at [1277, 358] on img "Next" at bounding box center [1276, 363] width 24 height 65
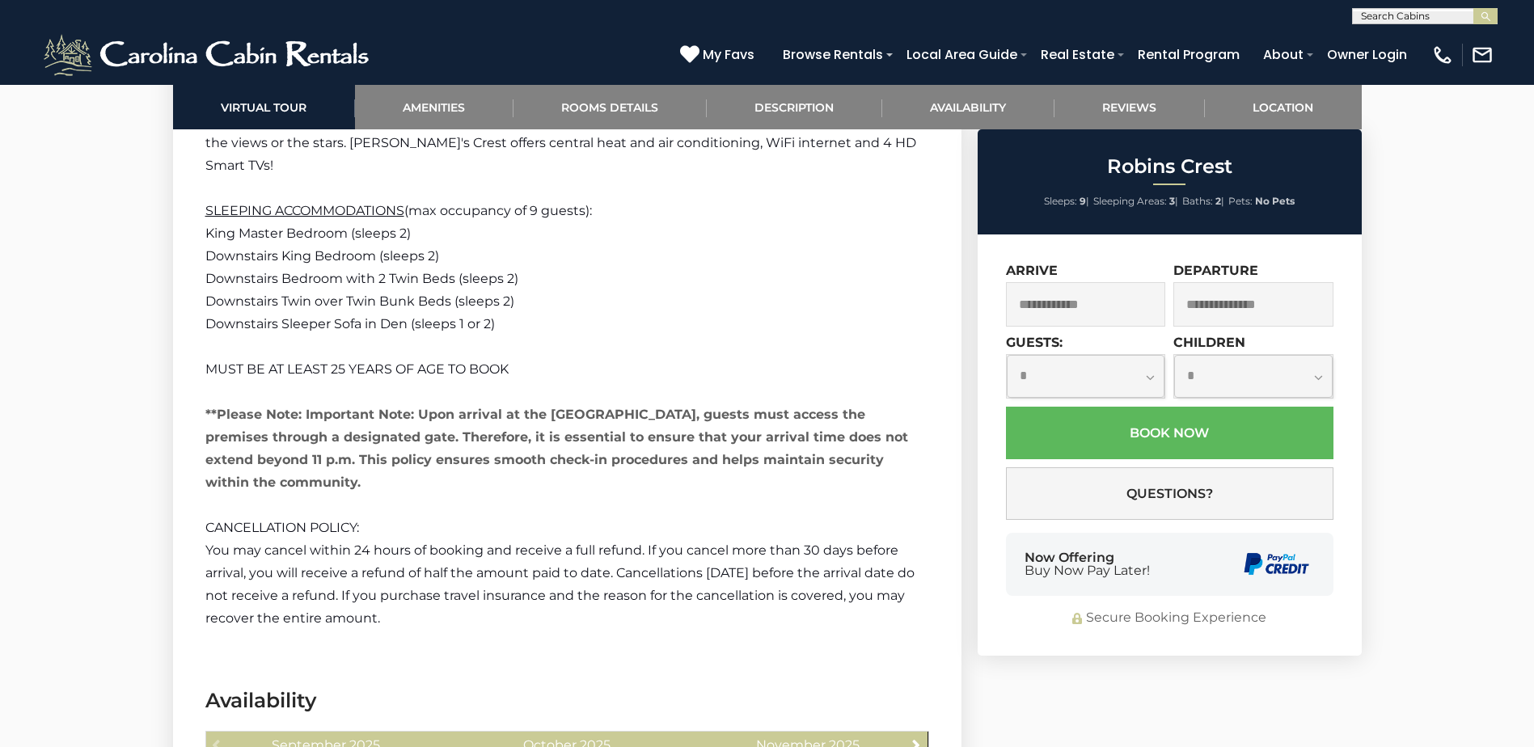
scroll to position [3961, 0]
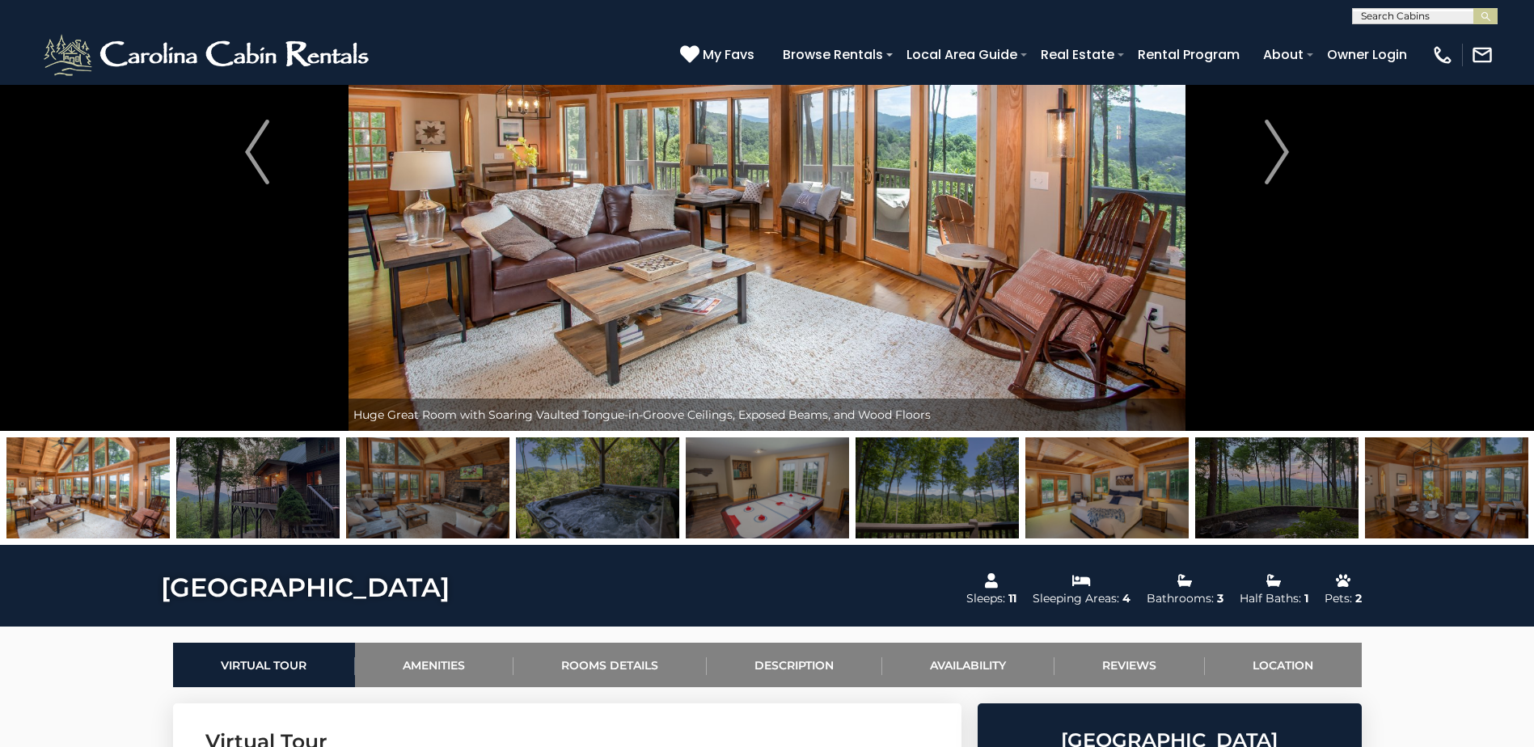
scroll to position [243, 0]
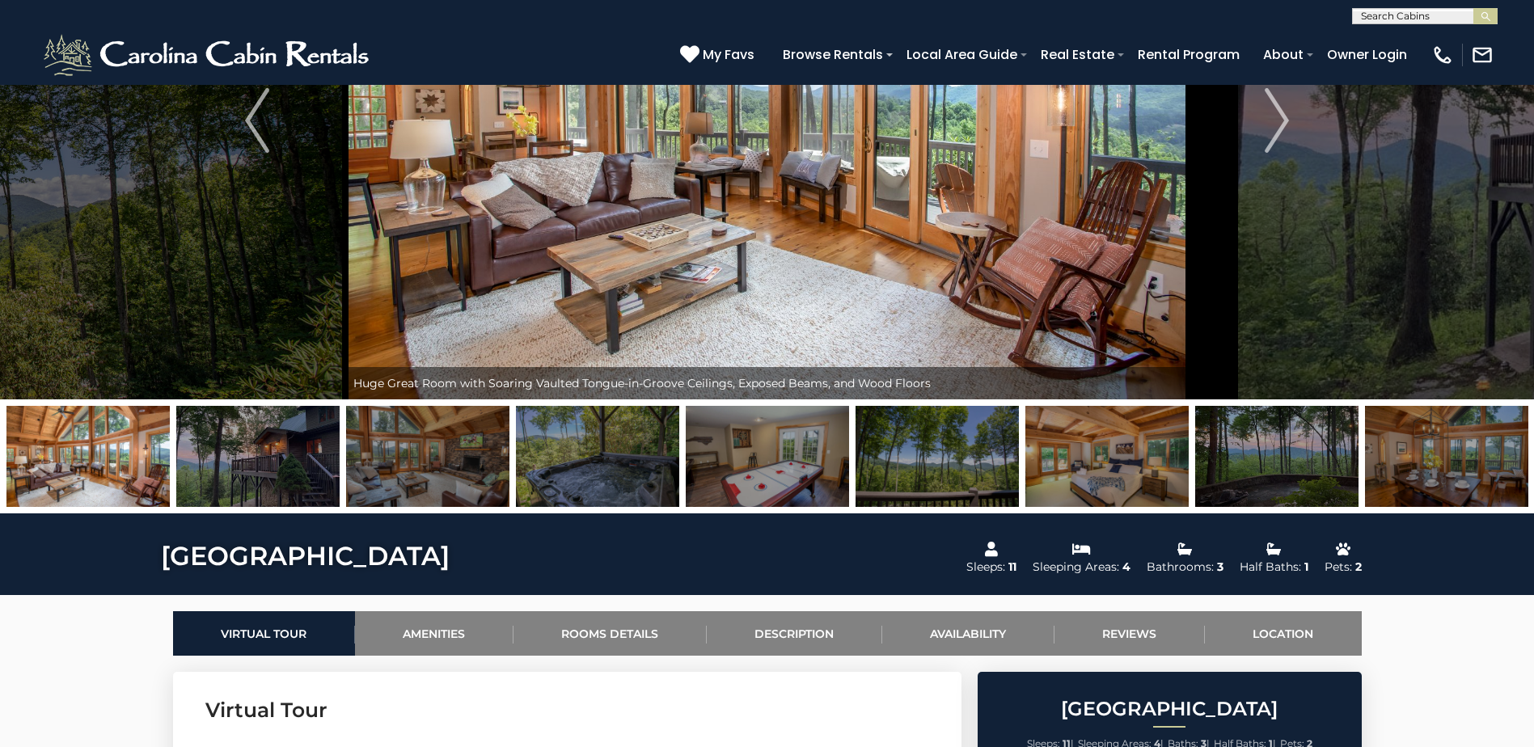
drag, startPoint x: 449, startPoint y: 568, endPoint x: 165, endPoint y: 551, distance: 284.3
copy h1 "[GEOGRAPHIC_DATA]"
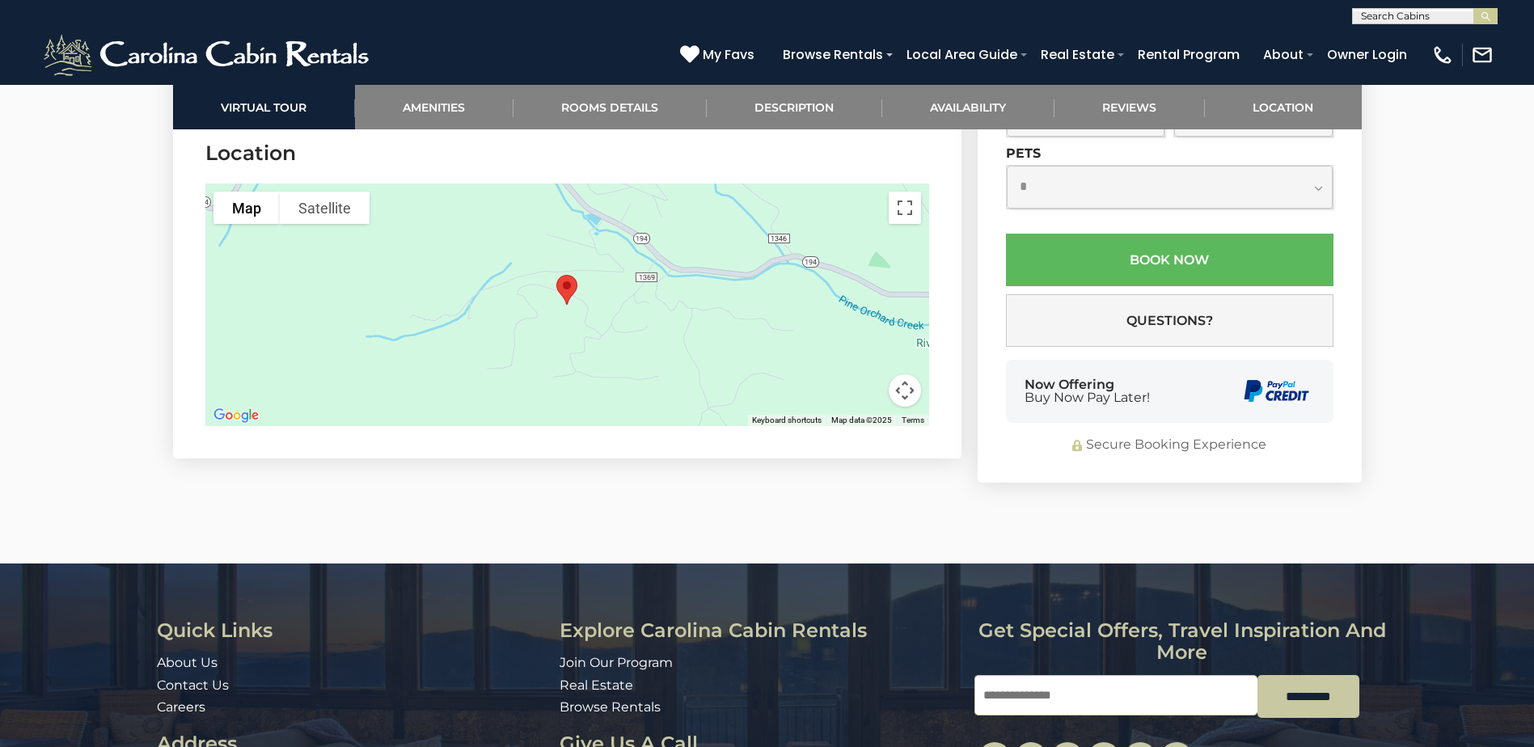
scroll to position [4999, 0]
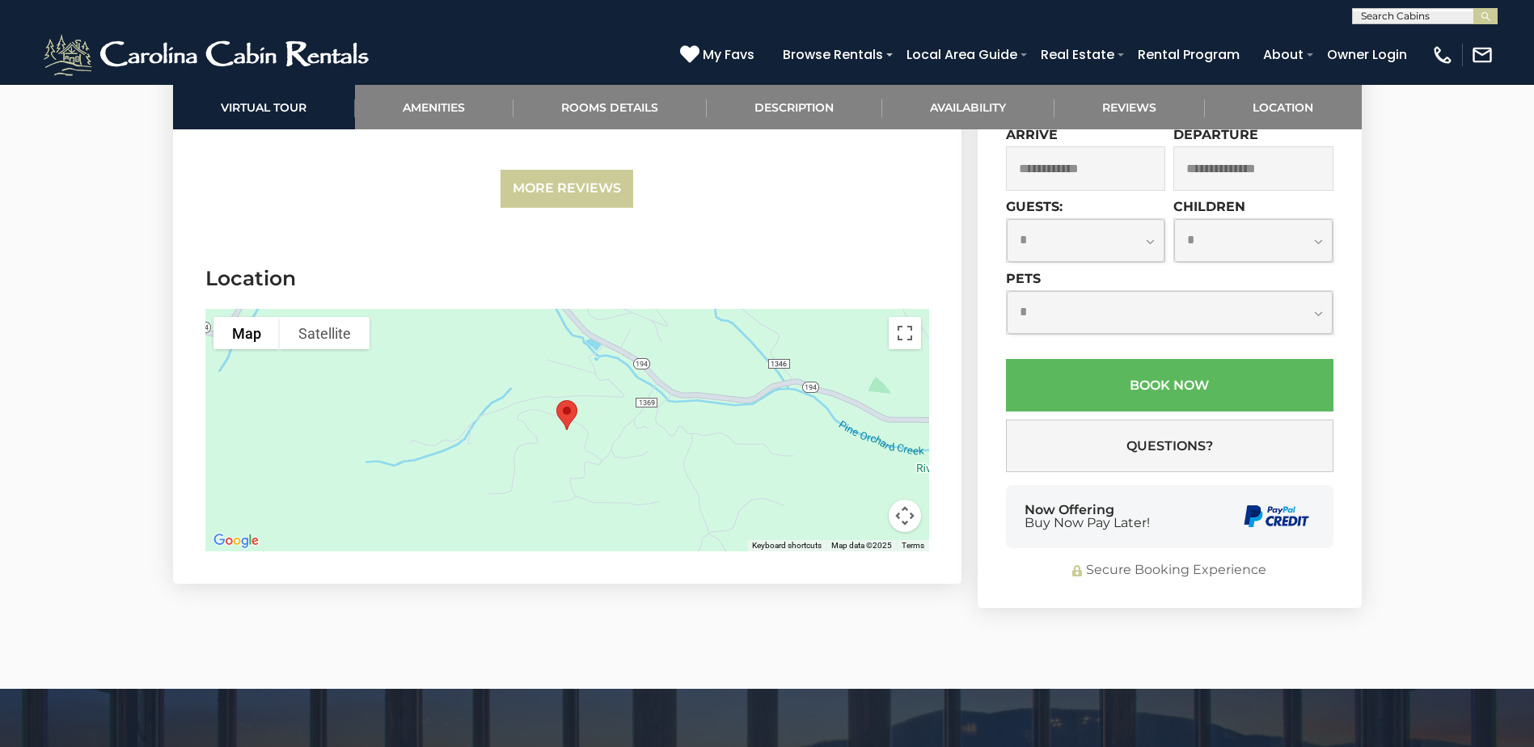
click at [615, 399] on div at bounding box center [567, 430] width 724 height 243
click at [903, 500] on button "Map camera controls" at bounding box center [904, 516] width 32 height 32
click at [860, 419] on button "Zoom in" at bounding box center [864, 435] width 32 height 32
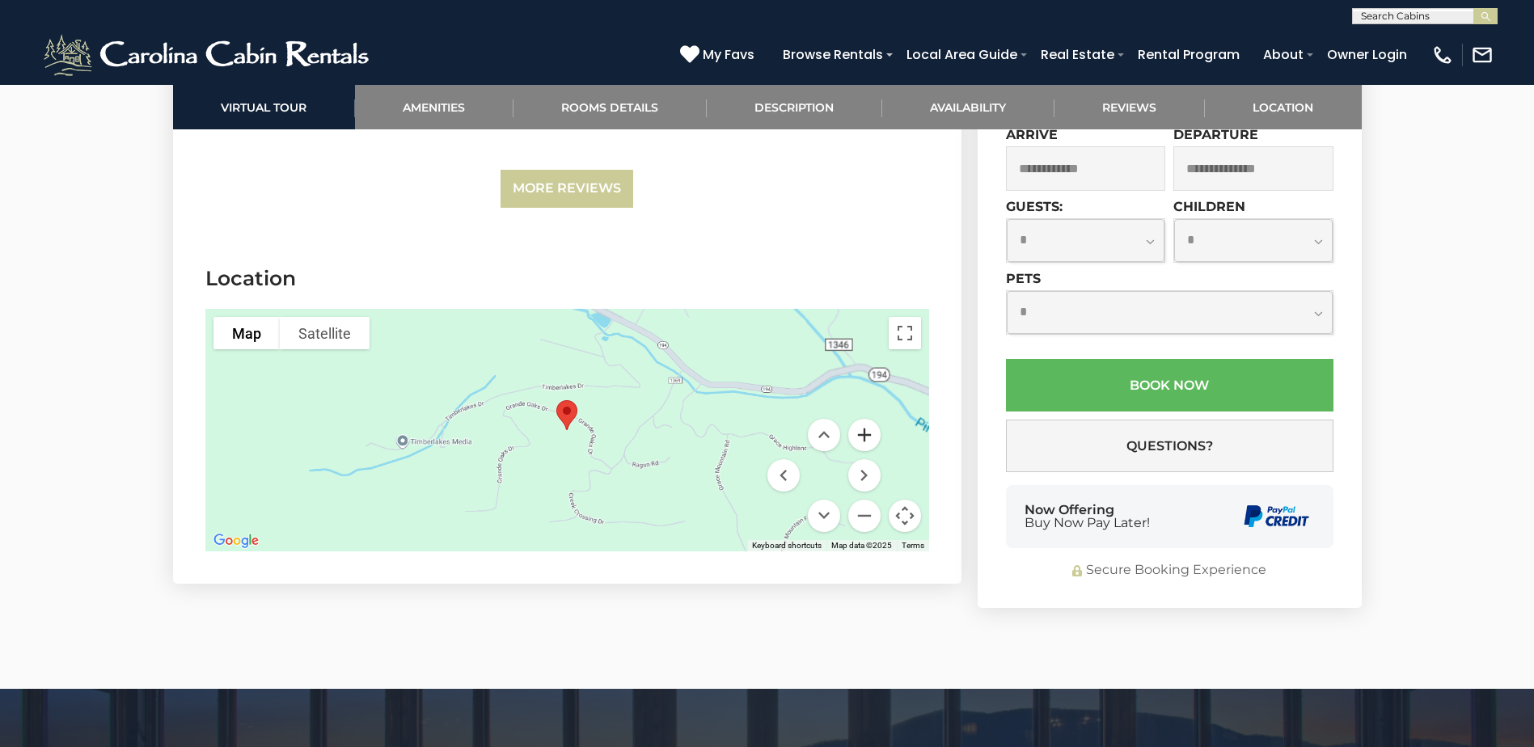
click at [860, 419] on button "Zoom in" at bounding box center [864, 435] width 32 height 32
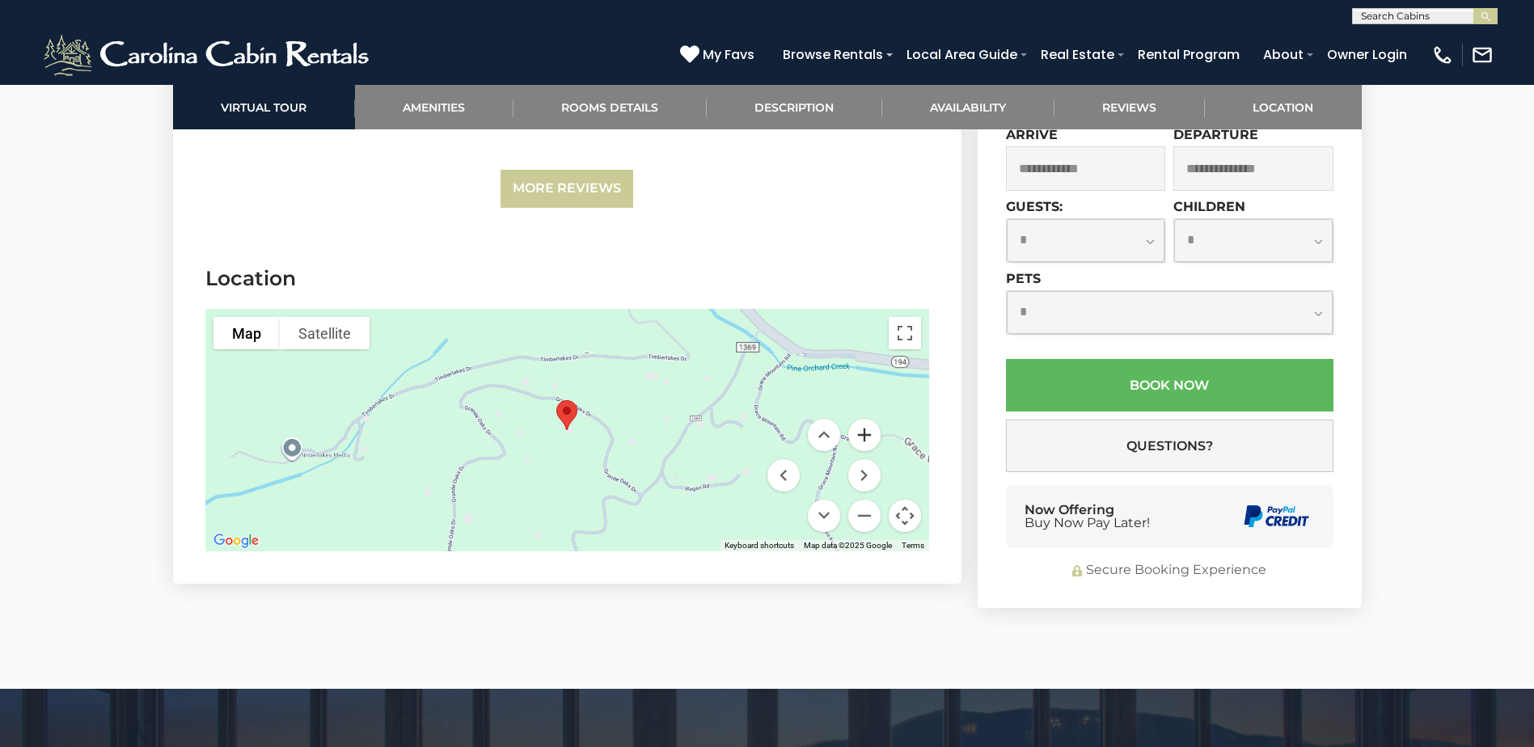
click at [860, 419] on button "Zoom in" at bounding box center [864, 435] width 32 height 32
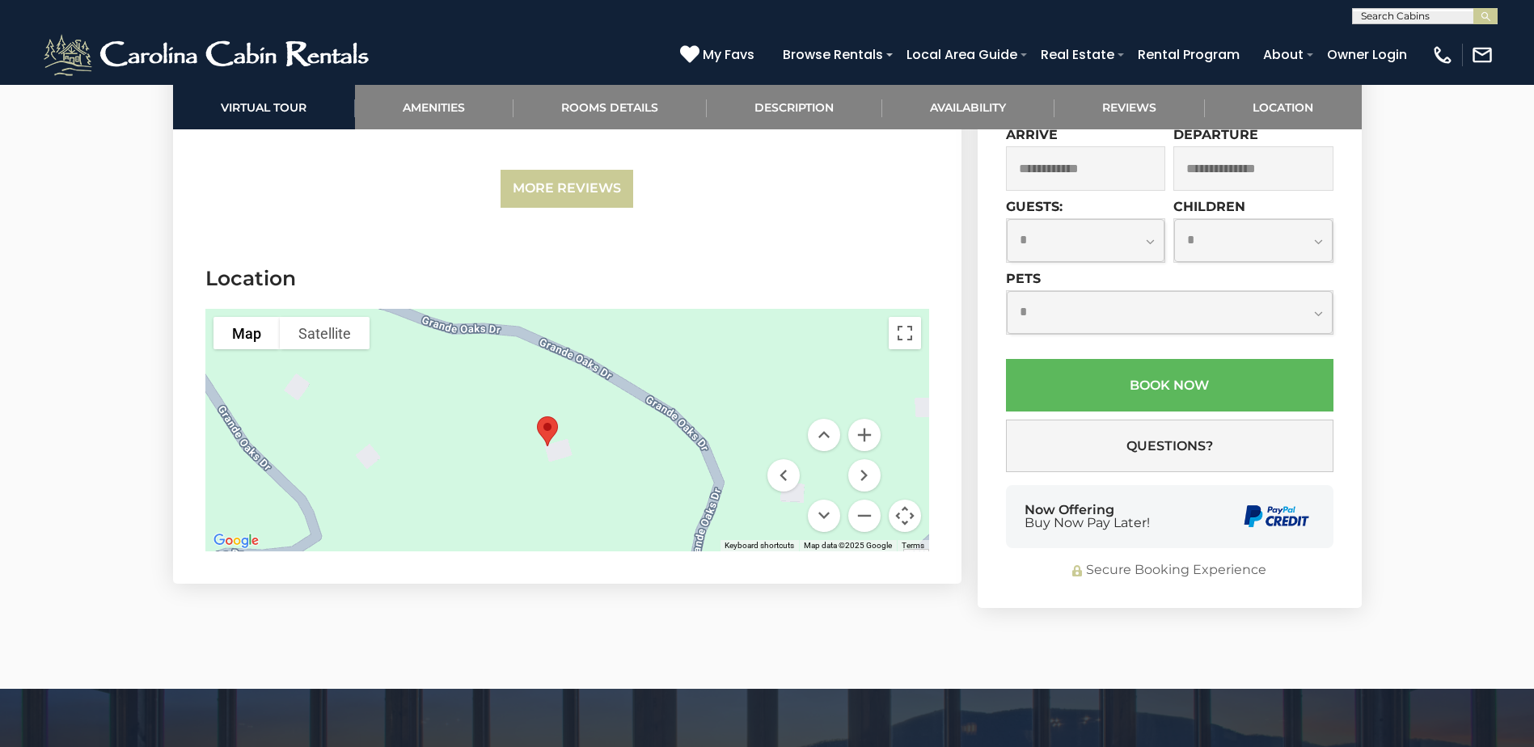
drag, startPoint x: 778, startPoint y: 313, endPoint x: 751, endPoint y: 326, distance: 29.6
click at [751, 326] on div at bounding box center [567, 430] width 724 height 243
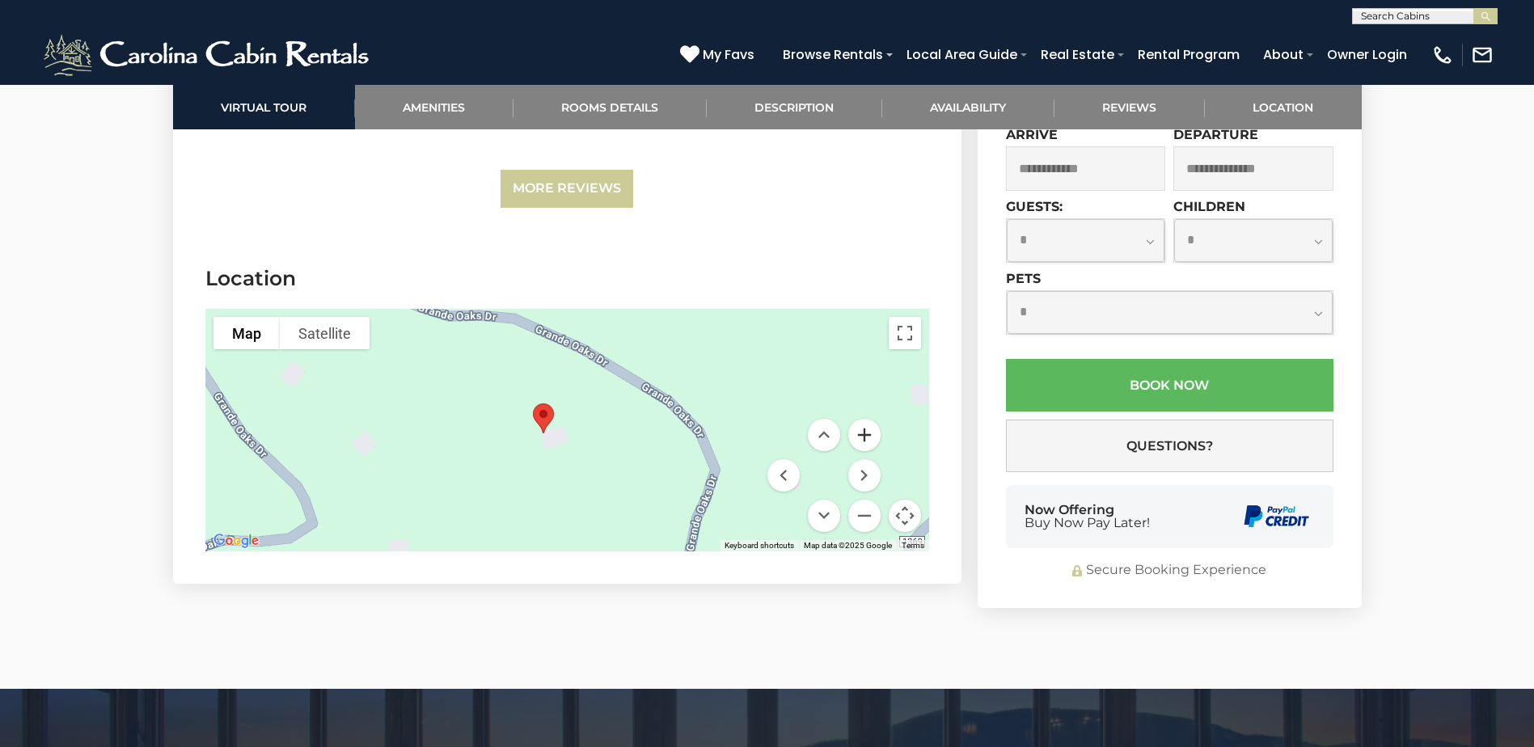
click at [879, 398] on div "Map Terrain Satellite Labels Keyboard shortcuts Map Data Map data ©2025 Google …" at bounding box center [567, 430] width 724 height 243
click at [872, 419] on button "Zoom in" at bounding box center [864, 435] width 32 height 32
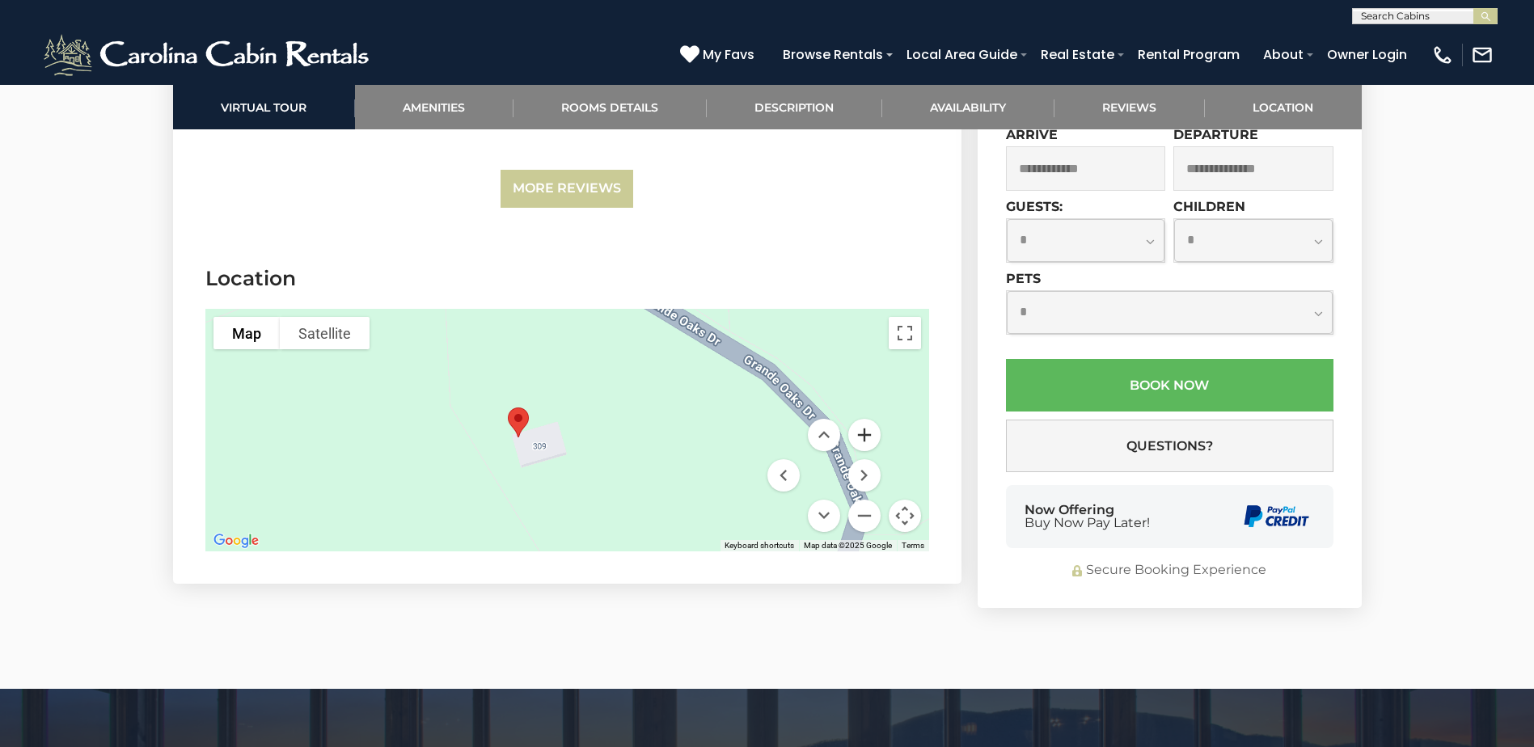
click at [869, 419] on button "Zoom in" at bounding box center [864, 435] width 32 height 32
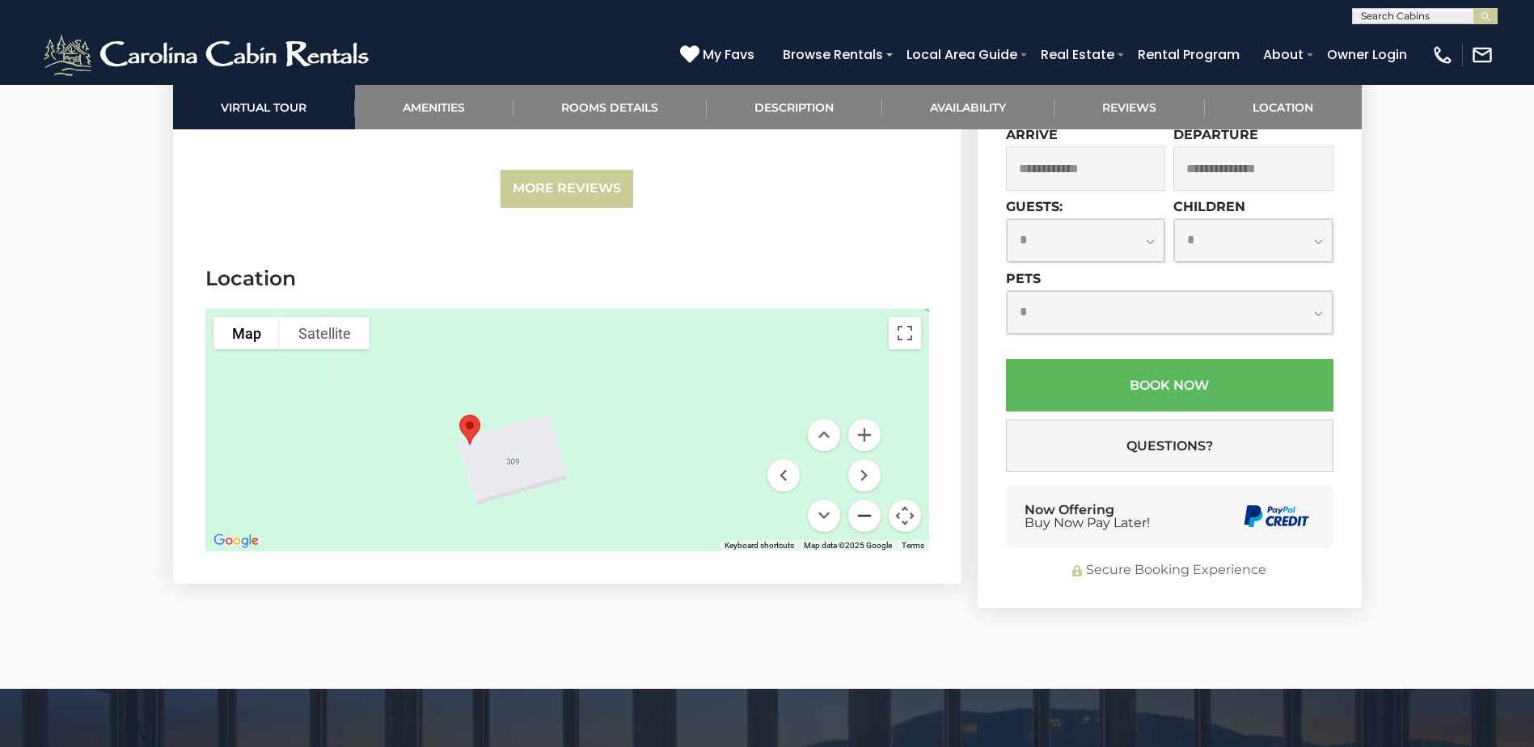
click at [859, 500] on button "Zoom out" at bounding box center [864, 516] width 32 height 32
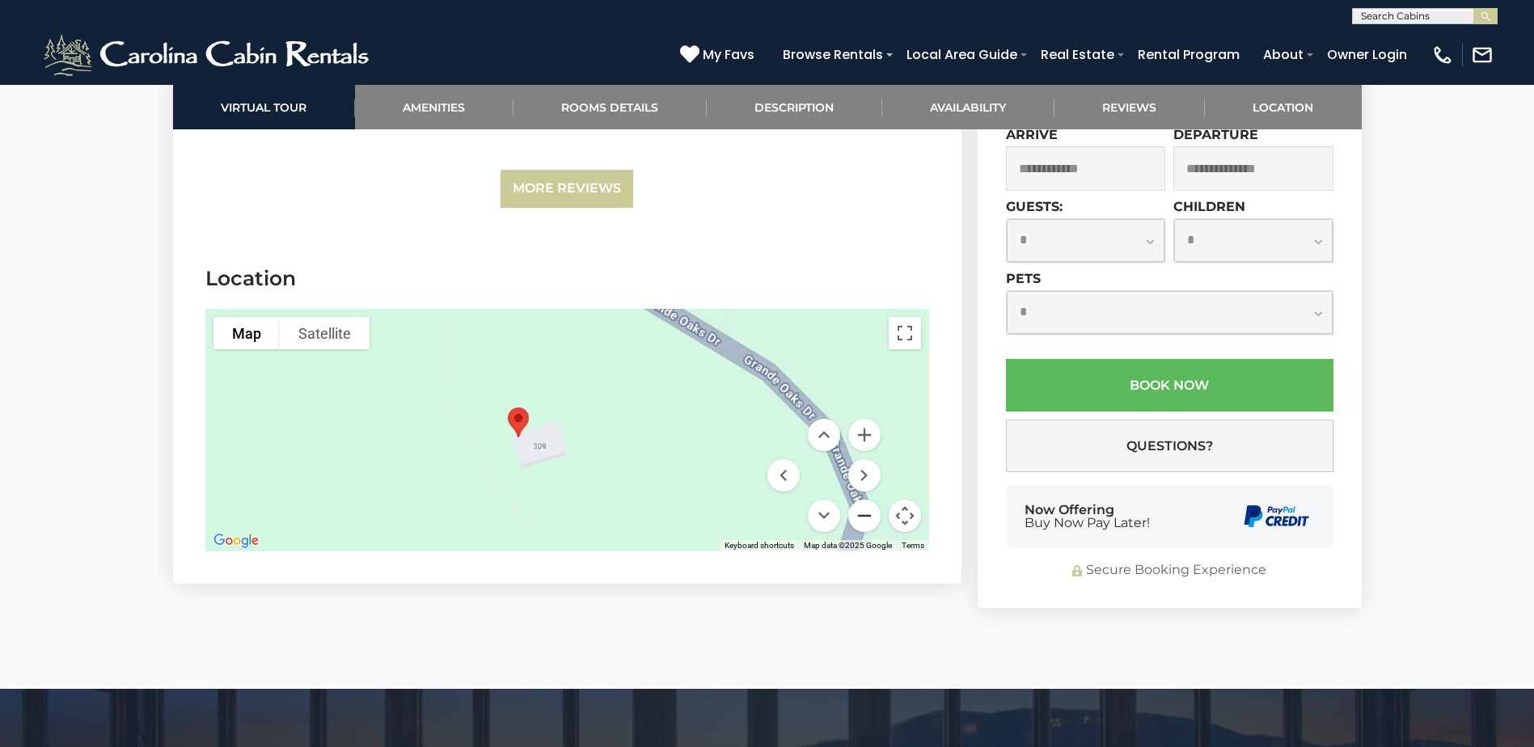
click at [859, 500] on button "Zoom out" at bounding box center [864, 516] width 32 height 32
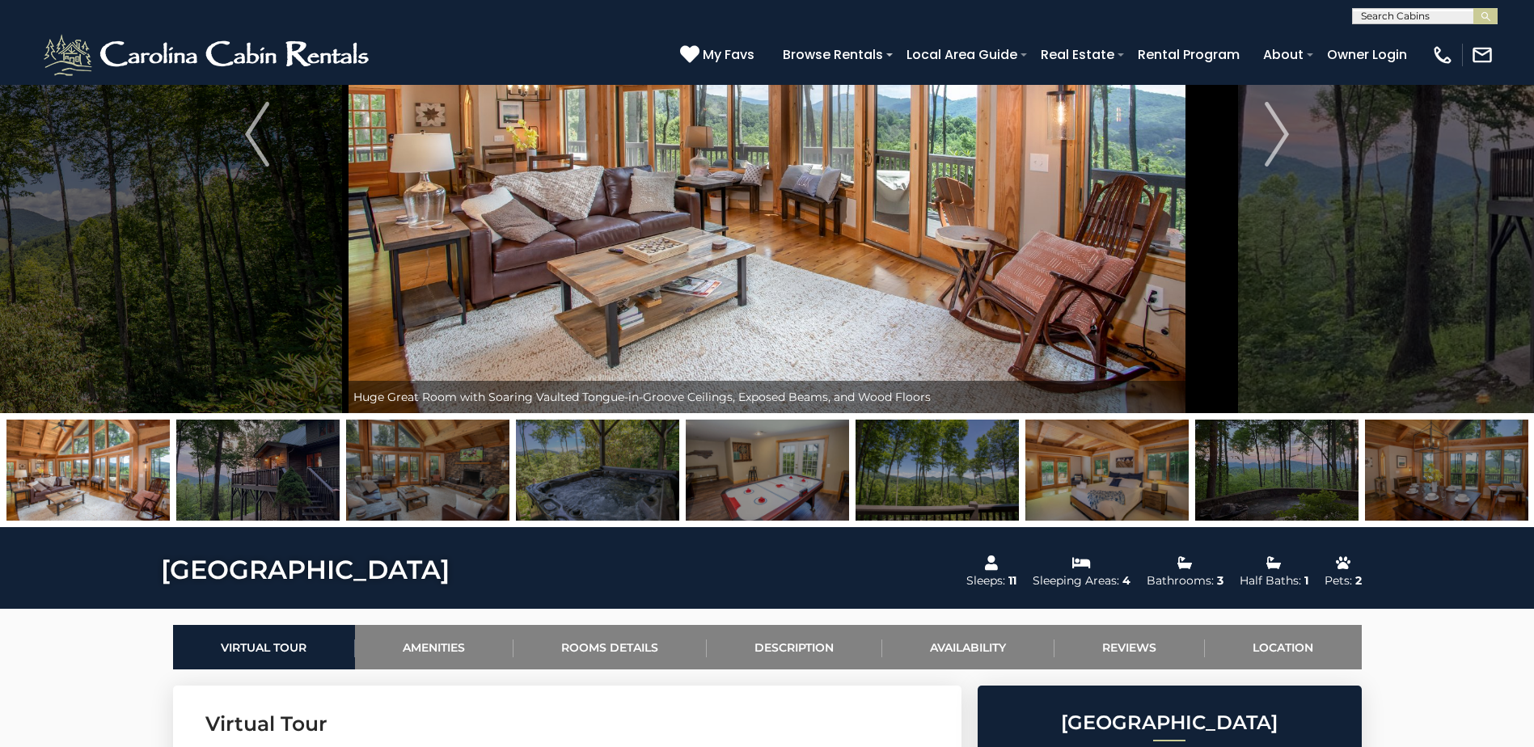
scroll to position [148, 0]
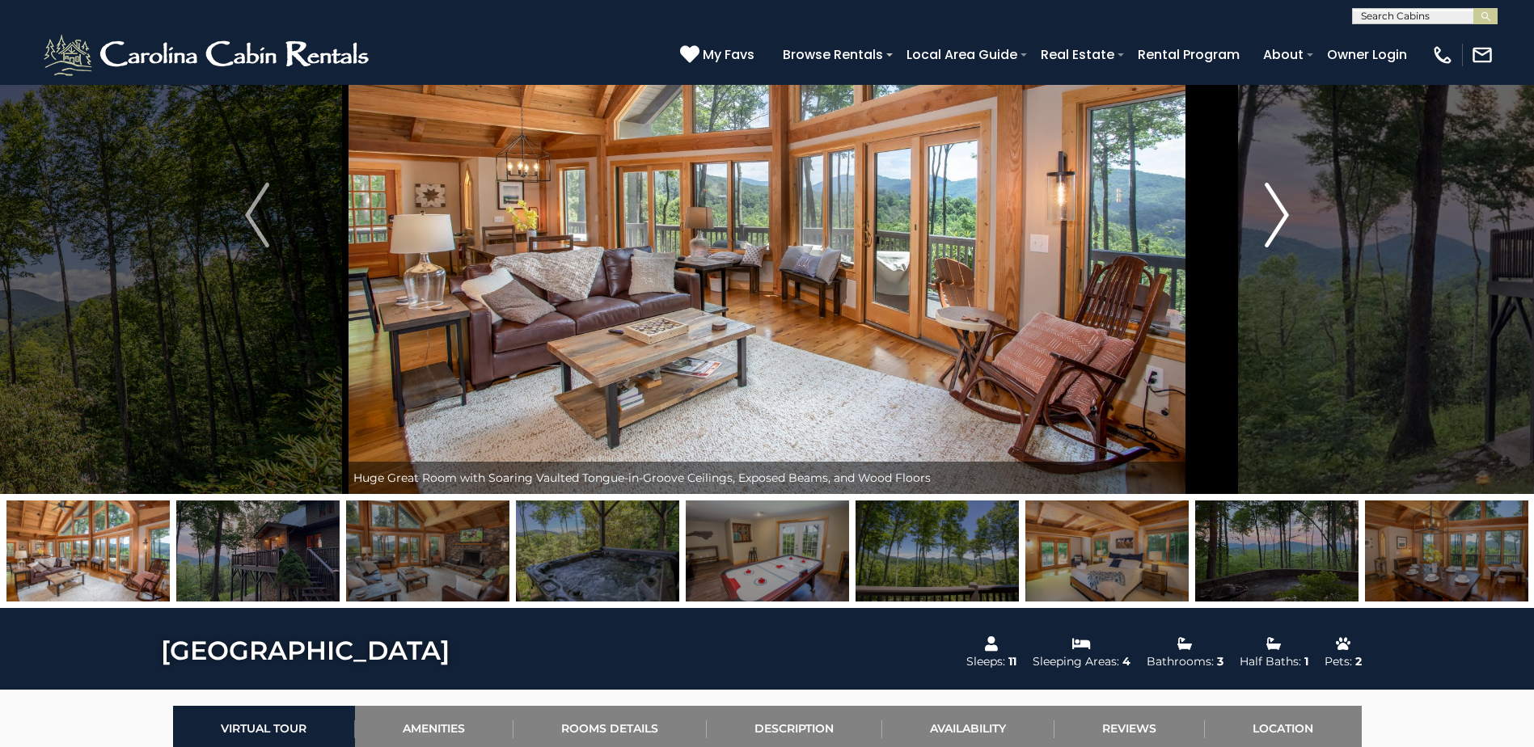
click at [1279, 207] on img "Next" at bounding box center [1276, 215] width 24 height 65
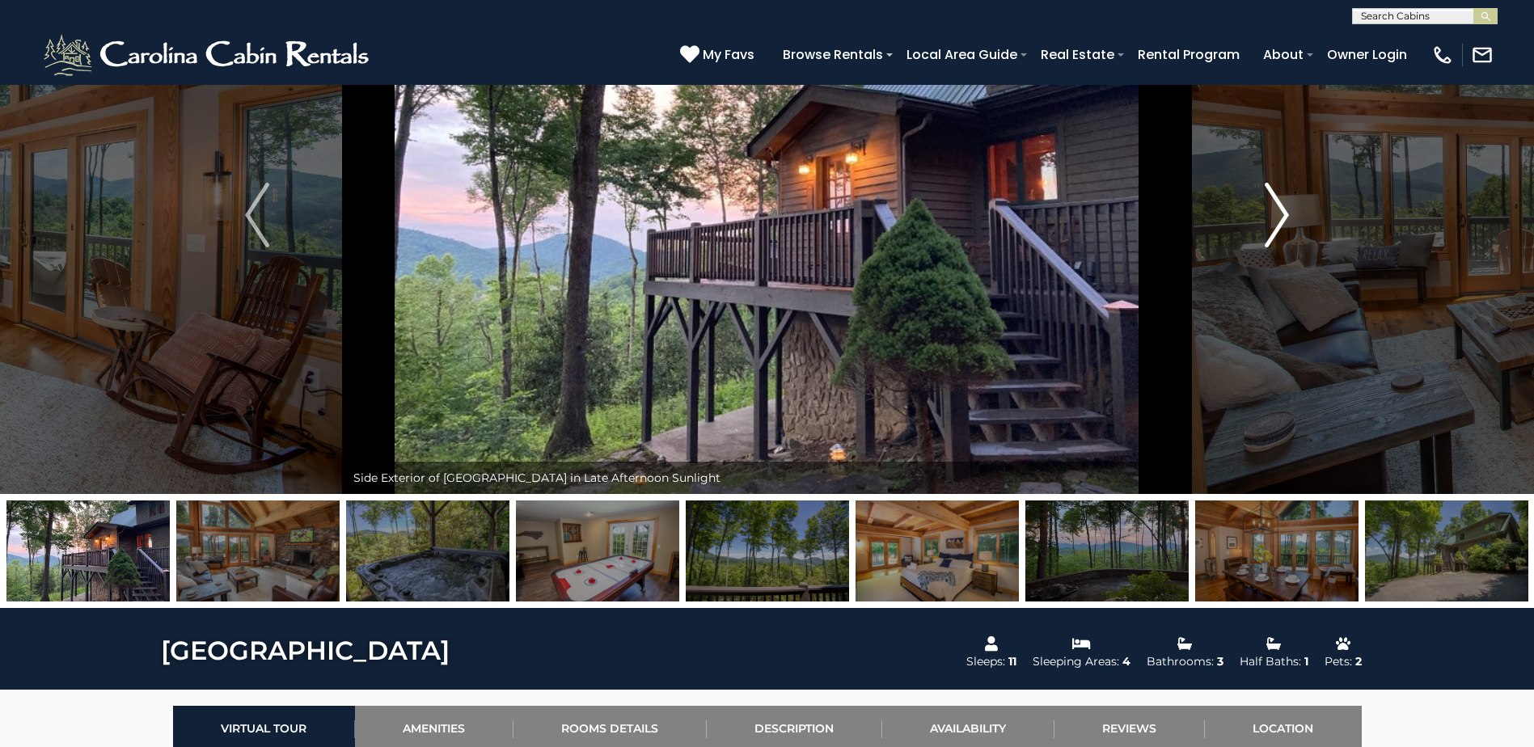
click at [1279, 207] on img "Next" at bounding box center [1276, 215] width 24 height 65
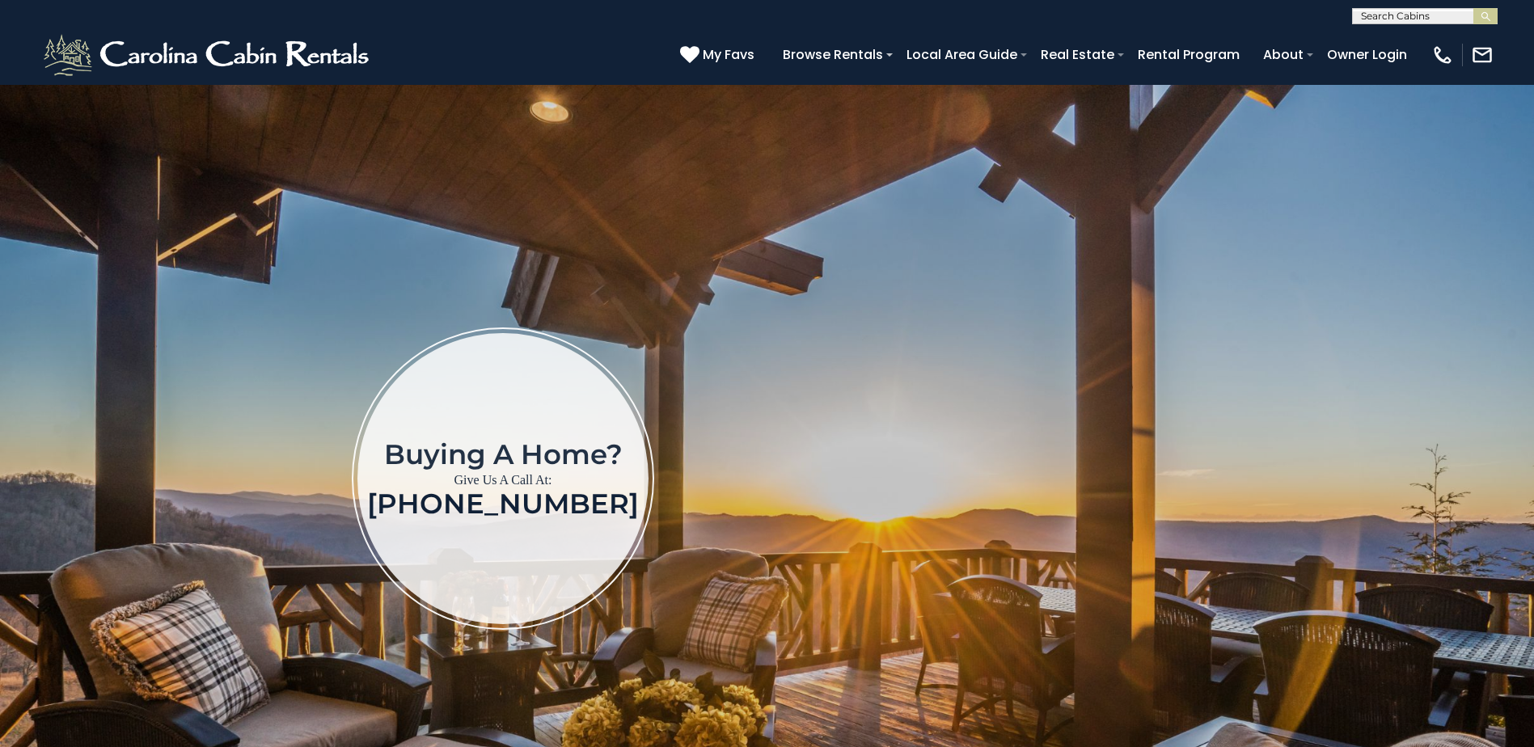
scroll to position [81, 0]
